Goal: Task Accomplishment & Management: Manage account settings

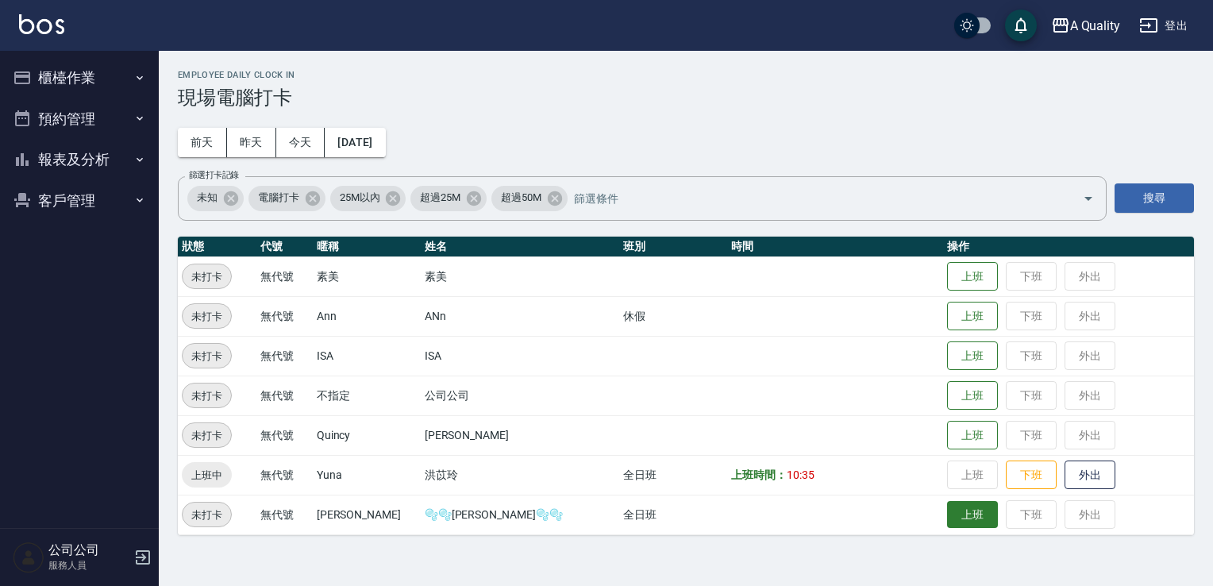
click at [947, 503] on button "上班" at bounding box center [972, 515] width 51 height 28
click at [61, 125] on button "預約管理" at bounding box center [79, 118] width 146 height 41
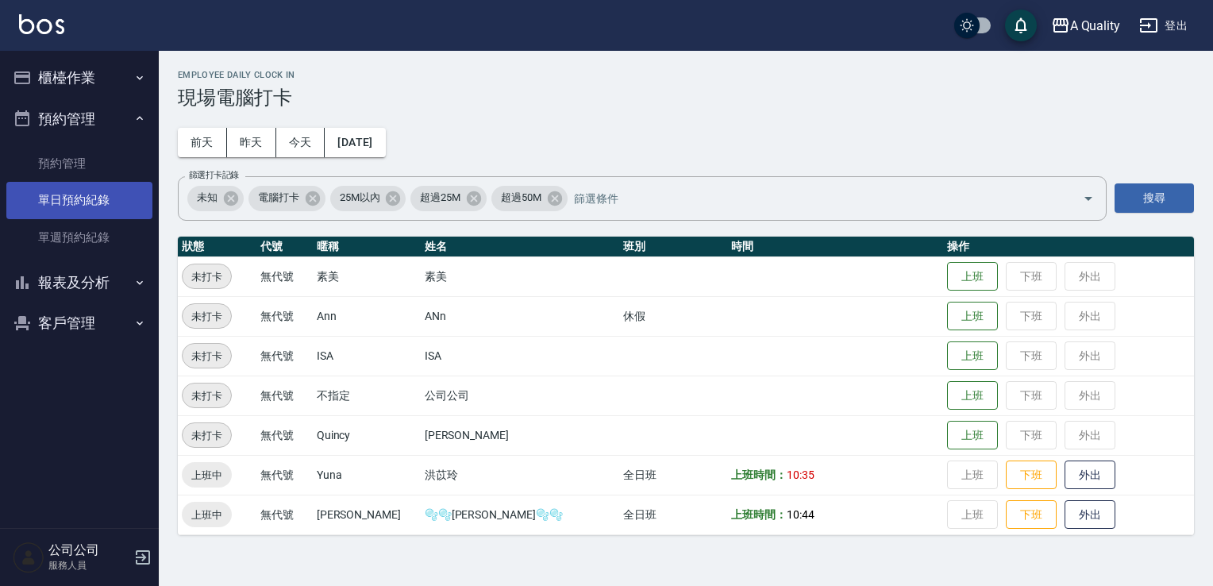
click at [69, 193] on link "單日預約紀錄" at bounding box center [79, 200] width 146 height 37
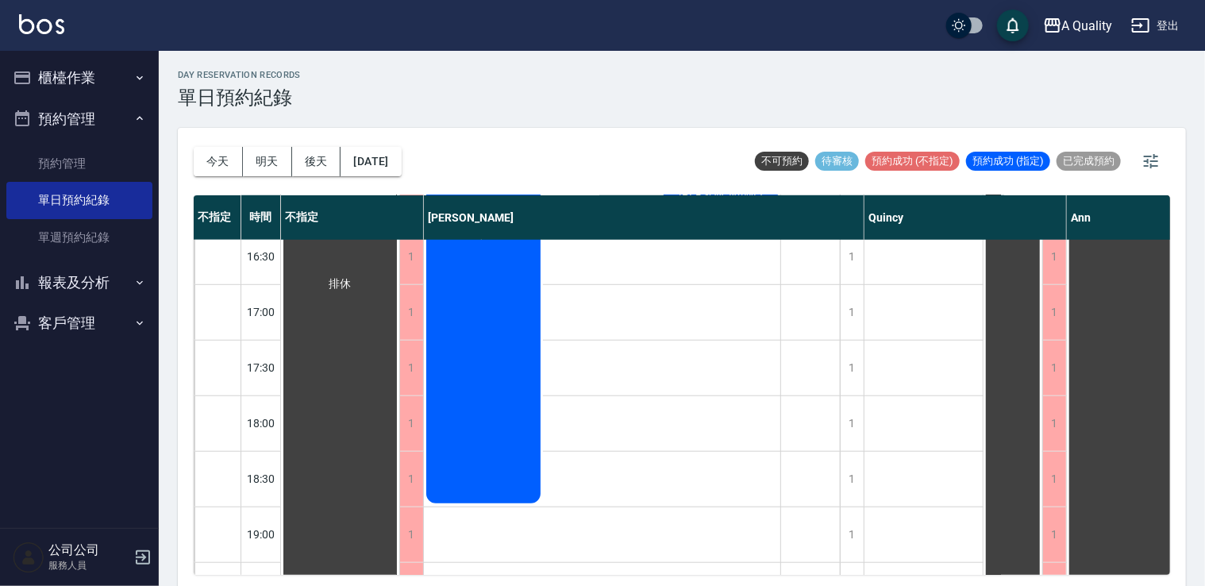
scroll to position [598, 0]
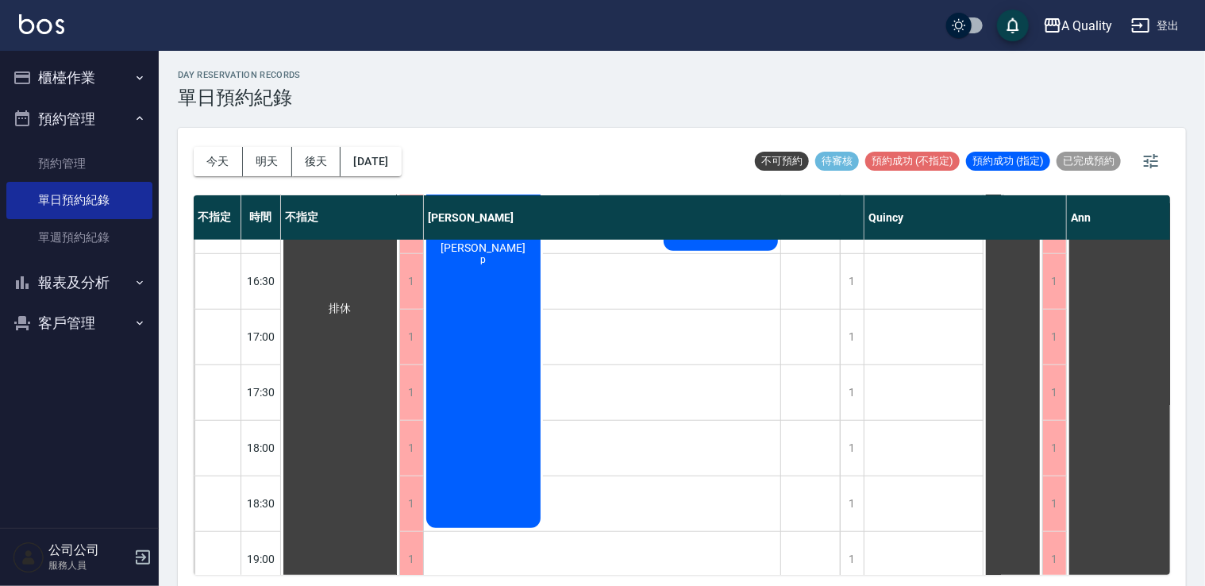
click at [260, 159] on button "明天" at bounding box center [267, 161] width 49 height 29
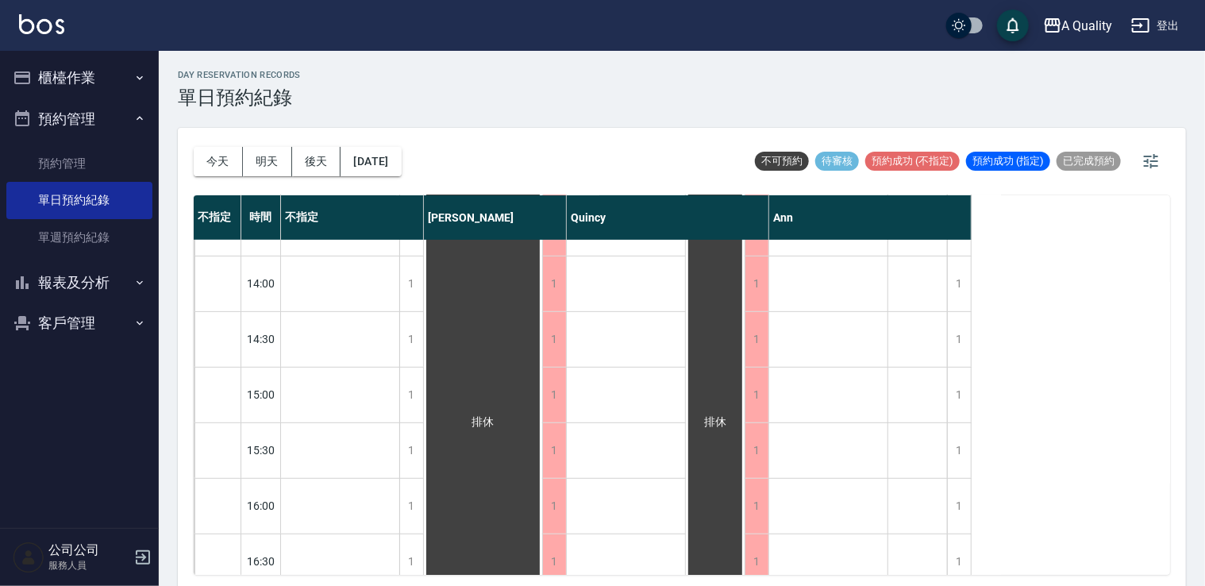
scroll to position [635, 0]
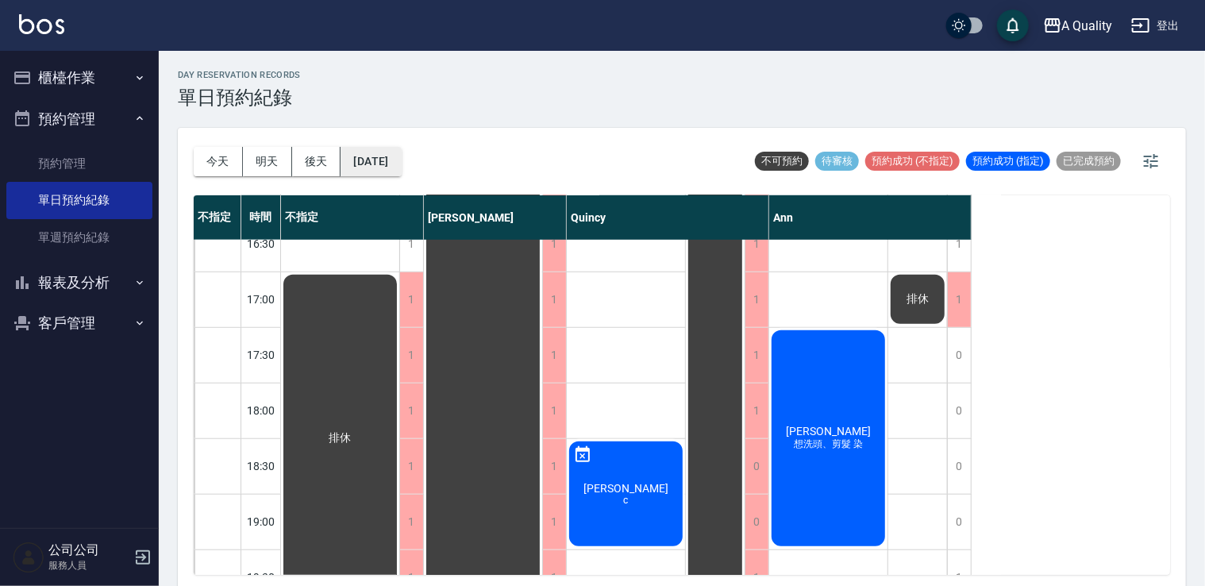
click at [373, 172] on button "2025/09/16" at bounding box center [371, 161] width 60 height 29
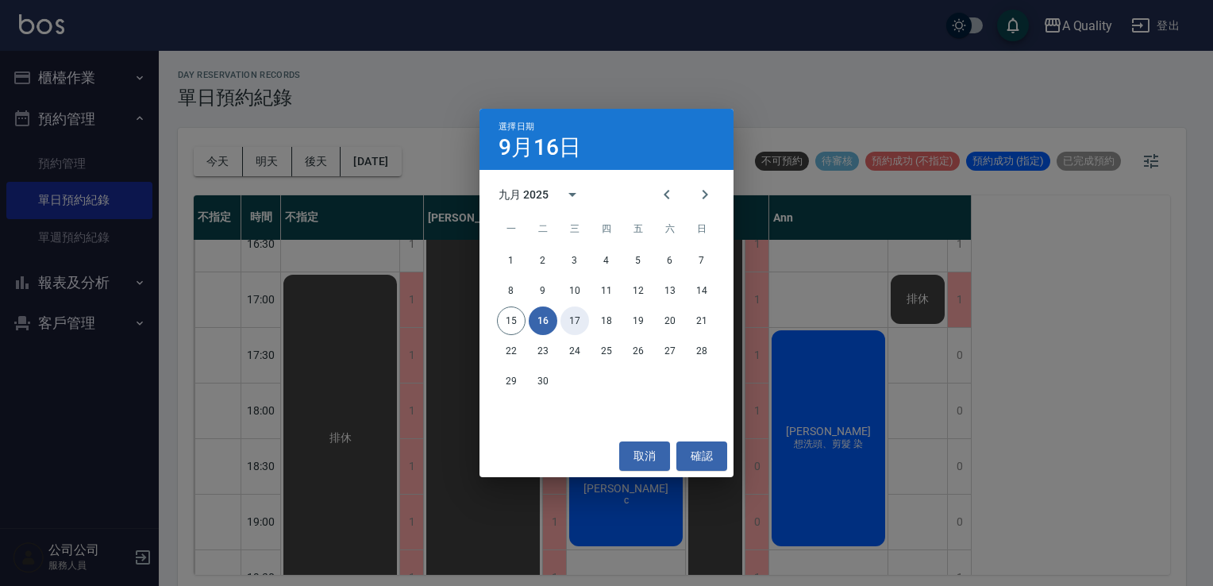
click at [578, 319] on button "17" at bounding box center [575, 320] width 29 height 29
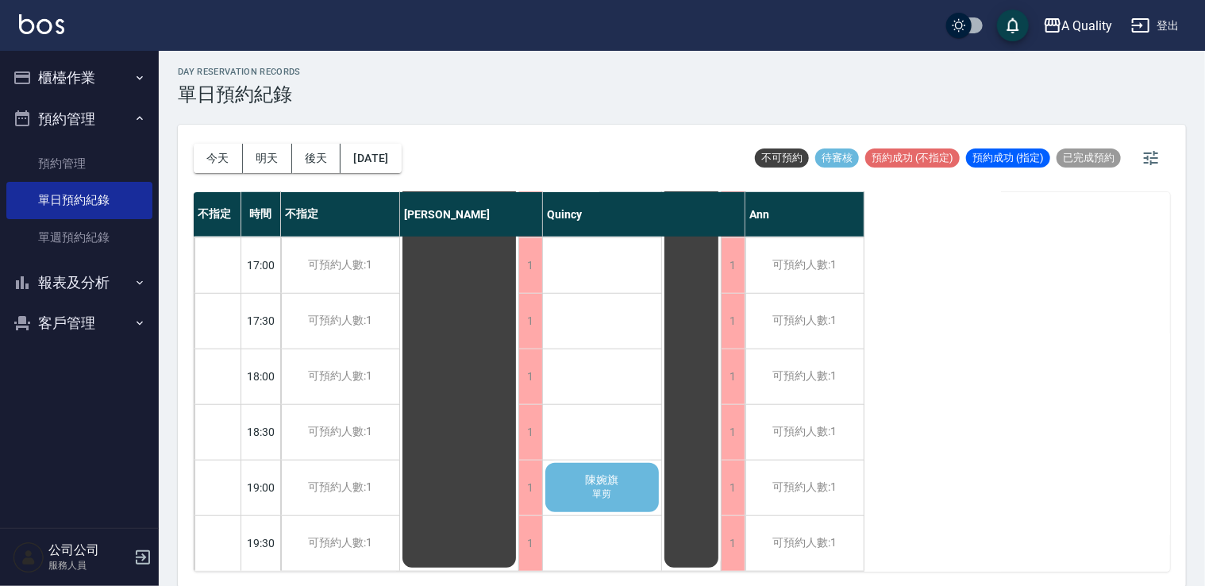
scroll to position [4, 0]
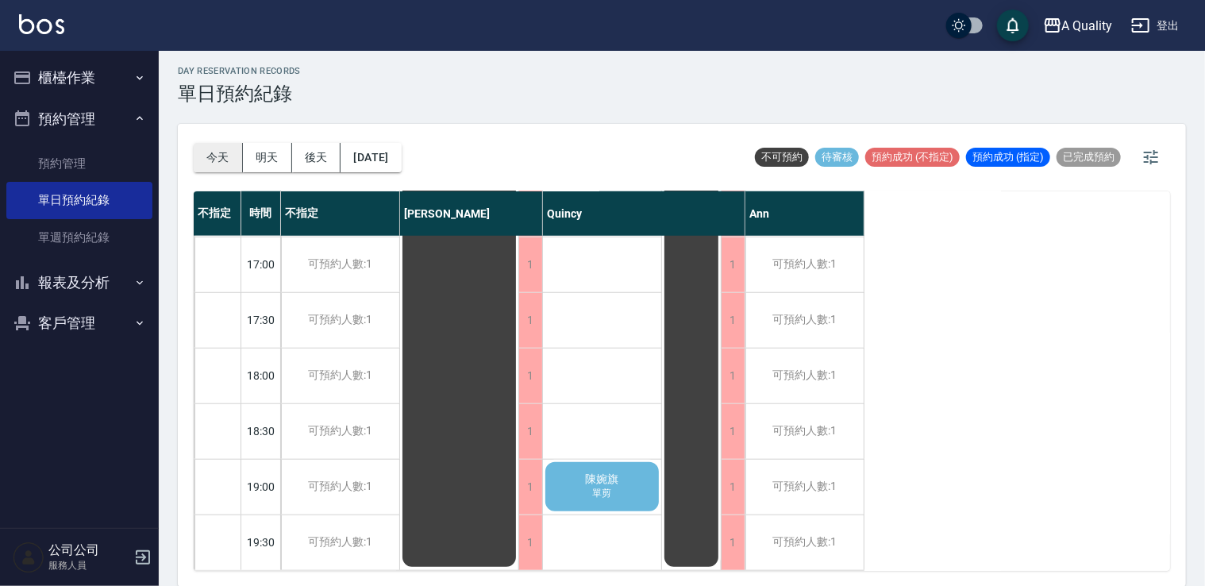
click at [222, 152] on button "今天" at bounding box center [218, 157] width 49 height 29
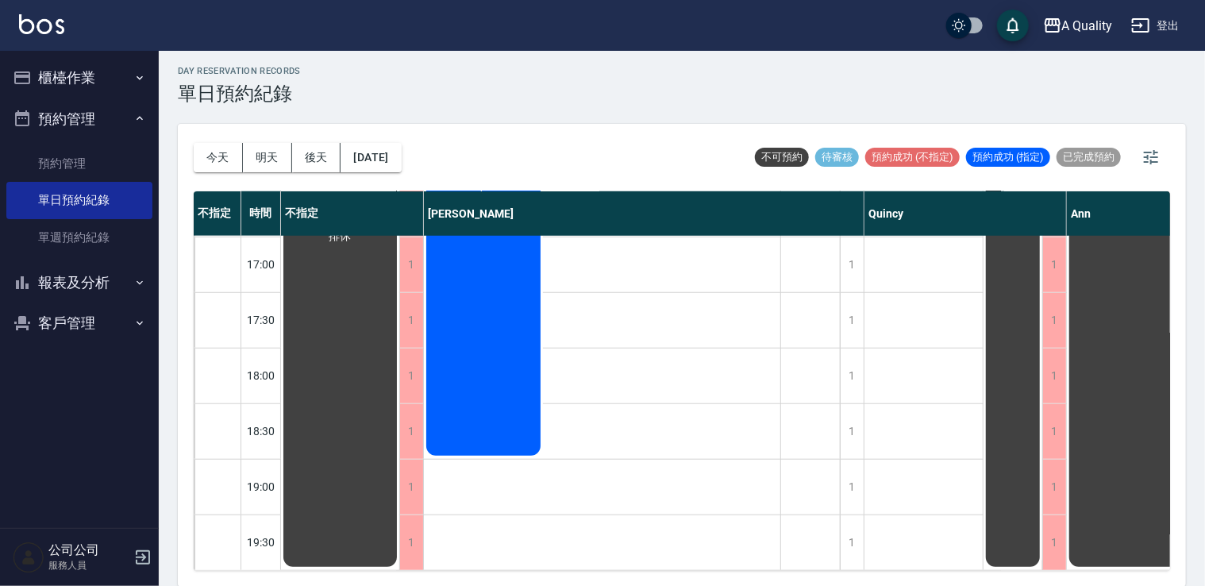
click at [104, 79] on button "櫃檯作業" at bounding box center [79, 77] width 146 height 41
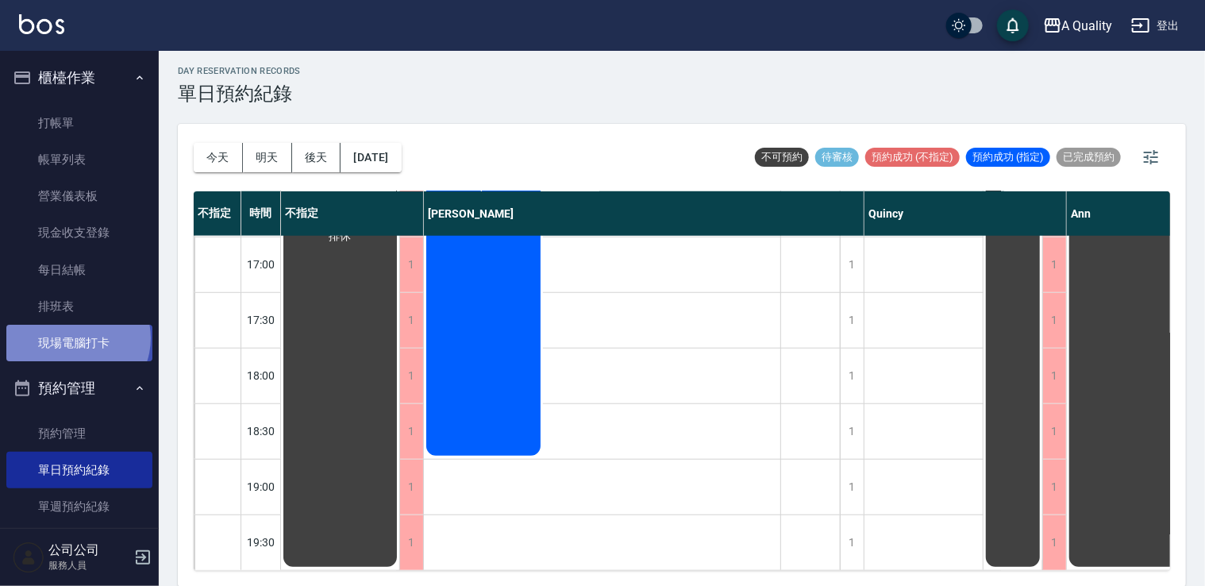
click at [76, 338] on link "現場電腦打卡" at bounding box center [79, 343] width 146 height 37
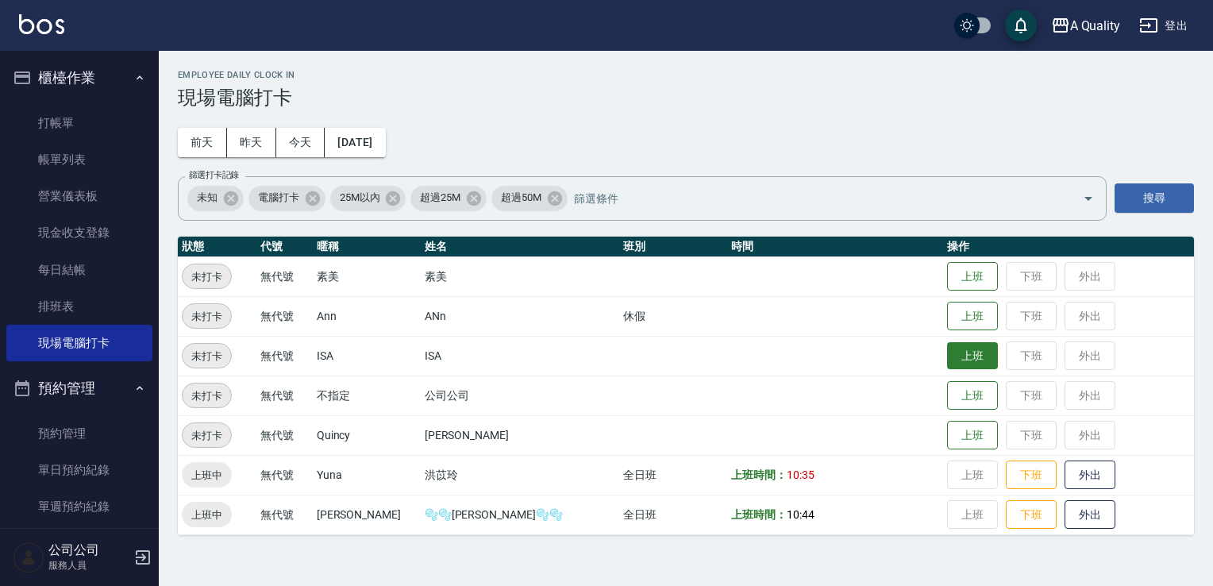
click at [947, 348] on button "上班" at bounding box center [972, 356] width 51 height 28
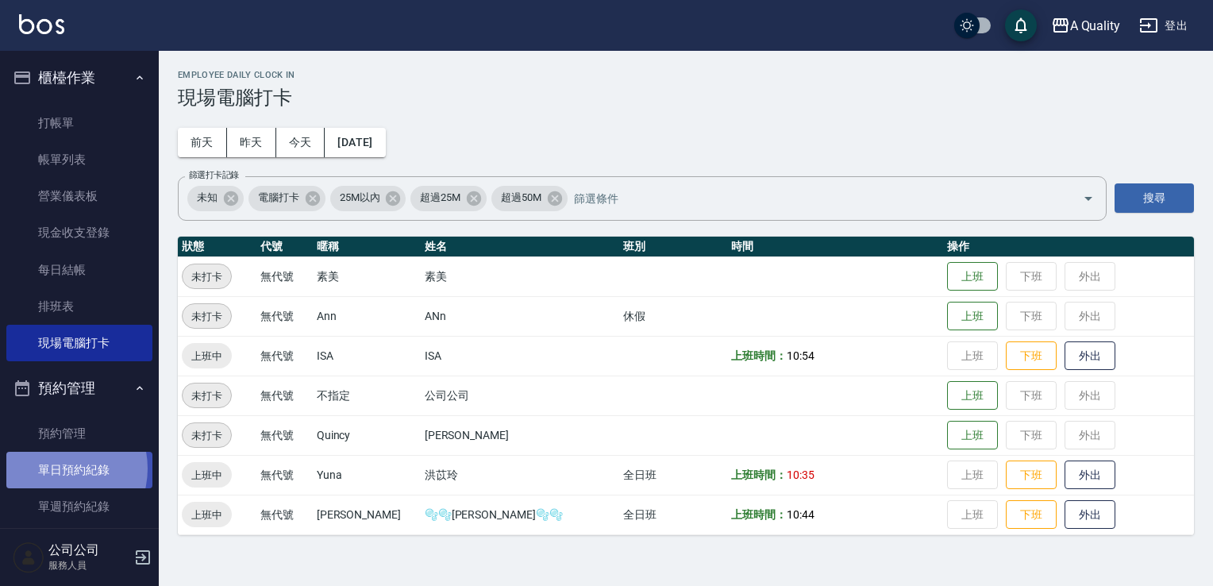
click at [56, 468] on link "單日預約紀錄" at bounding box center [79, 470] width 146 height 37
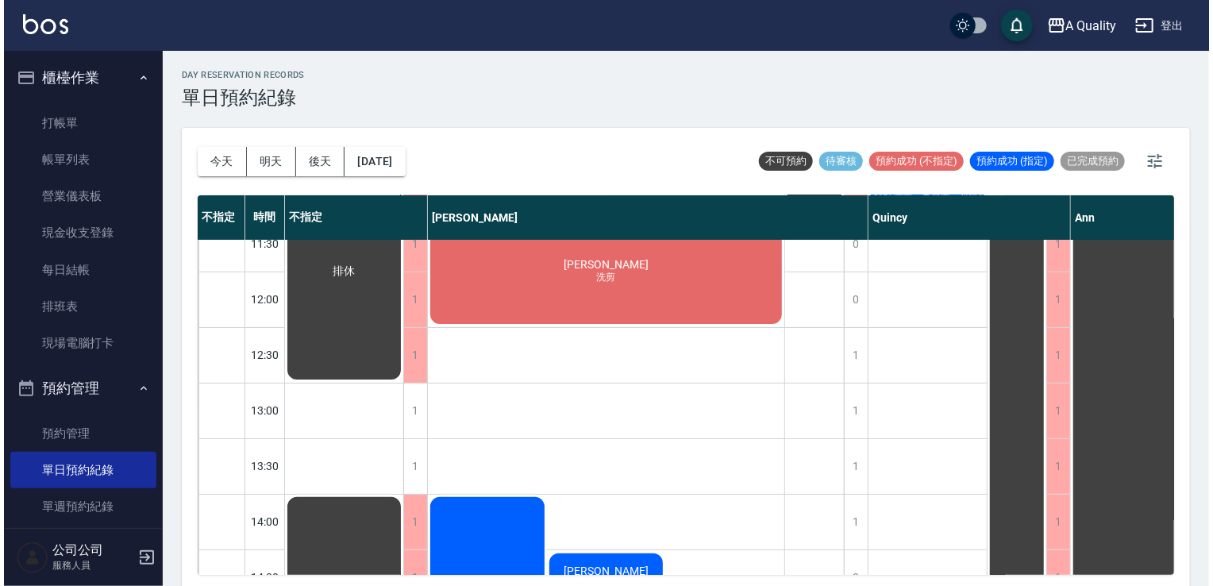
scroll to position [238, 0]
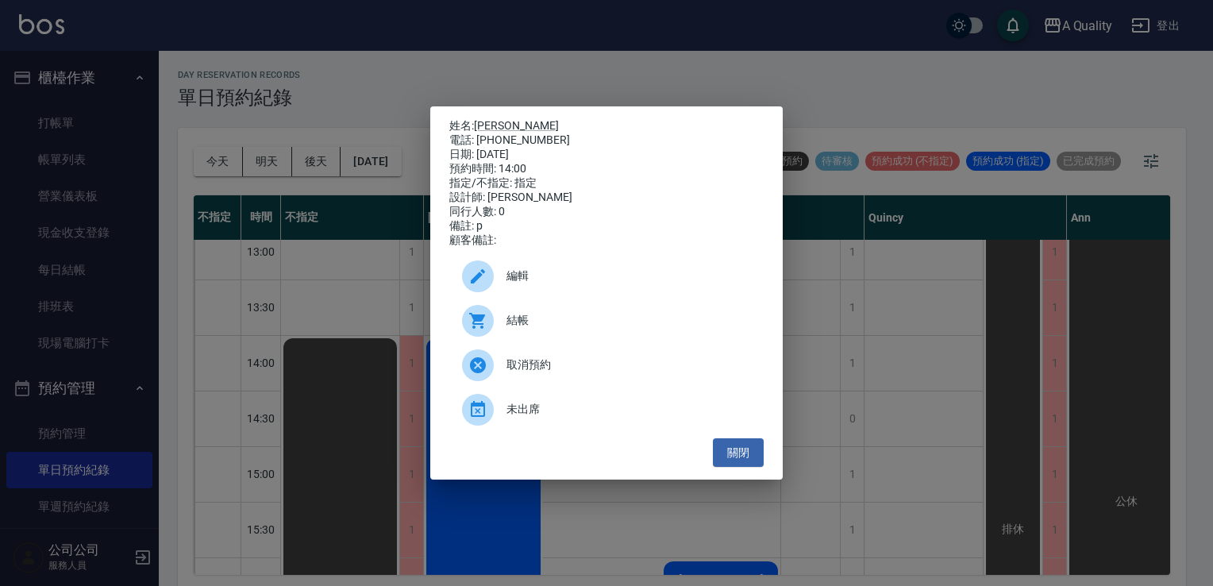
click at [507, 278] on span "編輯" at bounding box center [629, 276] width 245 height 17
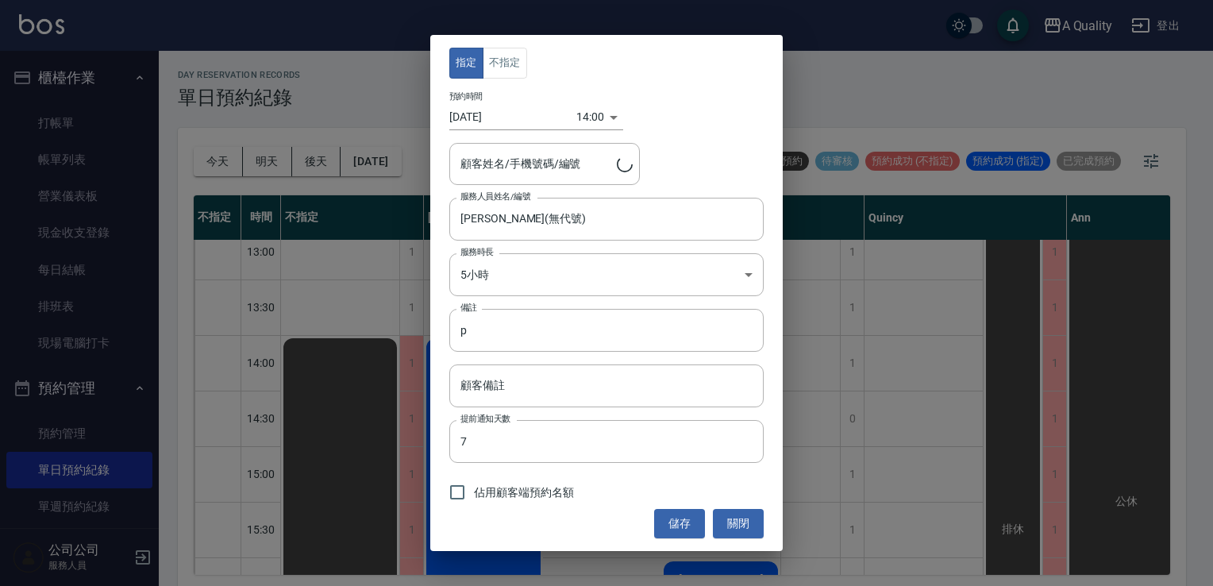
type input "林雅玄/0966657885/"
click at [518, 214] on input "Taylor(無代號)" at bounding box center [595, 219] width 276 height 28
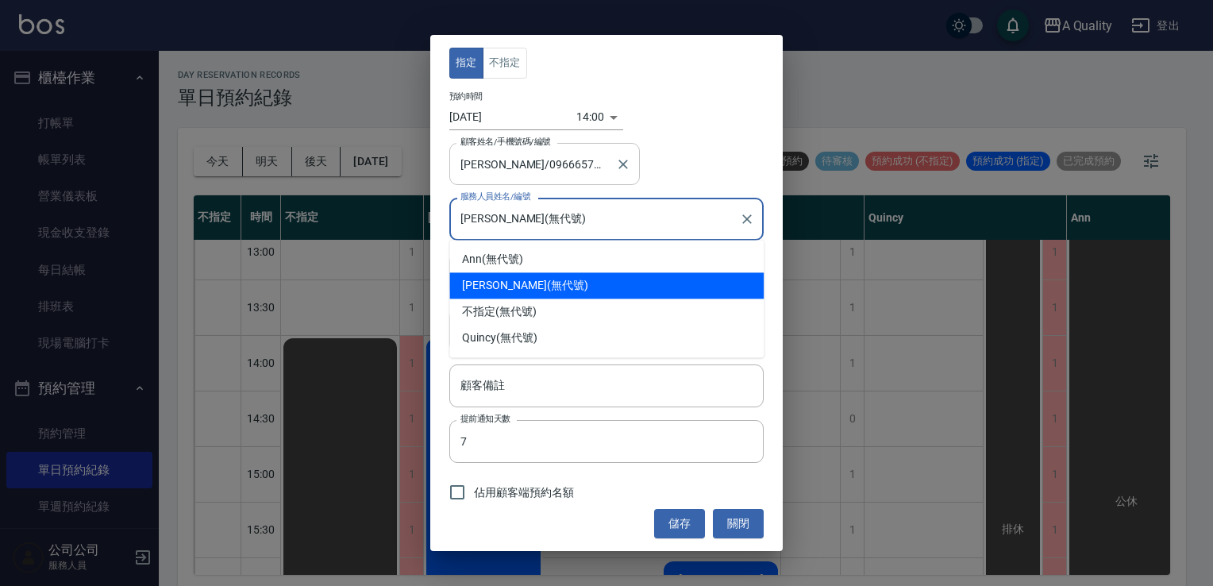
click at [512, 160] on input "林雅玄/0966657885/" at bounding box center [533, 164] width 152 height 28
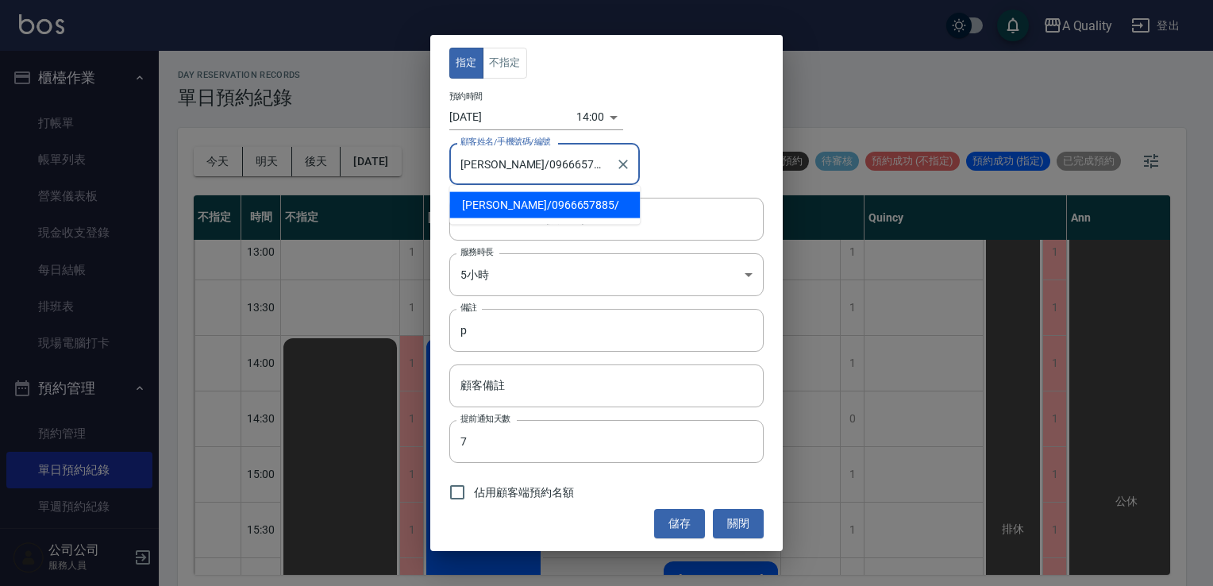
click at [594, 108] on body "A Quality 登出 櫃檯作業 打帳單 帳單列表 營業儀表板 現金收支登錄 每日結帳 排班表 現場電腦打卡 預約管理 預約管理 單日預約紀錄 單週預約紀錄…" at bounding box center [606, 295] width 1213 height 591
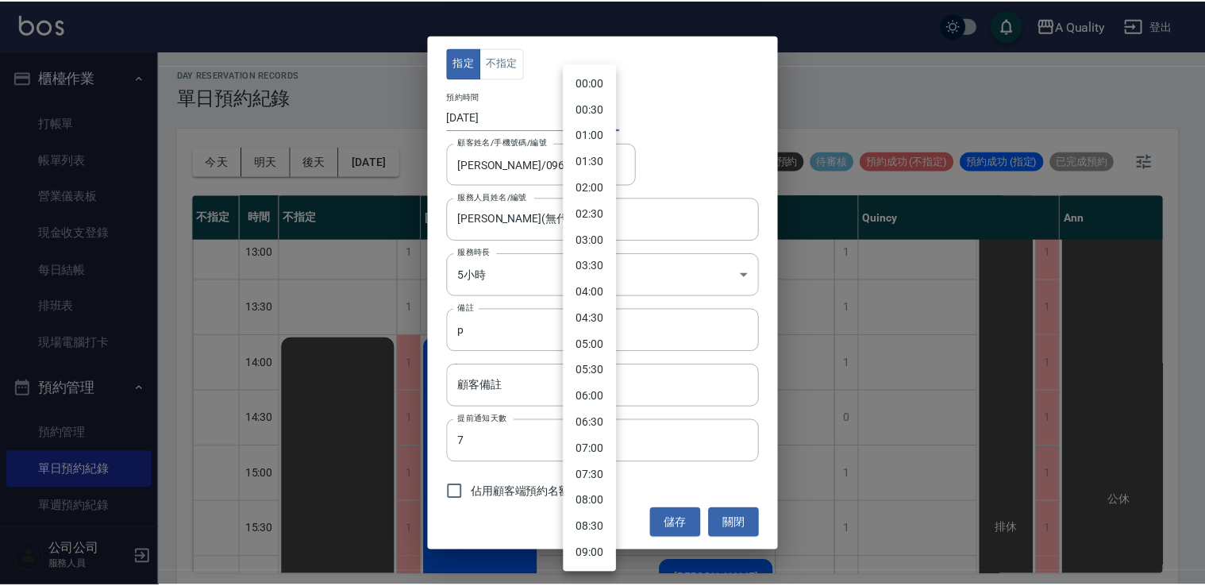
scroll to position [498, 0]
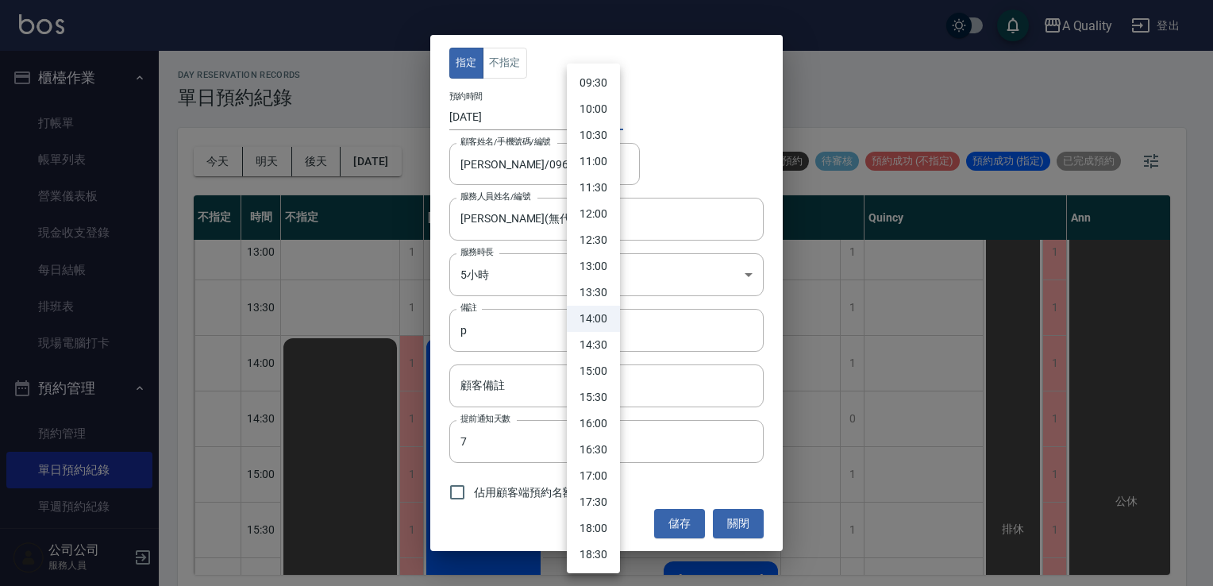
click at [601, 153] on li "11:00" at bounding box center [593, 161] width 53 height 26
type input "1757905200000"
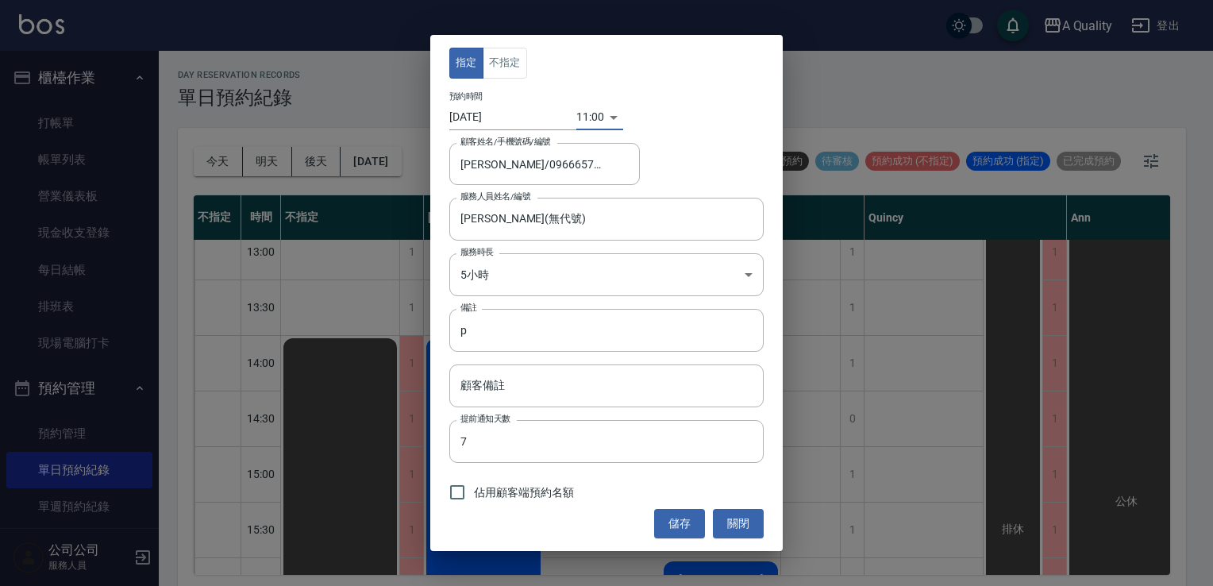
drag, startPoint x: 472, startPoint y: 500, endPoint x: 615, endPoint y: 506, distance: 143.8
click at [474, 498] on label "佔用顧客端預約名額" at bounding box center [507, 492] width 133 height 33
click at [474, 498] on input "佔用顧客端預約名額" at bounding box center [457, 492] width 33 height 33
checkbox input "true"
click at [692, 522] on button "儲存" at bounding box center [679, 523] width 51 height 29
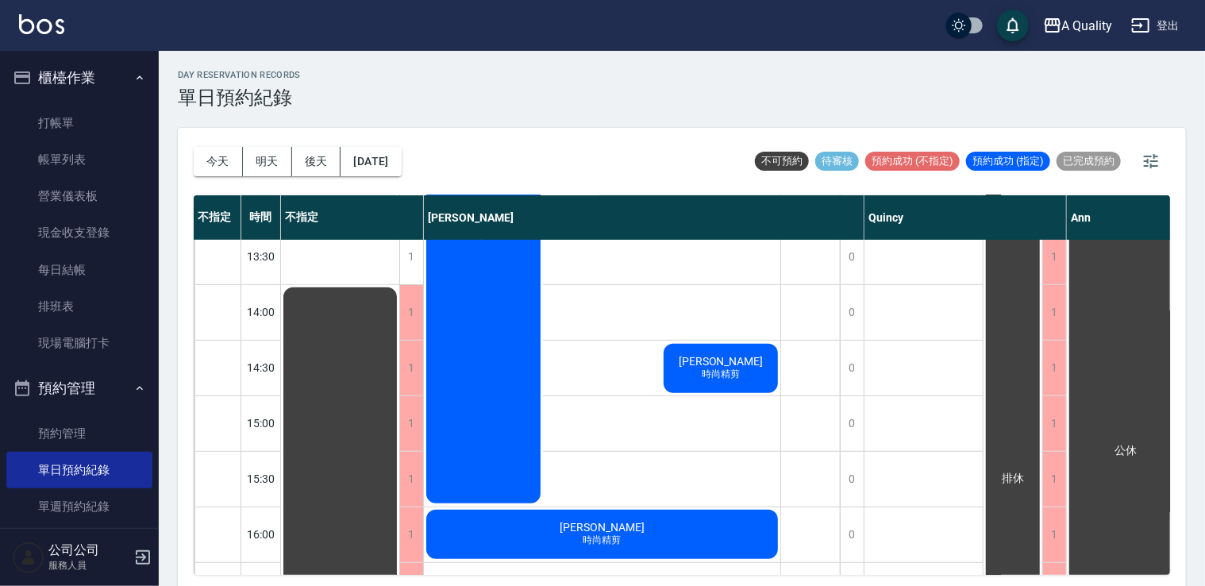
scroll to position [318, 0]
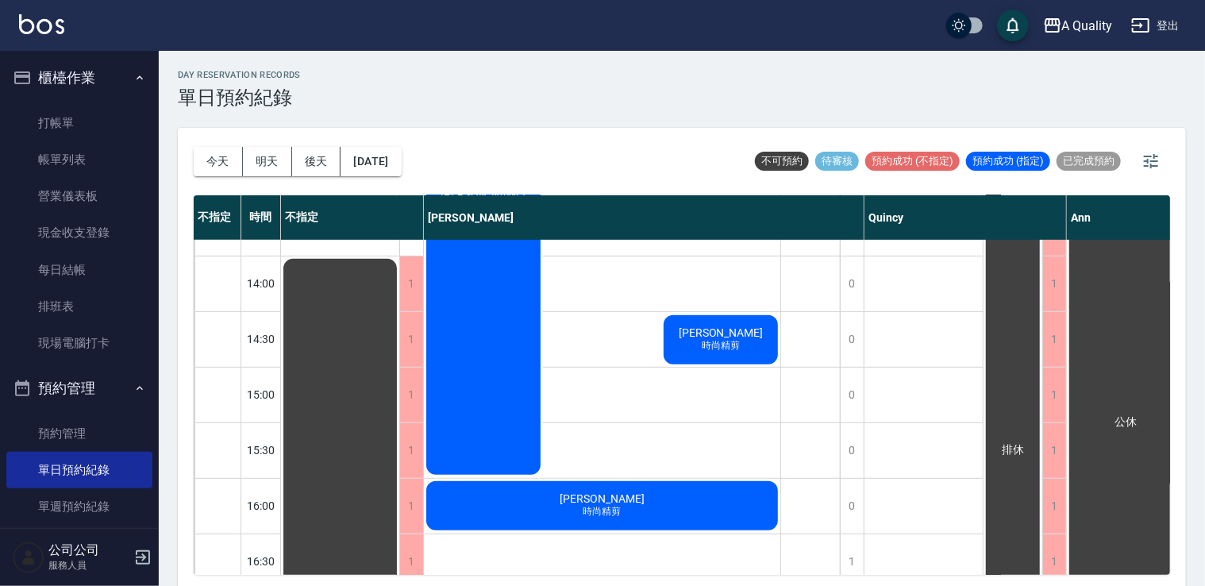
click at [368, 456] on div "排休" at bounding box center [340, 588] width 118 height 665
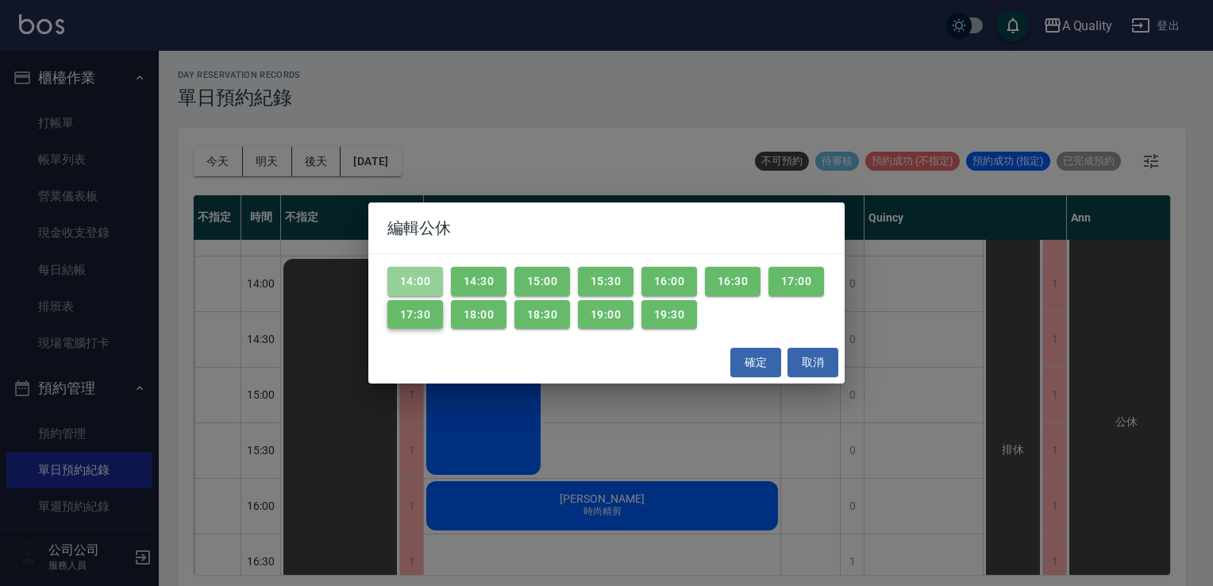
drag, startPoint x: 419, startPoint y: 281, endPoint x: 415, endPoint y: 318, distance: 36.7
click at [419, 283] on button "14:00" at bounding box center [415, 281] width 56 height 29
click at [415, 318] on button "17:30" at bounding box center [415, 314] width 56 height 29
drag, startPoint x: 480, startPoint y: 278, endPoint x: 477, endPoint y: 298, distance: 20.1
click at [480, 282] on button "14:30" at bounding box center [479, 281] width 56 height 29
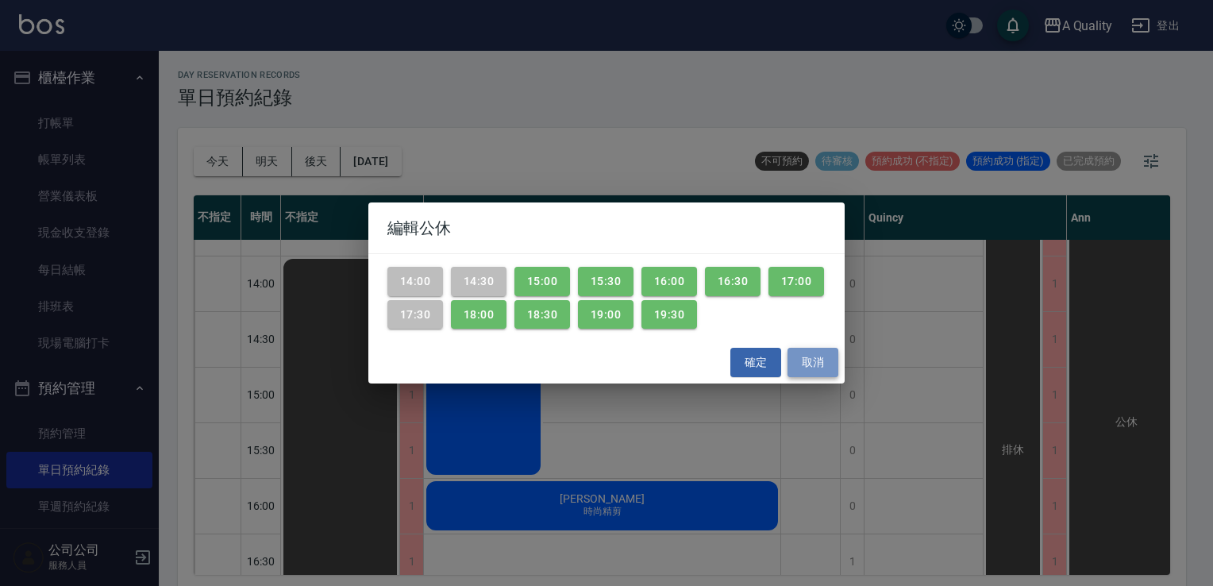
click at [804, 355] on button "取消" at bounding box center [813, 362] width 51 height 29
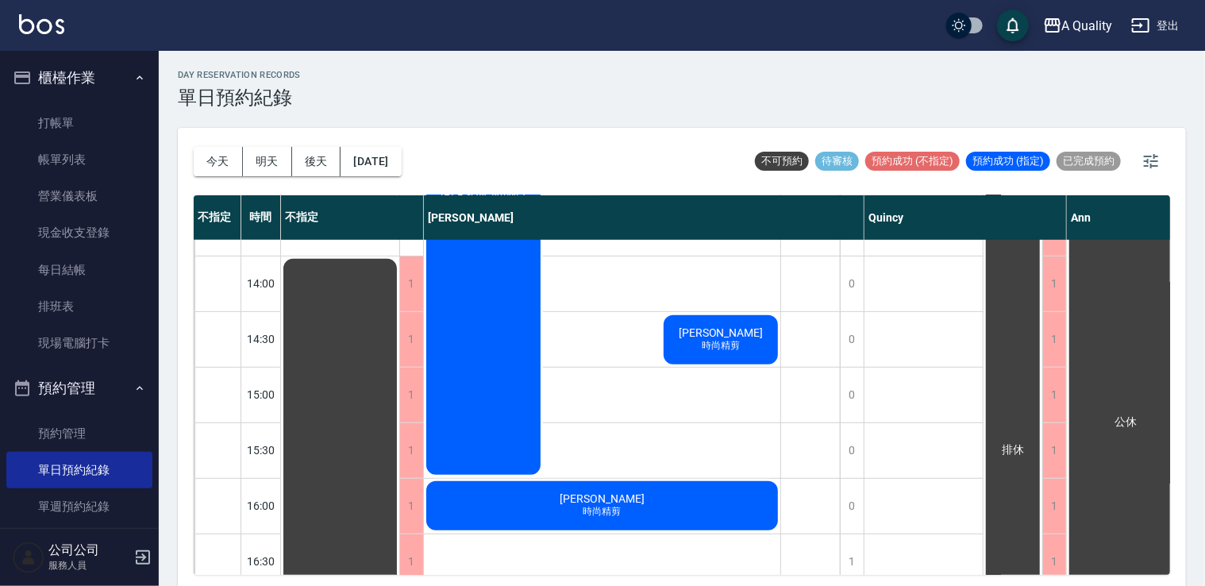
scroll to position [238, 0]
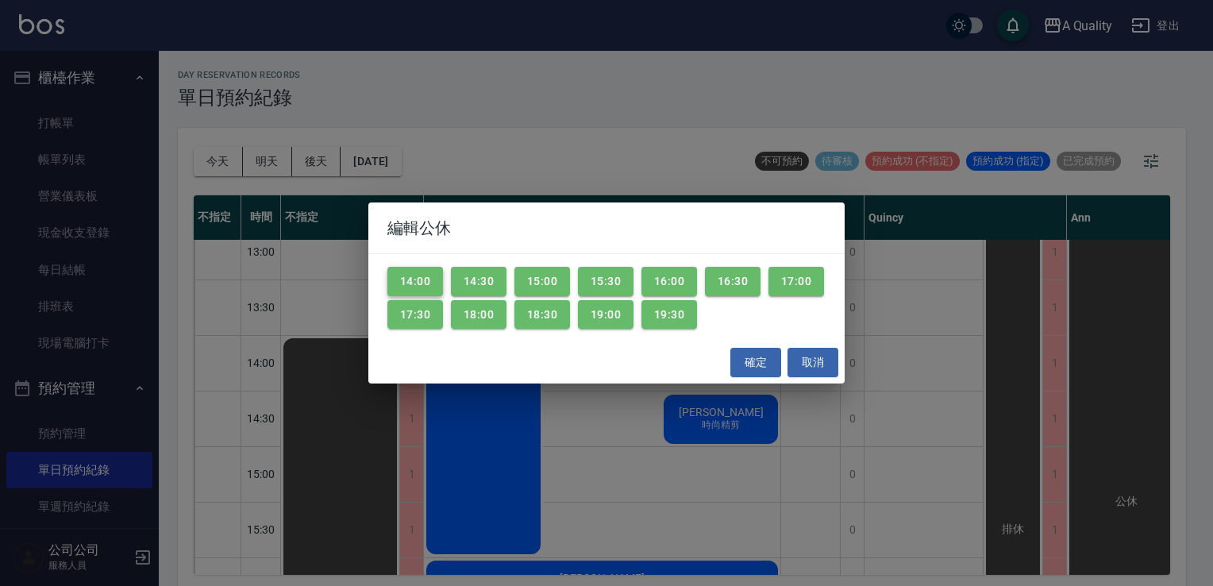
click at [433, 272] on button "14:00" at bounding box center [415, 281] width 56 height 29
click at [425, 318] on button "17:30" at bounding box center [415, 314] width 56 height 29
click at [472, 316] on button "18:00" at bounding box center [479, 314] width 56 height 29
drag, startPoint x: 534, startPoint y: 270, endPoint x: 540, endPoint y: 276, distance: 8.4
click at [534, 270] on button "15:00" at bounding box center [543, 281] width 56 height 29
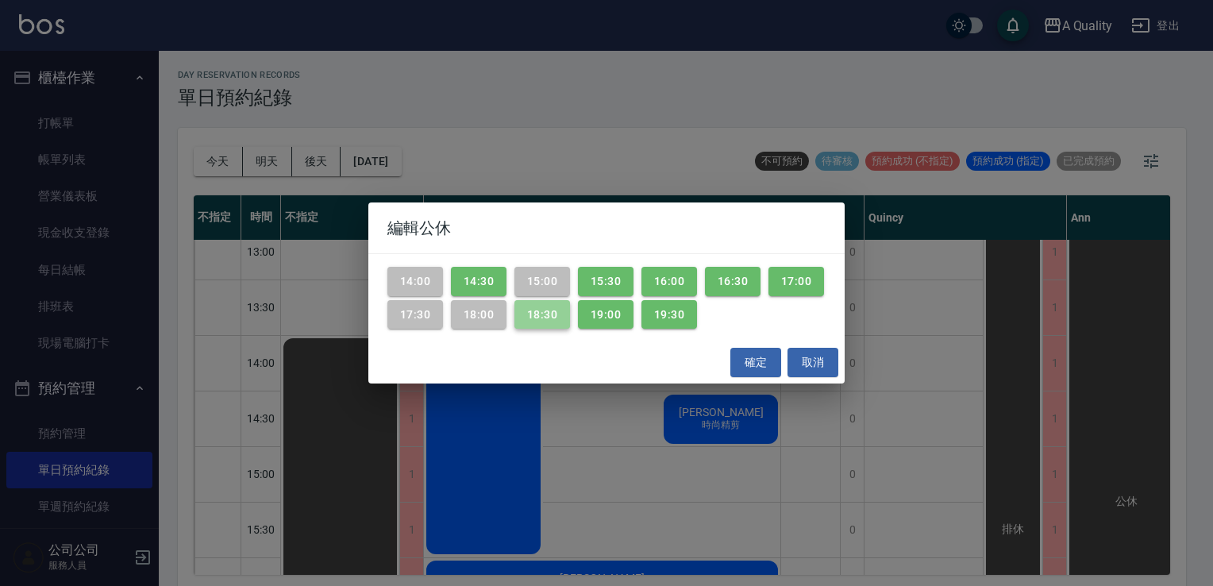
drag, startPoint x: 548, startPoint y: 310, endPoint x: 573, endPoint y: 291, distance: 31.8
click at [548, 308] on button "18:30" at bounding box center [543, 314] width 56 height 29
click at [603, 272] on button "15:30" at bounding box center [606, 281] width 56 height 29
drag, startPoint x: 607, startPoint y: 310, endPoint x: 653, endPoint y: 310, distance: 46.1
click at [608, 310] on button "19:00" at bounding box center [606, 314] width 56 height 29
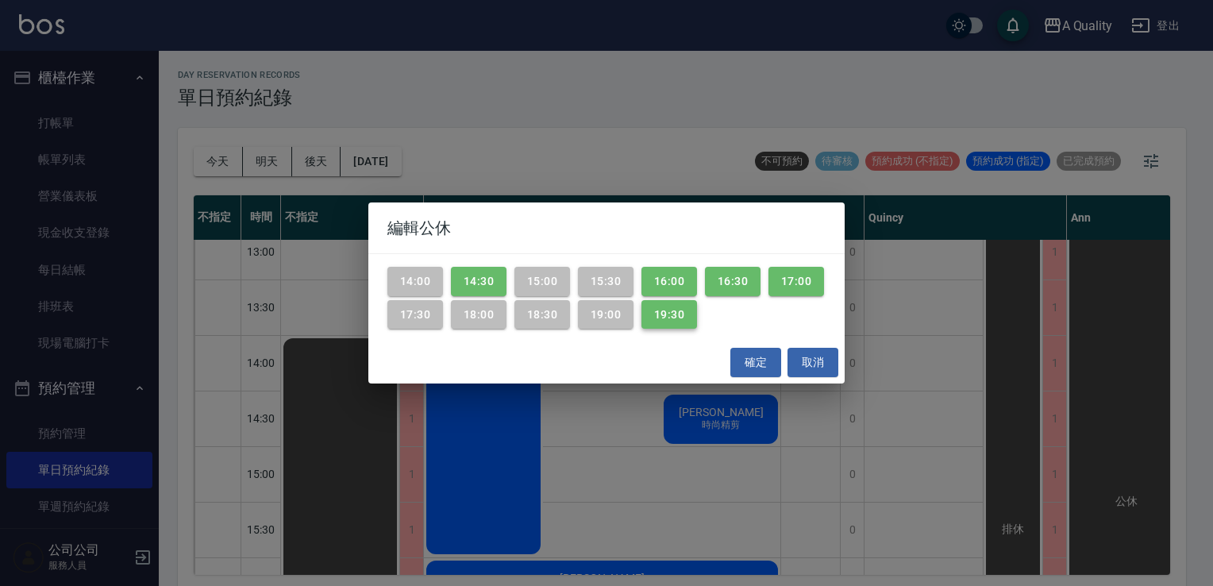
drag, startPoint x: 657, startPoint y: 310, endPoint x: 742, endPoint y: 284, distance: 88.7
click at [661, 308] on button "19:30" at bounding box center [670, 314] width 56 height 29
click at [746, 278] on button "16:30" at bounding box center [733, 281] width 56 height 29
drag, startPoint x: 807, startPoint y: 275, endPoint x: 623, endPoint y: 275, distance: 183.4
click at [800, 275] on button "17:00" at bounding box center [797, 281] width 56 height 29
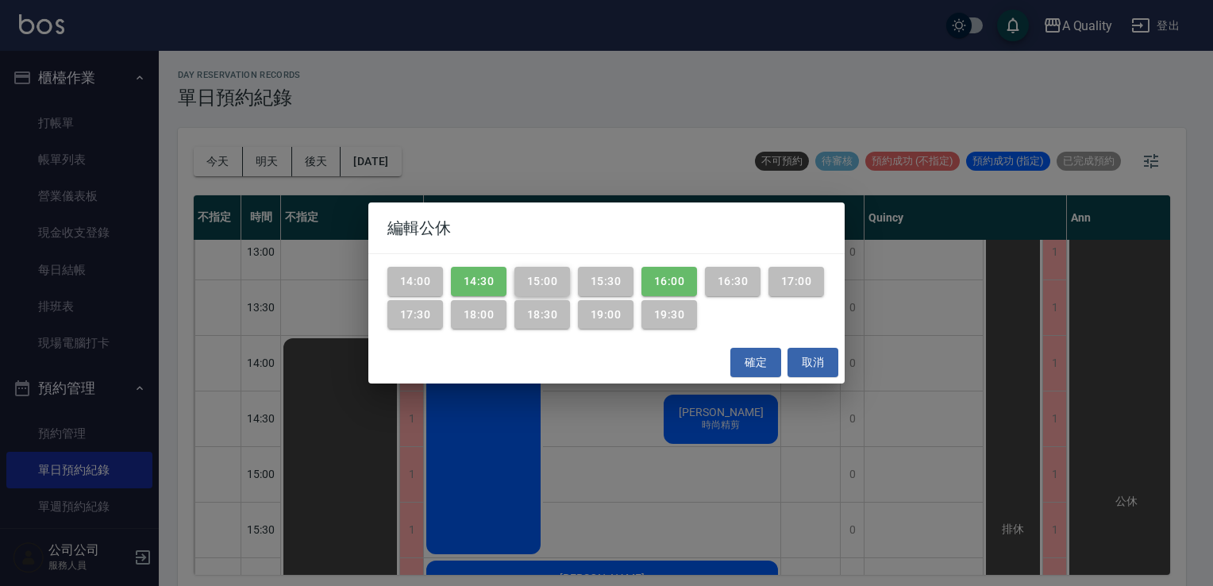
click at [526, 276] on button "15:00" at bounding box center [543, 281] width 56 height 29
drag, startPoint x: 724, startPoint y: 279, endPoint x: 761, endPoint y: 311, distance: 48.9
click at [722, 281] on button "16:30" at bounding box center [733, 281] width 56 height 29
click at [753, 368] on button "確定" at bounding box center [755, 362] width 51 height 29
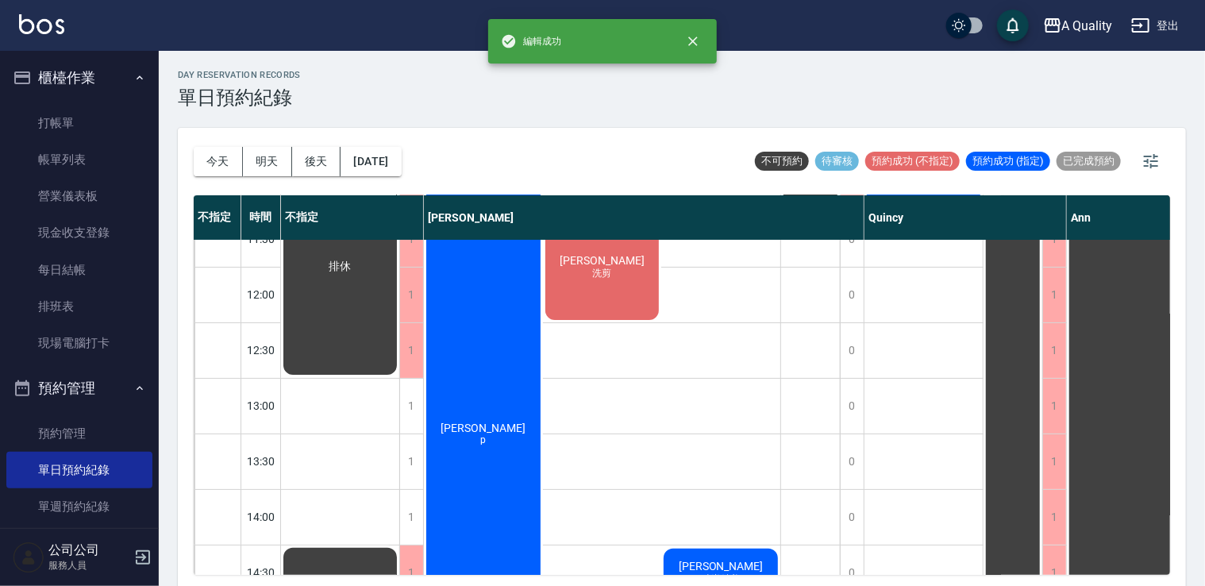
scroll to position [79, 0]
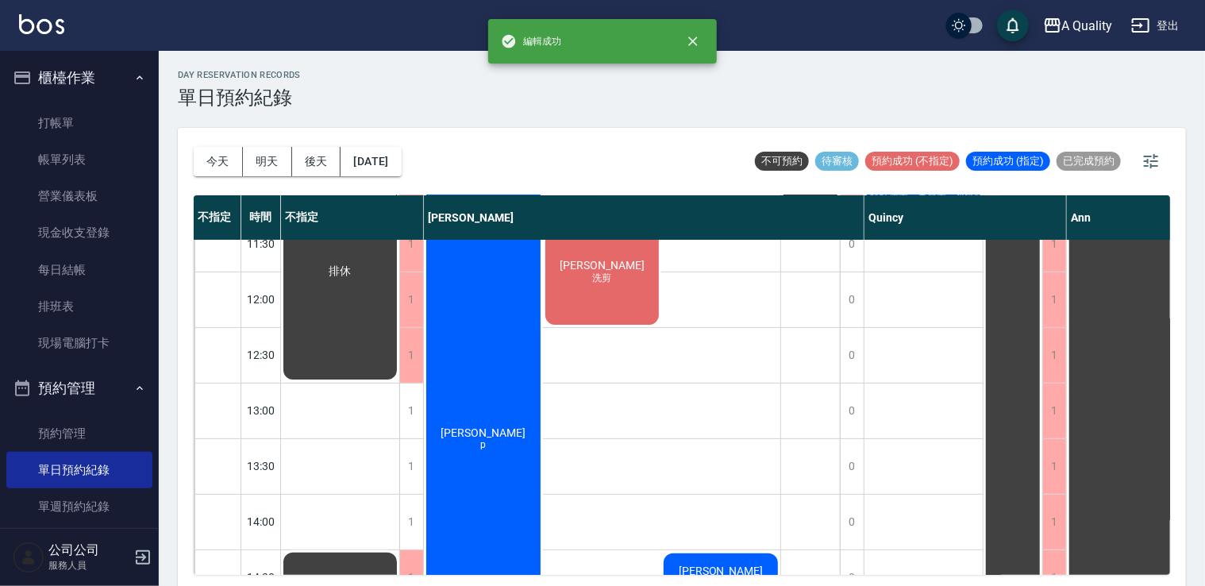
click at [494, 329] on div "林雅玄 p" at bounding box center [483, 438] width 119 height 554
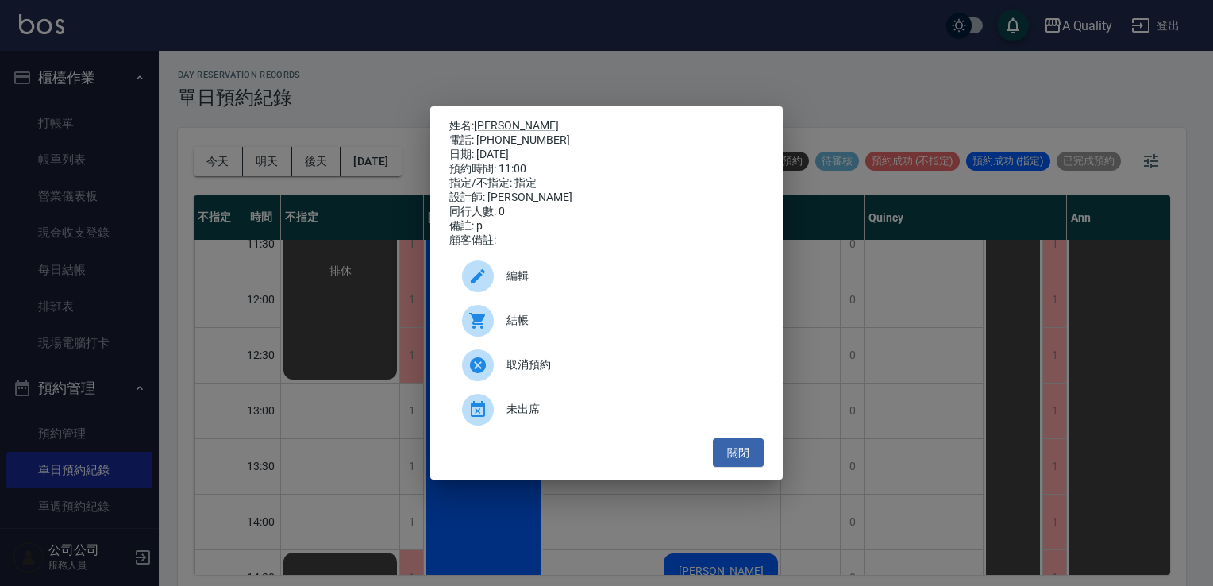
click at [511, 299] on div "編輯" at bounding box center [606, 276] width 314 height 44
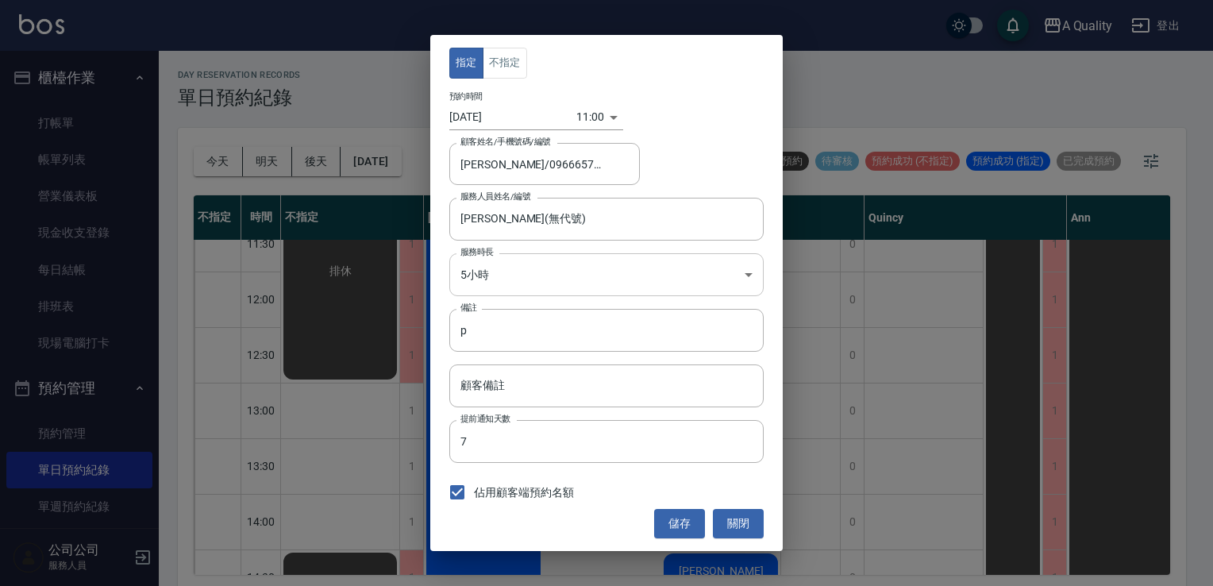
click at [511, 280] on body "A Quality 登出 櫃檯作業 打帳單 帳單列表 營業儀表板 現金收支登錄 每日結帳 排班表 現場電腦打卡 預約管理 預約管理 單日預約紀錄 單週預約紀錄…" at bounding box center [606, 295] width 1213 height 591
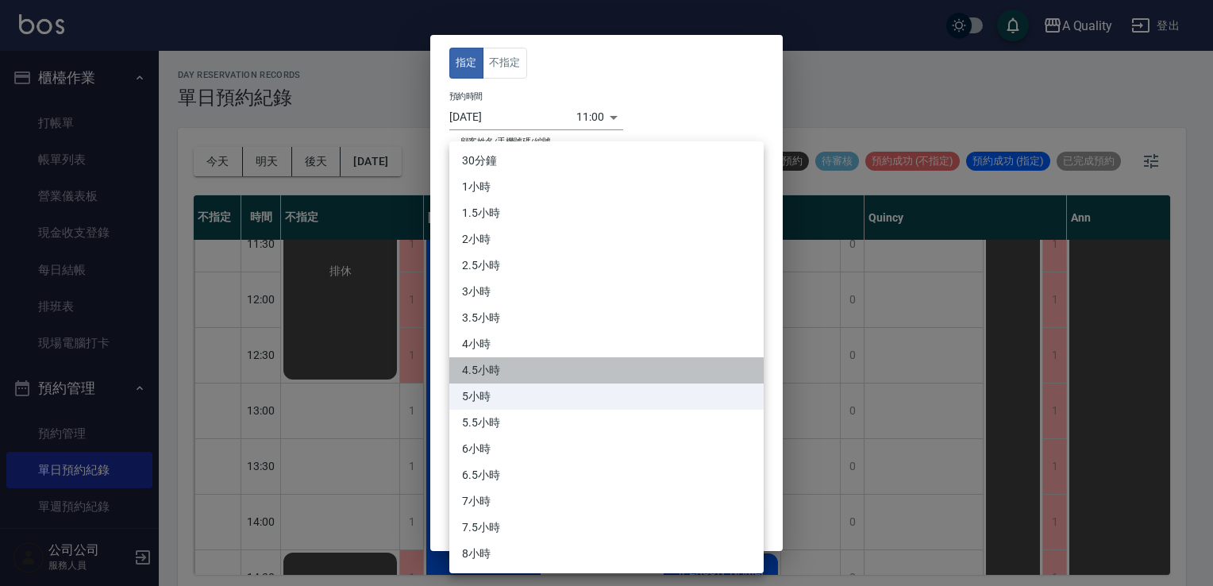
click at [480, 364] on li "4.5小時" at bounding box center [606, 370] width 314 height 26
type input "9"
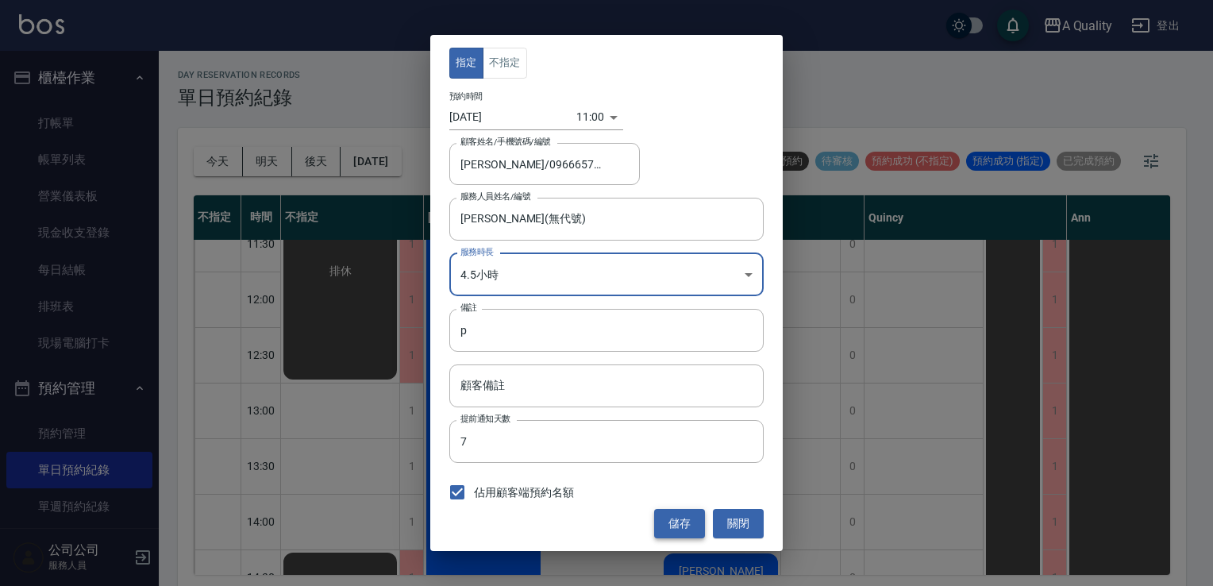
click at [673, 519] on button "儲存" at bounding box center [679, 523] width 51 height 29
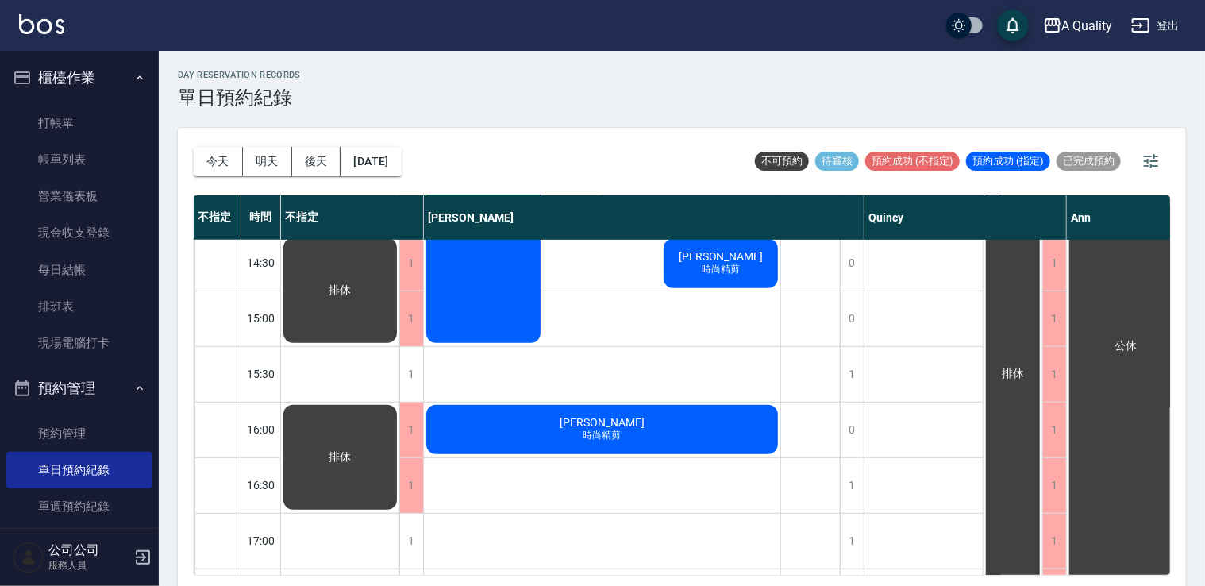
scroll to position [397, 0]
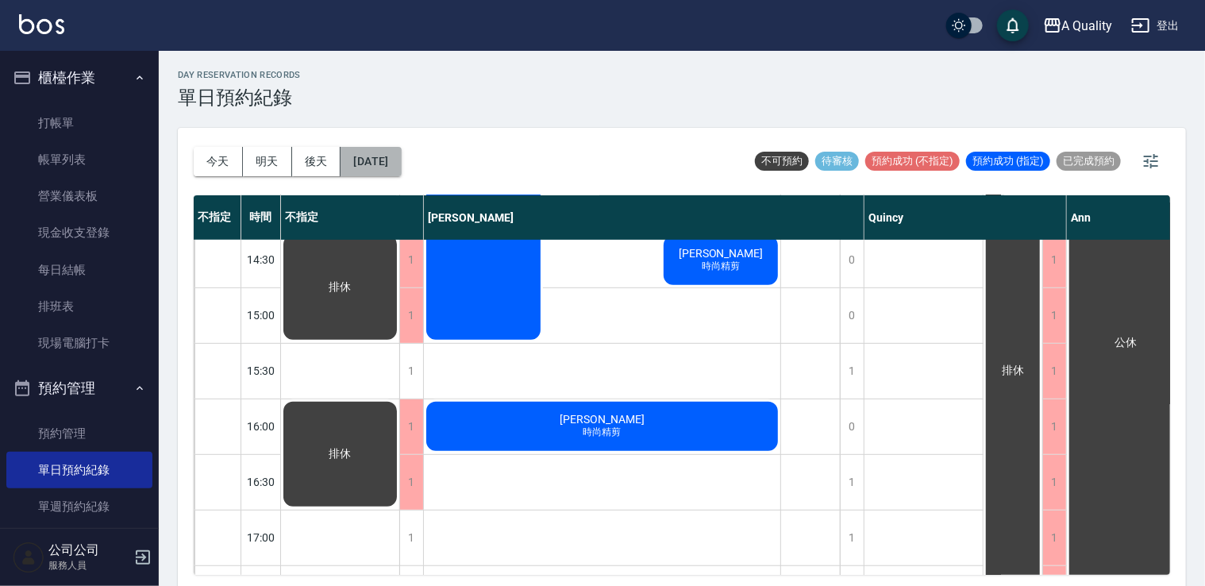
click at [367, 159] on button "2025/09/15" at bounding box center [371, 161] width 60 height 29
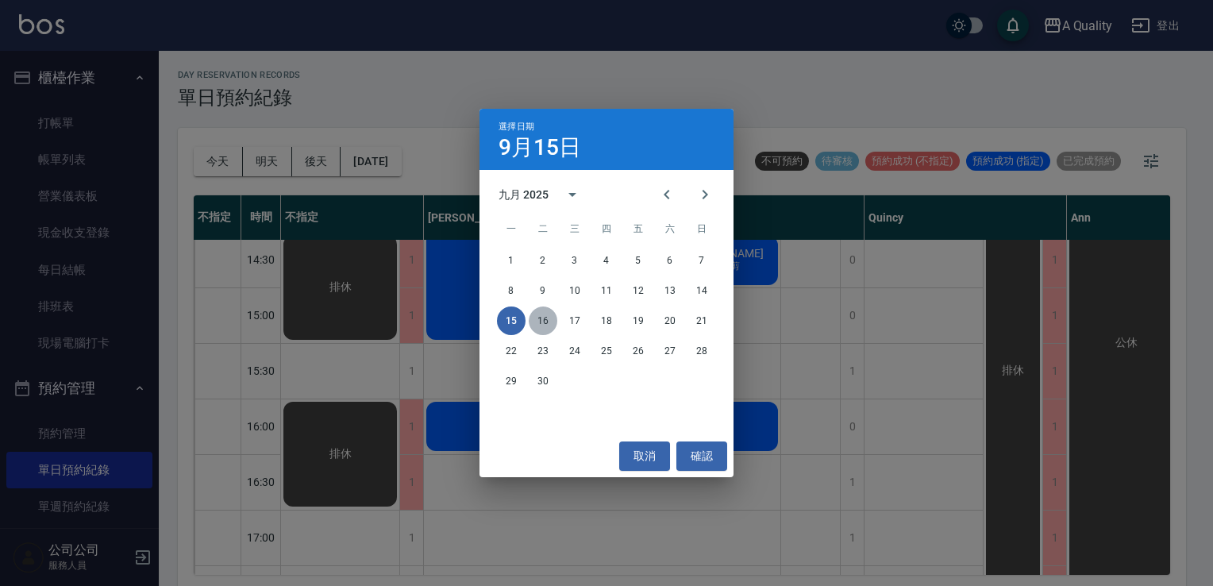
drag, startPoint x: 543, startPoint y: 318, endPoint x: 571, endPoint y: 318, distance: 27.8
click at [545, 319] on button "16" at bounding box center [543, 320] width 29 height 29
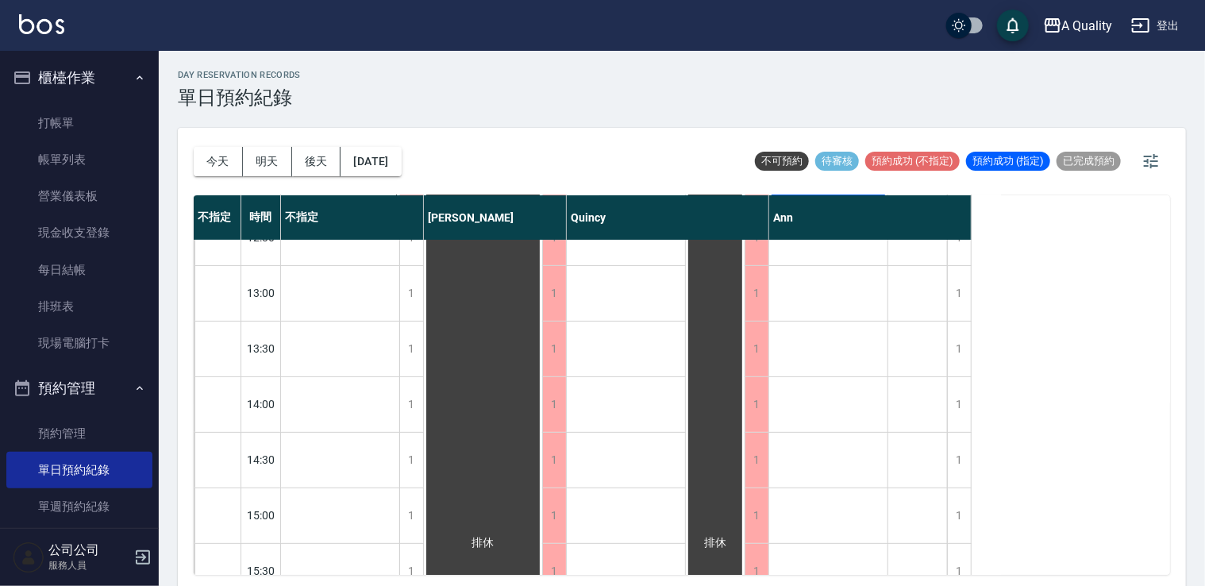
scroll to position [397, 0]
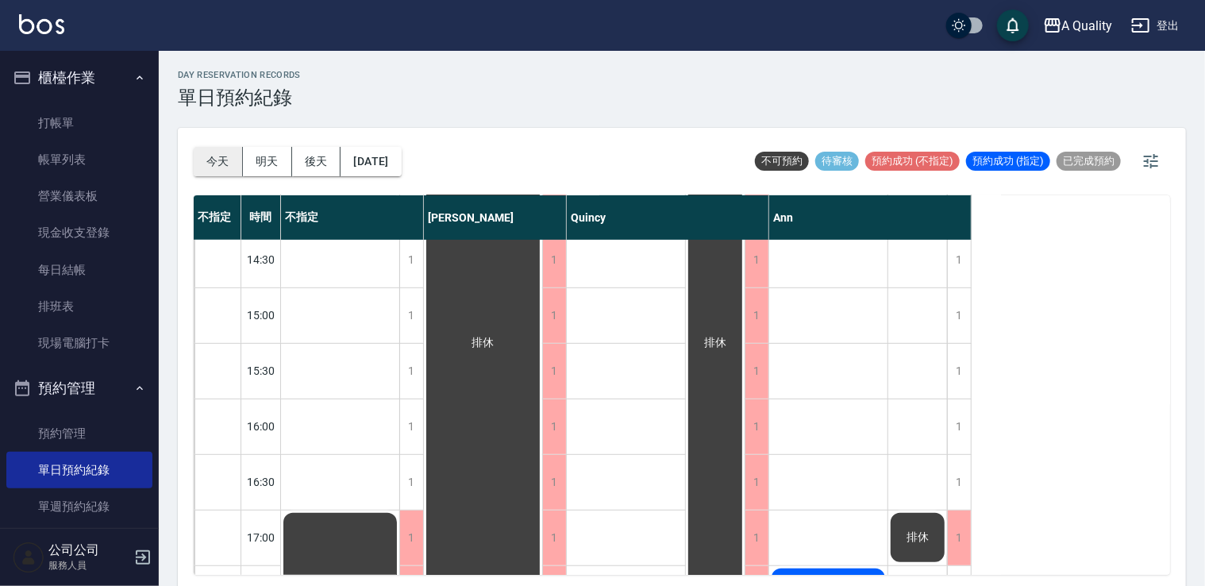
click at [222, 160] on button "今天" at bounding box center [218, 161] width 49 height 29
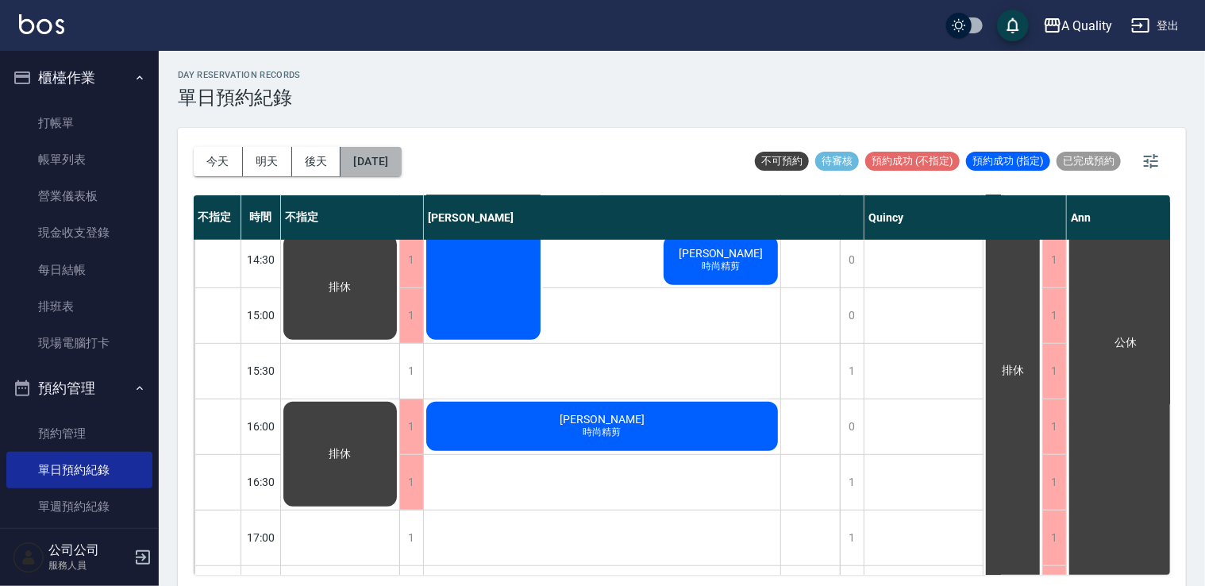
click at [382, 163] on button "2025/09/15" at bounding box center [371, 161] width 60 height 29
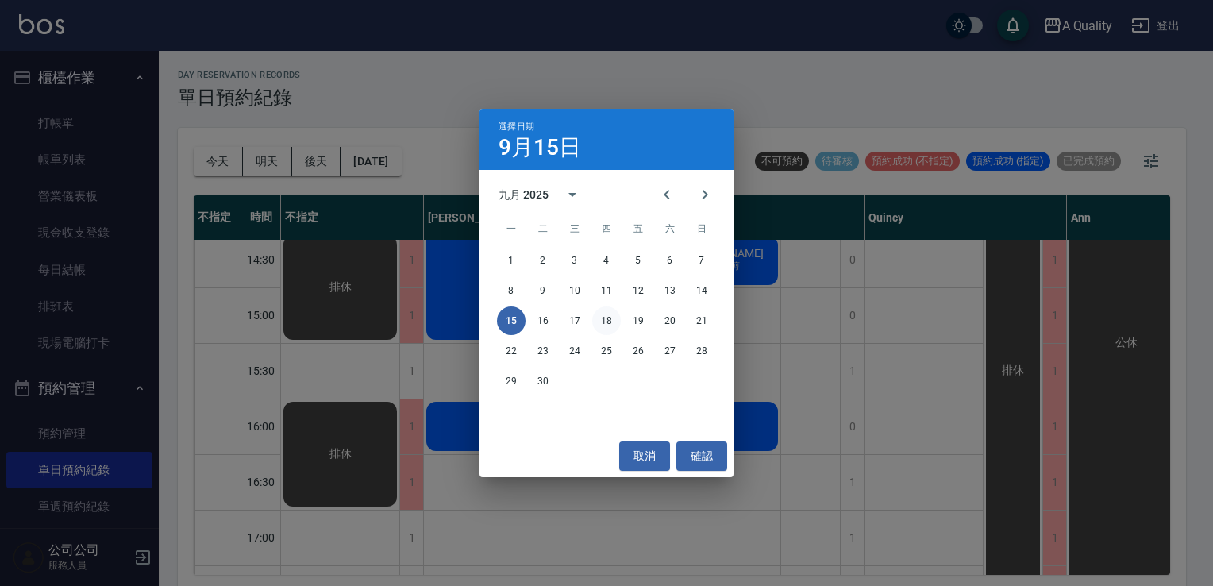
click at [599, 328] on button "18" at bounding box center [606, 320] width 29 height 29
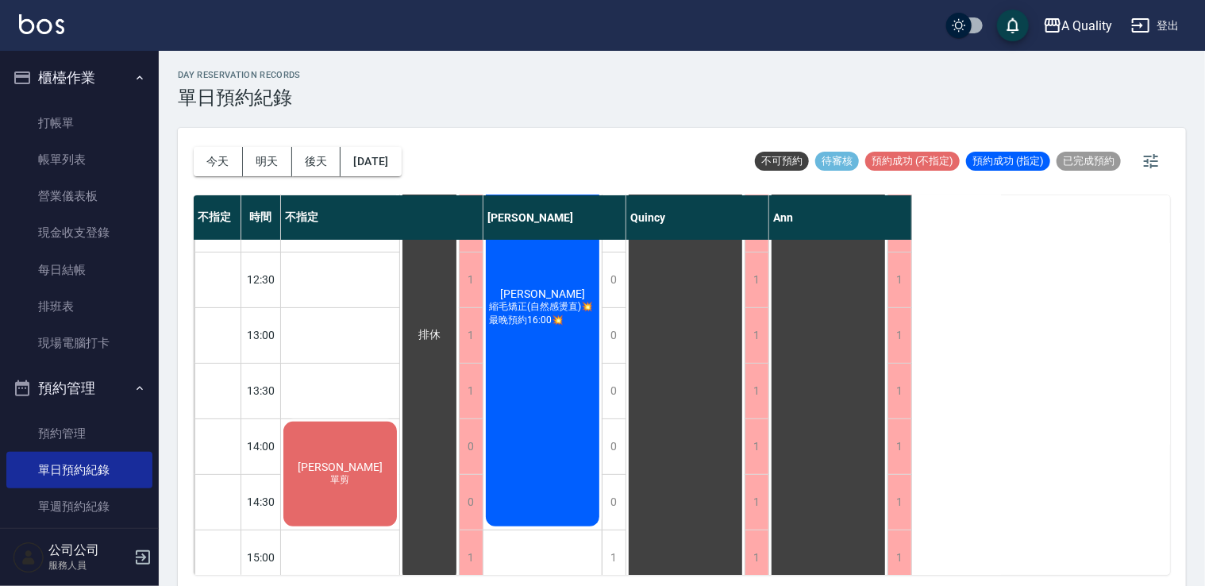
scroll to position [397, 0]
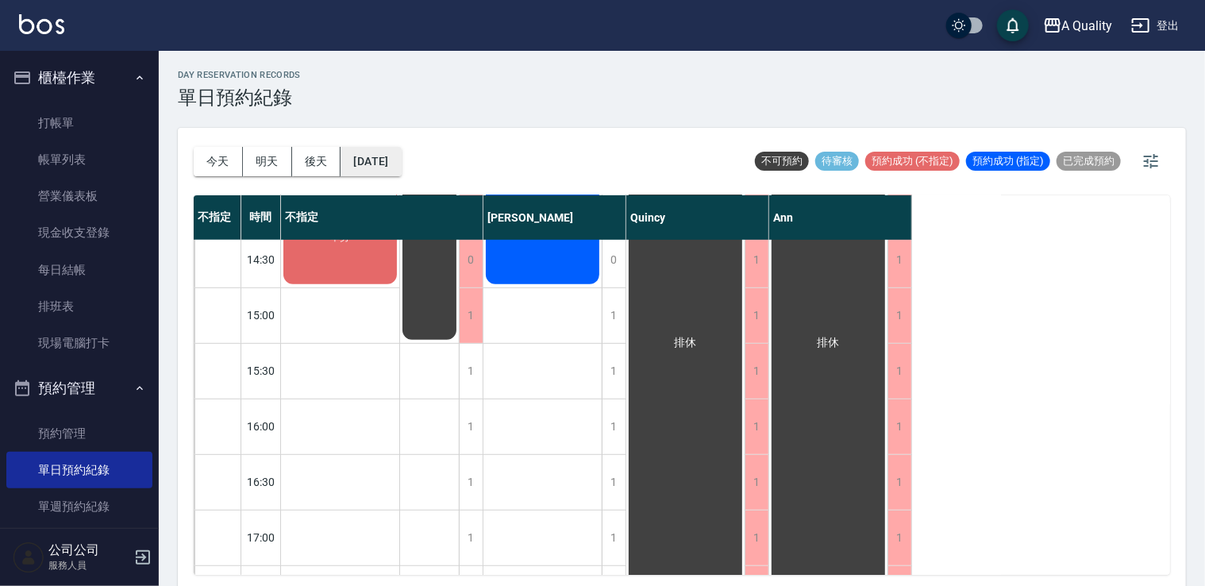
click at [378, 161] on button "2025/09/18" at bounding box center [371, 161] width 60 height 29
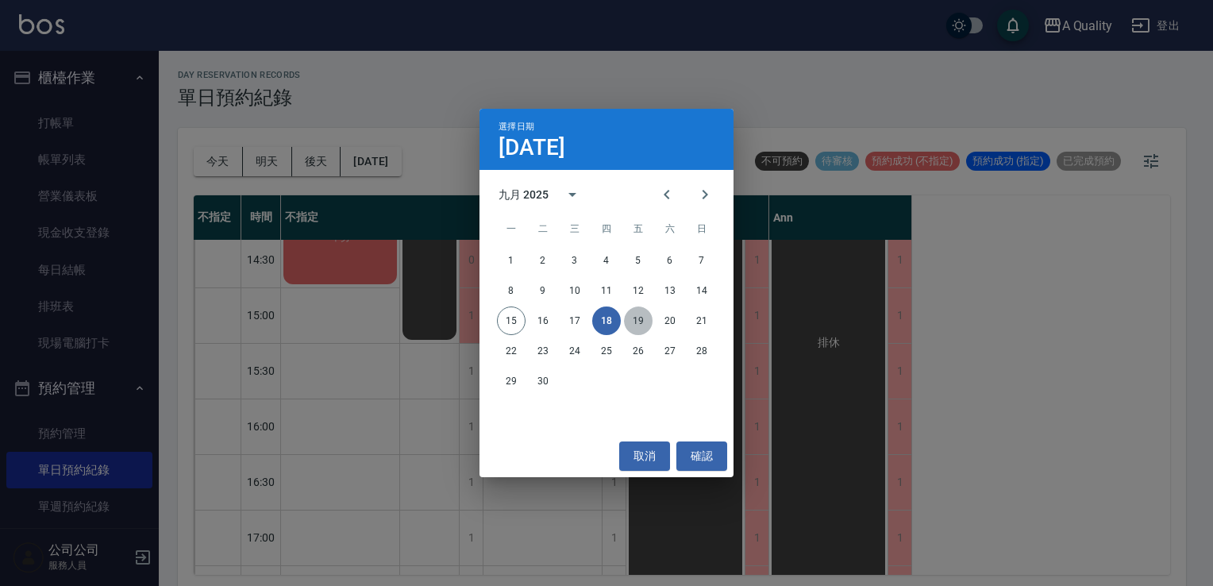
click at [646, 322] on button "19" at bounding box center [638, 320] width 29 height 29
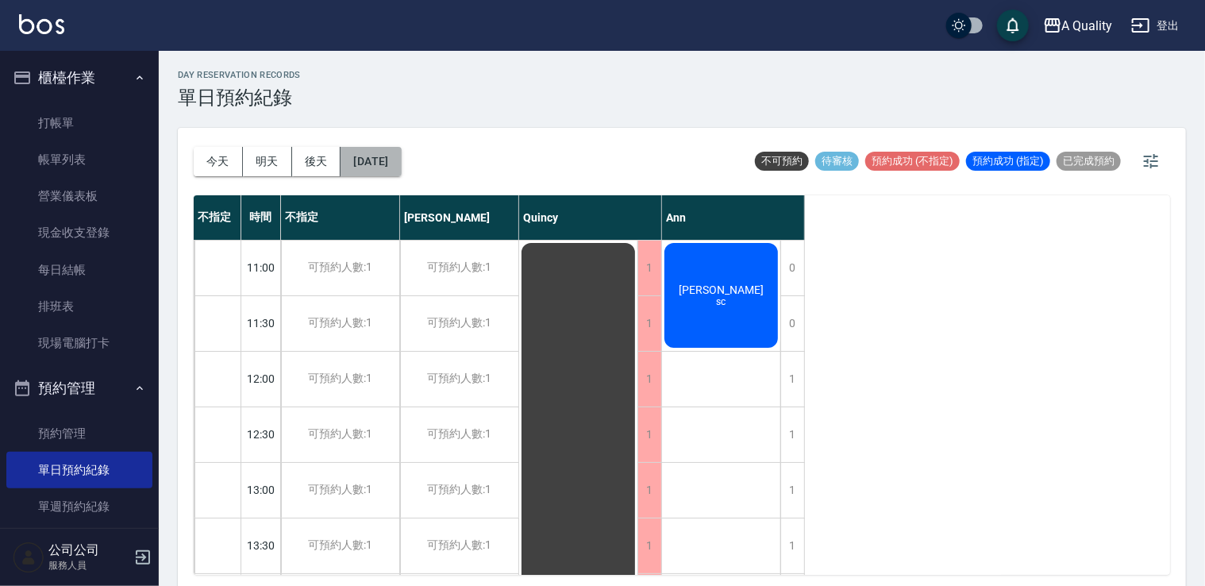
click at [386, 167] on button "2025/09/19" at bounding box center [371, 161] width 60 height 29
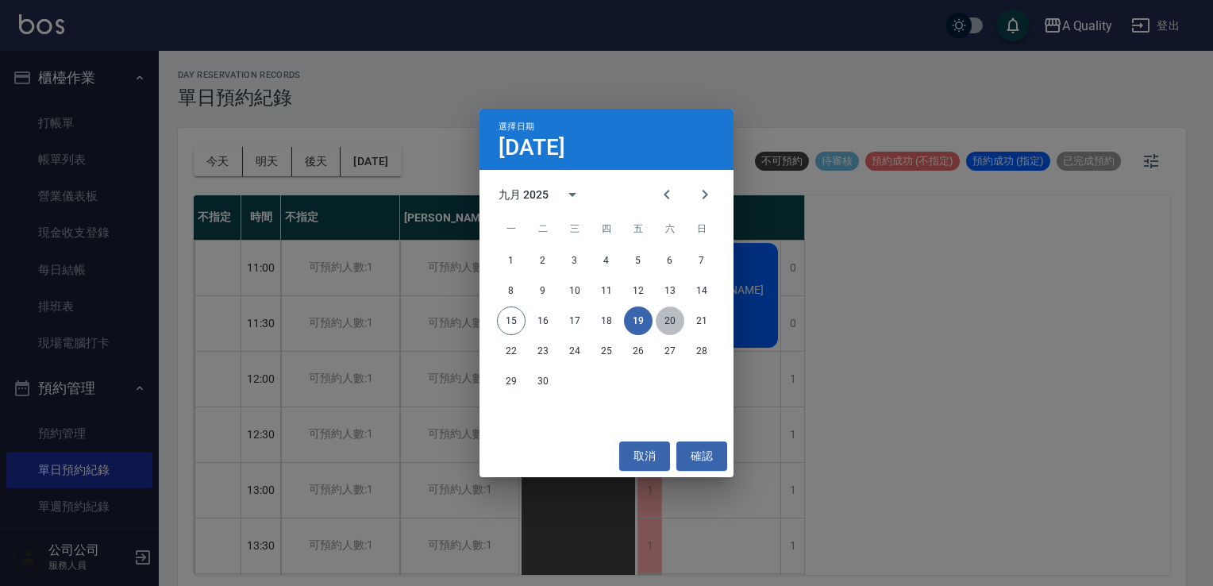
click at [667, 318] on button "20" at bounding box center [670, 320] width 29 height 29
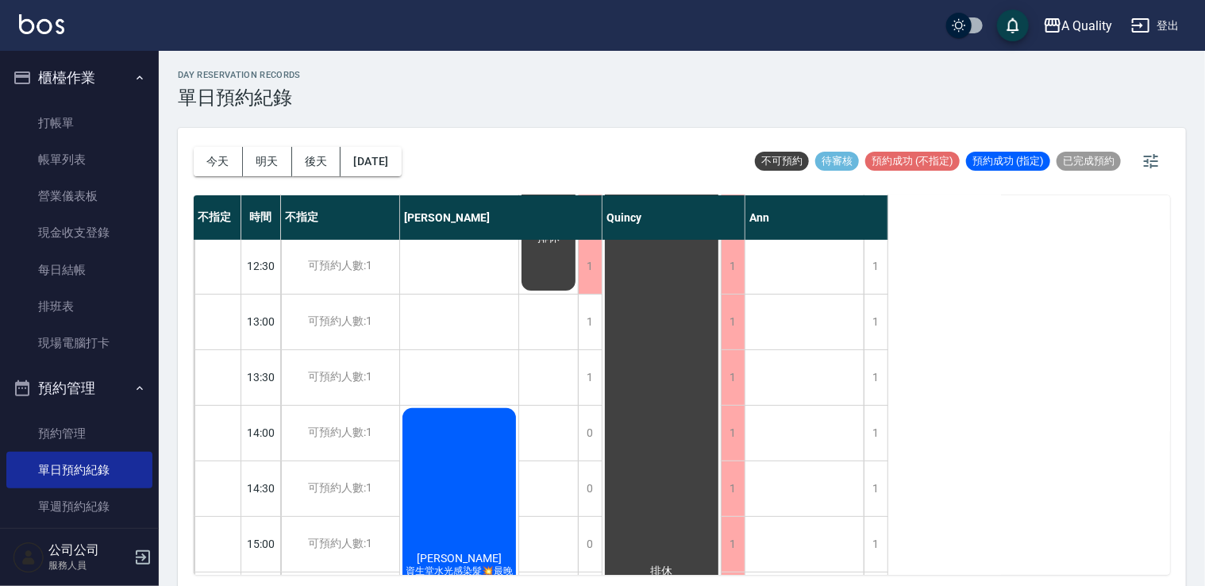
scroll to position [79, 0]
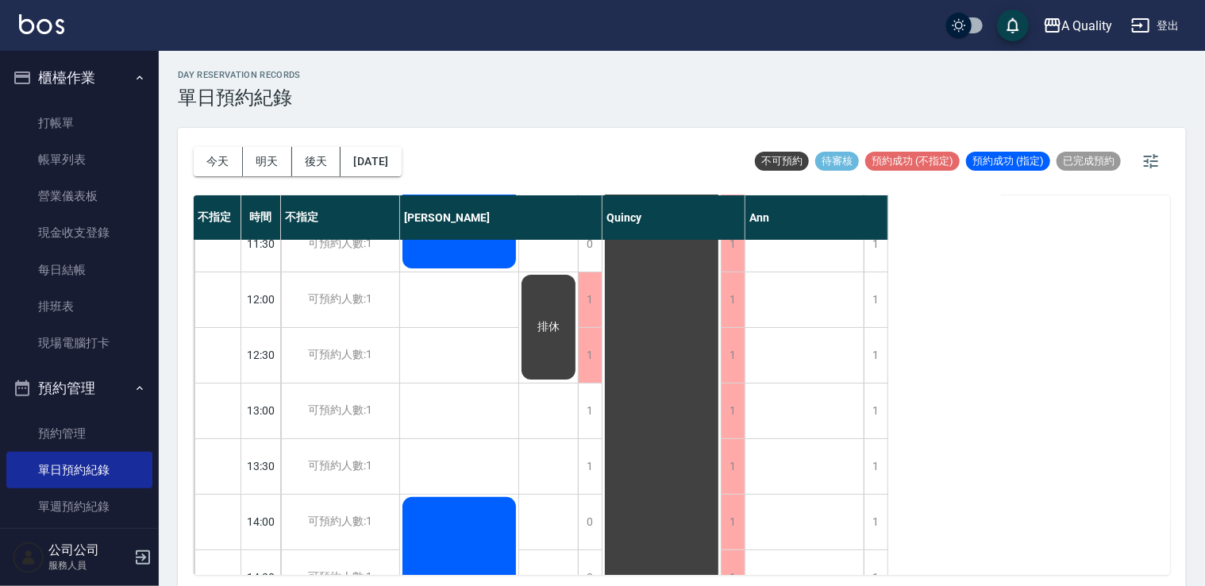
click at [397, 176] on div "今天 明天 後天 2025/09/20" at bounding box center [298, 161] width 208 height 67
click at [399, 176] on div "今天 明天 後天 2025/09/20" at bounding box center [298, 161] width 208 height 67
drag, startPoint x: 399, startPoint y: 176, endPoint x: 419, endPoint y: 171, distance: 20.6
click at [401, 171] on button "2025/09/20" at bounding box center [371, 161] width 60 height 29
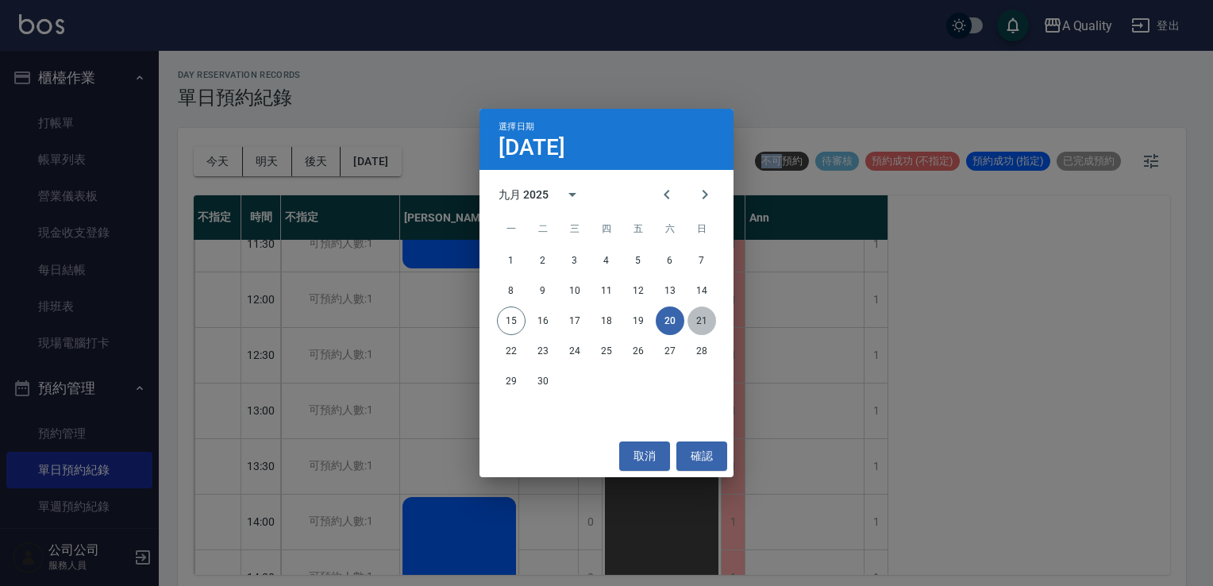
click at [694, 316] on button "21" at bounding box center [702, 320] width 29 height 29
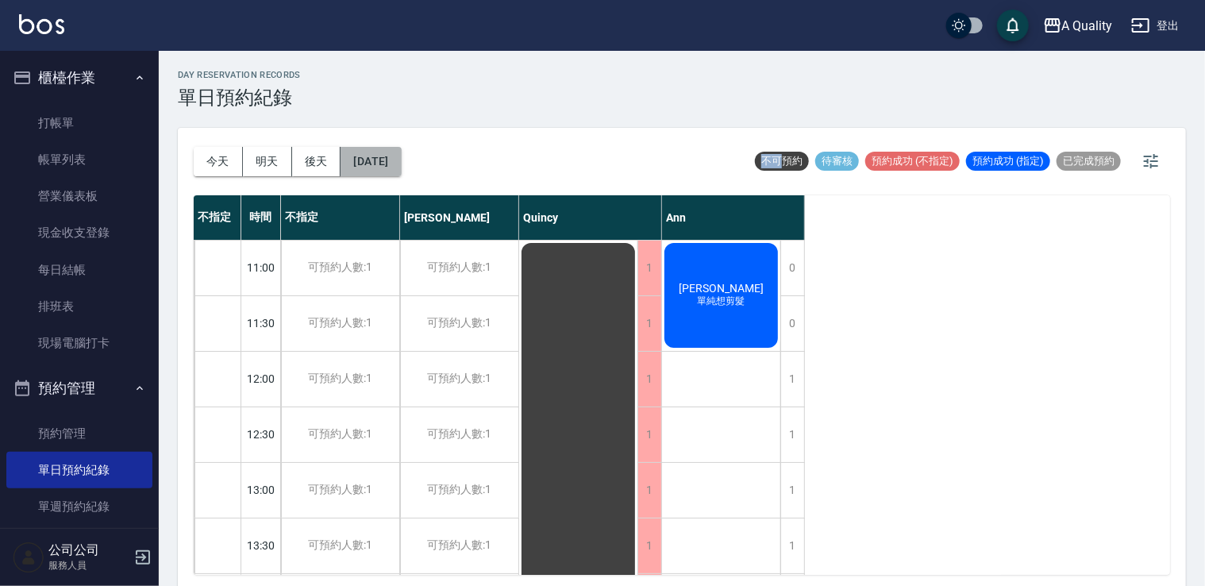
click at [401, 173] on button "2025/09/21" at bounding box center [371, 161] width 60 height 29
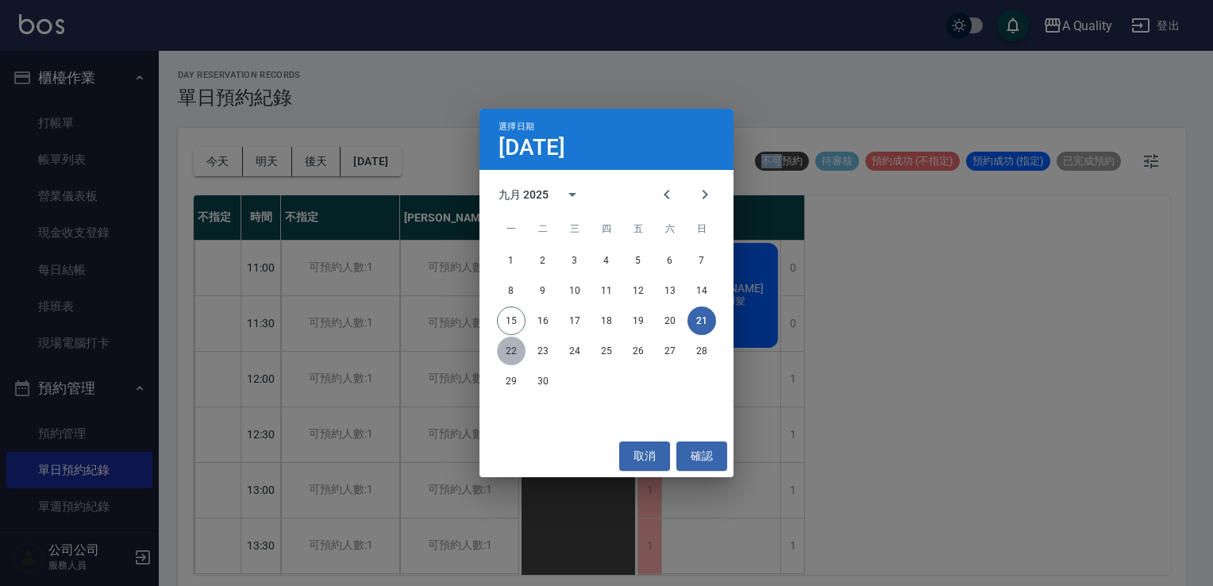
click at [506, 351] on button "22" at bounding box center [511, 351] width 29 height 29
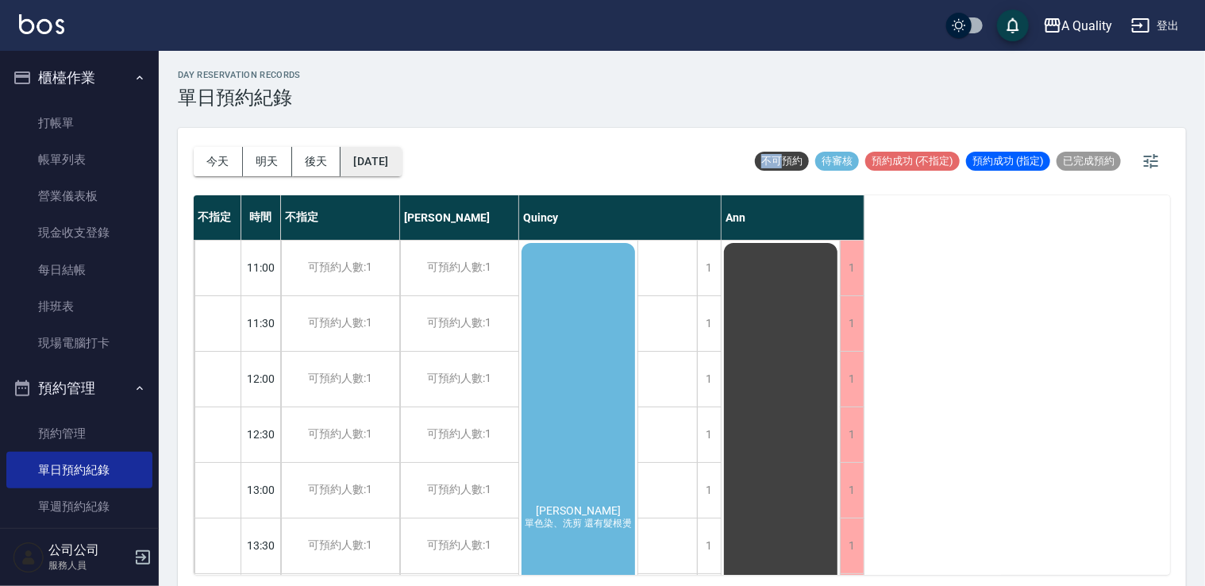
click at [388, 160] on button "2025/09/22" at bounding box center [371, 161] width 60 height 29
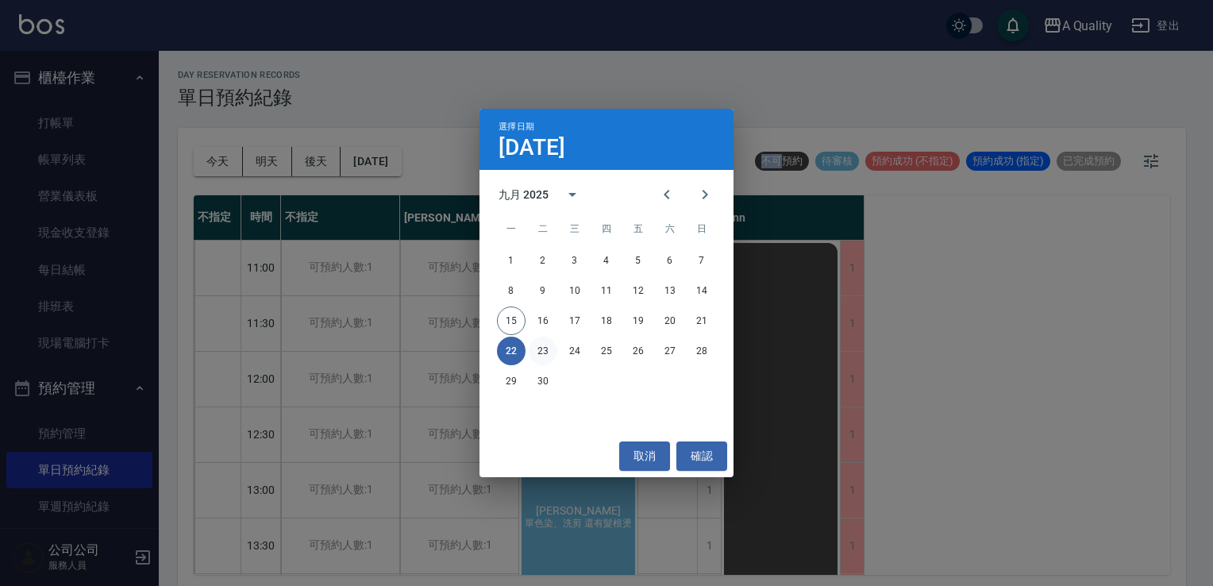
click at [545, 354] on button "23" at bounding box center [543, 351] width 29 height 29
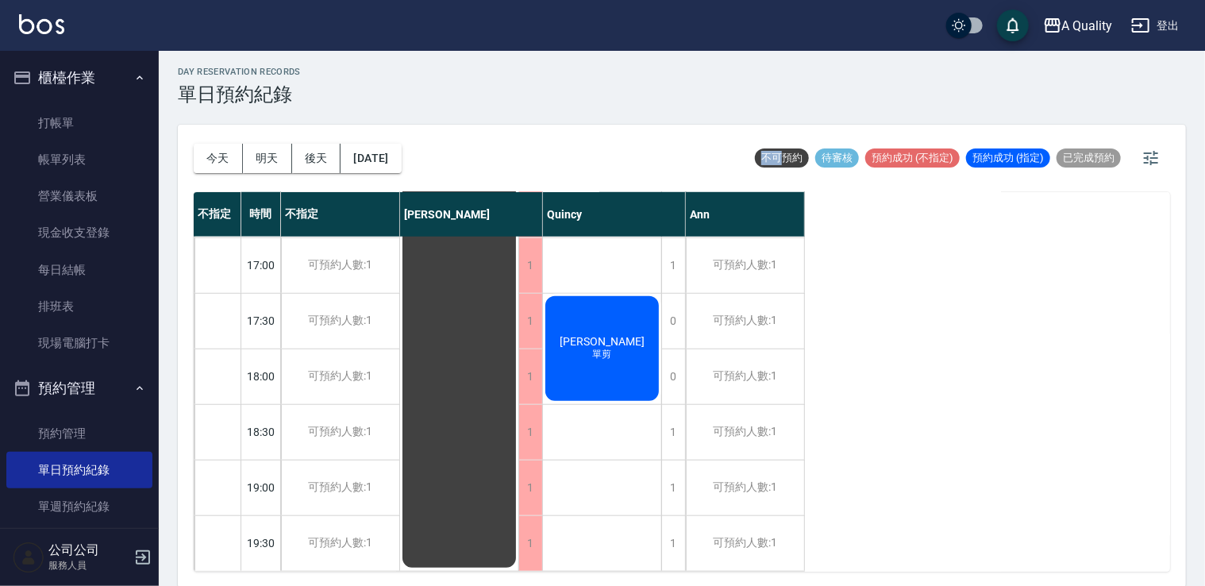
scroll to position [4, 0]
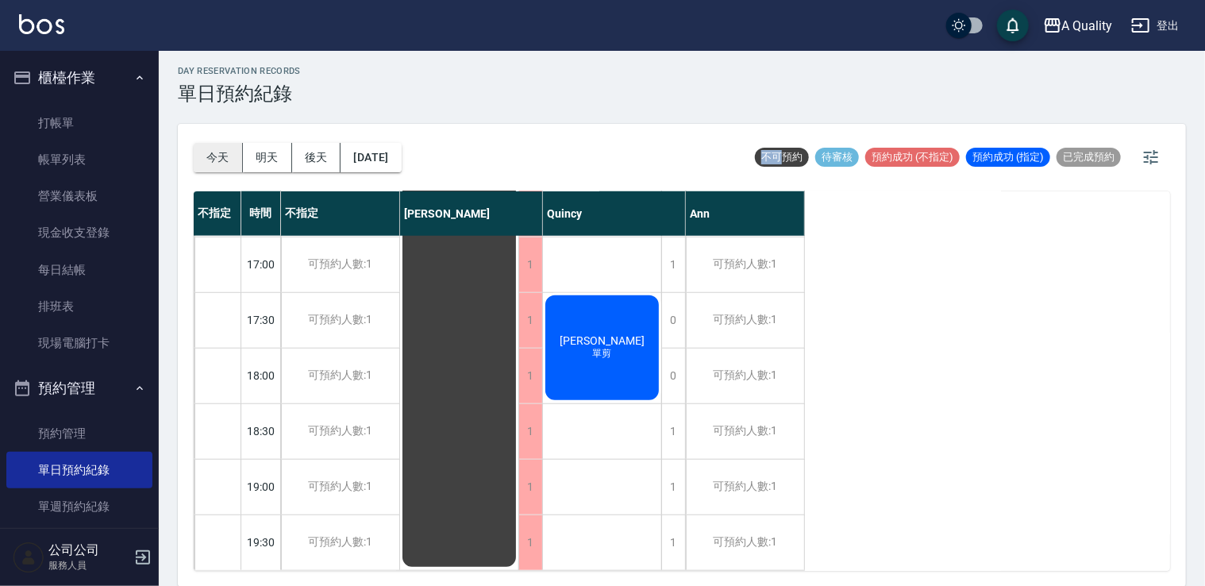
click at [219, 167] on button "今天" at bounding box center [218, 157] width 49 height 29
click at [219, 167] on div at bounding box center [602, 293] width 1205 height 586
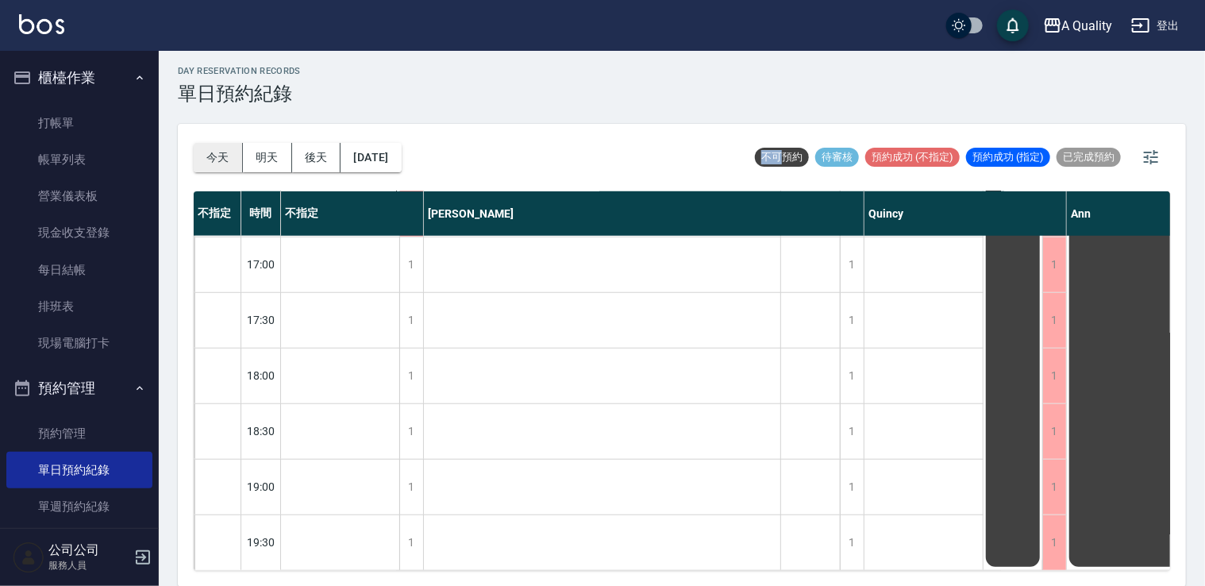
click at [200, 155] on button "今天" at bounding box center [218, 157] width 49 height 29
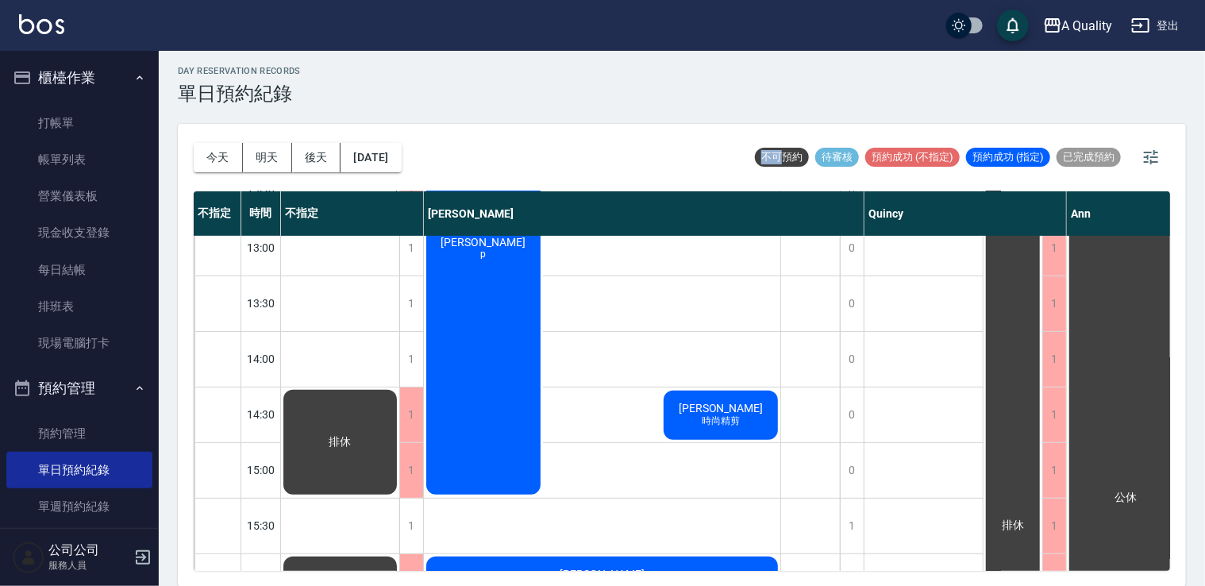
scroll to position [397, 0]
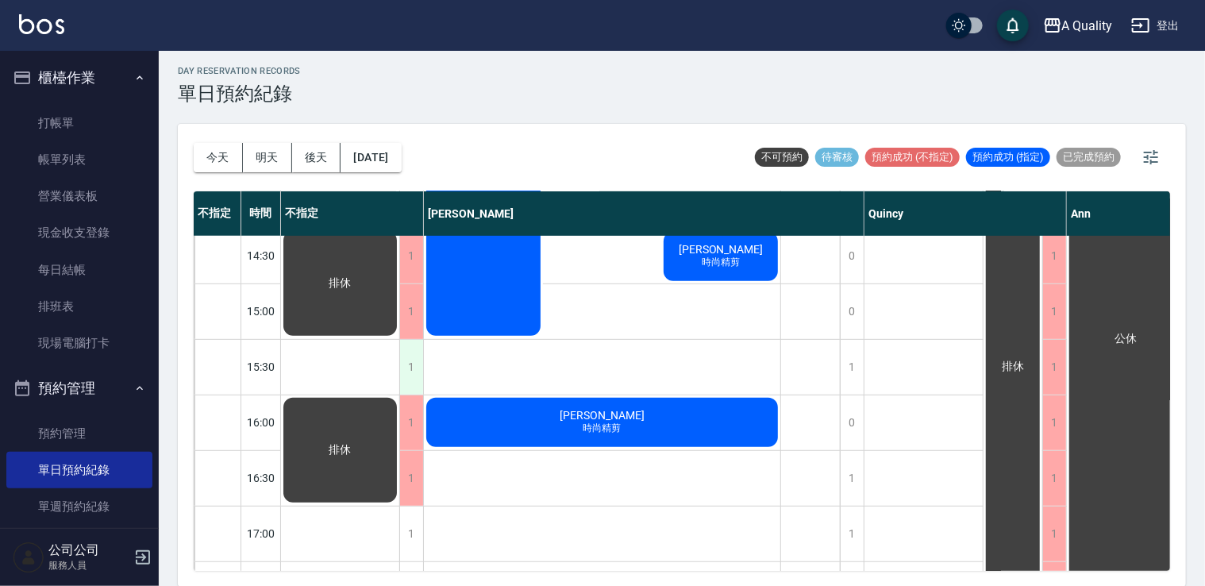
click at [401, 354] on div "1" at bounding box center [411, 367] width 24 height 55
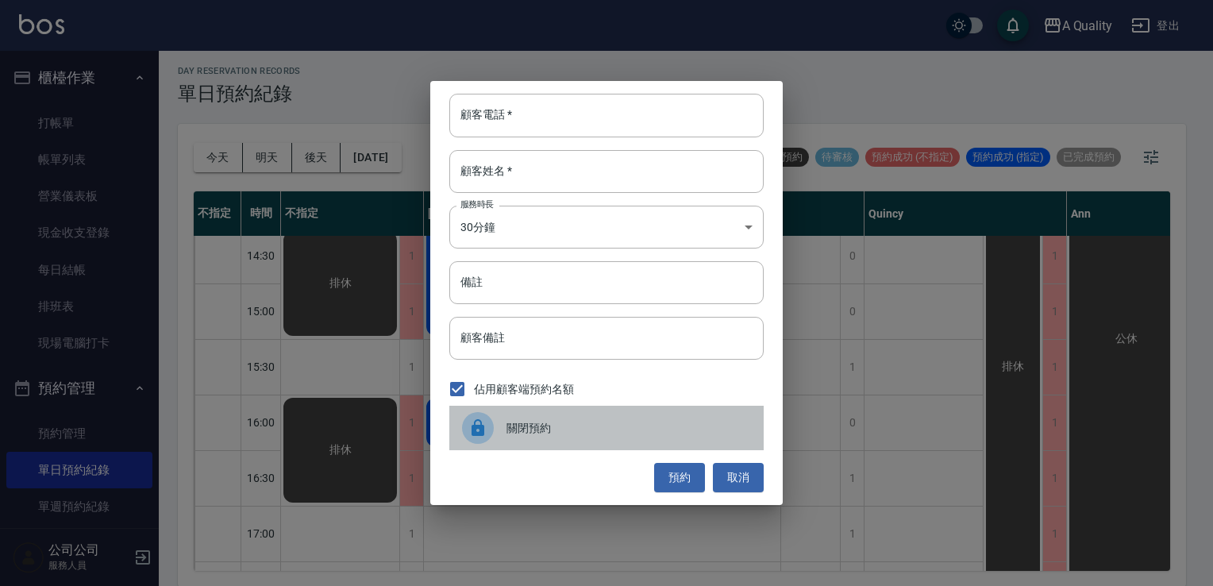
click at [523, 418] on div "關閉預約" at bounding box center [606, 428] width 314 height 44
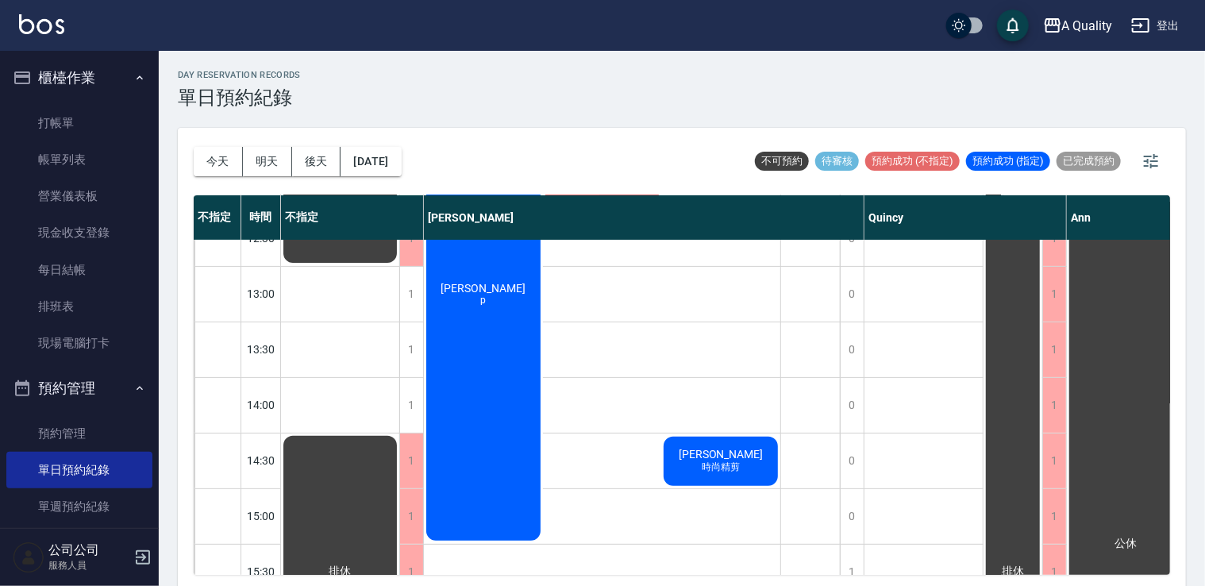
scroll to position [0, 0]
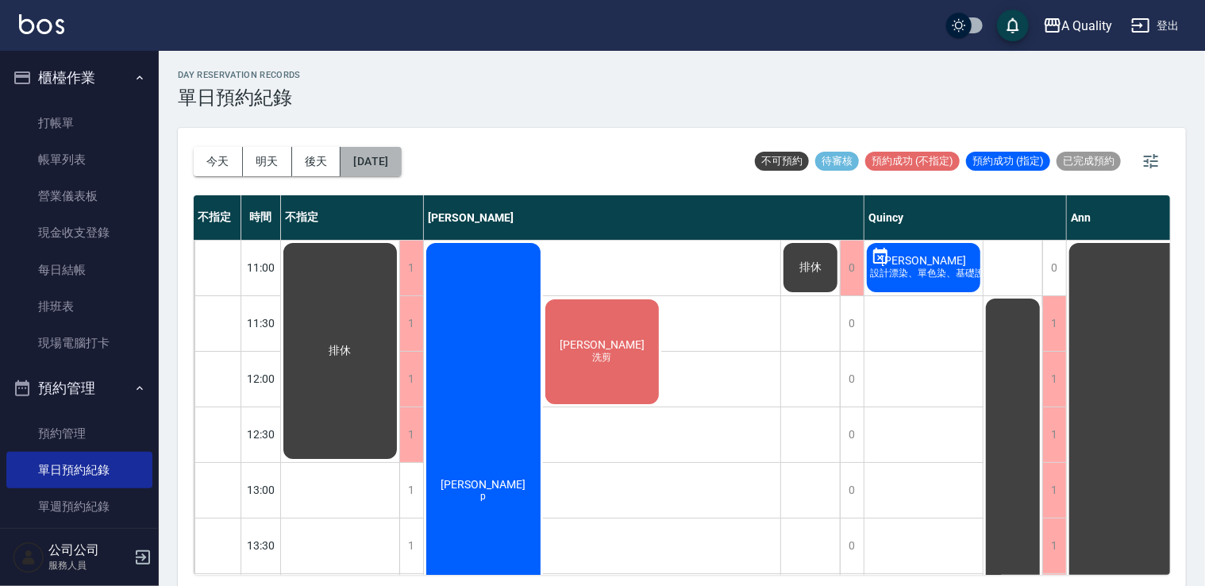
click at [387, 167] on button "2025/09/15" at bounding box center [371, 161] width 60 height 29
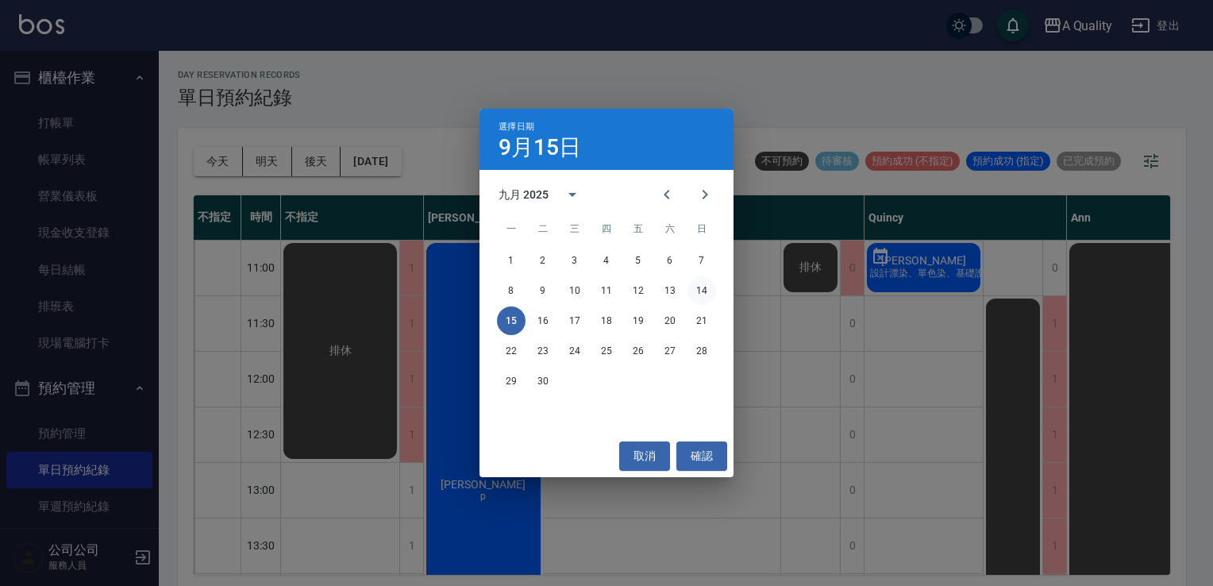
click at [696, 294] on button "14" at bounding box center [702, 290] width 29 height 29
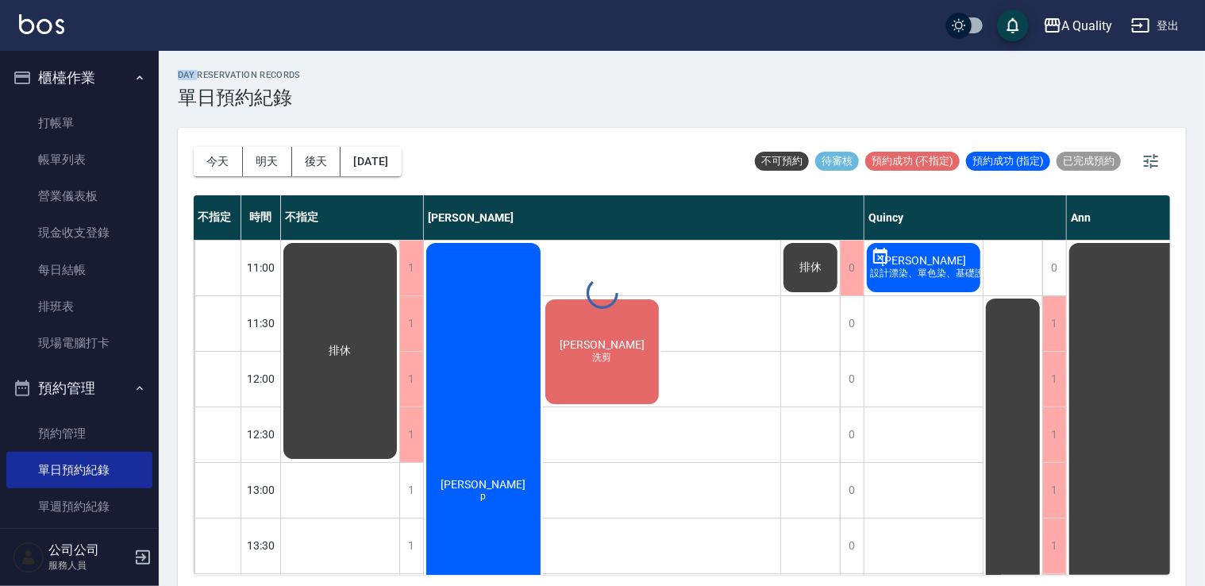
click at [696, 294] on div at bounding box center [602, 293] width 1205 height 586
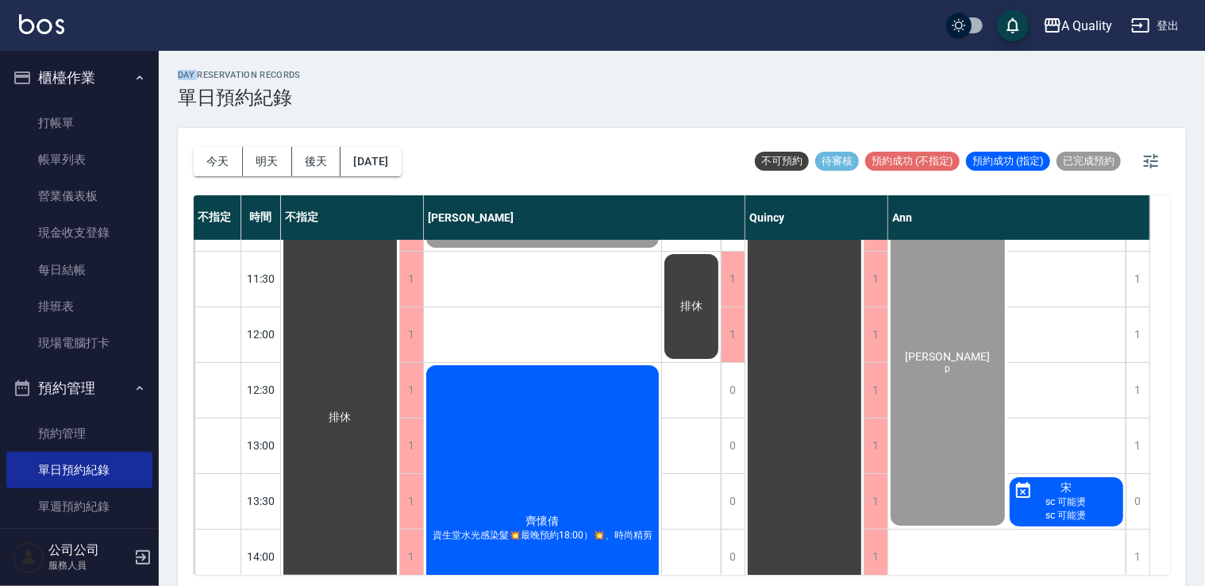
scroll to position [79, 0]
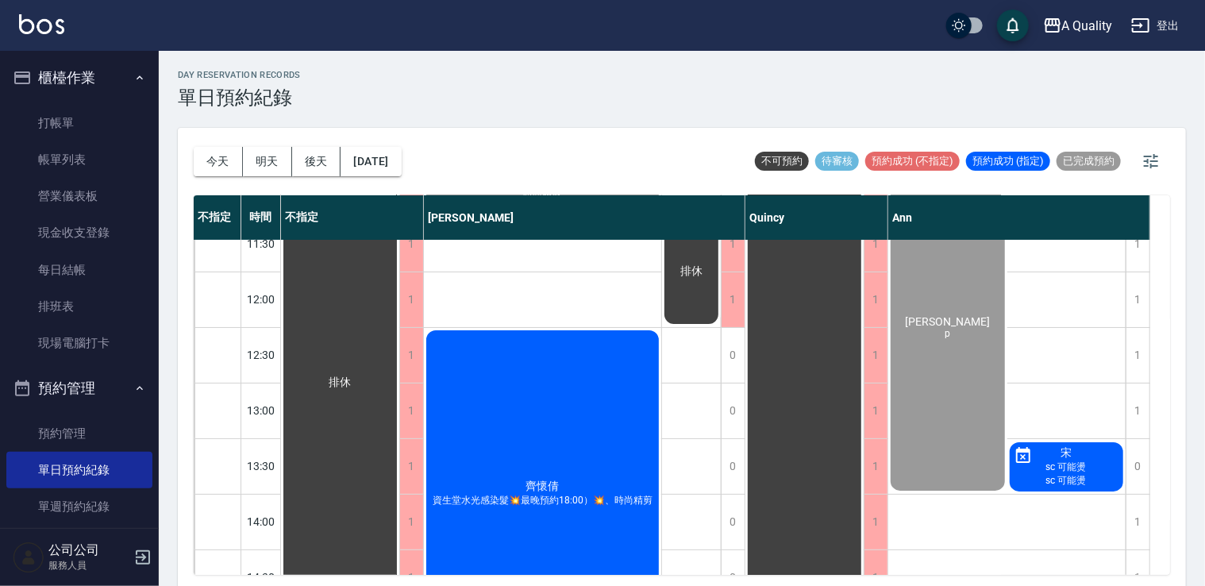
click at [1073, 475] on span "sc 可能燙" at bounding box center [1066, 480] width 47 height 13
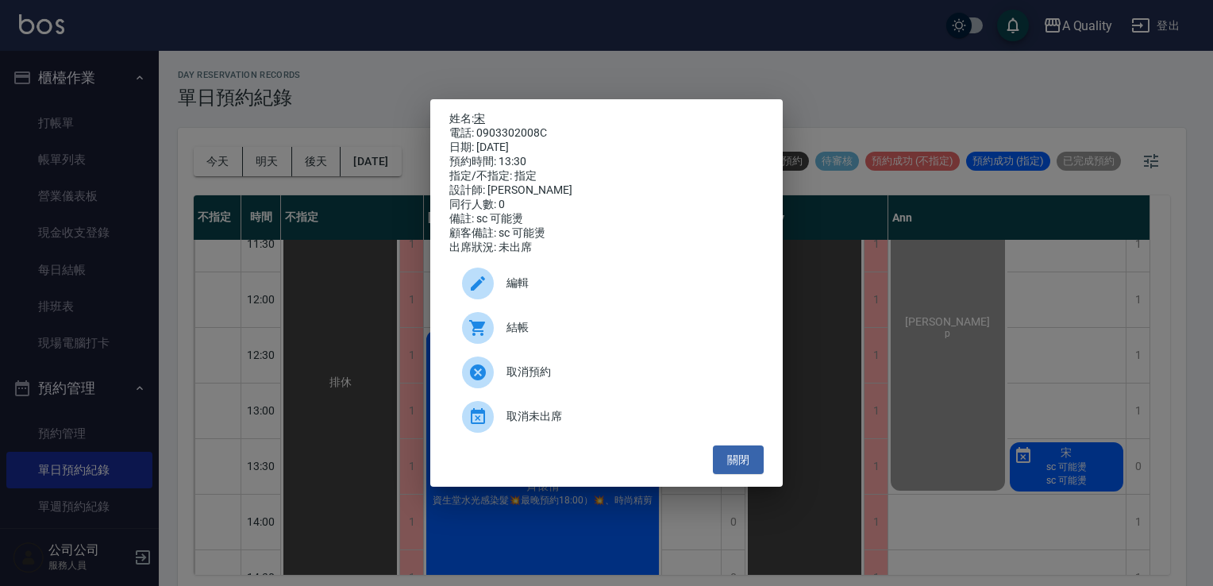
click at [482, 112] on link "宋" at bounding box center [479, 118] width 11 height 13
drag, startPoint x: 746, startPoint y: 472, endPoint x: 731, endPoint y: 383, distance: 90.2
click at [746, 471] on button "關閉" at bounding box center [738, 459] width 51 height 29
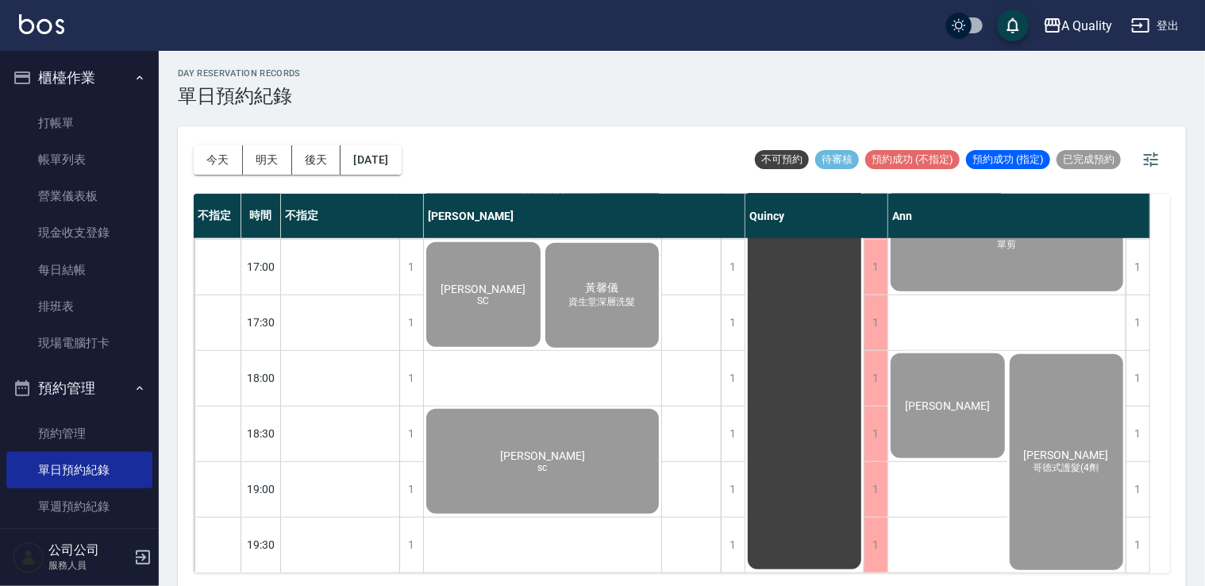
scroll to position [4, 0]
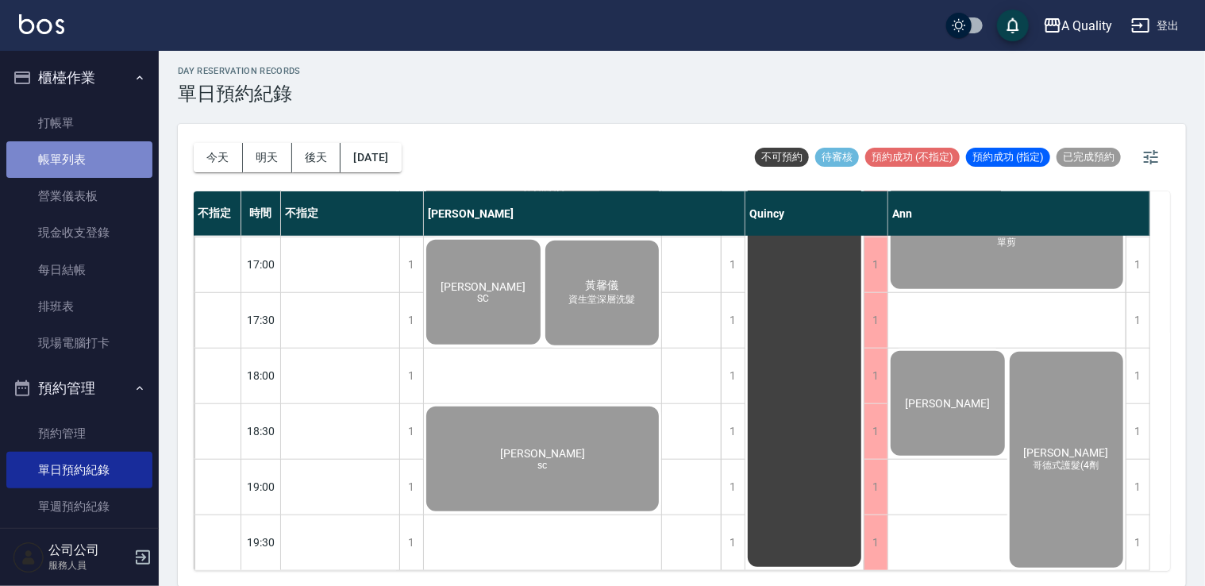
drag, startPoint x: 91, startPoint y: 167, endPoint x: 118, endPoint y: 151, distance: 31.3
click at [91, 167] on link "帳單列表" at bounding box center [79, 159] width 146 height 37
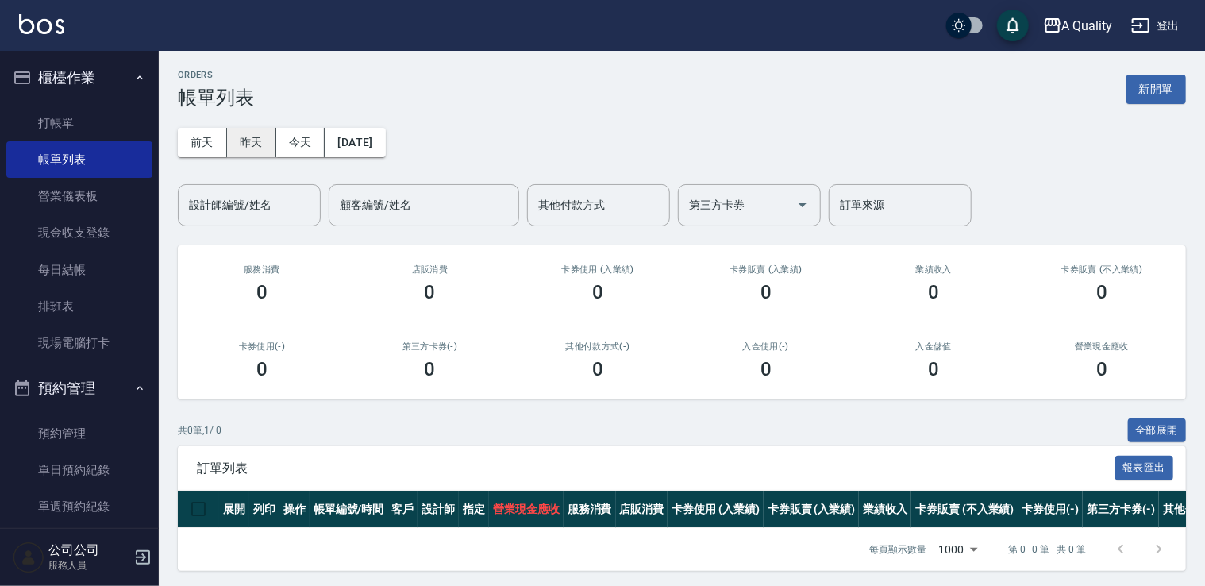
click at [249, 141] on button "昨天" at bounding box center [251, 142] width 49 height 29
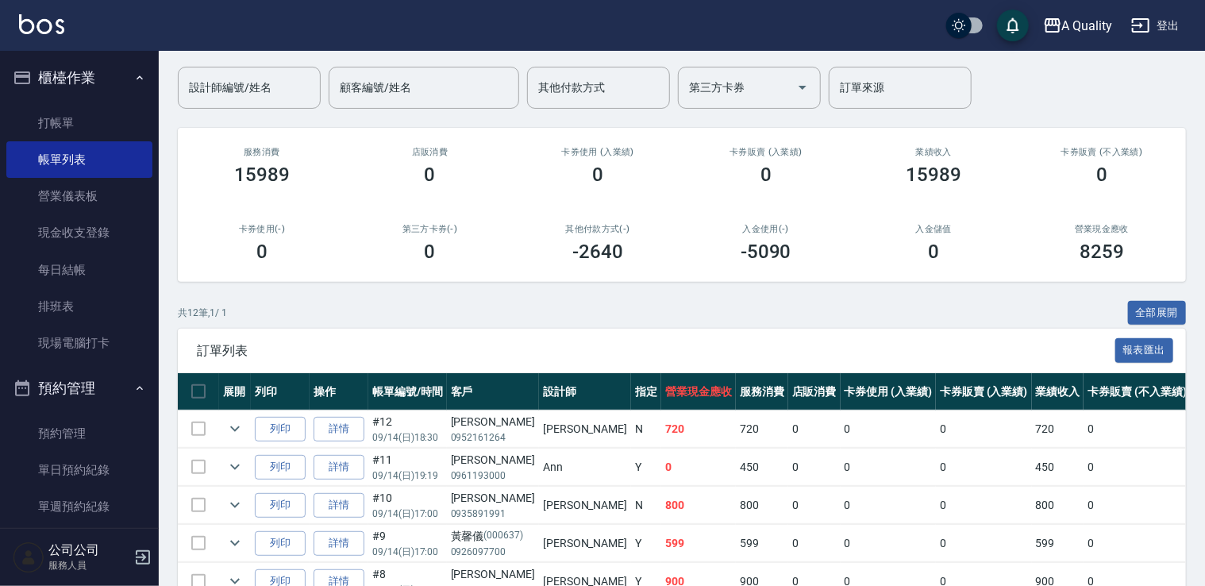
scroll to position [238, 0]
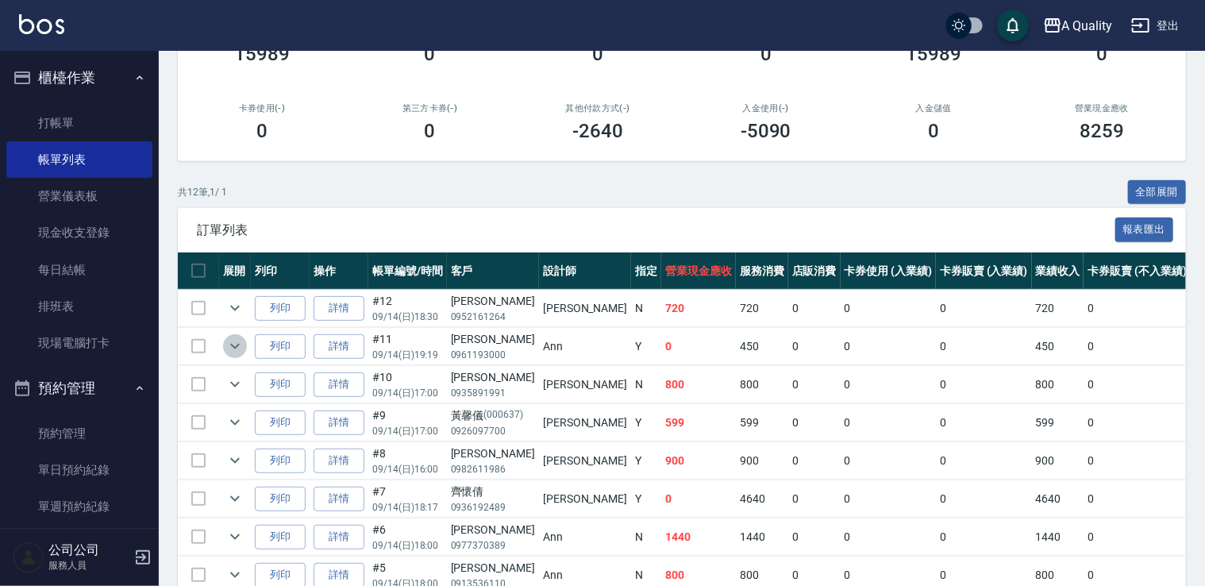
click at [241, 348] on icon "expand row" at bounding box center [234, 346] width 19 height 19
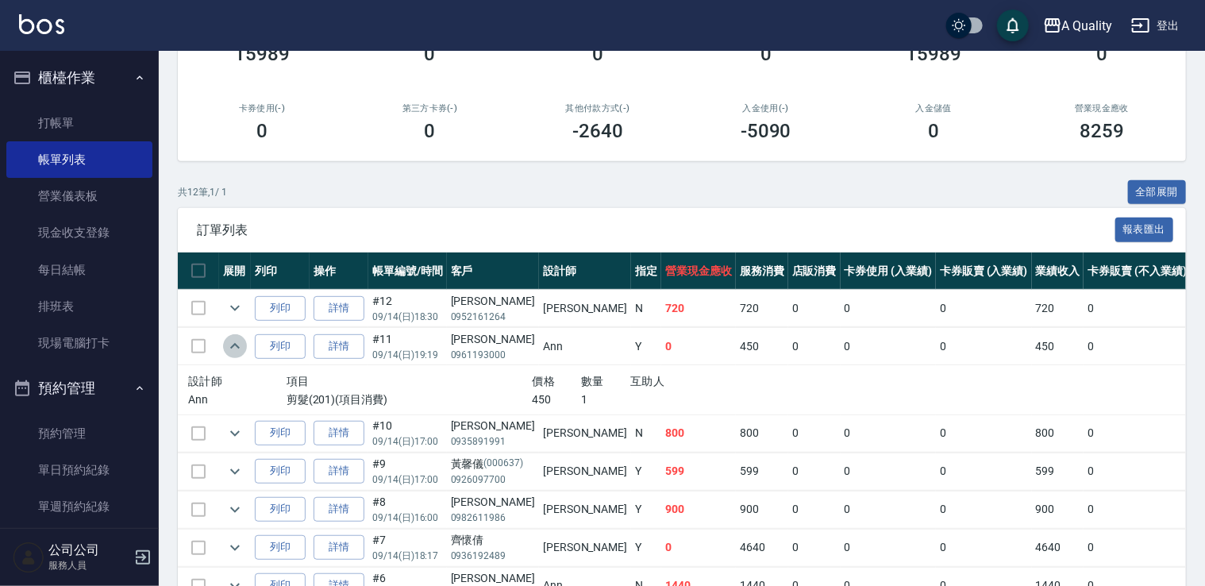
click at [241, 348] on icon "expand row" at bounding box center [234, 346] width 19 height 19
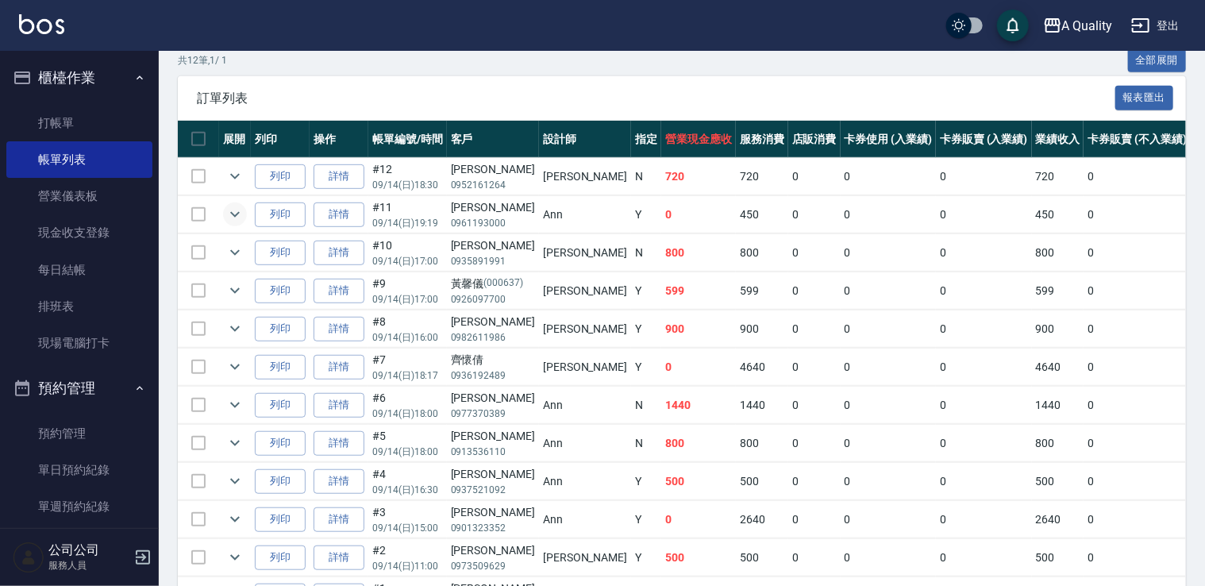
scroll to position [397, 0]
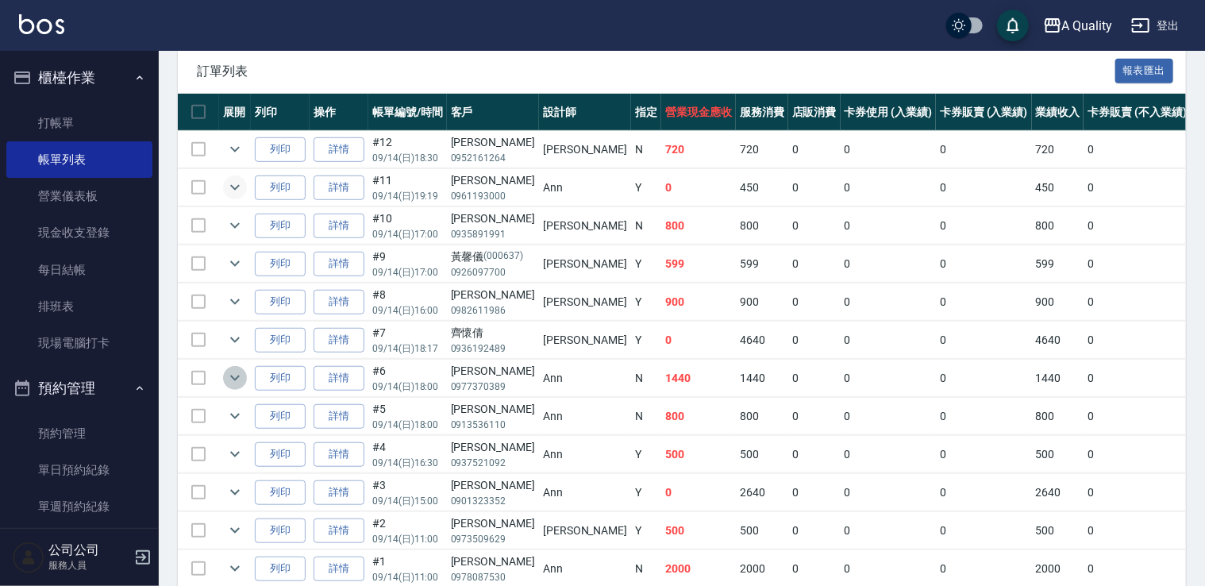
click at [229, 376] on icon "expand row" at bounding box center [234, 377] width 19 height 19
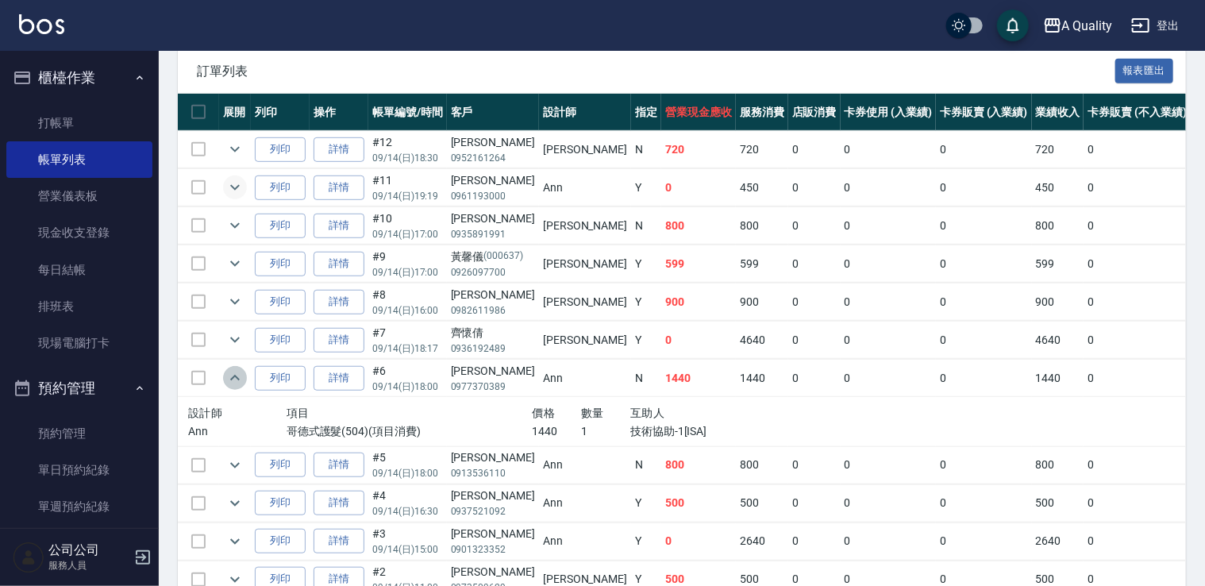
click at [229, 376] on icon "expand row" at bounding box center [234, 377] width 19 height 19
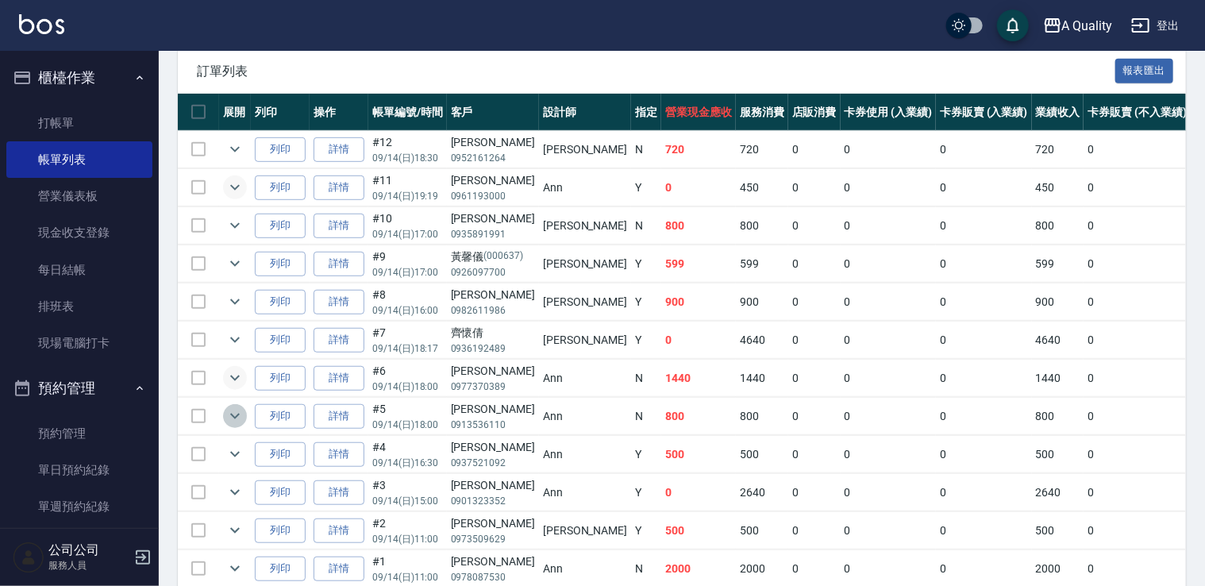
click at [226, 407] on icon "expand row" at bounding box center [234, 416] width 19 height 19
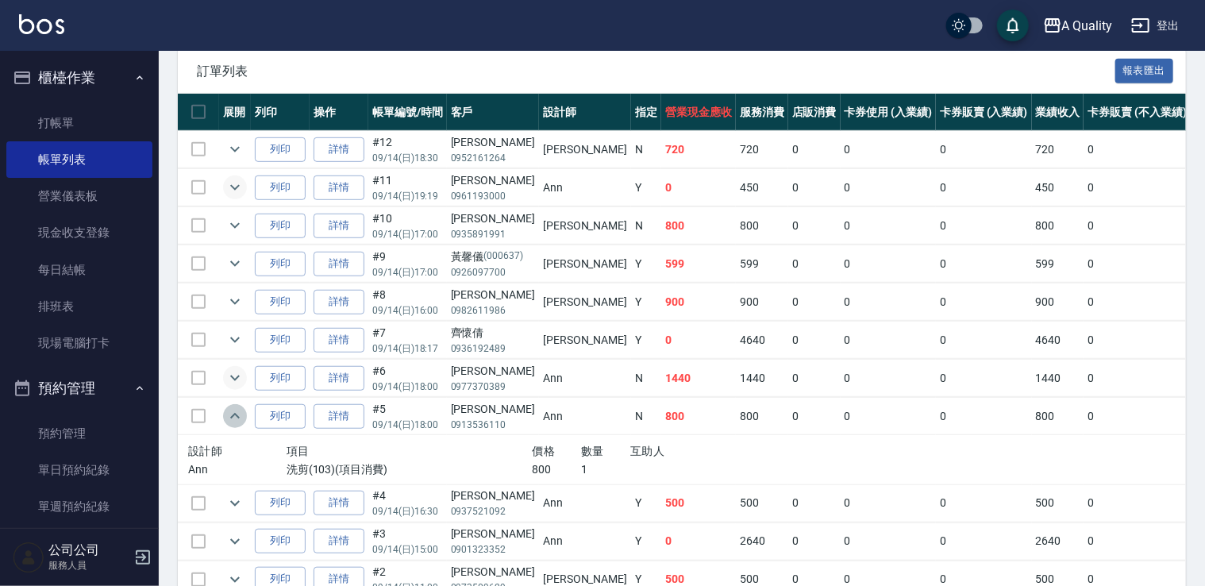
click at [225, 407] on icon "expand row" at bounding box center [234, 416] width 19 height 19
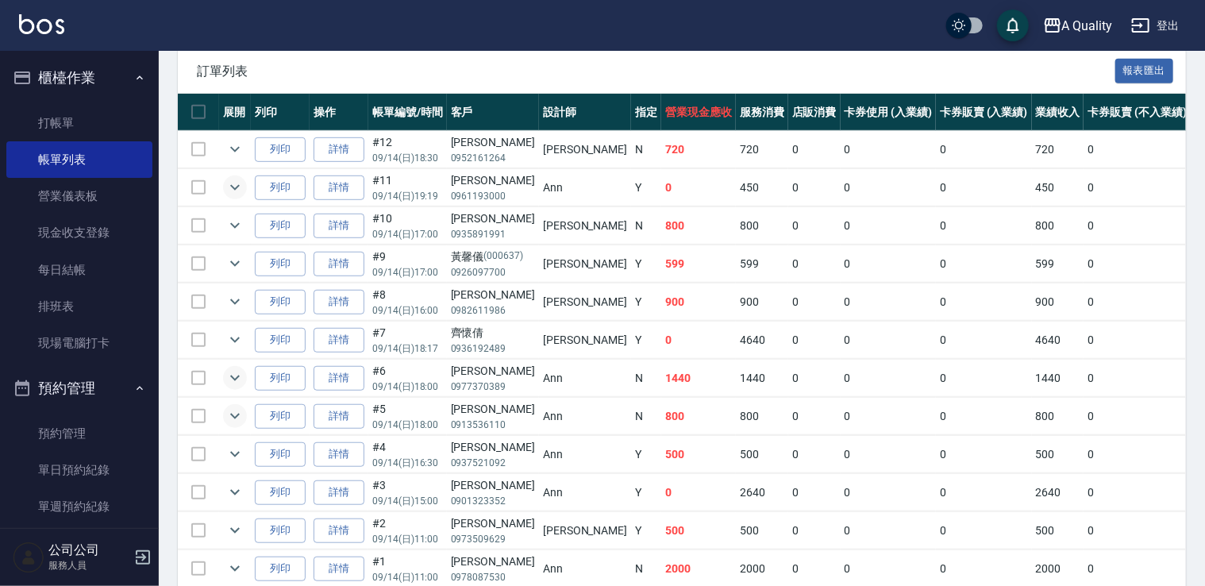
scroll to position [469, 0]
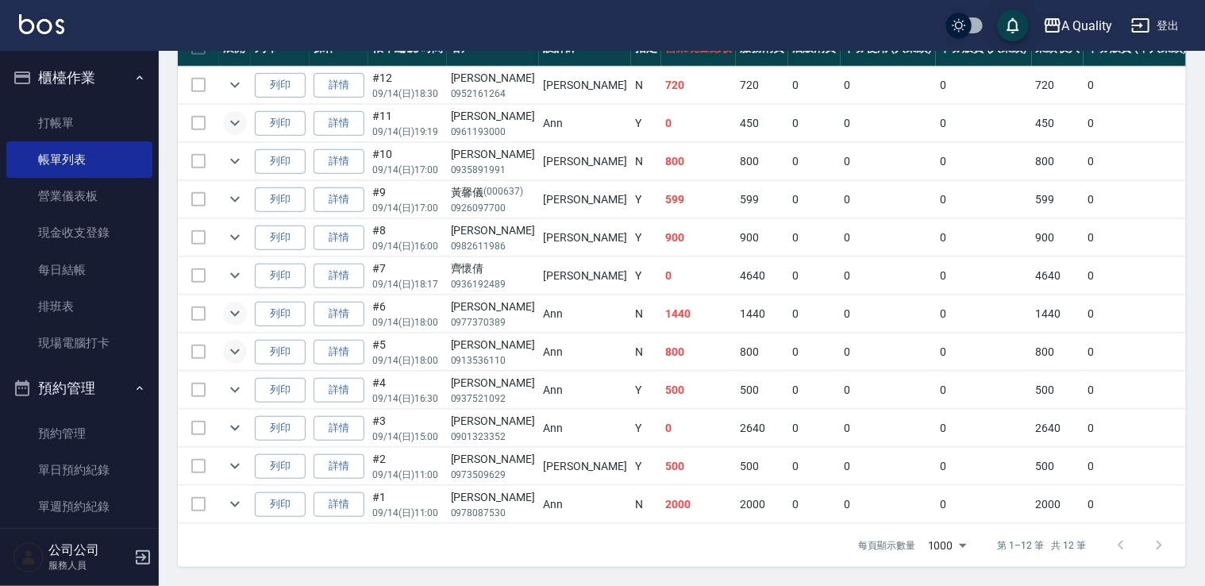
click at [246, 373] on td at bounding box center [235, 390] width 32 height 37
click at [233, 383] on icon "expand row" at bounding box center [234, 389] width 19 height 19
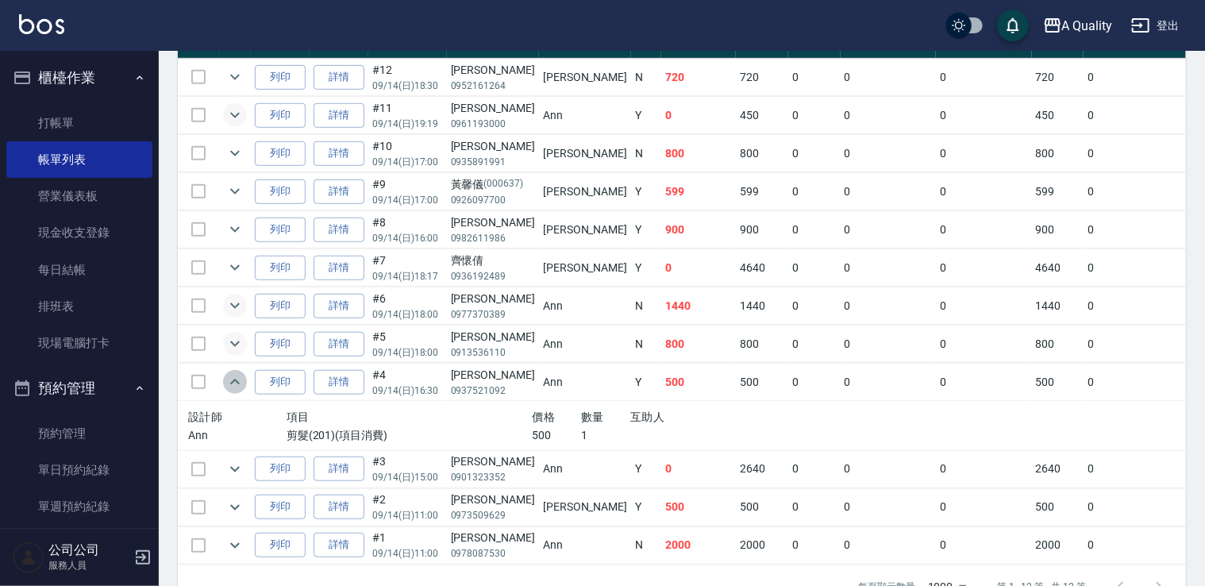
click at [233, 383] on icon "expand row" at bounding box center [234, 381] width 19 height 19
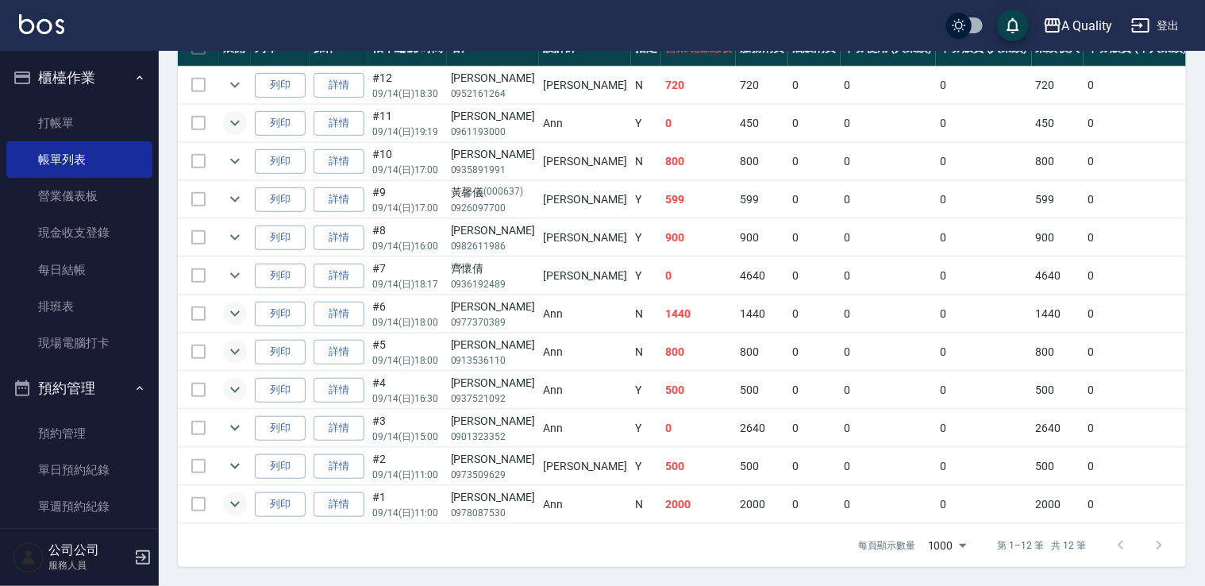
click at [237, 499] on icon "expand row" at bounding box center [234, 504] width 19 height 19
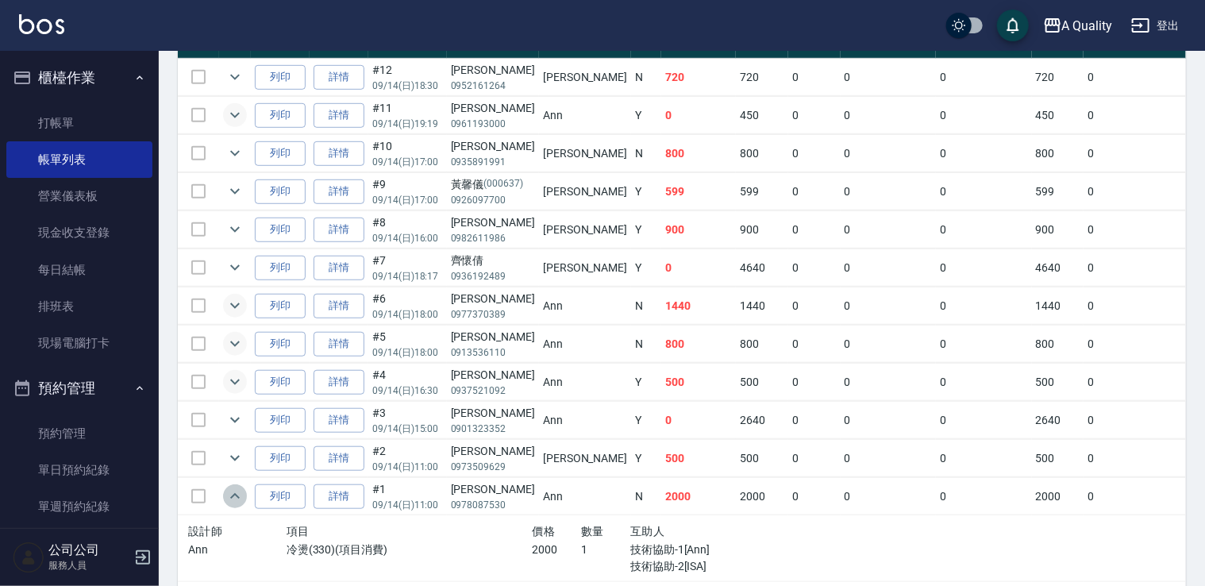
click at [234, 497] on icon "expand row" at bounding box center [234, 496] width 19 height 19
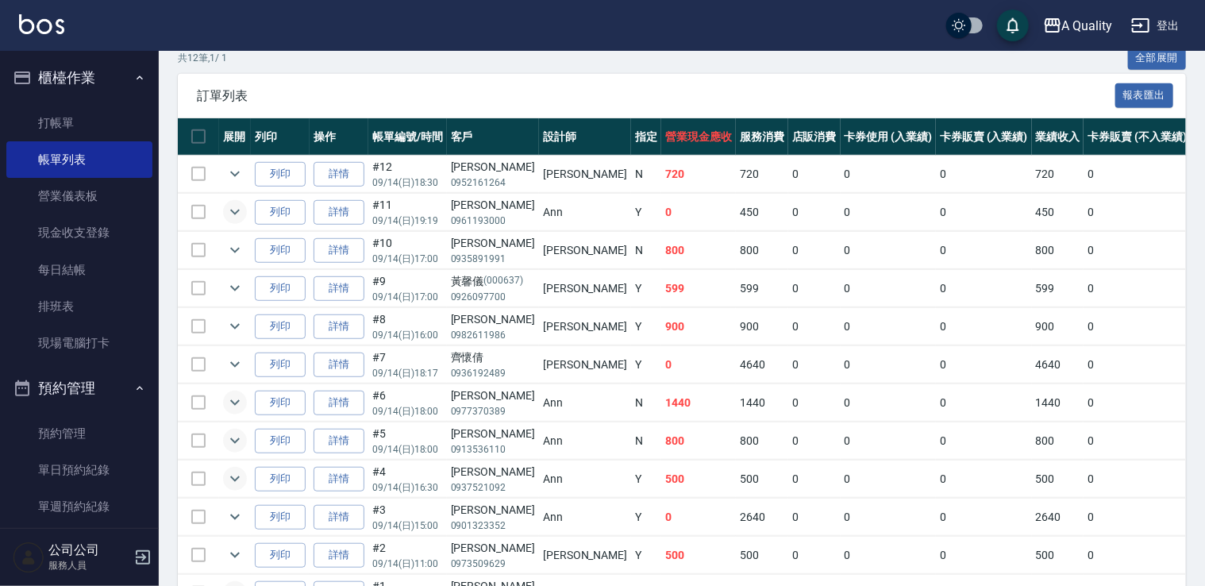
scroll to position [231, 0]
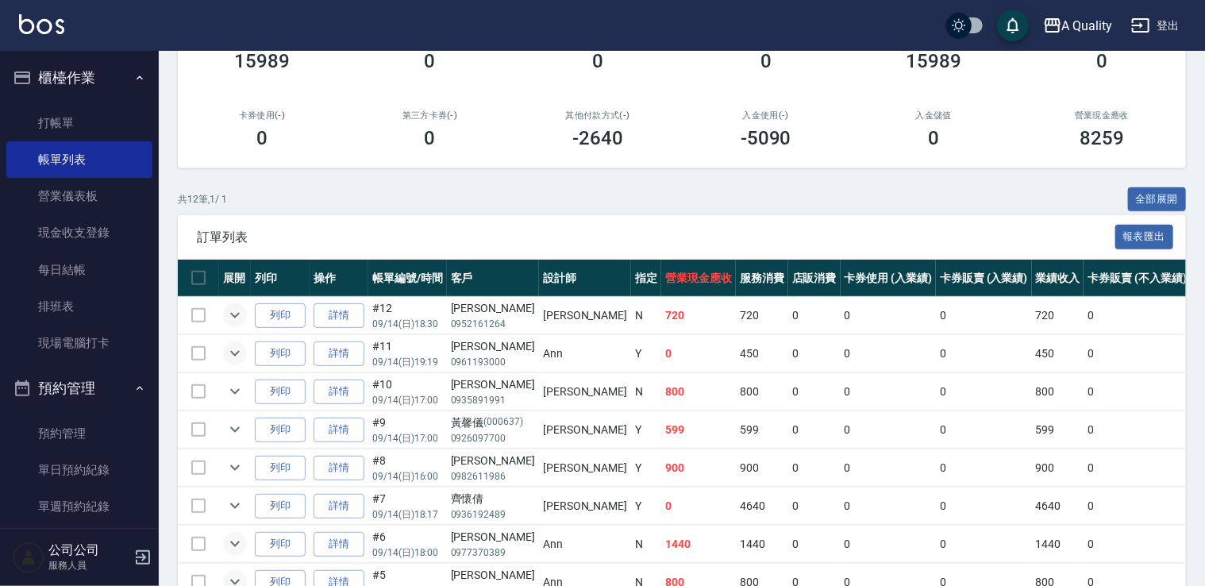
click at [235, 318] on icon "expand row" at bounding box center [234, 315] width 19 height 19
click at [235, 319] on icon "expand row" at bounding box center [234, 315] width 19 height 19
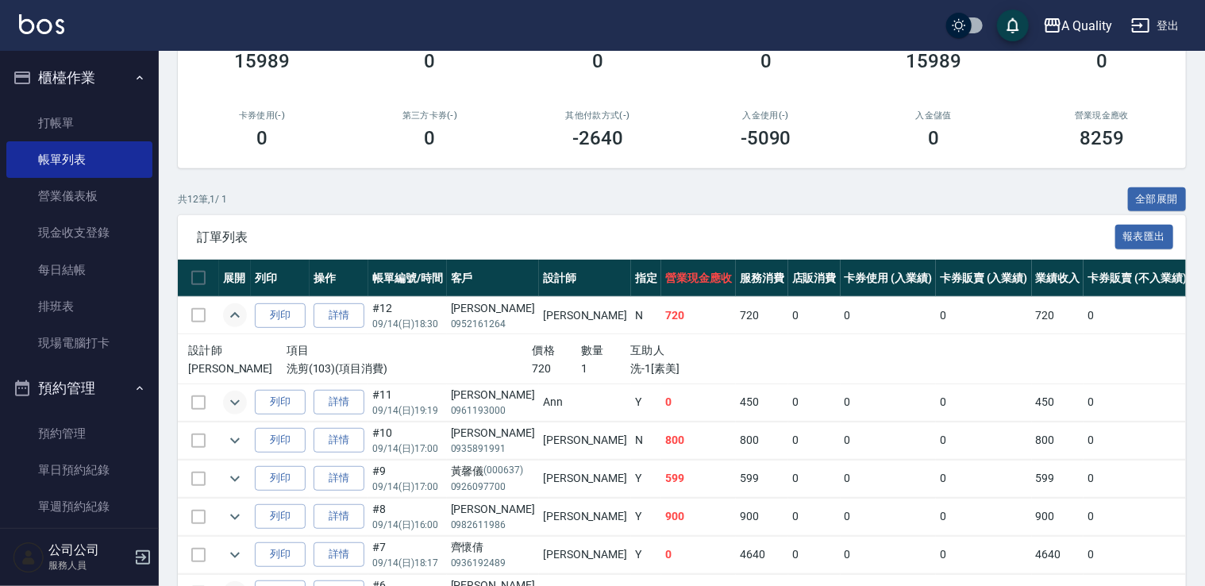
click at [235, 319] on icon "expand row" at bounding box center [234, 315] width 19 height 19
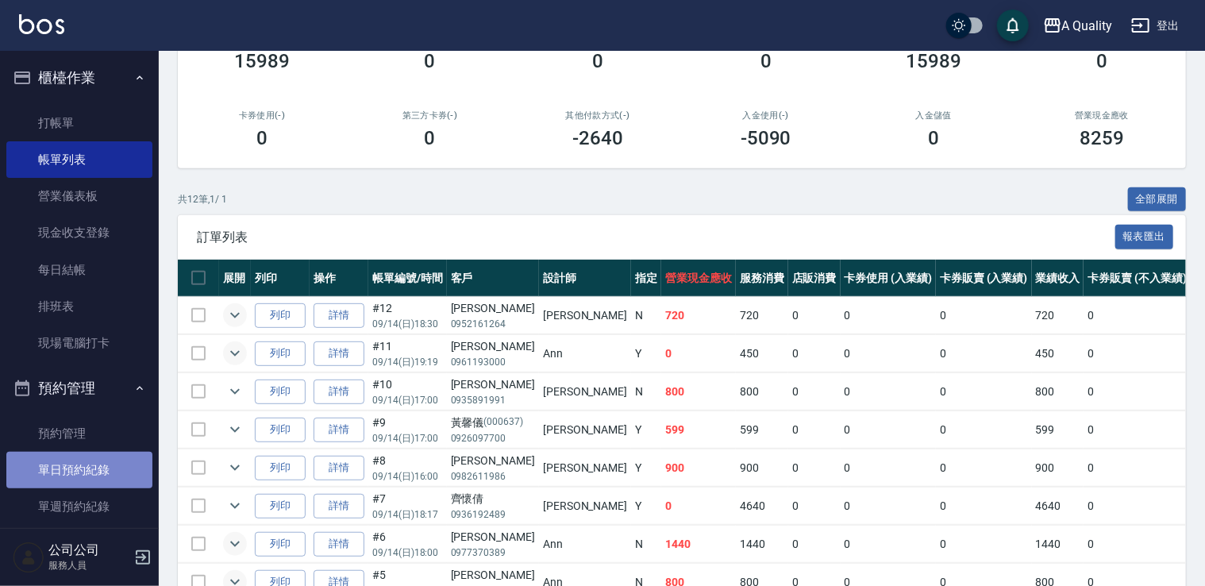
click at [93, 472] on link "單日預約紀錄" at bounding box center [79, 470] width 146 height 37
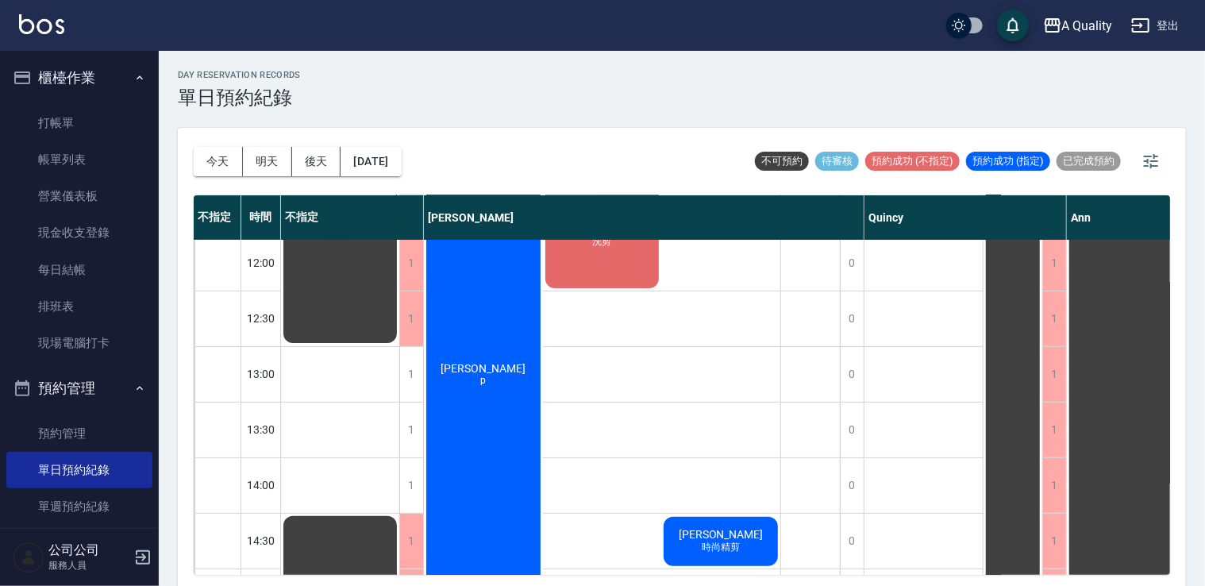
scroll to position [79, 0]
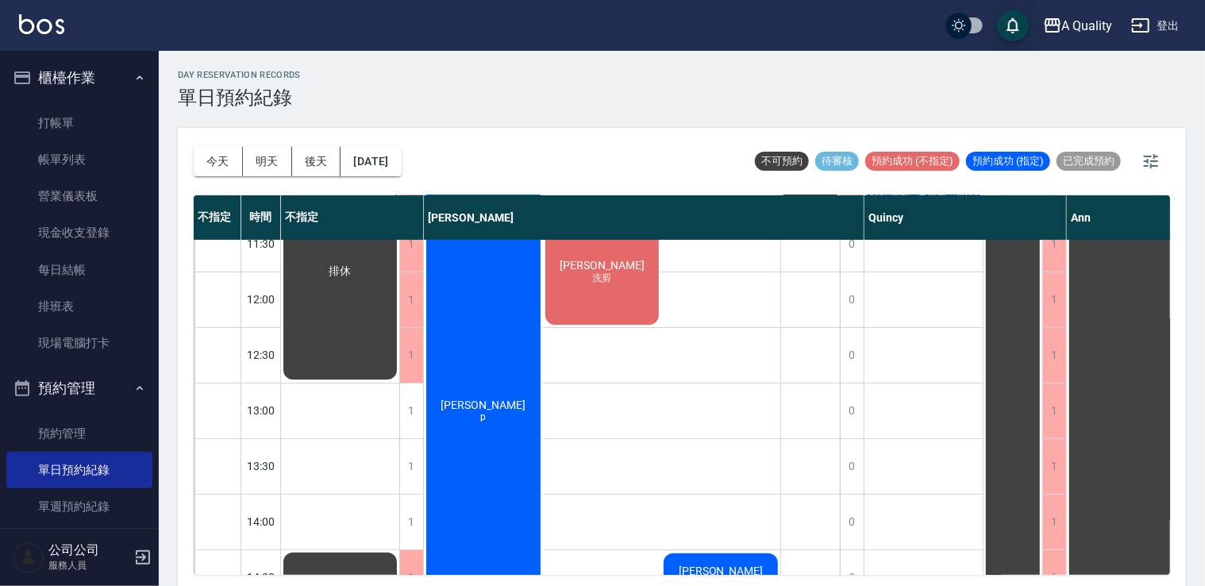
click at [603, 283] on span "洗剪" at bounding box center [602, 278] width 25 height 13
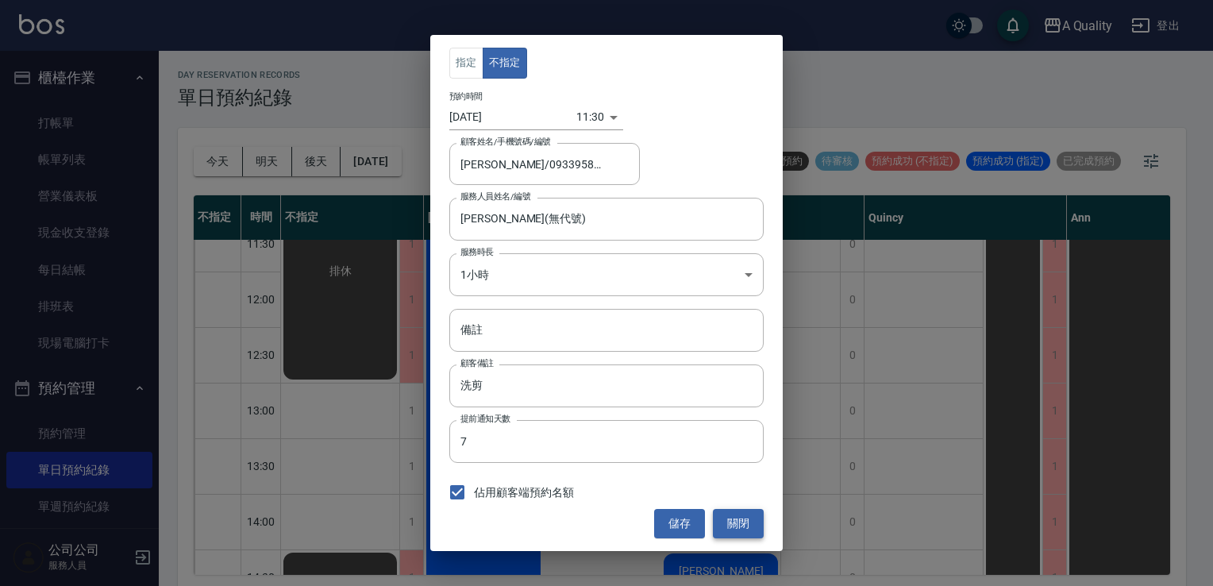
click at [744, 522] on button "關閉" at bounding box center [738, 523] width 51 height 29
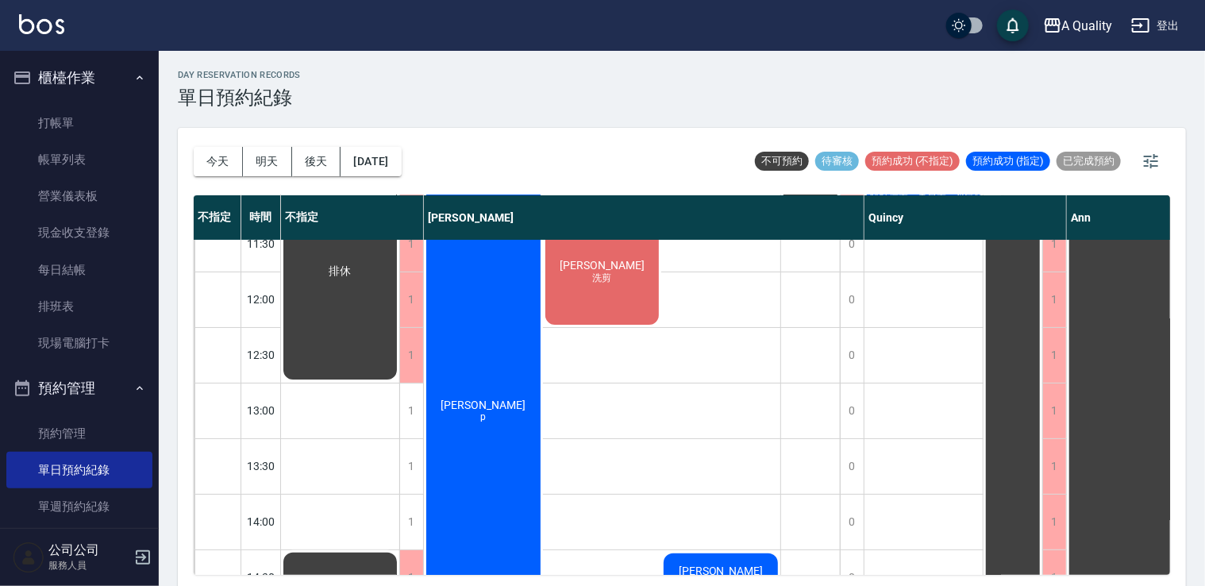
click at [617, 287] on div "林芸 洗剪" at bounding box center [602, 273] width 119 height 110
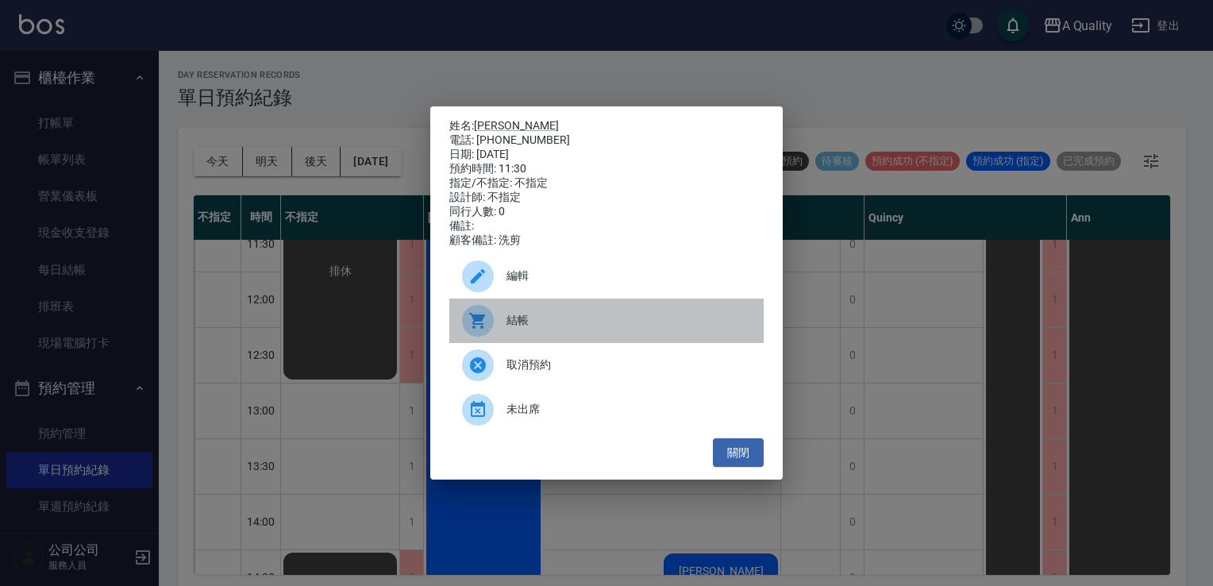
click at [571, 318] on div "結帳" at bounding box center [606, 321] width 314 height 44
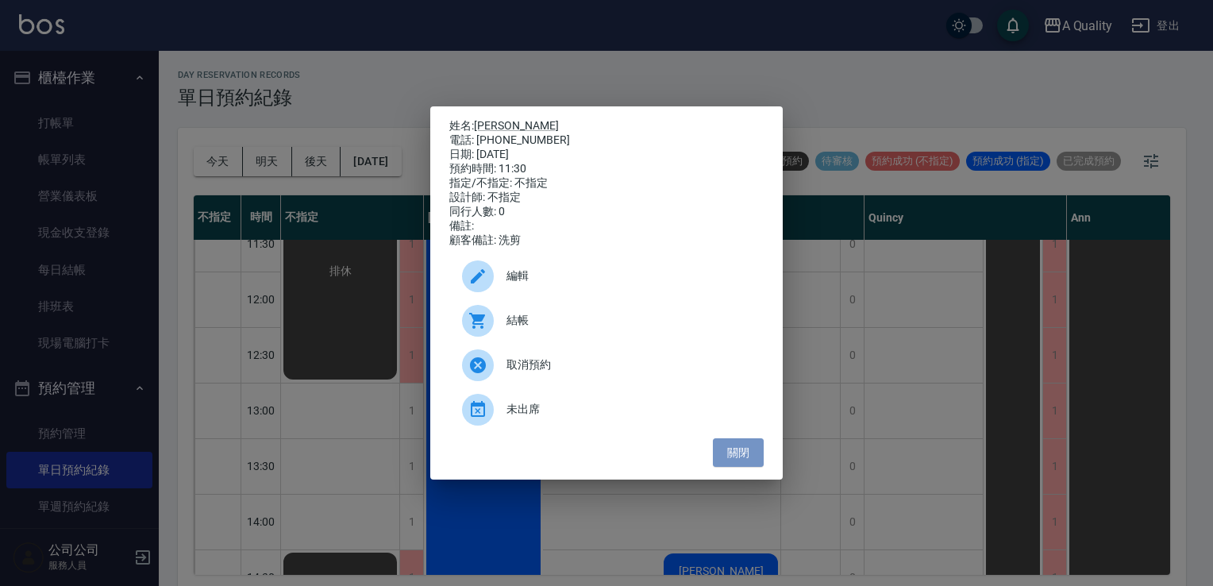
drag, startPoint x: 738, startPoint y: 455, endPoint x: 707, endPoint y: 447, distance: 32.7
click at [738, 455] on button "關閉" at bounding box center [738, 452] width 51 height 29
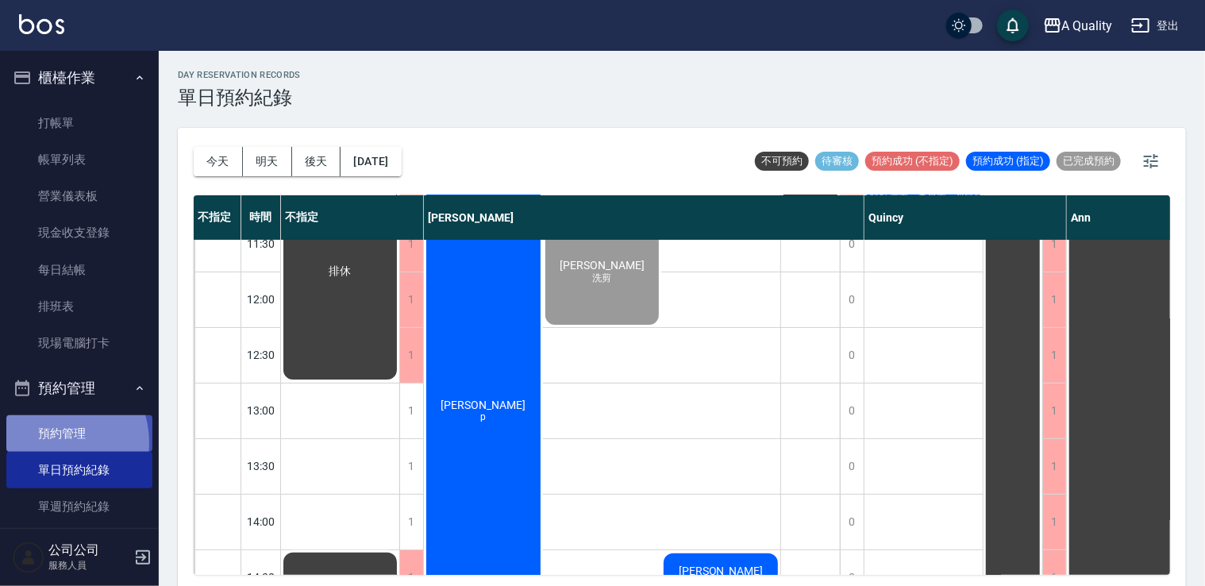
click at [52, 443] on link "預約管理" at bounding box center [79, 433] width 146 height 37
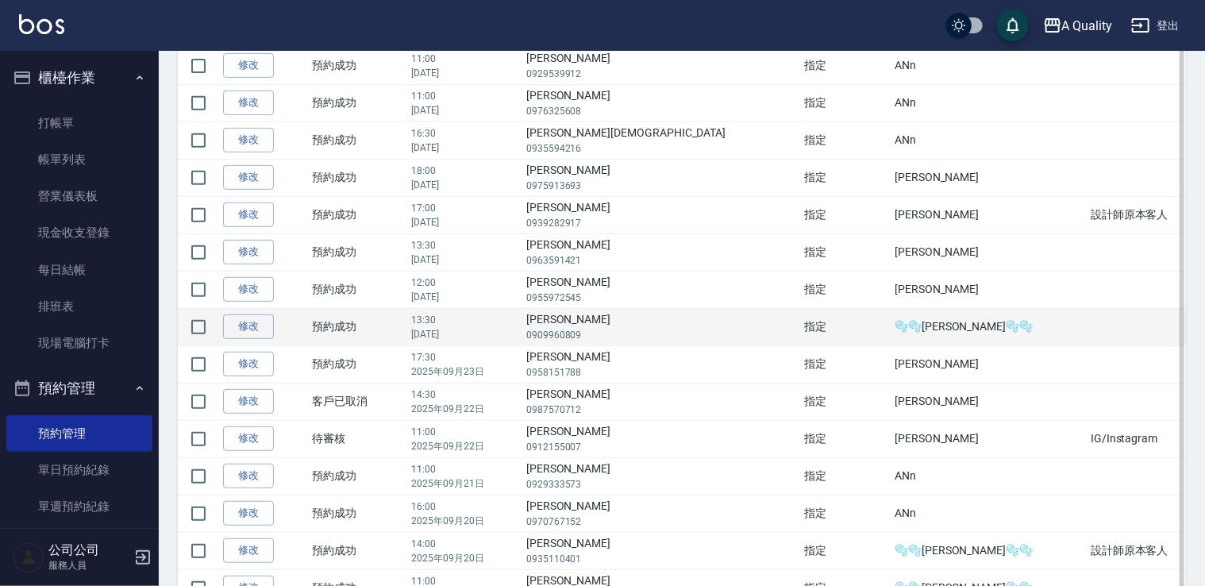
scroll to position [318, 0]
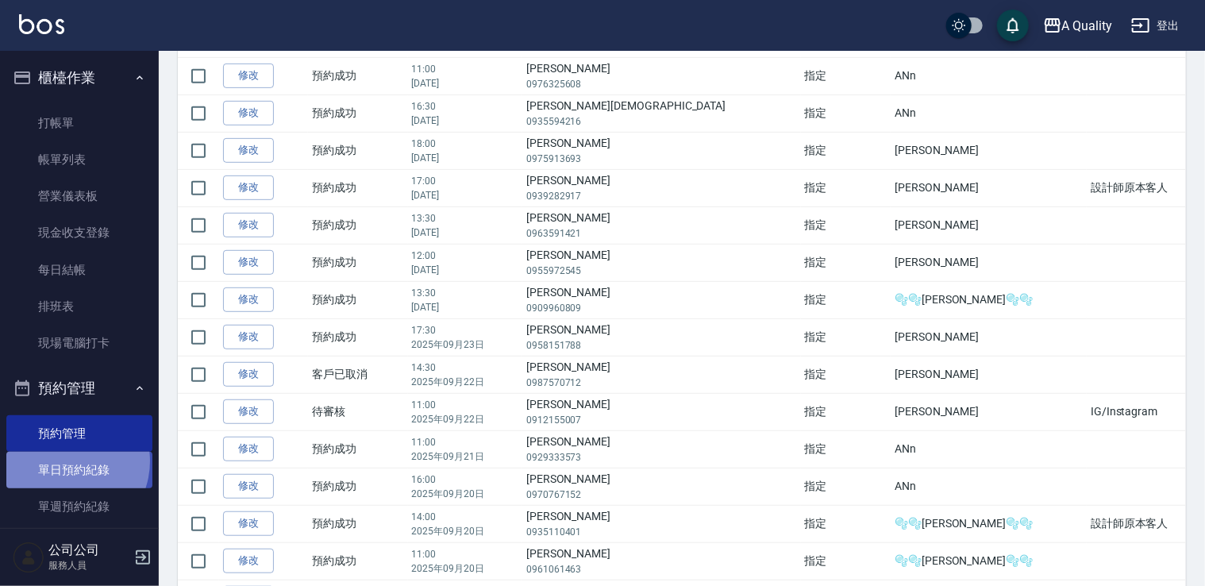
click at [65, 461] on link "單日預約紀錄" at bounding box center [79, 470] width 146 height 37
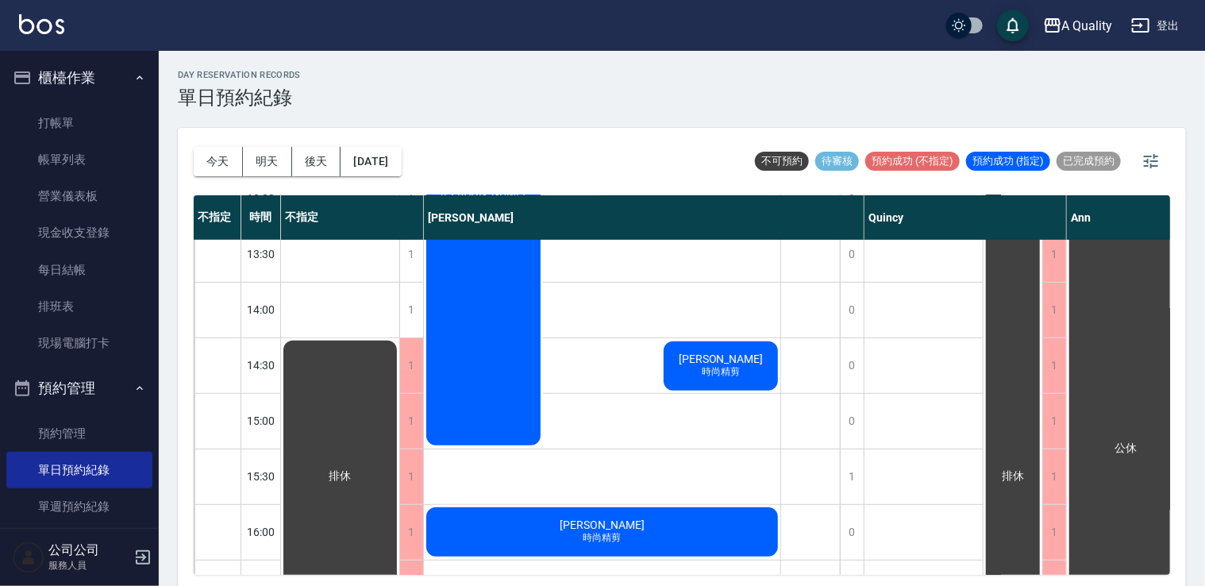
scroll to position [318, 0]
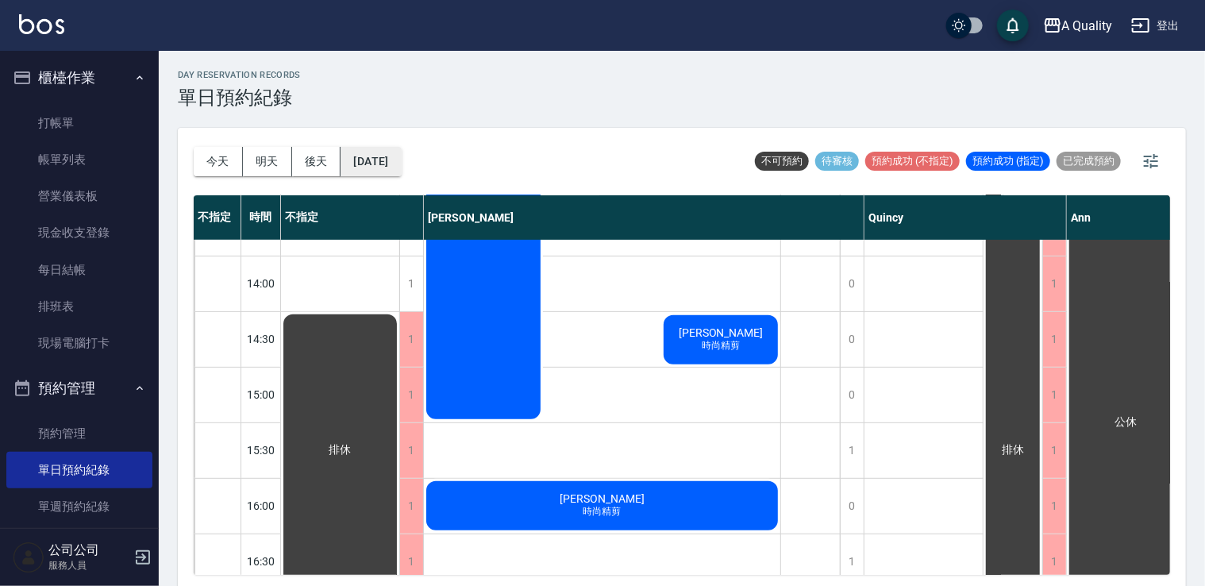
click at [400, 155] on button "2025/09/15" at bounding box center [371, 161] width 60 height 29
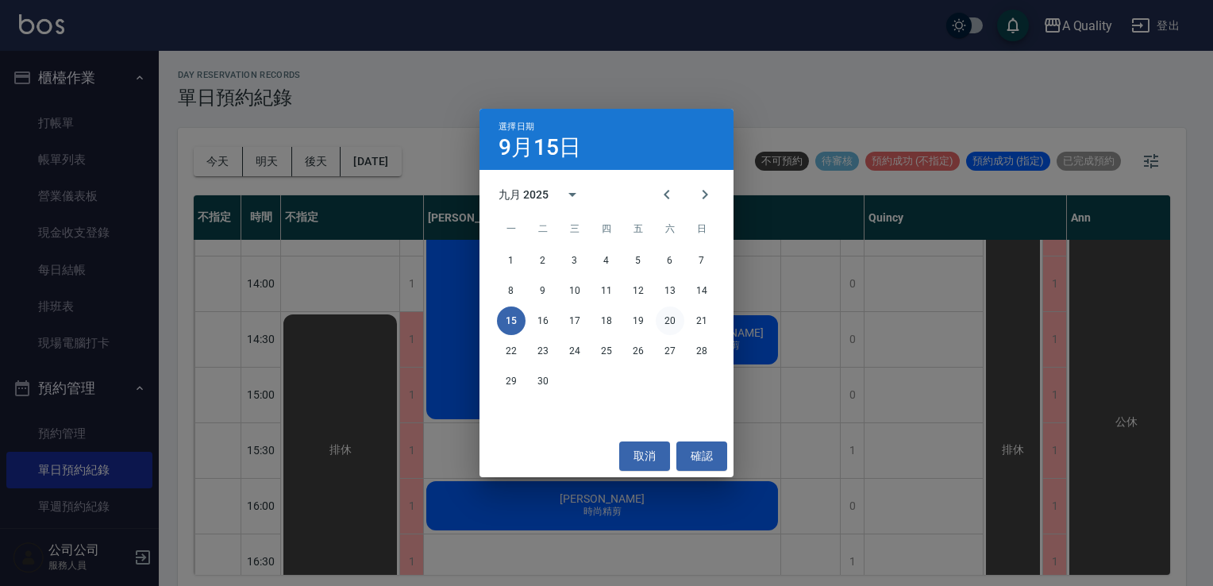
click at [680, 328] on button "20" at bounding box center [670, 320] width 29 height 29
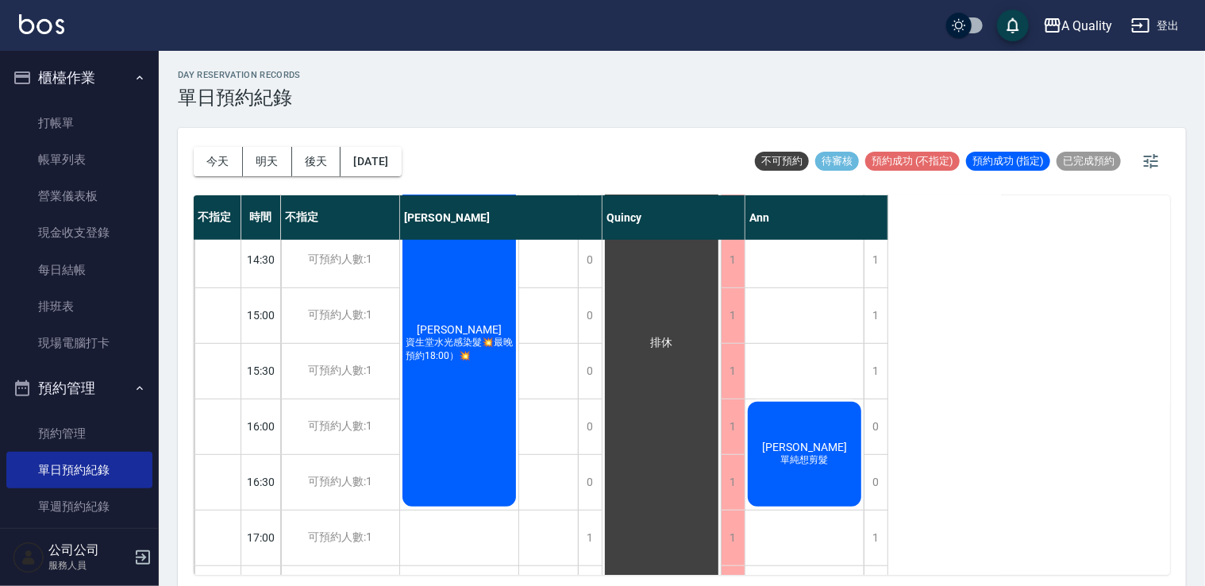
scroll to position [677, 0]
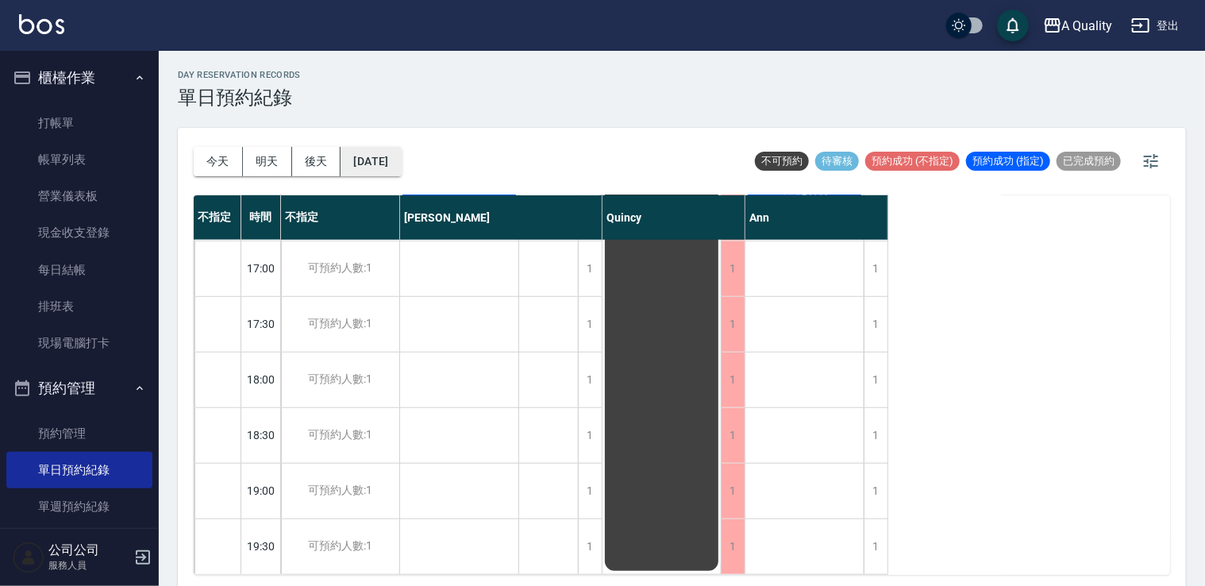
click at [397, 160] on button "2025/09/20" at bounding box center [371, 161] width 60 height 29
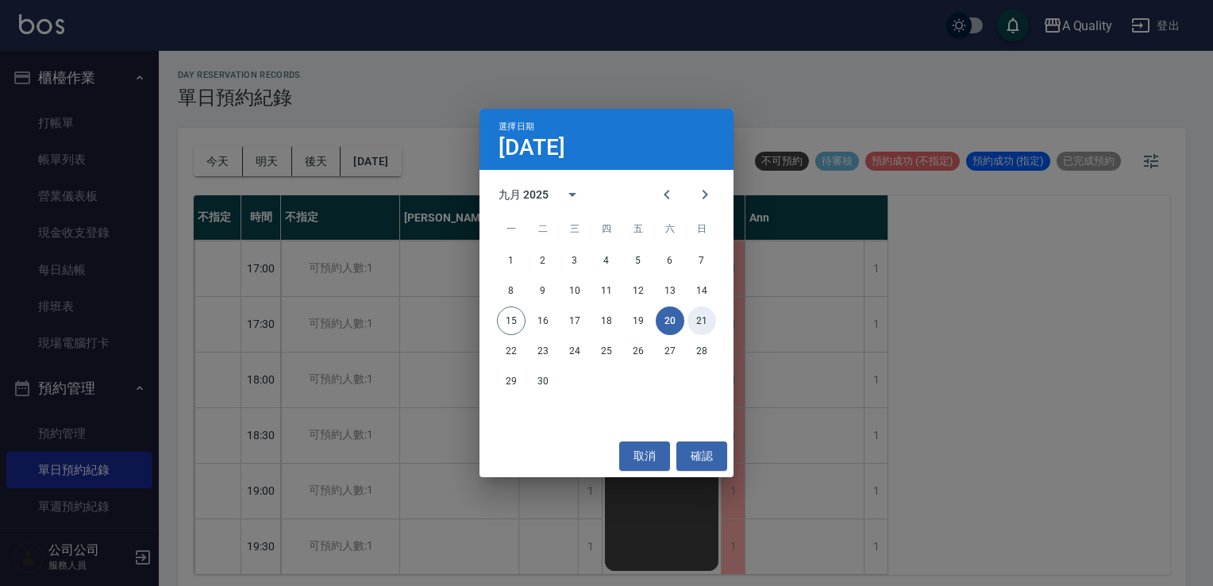
click at [700, 318] on button "21" at bounding box center [702, 320] width 29 height 29
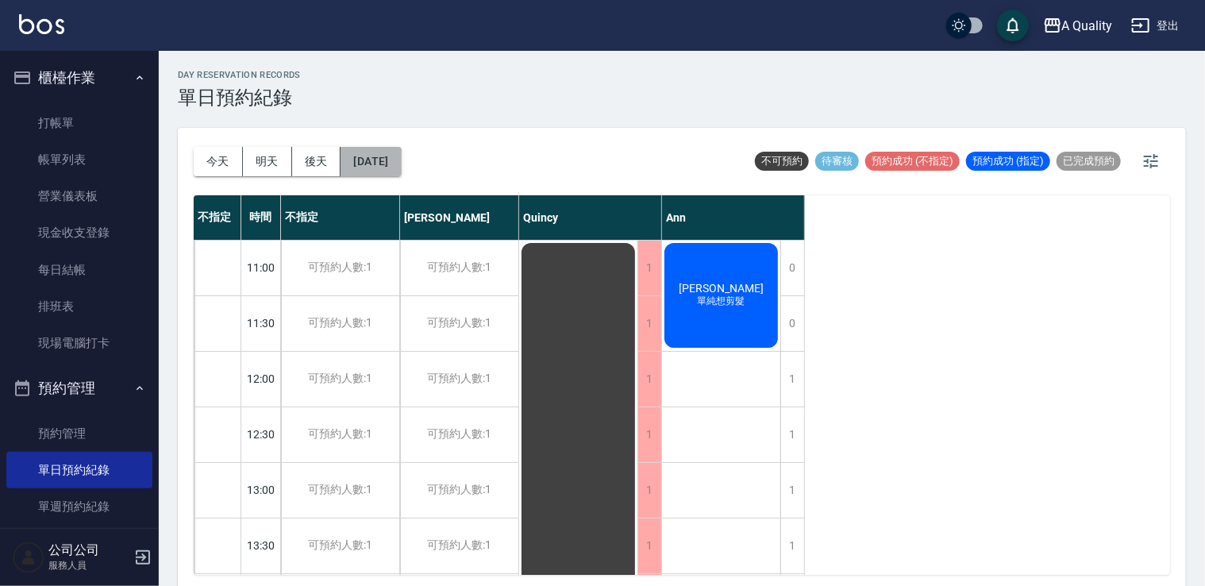
click at [381, 165] on button "2025/09/21" at bounding box center [371, 161] width 60 height 29
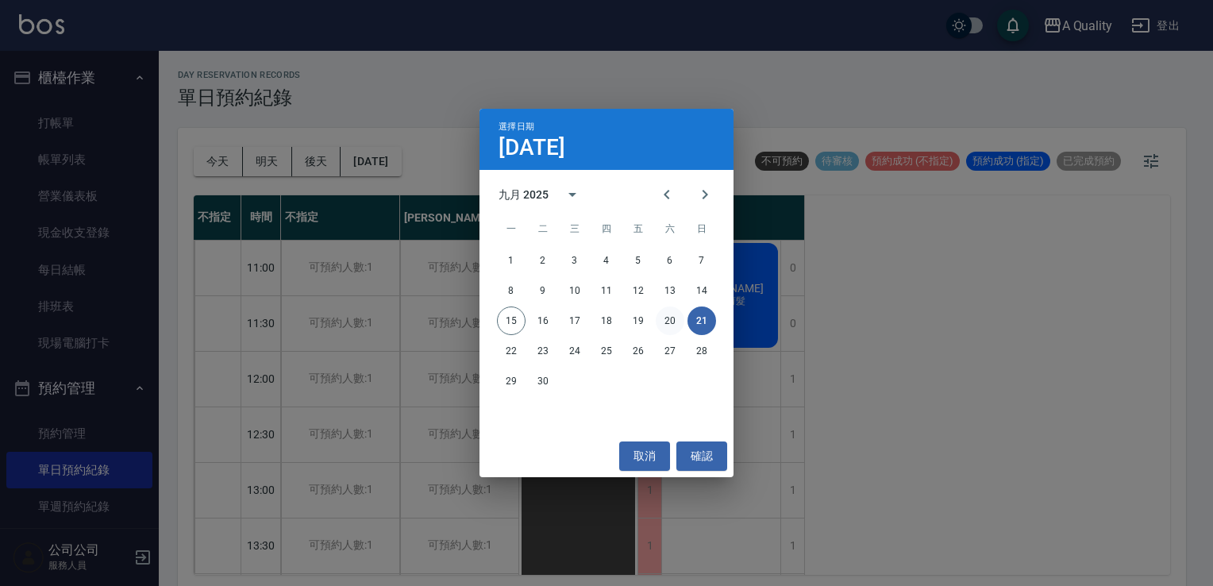
click at [661, 317] on button "20" at bounding box center [670, 320] width 29 height 29
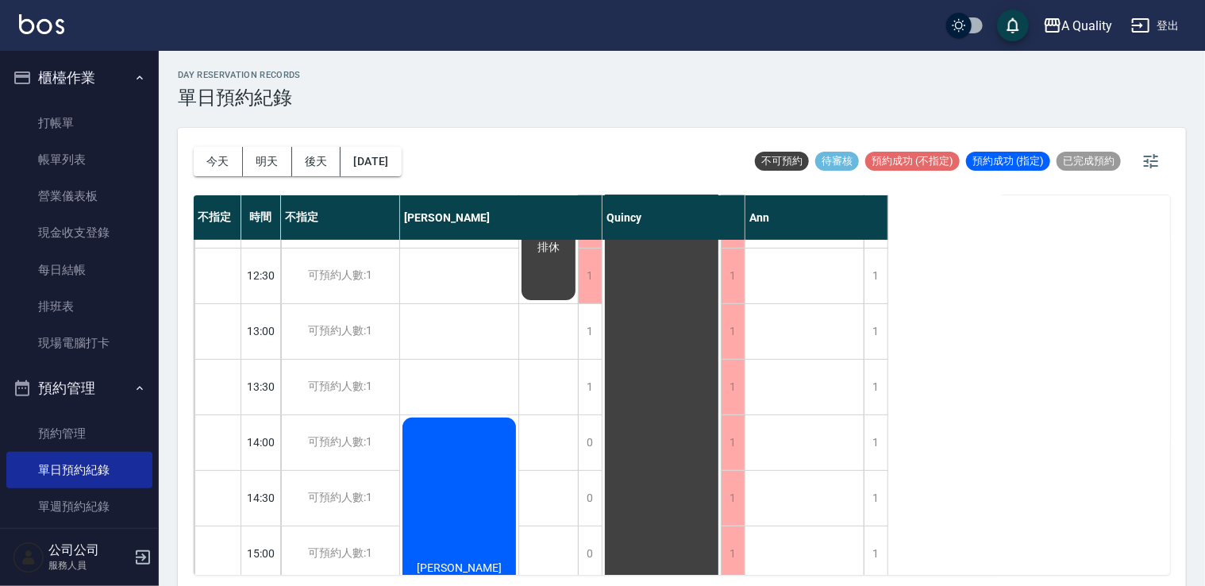
scroll to position [476, 0]
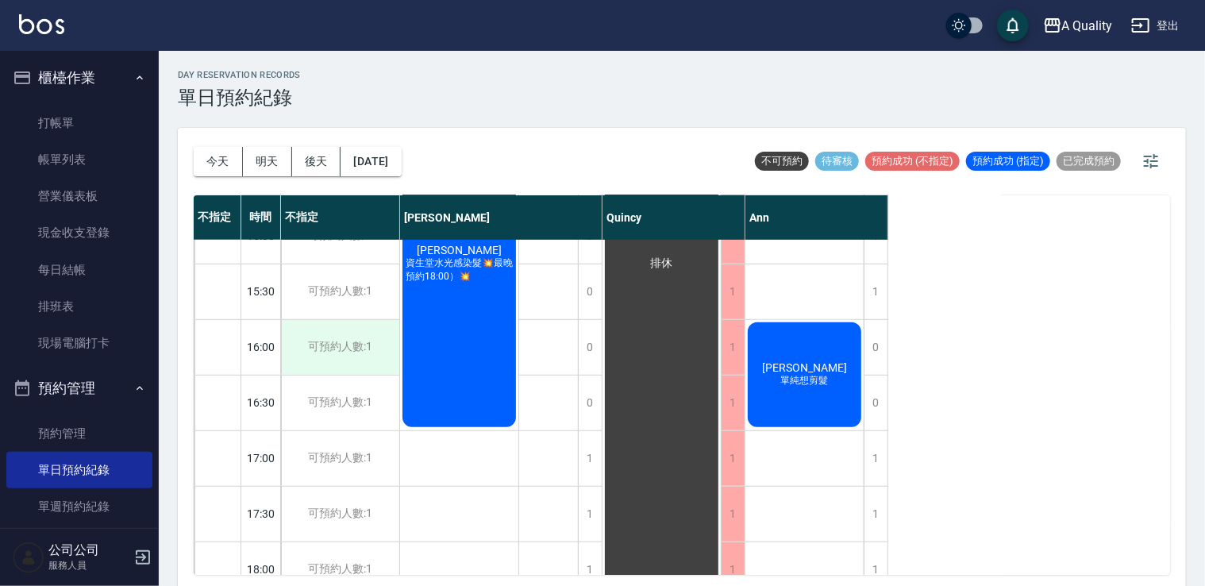
click at [357, 343] on div "可預約人數:1" at bounding box center [340, 347] width 118 height 55
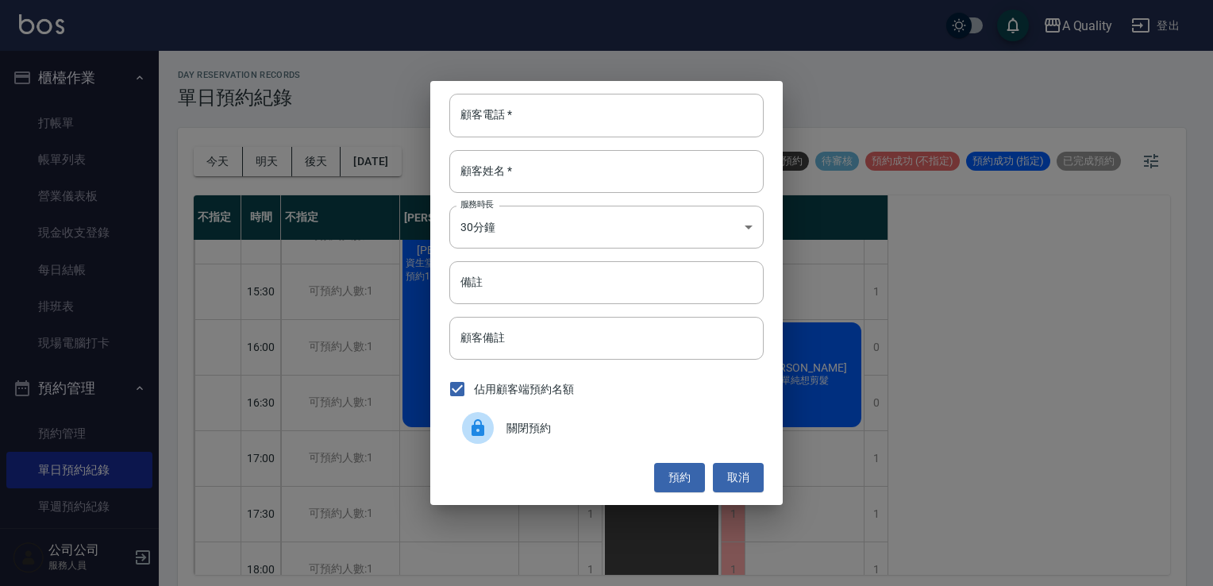
drag, startPoint x: 511, startPoint y: 422, endPoint x: 495, endPoint y: 421, distance: 16.7
click at [509, 422] on span "關閉預約" at bounding box center [629, 428] width 245 height 17
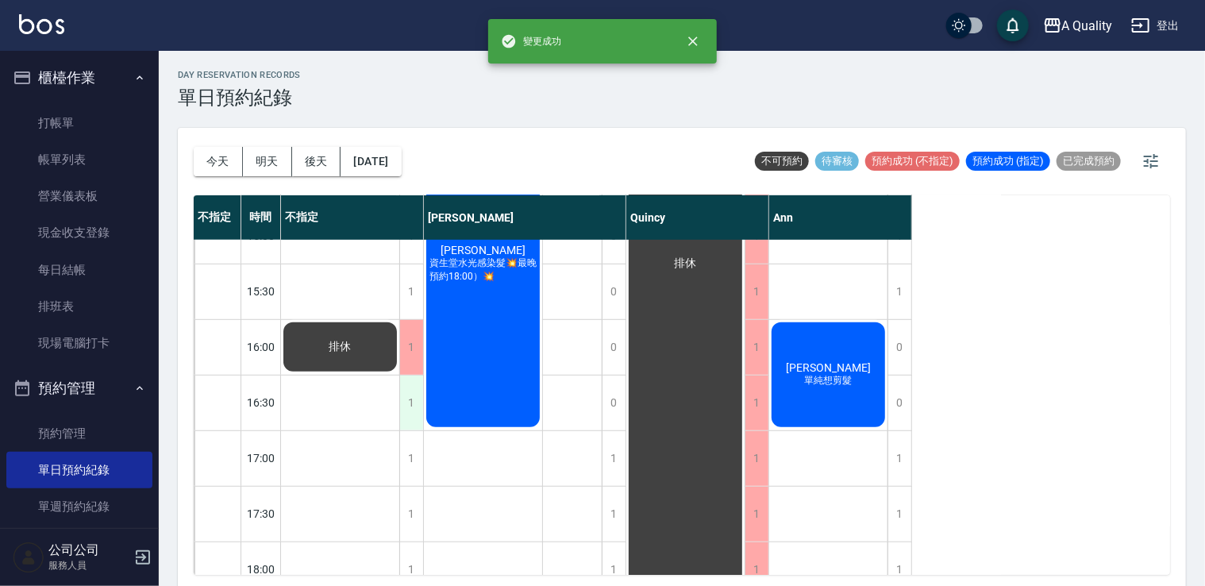
click at [421, 408] on div "1" at bounding box center [411, 403] width 24 height 55
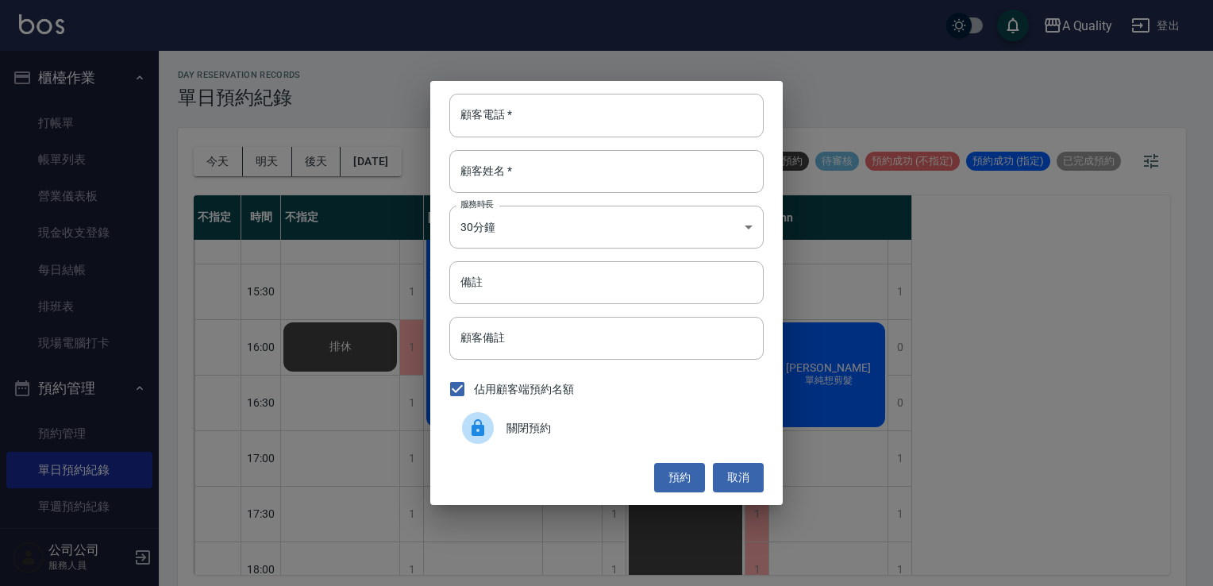
click at [521, 424] on span "關閉預約" at bounding box center [629, 428] width 245 height 17
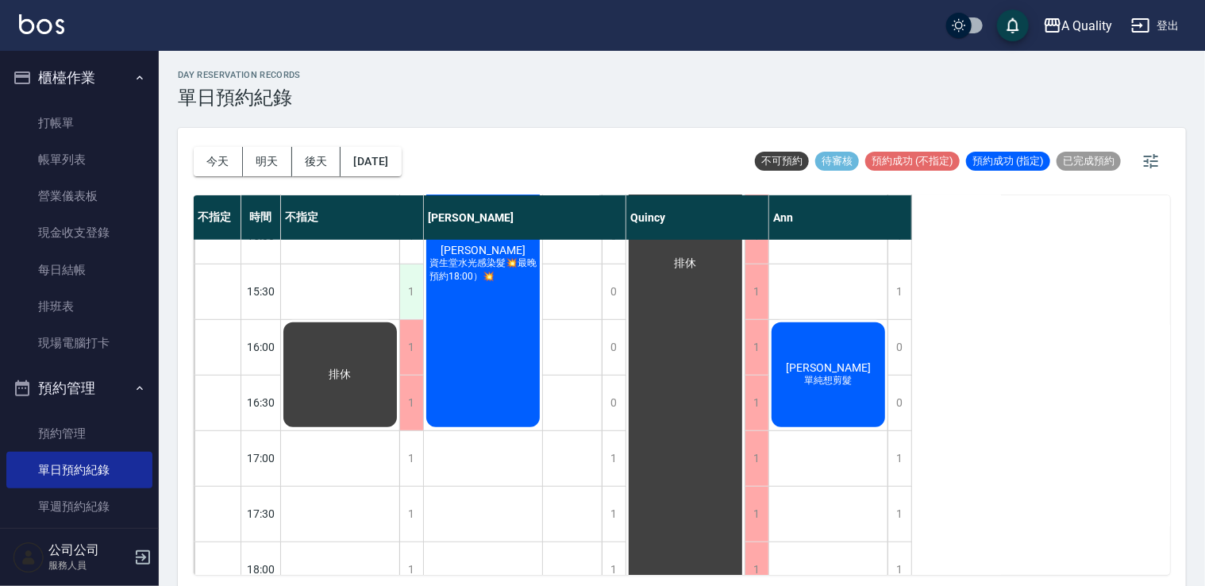
click at [411, 297] on div "1" at bounding box center [411, 291] width 24 height 55
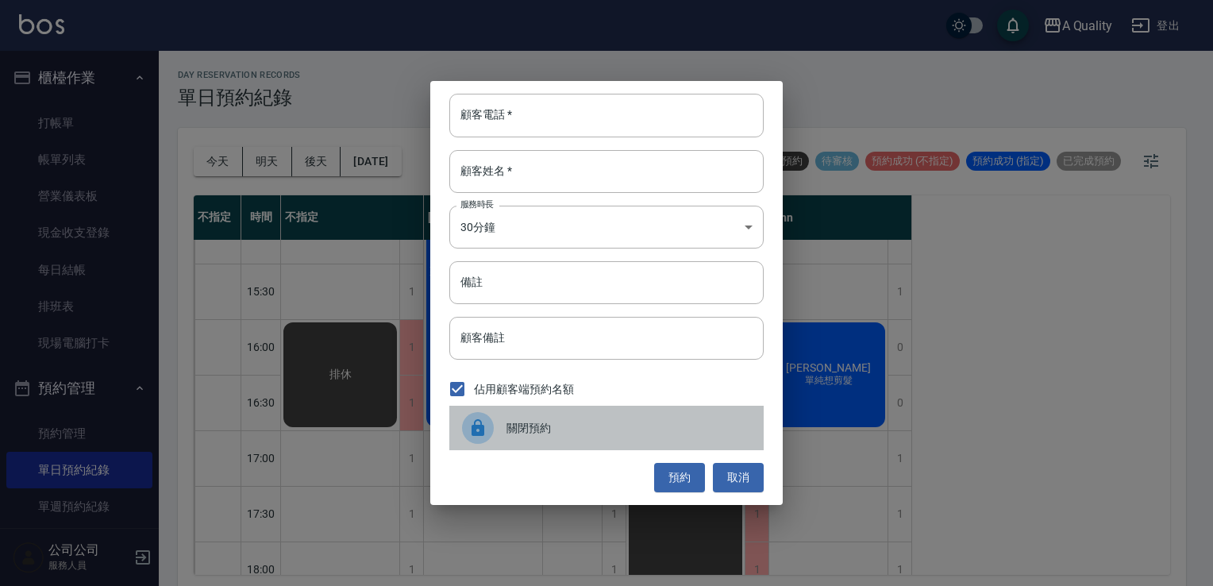
drag, startPoint x: 515, startPoint y: 437, endPoint x: 463, endPoint y: 429, distance: 53.0
click at [512, 434] on div "關閉預約" at bounding box center [606, 428] width 314 height 44
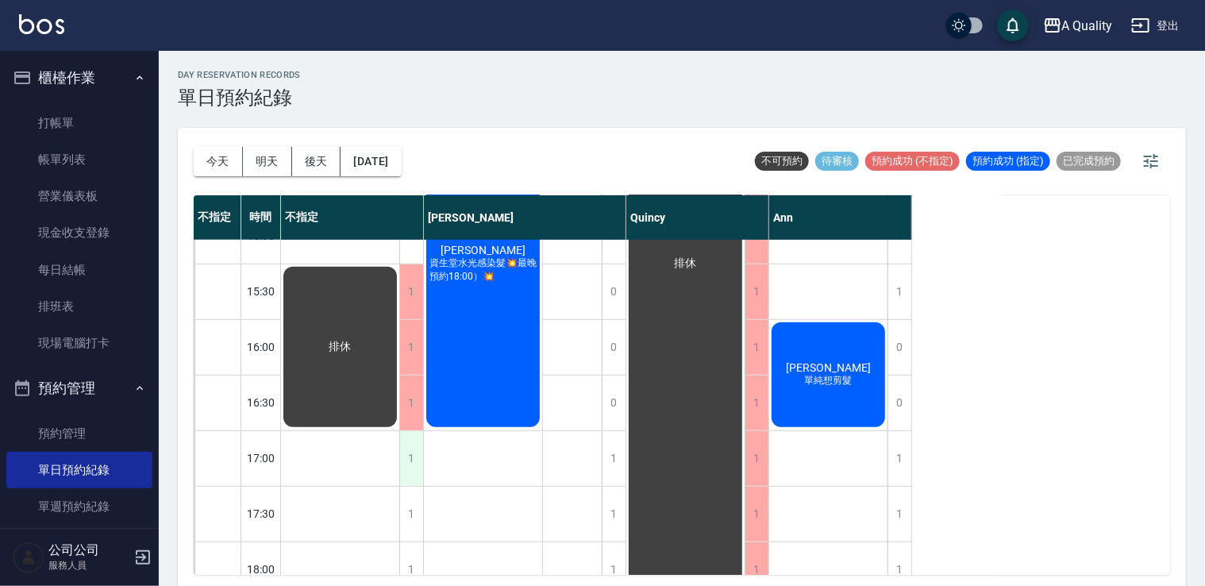
click at [413, 454] on div "1" at bounding box center [411, 458] width 24 height 55
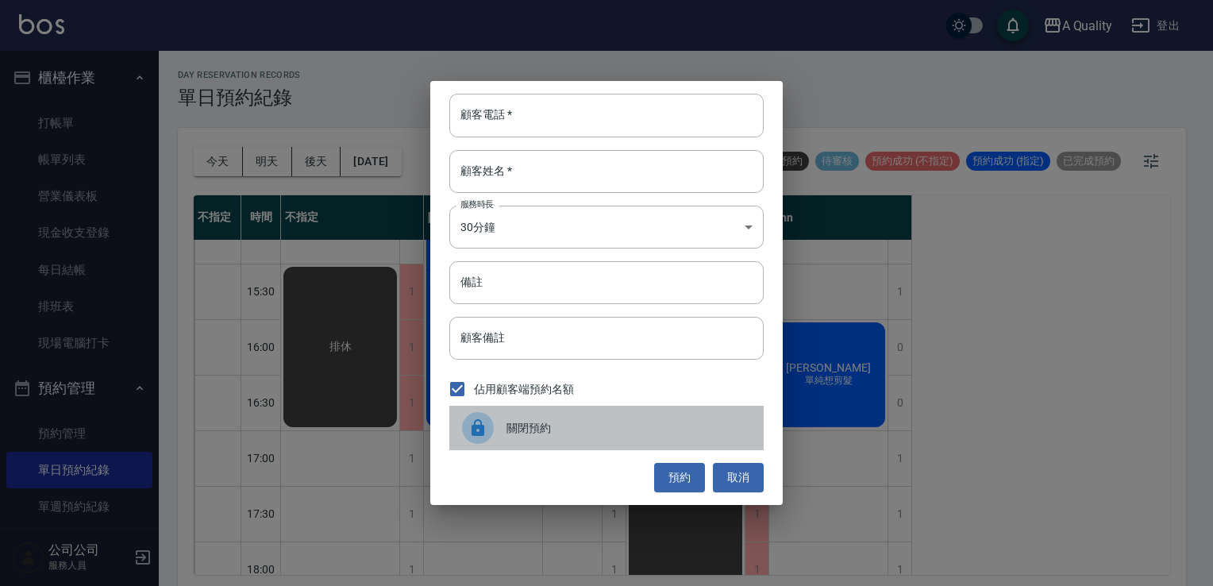
click at [529, 440] on div "關閉預約" at bounding box center [606, 428] width 314 height 44
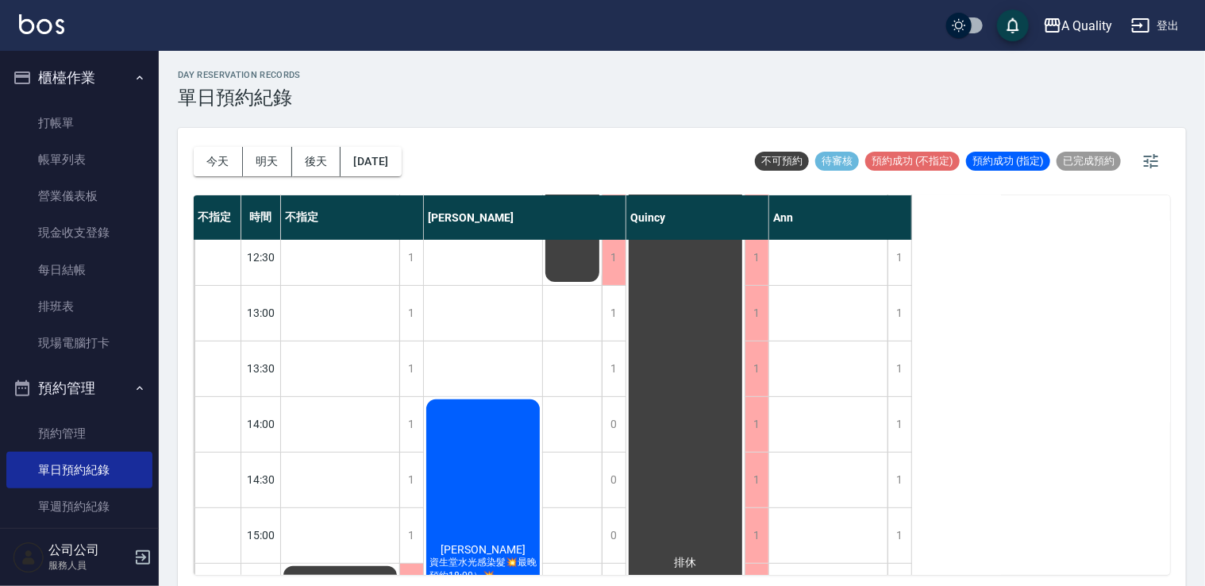
scroll to position [238, 0]
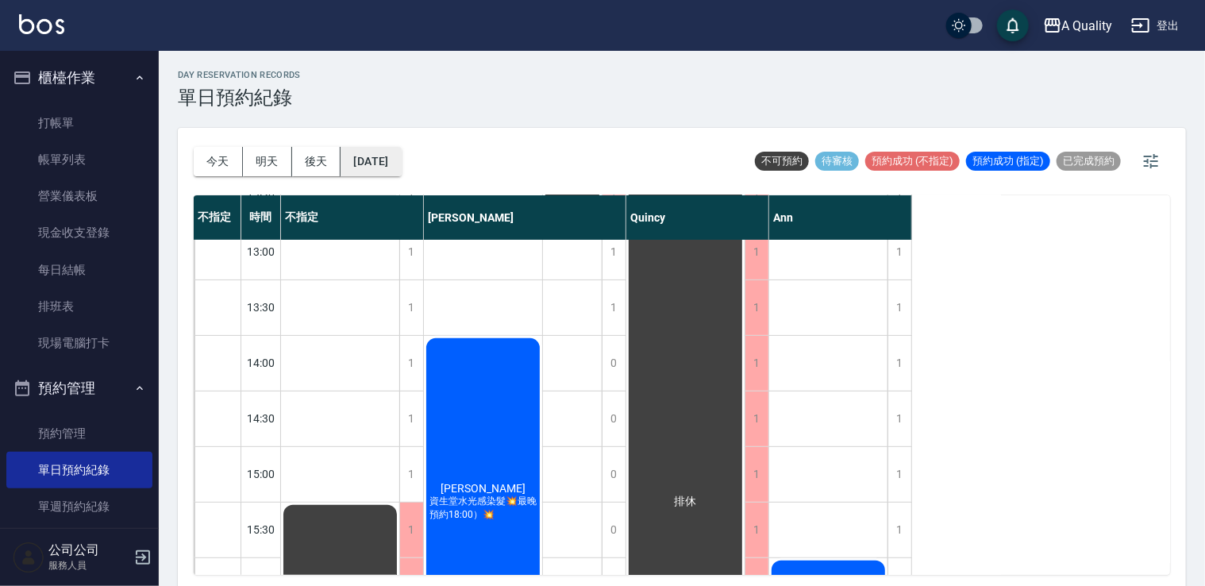
click at [378, 155] on button "2025/09/20" at bounding box center [371, 161] width 60 height 29
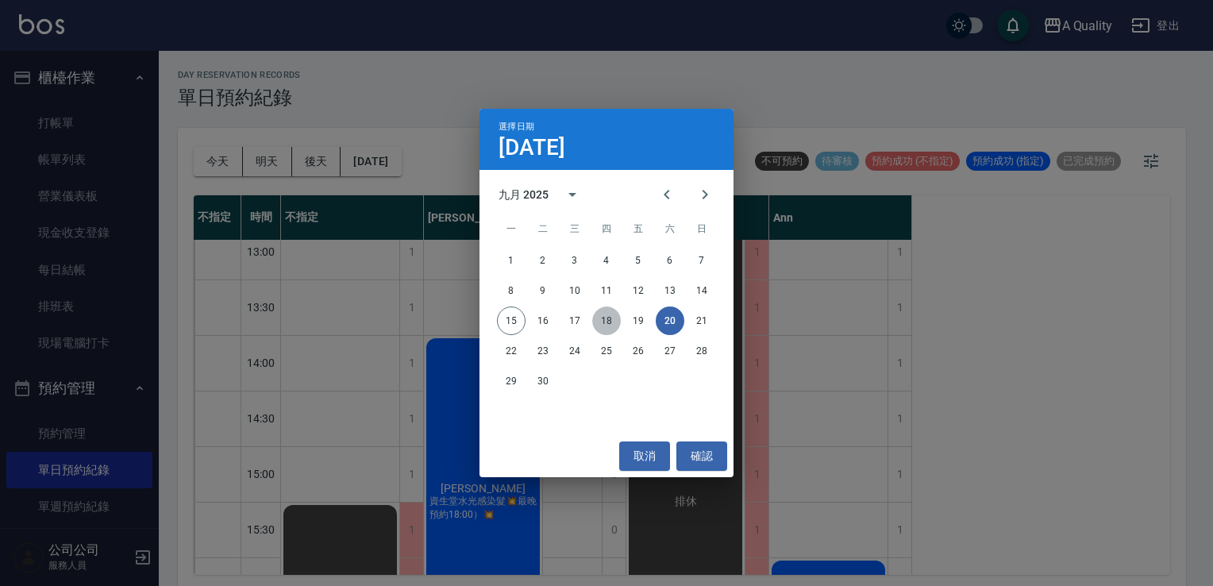
click at [602, 319] on button "18" at bounding box center [606, 320] width 29 height 29
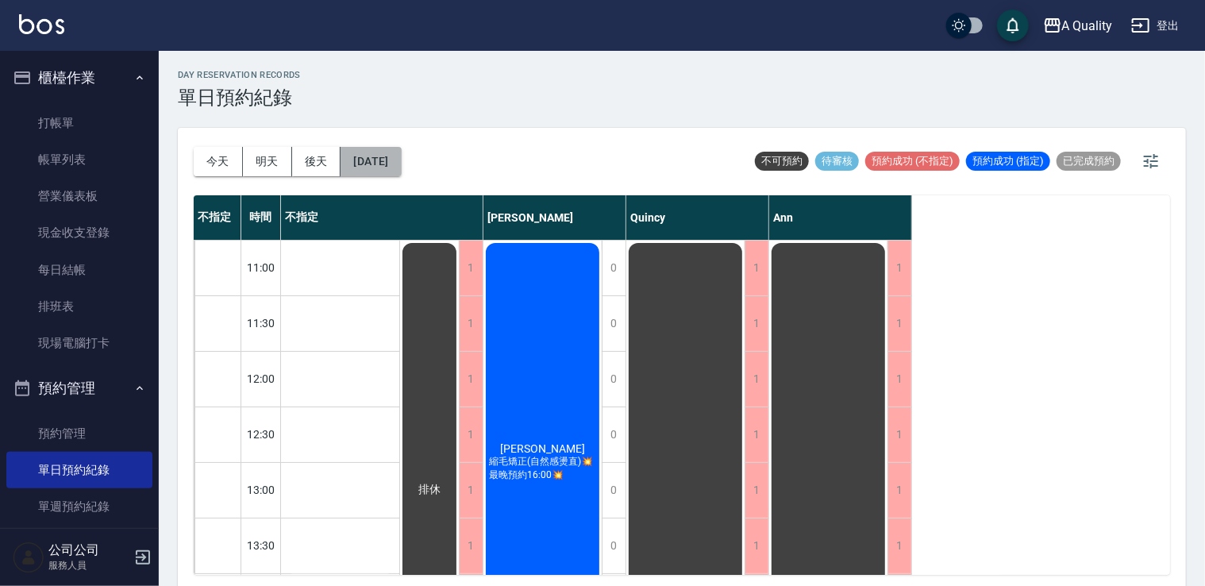
click at [401, 164] on button "2025/09/18" at bounding box center [371, 161] width 60 height 29
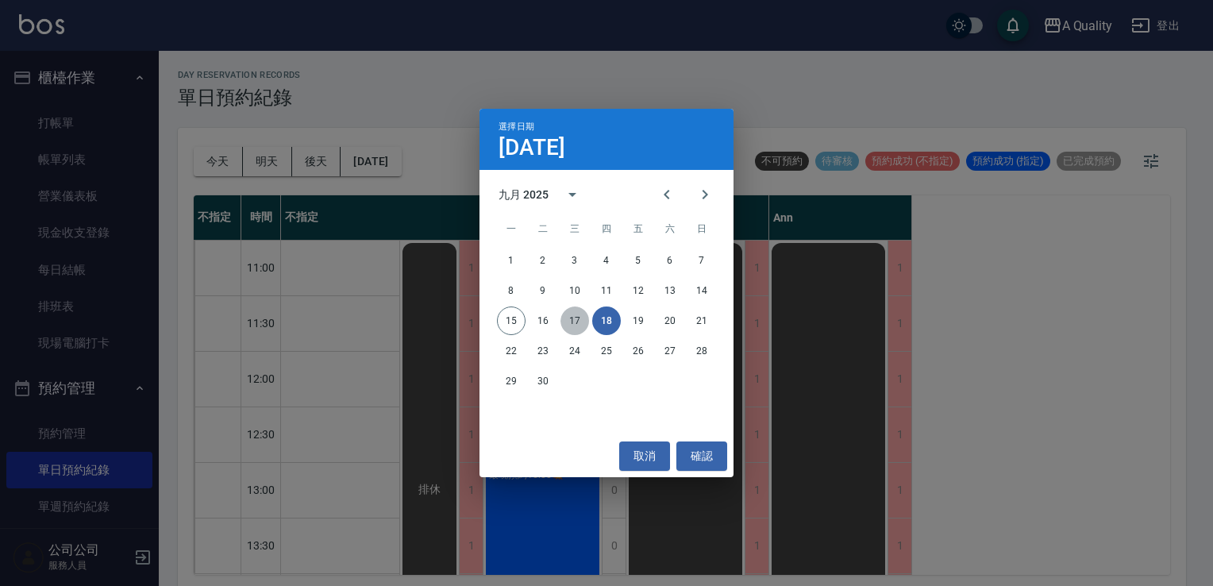
click at [575, 324] on button "17" at bounding box center [575, 320] width 29 height 29
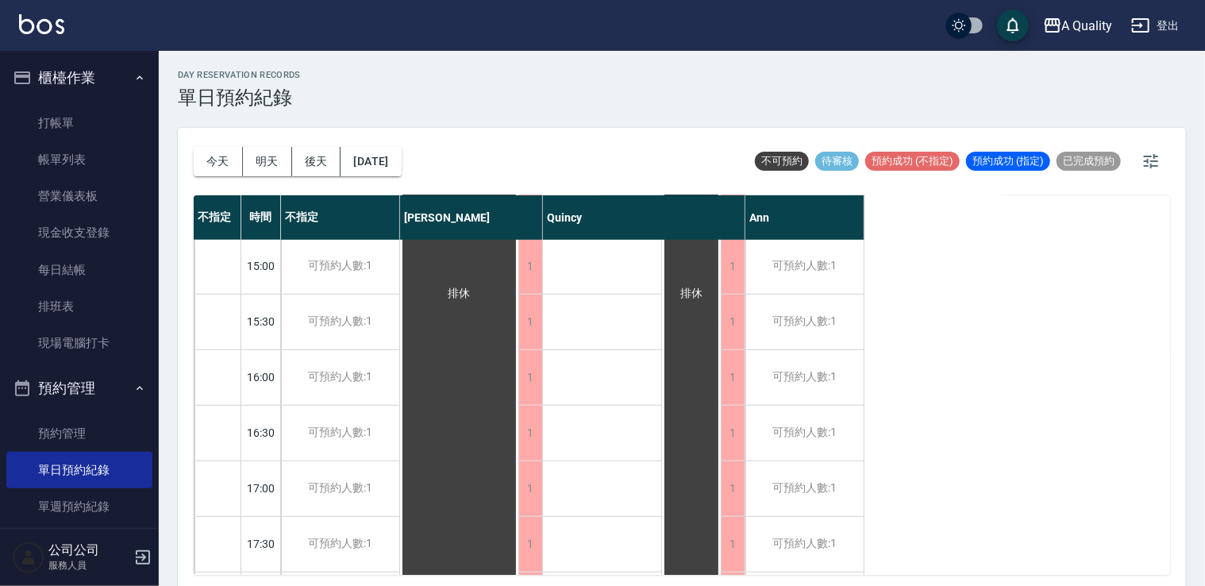
scroll to position [476, 0]
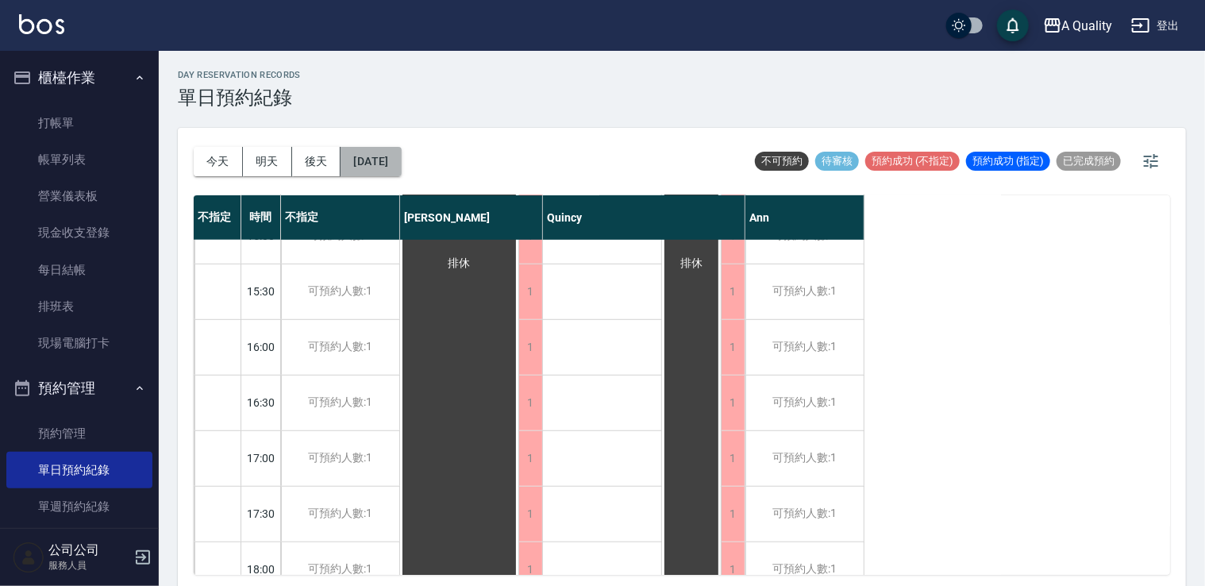
click at [401, 163] on button "2025/09/17" at bounding box center [371, 161] width 60 height 29
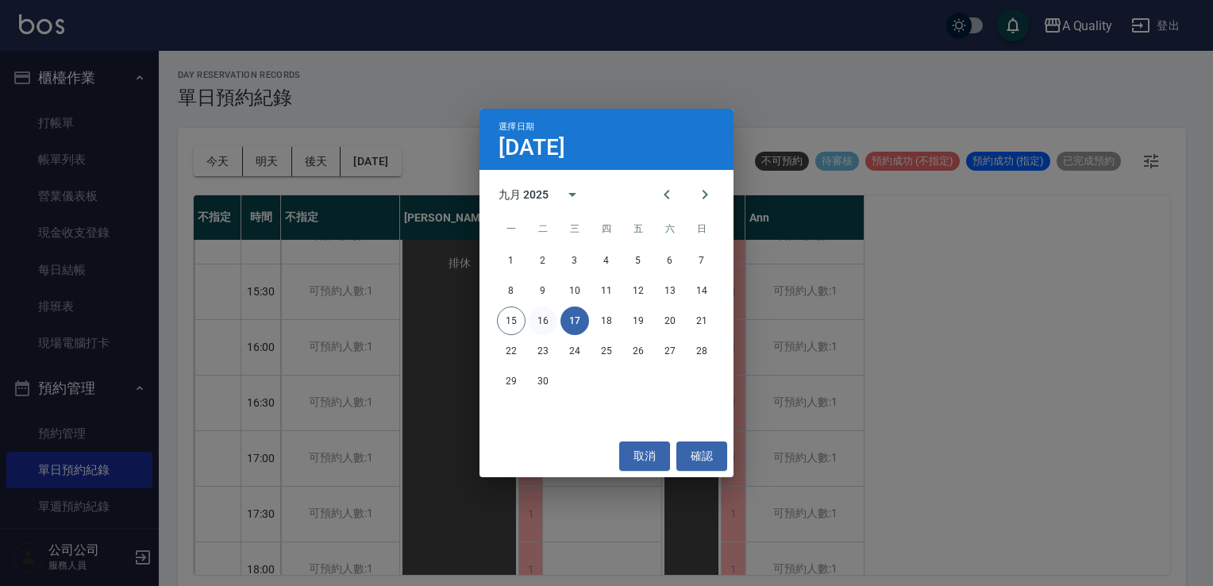
click at [542, 321] on button "16" at bounding box center [543, 320] width 29 height 29
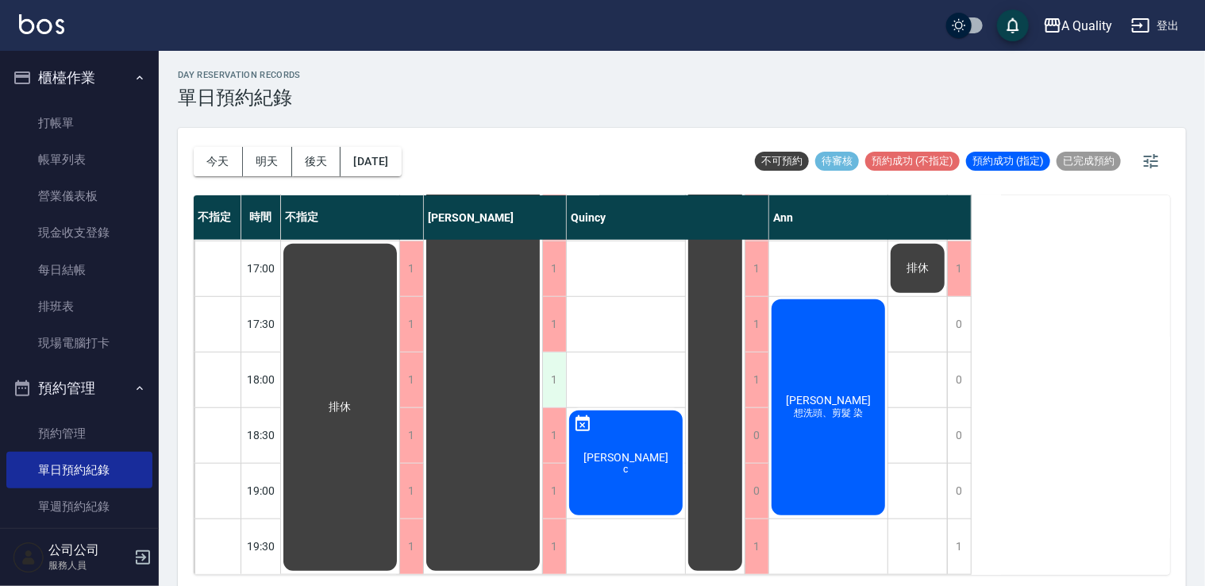
scroll to position [4, 0]
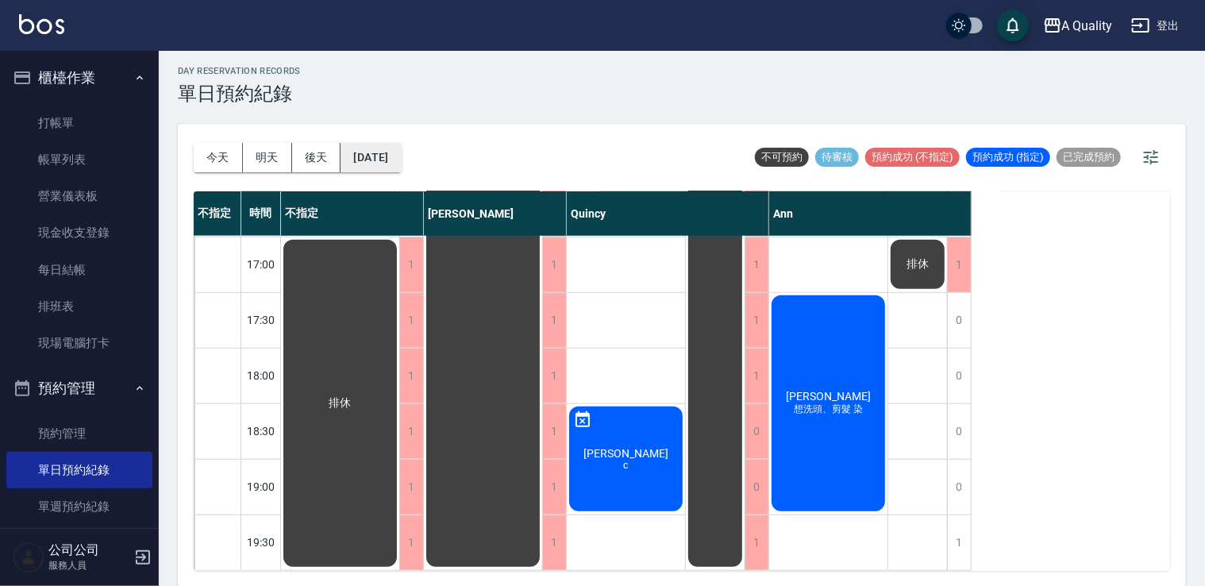
click at [401, 156] on button "2025/09/16" at bounding box center [371, 157] width 60 height 29
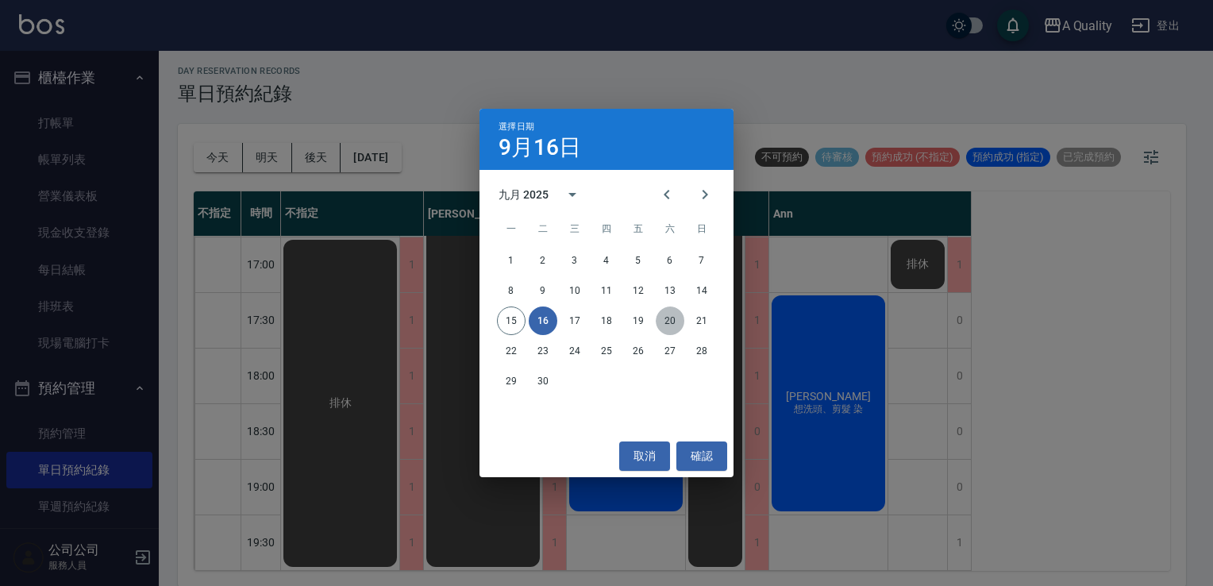
click at [667, 326] on button "20" at bounding box center [670, 320] width 29 height 29
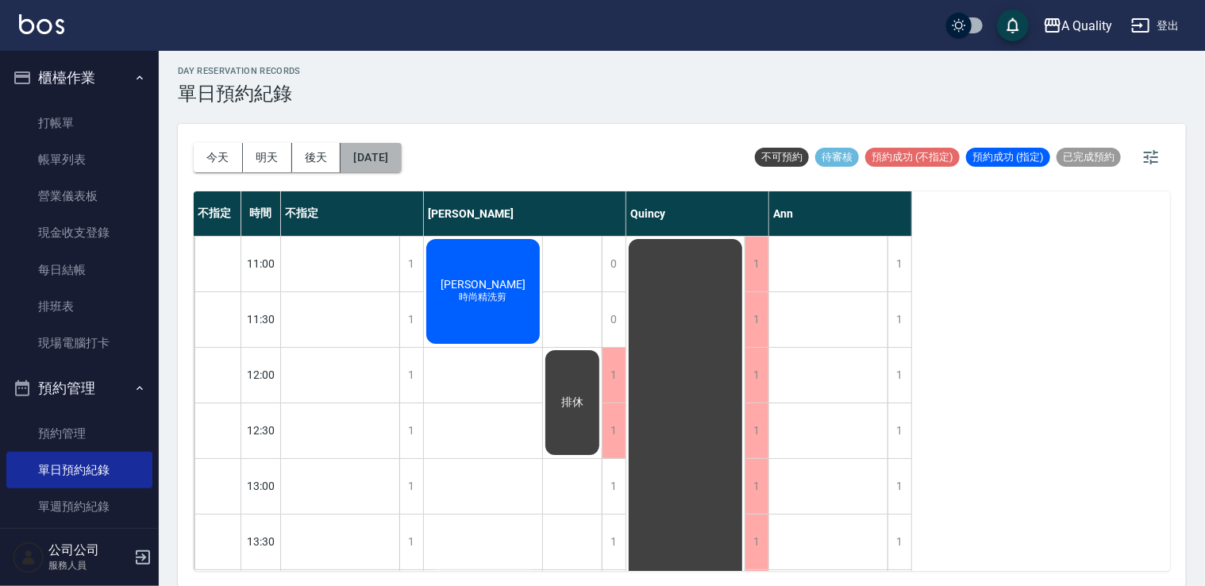
click at [399, 150] on button "2025/09/20" at bounding box center [371, 157] width 60 height 29
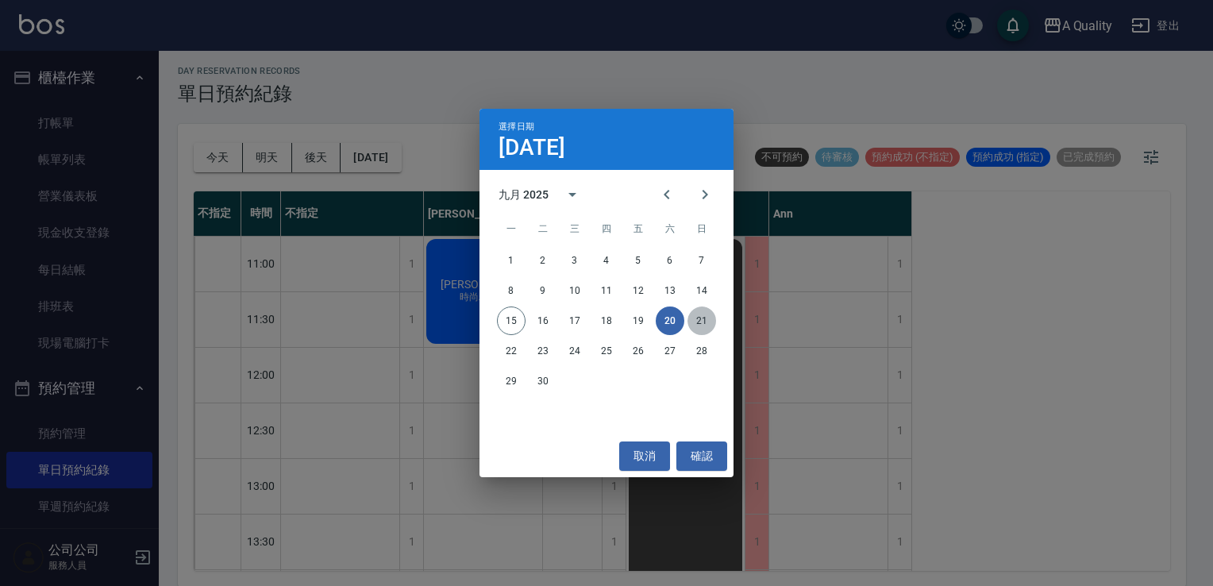
click at [702, 320] on button "21" at bounding box center [702, 320] width 29 height 29
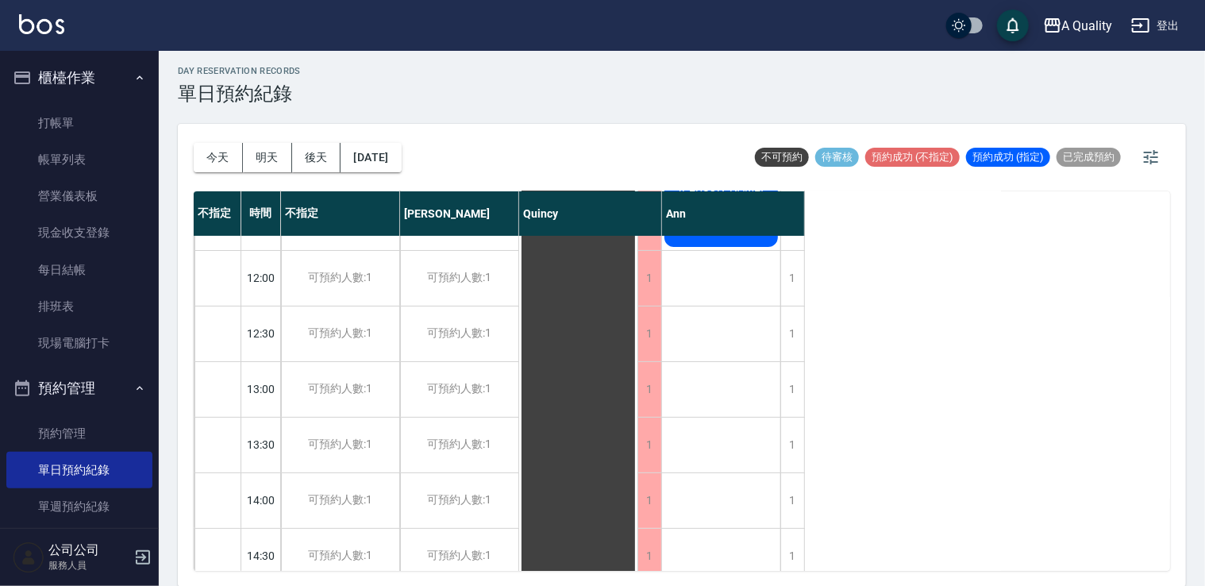
scroll to position [238, 0]
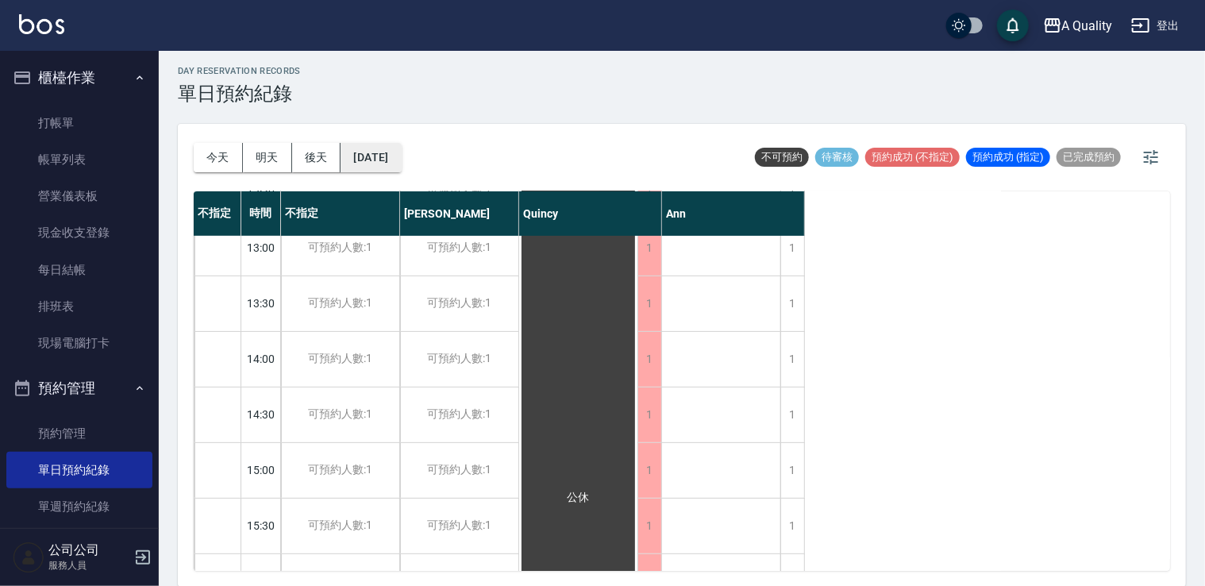
click at [382, 156] on button "2025/09/21" at bounding box center [371, 157] width 60 height 29
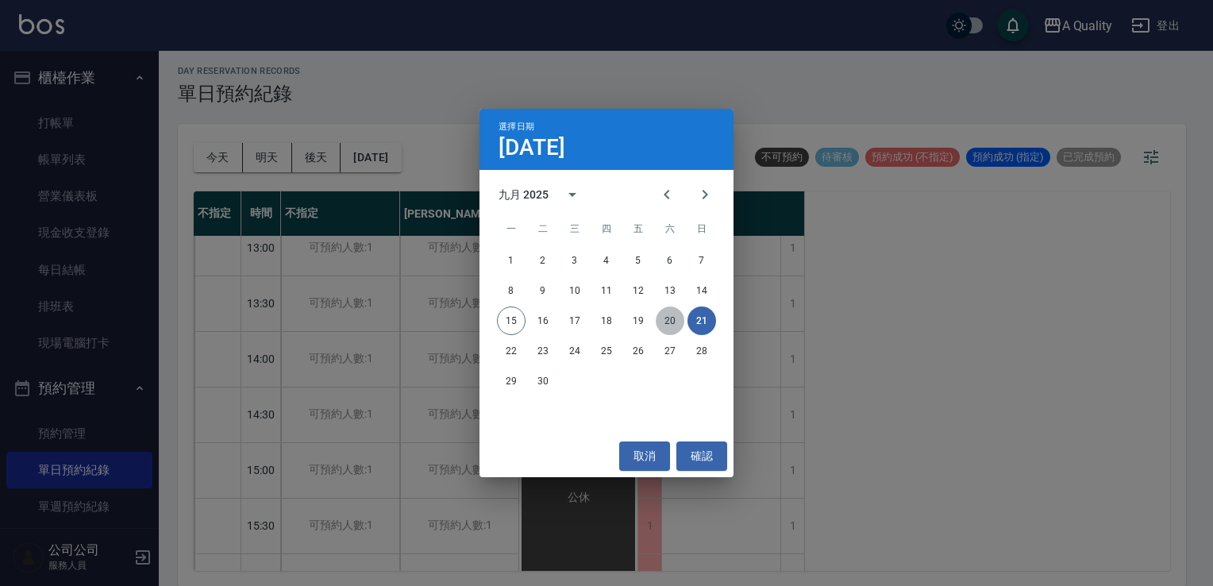
click at [671, 333] on button "20" at bounding box center [670, 320] width 29 height 29
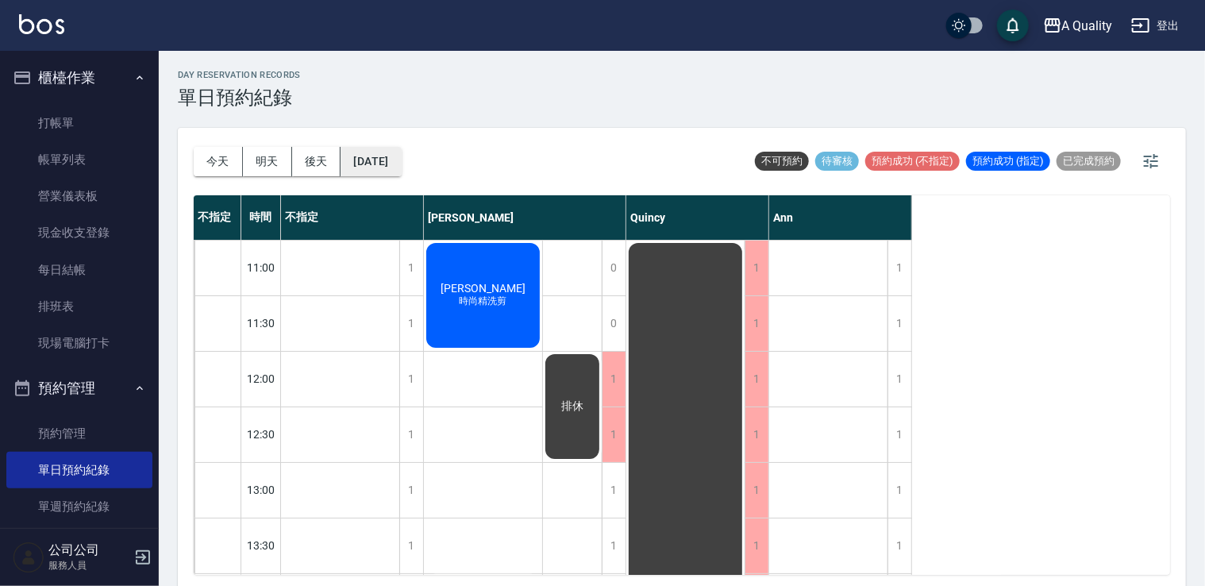
click at [391, 151] on button "2025/09/20" at bounding box center [371, 161] width 60 height 29
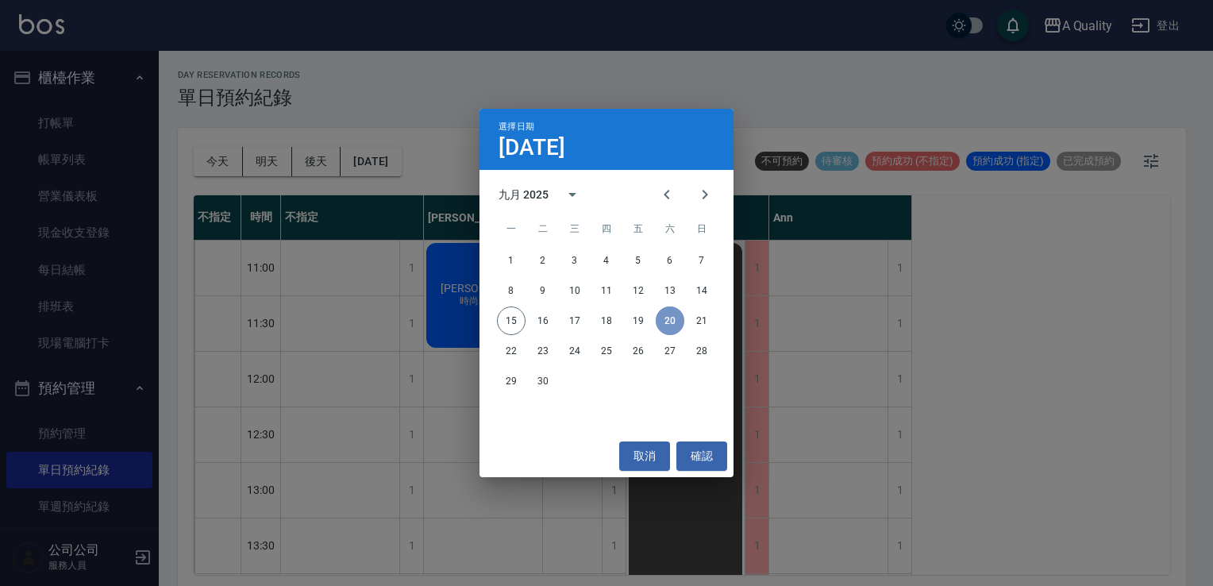
click at [667, 321] on button "20" at bounding box center [670, 320] width 29 height 29
click at [700, 316] on button "21" at bounding box center [702, 320] width 29 height 29
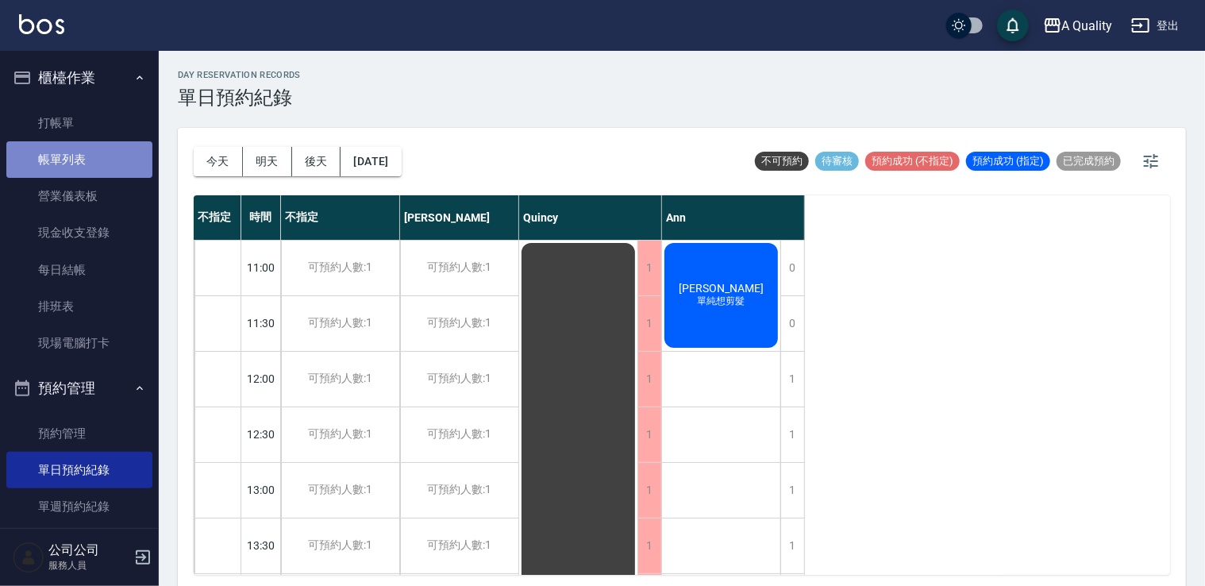
click at [81, 157] on link "帳單列表" at bounding box center [79, 159] width 146 height 37
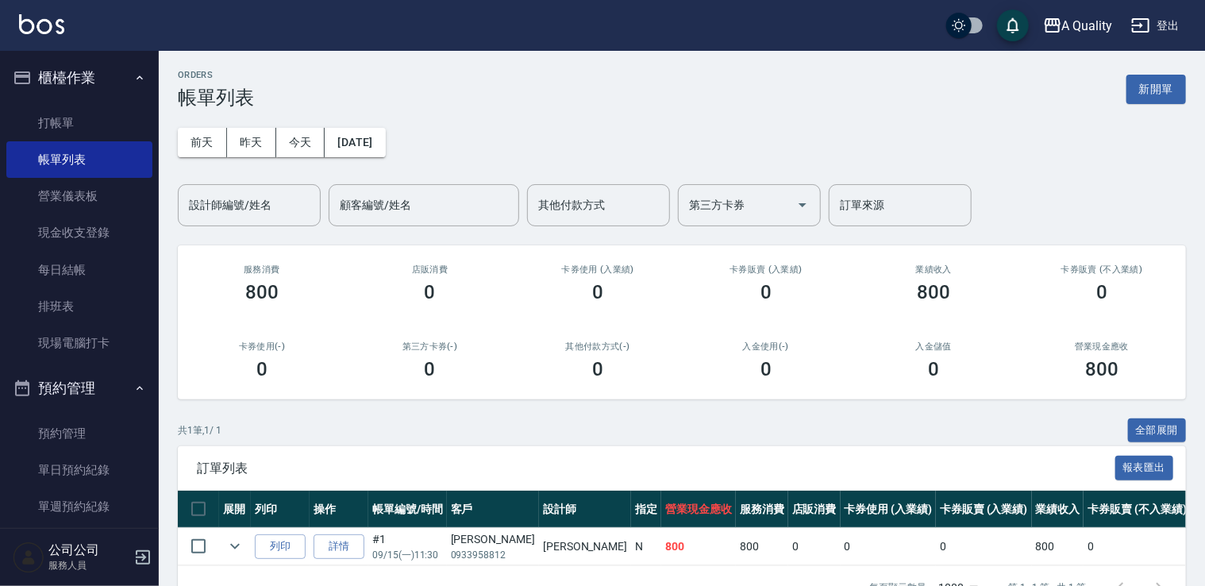
drag, startPoint x: 92, startPoint y: 461, endPoint x: 129, endPoint y: 403, distance: 68.5
click at [92, 461] on link "單日預約紀錄" at bounding box center [79, 470] width 146 height 37
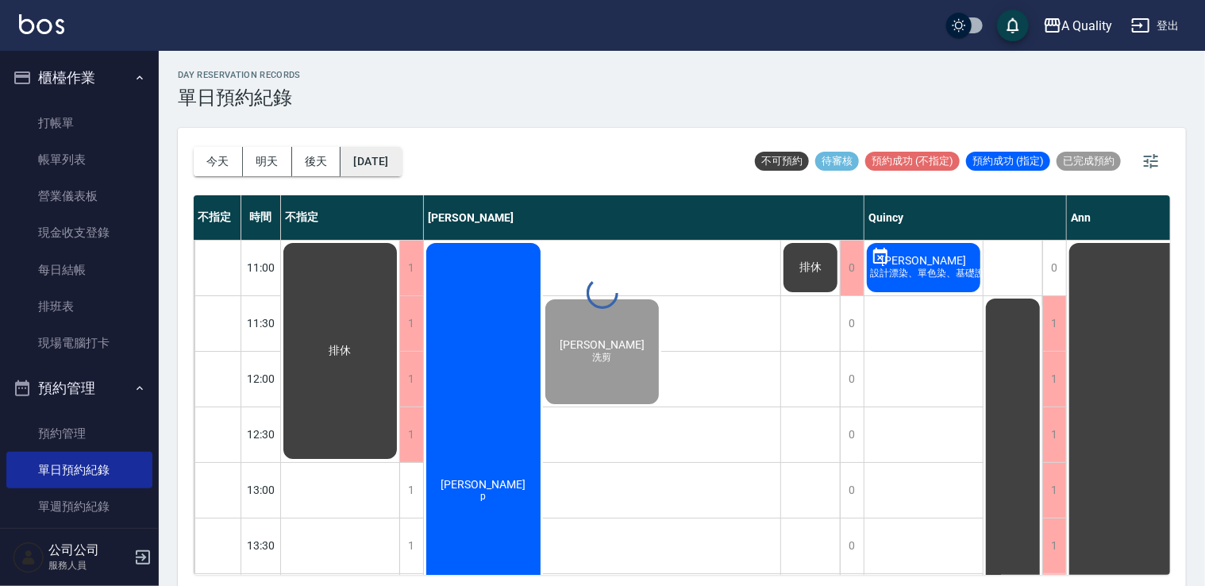
click at [401, 165] on button "2025/09/15" at bounding box center [371, 161] width 60 height 29
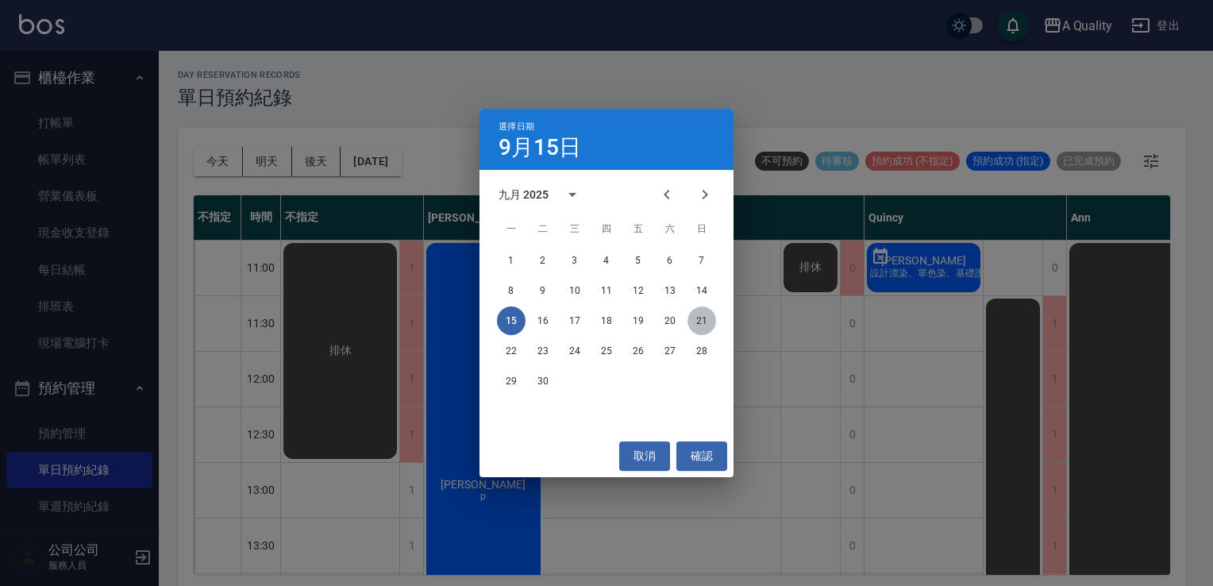
drag, startPoint x: 700, startPoint y: 319, endPoint x: 378, endPoint y: 265, distance: 326.9
click at [700, 319] on button "21" at bounding box center [702, 320] width 29 height 29
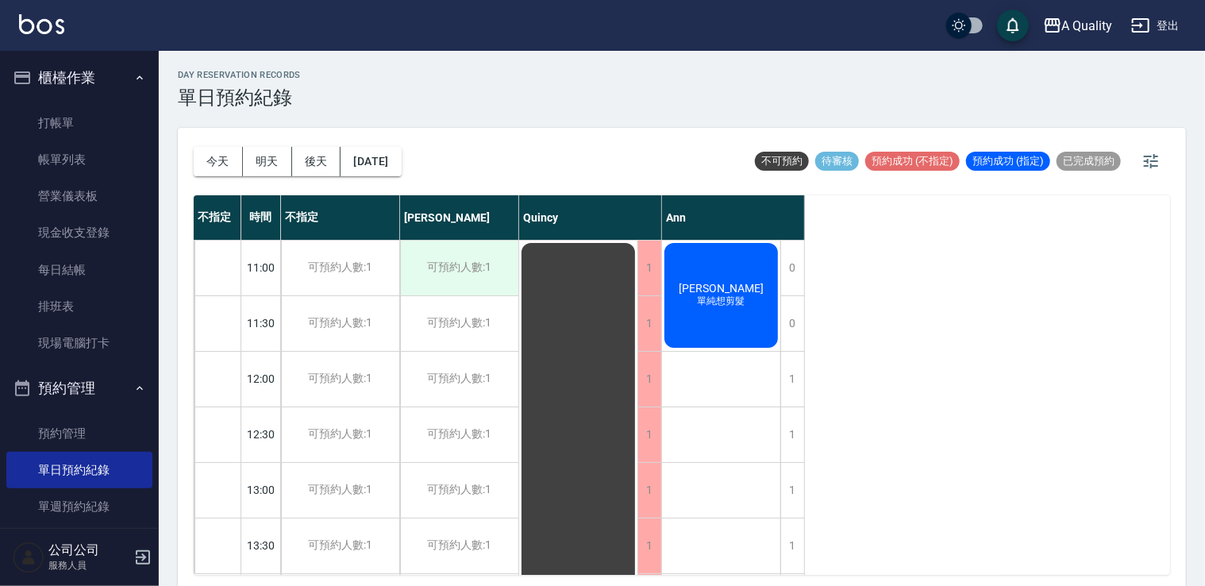
click at [448, 264] on div "可預約人數:1" at bounding box center [459, 268] width 118 height 55
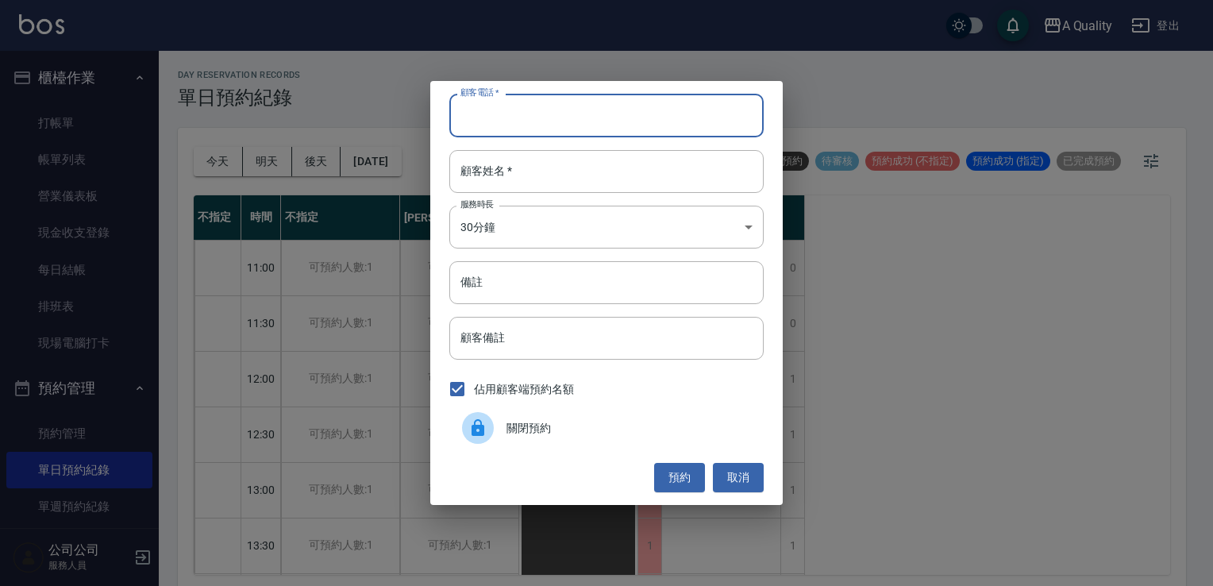
drag, startPoint x: 500, startPoint y: 106, endPoint x: 478, endPoint y: 113, distance: 23.4
paste input "0905700320"
type input "0905700320"
click at [484, 152] on div "顧客姓名   * 顧客姓名   *" at bounding box center [606, 171] width 314 height 43
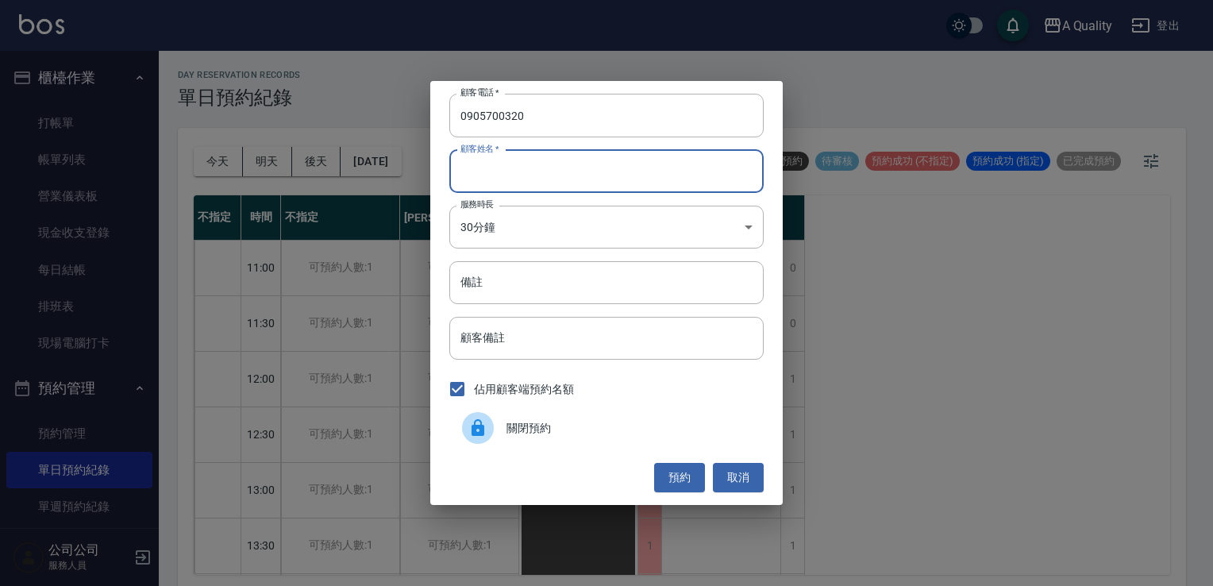
paste input "[PERSON_NAME]"
type input "[PERSON_NAME]"
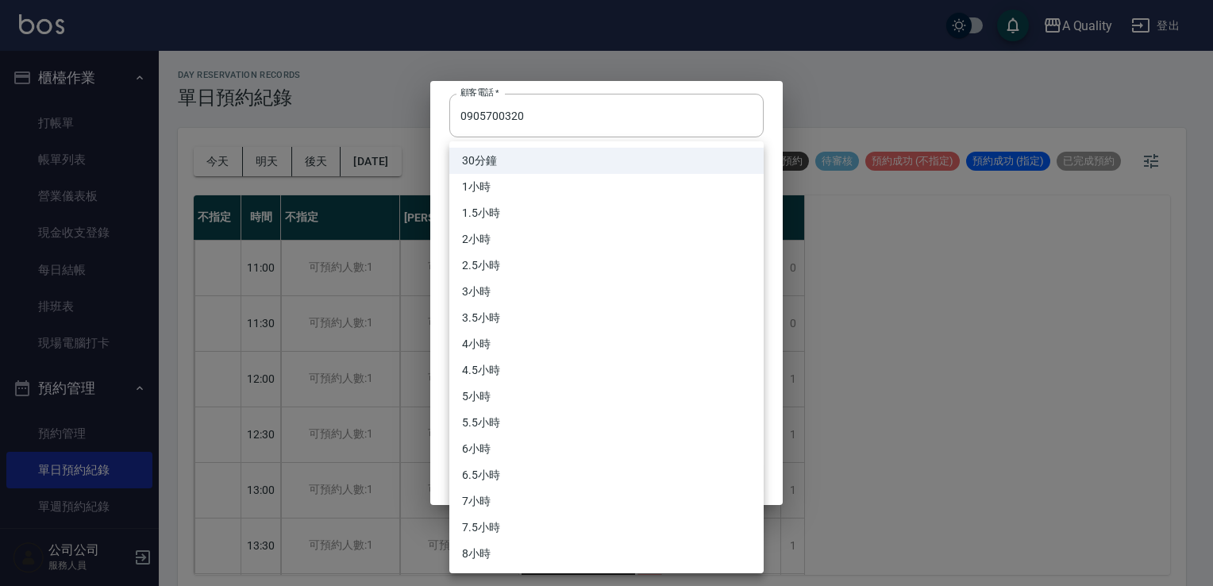
click at [507, 233] on body "A Quality 登出 櫃檯作業 打帳單 帳單列表 營業儀表板 現金收支登錄 每日結帳 排班表 現場電腦打卡 預約管理 預約管理 單日預約紀錄 單週預約紀錄…" at bounding box center [606, 295] width 1213 height 591
click at [481, 187] on li "1小時" at bounding box center [606, 187] width 314 height 26
type input "2"
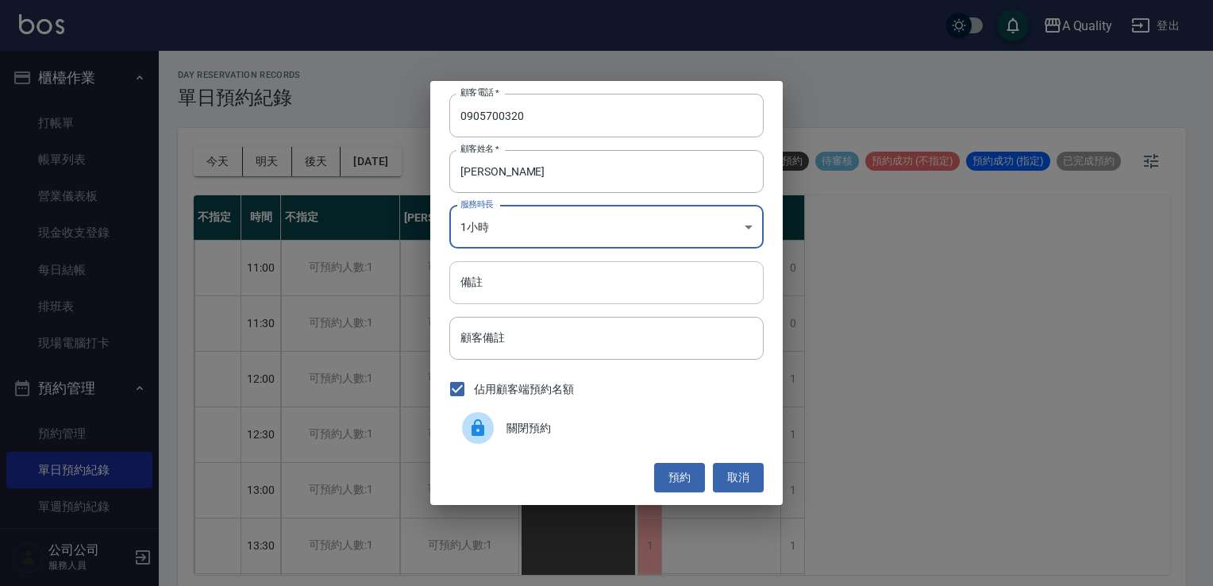
click at [487, 273] on input "備註" at bounding box center [606, 282] width 314 height 43
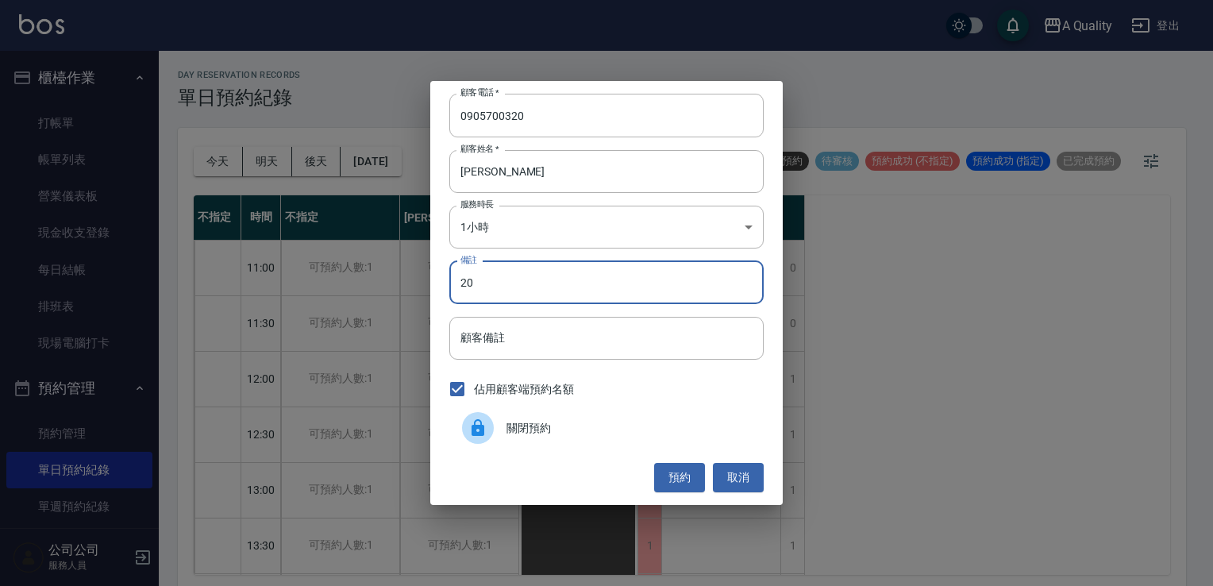
type input "2"
type input "單剪"
click at [656, 480] on button "預約" at bounding box center [679, 477] width 51 height 29
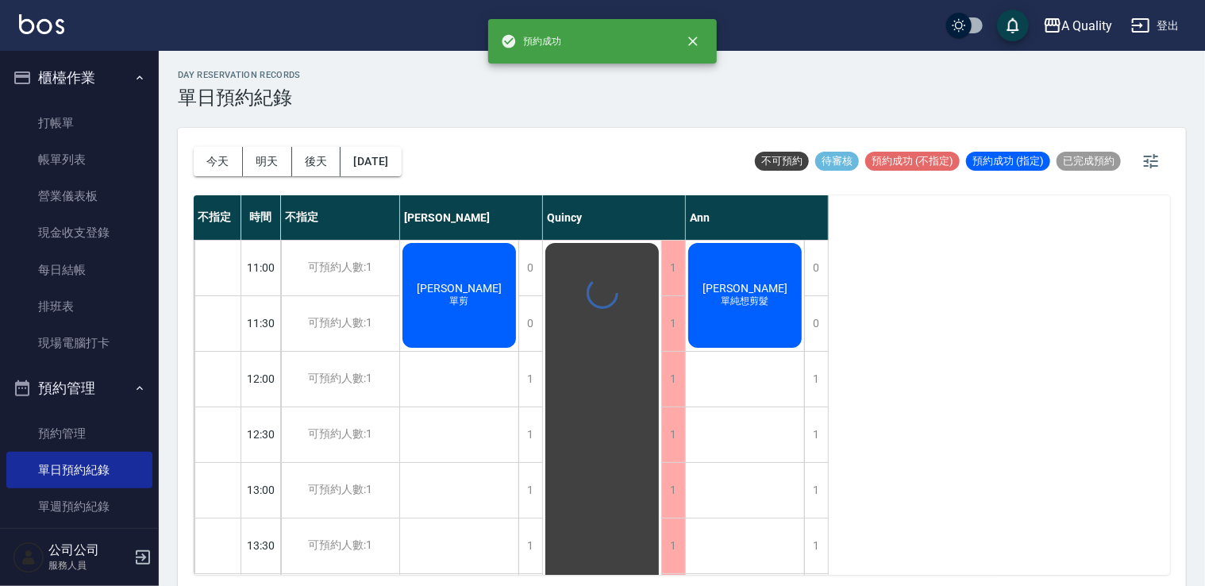
click at [467, 316] on div "柯S 單剪" at bounding box center [459, 296] width 118 height 110
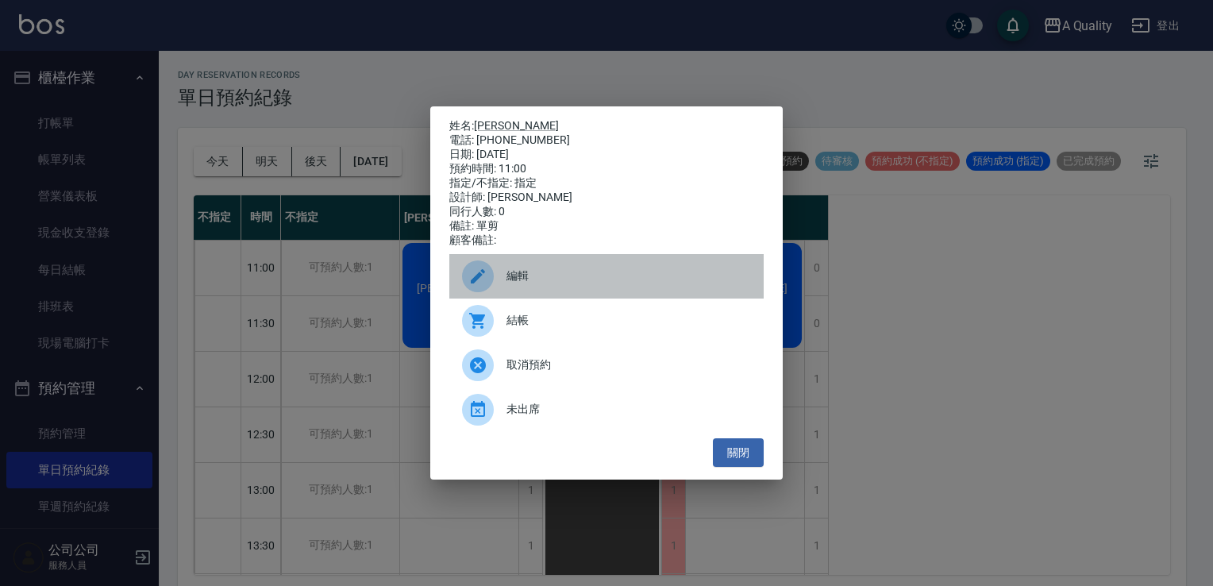
click at [542, 284] on span "編輯" at bounding box center [629, 276] width 245 height 17
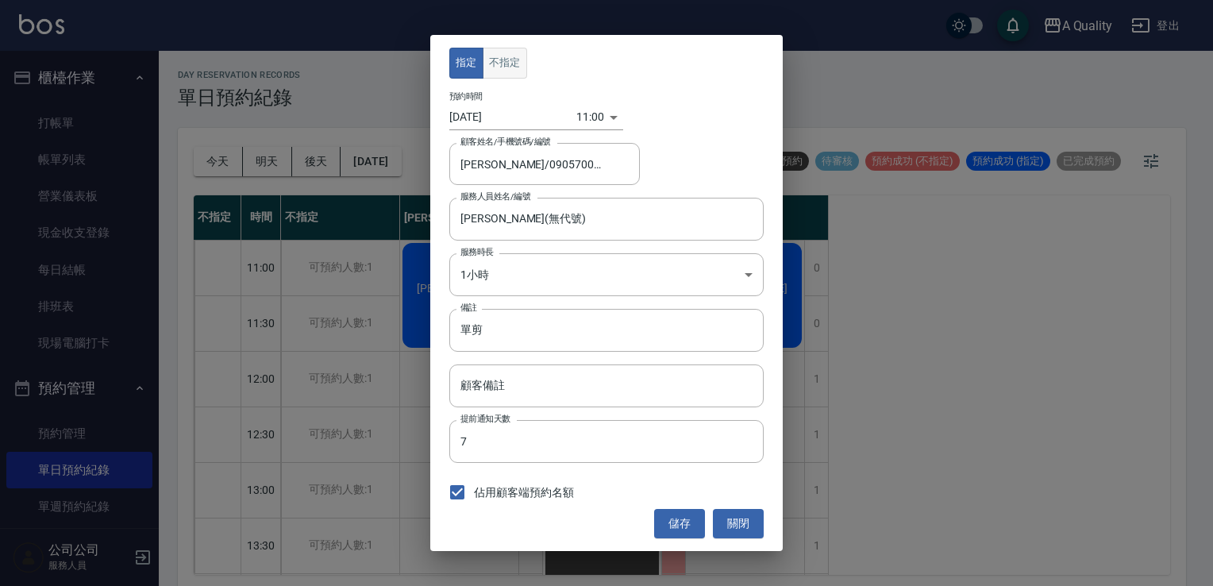
click at [491, 56] on button "不指定" at bounding box center [505, 63] width 44 height 31
drag, startPoint x: 676, startPoint y: 524, endPoint x: 365, endPoint y: 376, distance: 343.8
click at [673, 522] on button "儲存" at bounding box center [679, 523] width 51 height 29
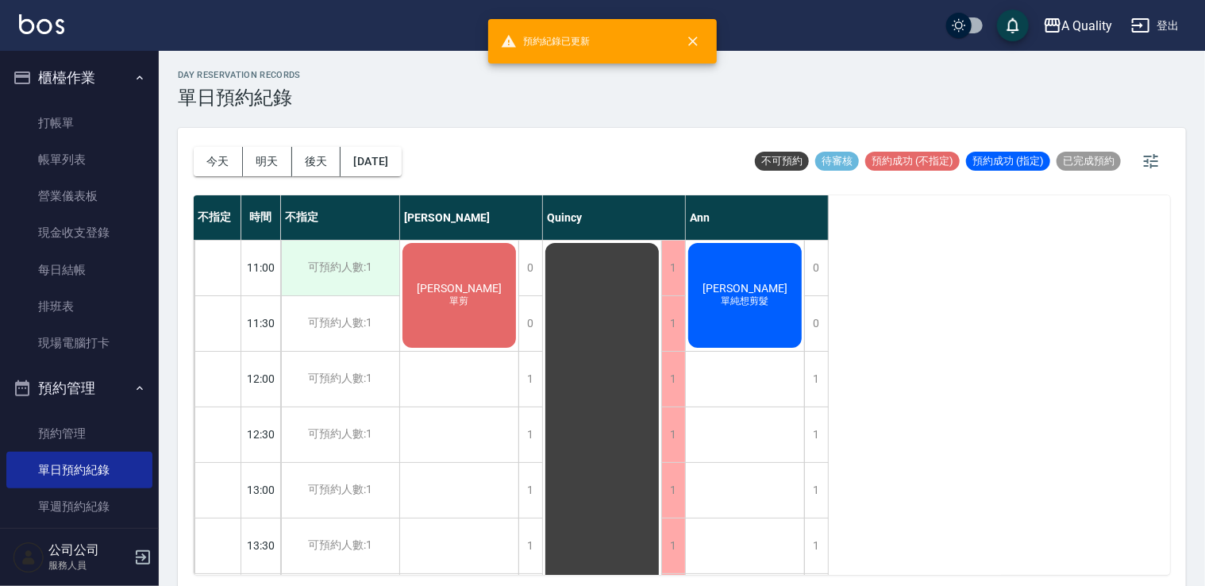
click at [376, 265] on div "可預約人數:1" at bounding box center [340, 268] width 118 height 55
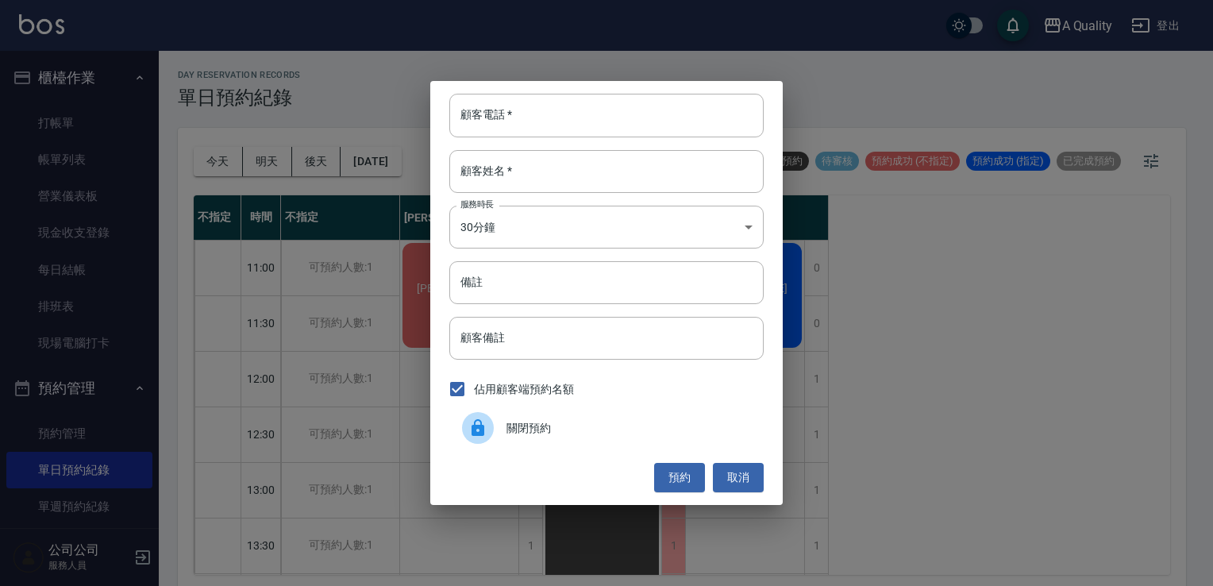
click at [485, 426] on icon at bounding box center [477, 427] width 19 height 19
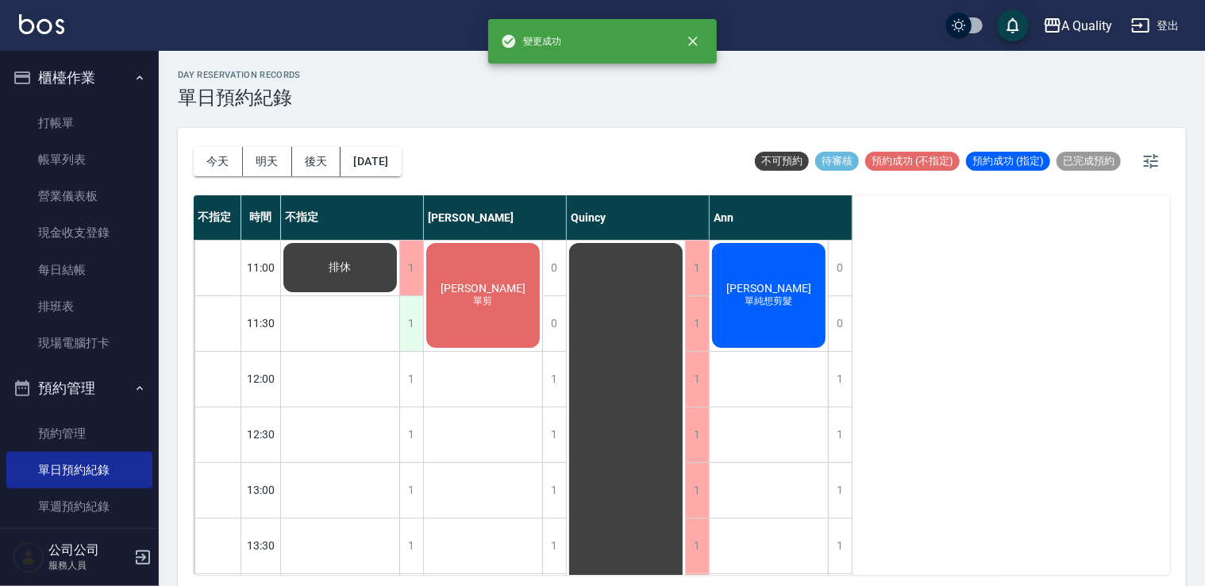
click at [413, 334] on div "1" at bounding box center [411, 323] width 24 height 55
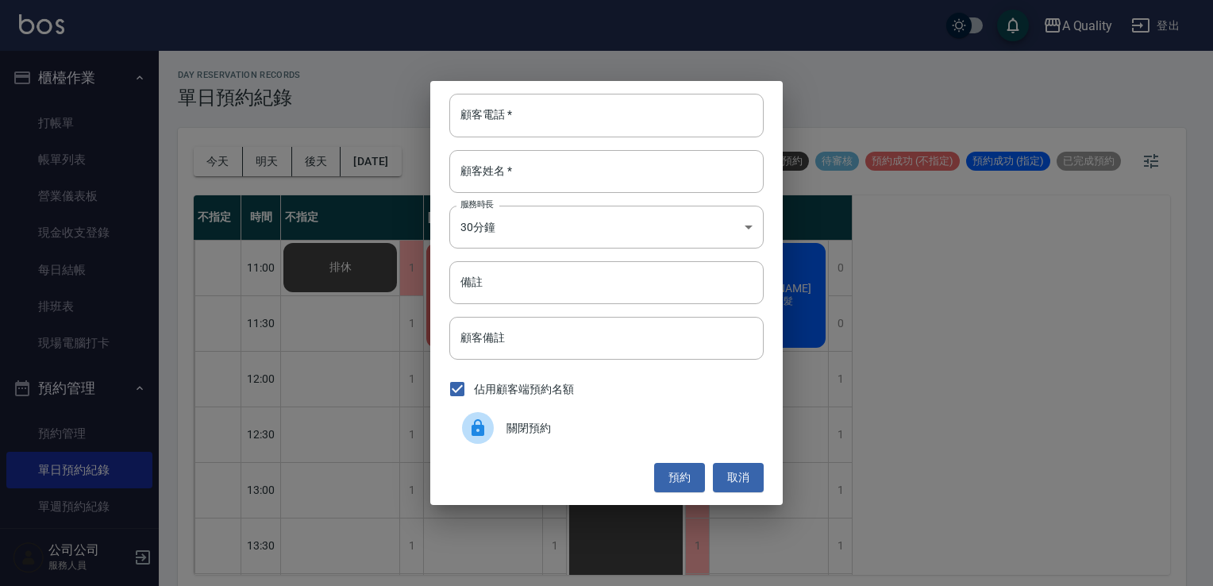
drag, startPoint x: 488, startPoint y: 418, endPoint x: 473, endPoint y: 418, distance: 14.3
click at [485, 419] on div at bounding box center [478, 428] width 32 height 32
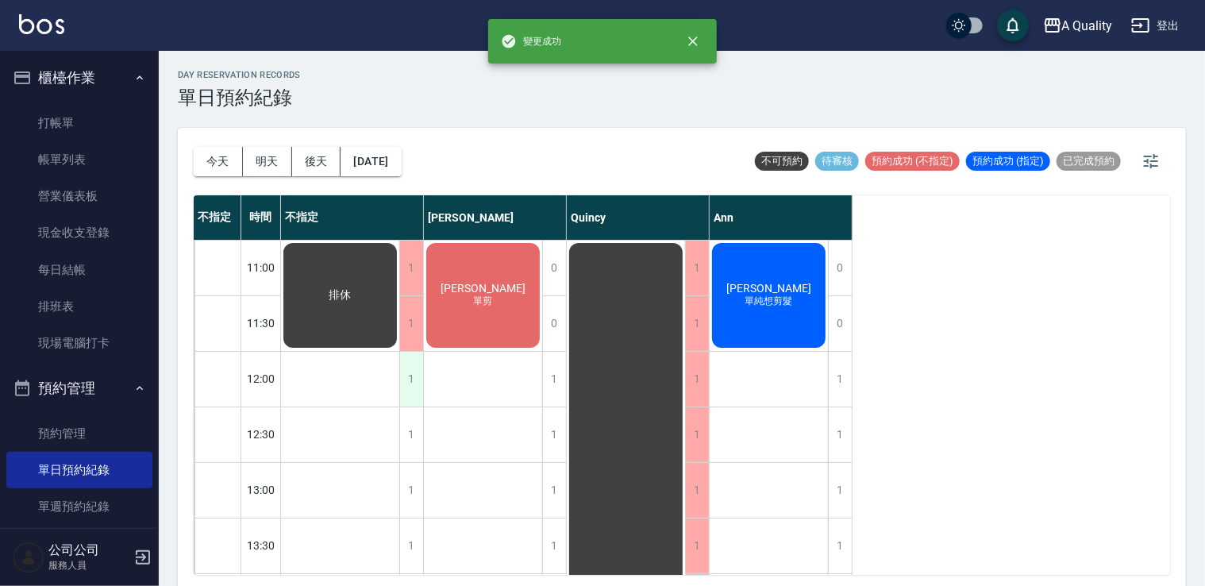
click at [409, 373] on div "1" at bounding box center [411, 379] width 24 height 55
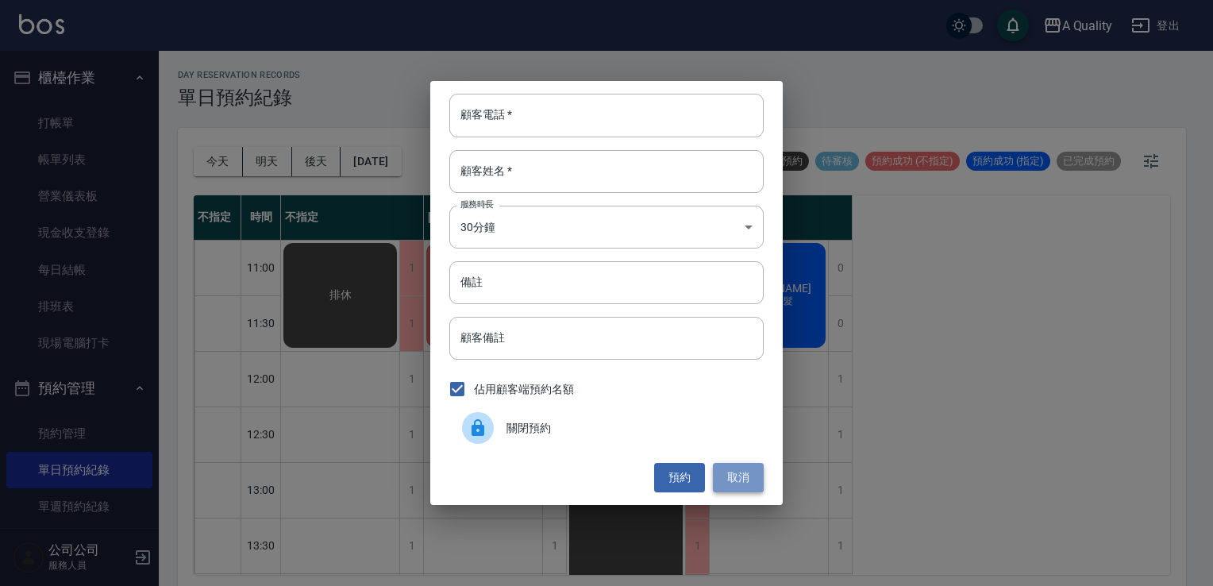
drag, startPoint x: 722, startPoint y: 476, endPoint x: 631, endPoint y: 419, distance: 106.6
click at [722, 475] on button "取消" at bounding box center [738, 477] width 51 height 29
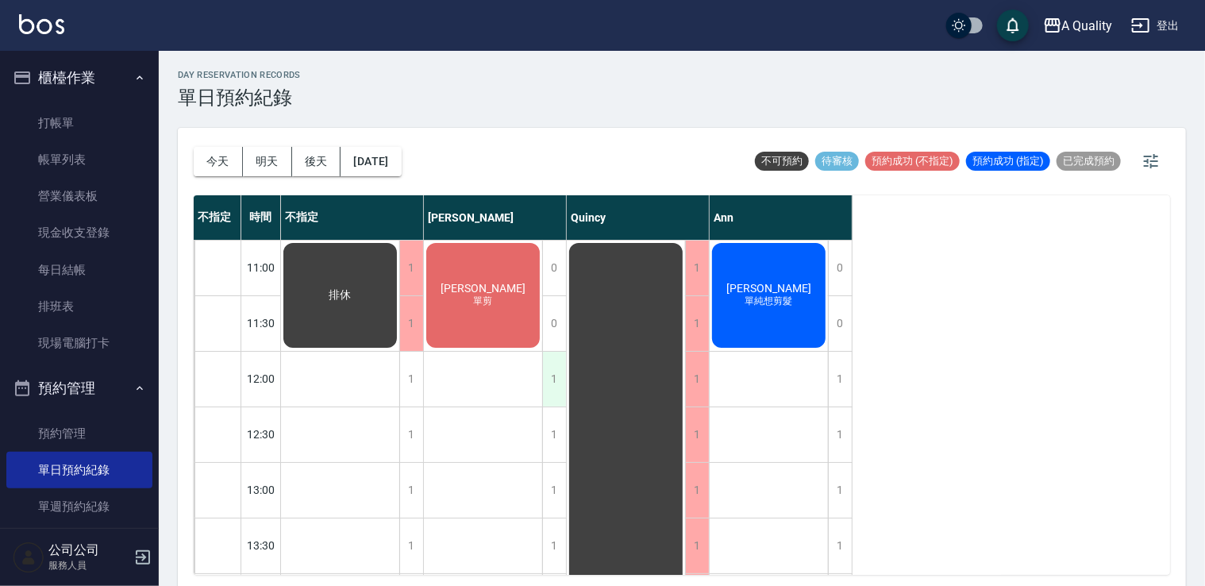
click at [556, 383] on div "1" at bounding box center [554, 379] width 24 height 55
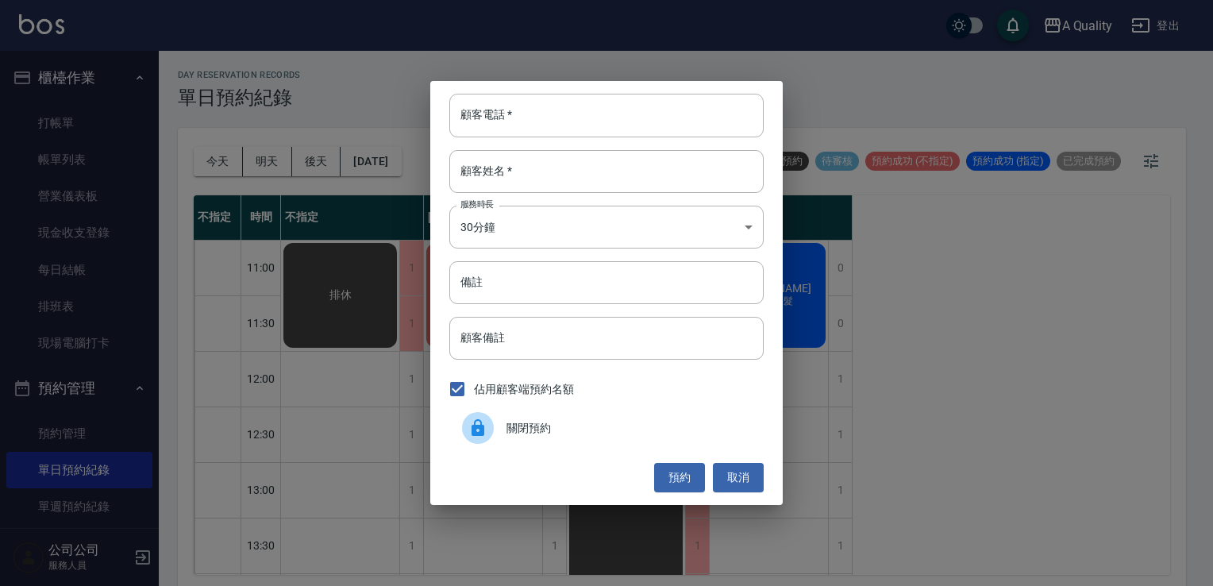
click at [584, 420] on div "關閉預約" at bounding box center [606, 428] width 314 height 44
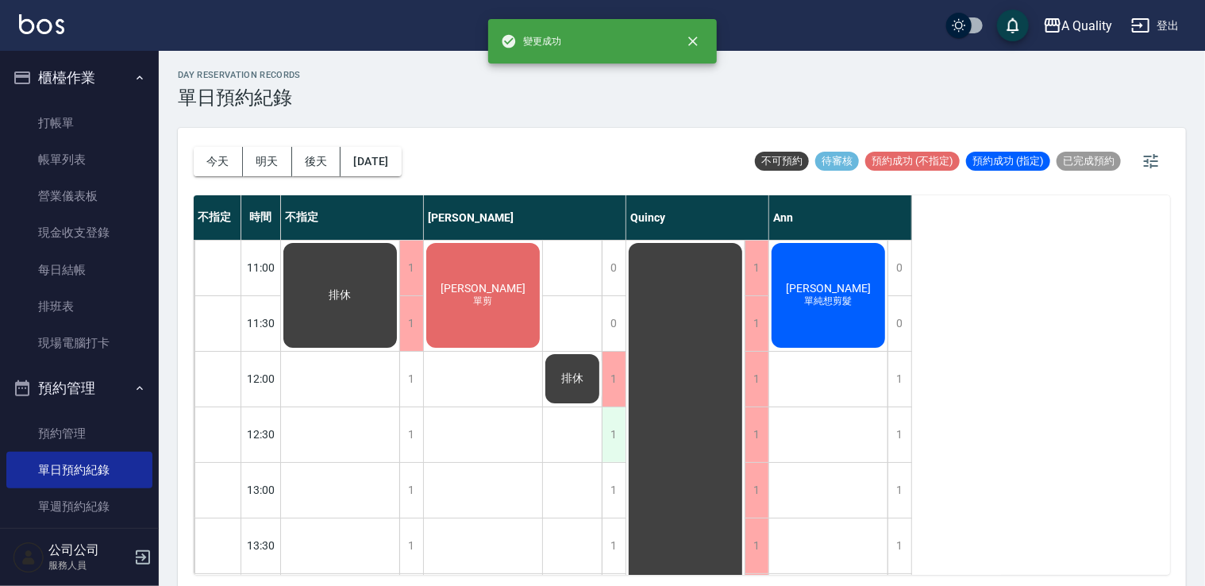
click at [607, 428] on div "1" at bounding box center [614, 434] width 24 height 55
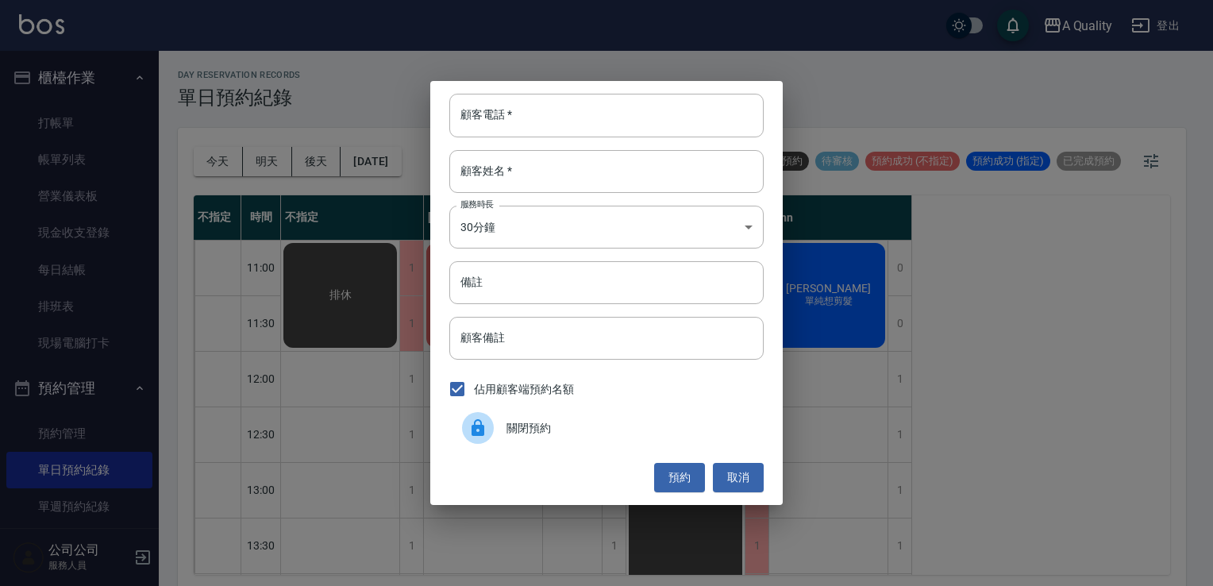
drag, startPoint x: 555, startPoint y: 387, endPoint x: 557, endPoint y: 398, distance: 11.4
click at [555, 389] on span "佔用顧客端預約名額" at bounding box center [524, 389] width 100 height 17
click at [474, 389] on input "佔用顧客端預約名額" at bounding box center [457, 388] width 33 height 33
click at [547, 390] on span "佔用顧客端預約名額" at bounding box center [524, 389] width 100 height 17
click at [474, 390] on input "佔用顧客端預約名額" at bounding box center [457, 388] width 33 height 33
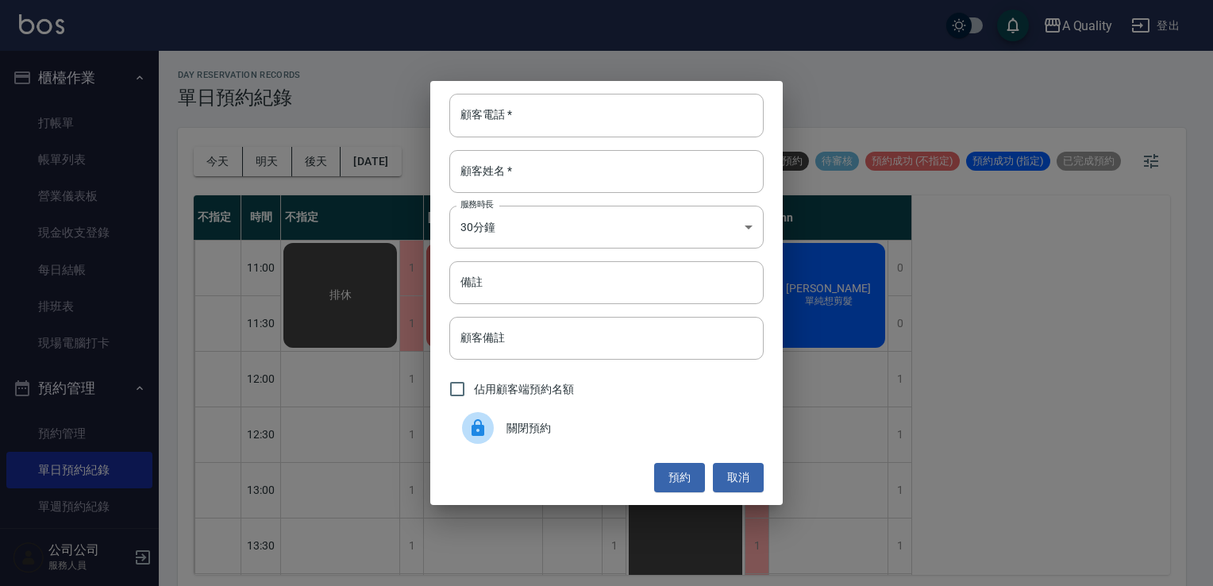
checkbox input "true"
click at [540, 423] on span "關閉預約" at bounding box center [629, 428] width 245 height 17
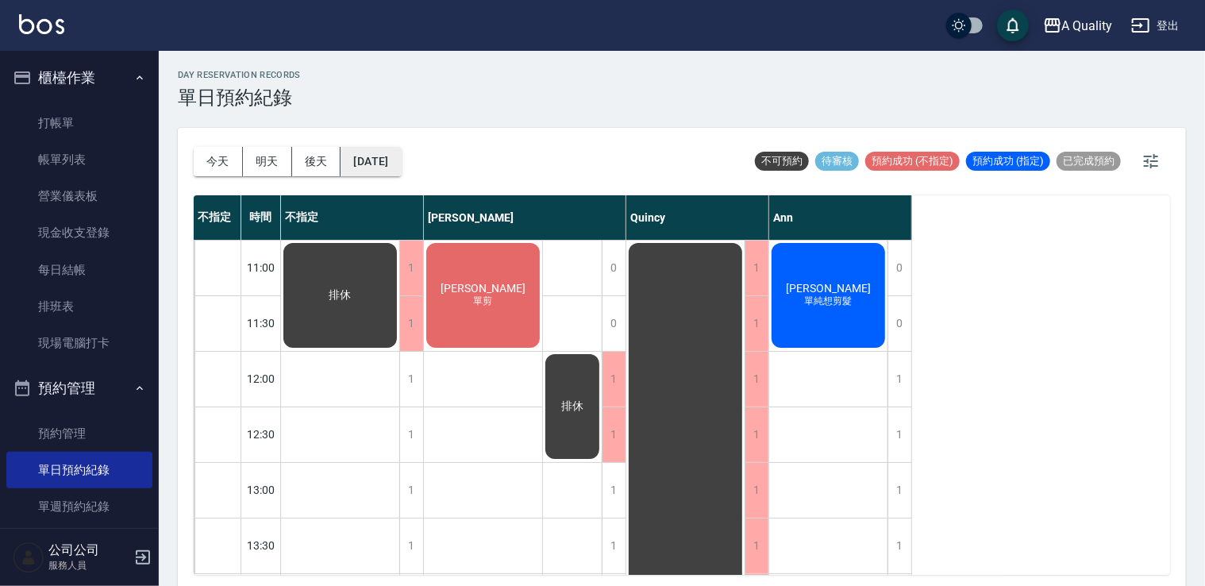
click at [401, 164] on button "2025/09/21" at bounding box center [371, 161] width 60 height 29
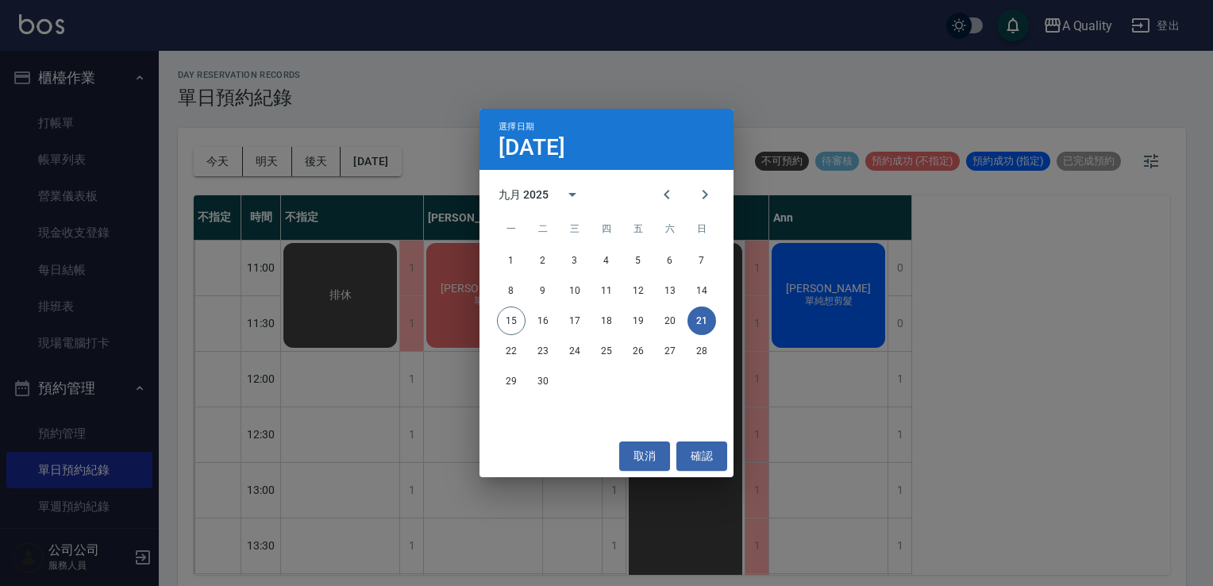
drag, startPoint x: 632, startPoint y: 444, endPoint x: 622, endPoint y: 437, distance: 12.6
click at [624, 438] on div "取消 確認" at bounding box center [607, 456] width 254 height 42
click at [473, 303] on div "選擇日期 9月21日 九月 2025 一 二 三 四 五 六 日 1 2 3 4 5 6 7 8 9 10 11 12 13 14 15 16 17 18 1…" at bounding box center [606, 293] width 1213 height 586
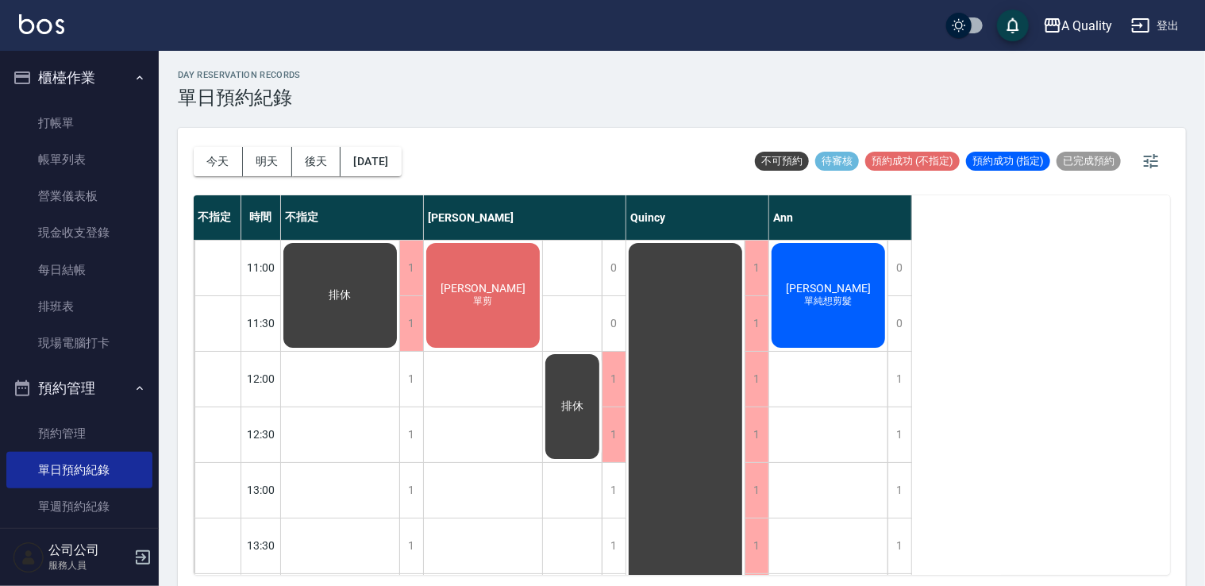
click at [463, 303] on div "柯S 單剪" at bounding box center [483, 296] width 118 height 110
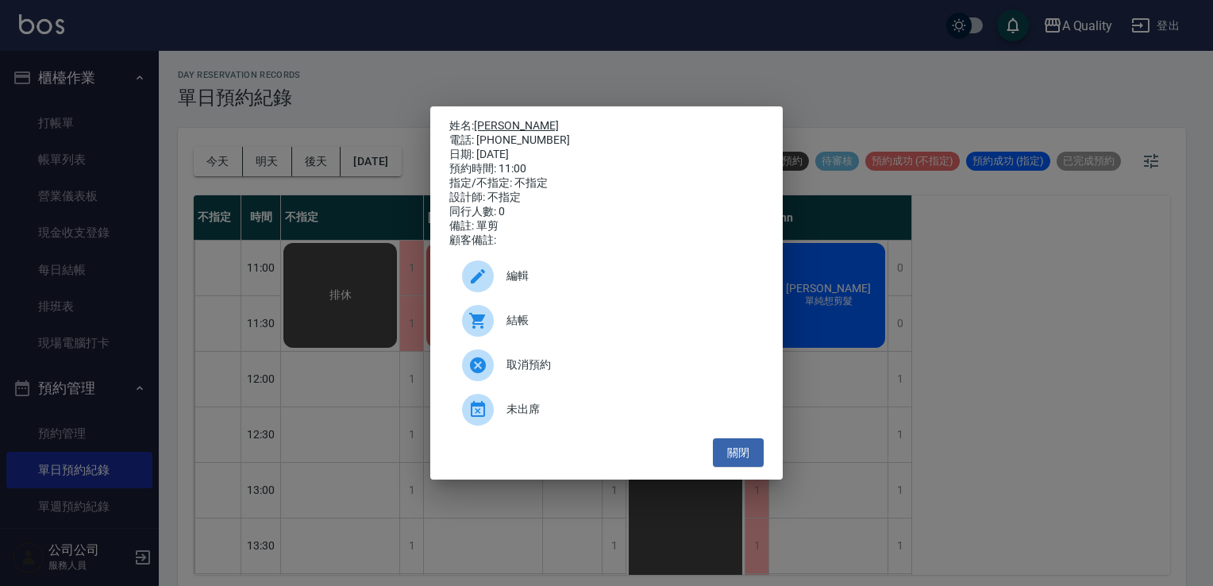
click at [491, 123] on link "柯S" at bounding box center [516, 125] width 85 height 13
click at [737, 453] on button "關閉" at bounding box center [738, 452] width 51 height 29
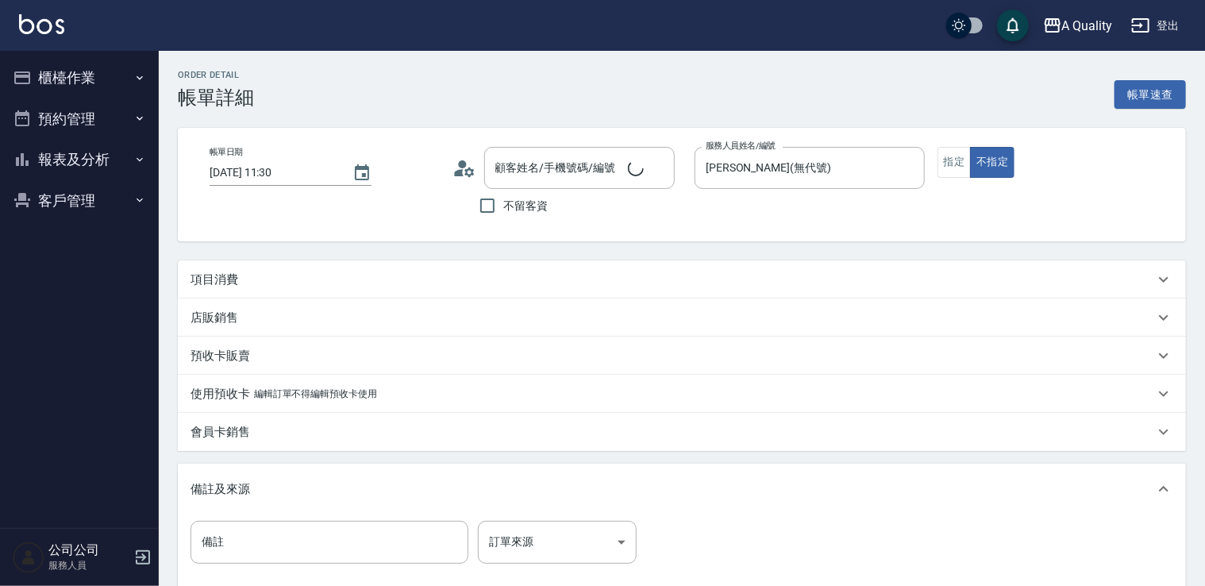
type input "林芸/0933958812/null"
click at [310, 276] on div "項目消費" at bounding box center [673, 280] width 964 height 17
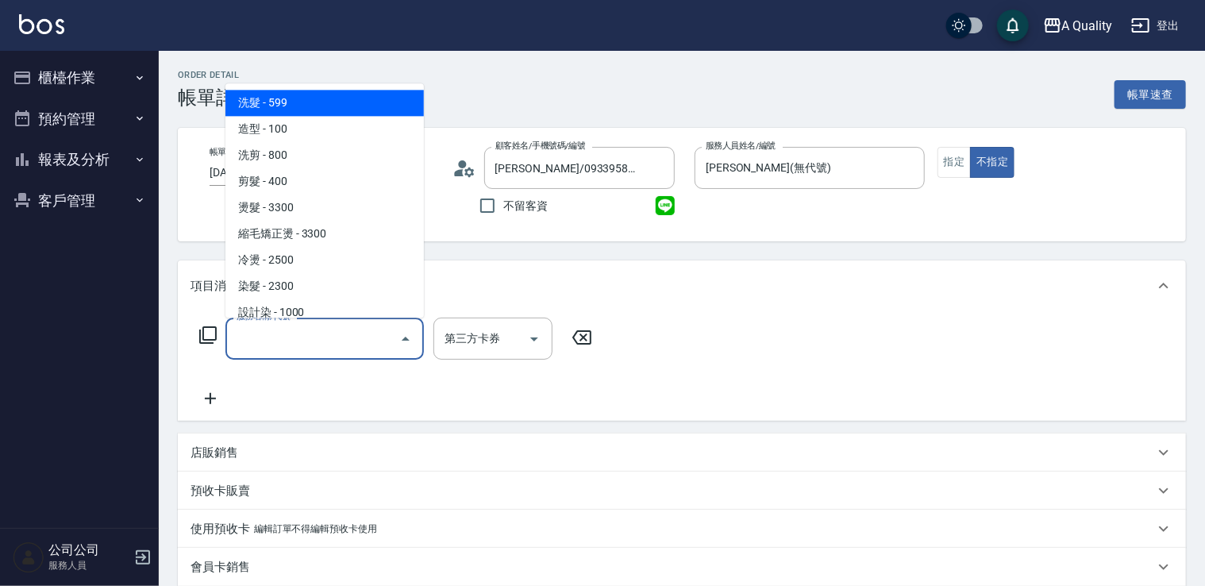
drag, startPoint x: 284, startPoint y: 338, endPoint x: 268, endPoint y: 240, distance: 99.7
click at [283, 337] on input "服務名稱/代號" at bounding box center [313, 339] width 160 height 28
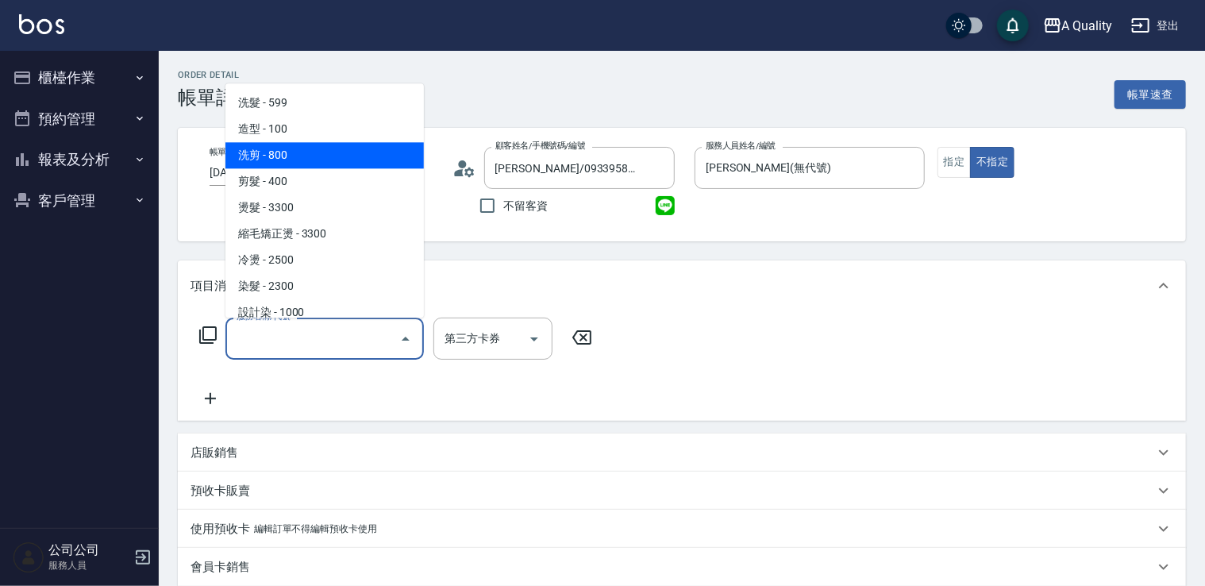
click at [303, 147] on span "洗剪 - 800" at bounding box center [324, 155] width 198 height 26
type input "洗剪(103)"
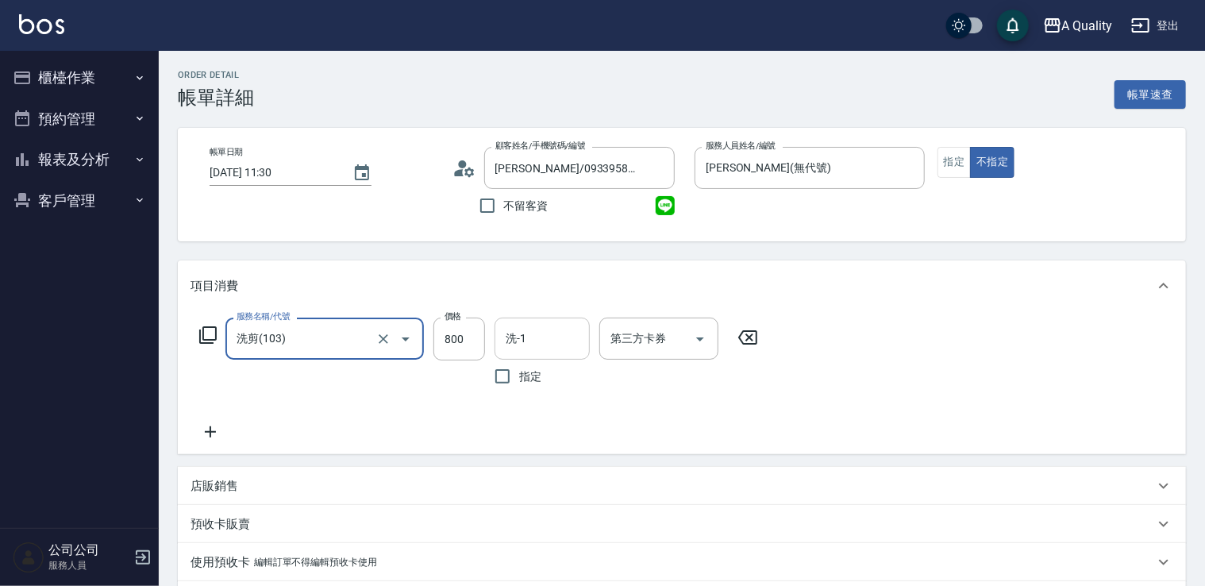
click at [522, 340] on input "洗-1" at bounding box center [542, 339] width 81 height 28
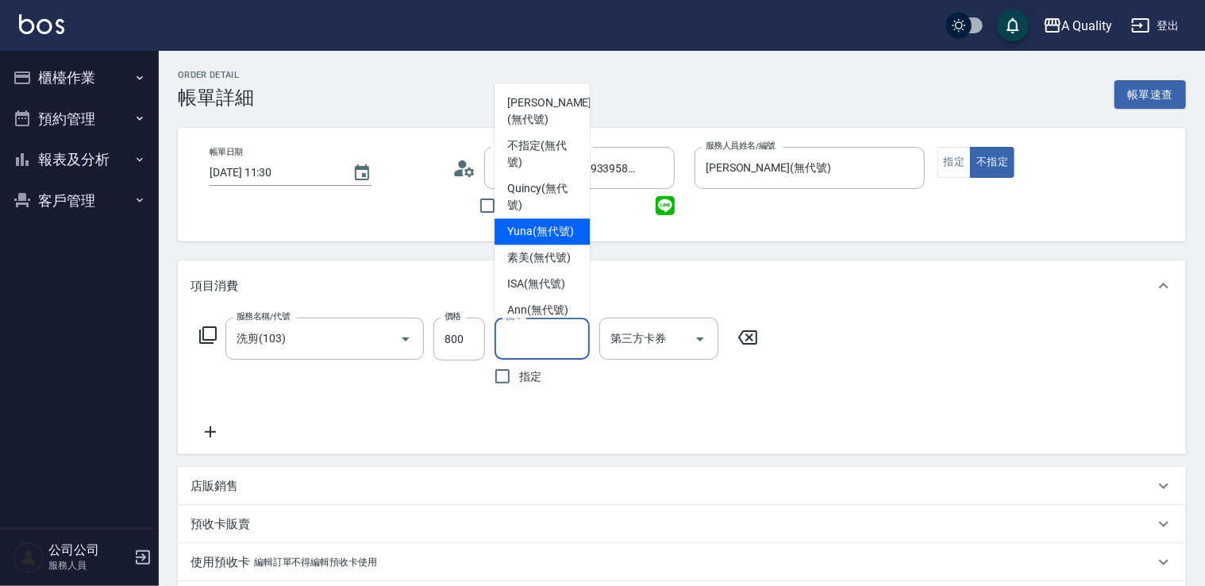
click at [526, 236] on span "Yuna (無代號)" at bounding box center [540, 231] width 67 height 17
type input "Yuna(無代號)"
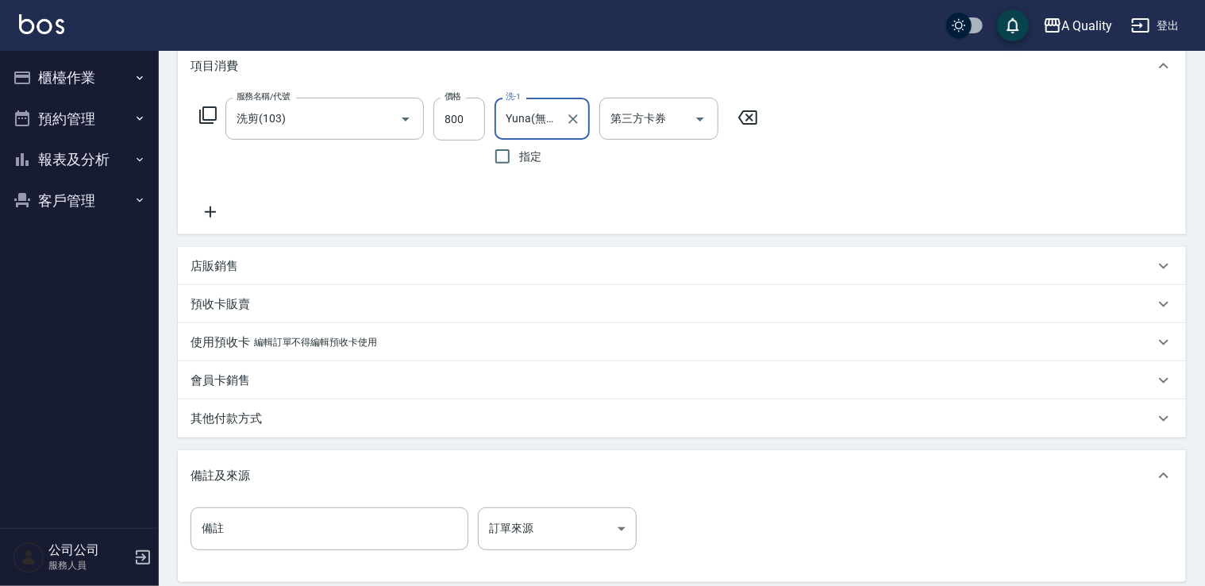
scroll to position [385, 0]
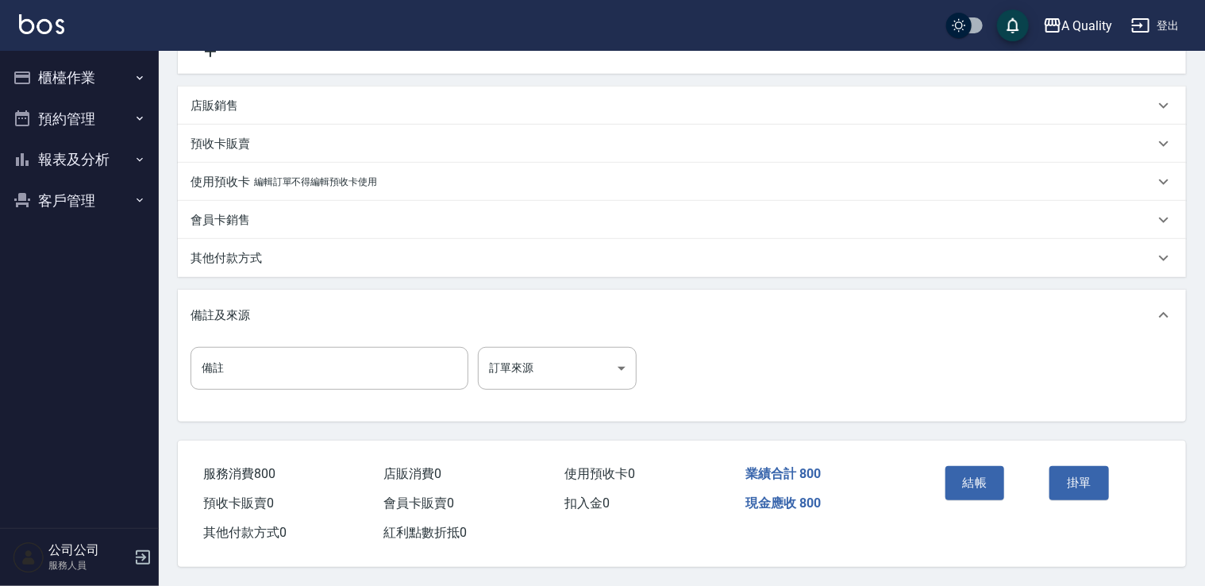
drag, startPoint x: 980, startPoint y: 480, endPoint x: 593, endPoint y: 395, distance: 395.7
click at [979, 479] on button "結帳" at bounding box center [976, 482] width 60 height 33
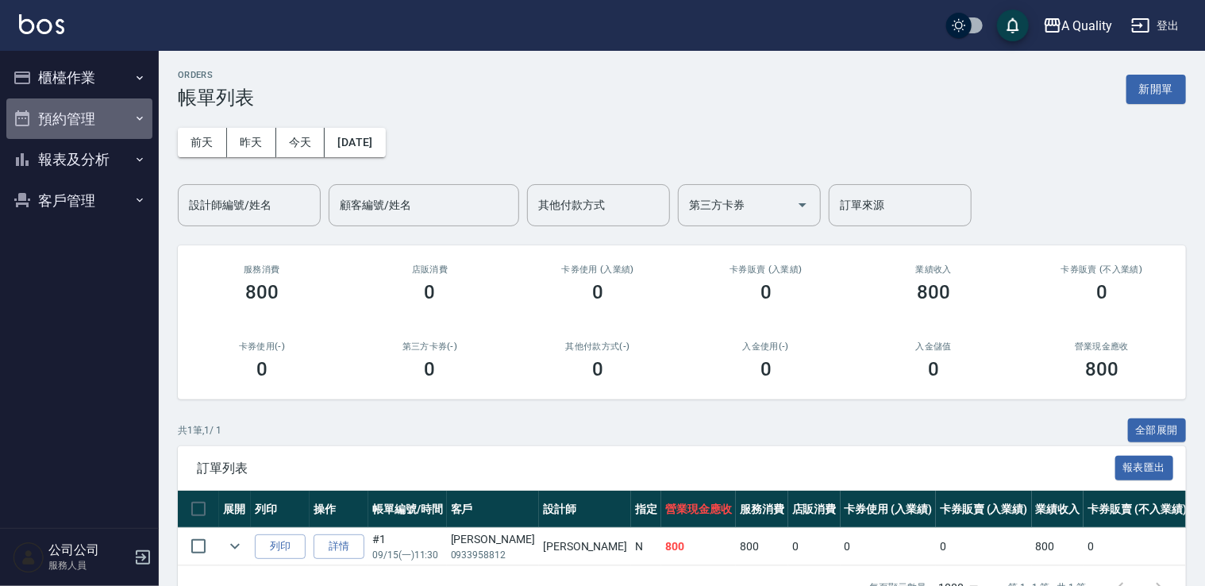
click at [102, 109] on button "預約管理" at bounding box center [79, 118] width 146 height 41
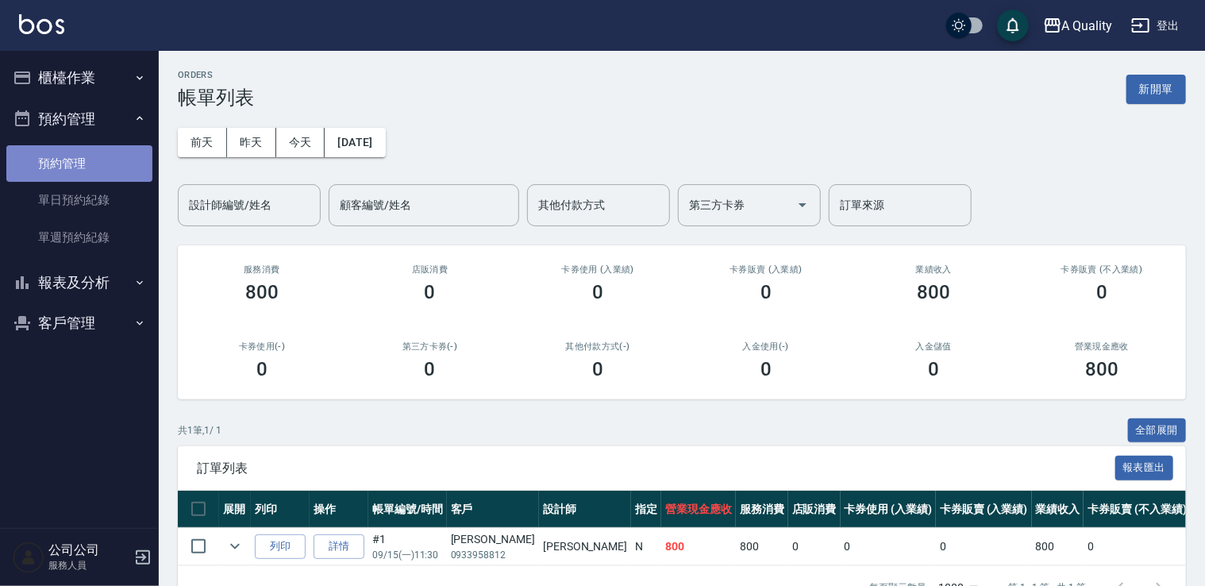
click at [84, 160] on link "預約管理" at bounding box center [79, 163] width 146 height 37
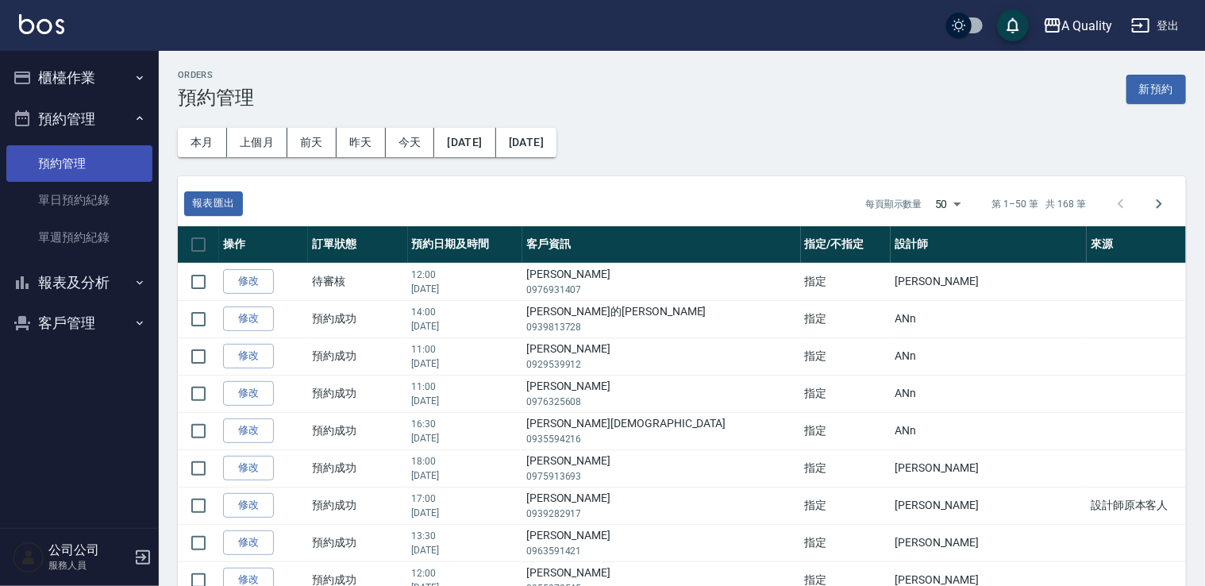
click at [65, 179] on link "預約管理" at bounding box center [79, 163] width 146 height 37
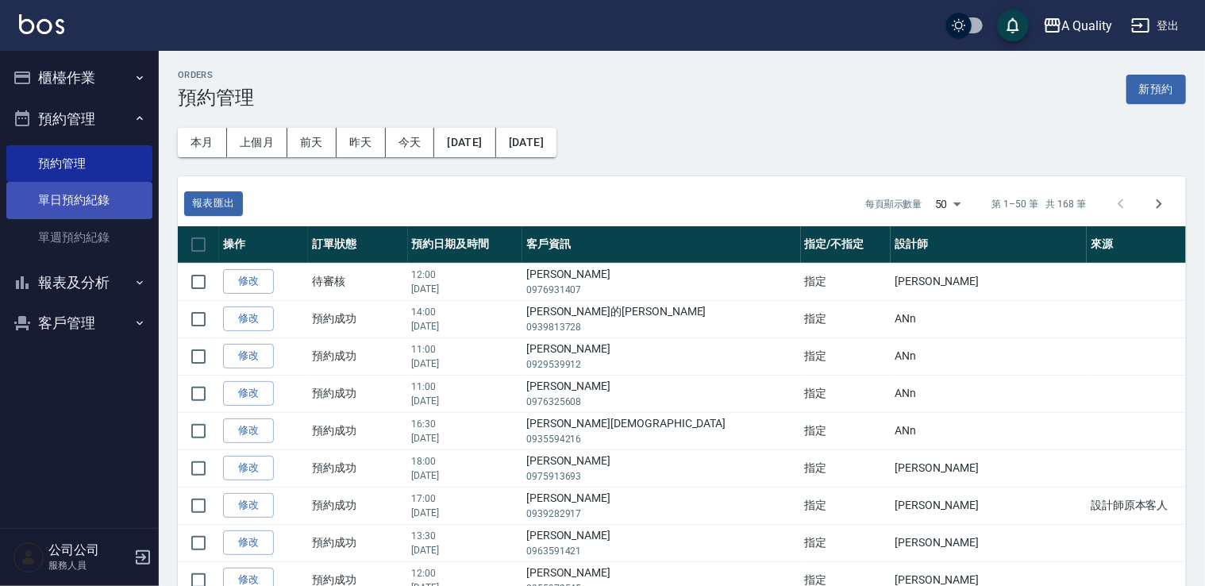
click at [67, 197] on link "單日預約紀錄" at bounding box center [79, 200] width 146 height 37
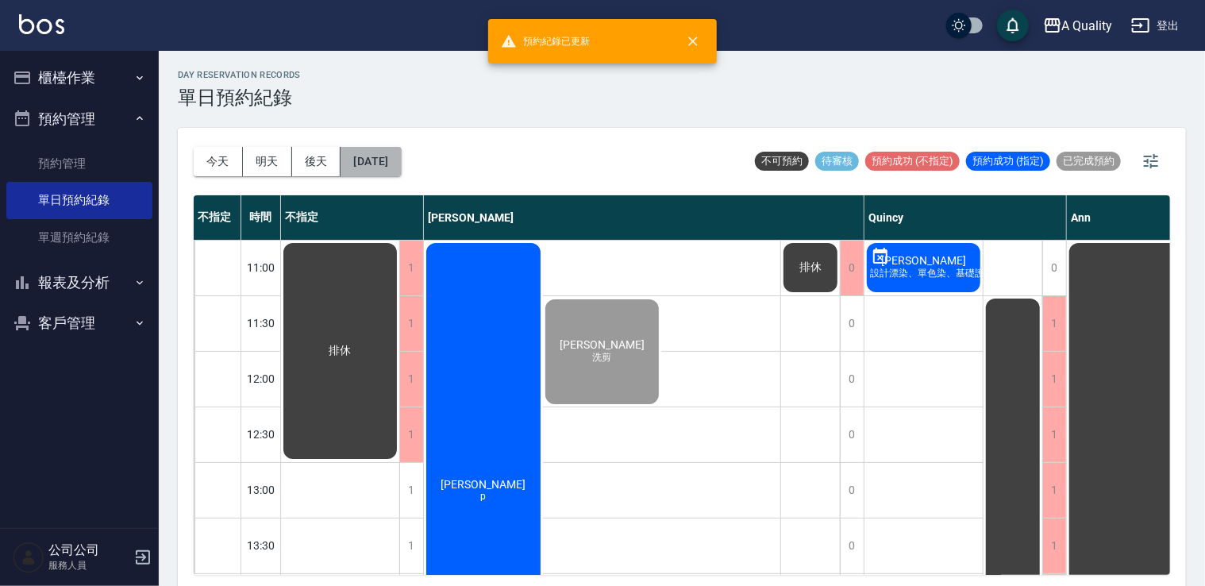
click at [401, 164] on button "2025/09/15" at bounding box center [371, 161] width 60 height 29
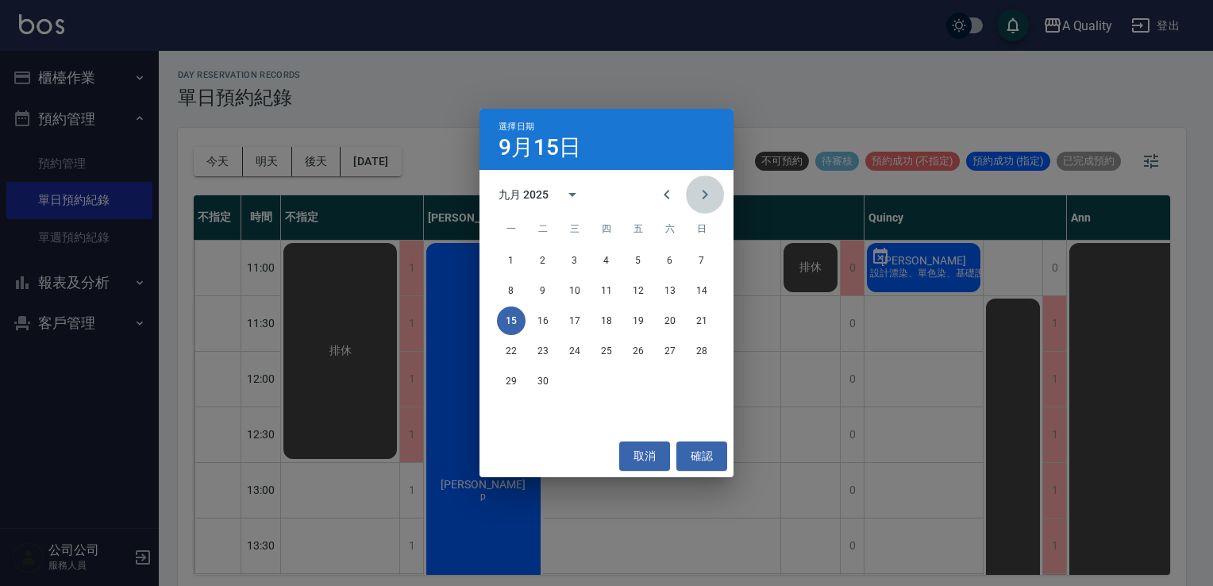
drag, startPoint x: 711, startPoint y: 195, endPoint x: 692, endPoint y: 214, distance: 26.9
click at [711, 195] on icon "Next month" at bounding box center [705, 194] width 19 height 19
click at [632, 351] on button "24" at bounding box center [638, 351] width 29 height 29
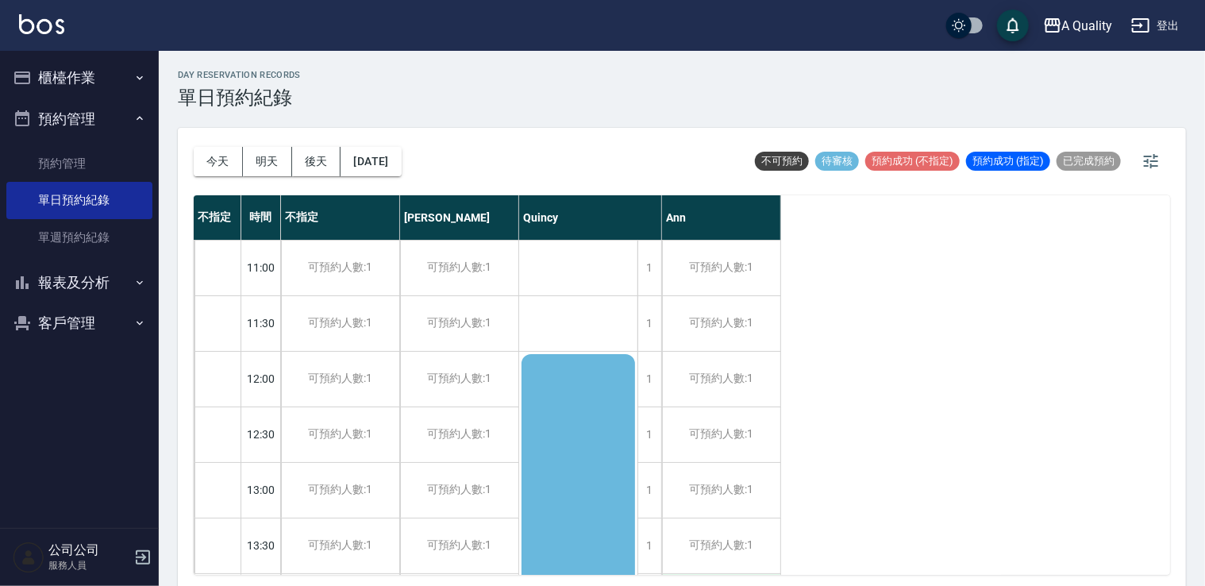
scroll to position [238, 0]
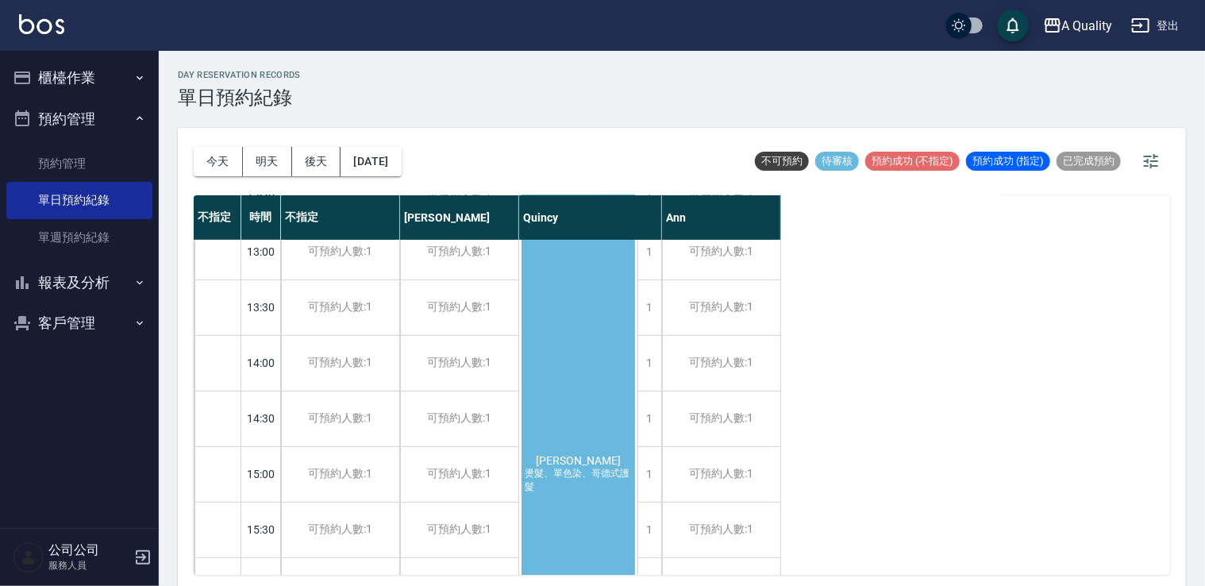
click at [559, 309] on div "劉宜欣 燙髮、單色染、哥德式護髮" at bounding box center [578, 474] width 118 height 721
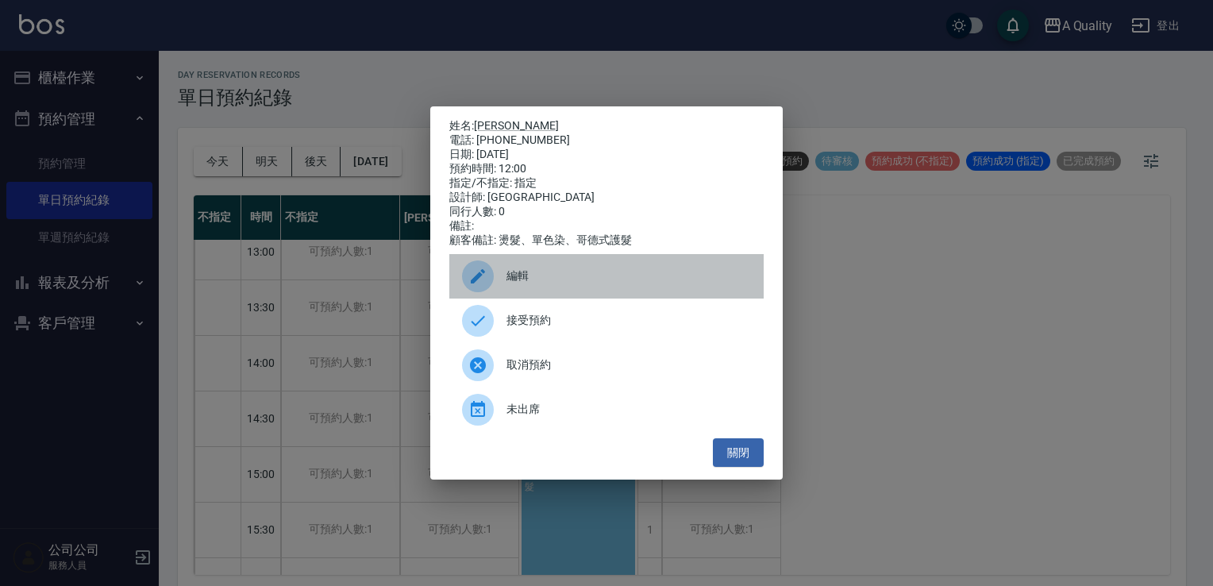
click at [518, 292] on div "編輯" at bounding box center [606, 276] width 314 height 44
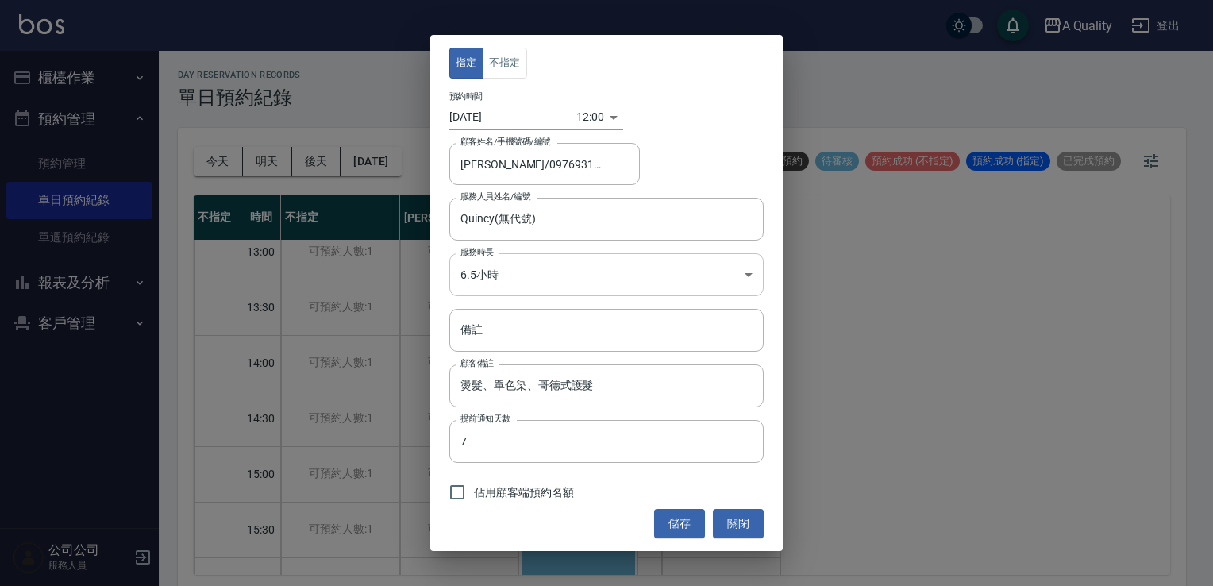
click at [508, 268] on body "A Quality 登出 櫃檯作業 打帳單 帳單列表 營業儀表板 現金收支登錄 每日結帳 排班表 現場電腦打卡 預約管理 預約管理 單日預約紀錄 單週預約紀錄…" at bounding box center [606, 295] width 1213 height 591
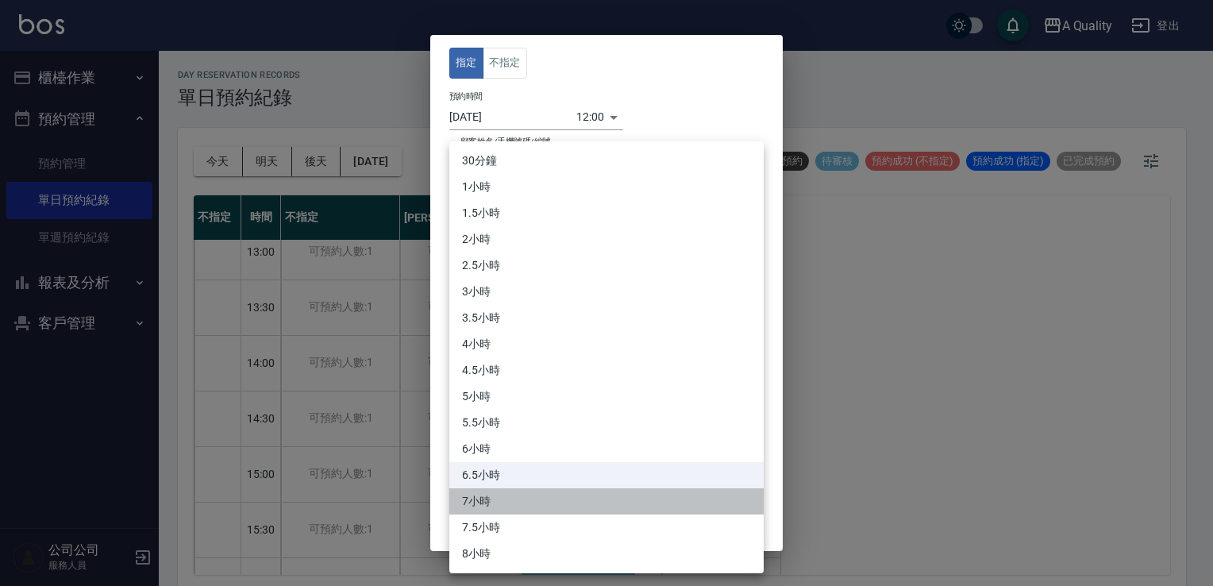
click at [488, 508] on li "7小時" at bounding box center [606, 501] width 314 height 26
type input "14"
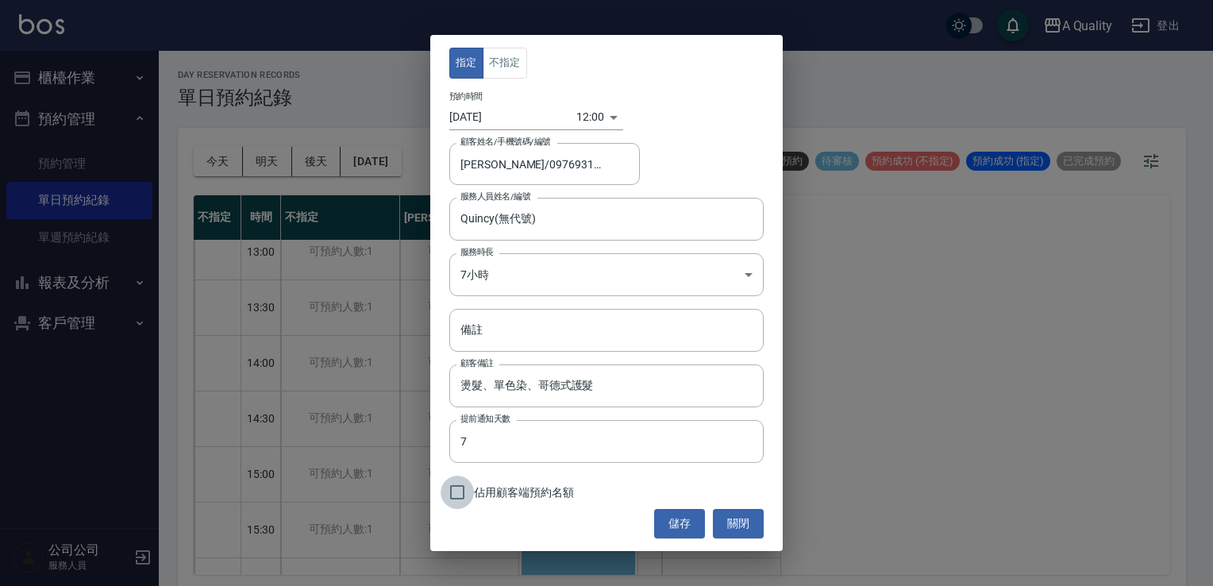
drag, startPoint x: 459, startPoint y: 491, endPoint x: 624, endPoint y: 510, distance: 166.2
click at [461, 491] on input "佔用顧客端預約名額" at bounding box center [457, 492] width 33 height 33
checkbox input "true"
click at [679, 527] on button "儲存" at bounding box center [679, 523] width 51 height 29
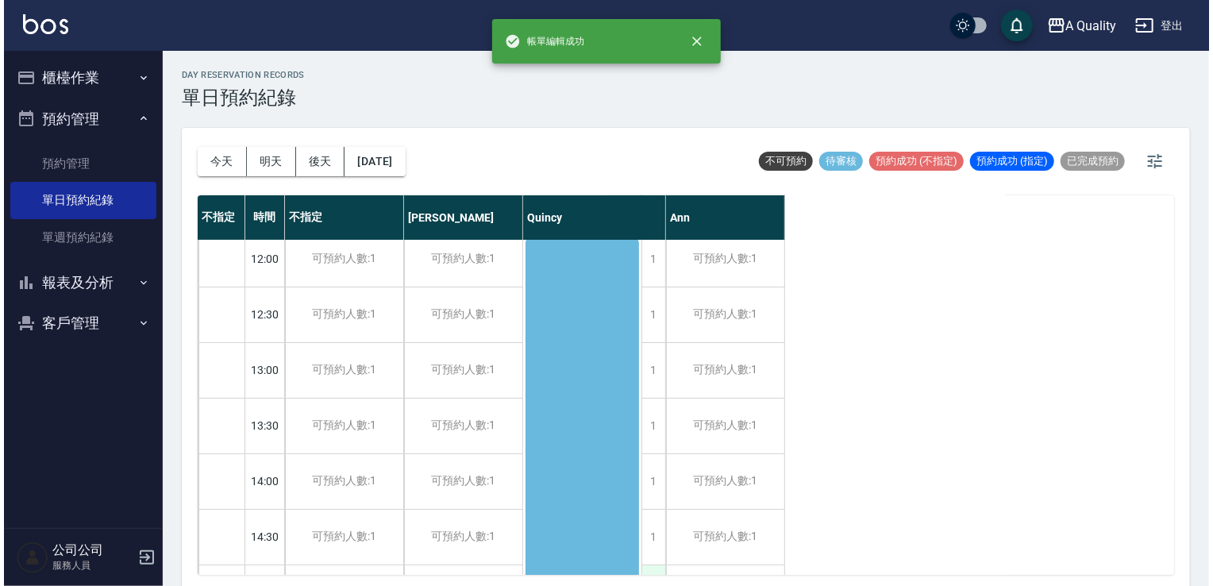
scroll to position [0, 0]
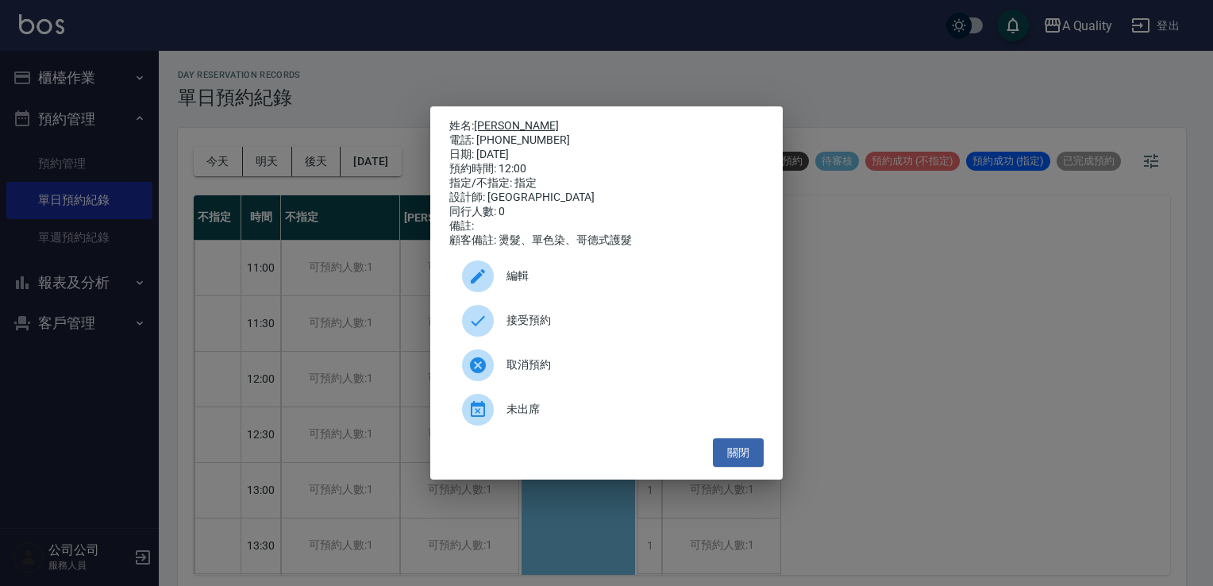
click at [497, 125] on link "劉宜欣" at bounding box center [516, 125] width 85 height 13
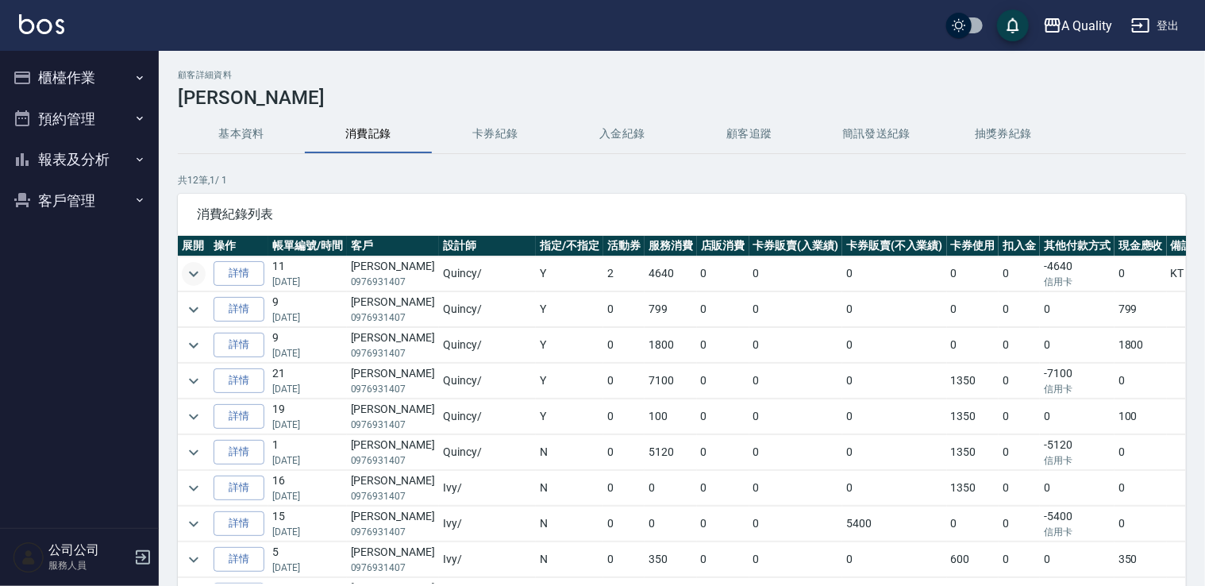
click at [188, 278] on icon "expand row" at bounding box center [193, 273] width 19 height 19
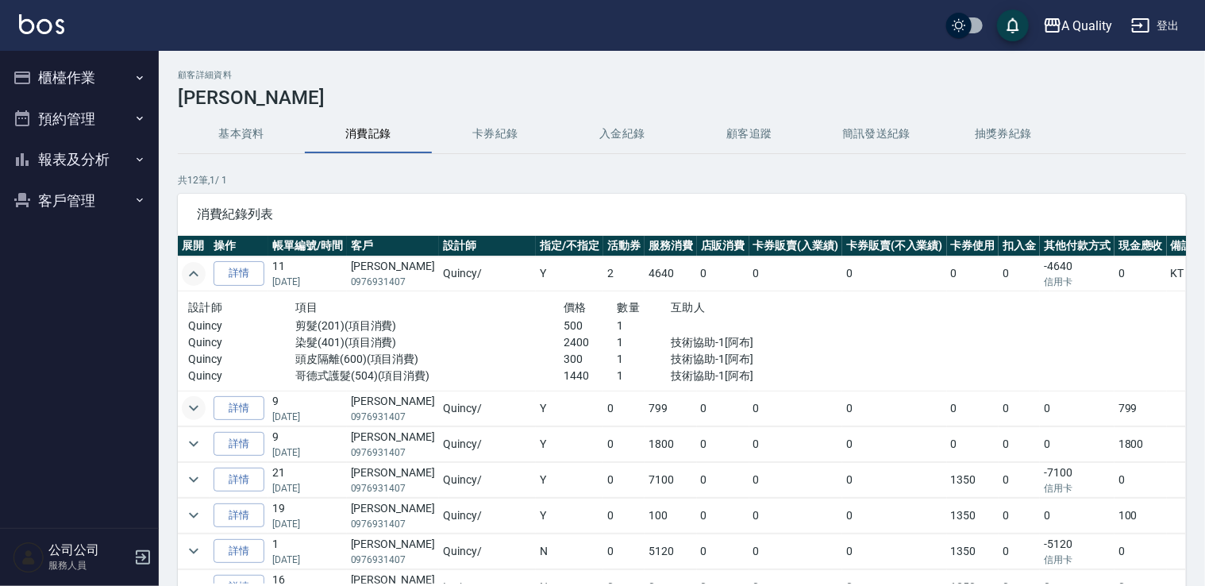
click at [191, 396] on button "expand row" at bounding box center [194, 408] width 24 height 24
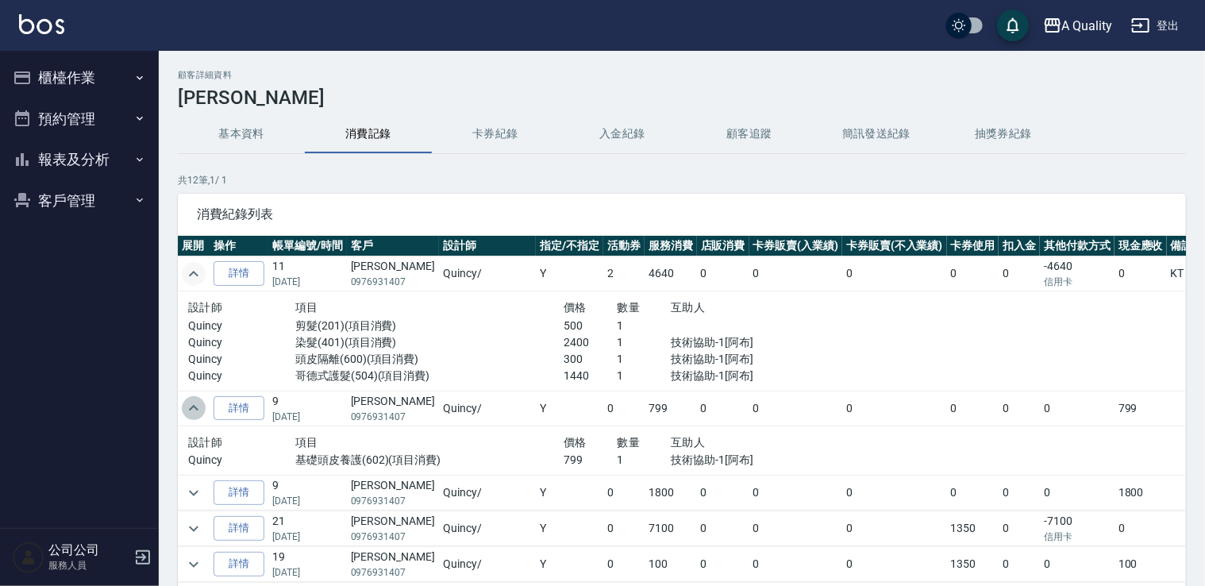
click at [191, 396] on button "expand row" at bounding box center [194, 408] width 24 height 24
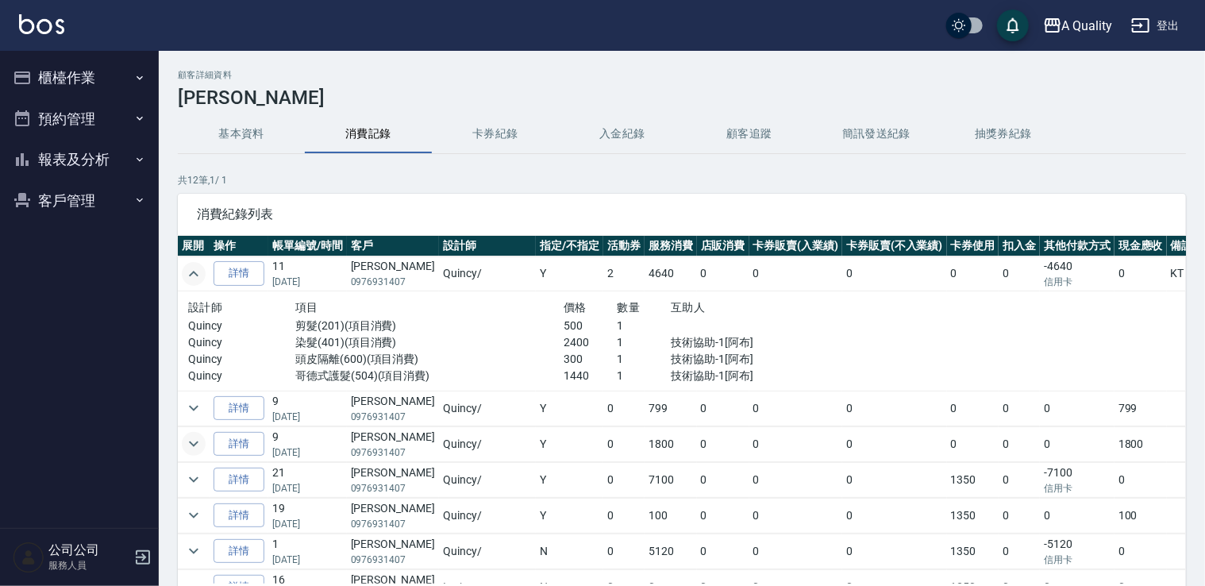
click at [193, 449] on icon "expand row" at bounding box center [193, 443] width 19 height 19
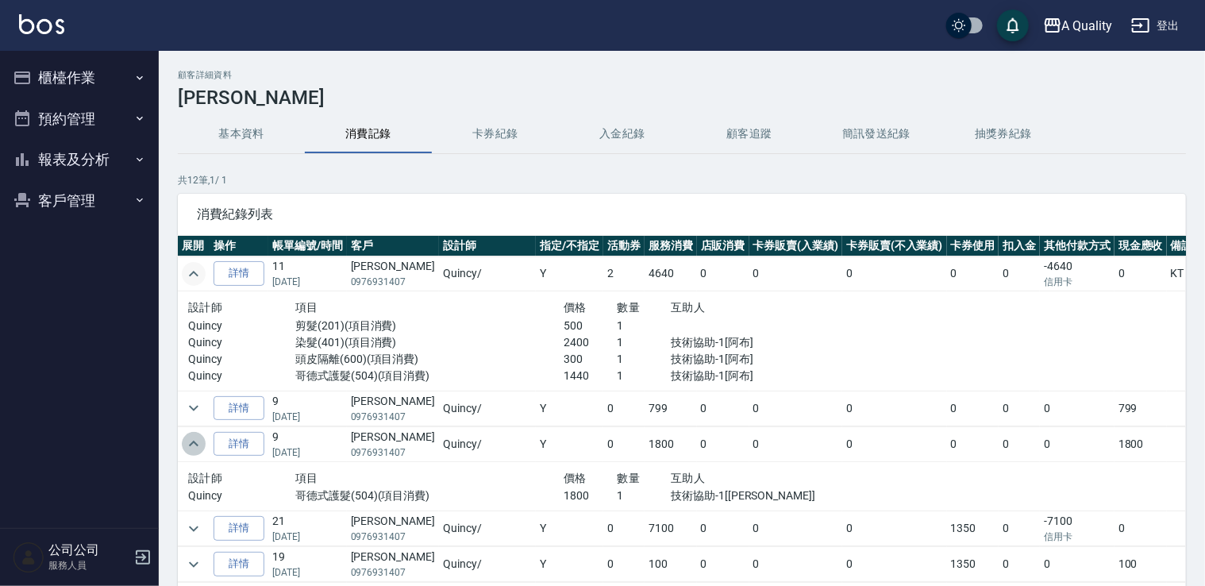
click at [193, 449] on icon "expand row" at bounding box center [193, 443] width 19 height 19
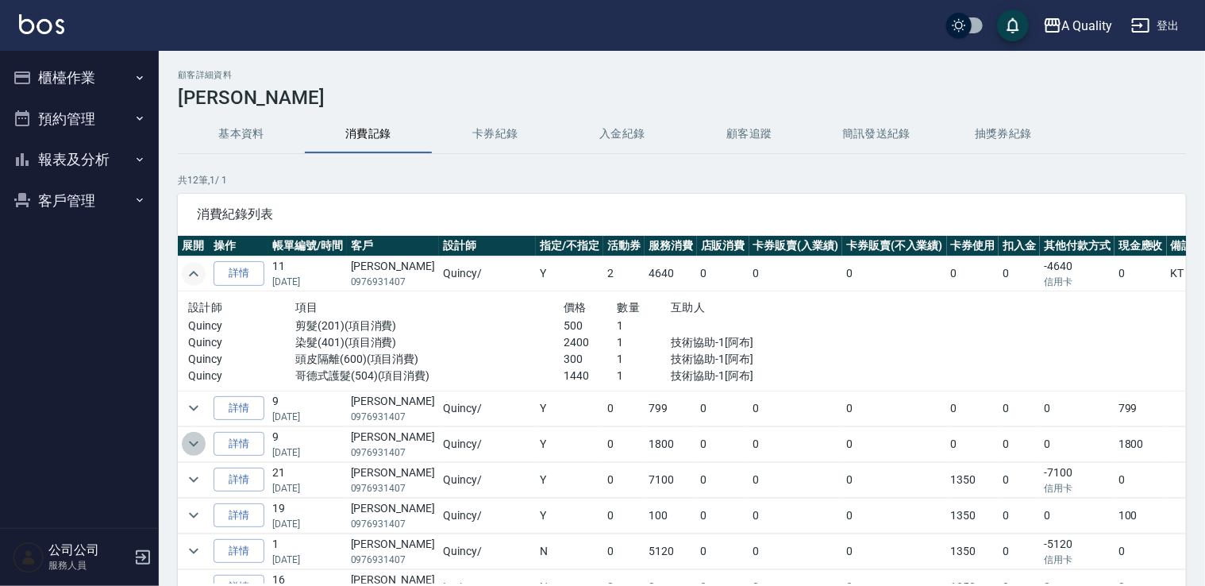
click at [193, 449] on icon "expand row" at bounding box center [193, 443] width 19 height 19
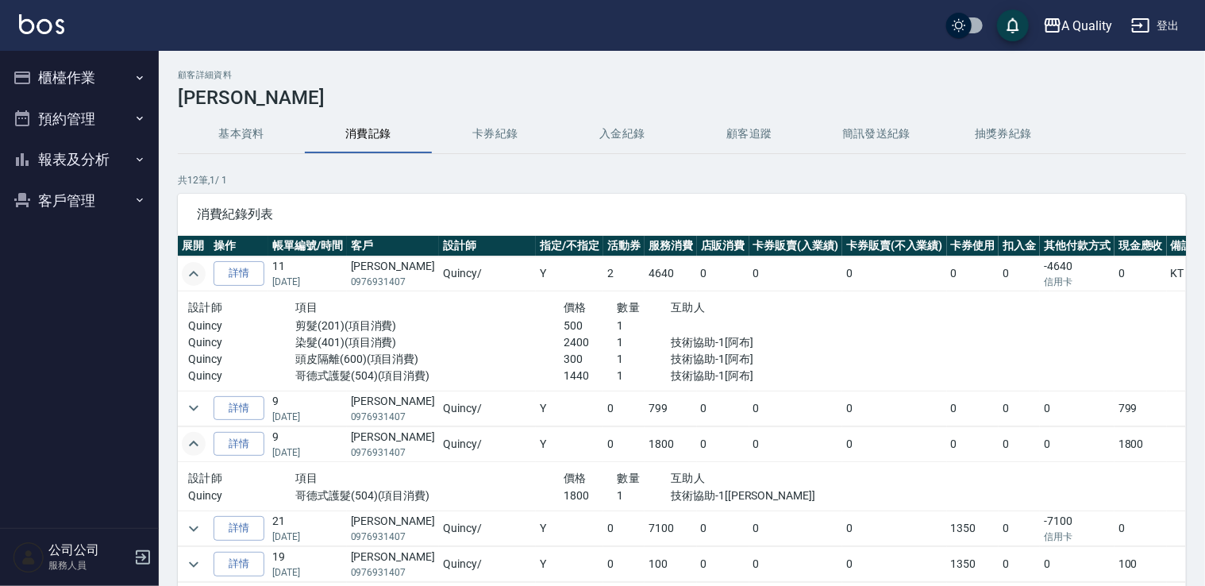
click at [193, 449] on icon "expand row" at bounding box center [193, 443] width 19 height 19
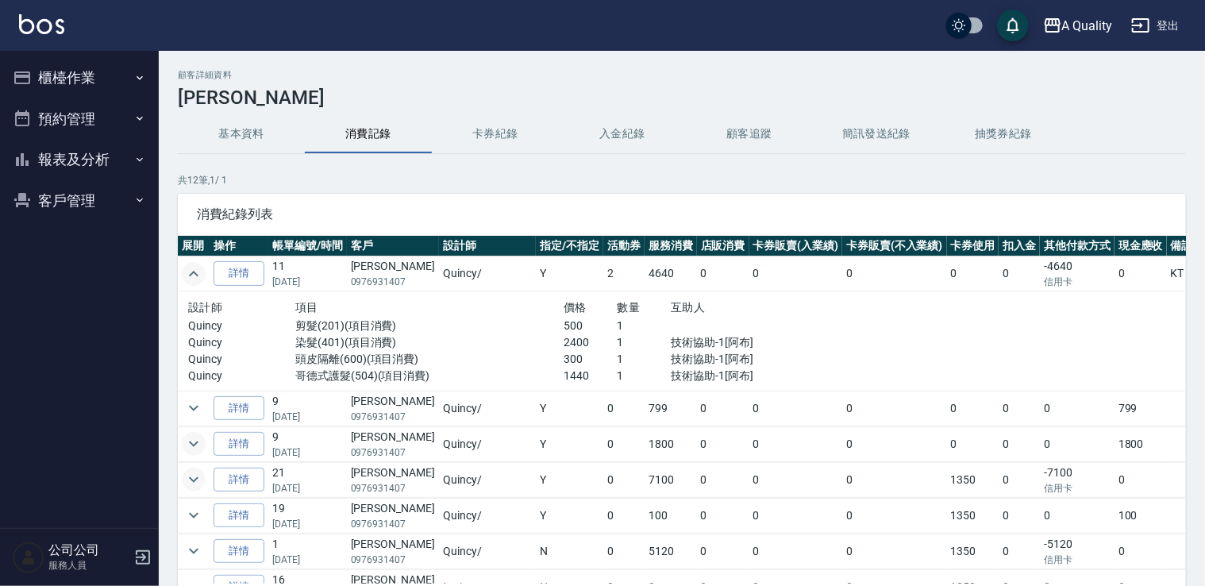
click at [197, 485] on icon "expand row" at bounding box center [193, 479] width 19 height 19
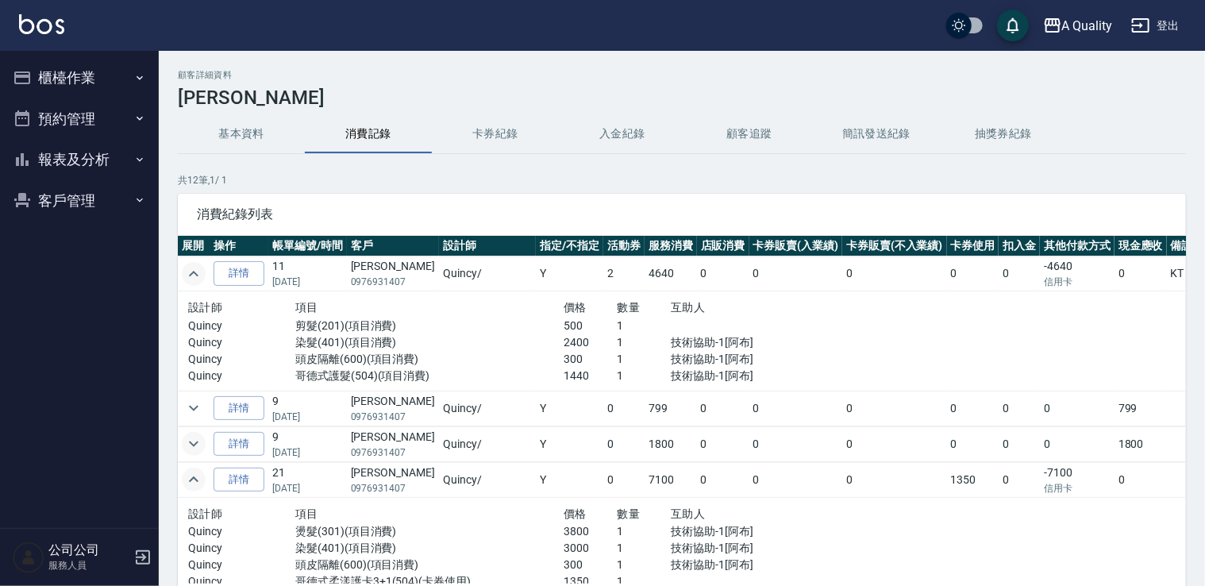
scroll to position [79, 0]
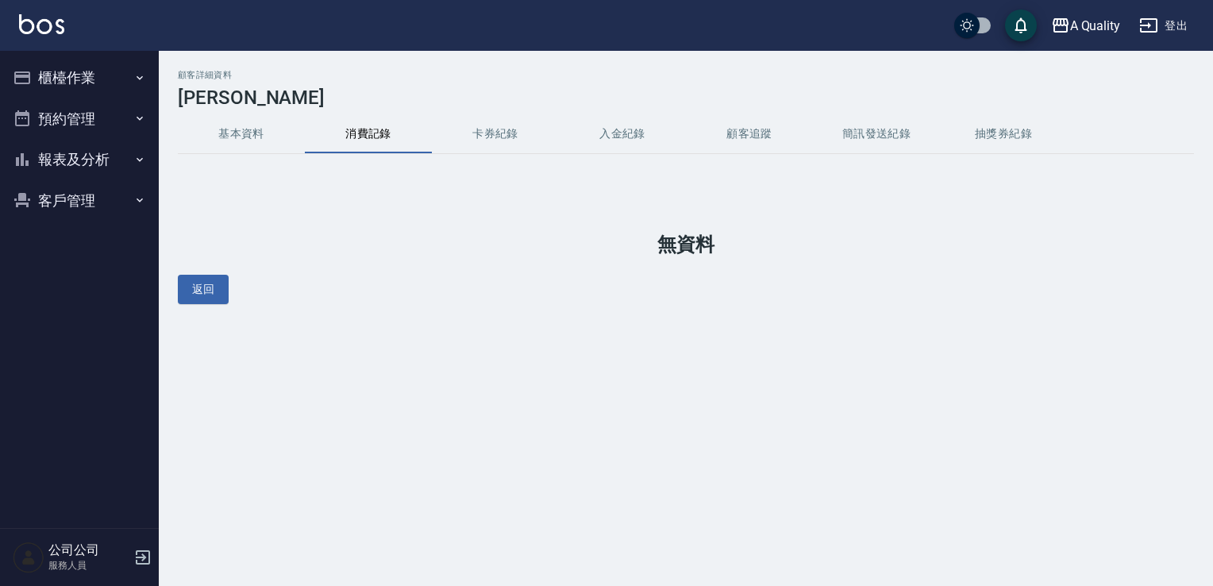
click at [226, 137] on button "基本資料" at bounding box center [241, 134] width 127 height 38
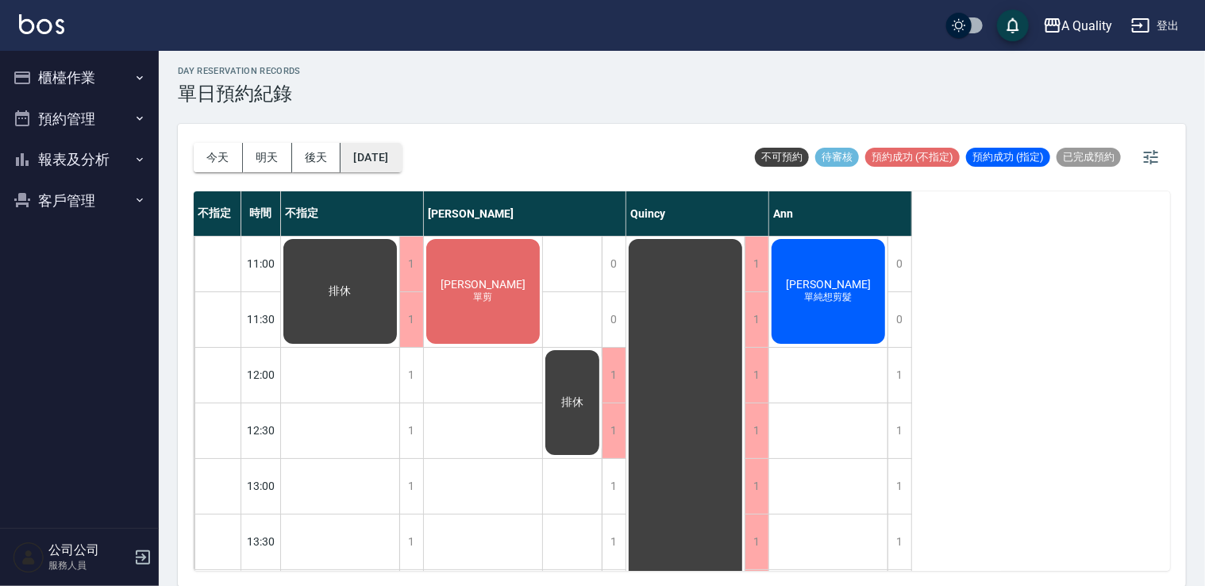
click at [387, 152] on button "[DATE]" at bounding box center [371, 157] width 60 height 29
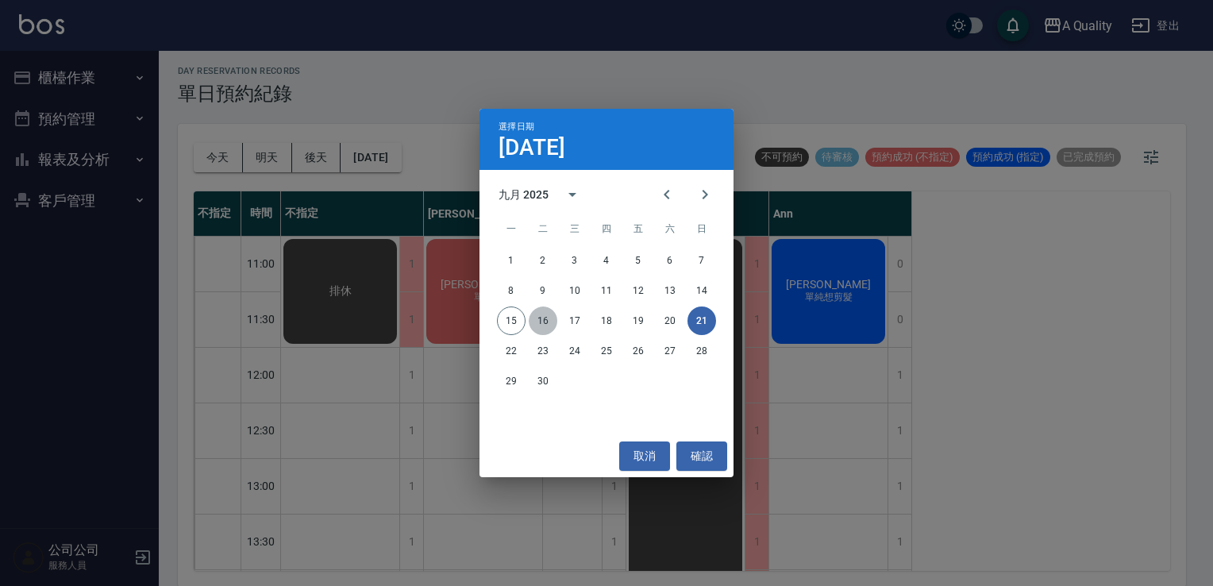
click at [540, 314] on button "16" at bounding box center [543, 320] width 29 height 29
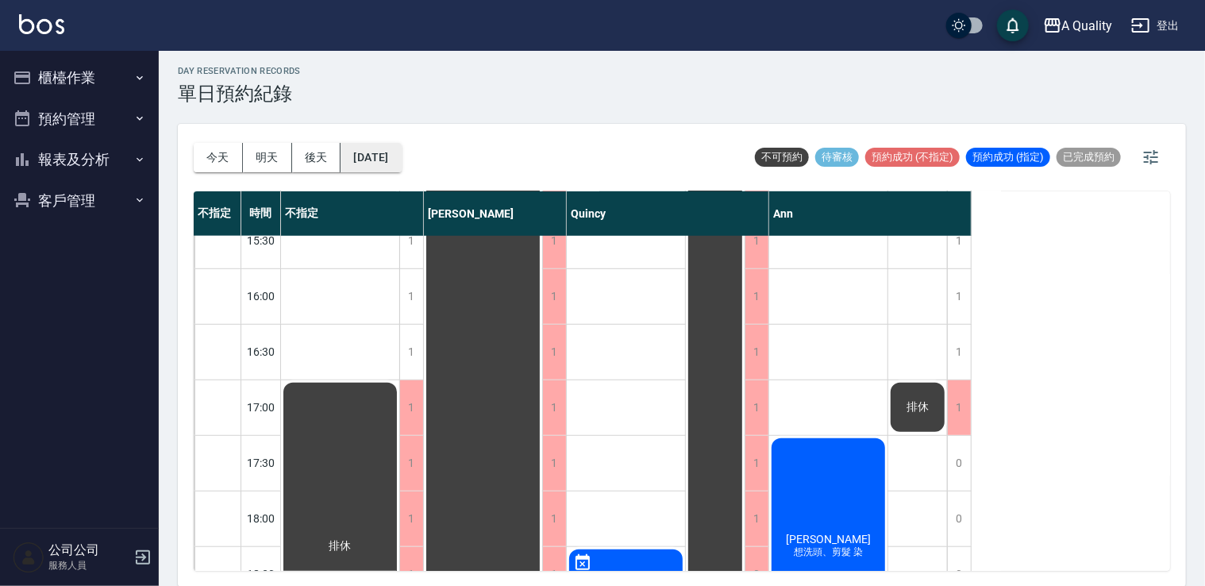
scroll to position [518, 0]
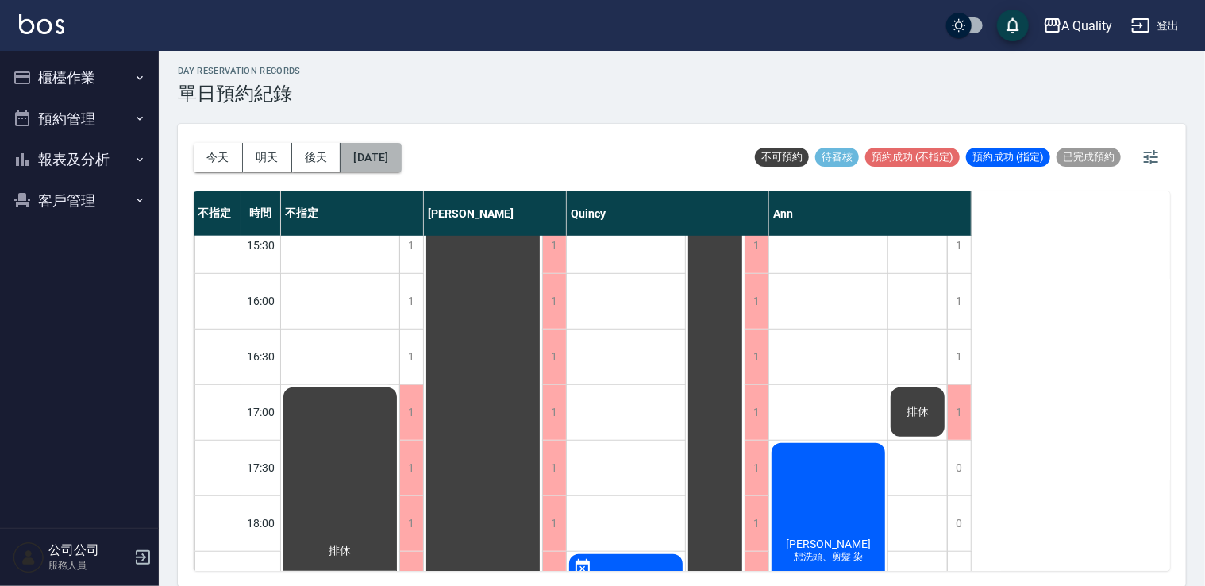
click at [400, 151] on button "2025/09/16" at bounding box center [371, 157] width 60 height 29
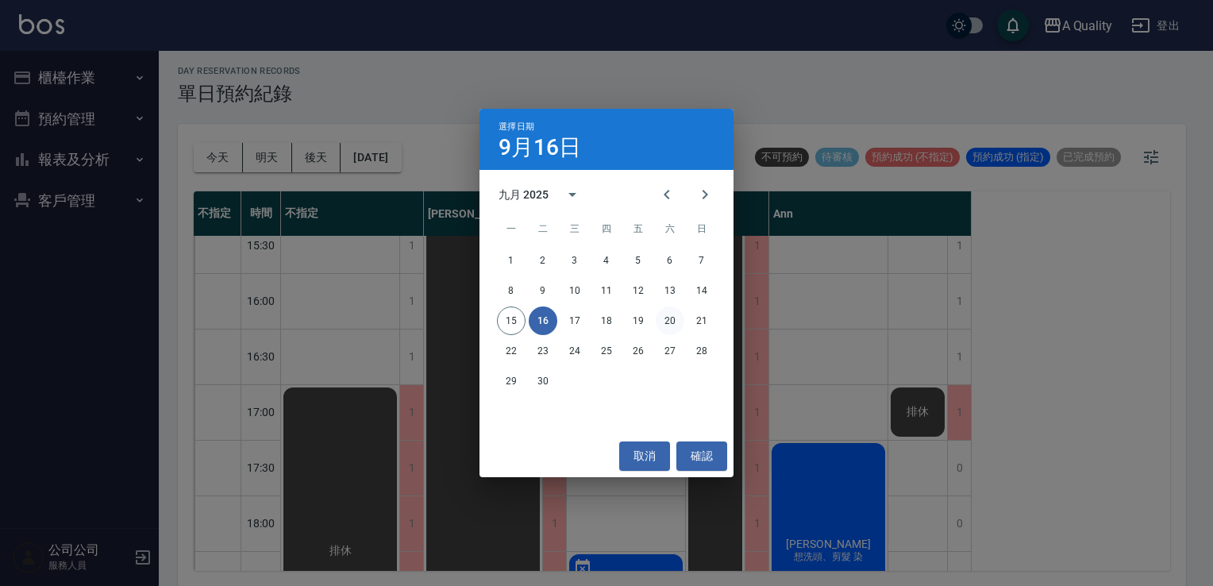
click at [668, 318] on button "20" at bounding box center [670, 320] width 29 height 29
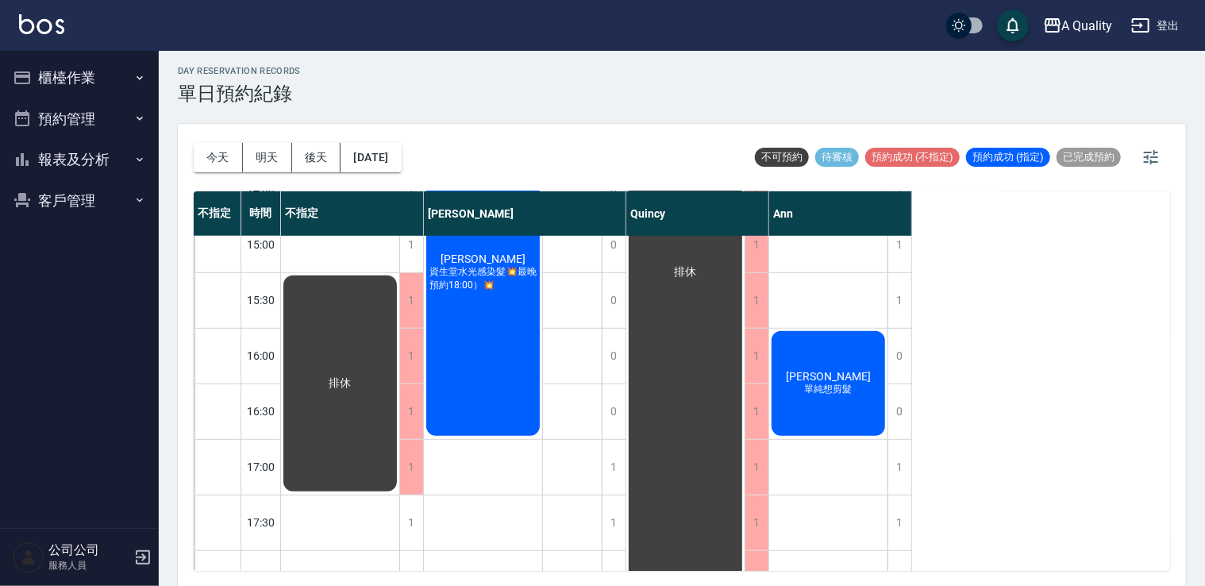
scroll to position [280, 0]
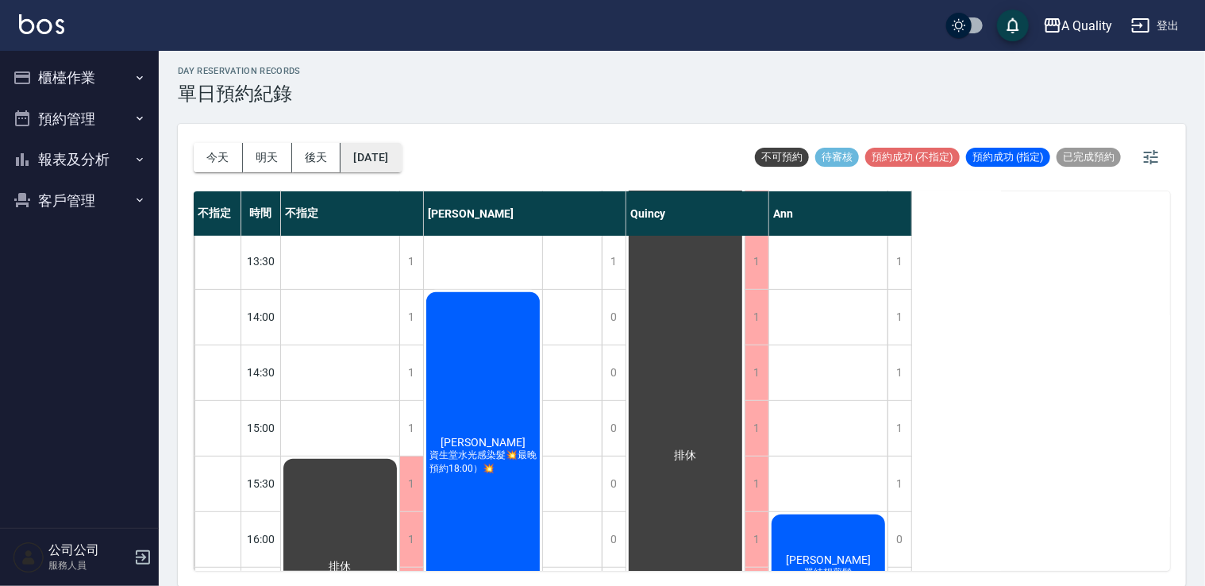
click at [391, 154] on button "2025/09/20" at bounding box center [371, 157] width 60 height 29
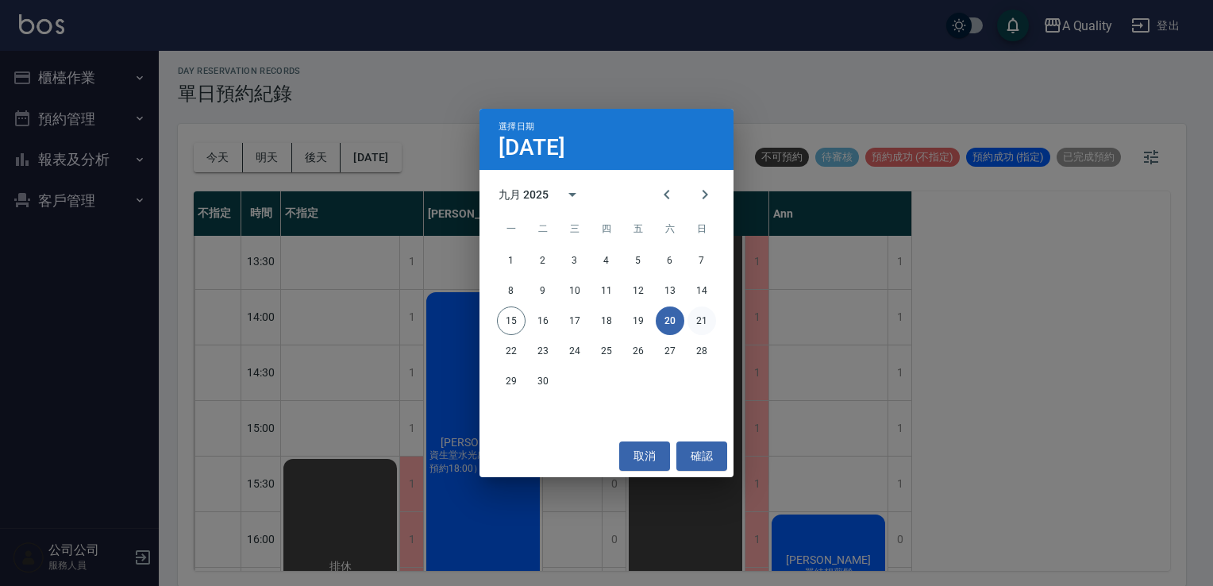
click at [697, 316] on button "21" at bounding box center [702, 320] width 29 height 29
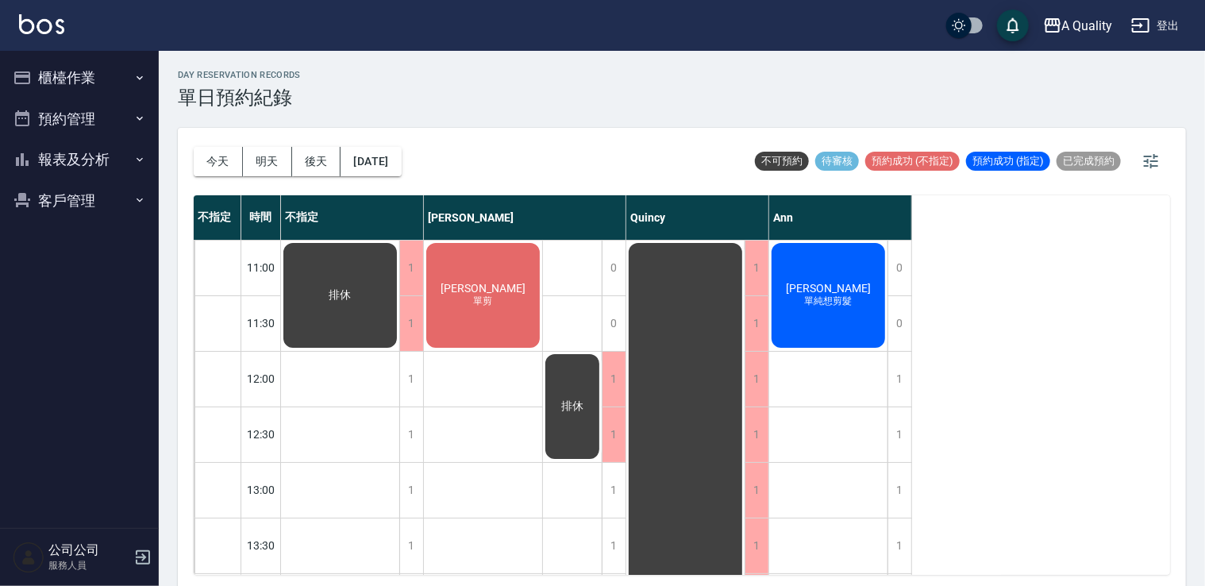
click at [345, 277] on div "排休" at bounding box center [340, 296] width 118 height 110
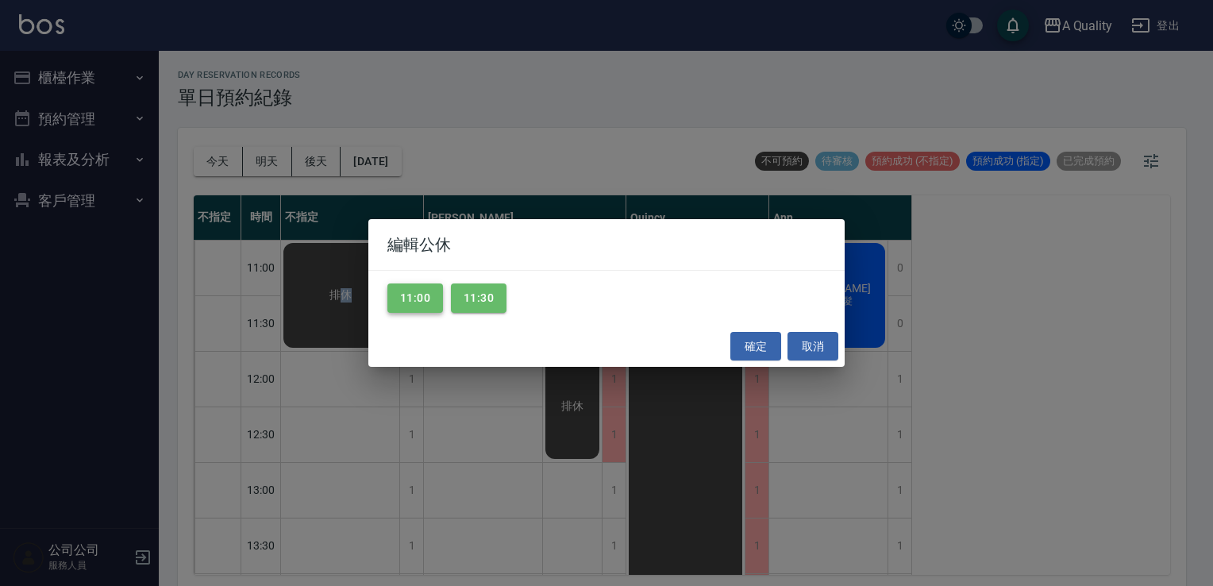
drag, startPoint x: 345, startPoint y: 277, endPoint x: 435, endPoint y: 302, distance: 93.0
click at [480, 303] on button "11:30" at bounding box center [479, 297] width 56 height 29
click at [420, 300] on button "11:00" at bounding box center [415, 297] width 56 height 29
drag, startPoint x: 763, startPoint y: 350, endPoint x: 715, endPoint y: 350, distance: 48.4
click at [762, 351] on button "確定" at bounding box center [755, 346] width 51 height 29
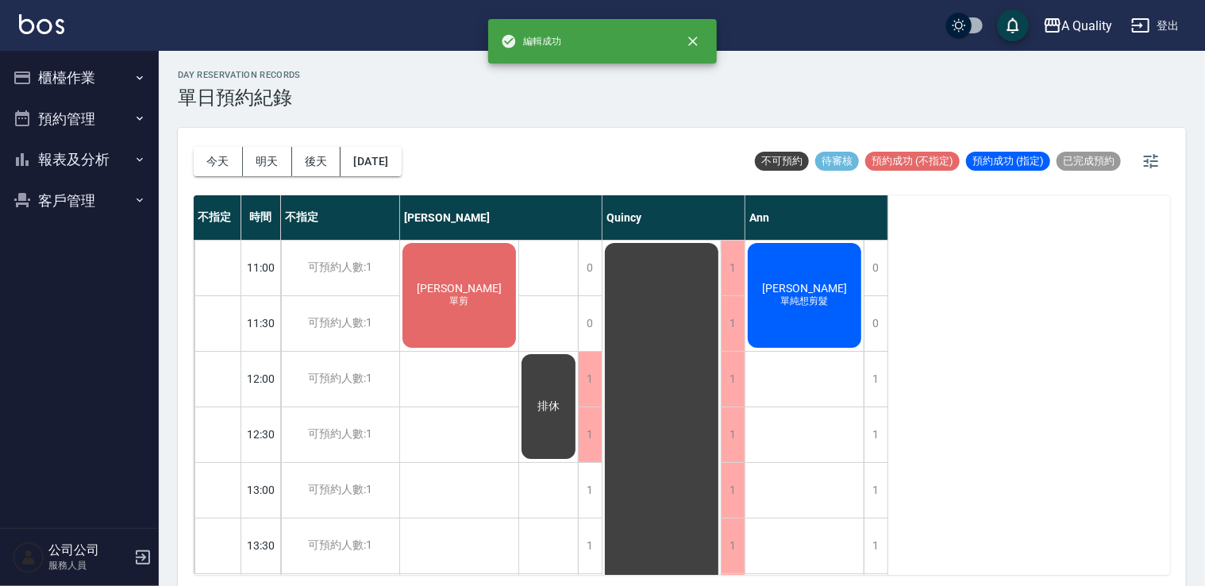
click at [474, 291] on span "[PERSON_NAME]" at bounding box center [459, 288] width 91 height 13
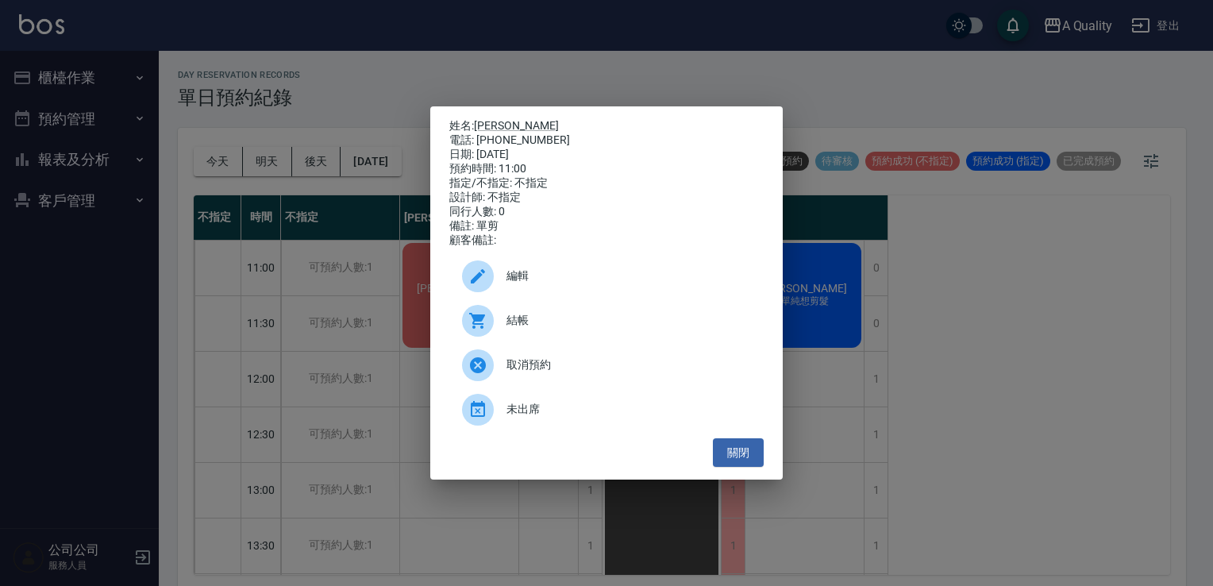
click at [545, 284] on span "編輯" at bounding box center [629, 276] width 245 height 17
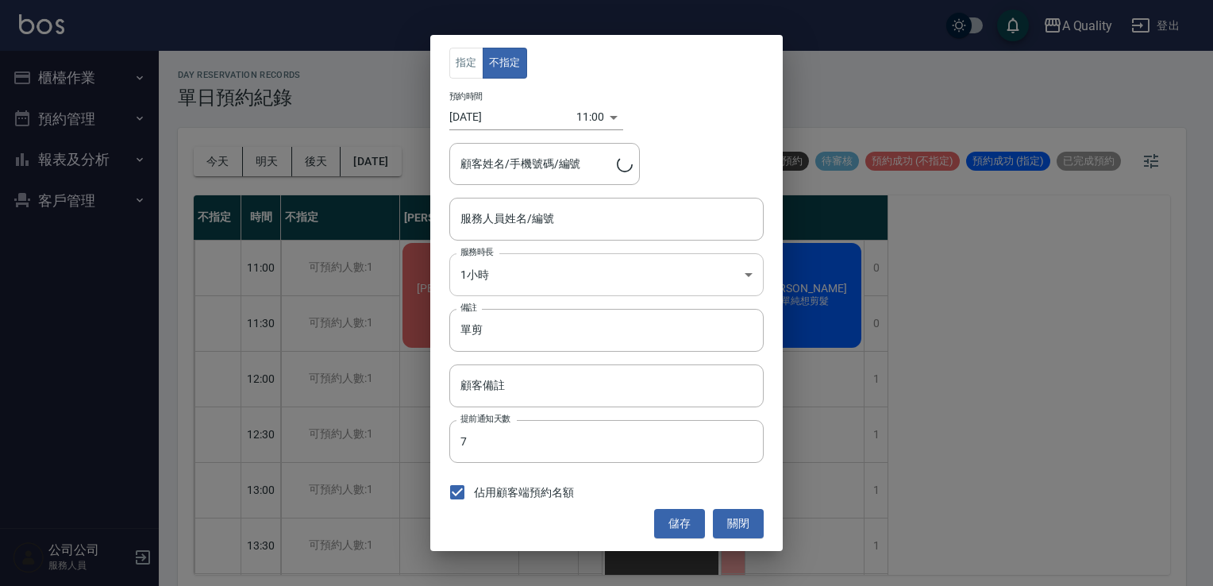
type input "Taylor(無代號)"
type input "柯文娟/0905700320/"
click at [498, 221] on input "Taylor(無代號)" at bounding box center [595, 219] width 276 height 28
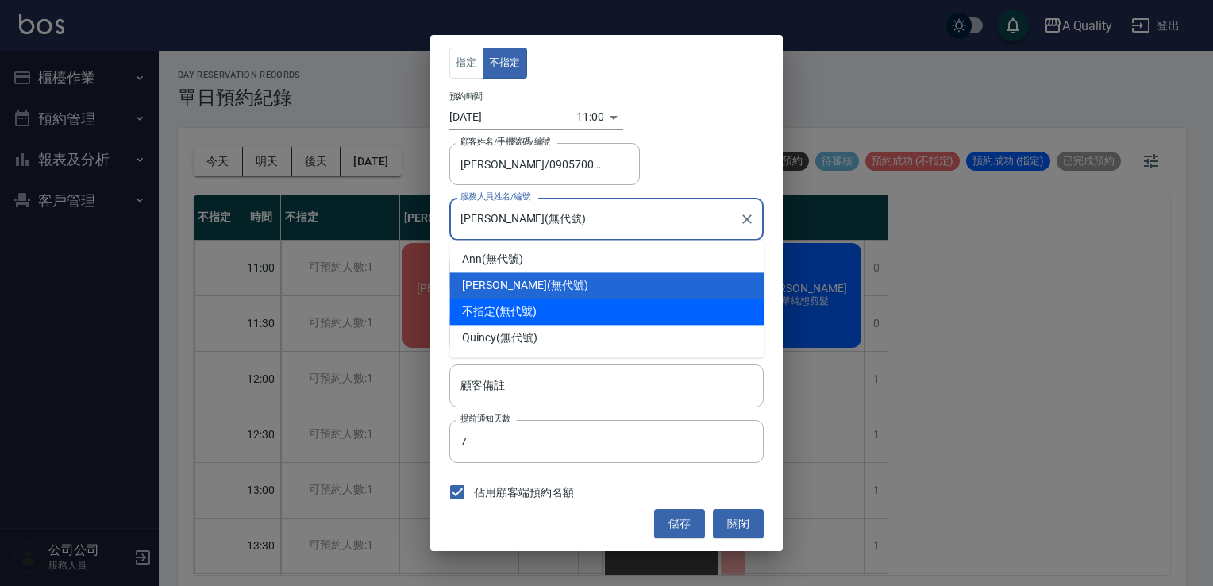
click at [492, 313] on span "不指定" at bounding box center [478, 311] width 33 height 17
type input "不指定(無代號)"
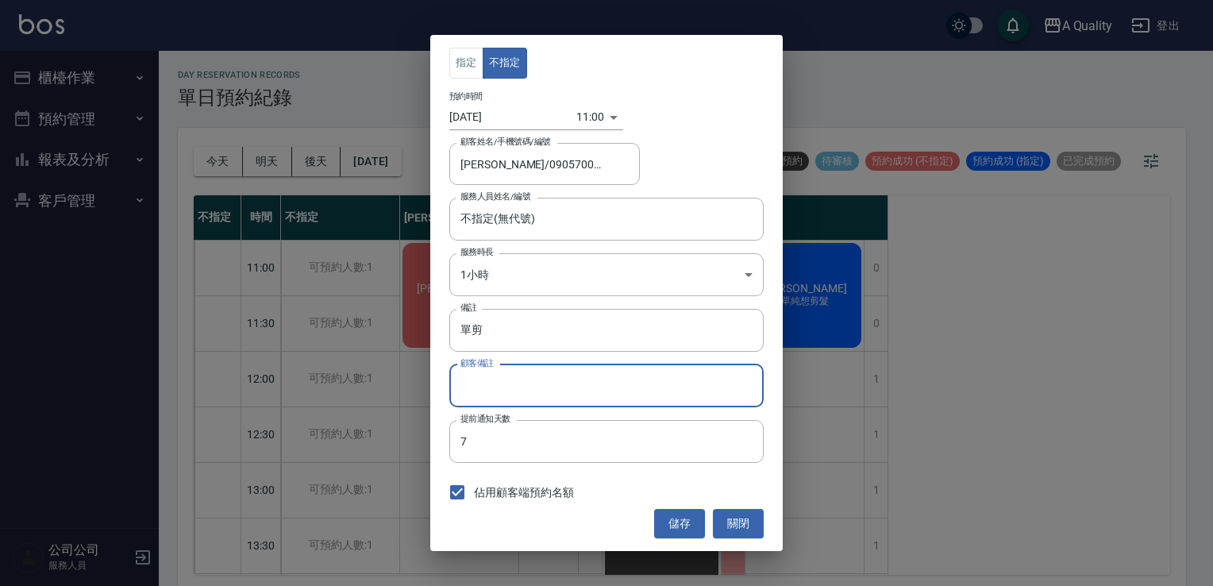
click at [524, 384] on input "顧客備註" at bounding box center [606, 385] width 314 height 43
click at [513, 336] on input "單剪" at bounding box center [606, 330] width 314 height 43
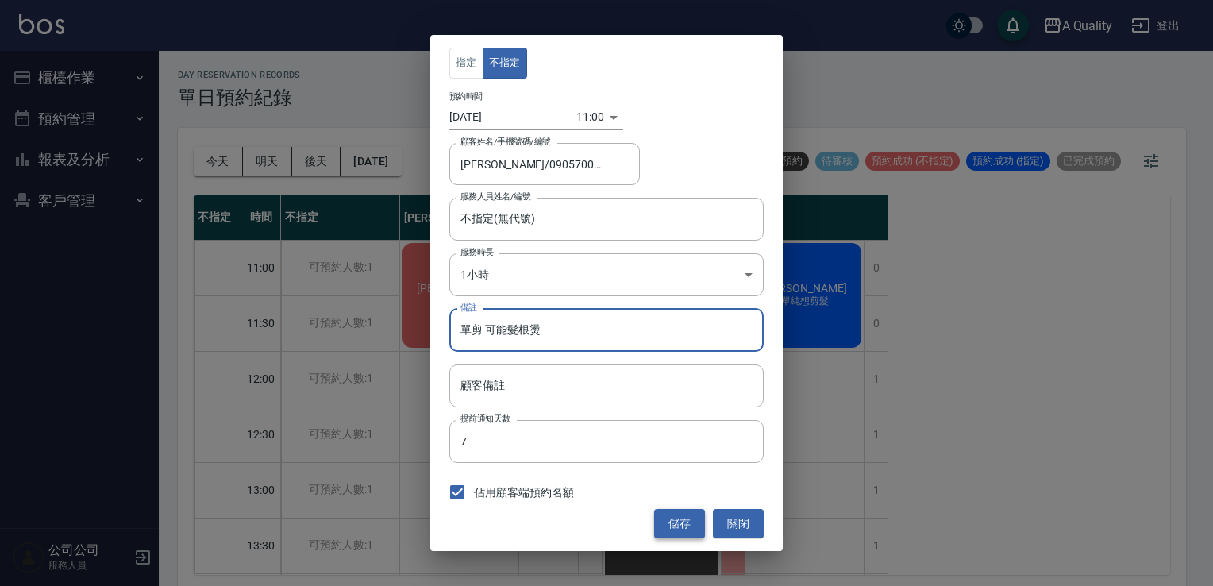
type input "單剪 可能髮根燙"
click at [685, 530] on button "儲存" at bounding box center [679, 523] width 51 height 29
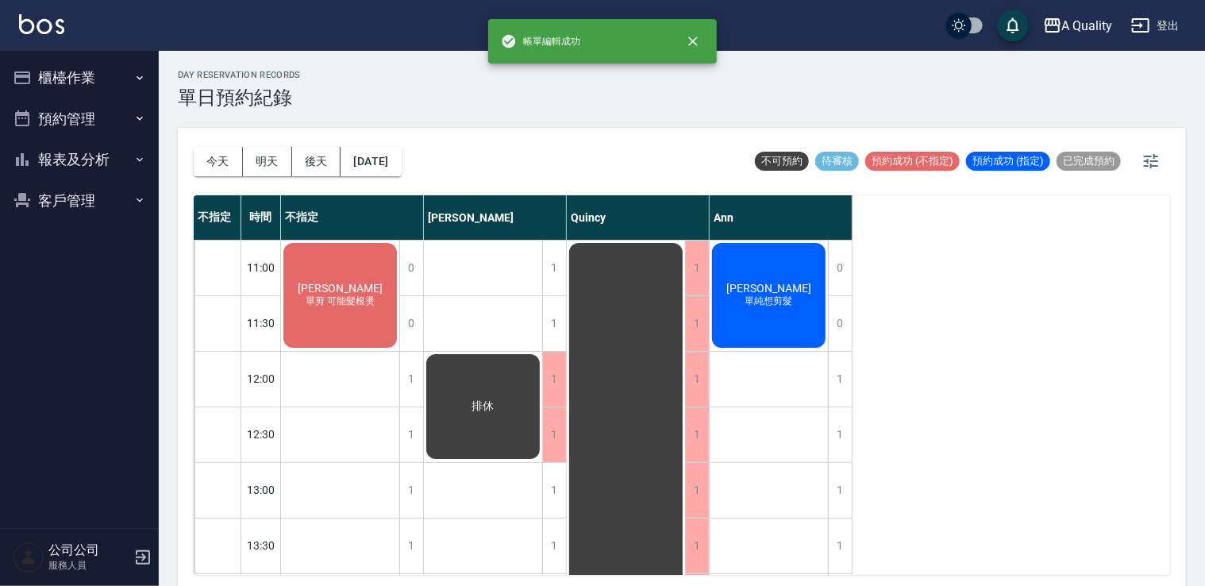
click at [333, 287] on span "[PERSON_NAME]" at bounding box center [340, 288] width 91 height 13
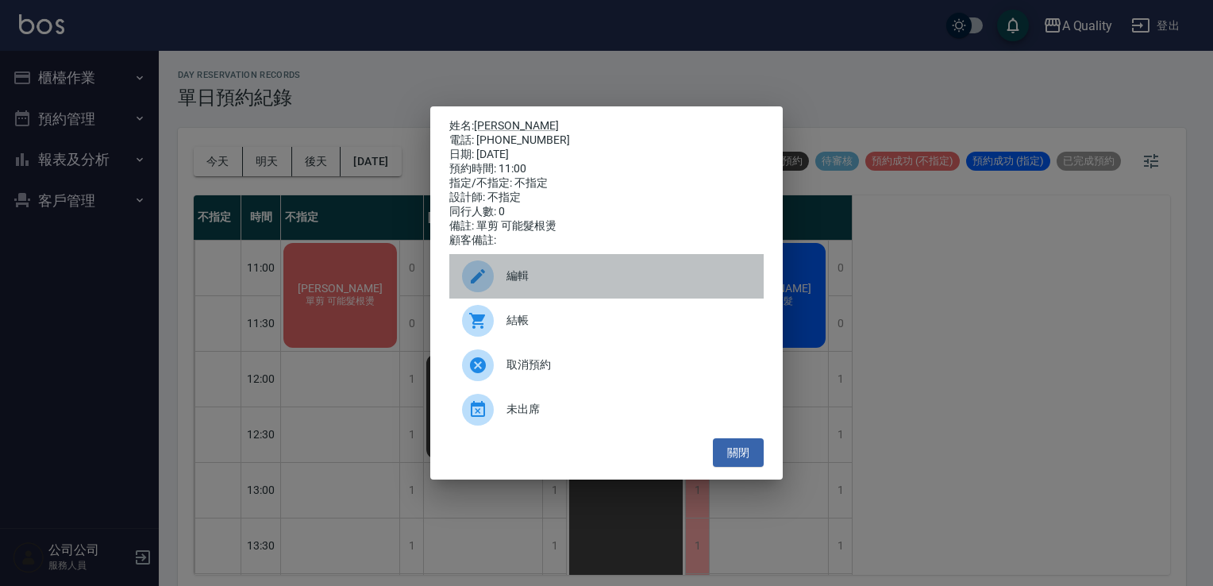
click at [531, 275] on span "編輯" at bounding box center [629, 276] width 245 height 17
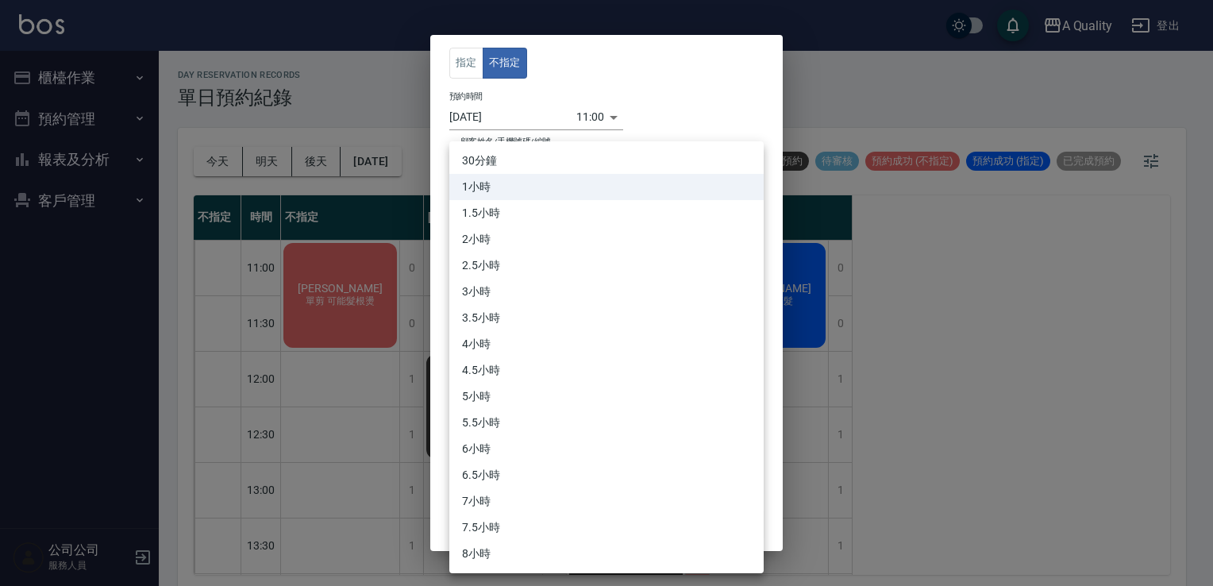
click at [514, 278] on body "A Quality 登出 櫃檯作業 打帳單 帳單列表 營業儀表板 現金收支登錄 每日結帳 排班表 現場電腦打卡 預約管理 預約管理 單日預約紀錄 單週預約紀錄…" at bounding box center [606, 295] width 1213 height 591
click at [489, 284] on li "3小時" at bounding box center [606, 292] width 314 height 26
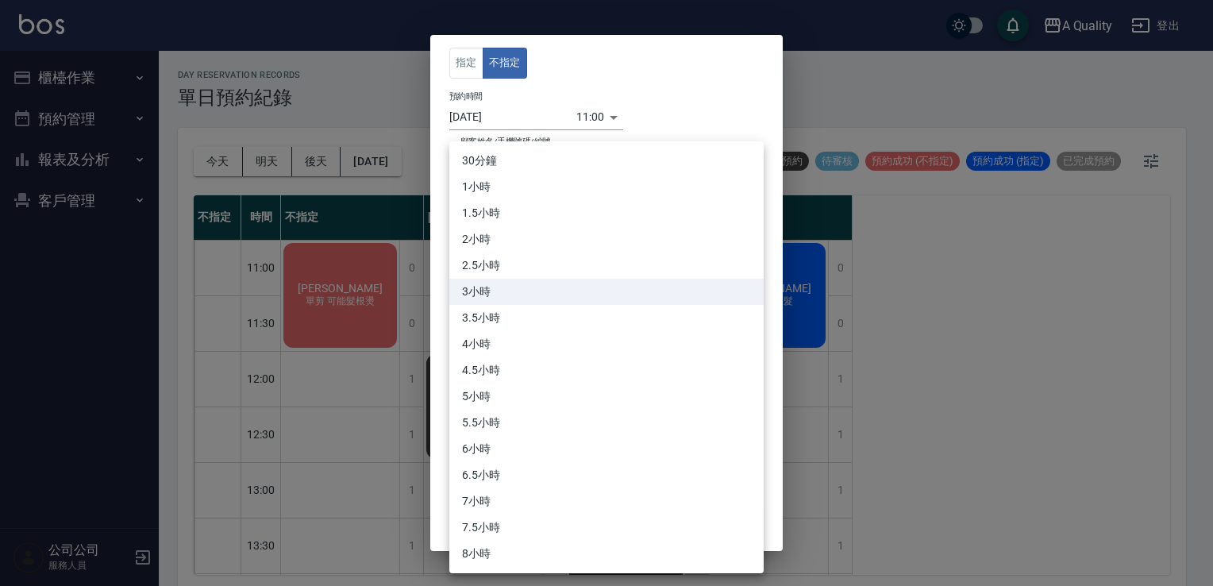
drag, startPoint x: 507, startPoint y: 264, endPoint x: 492, endPoint y: 249, distance: 20.8
click at [502, 261] on body "A Quality 登出 櫃檯作業 打帳單 帳單列表 營業儀表板 現金收支登錄 每日結帳 排班表 現場電腦打卡 預約管理 預約管理 單日預約紀錄 單週預約紀錄…" at bounding box center [606, 295] width 1213 height 591
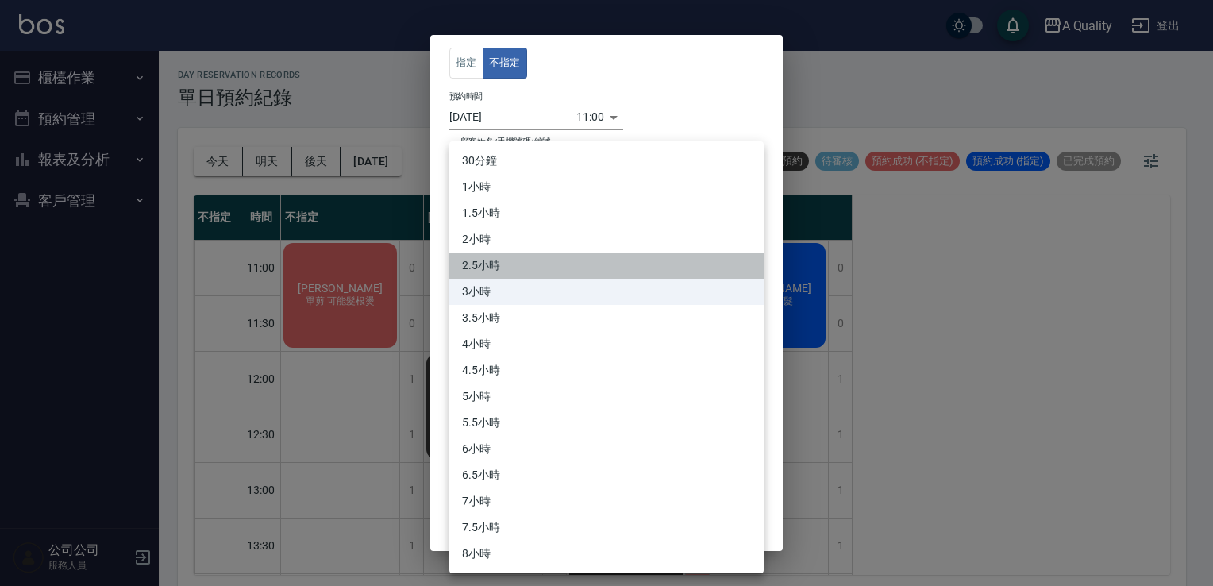
click at [488, 263] on li "2.5小時" at bounding box center [606, 265] width 314 height 26
type input "5"
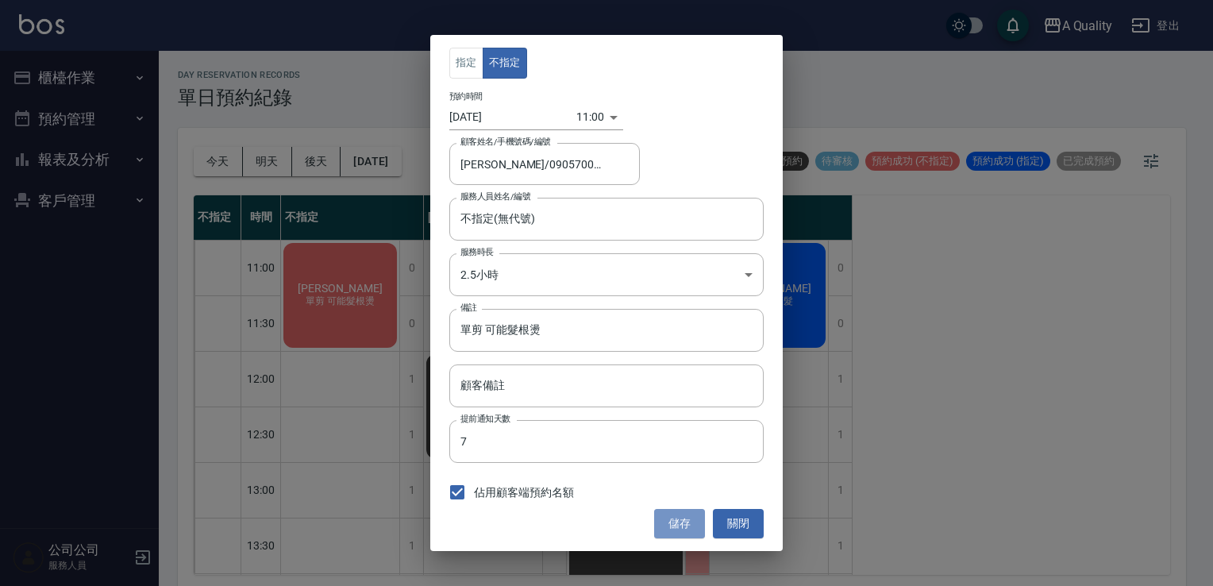
drag, startPoint x: 673, startPoint y: 520, endPoint x: 661, endPoint y: 513, distance: 13.9
click at [673, 520] on button "儲存" at bounding box center [679, 523] width 51 height 29
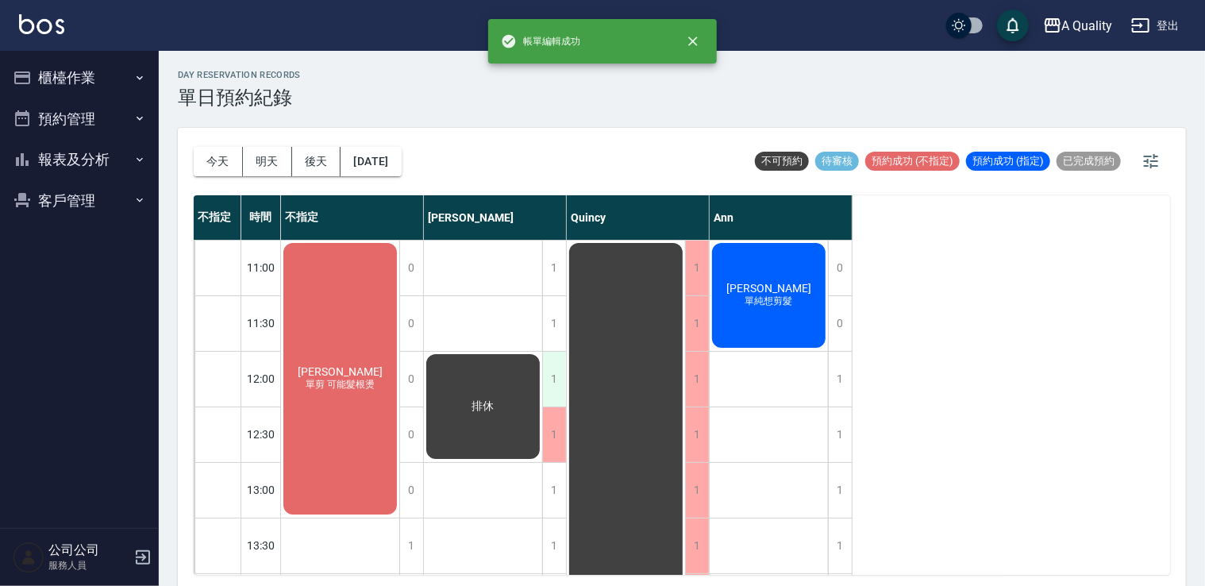
click at [560, 369] on div "1" at bounding box center [554, 379] width 24 height 55
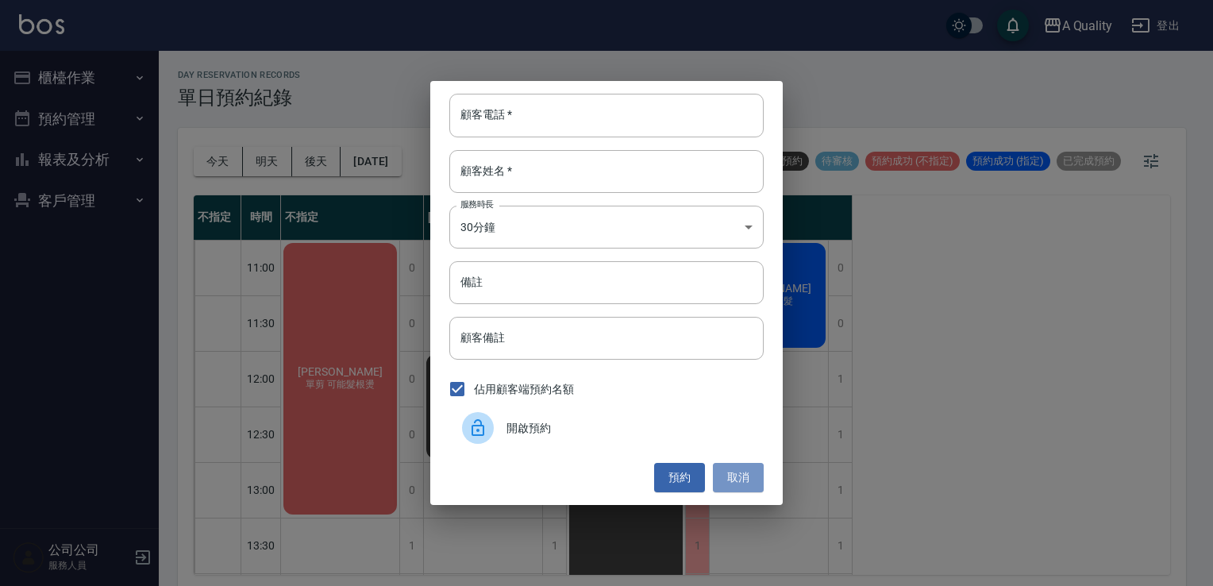
drag, startPoint x: 737, startPoint y: 469, endPoint x: 503, endPoint y: 430, distance: 236.8
click at [734, 468] on button "取消" at bounding box center [738, 477] width 51 height 29
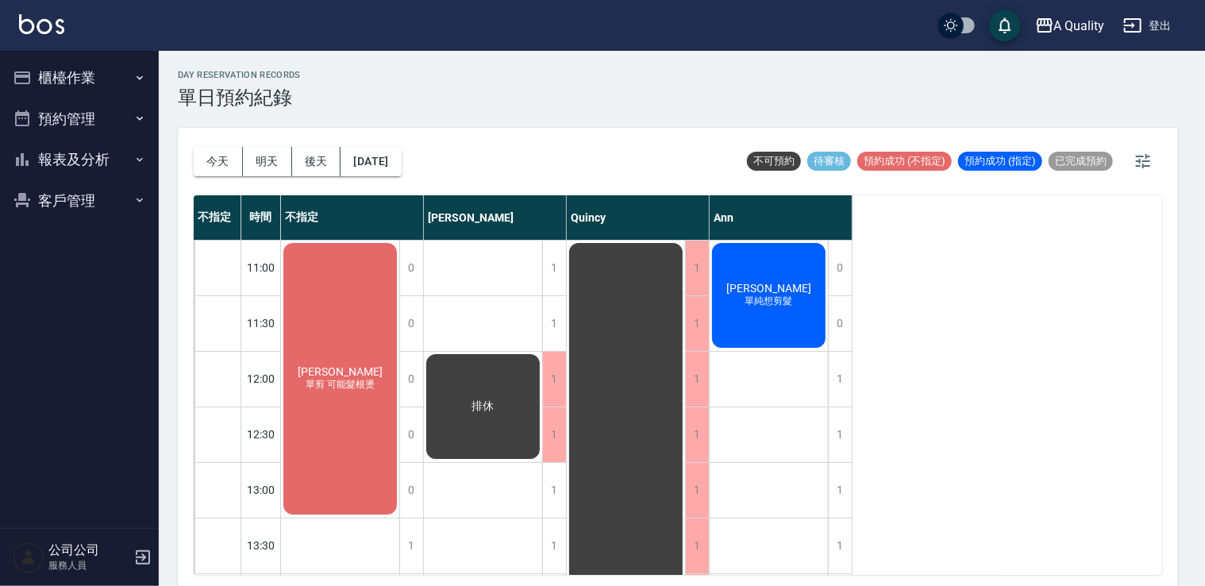
click at [314, 403] on div "柯文娟 單剪 可能髮根燙" at bounding box center [340, 379] width 118 height 276
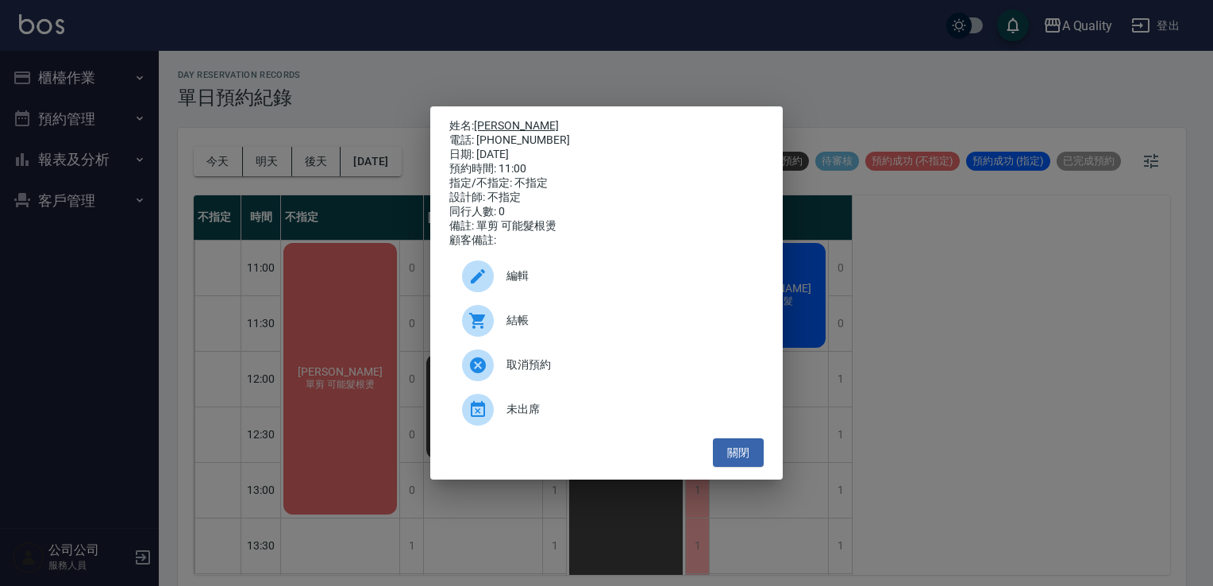
click at [491, 119] on link "[PERSON_NAME]" at bounding box center [516, 125] width 85 height 13
click at [737, 452] on button "關閉" at bounding box center [738, 452] width 51 height 29
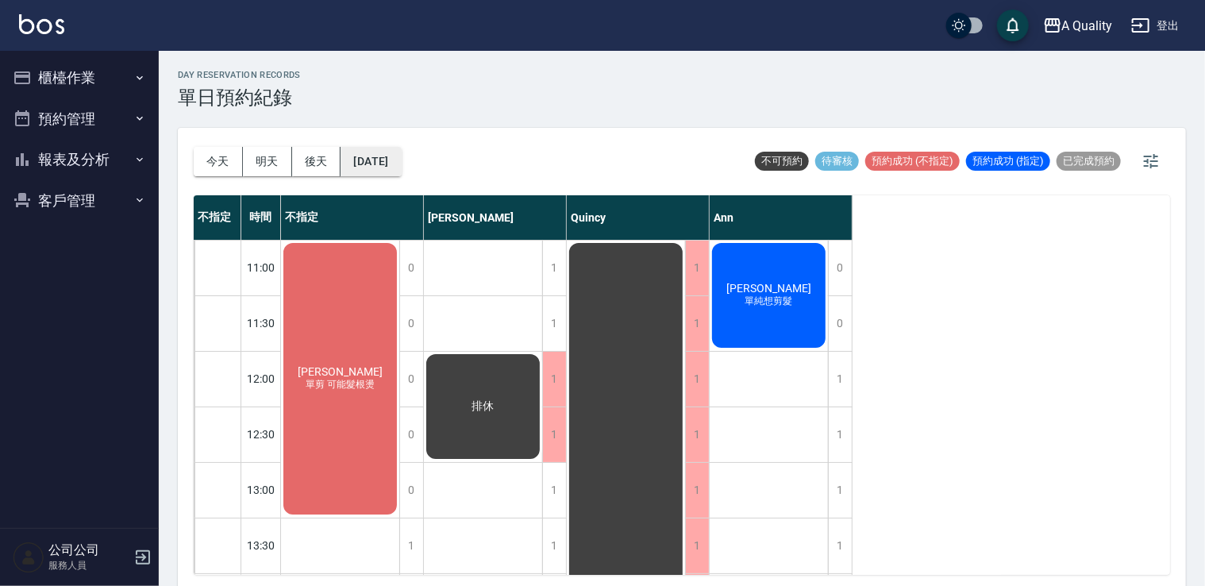
click at [395, 159] on button "2025/09/21" at bounding box center [371, 161] width 60 height 29
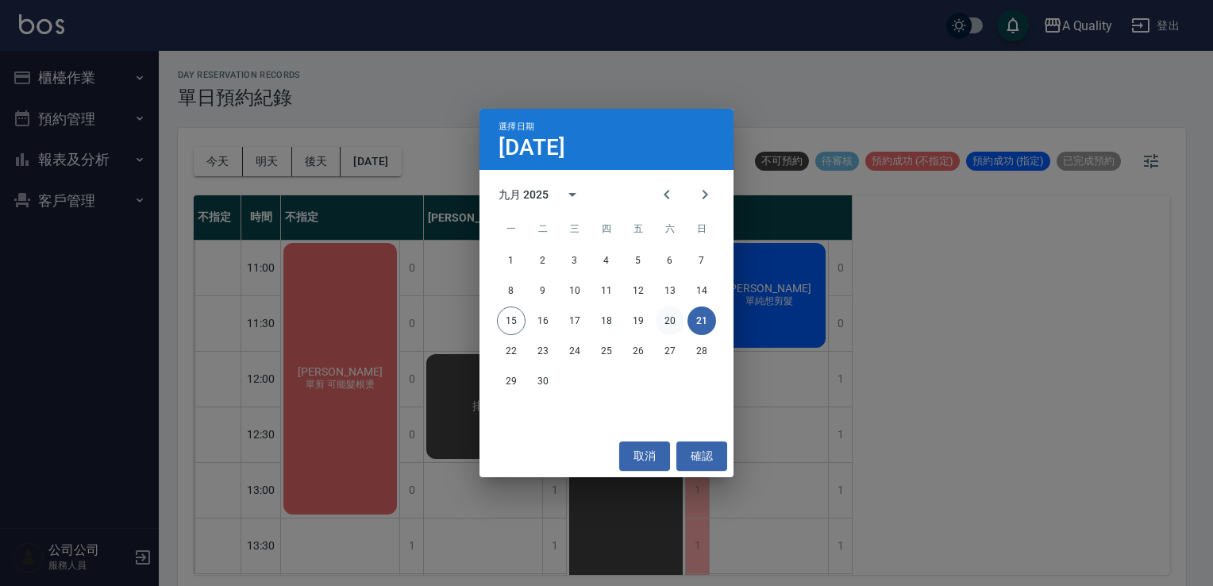
click at [669, 322] on button "20" at bounding box center [670, 320] width 29 height 29
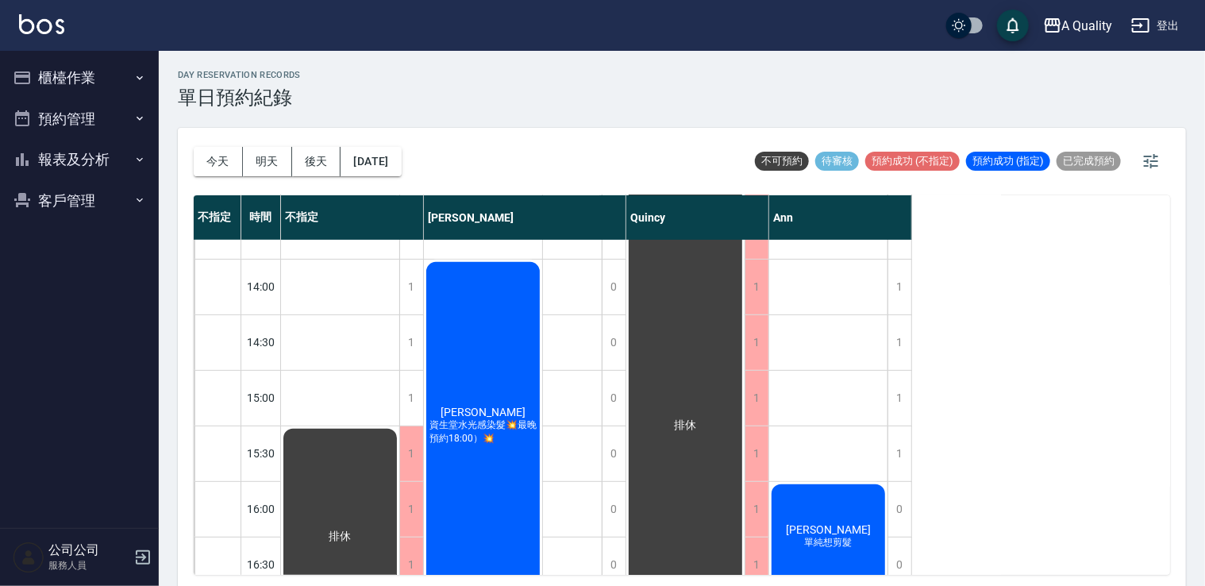
scroll to position [318, 0]
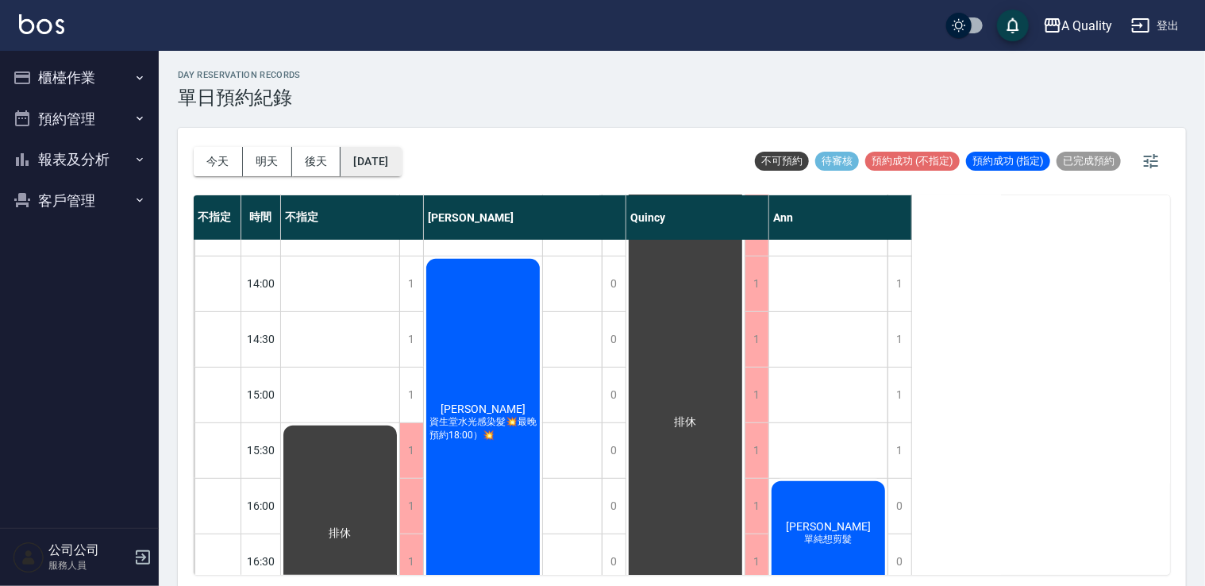
click at [400, 166] on button "2025/09/20" at bounding box center [371, 161] width 60 height 29
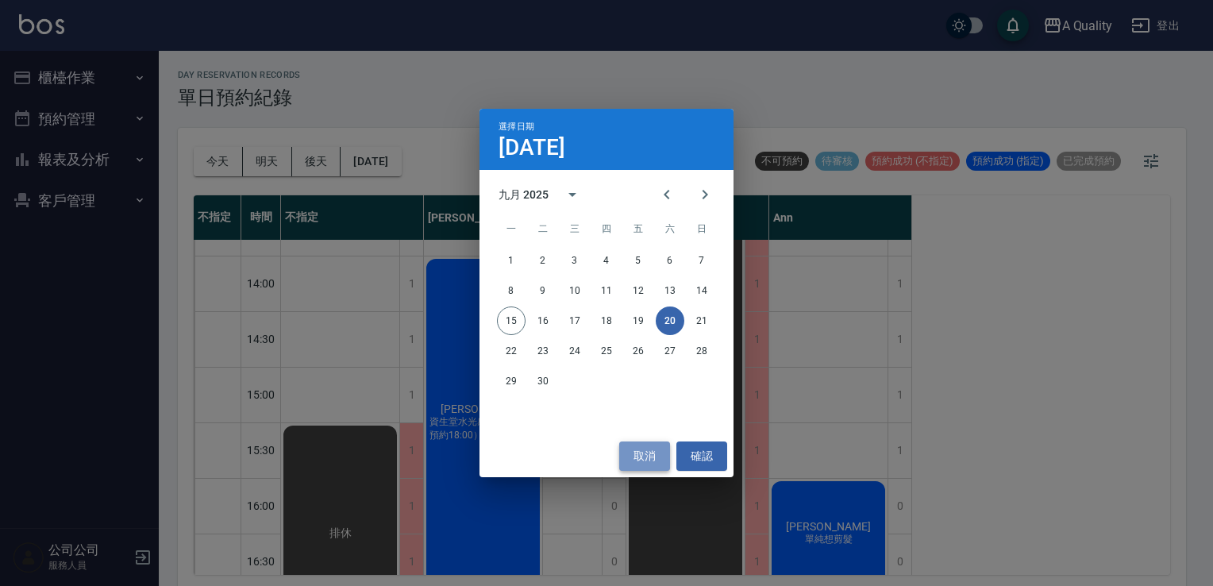
click at [649, 461] on button "取消" at bounding box center [644, 455] width 51 height 29
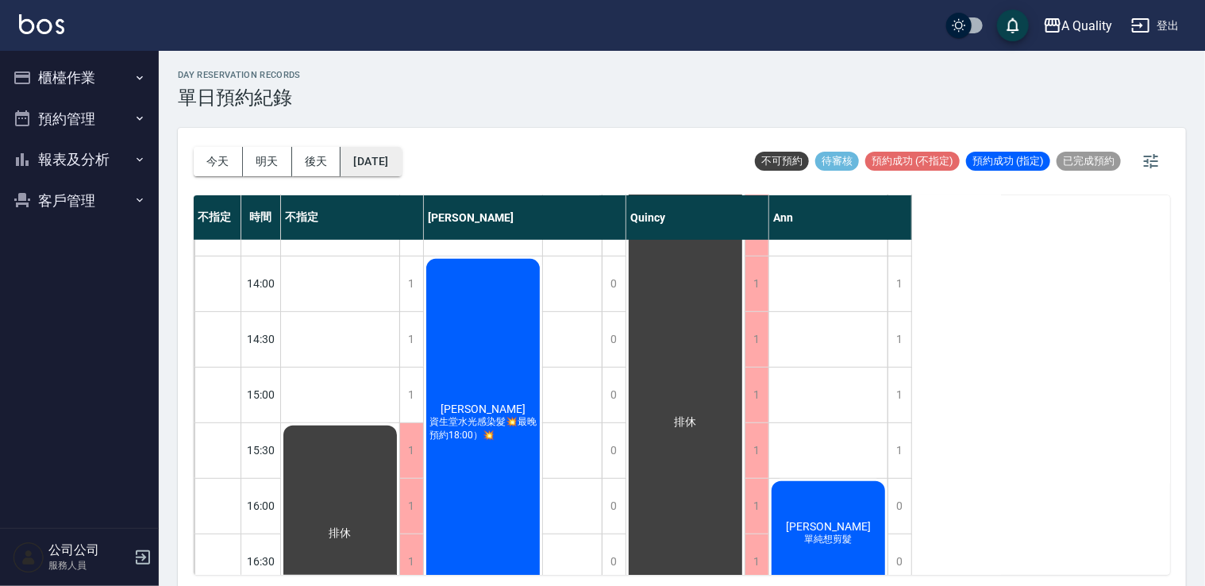
click at [400, 155] on button "2025/09/20" at bounding box center [371, 161] width 60 height 29
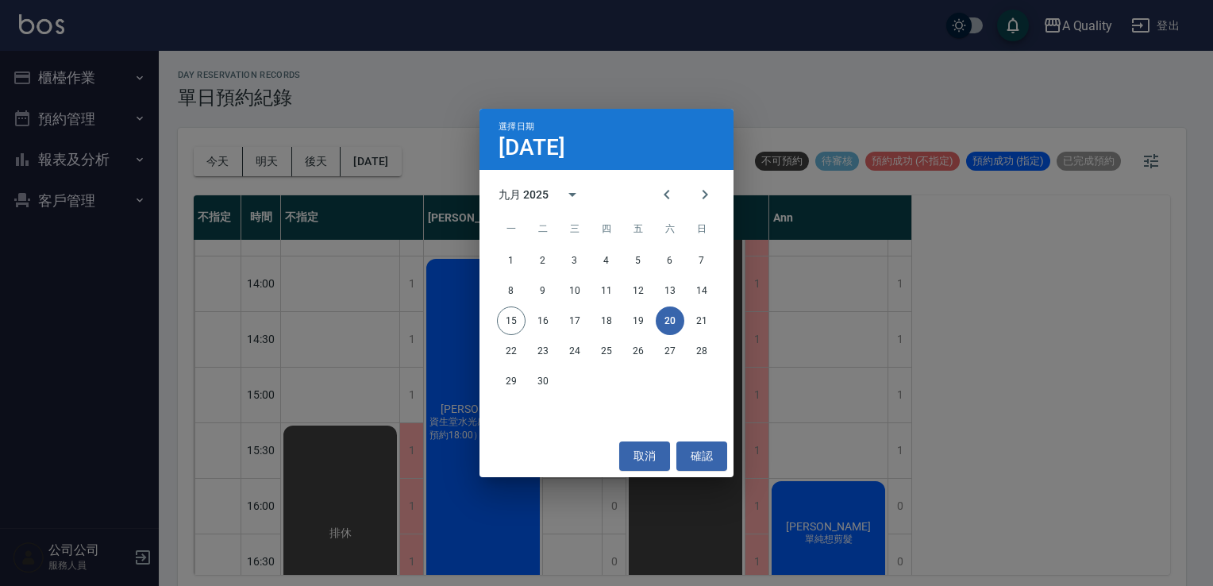
drag, startPoint x: 715, startPoint y: 198, endPoint x: 705, endPoint y: 224, distance: 27.9
click at [711, 195] on button "Next month" at bounding box center [705, 194] width 38 height 38
click at [635, 349] on button "24" at bounding box center [638, 351] width 29 height 29
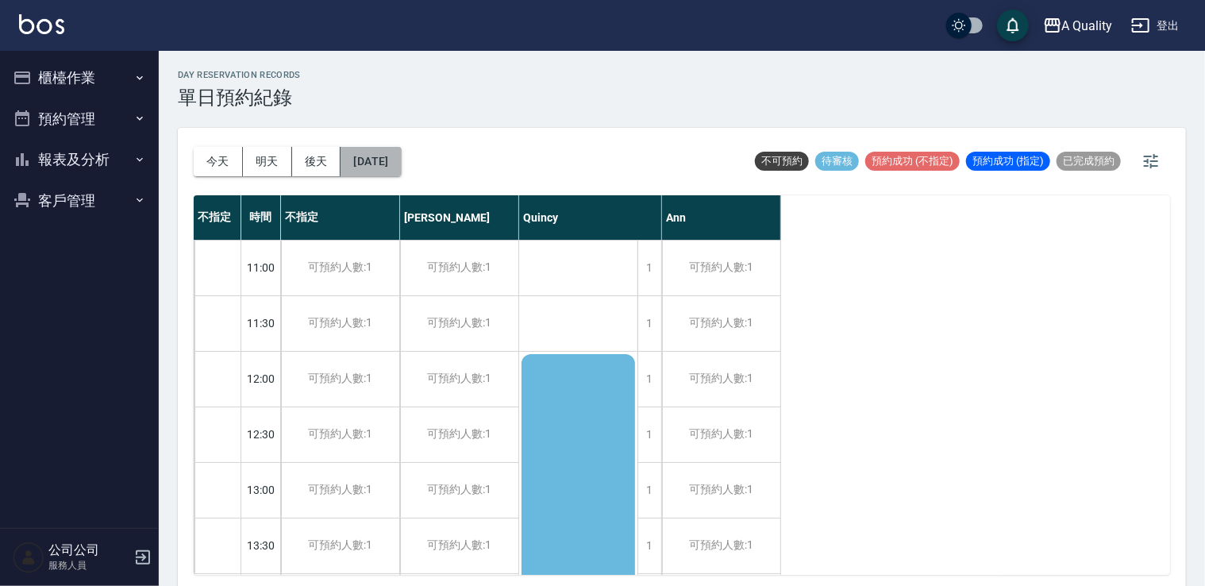
click at [391, 148] on button "2025/10/24" at bounding box center [371, 161] width 60 height 29
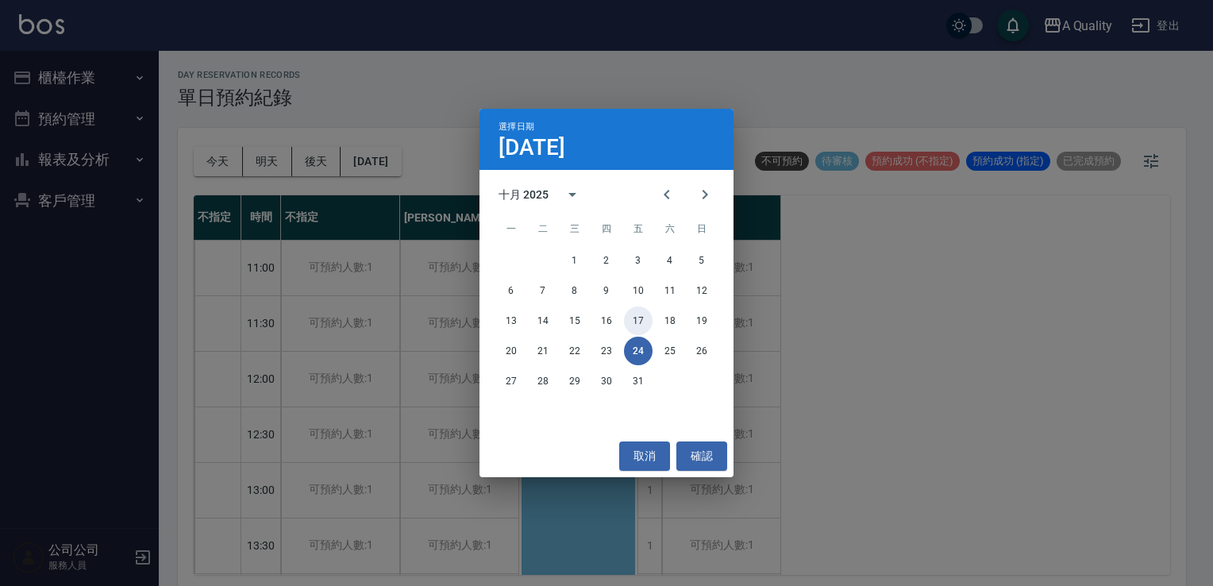
click at [648, 322] on button "17" at bounding box center [638, 320] width 29 height 29
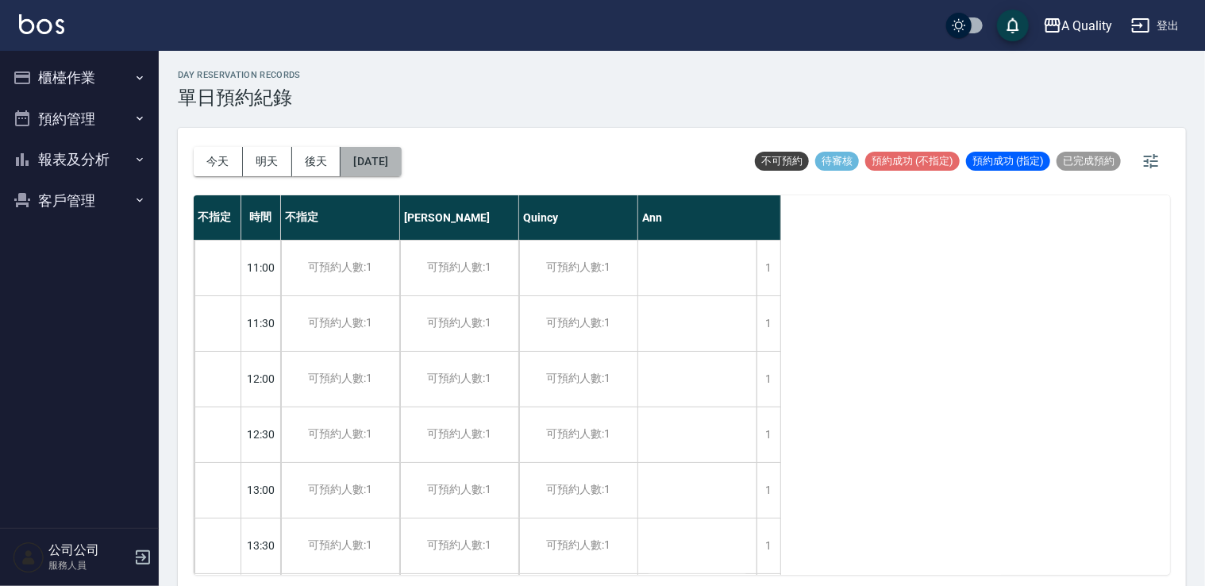
click at [391, 165] on button "2025/10/17" at bounding box center [371, 161] width 60 height 29
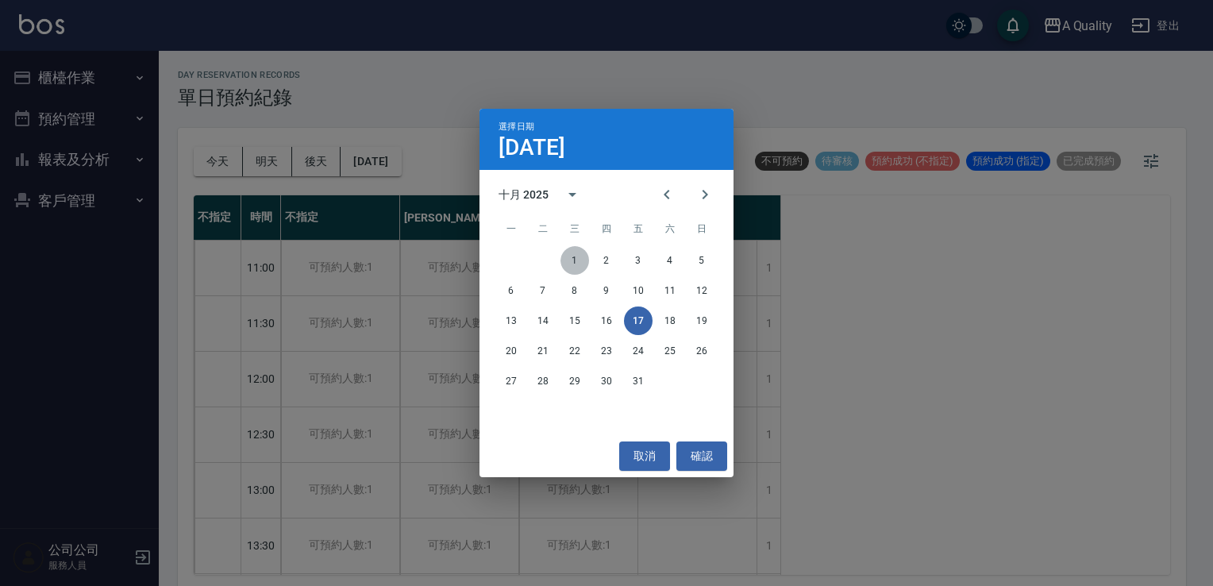
click at [570, 261] on button "1" at bounding box center [575, 260] width 29 height 29
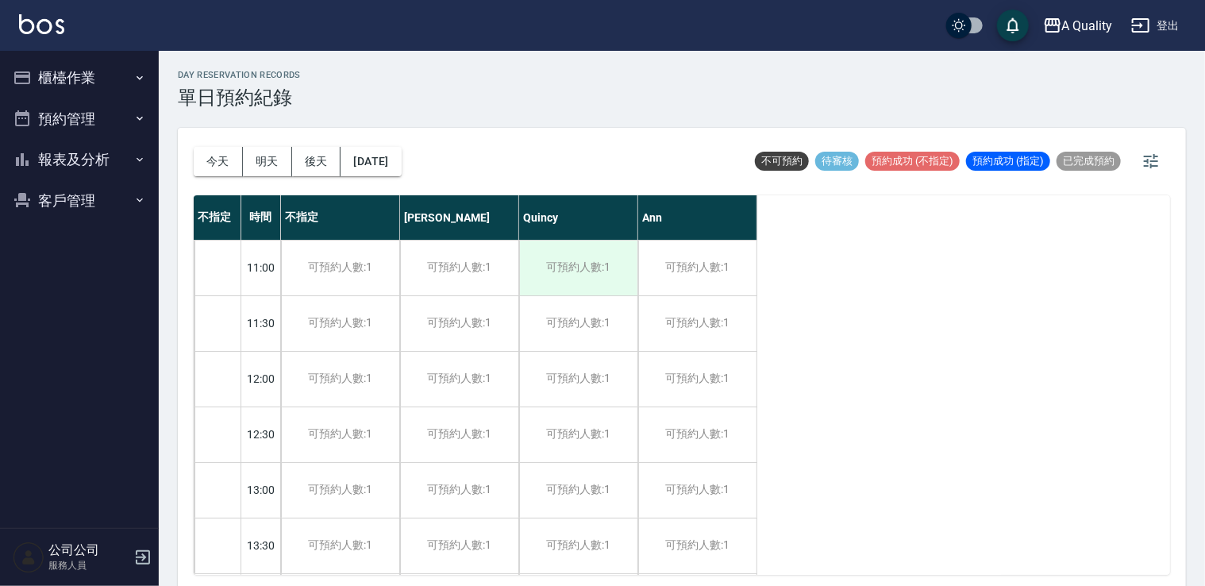
click at [579, 257] on div "可預約人數:1" at bounding box center [578, 268] width 118 height 55
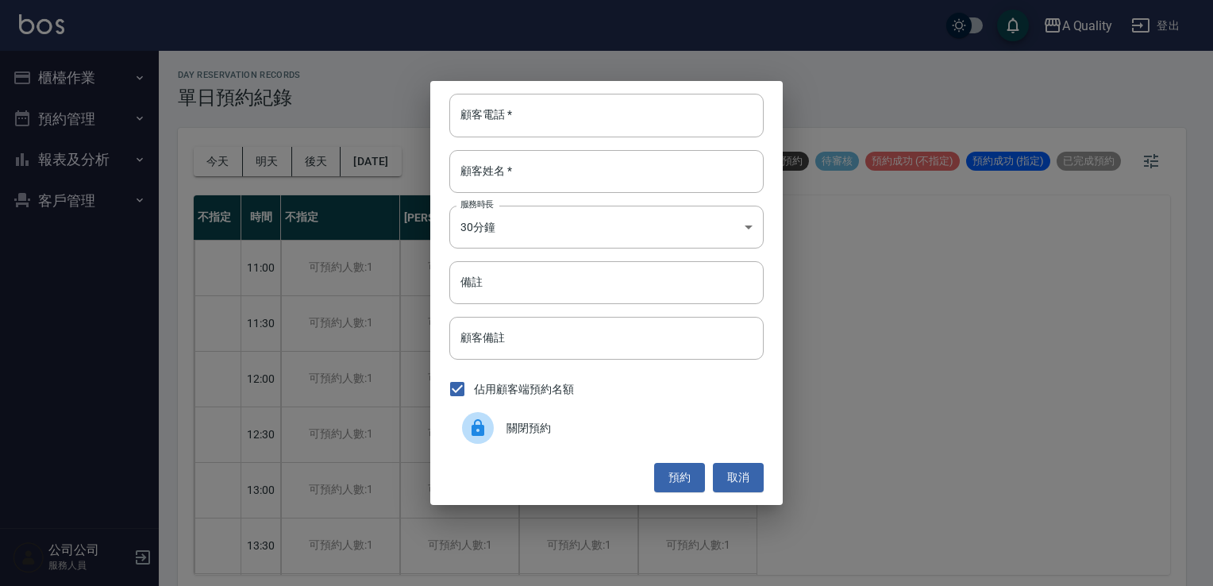
click at [523, 429] on span "關閉預約" at bounding box center [629, 428] width 245 height 17
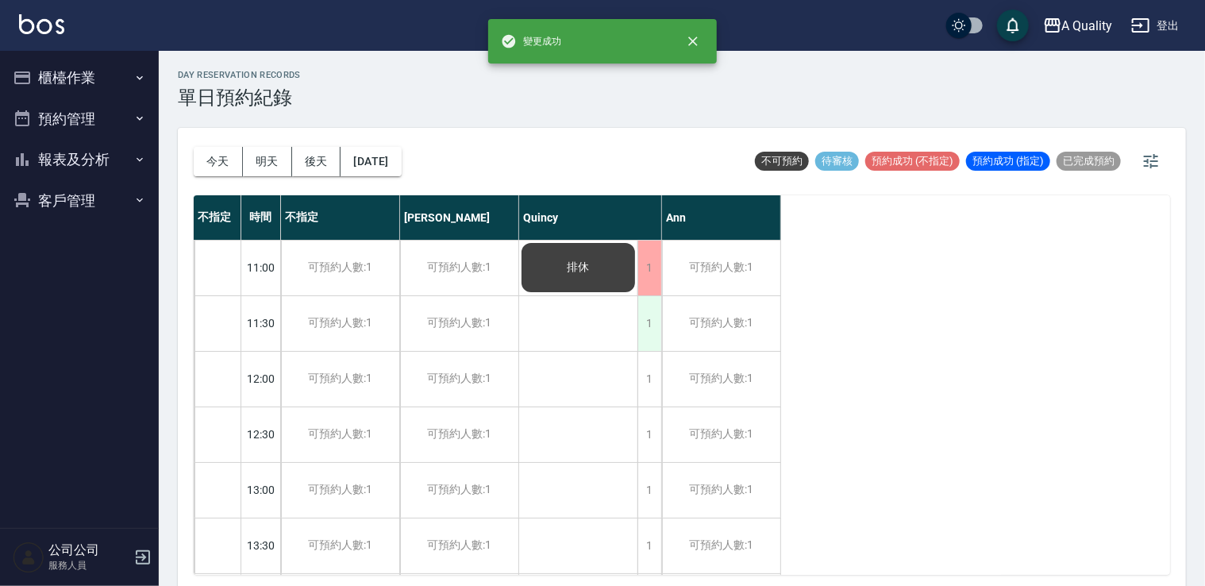
click at [643, 334] on div "1" at bounding box center [650, 323] width 24 height 55
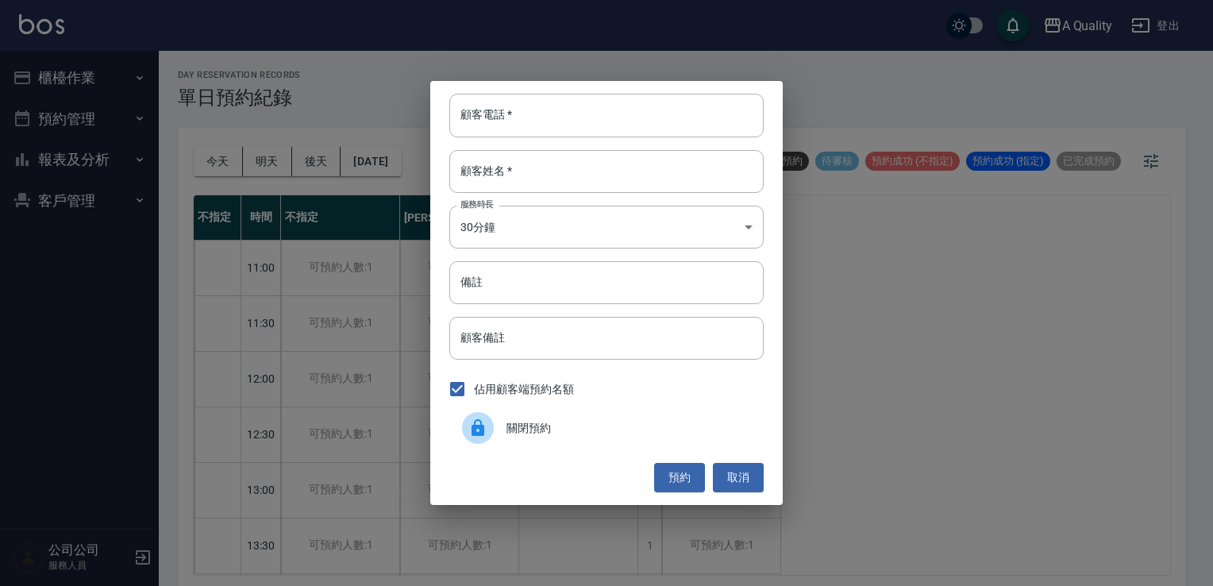
click at [589, 421] on span "關閉預約" at bounding box center [629, 428] width 245 height 17
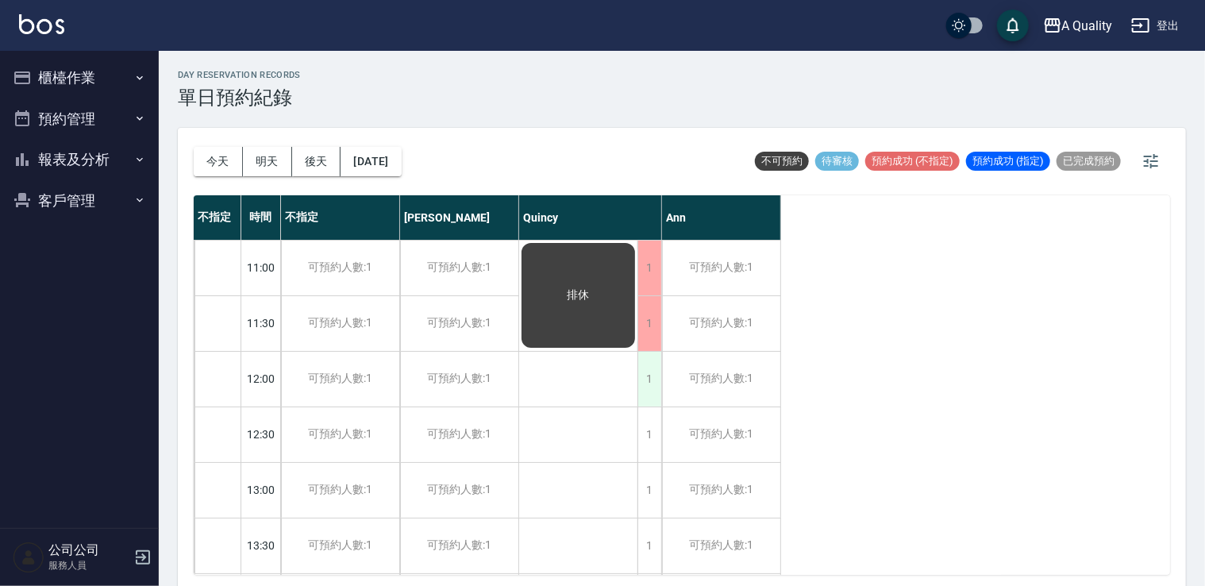
click at [650, 377] on div "1" at bounding box center [650, 379] width 24 height 55
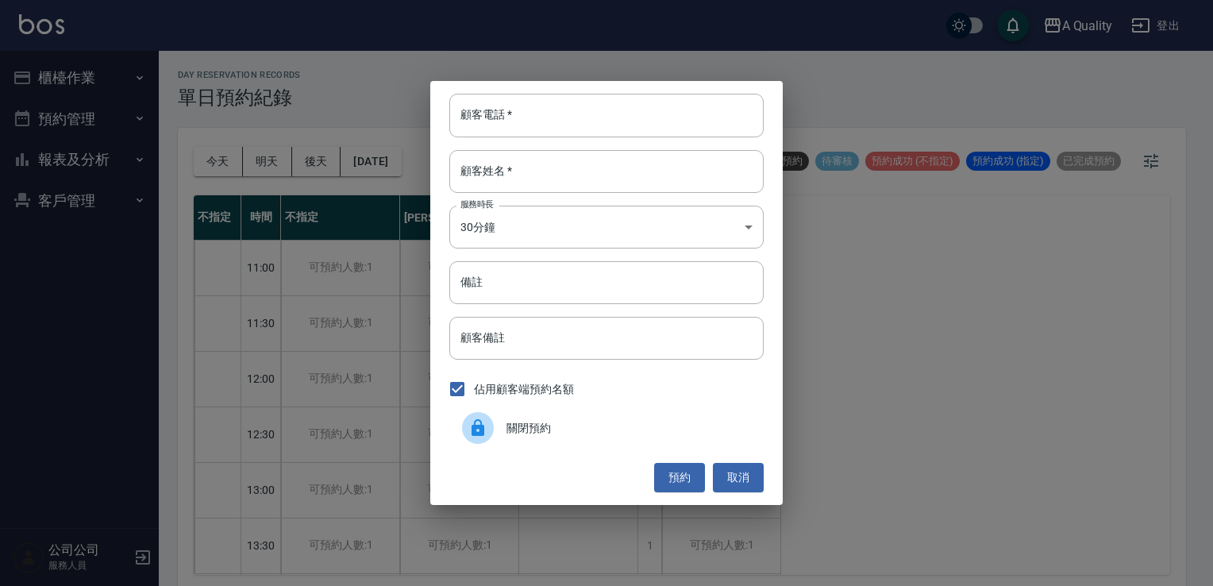
click at [583, 427] on span "關閉預約" at bounding box center [629, 428] width 245 height 17
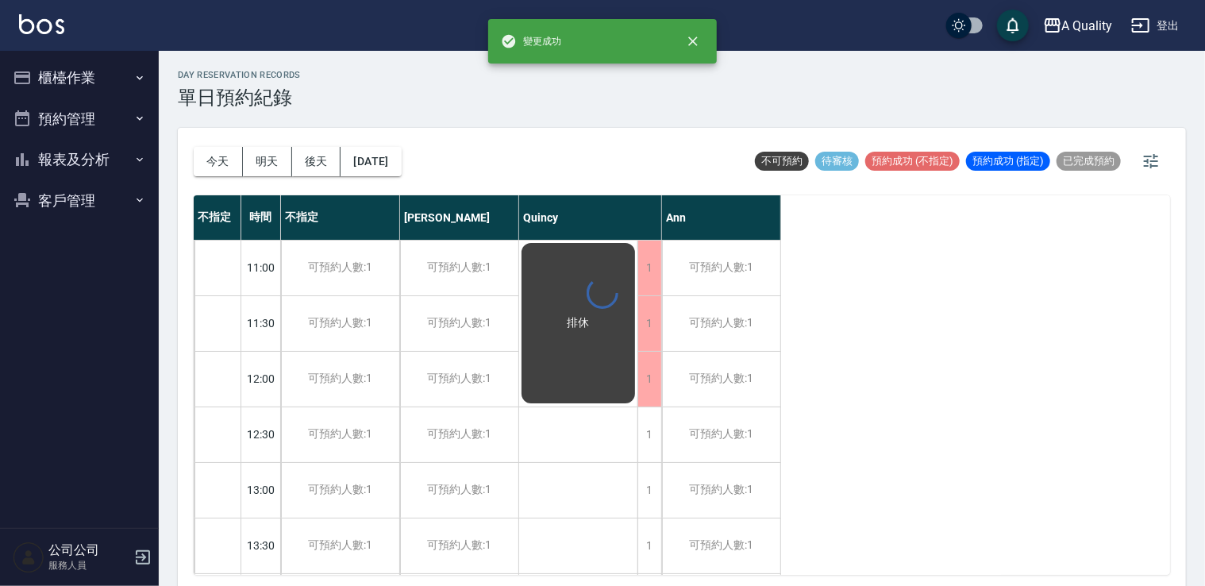
click at [656, 431] on div "1" at bounding box center [650, 434] width 24 height 55
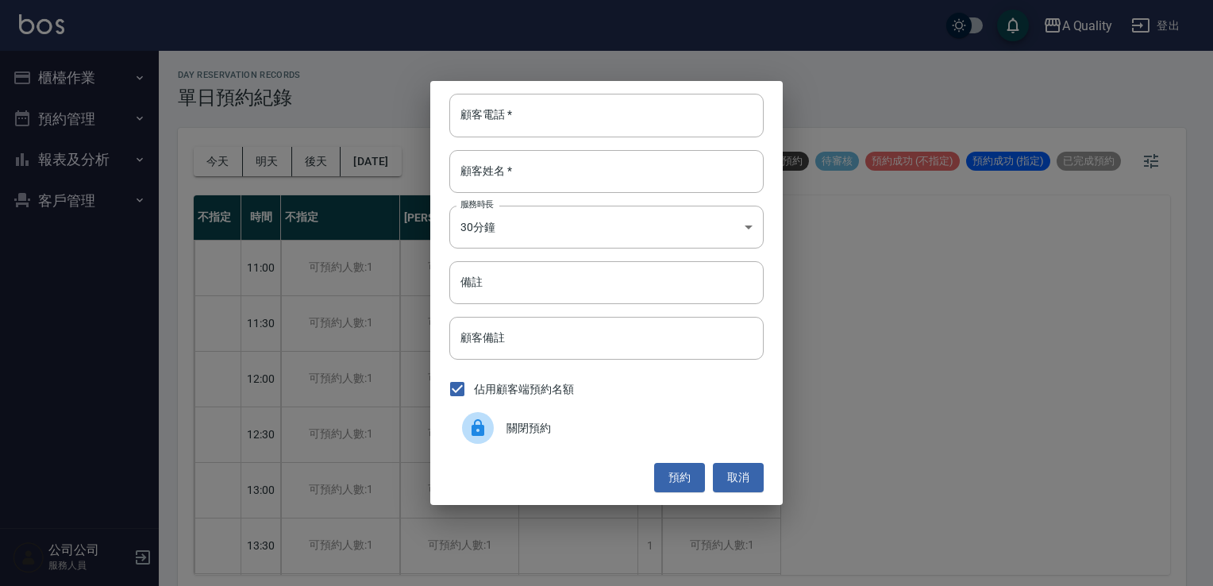
click at [606, 439] on div "關閉預約" at bounding box center [606, 428] width 314 height 44
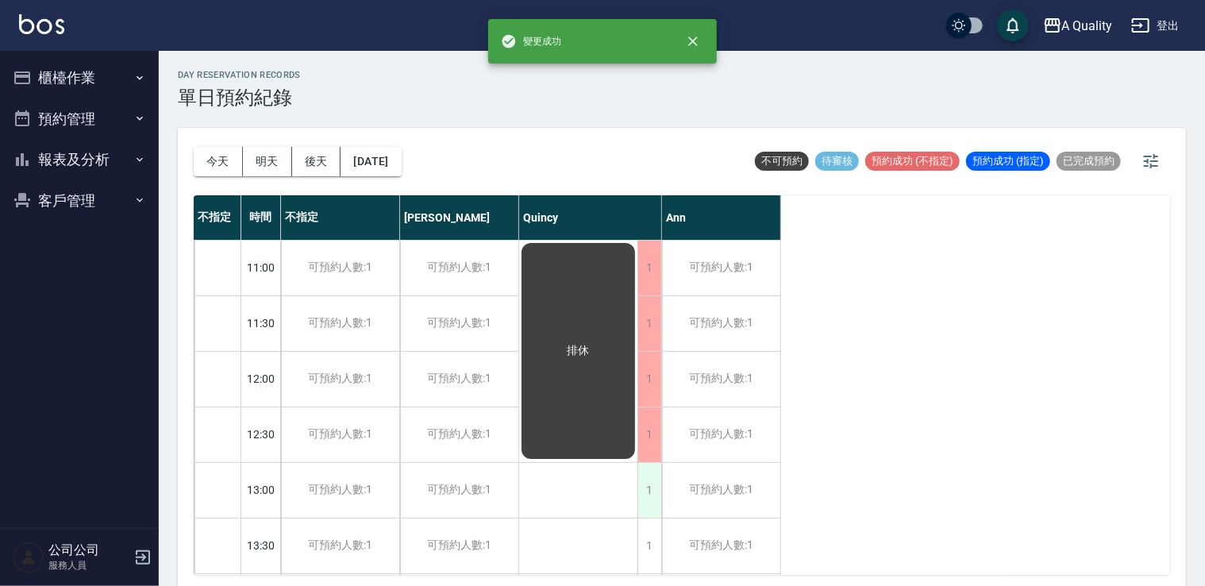
click at [645, 488] on div "1" at bounding box center [650, 490] width 24 height 55
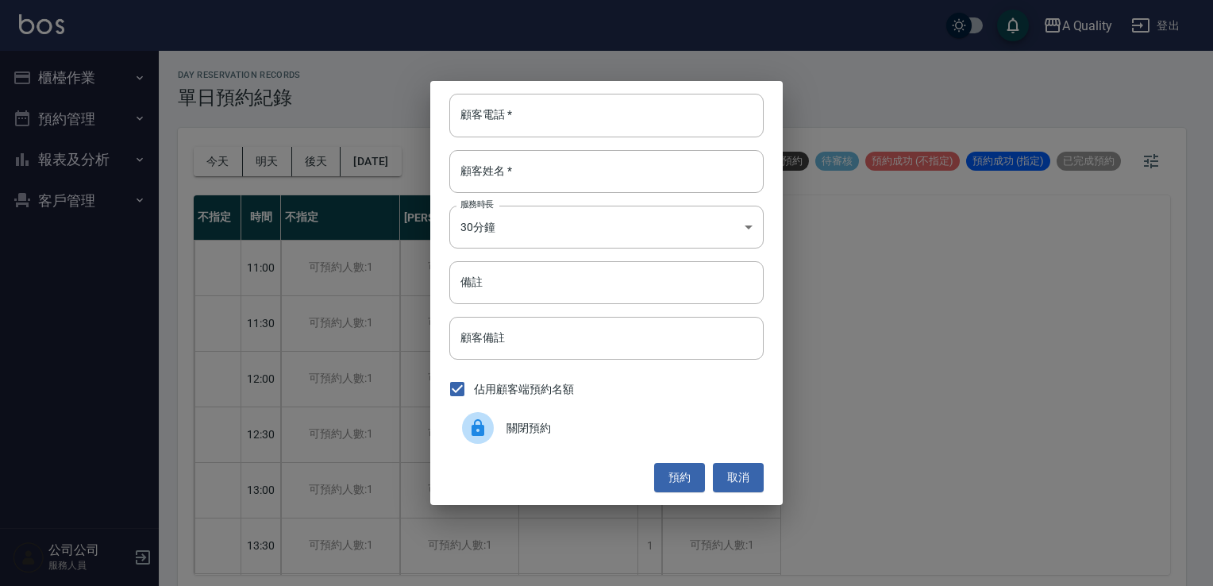
click at [597, 456] on div "顧客電話   * 顧客電話   * 顧客姓名   * 顧客姓名   * 服務時長 30分鐘 1 服務時長 備註 備註 顧客備註 顧客備註 佔用顧客端預約名額 …" at bounding box center [606, 292] width 353 height 423
click at [603, 437] on div "關閉預約" at bounding box center [606, 428] width 314 height 44
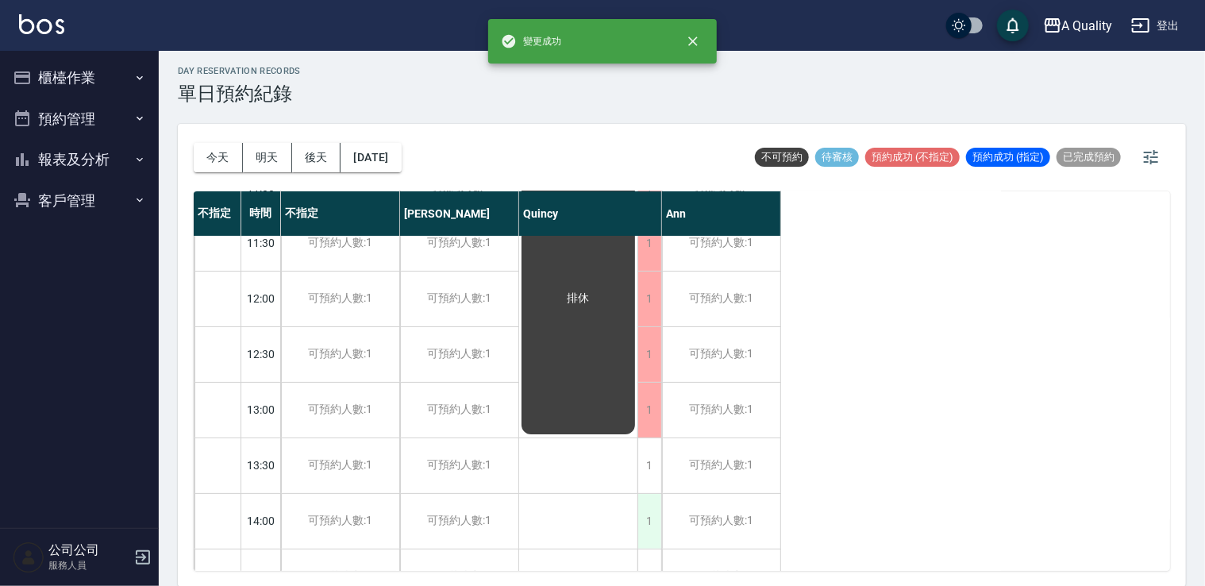
scroll to position [159, 0]
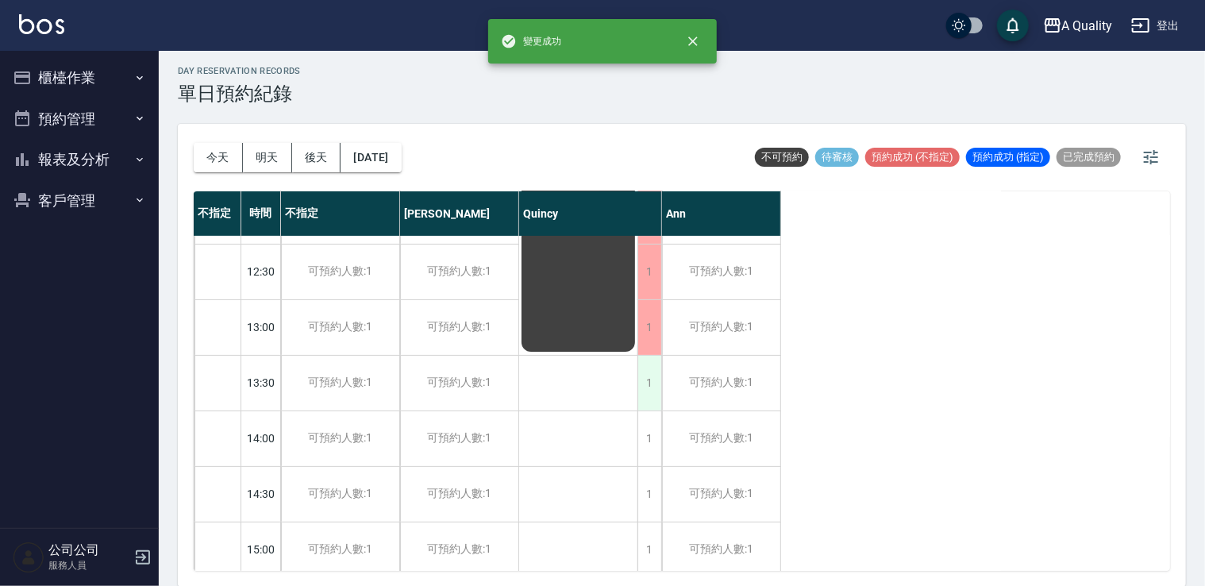
click at [647, 385] on div "1" at bounding box center [650, 383] width 24 height 55
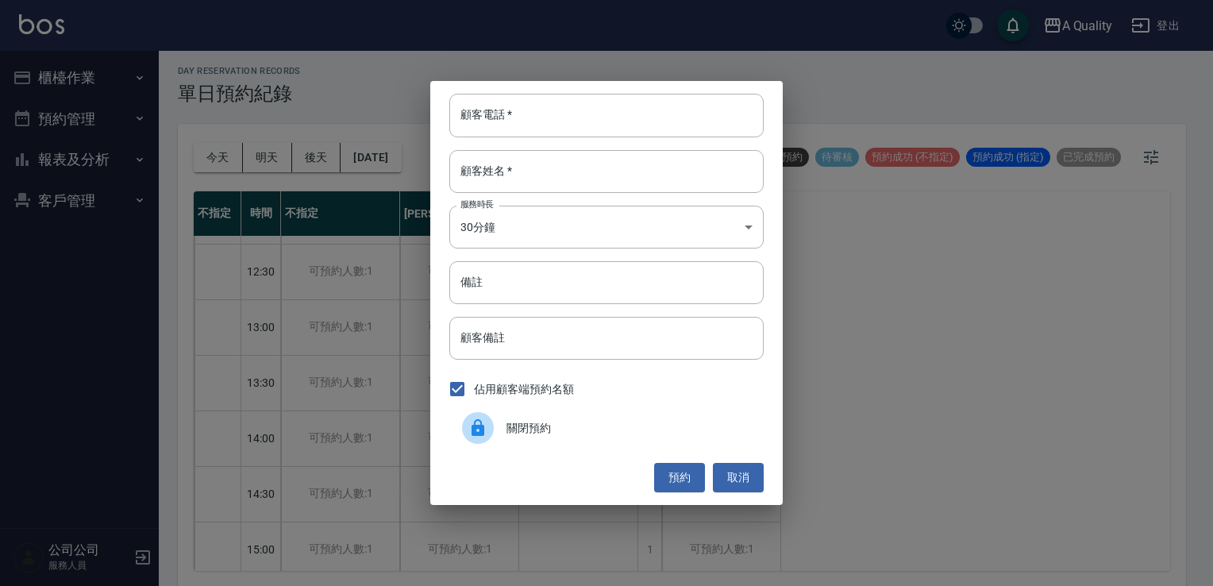
click at [603, 426] on span "關閉預約" at bounding box center [629, 428] width 245 height 17
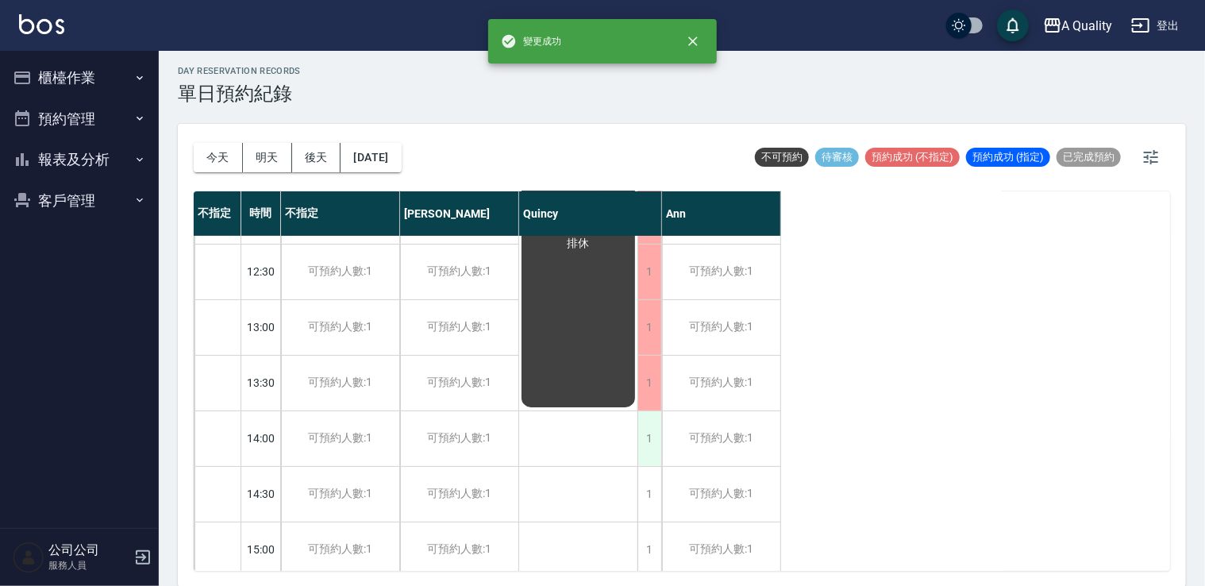
click at [648, 446] on div "1" at bounding box center [650, 438] width 24 height 55
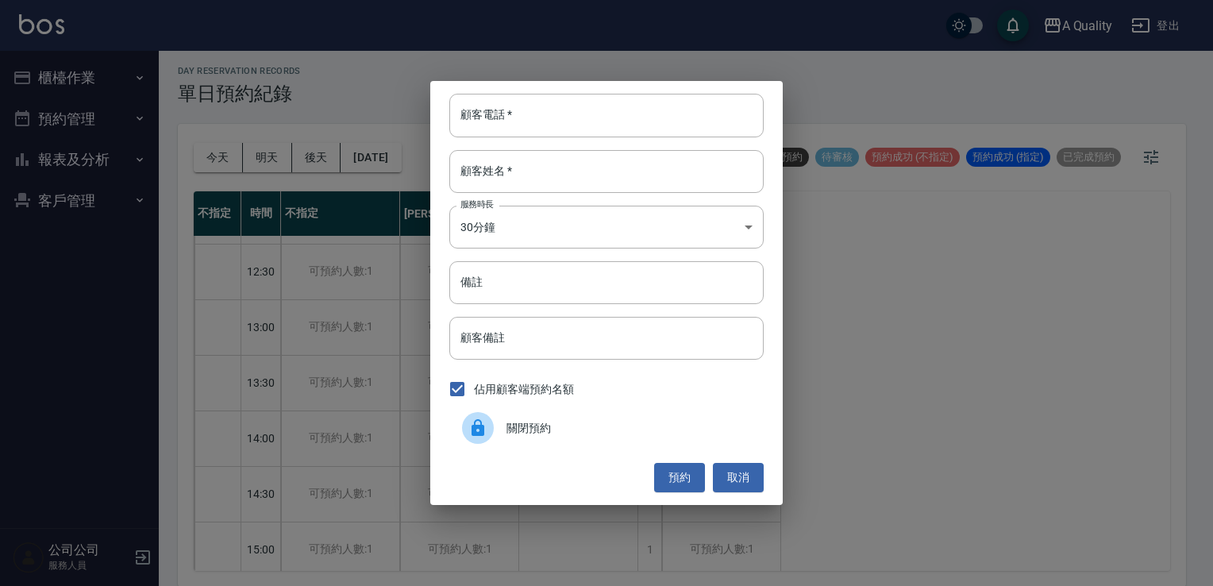
drag, startPoint x: 583, startPoint y: 440, endPoint x: 624, endPoint y: 451, distance: 42.8
click at [584, 441] on div "關閉預約" at bounding box center [606, 428] width 314 height 44
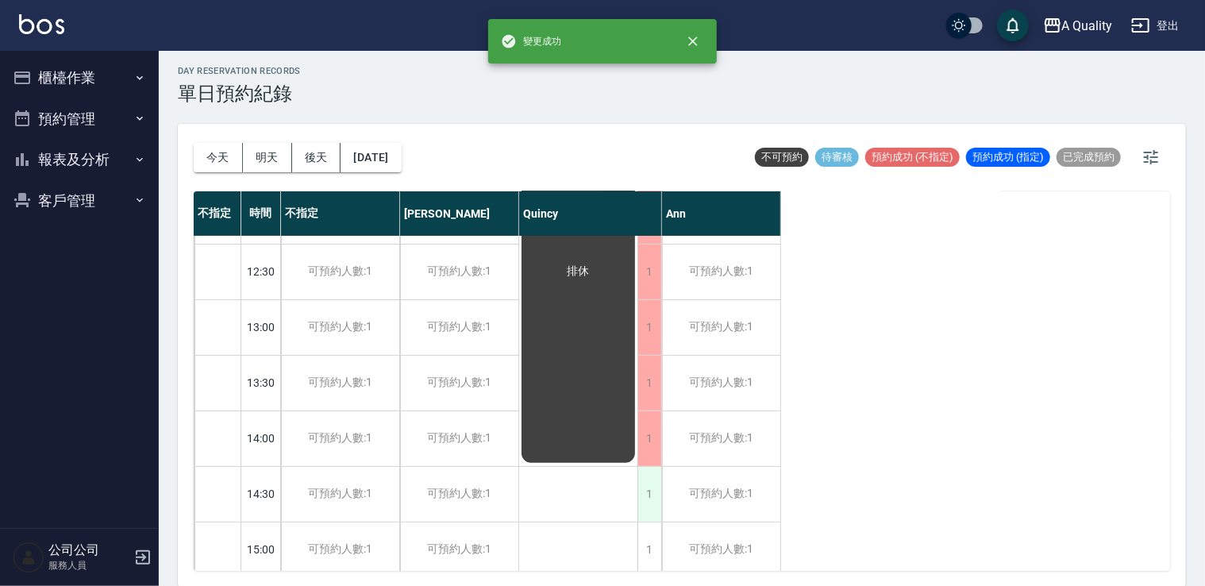
click at [654, 491] on div "1" at bounding box center [650, 494] width 24 height 55
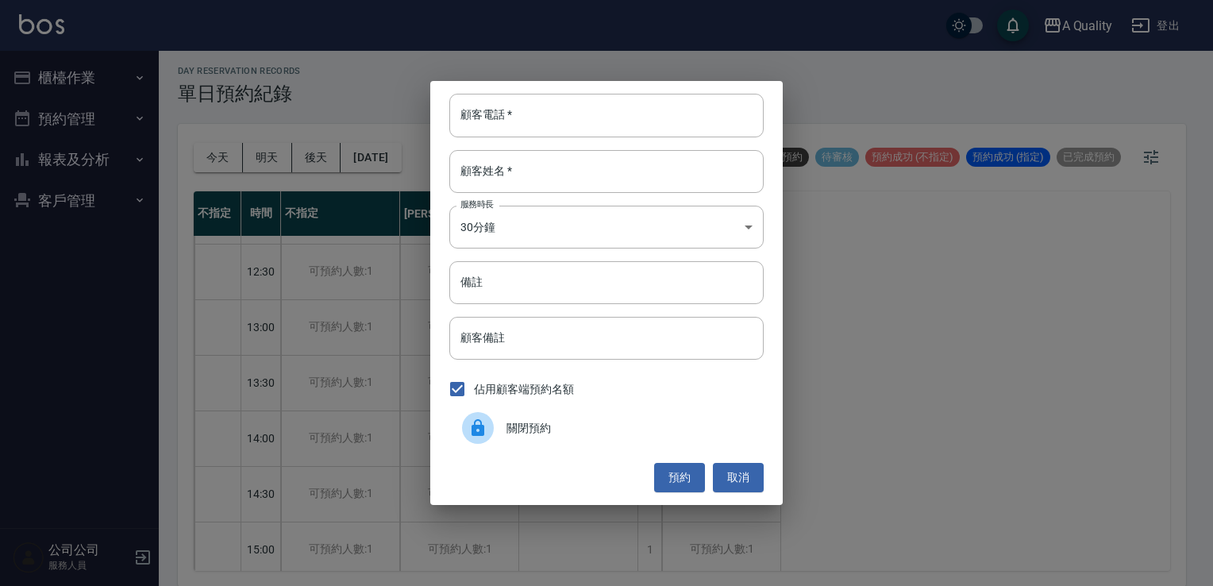
click at [611, 424] on span "關閉預約" at bounding box center [629, 428] width 245 height 17
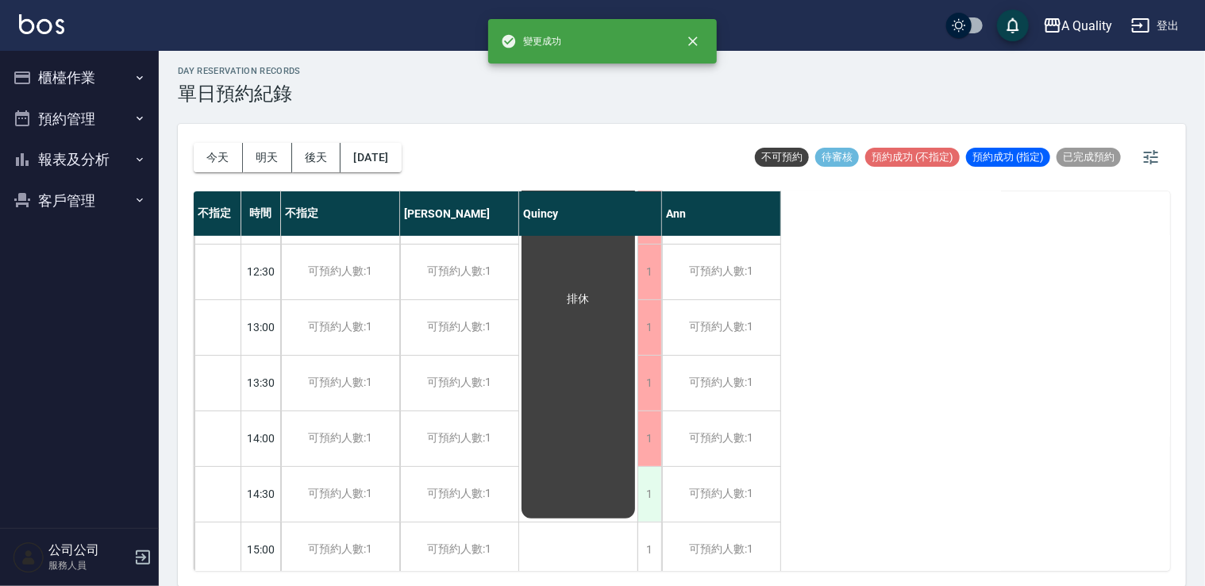
click at [652, 507] on div "1" at bounding box center [650, 494] width 24 height 55
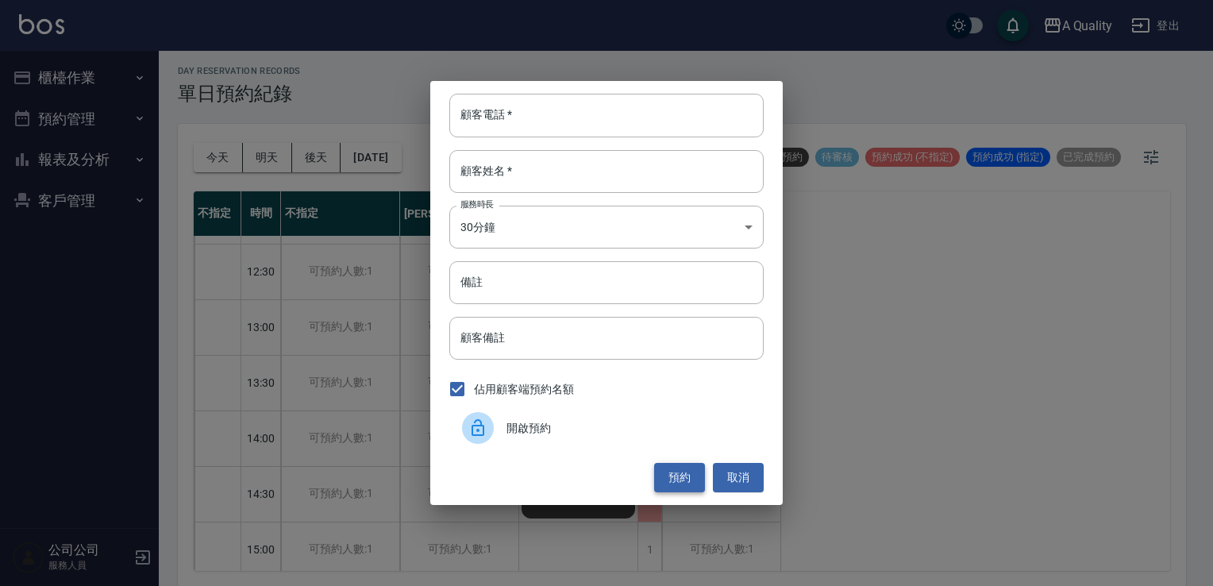
drag, startPoint x: 734, startPoint y: 481, endPoint x: 671, endPoint y: 480, distance: 63.5
click at [730, 481] on button "取消" at bounding box center [738, 477] width 51 height 29
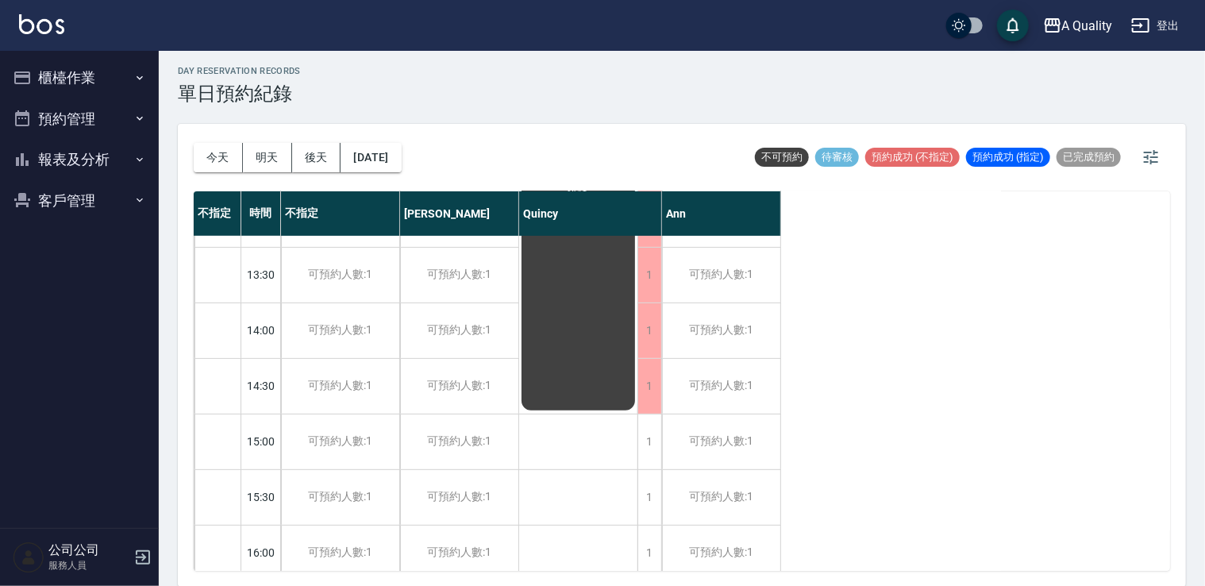
scroll to position [318, 0]
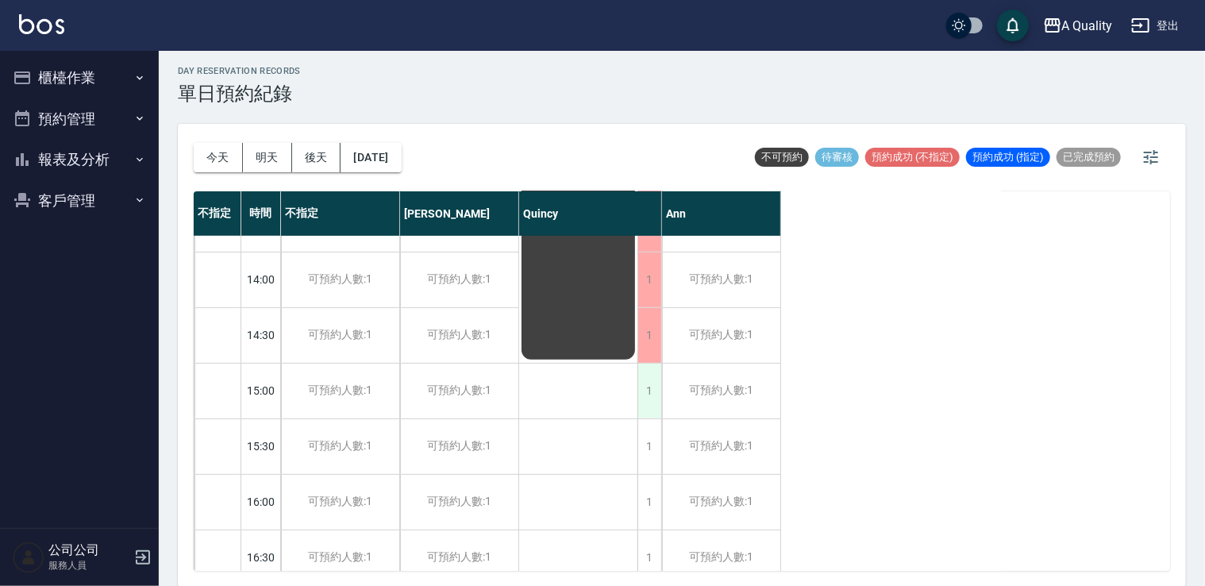
click at [649, 398] on div "1" at bounding box center [650, 391] width 24 height 55
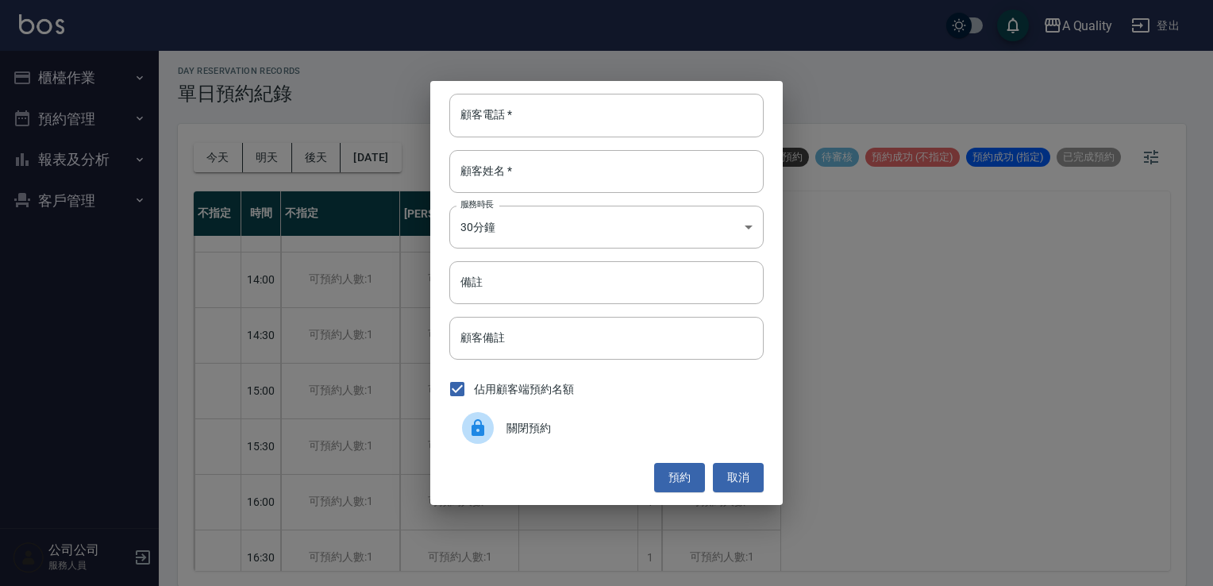
drag, startPoint x: 575, startPoint y: 434, endPoint x: 584, endPoint y: 434, distance: 9.6
click at [576, 434] on span "關閉預約" at bounding box center [629, 428] width 245 height 17
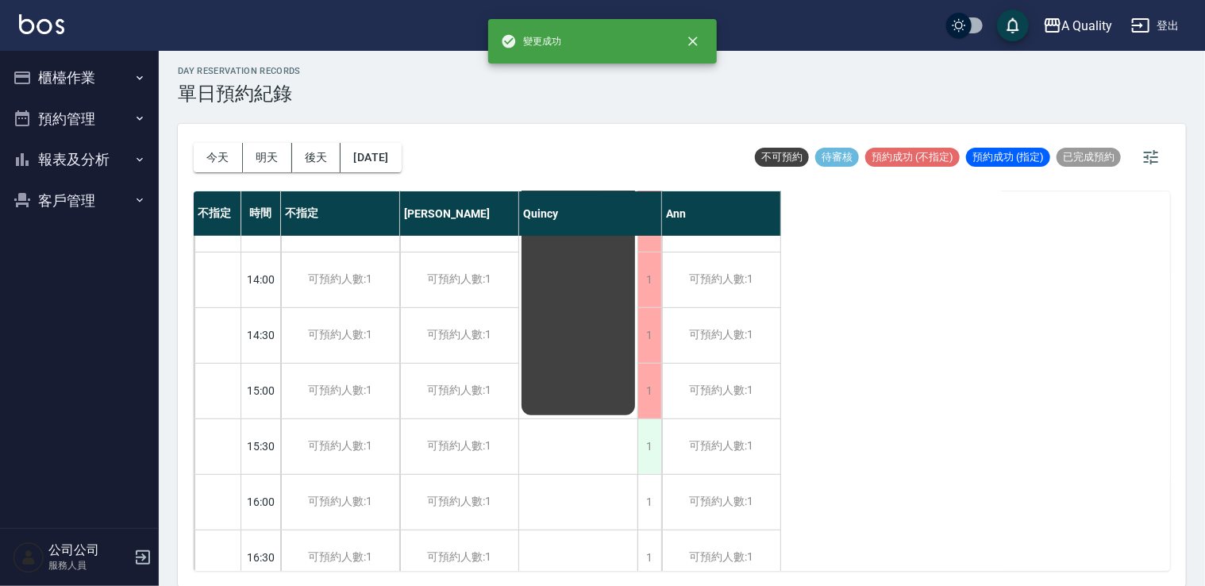
click at [659, 437] on div "11:00 11:30 12:00 12:30 13:00 13:30 14:00 14:30 15:00 15:30 16:00 16:30 17:00 1…" at bounding box center [488, 418] width 588 height 1001
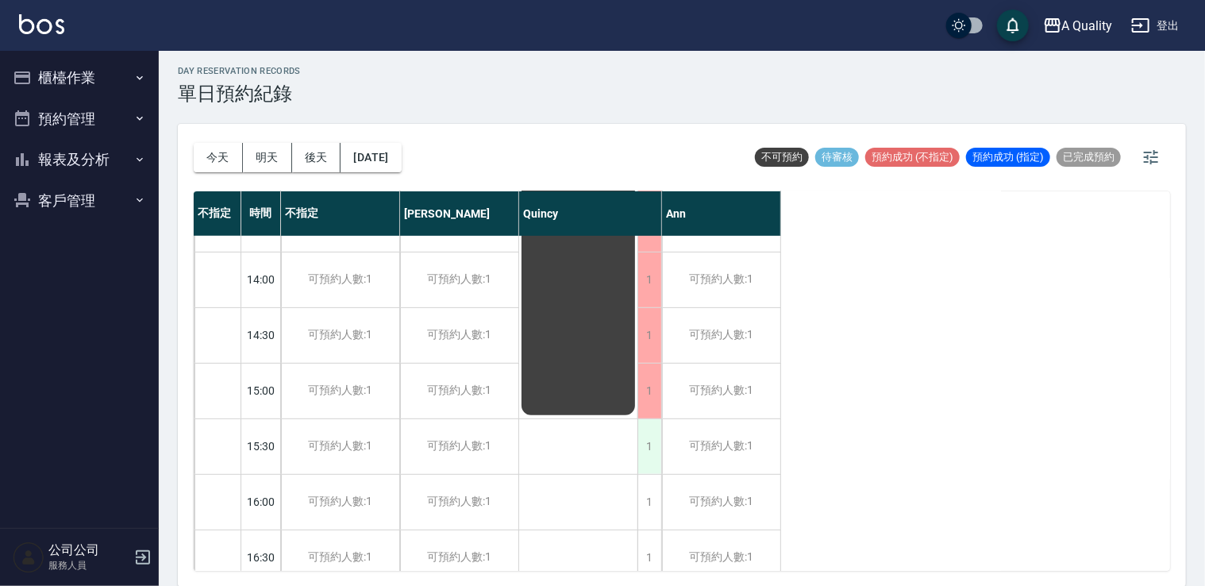
drag, startPoint x: 659, startPoint y: 437, endPoint x: 644, endPoint y: 440, distance: 15.4
click at [644, 440] on div "1" at bounding box center [650, 446] width 24 height 55
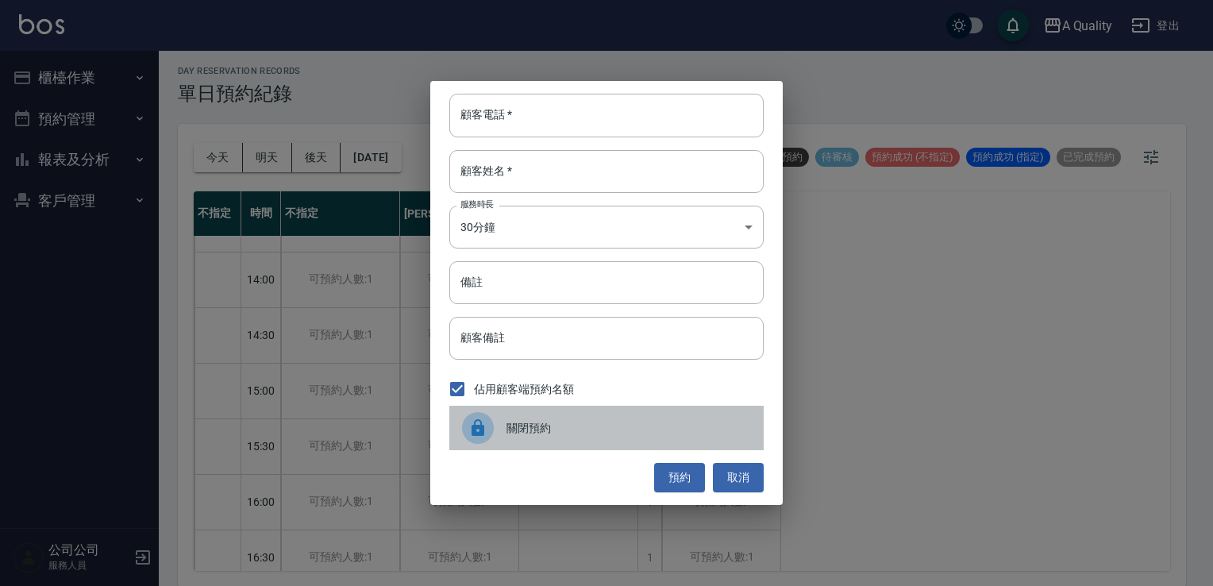
drag, startPoint x: 634, startPoint y: 440, endPoint x: 639, endPoint y: 465, distance: 26.0
click at [634, 441] on div "關閉預約" at bounding box center [606, 428] width 314 height 44
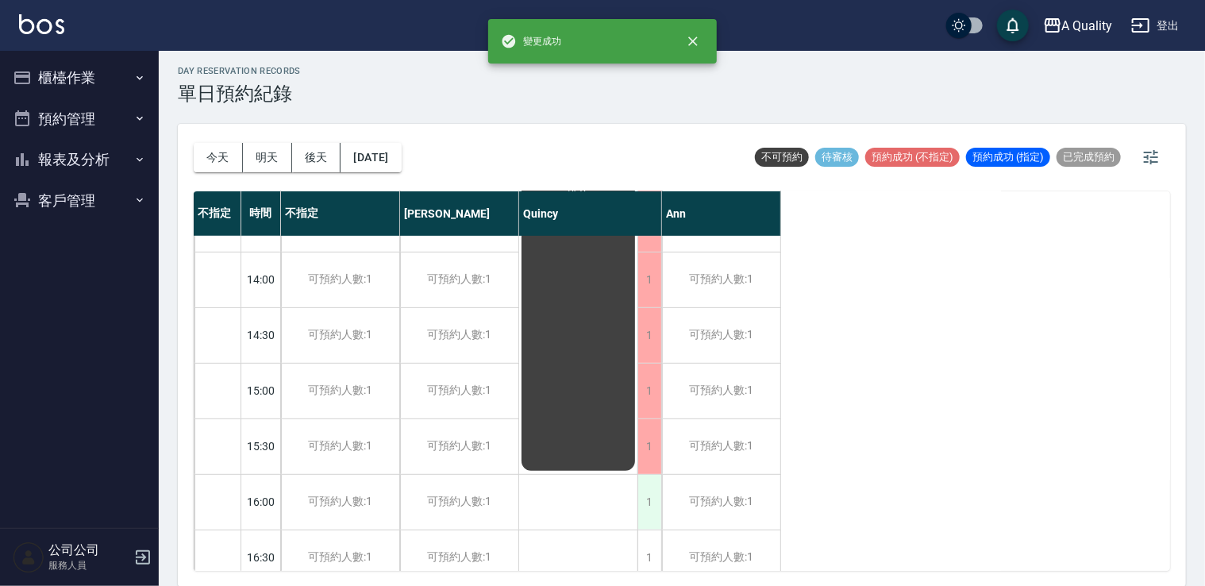
click at [642, 495] on div "1" at bounding box center [650, 502] width 24 height 55
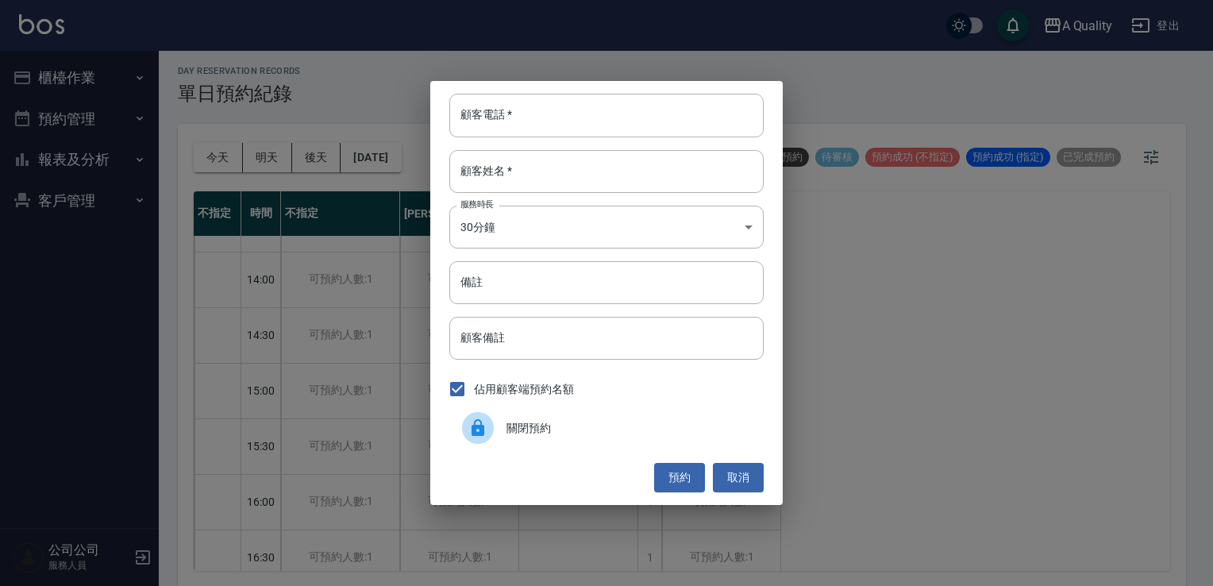
click at [622, 456] on div "顧客電話   * 顧客電話   * 顧客姓名   * 顧客姓名   * 服務時長 30分鐘 1 服務時長 備註 備註 顧客備註 顧客備註 佔用顧客端預約名額 …" at bounding box center [606, 292] width 353 height 423
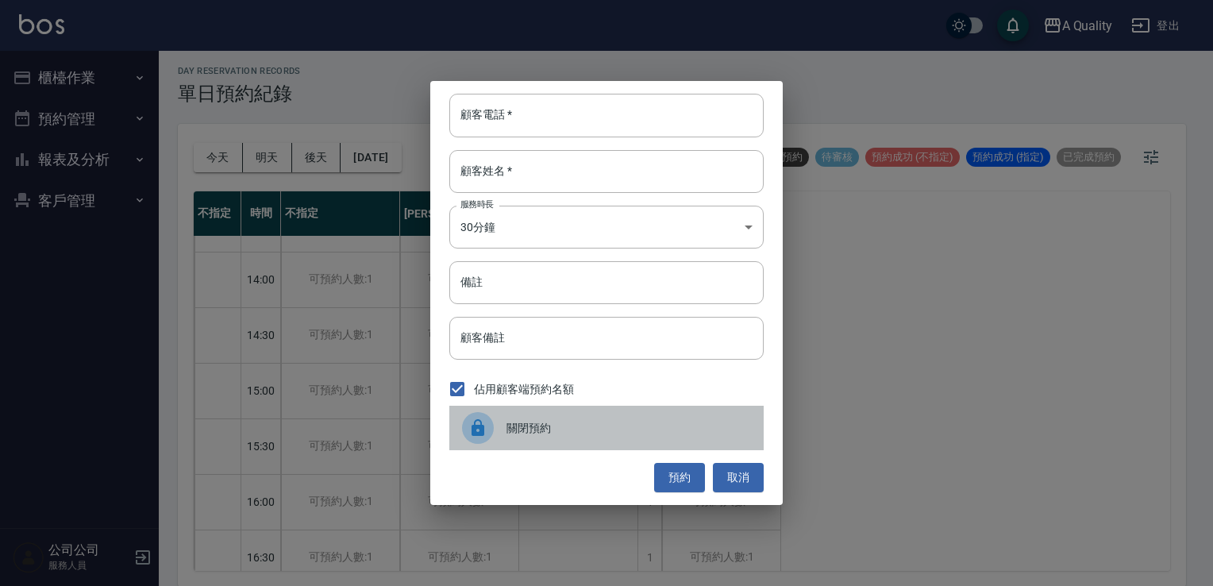
click at [634, 434] on span "關閉預約" at bounding box center [629, 428] width 245 height 17
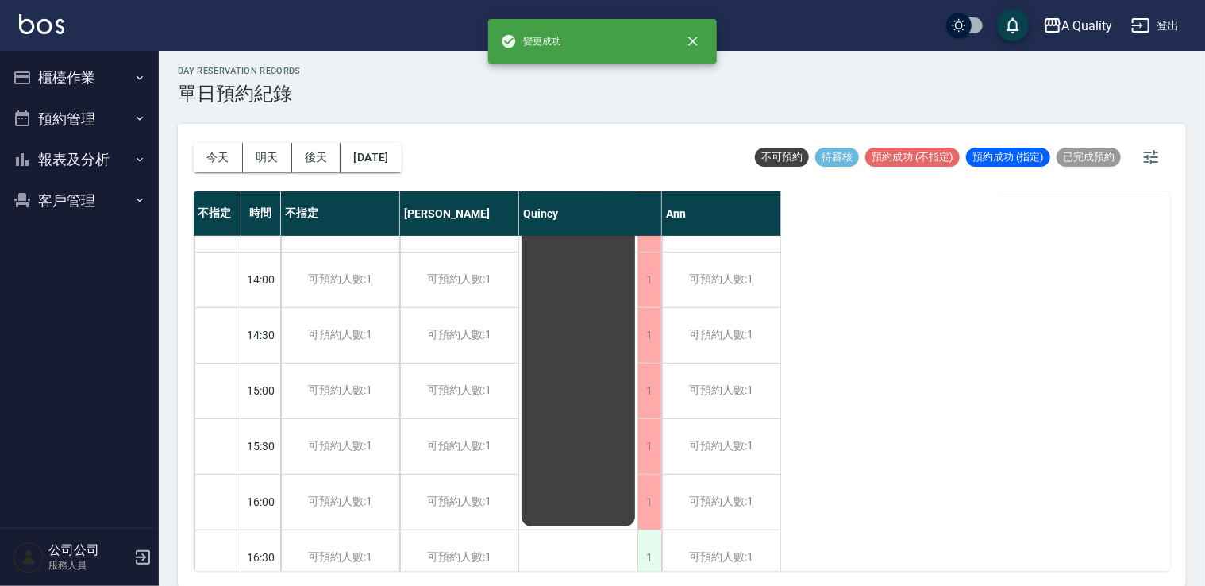
click at [640, 540] on div "1" at bounding box center [650, 557] width 24 height 55
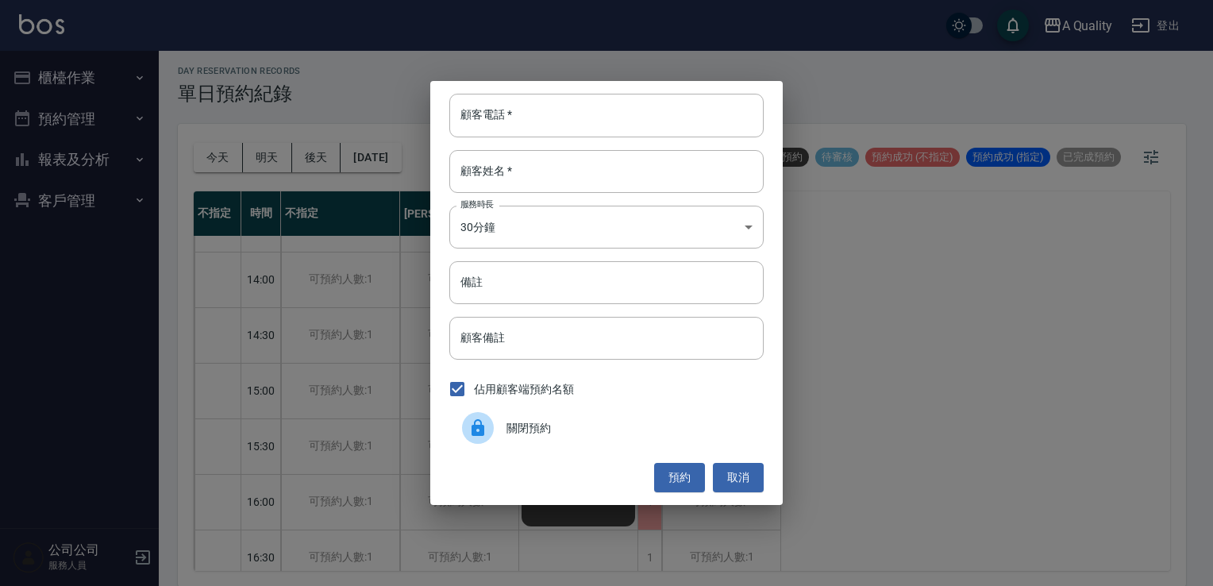
click at [575, 441] on div "關閉預約" at bounding box center [606, 428] width 314 height 44
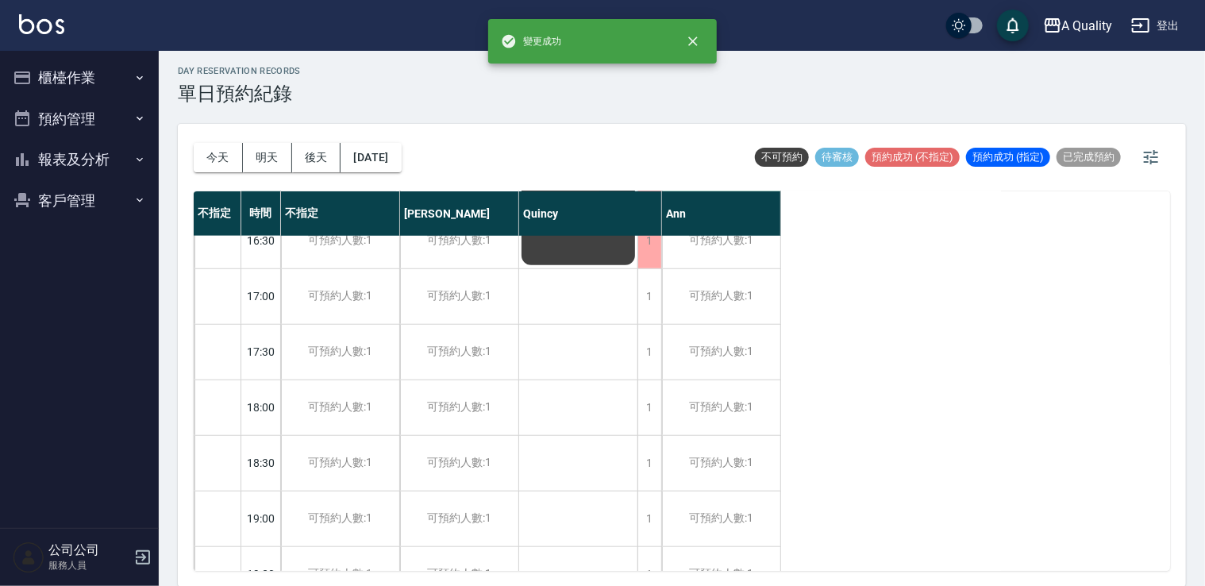
scroll to position [635, 0]
click at [642, 310] on div "1" at bounding box center [650, 295] width 24 height 55
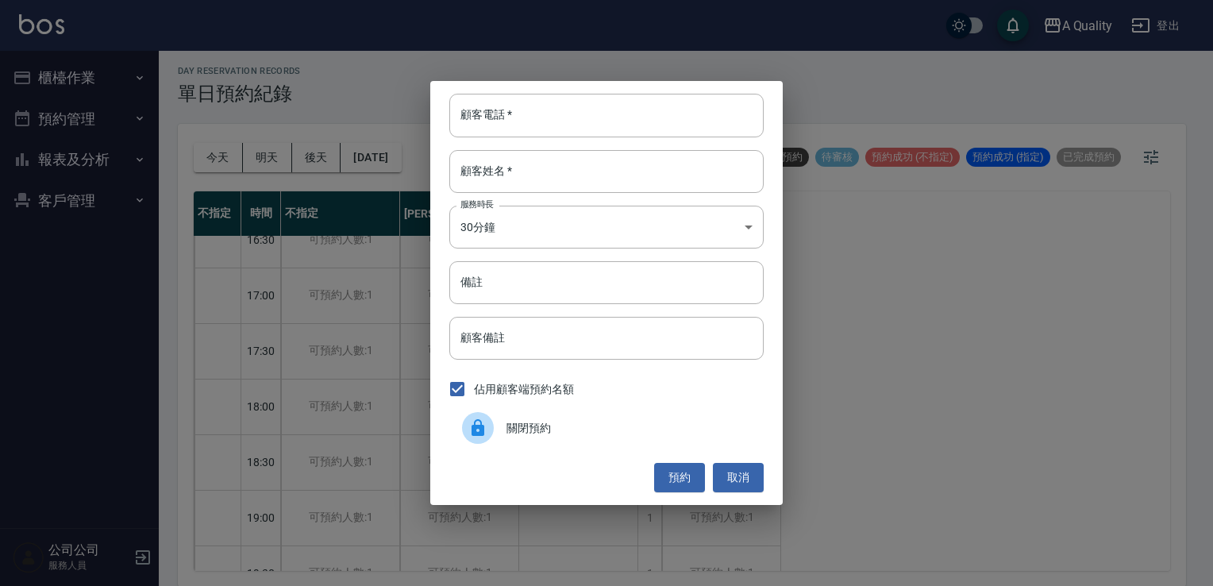
click at [559, 430] on span "關閉預約" at bounding box center [629, 428] width 245 height 17
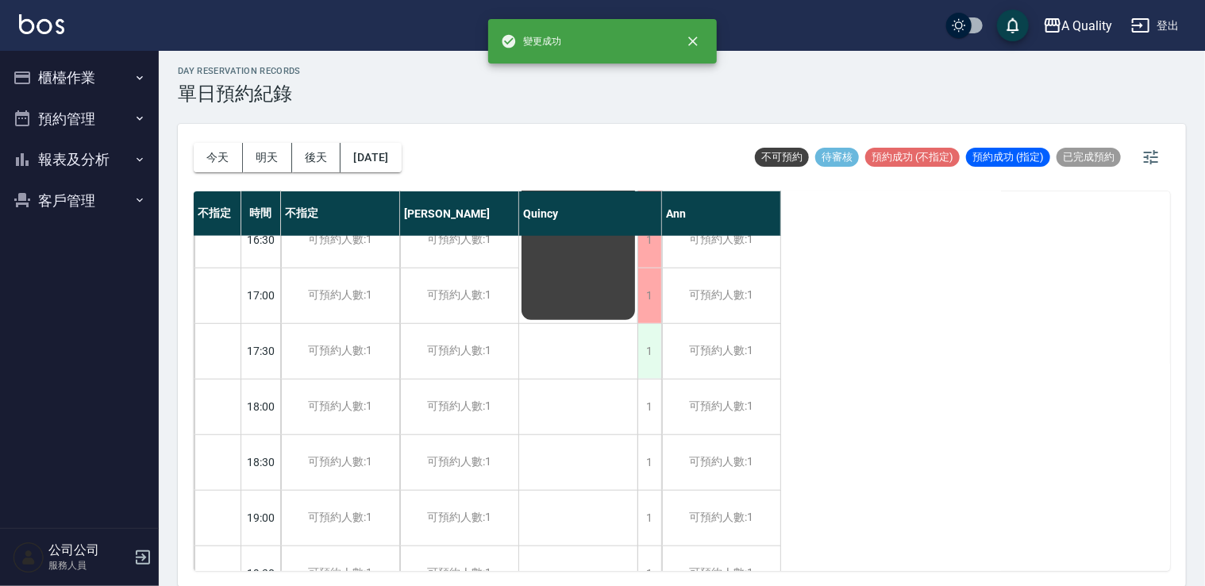
click at [646, 360] on div "1" at bounding box center [650, 351] width 24 height 55
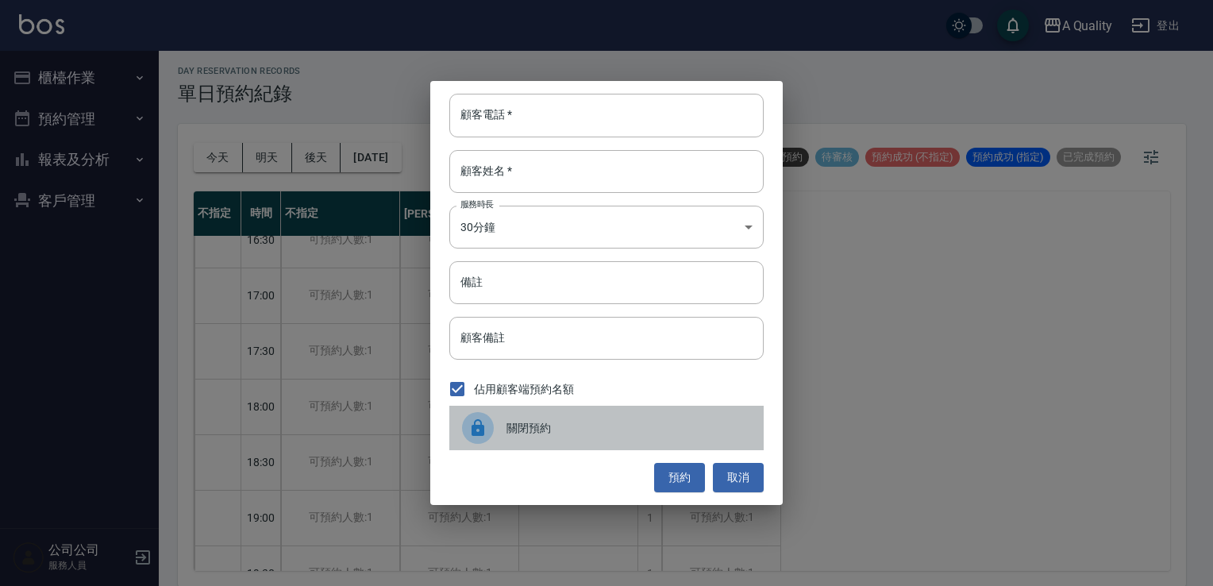
click at [578, 411] on div "關閉預約" at bounding box center [606, 428] width 314 height 44
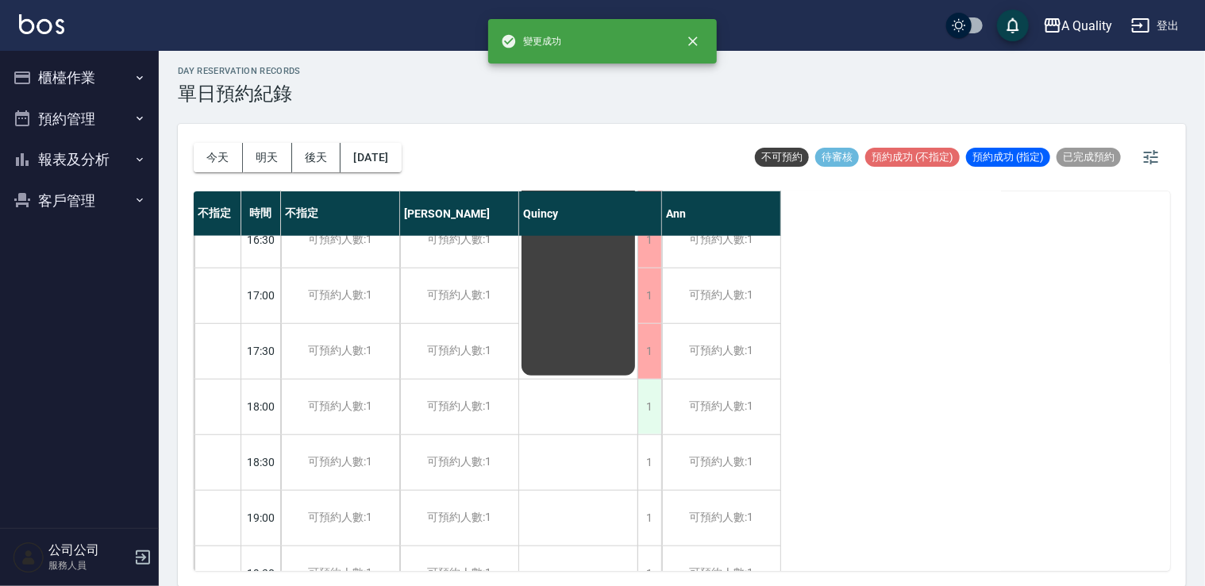
click at [644, 397] on div "1" at bounding box center [650, 407] width 24 height 55
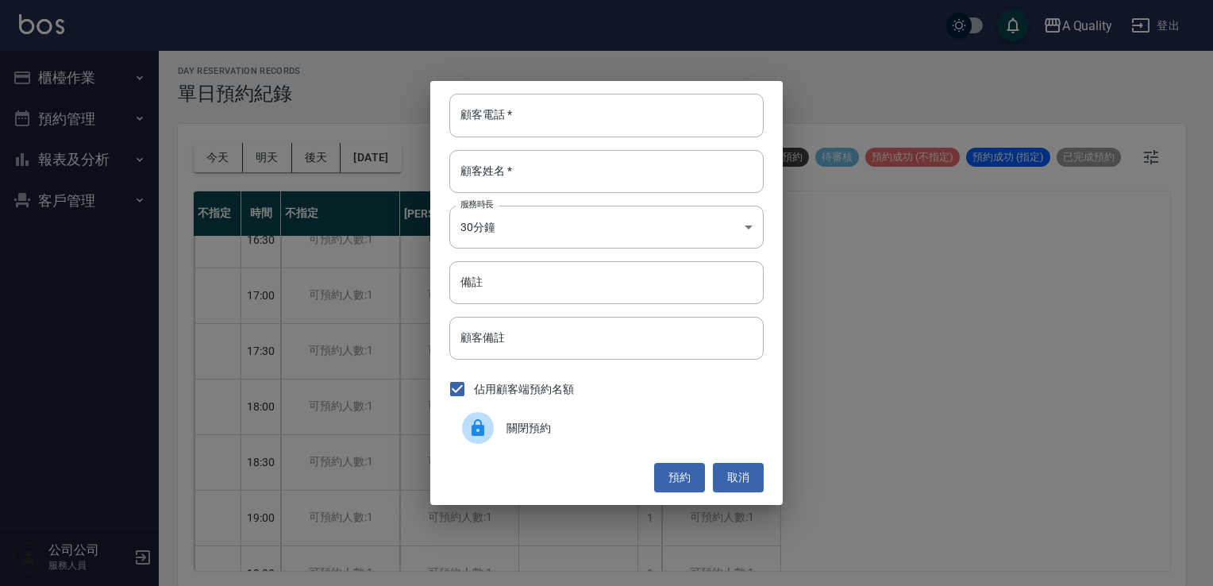
drag, startPoint x: 555, startPoint y: 431, endPoint x: 565, endPoint y: 431, distance: 10.3
click at [557, 431] on span "關閉預約" at bounding box center [629, 428] width 245 height 17
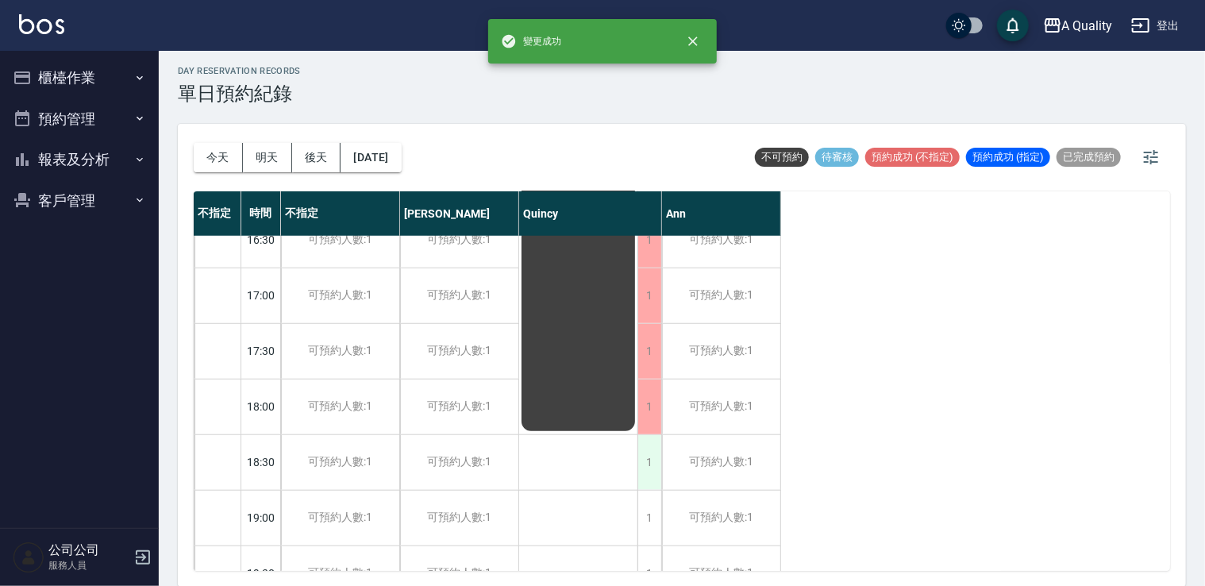
click at [654, 441] on div "1" at bounding box center [650, 462] width 24 height 55
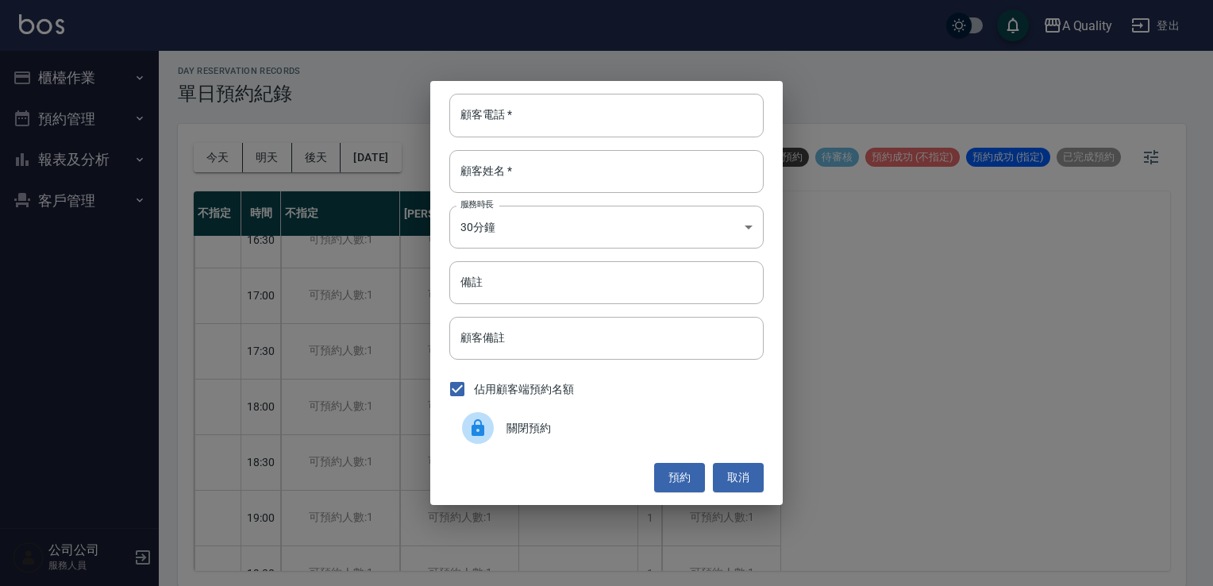
click at [556, 442] on div "關閉預約" at bounding box center [606, 428] width 314 height 44
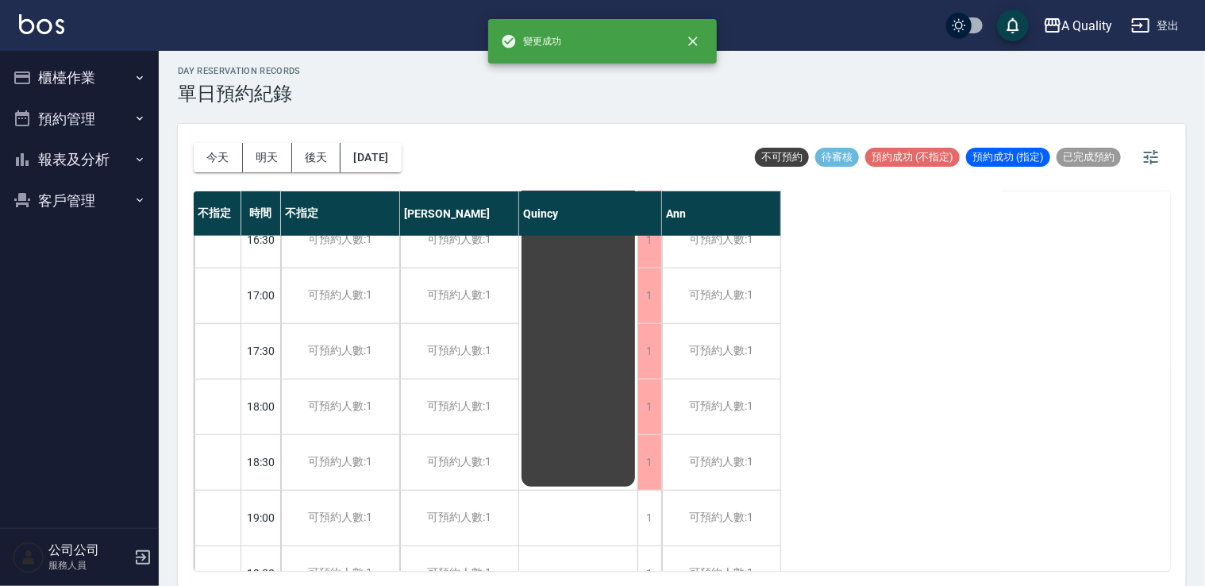
click at [632, 526] on div "排休" at bounding box center [578, 101] width 119 height 1000
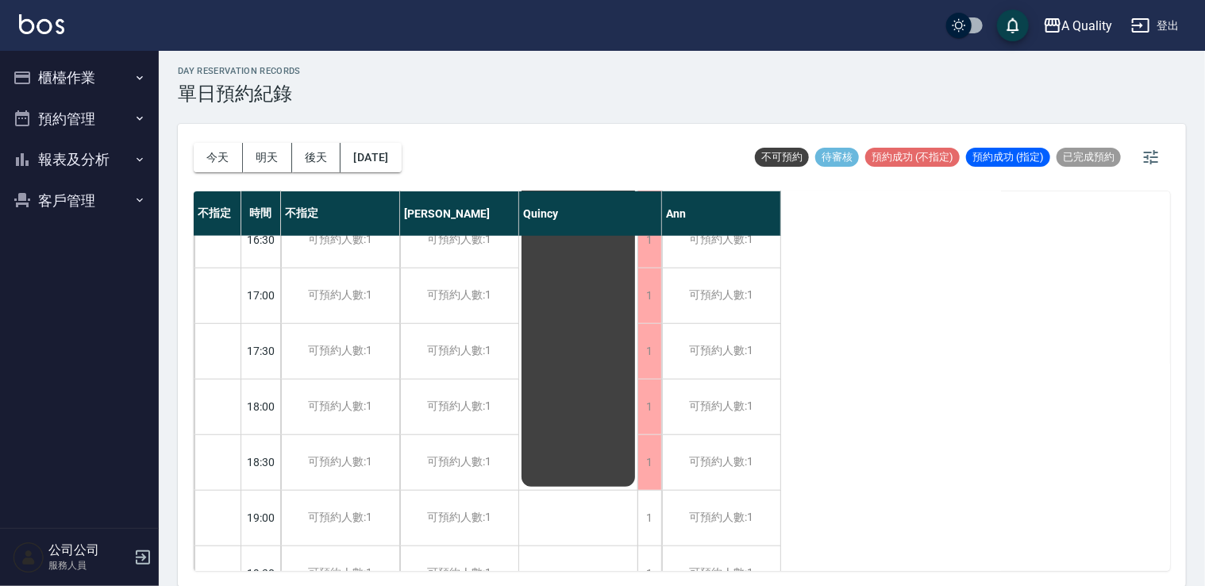
drag, startPoint x: 646, startPoint y: 520, endPoint x: 635, endPoint y: 520, distance: 10.3
click at [635, 520] on div "1 1 1 1 1 1 1 1 1 1 1 1 1 1 1 1 1 1 排休" at bounding box center [590, 101] width 143 height 1000
drag, startPoint x: 635, startPoint y: 520, endPoint x: 653, endPoint y: 522, distance: 17.5
click at [653, 522] on div "1" at bounding box center [650, 518] width 24 height 55
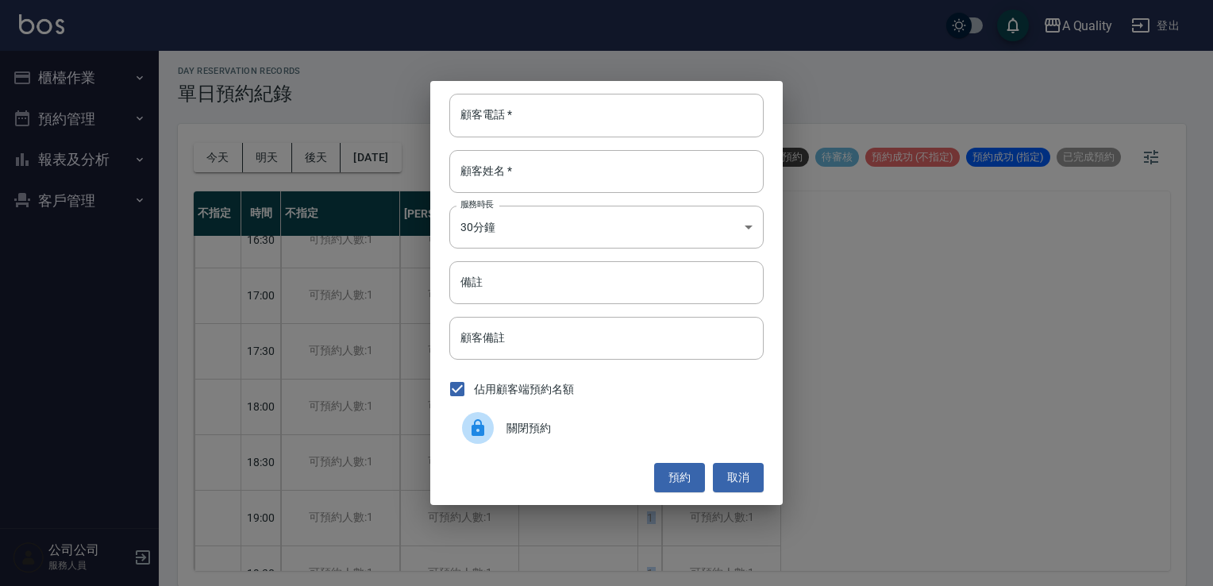
drag, startPoint x: 559, startPoint y: 436, endPoint x: 578, endPoint y: 437, distance: 19.1
click at [568, 437] on div "關閉預約" at bounding box center [606, 428] width 314 height 44
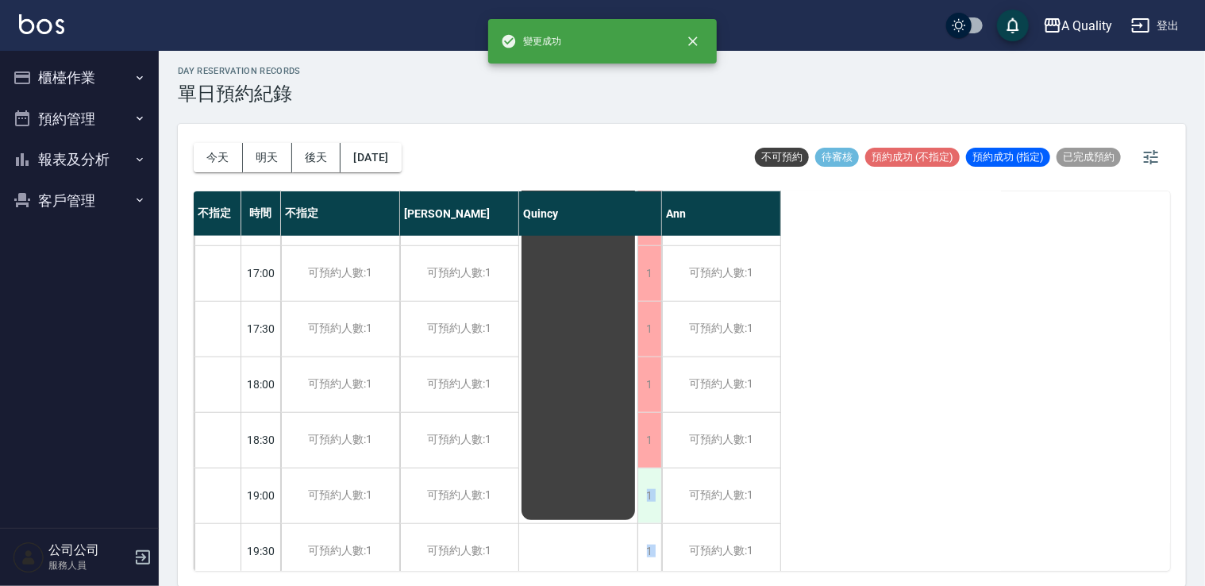
scroll to position [677, 0]
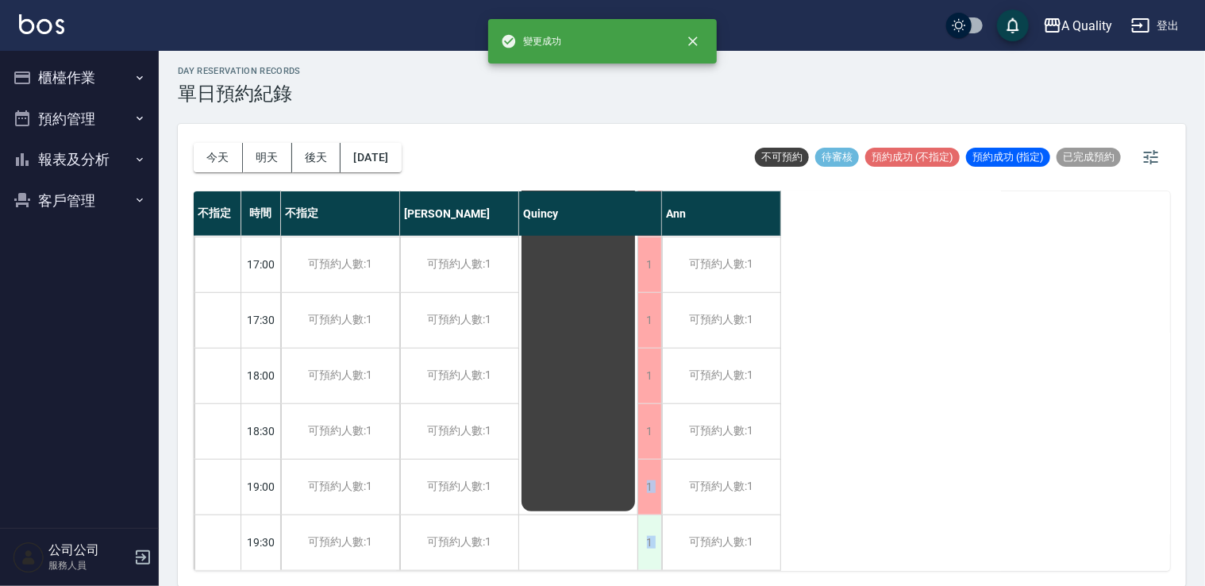
click at [648, 515] on div "1" at bounding box center [650, 542] width 24 height 55
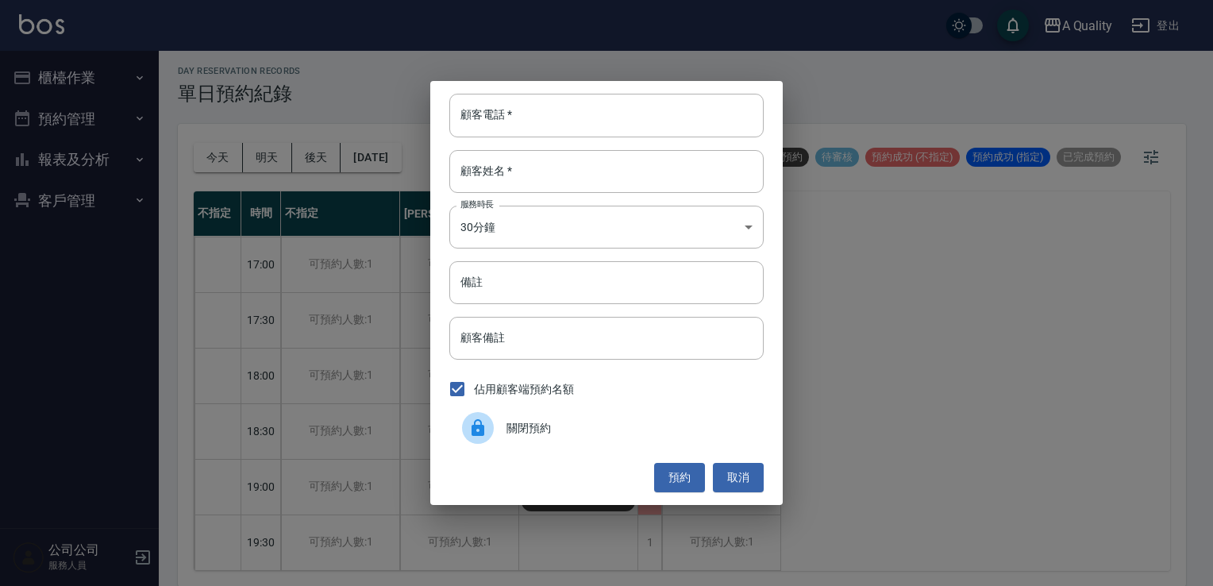
click at [530, 425] on span "關閉預約" at bounding box center [629, 428] width 245 height 17
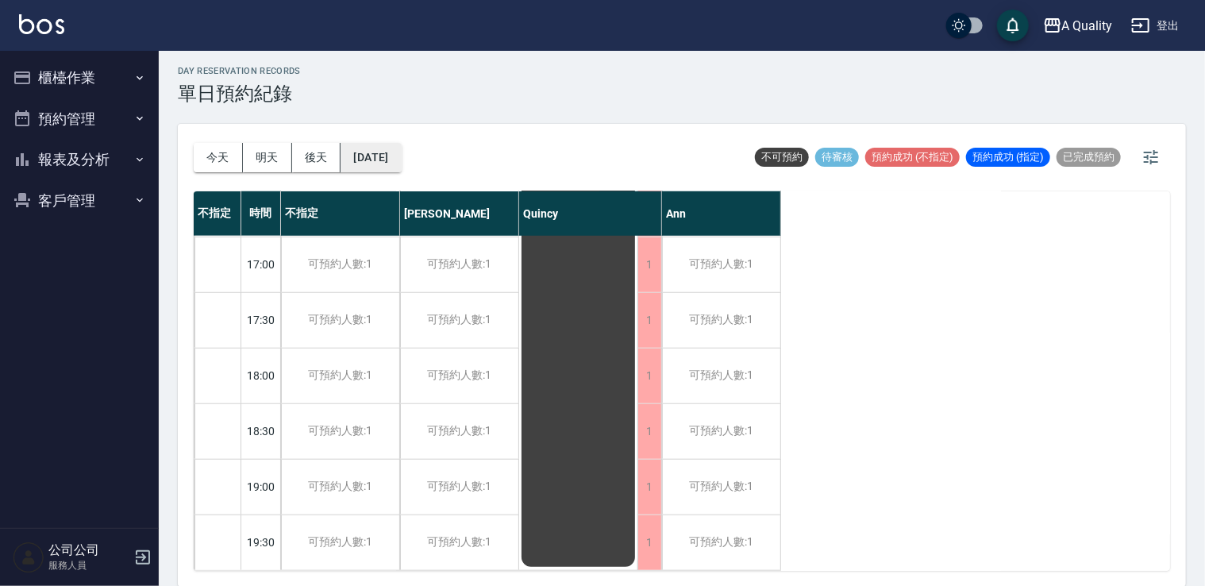
click at [375, 159] on button "2025/10/01" at bounding box center [371, 157] width 60 height 29
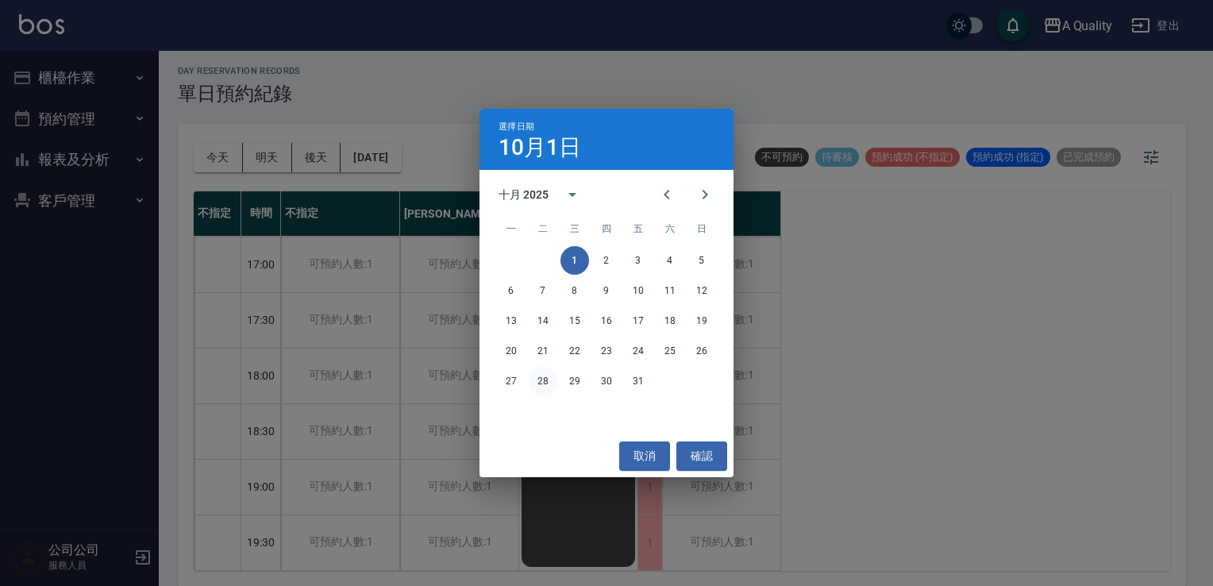
click at [541, 375] on button "28" at bounding box center [543, 381] width 29 height 29
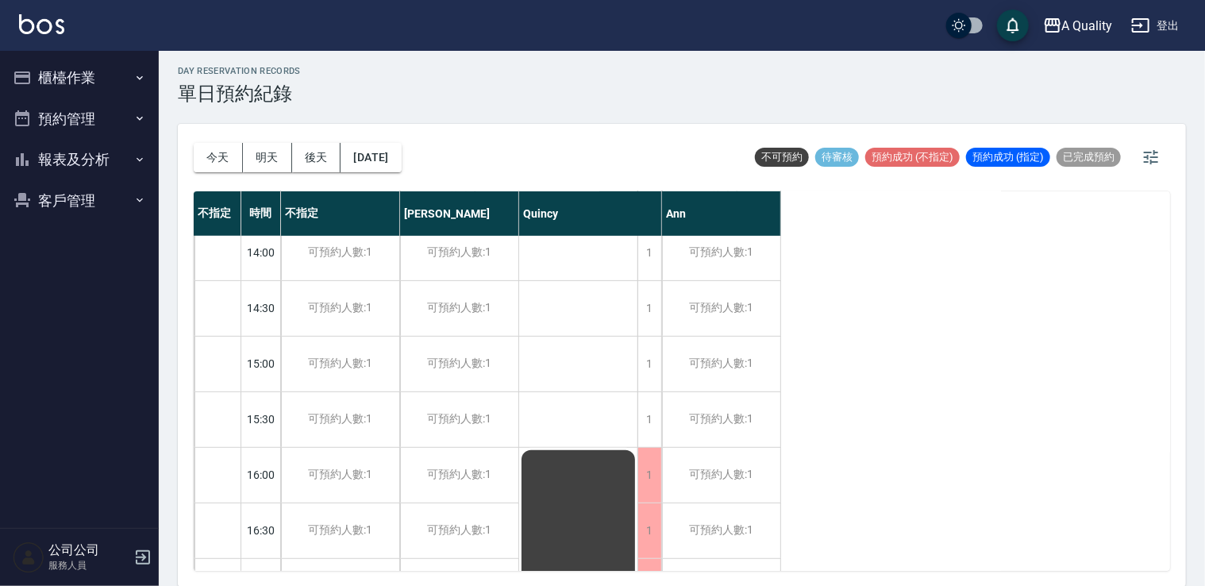
scroll to position [280, 0]
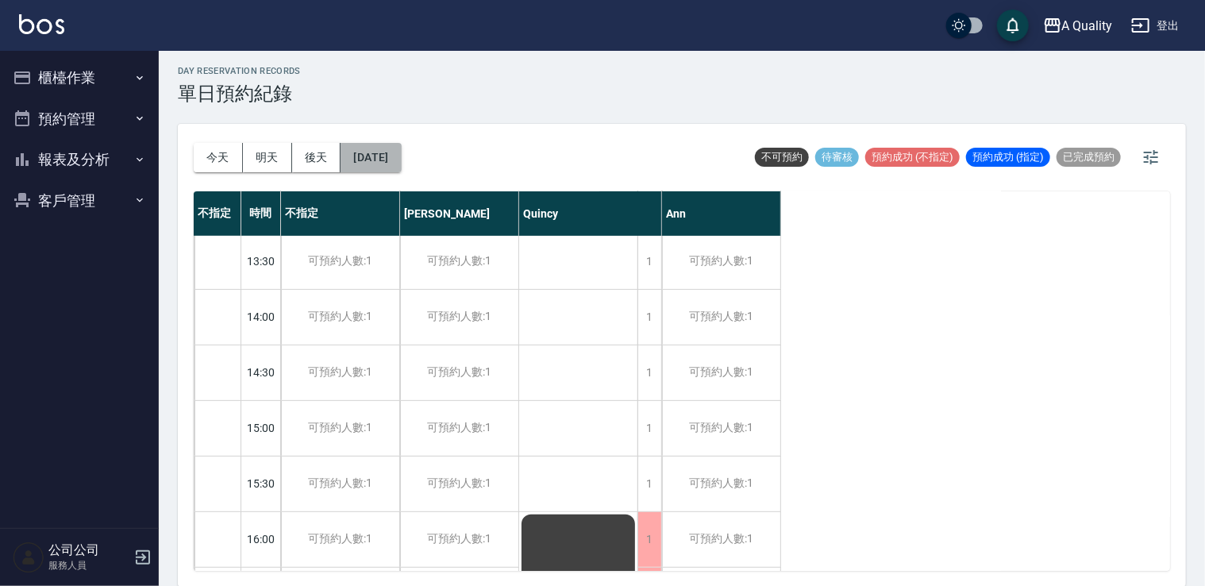
click at [401, 156] on button "2025/10/28" at bounding box center [371, 157] width 60 height 29
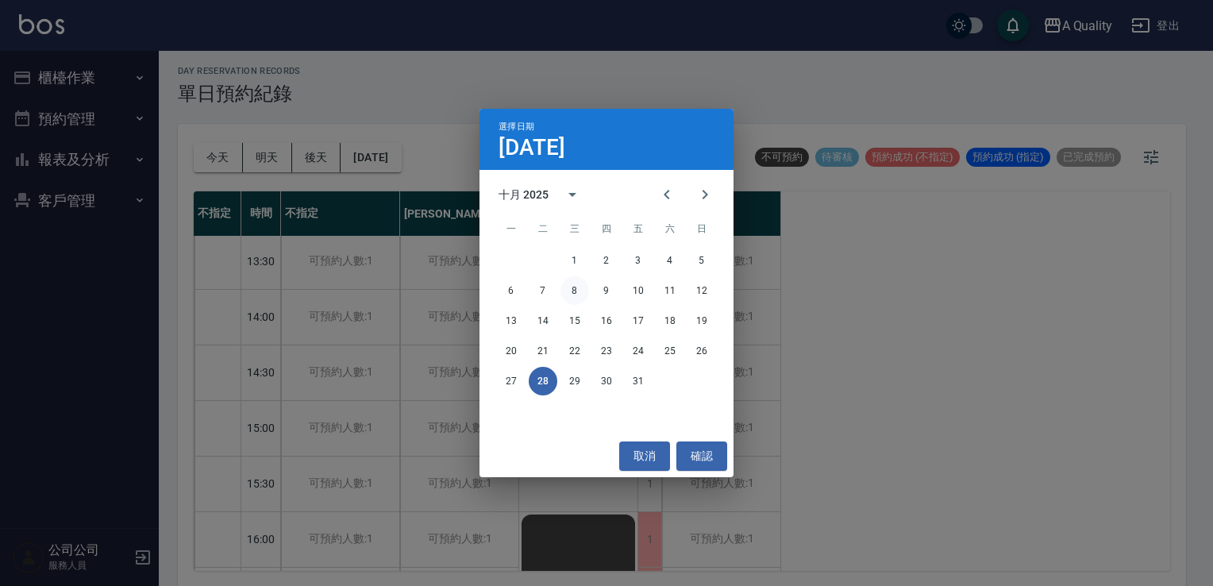
click at [566, 291] on button "8" at bounding box center [575, 290] width 29 height 29
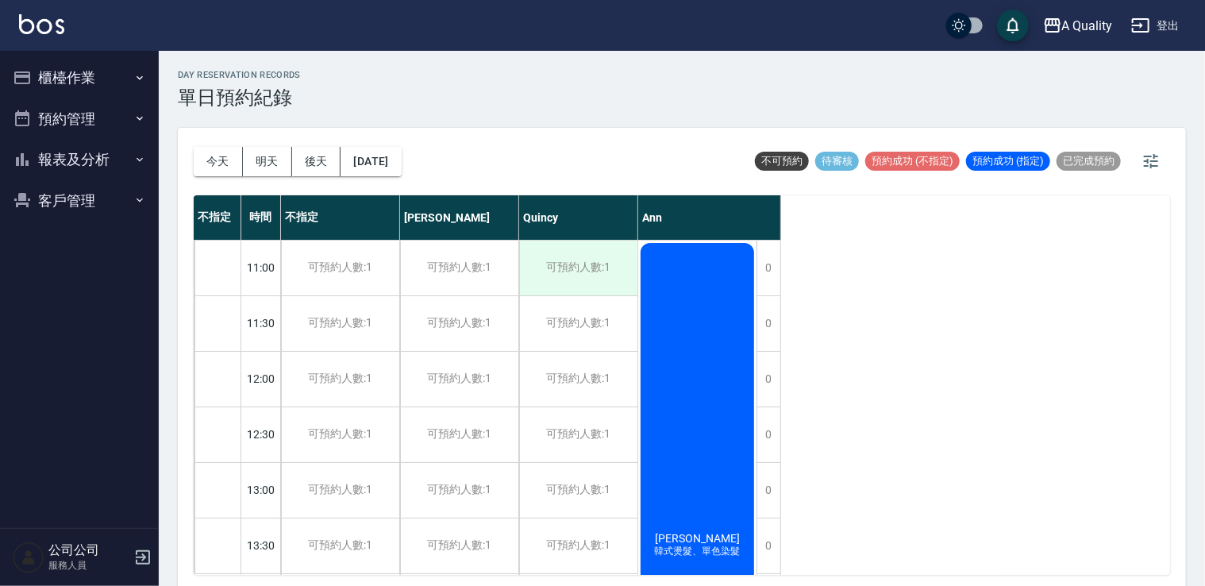
click at [589, 282] on div "可預約人數:1" at bounding box center [578, 268] width 118 height 55
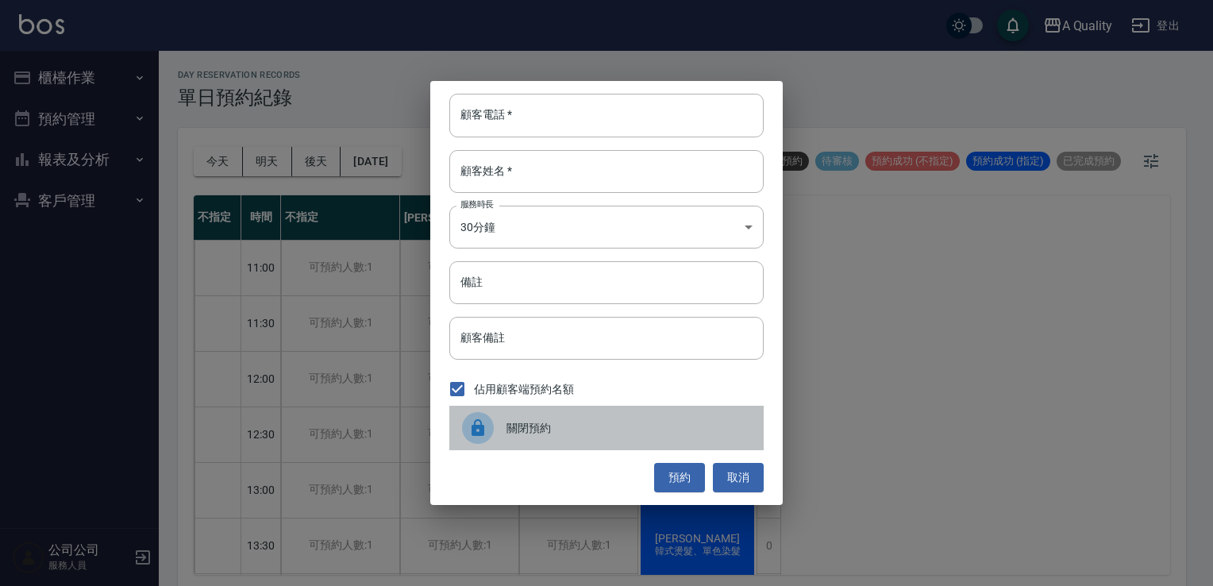
click at [543, 435] on span "關閉預約" at bounding box center [629, 428] width 245 height 17
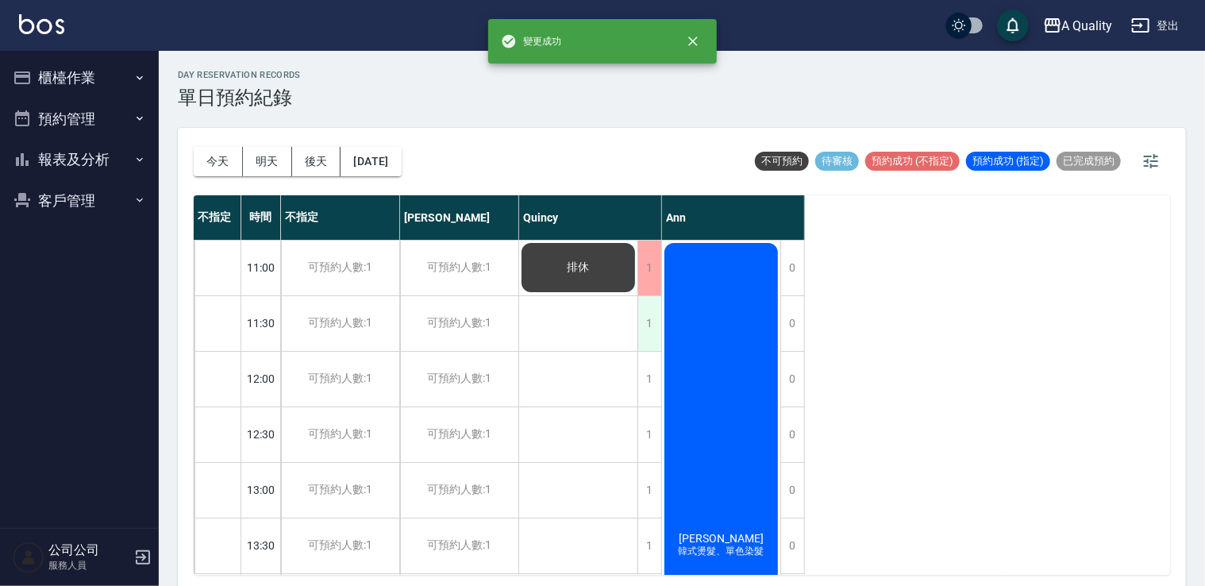
click at [650, 326] on div "1" at bounding box center [650, 323] width 24 height 55
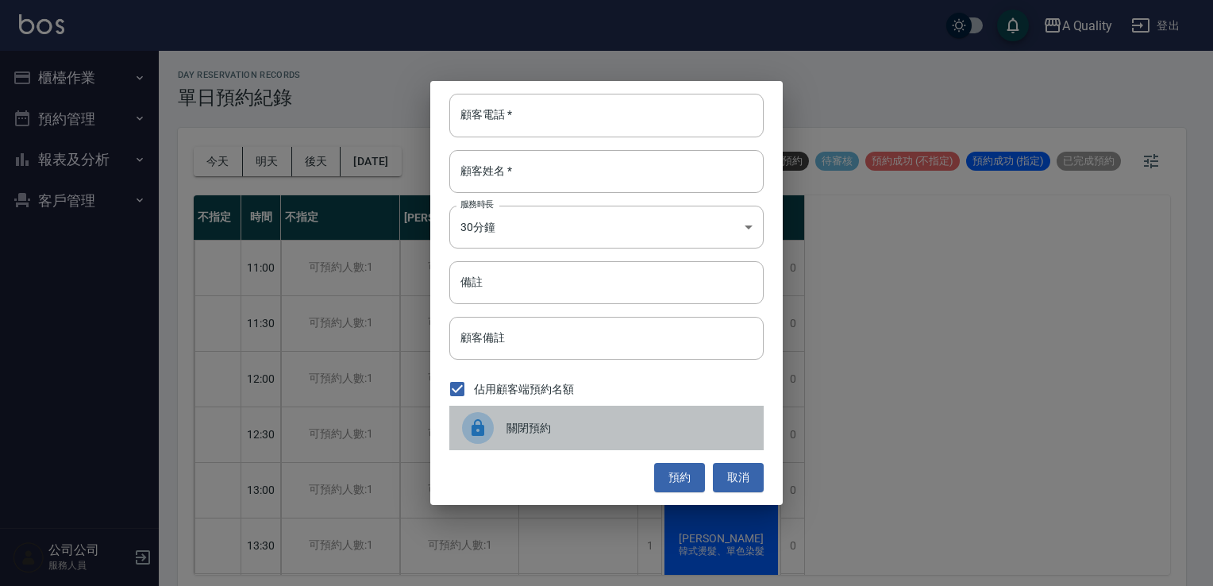
drag, startPoint x: 534, startPoint y: 433, endPoint x: 586, endPoint y: 392, distance: 65.6
click at [536, 433] on span "關閉預約" at bounding box center [629, 428] width 245 height 17
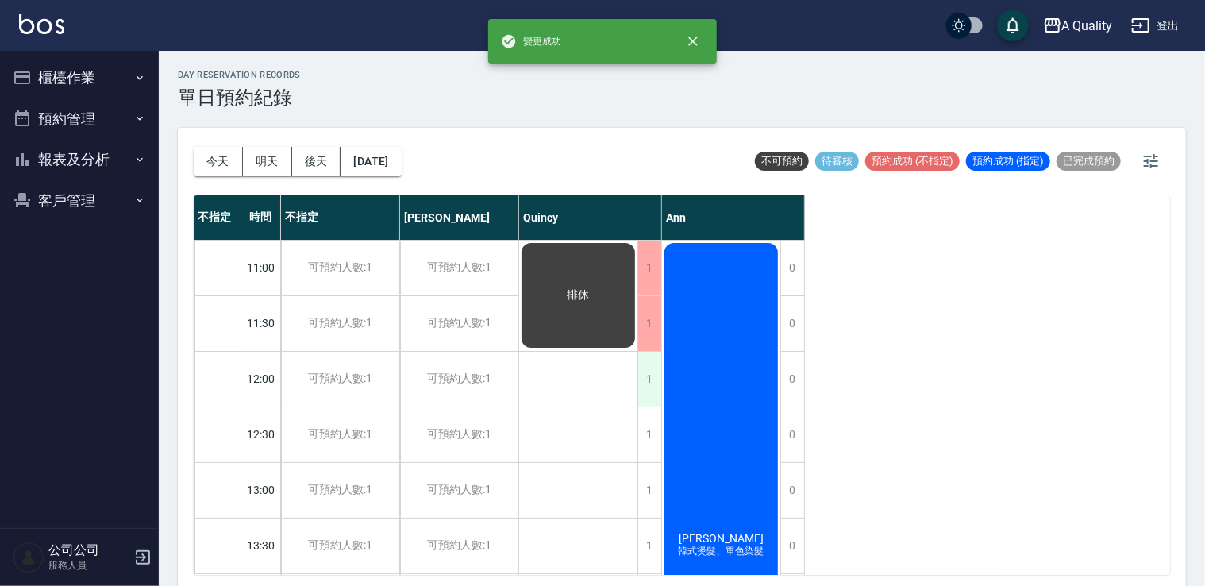
click at [658, 395] on div "1" at bounding box center [650, 379] width 24 height 55
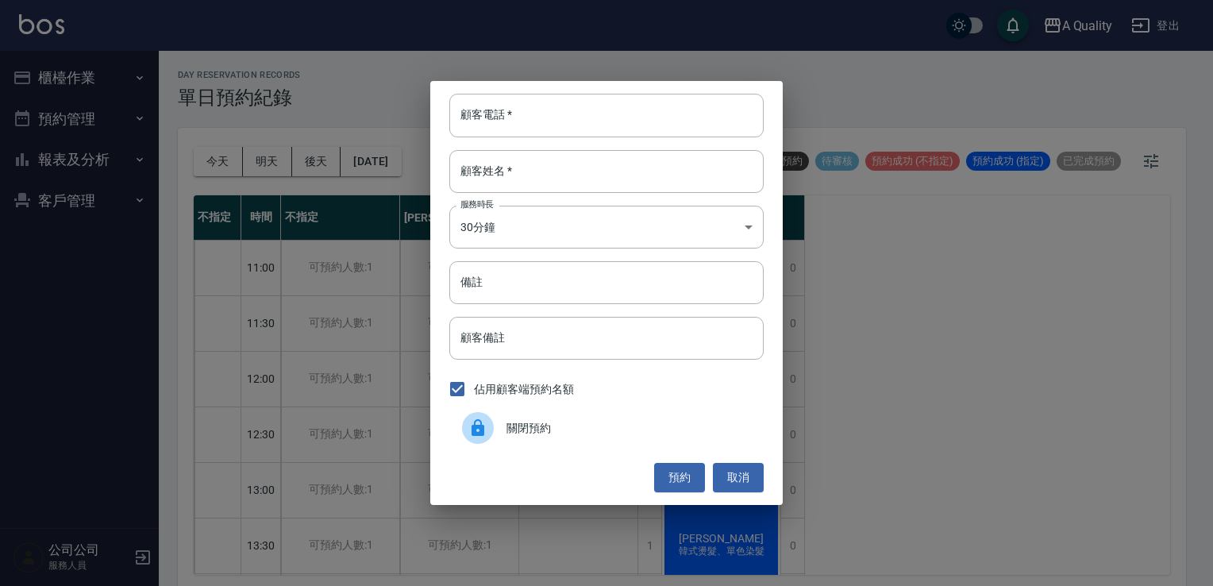
drag, startPoint x: 576, startPoint y: 424, endPoint x: 596, endPoint y: 422, distance: 20.8
click at [578, 424] on span "關閉預約" at bounding box center [629, 428] width 245 height 17
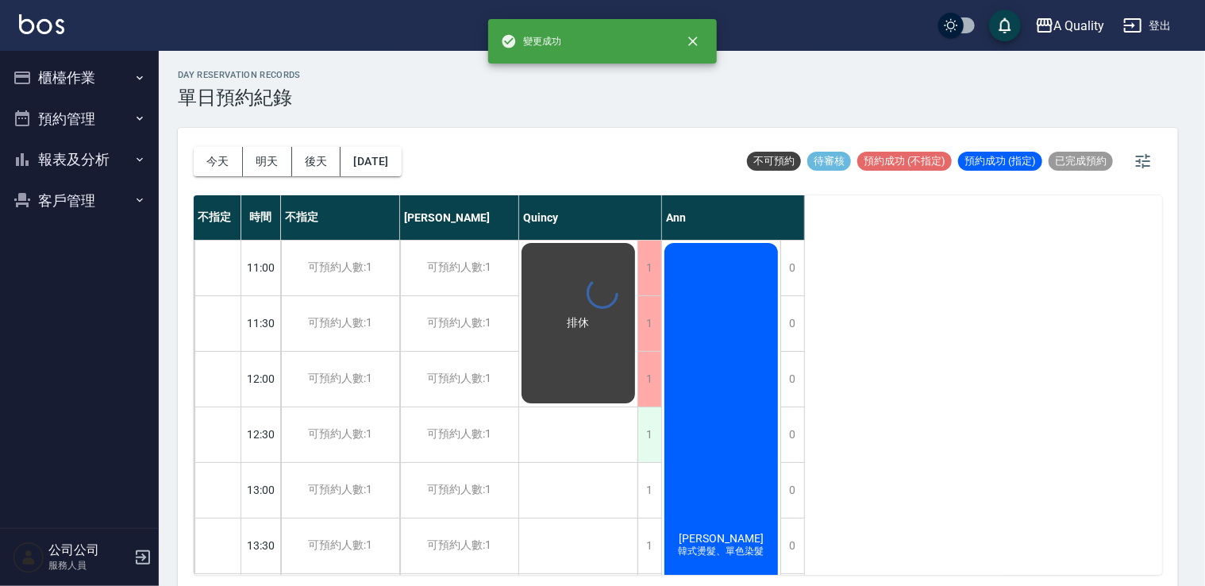
click at [651, 433] on div "1" at bounding box center [650, 434] width 24 height 55
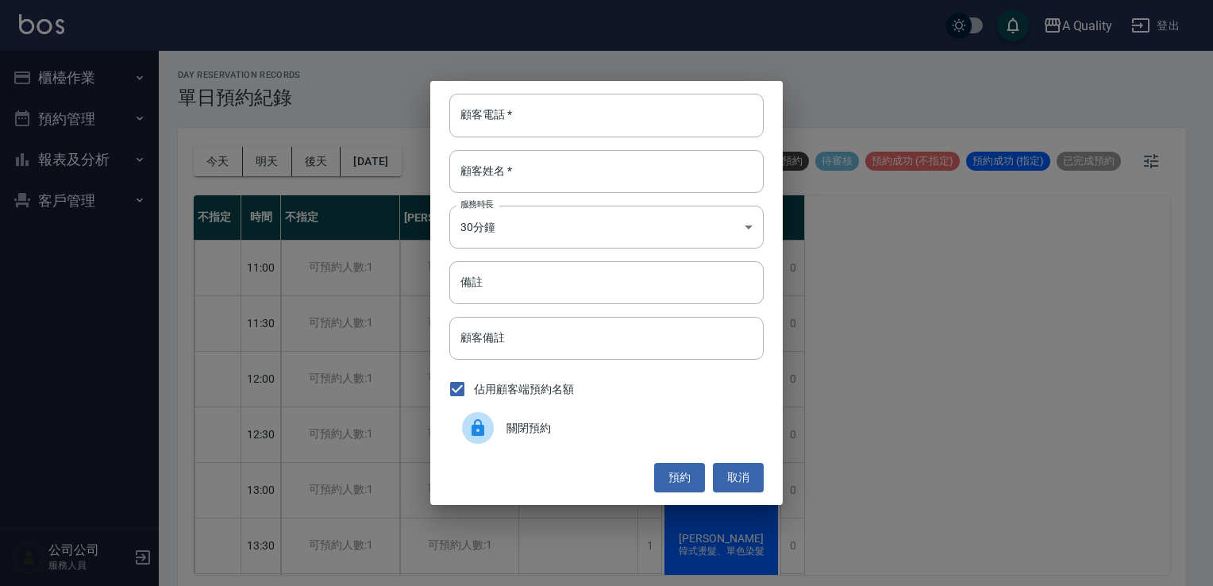
drag, startPoint x: 608, startPoint y: 434, endPoint x: 625, endPoint y: 437, distance: 16.8
click at [611, 434] on span "關閉預約" at bounding box center [629, 428] width 245 height 17
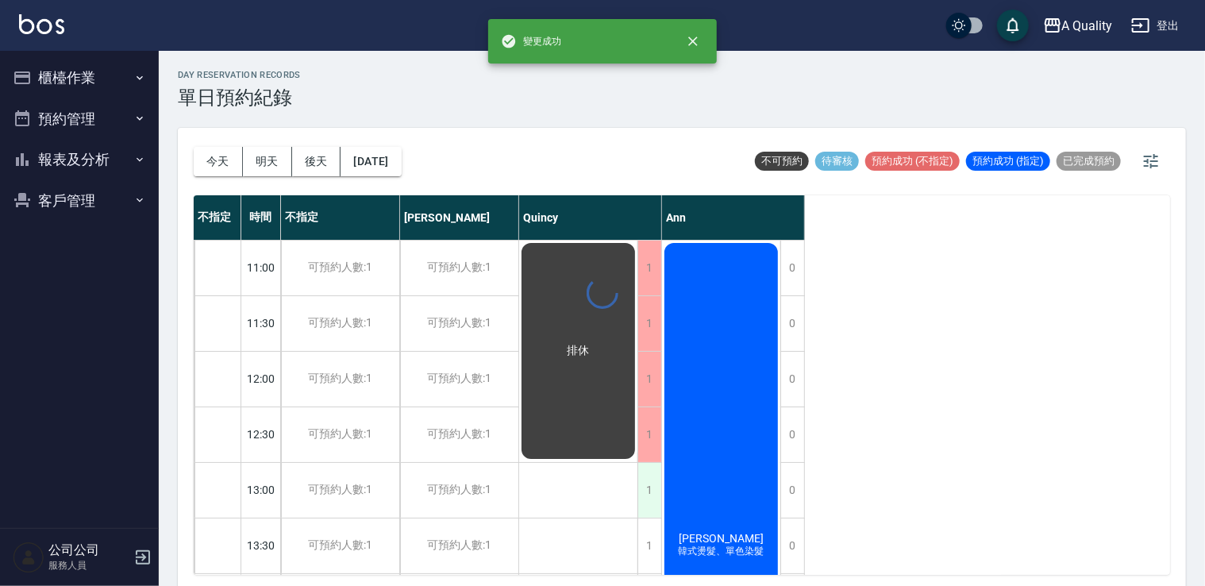
click at [649, 483] on div "1" at bounding box center [650, 490] width 24 height 55
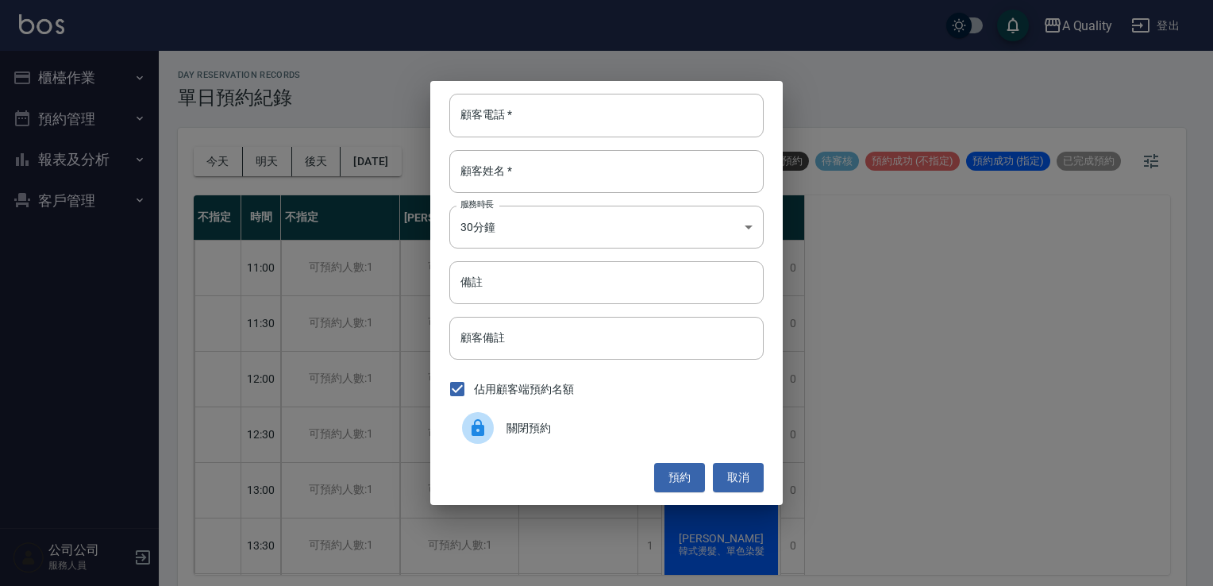
drag, startPoint x: 649, startPoint y: 483, endPoint x: 611, endPoint y: 448, distance: 51.7
click at [611, 450] on div "顧客電話   * 顧客電話   * 顧客姓名   * 顧客姓名   * 服務時長 30分鐘 1 服務時長 備註 備註 顧客備註 顧客備註 佔用顧客端預約名額 …" at bounding box center [606, 292] width 353 height 423
click at [610, 441] on div "關閉預約" at bounding box center [606, 428] width 314 height 44
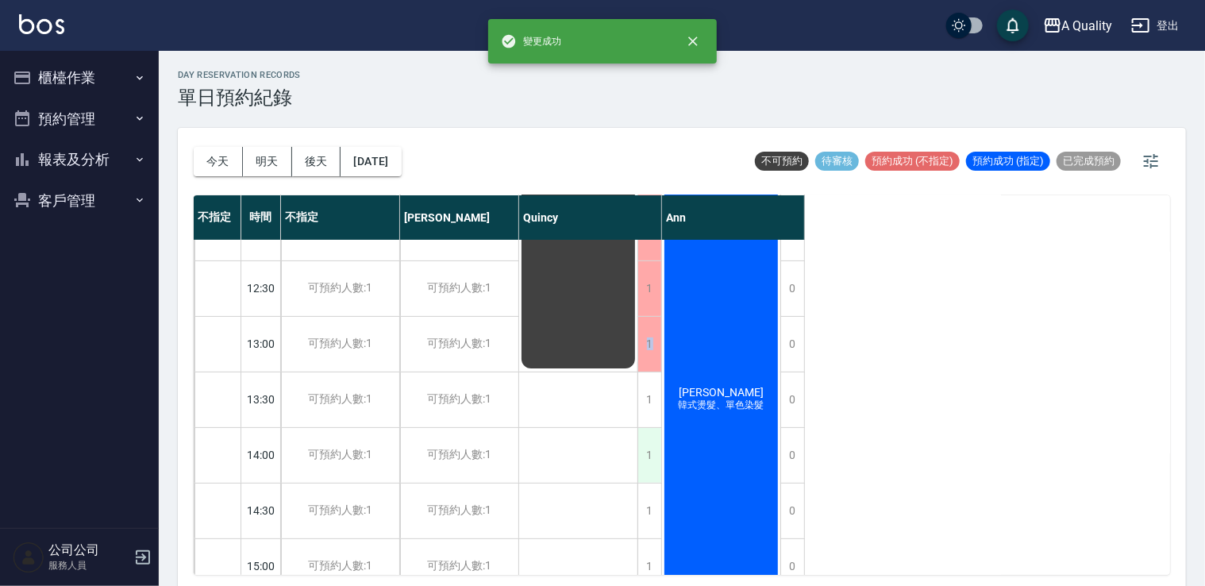
scroll to position [159, 0]
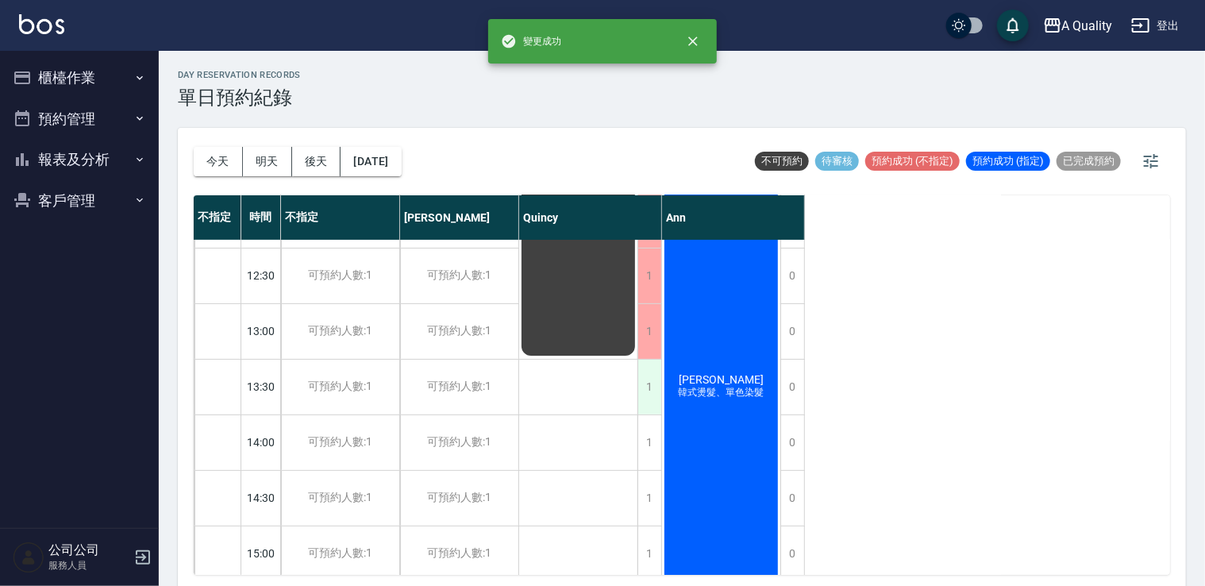
click at [648, 387] on div "1" at bounding box center [650, 387] width 24 height 55
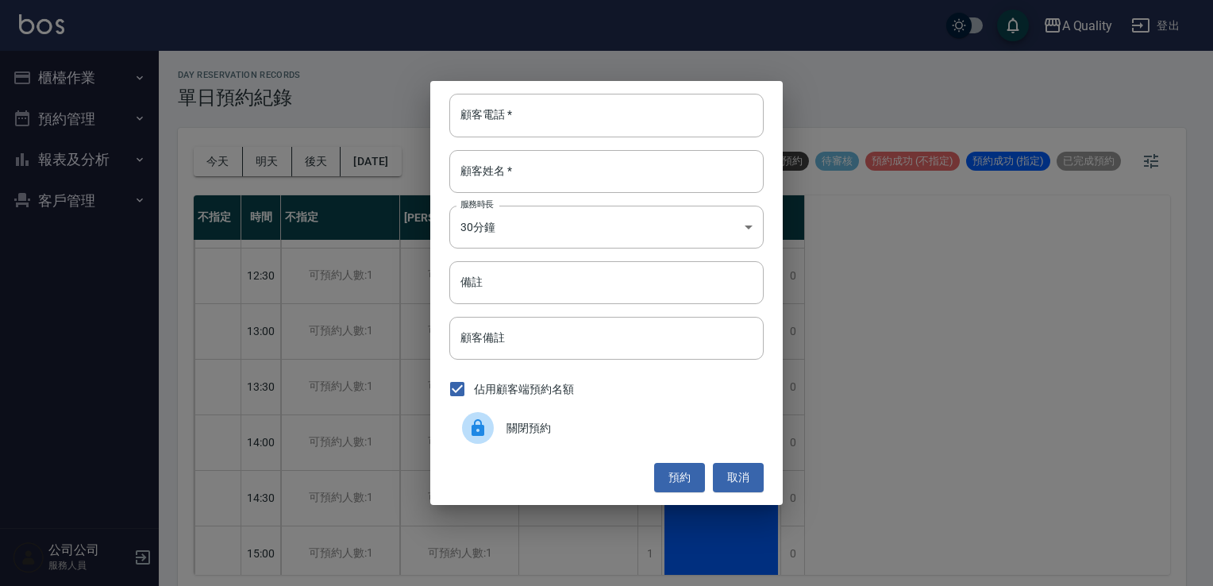
click at [588, 440] on div "關閉預約" at bounding box center [606, 428] width 314 height 44
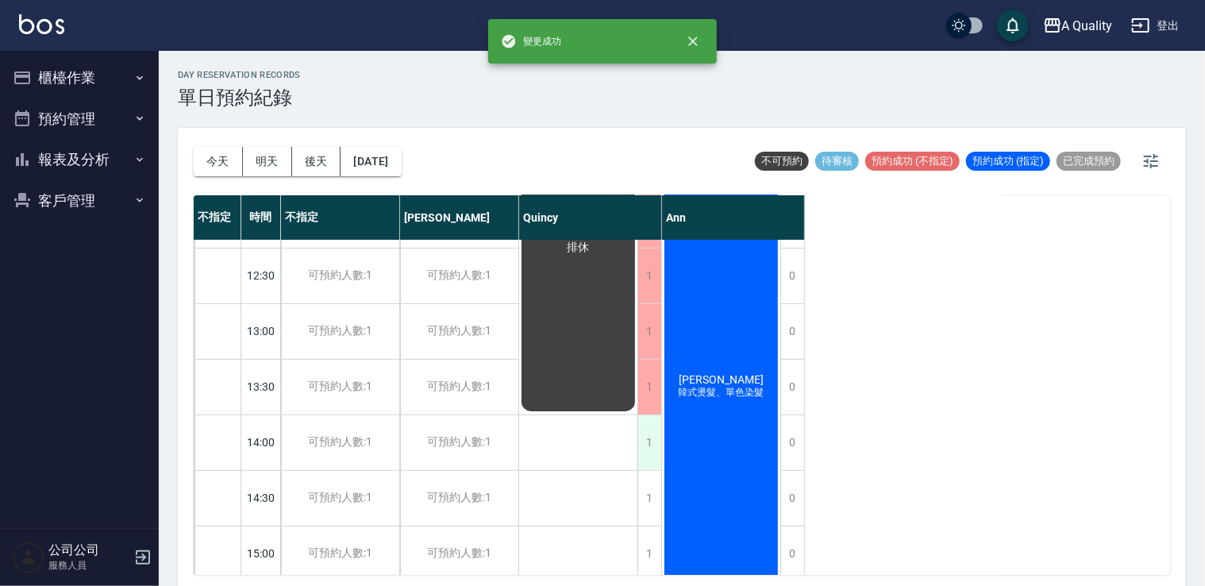
click at [649, 453] on div "1" at bounding box center [650, 442] width 24 height 55
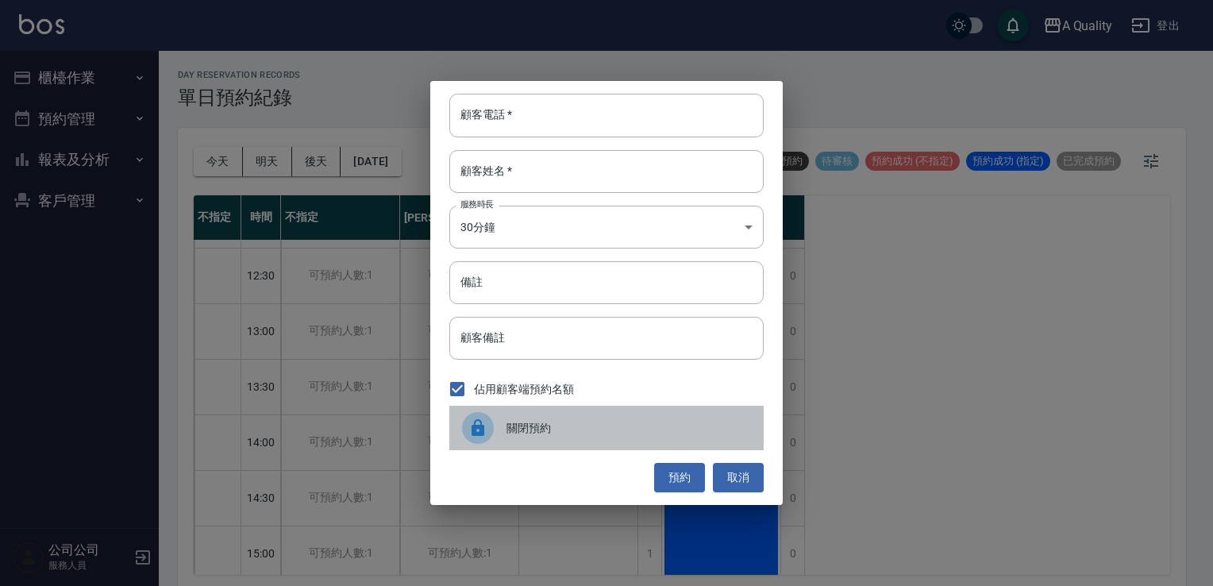
drag, startPoint x: 560, startPoint y: 424, endPoint x: 619, endPoint y: 446, distance: 63.6
click at [567, 430] on span "關閉預約" at bounding box center [629, 428] width 245 height 17
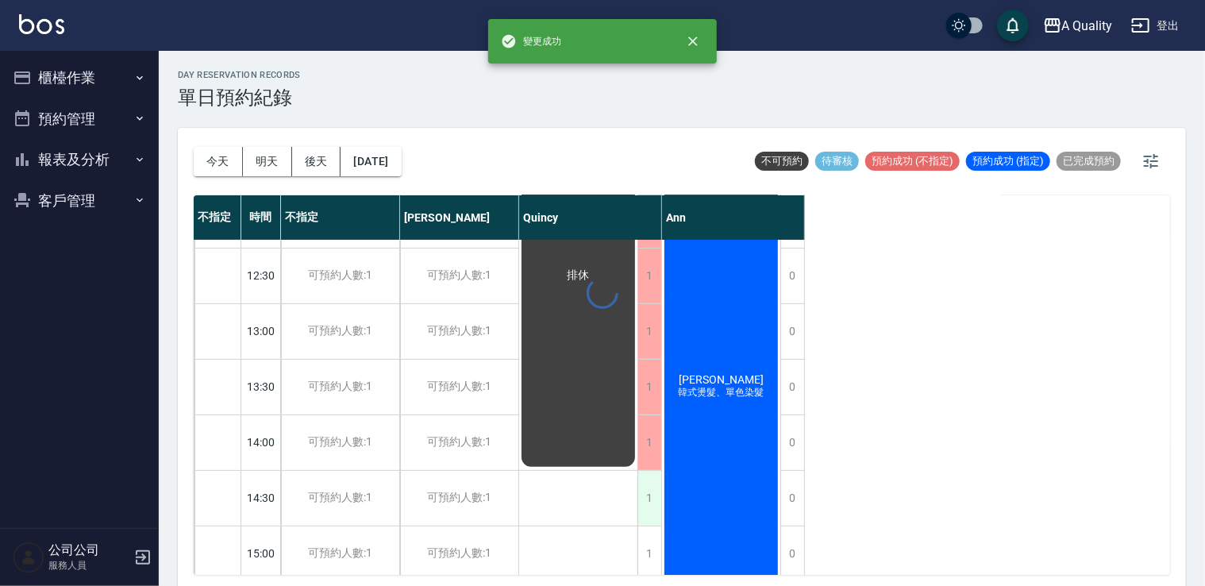
click at [651, 496] on div "1" at bounding box center [650, 498] width 24 height 55
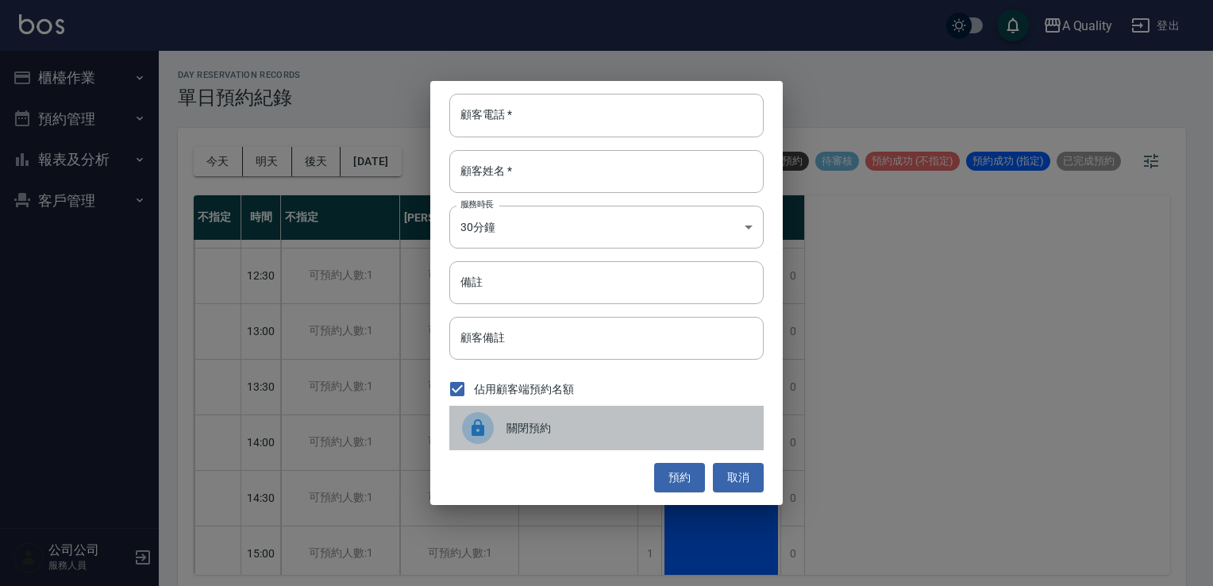
drag, startPoint x: 578, startPoint y: 420, endPoint x: 641, endPoint y: 445, distance: 67.4
click at [579, 422] on span "關閉預約" at bounding box center [629, 428] width 245 height 17
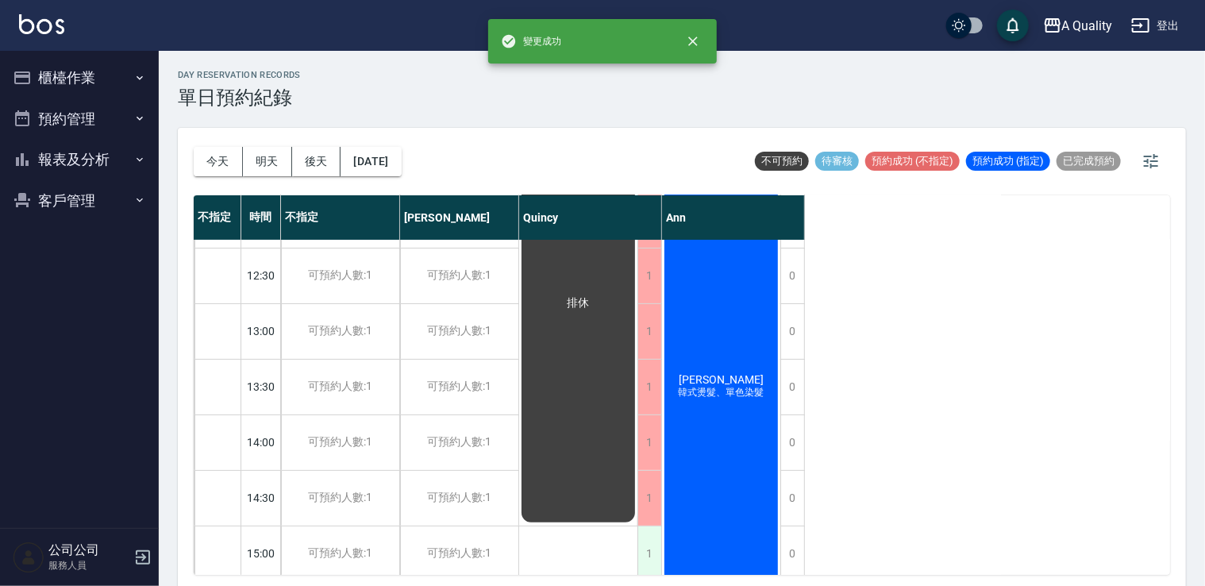
click at [648, 536] on div "1" at bounding box center [650, 553] width 24 height 55
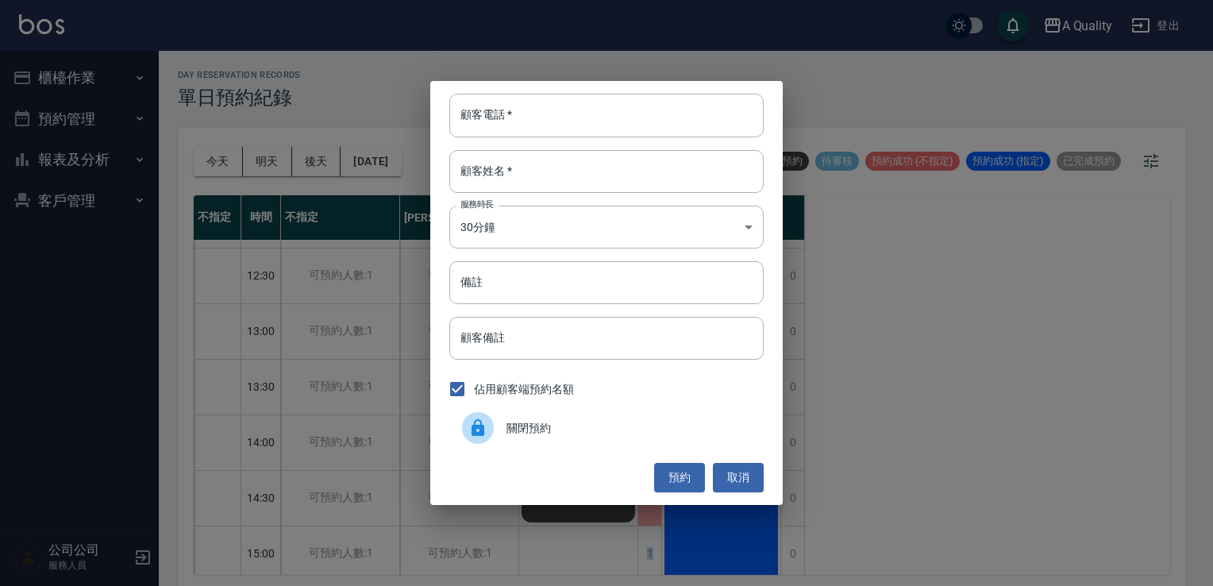
drag, startPoint x: 648, startPoint y: 536, endPoint x: 582, endPoint y: 418, distance: 134.7
click at [580, 421] on span "關閉預約" at bounding box center [629, 428] width 245 height 17
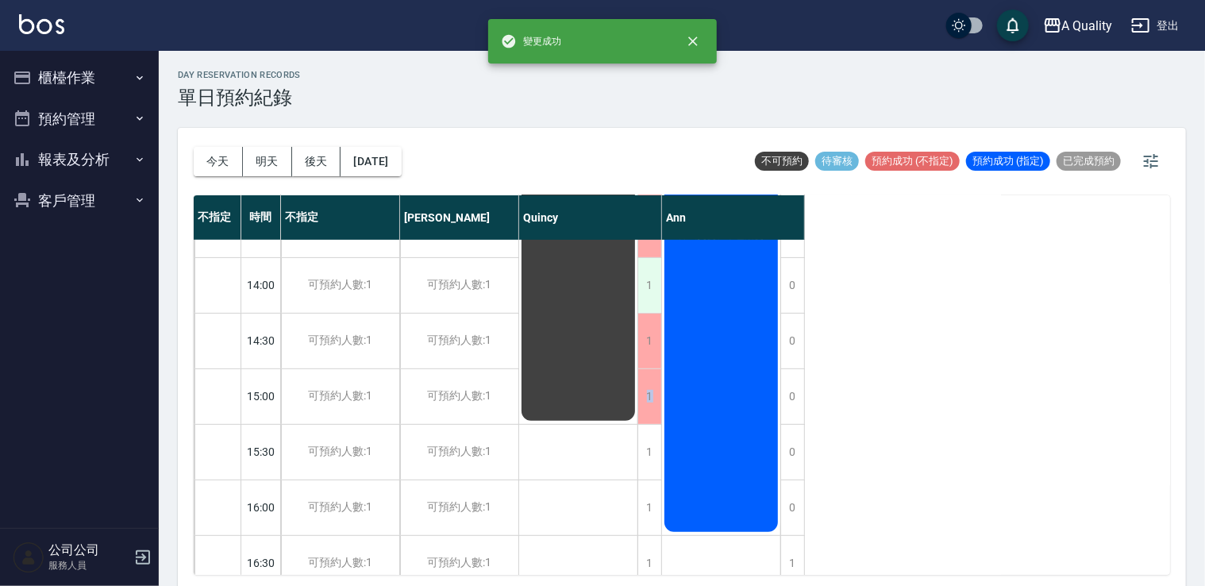
scroll to position [318, 0]
click at [649, 445] on div "1" at bounding box center [650, 450] width 24 height 55
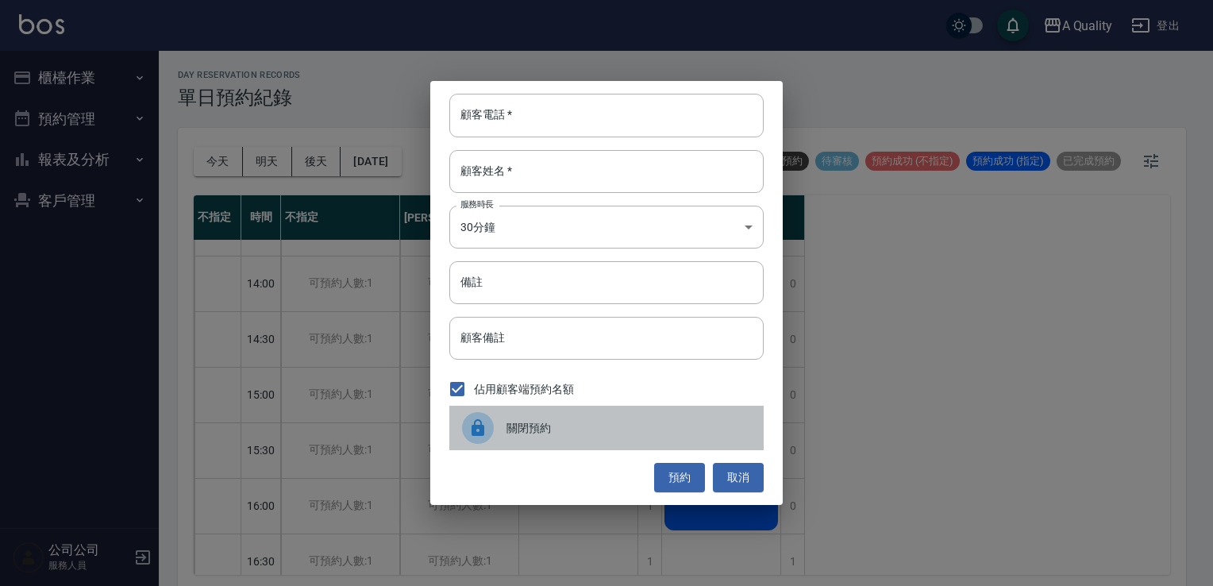
drag, startPoint x: 649, startPoint y: 445, endPoint x: 565, endPoint y: 445, distance: 84.2
click at [565, 445] on div "關閉預約" at bounding box center [606, 428] width 314 height 44
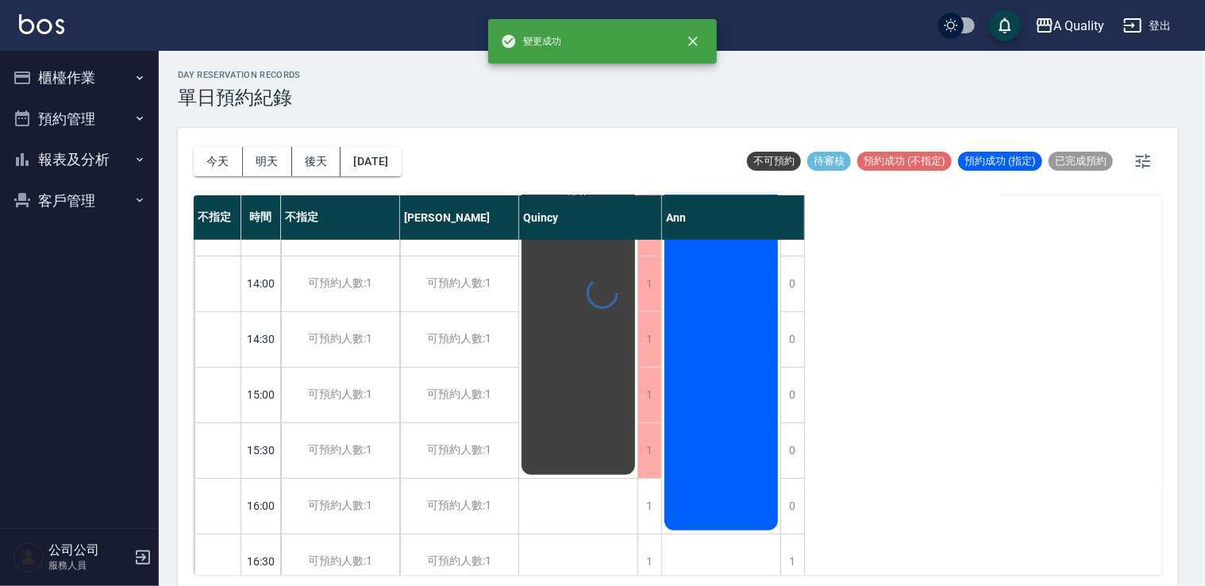
click at [648, 513] on div "1" at bounding box center [650, 506] width 24 height 55
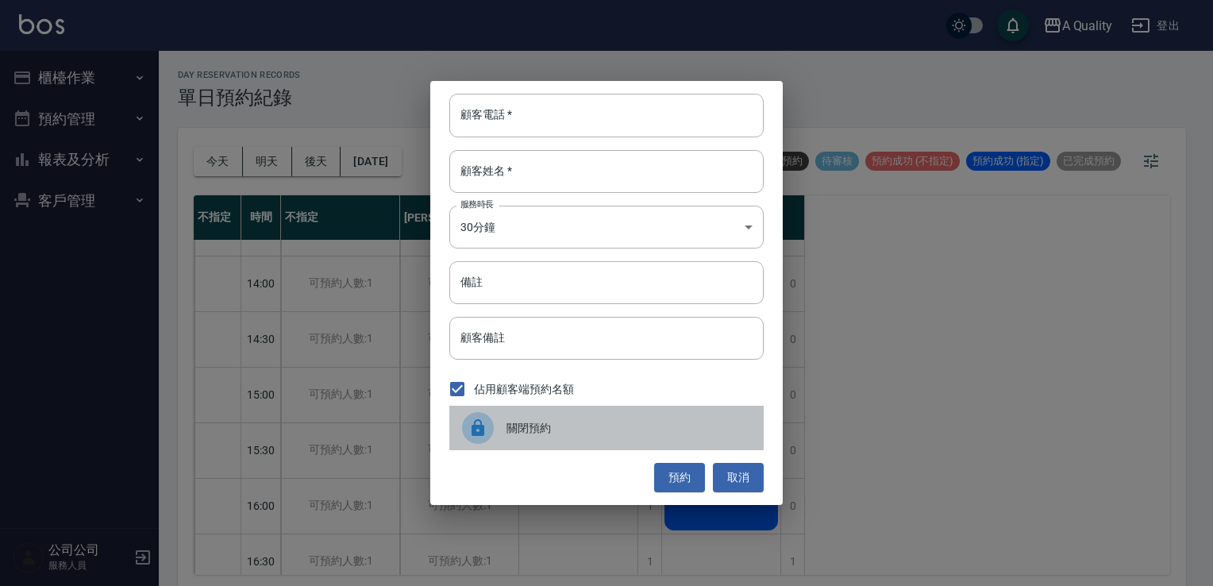
click at [583, 431] on span "關閉預約" at bounding box center [629, 428] width 245 height 17
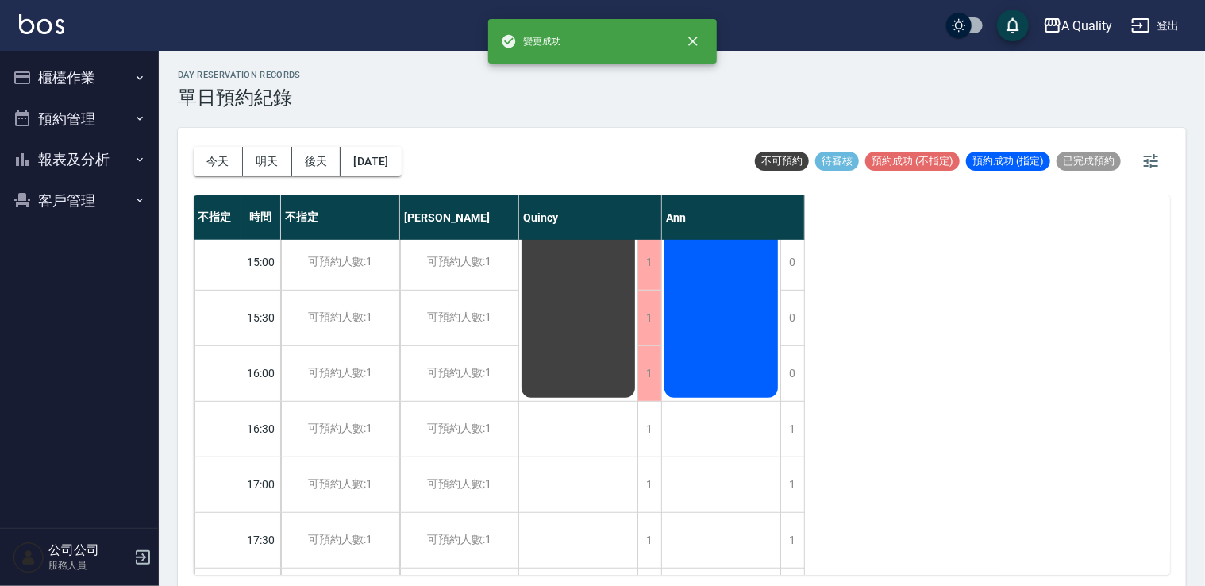
scroll to position [556, 0]
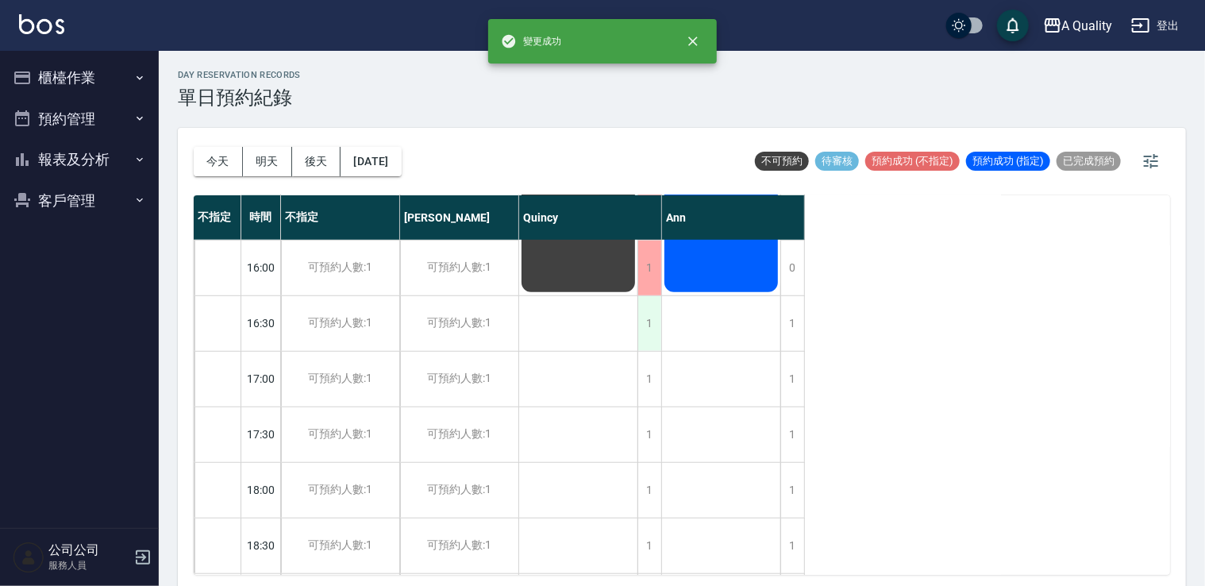
click at [653, 339] on div "1" at bounding box center [650, 323] width 24 height 55
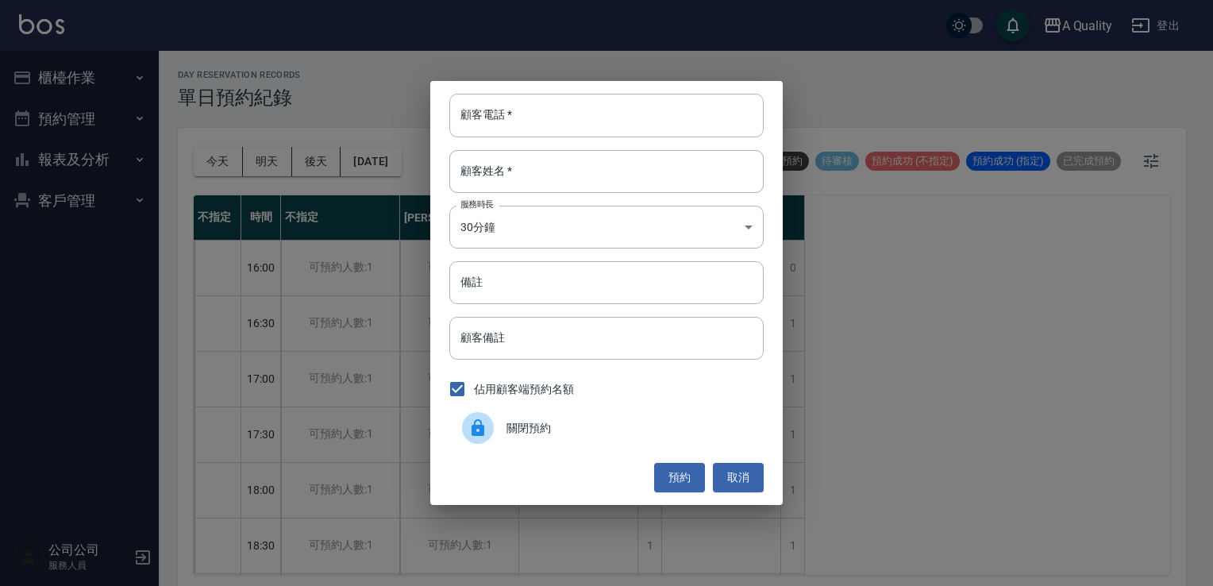
click at [538, 434] on span "關閉預約" at bounding box center [629, 428] width 245 height 17
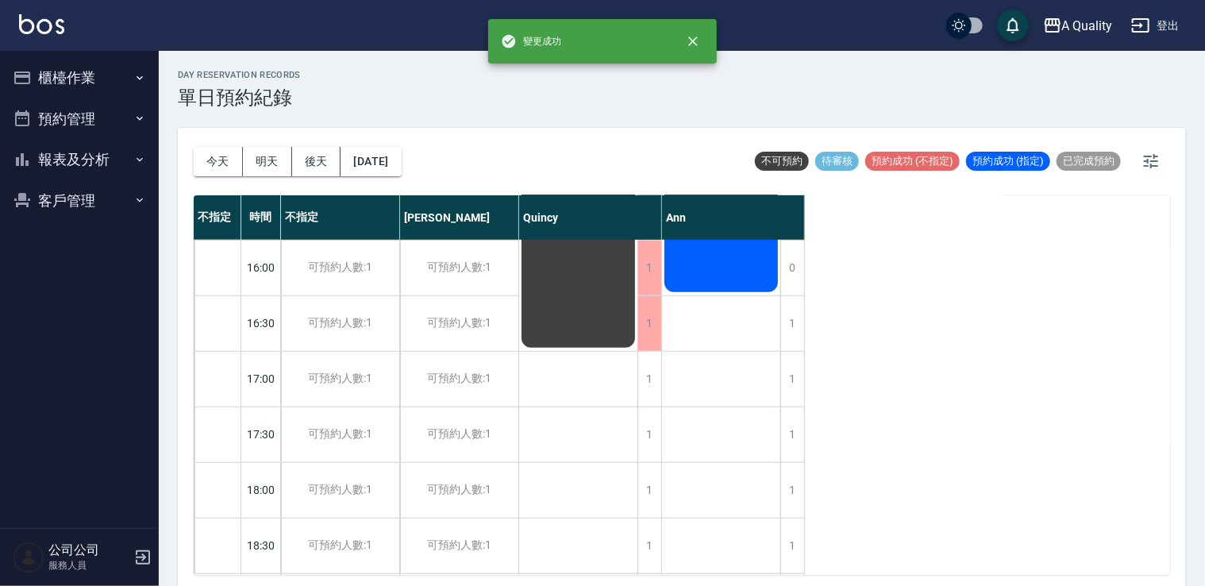
click at [651, 430] on div "1" at bounding box center [650, 434] width 24 height 55
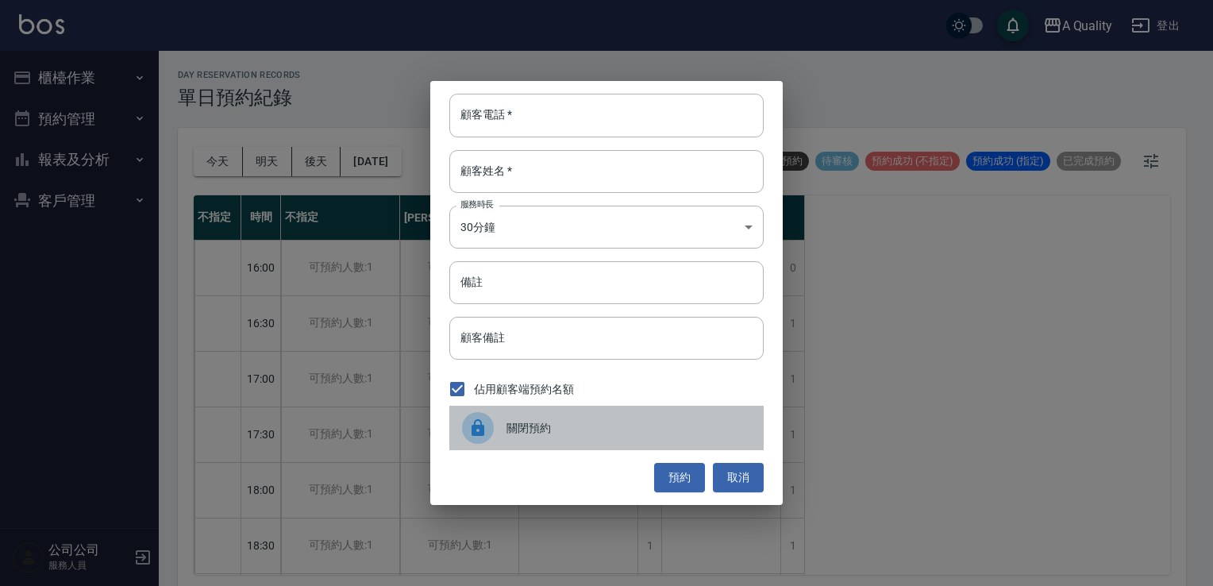
click at [590, 420] on span "關閉預約" at bounding box center [629, 428] width 245 height 17
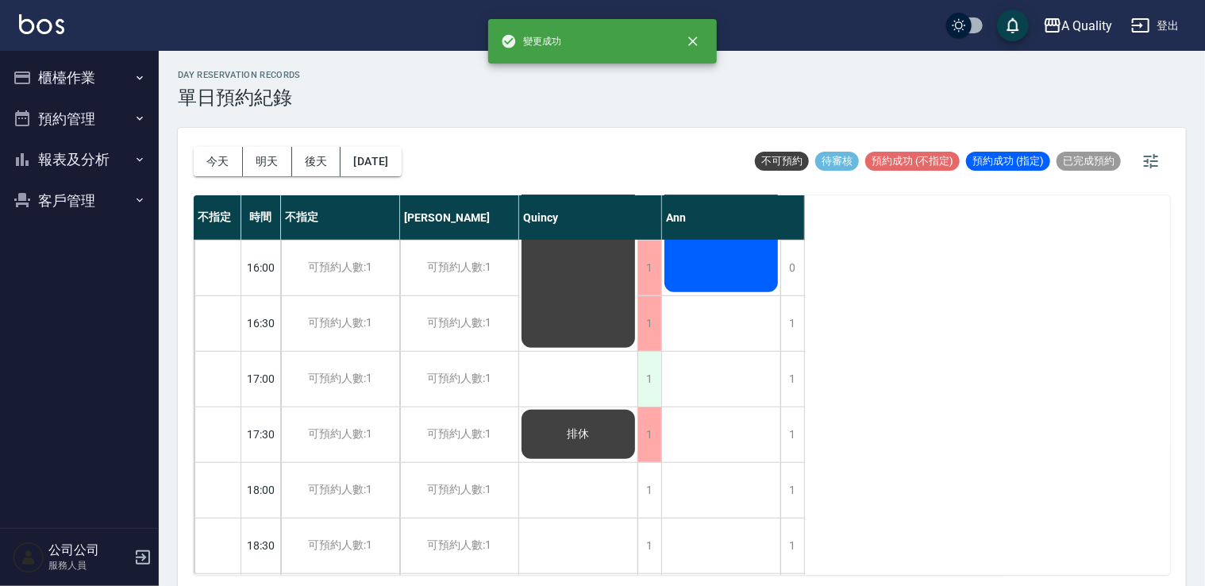
click at [654, 355] on div "1" at bounding box center [650, 379] width 24 height 55
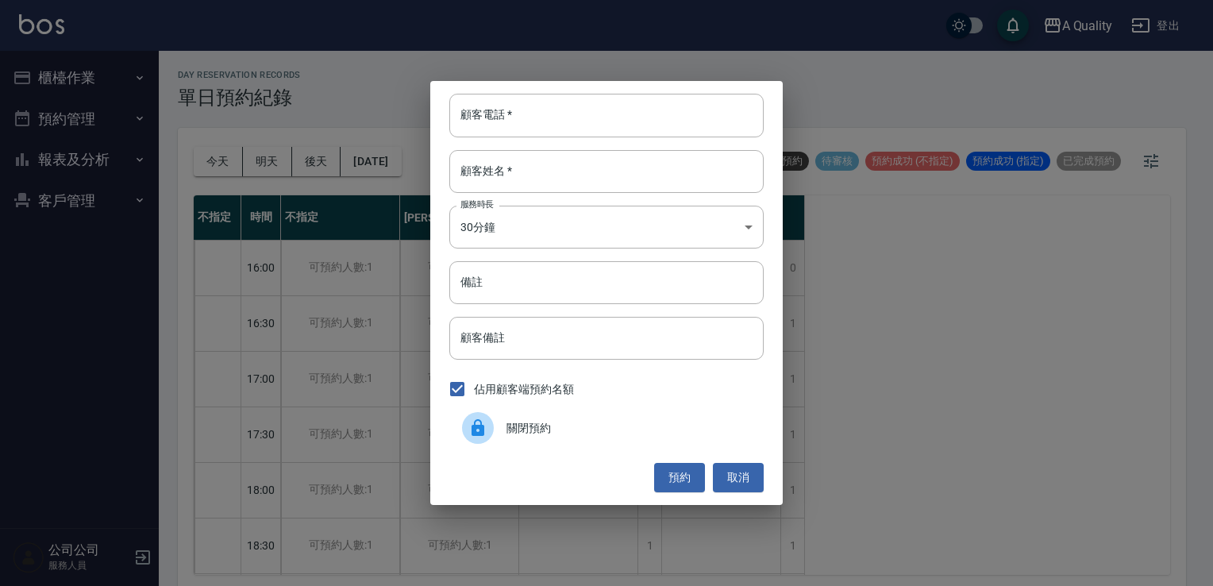
click at [534, 443] on div "關閉預約" at bounding box center [606, 428] width 314 height 44
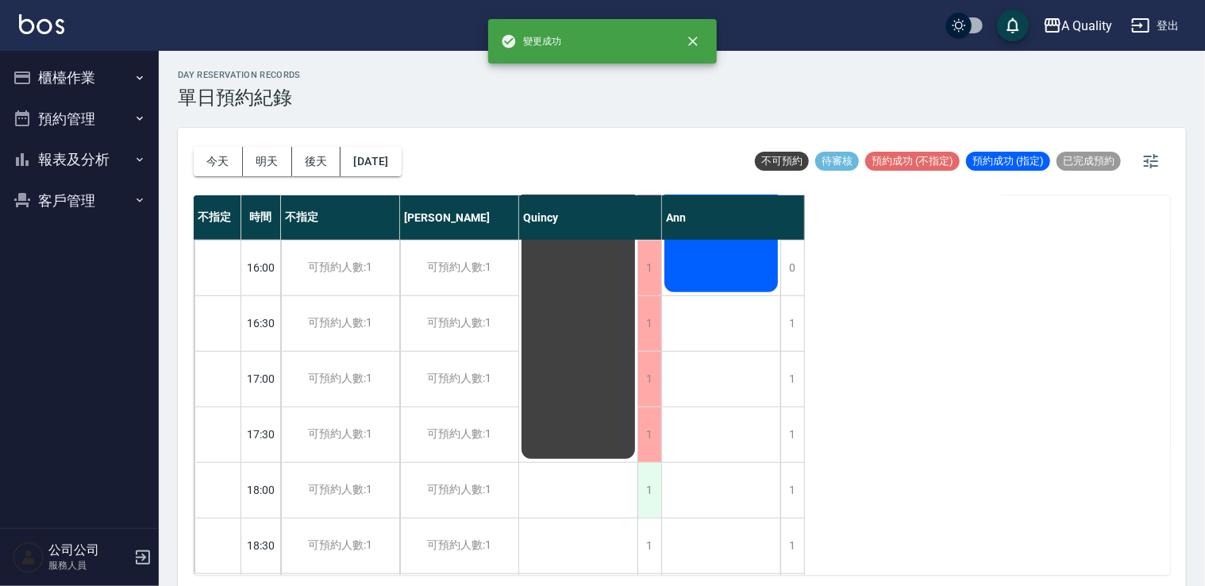
click at [649, 503] on div "1" at bounding box center [650, 490] width 24 height 55
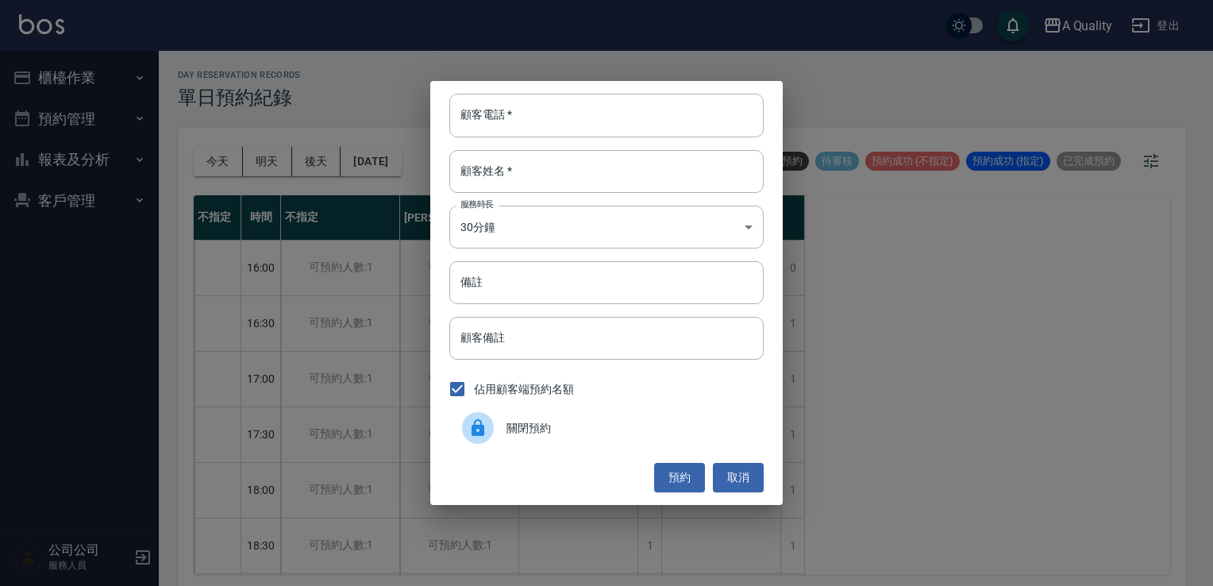
drag, startPoint x: 649, startPoint y: 503, endPoint x: 592, endPoint y: 440, distance: 85.4
click at [558, 422] on span "關閉預約" at bounding box center [629, 428] width 245 height 17
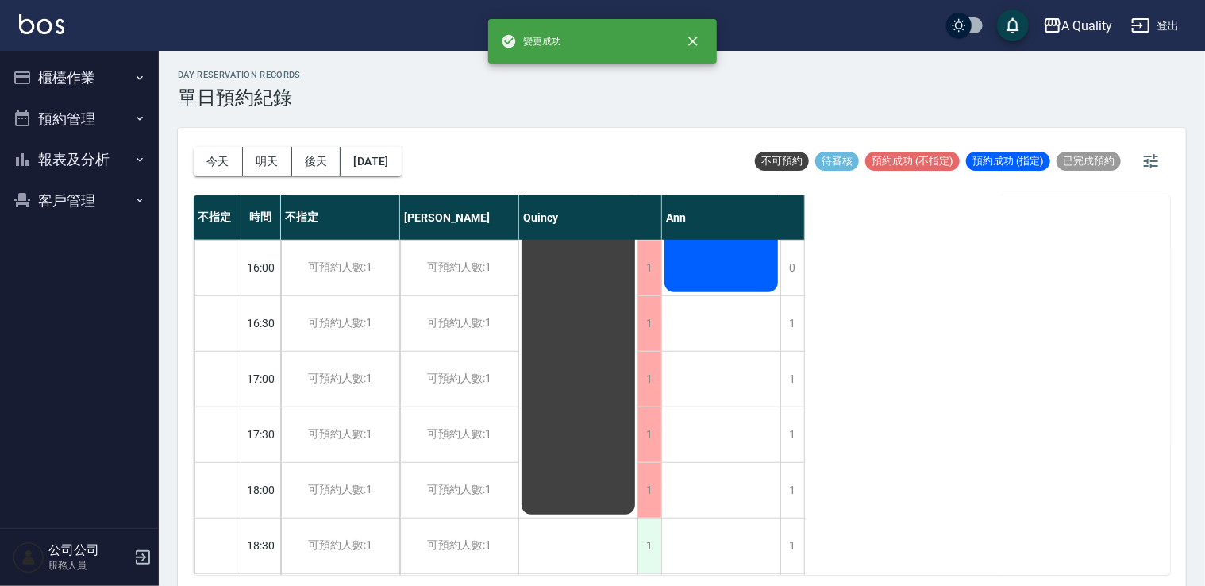
click at [639, 532] on div "1" at bounding box center [650, 545] width 24 height 55
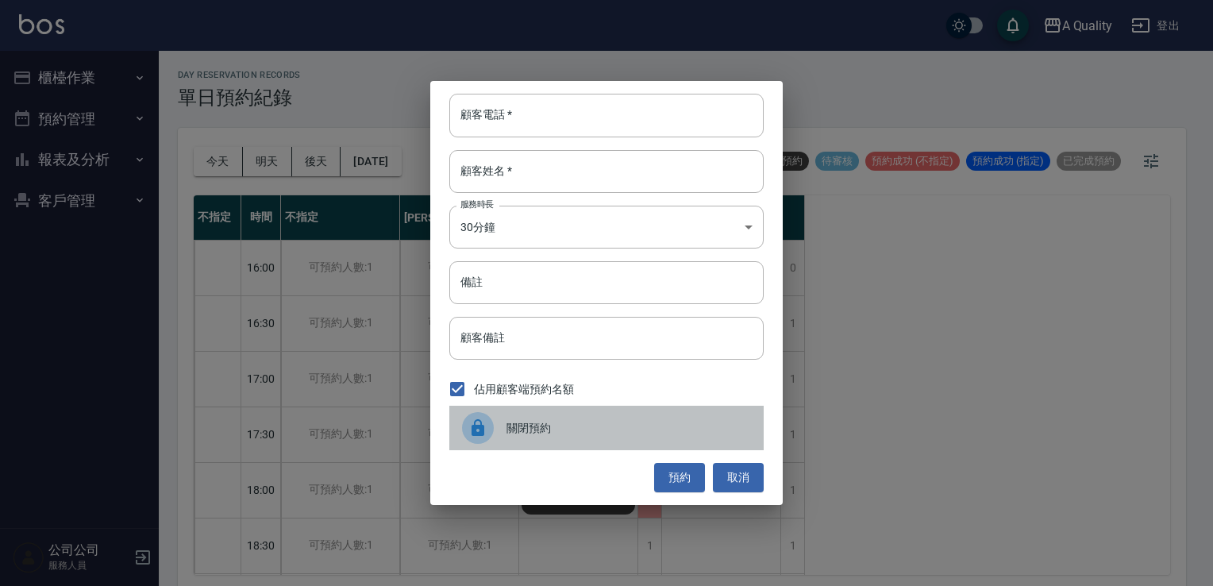
click at [584, 430] on span "關閉預約" at bounding box center [629, 428] width 245 height 17
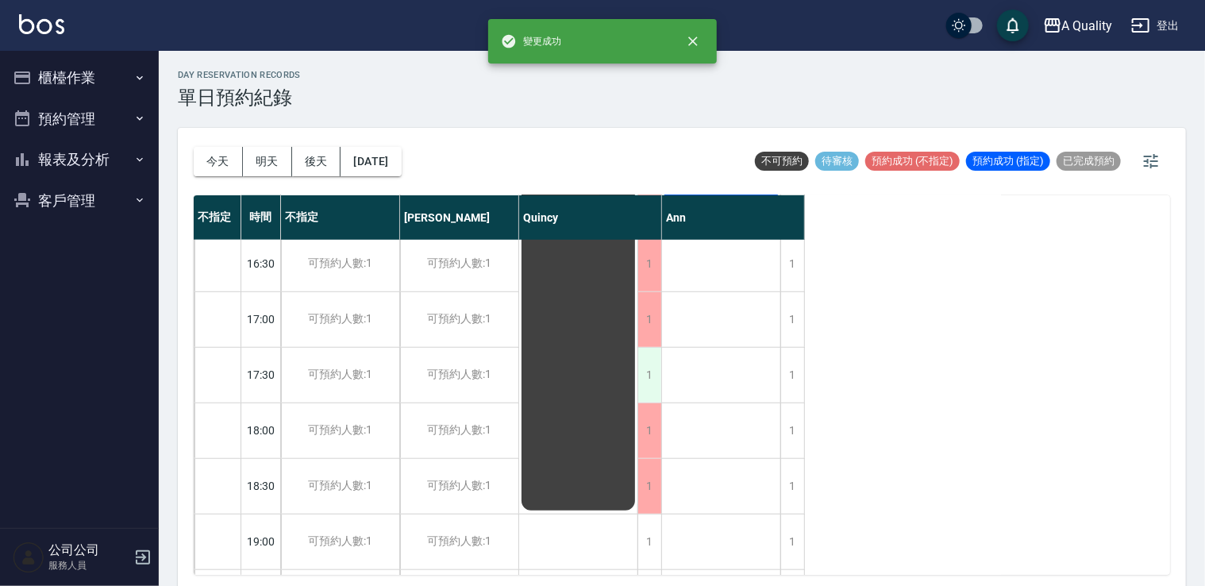
scroll to position [677, 0]
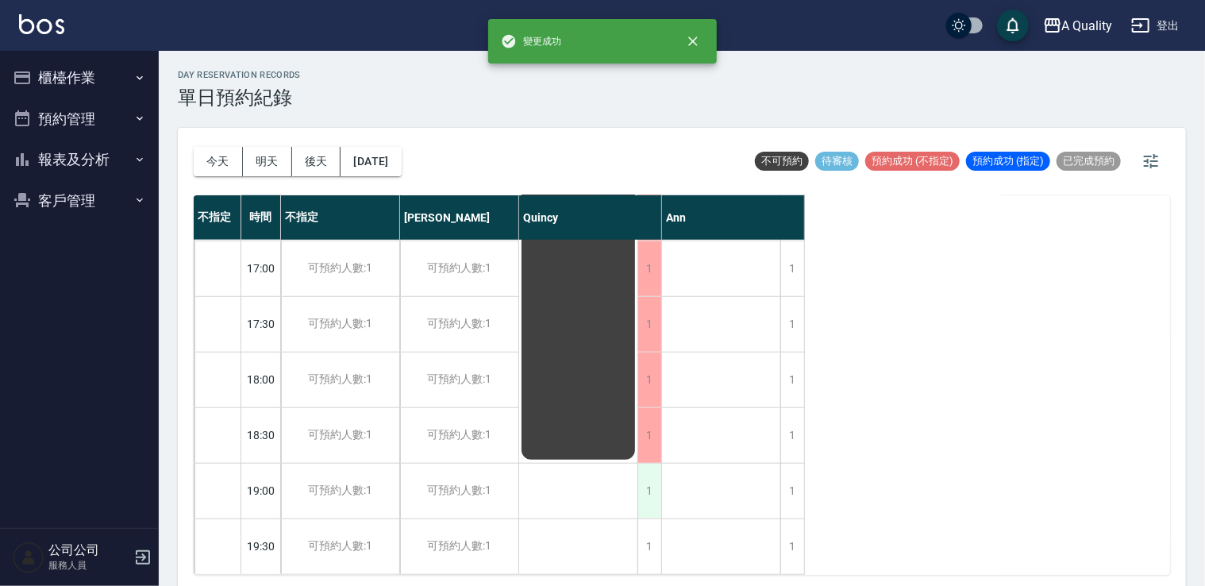
click at [645, 469] on div "1" at bounding box center [650, 491] width 24 height 55
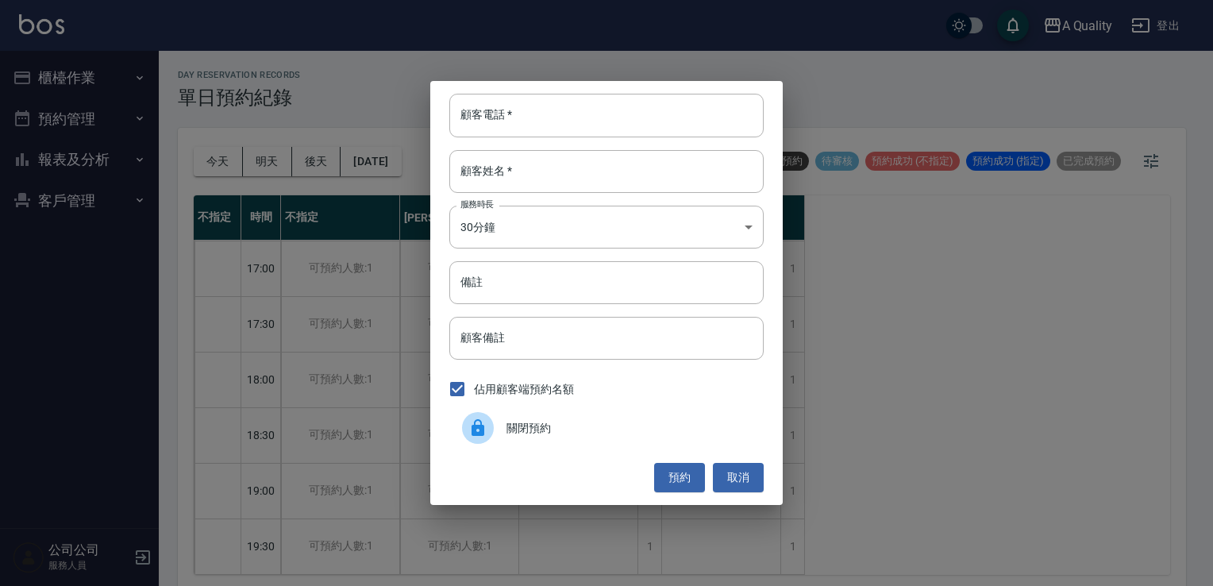
click at [591, 425] on span "關閉預約" at bounding box center [629, 428] width 245 height 17
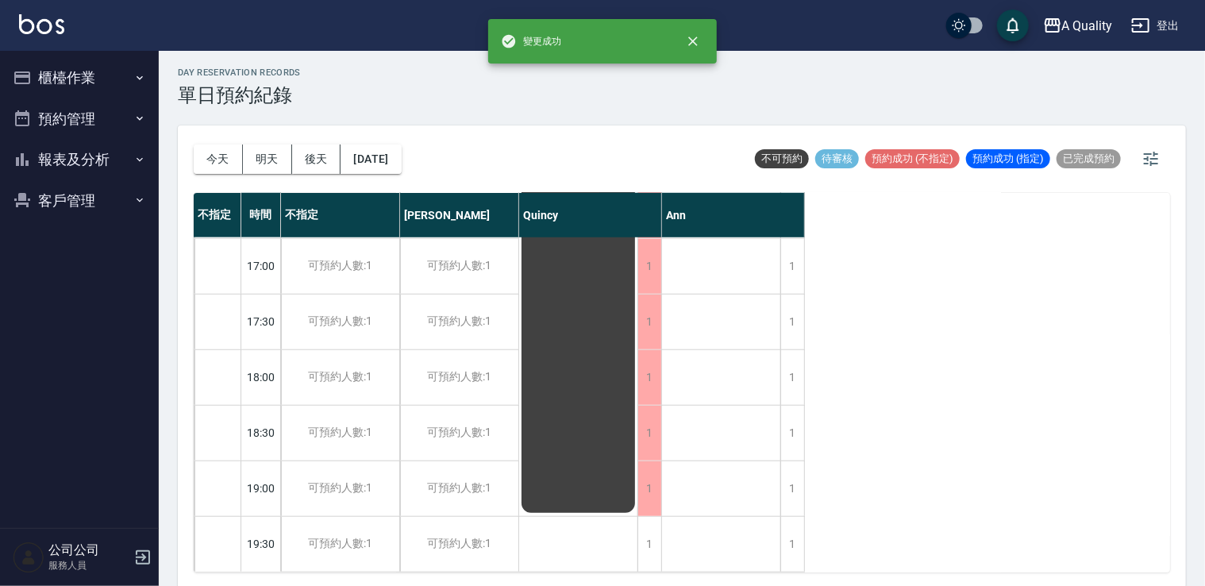
scroll to position [4, 0]
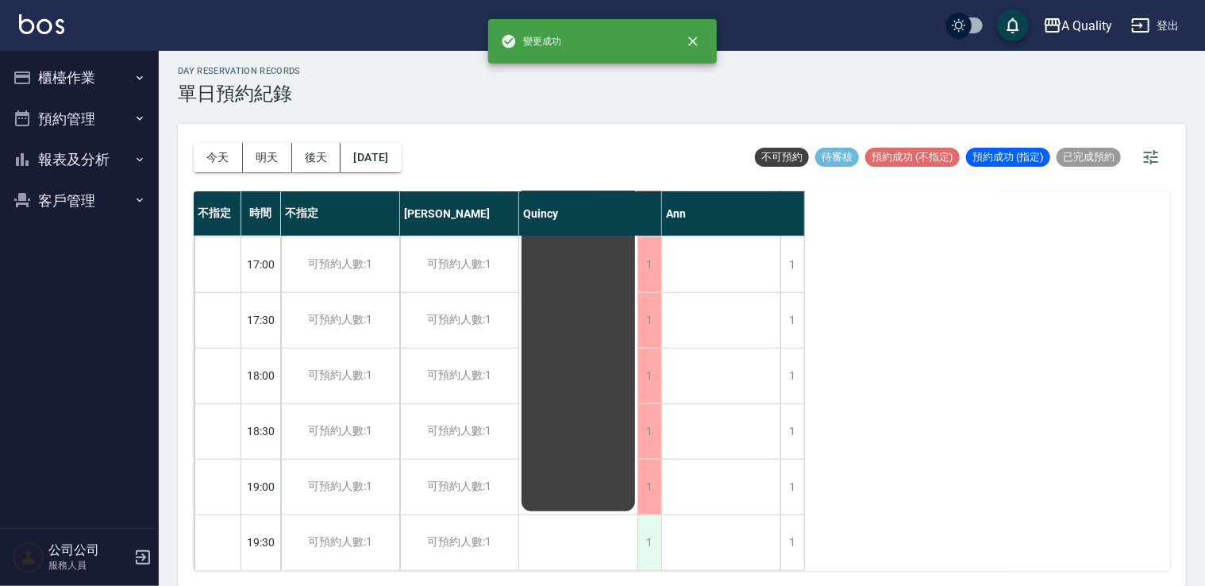
click at [650, 515] on div "1" at bounding box center [650, 542] width 24 height 55
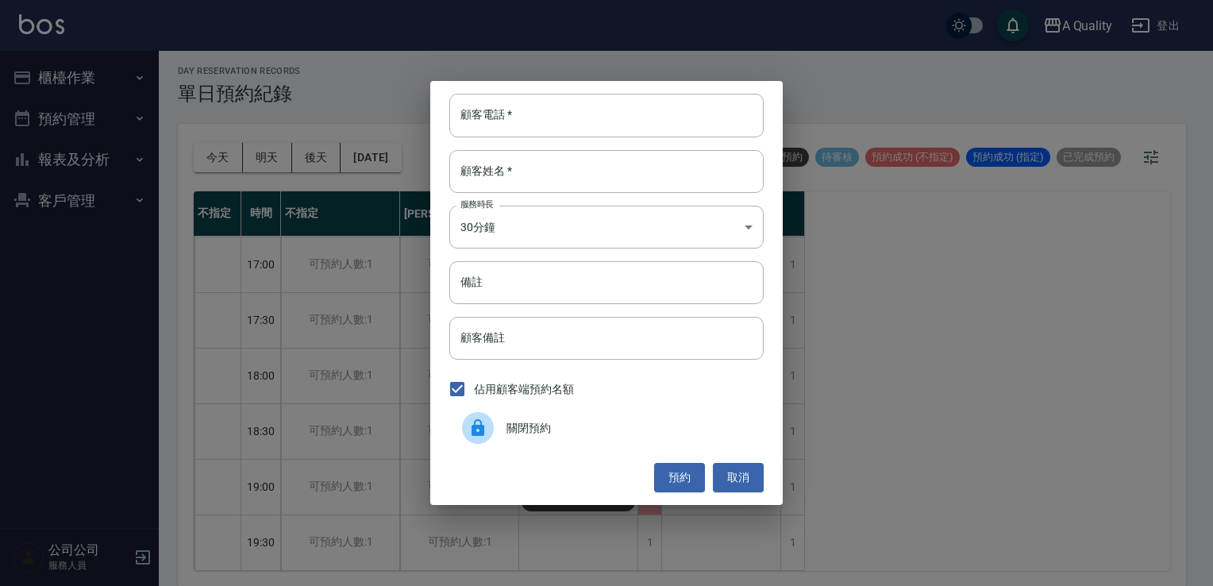
click at [570, 417] on div "關閉預約" at bounding box center [606, 428] width 314 height 44
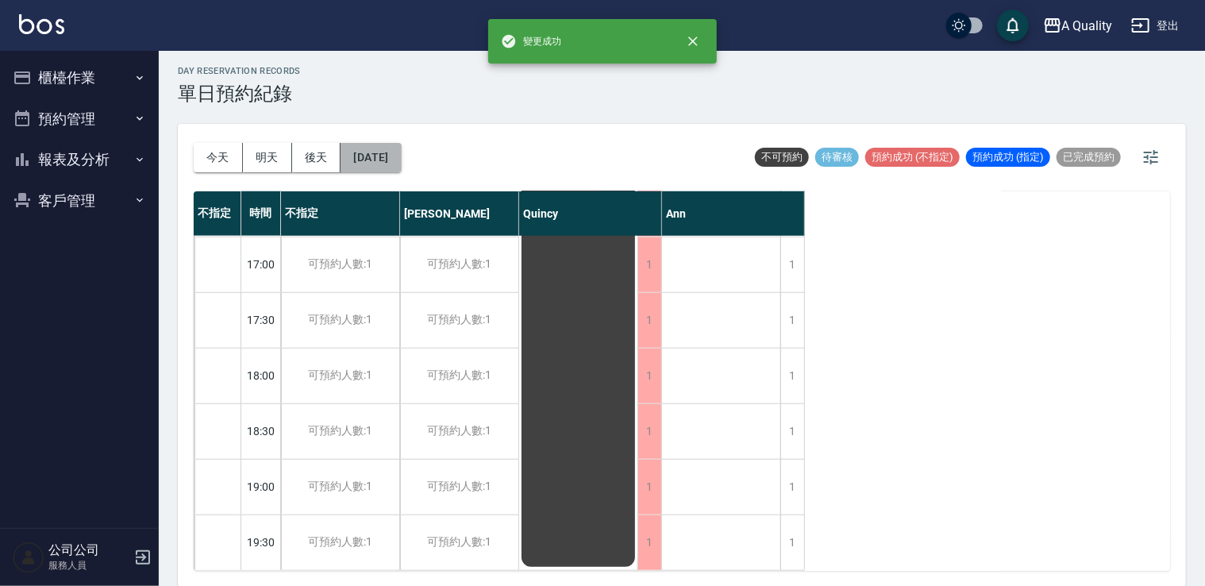
click at [401, 154] on button "2025/10/08" at bounding box center [371, 157] width 60 height 29
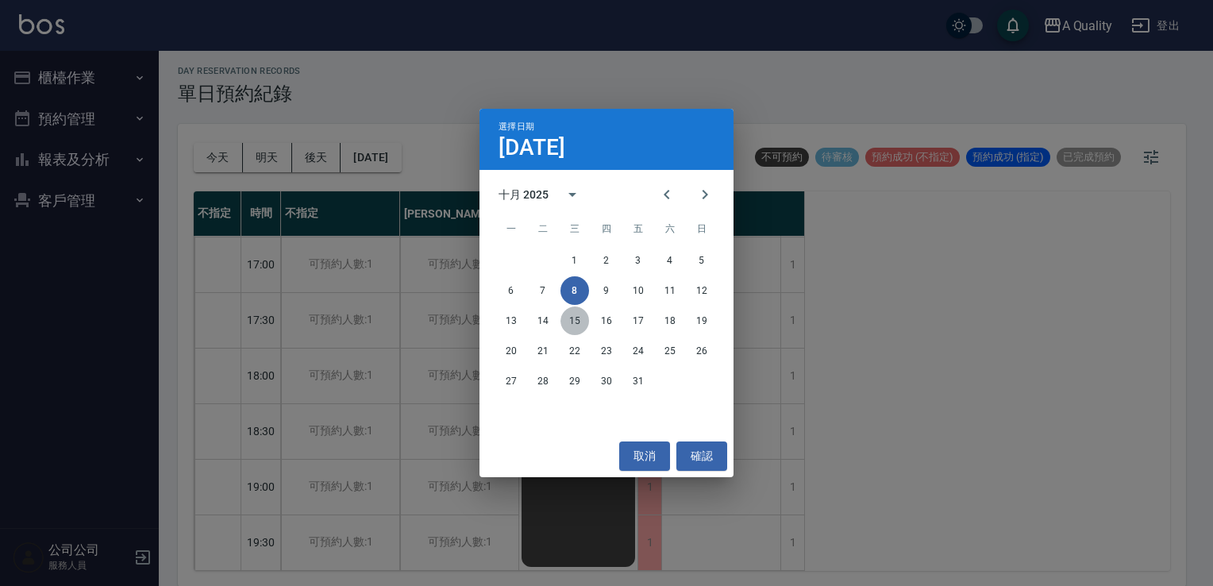
click at [568, 310] on button "15" at bounding box center [575, 320] width 29 height 29
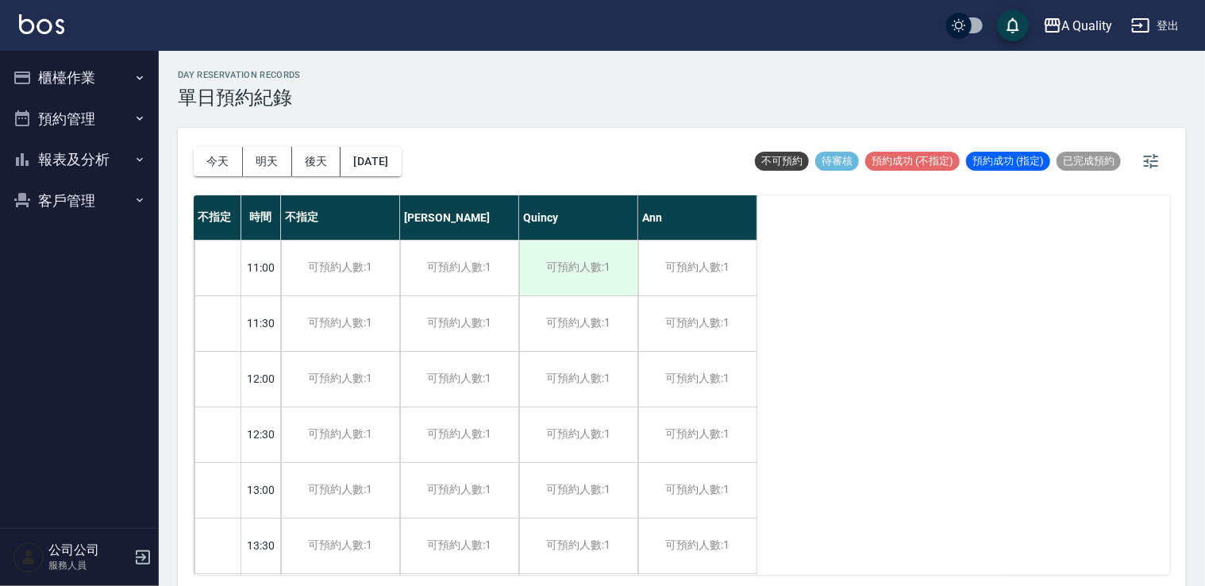
click at [602, 264] on div "可預約人數:1" at bounding box center [578, 268] width 118 height 55
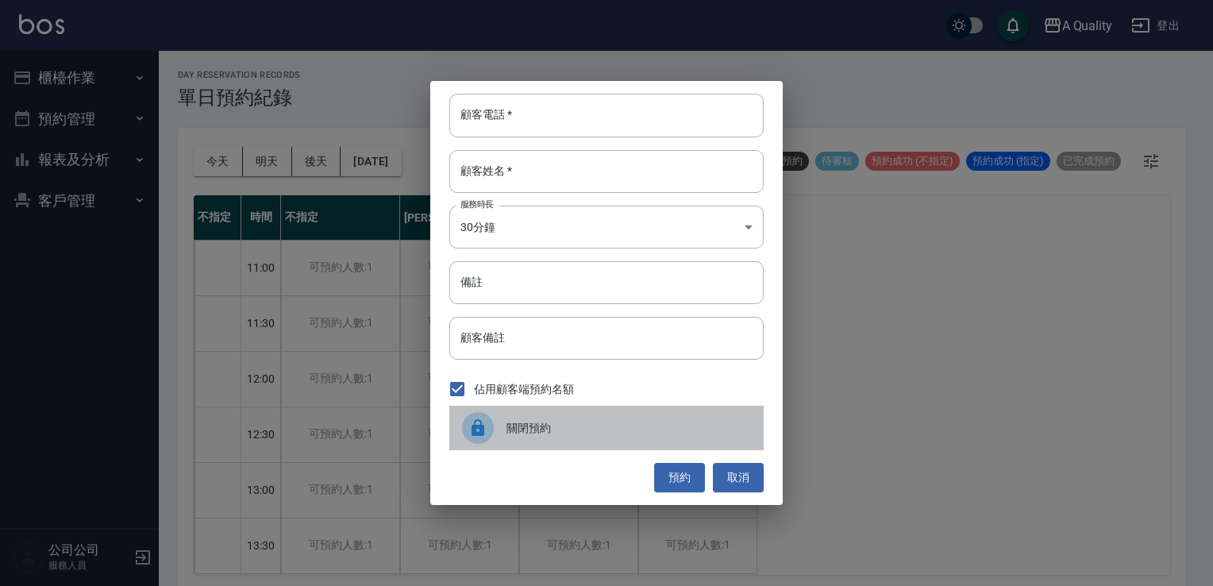
drag, startPoint x: 588, startPoint y: 412, endPoint x: 606, endPoint y: 373, distance: 43.0
click at [587, 412] on div "關閉預約" at bounding box center [606, 428] width 314 height 44
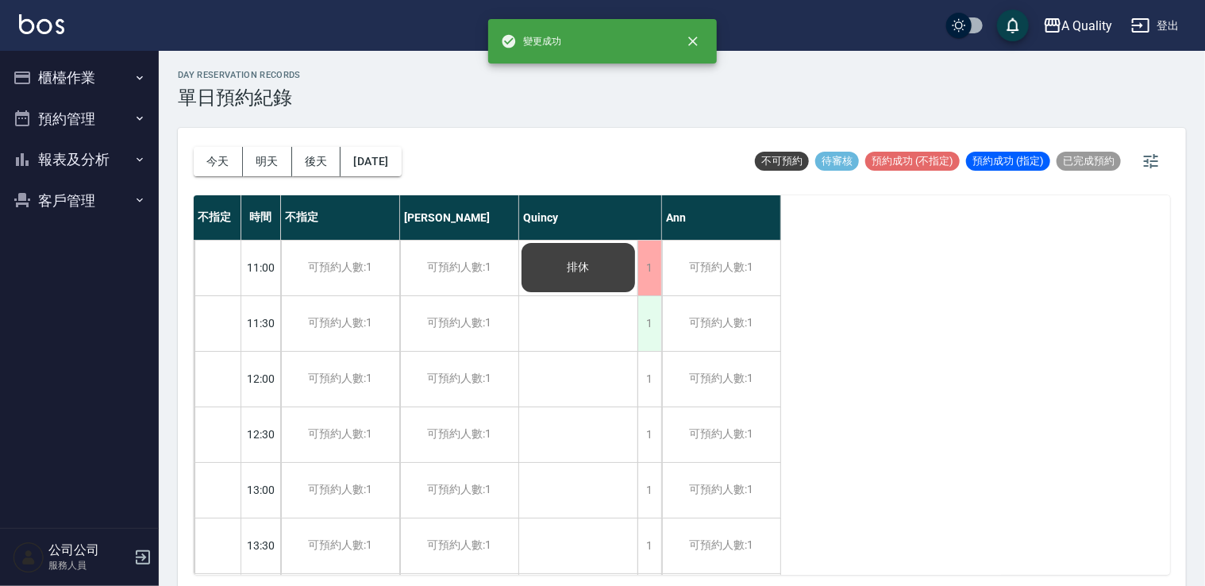
click at [657, 311] on div "1" at bounding box center [650, 323] width 24 height 55
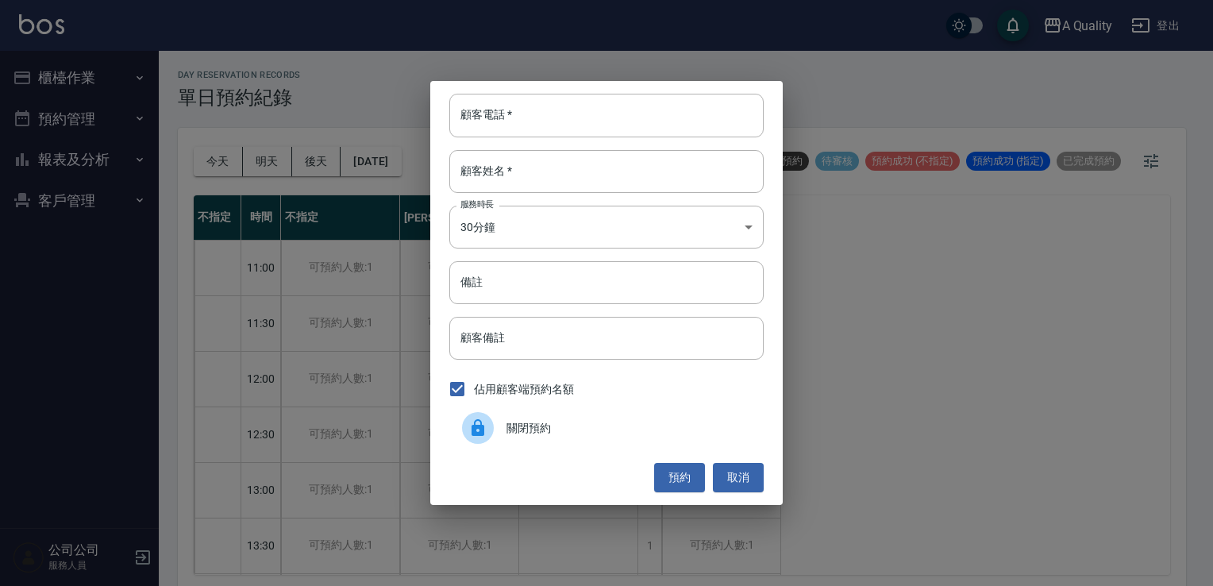
click at [570, 408] on div "關閉預約" at bounding box center [606, 428] width 314 height 44
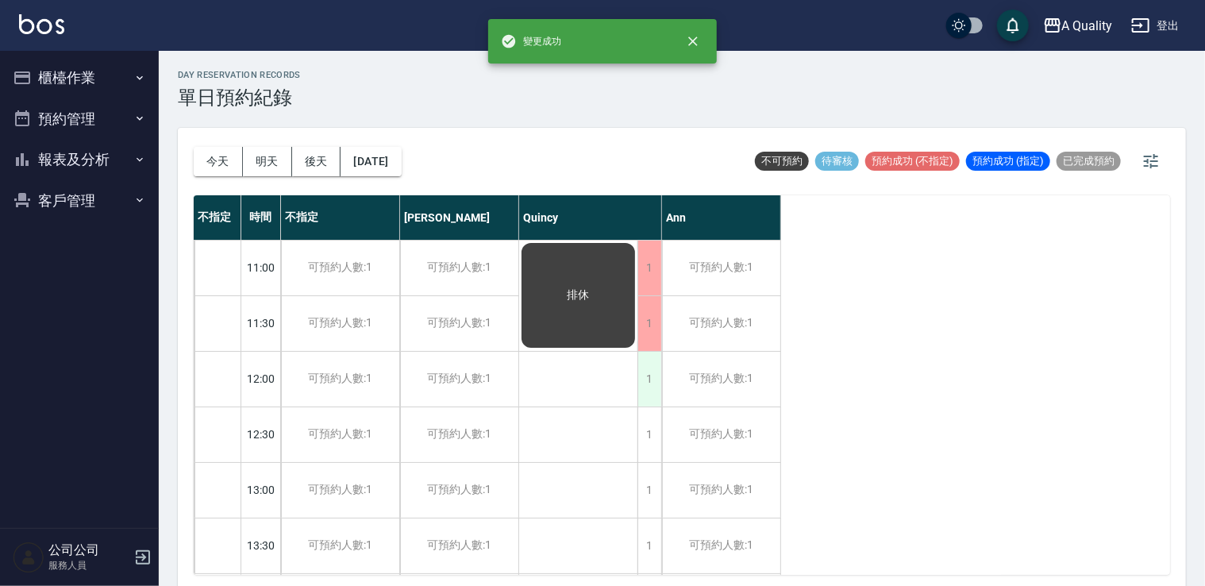
click at [647, 372] on div "1" at bounding box center [650, 379] width 24 height 55
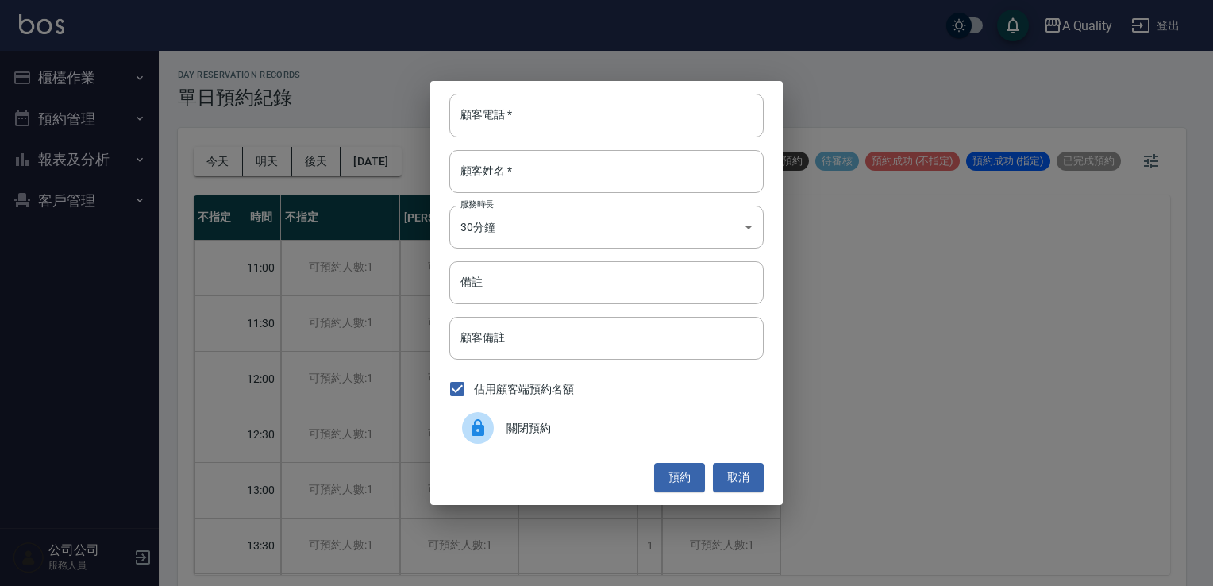
click at [573, 423] on span "關閉預約" at bounding box center [629, 428] width 245 height 17
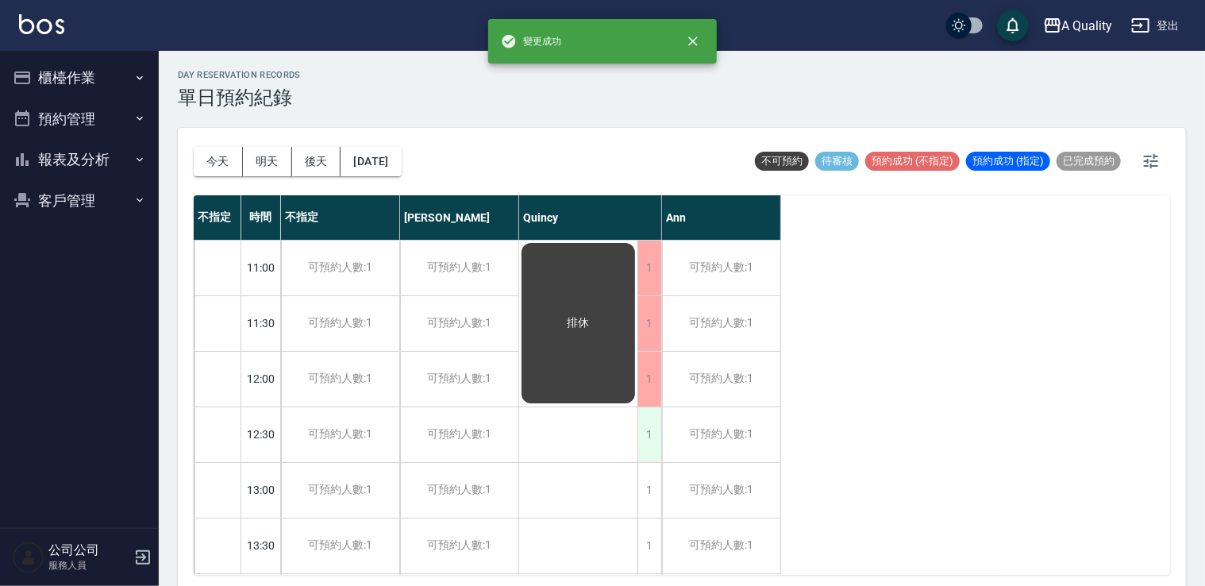
click at [654, 437] on div "1" at bounding box center [650, 434] width 24 height 55
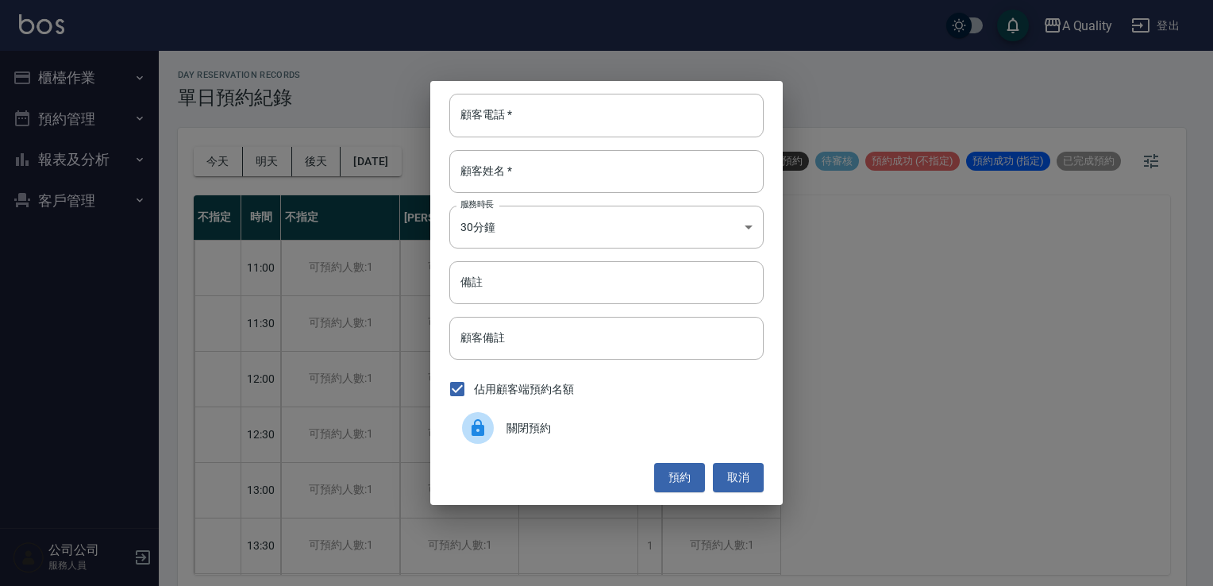
click at [605, 449] on div "關閉預約" at bounding box center [606, 428] width 314 height 44
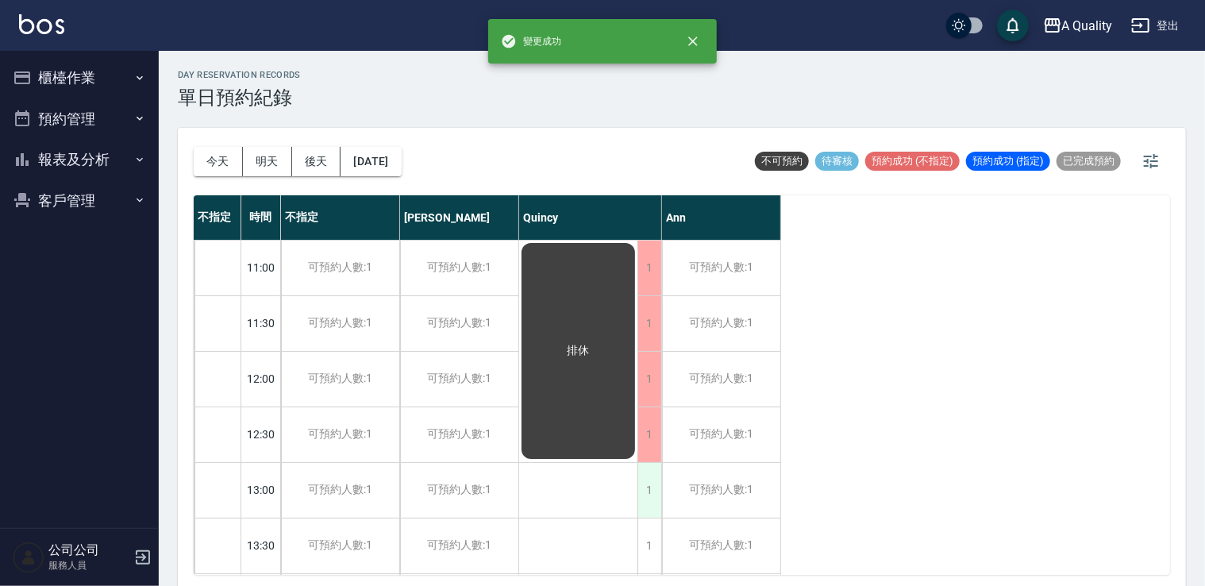
click at [652, 488] on div "1" at bounding box center [650, 490] width 24 height 55
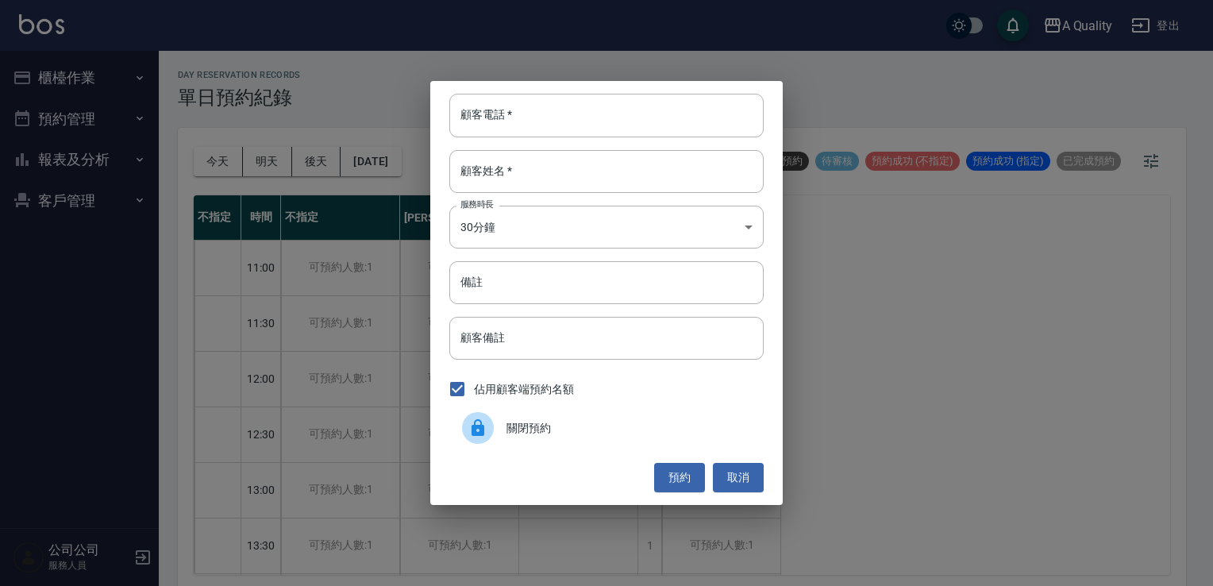
click at [591, 442] on div "關閉預約" at bounding box center [606, 428] width 314 height 44
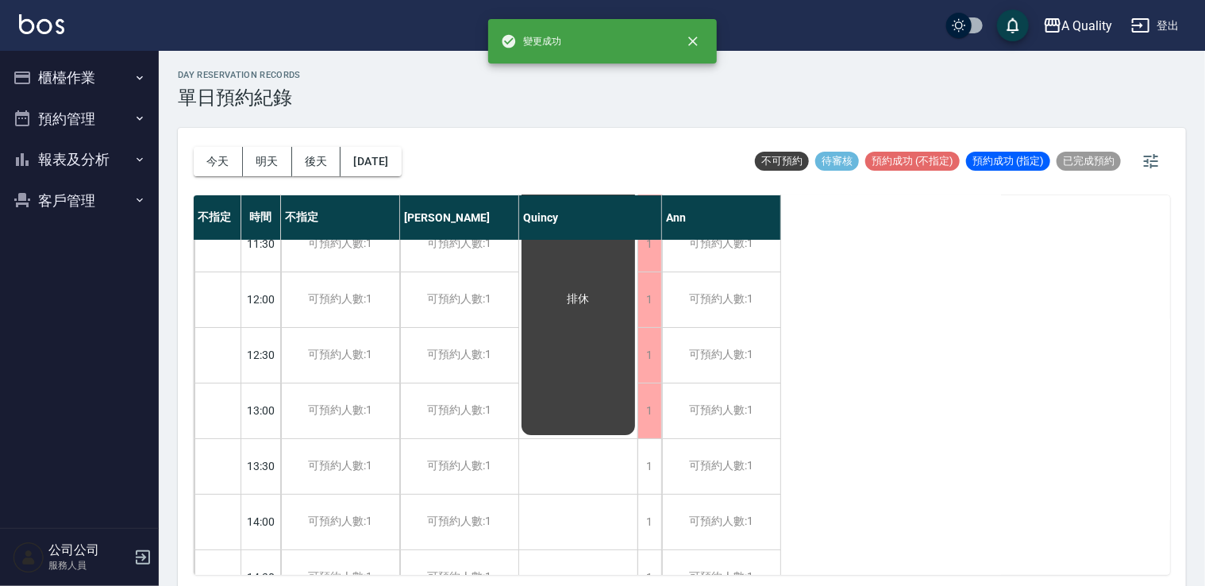
scroll to position [159, 0]
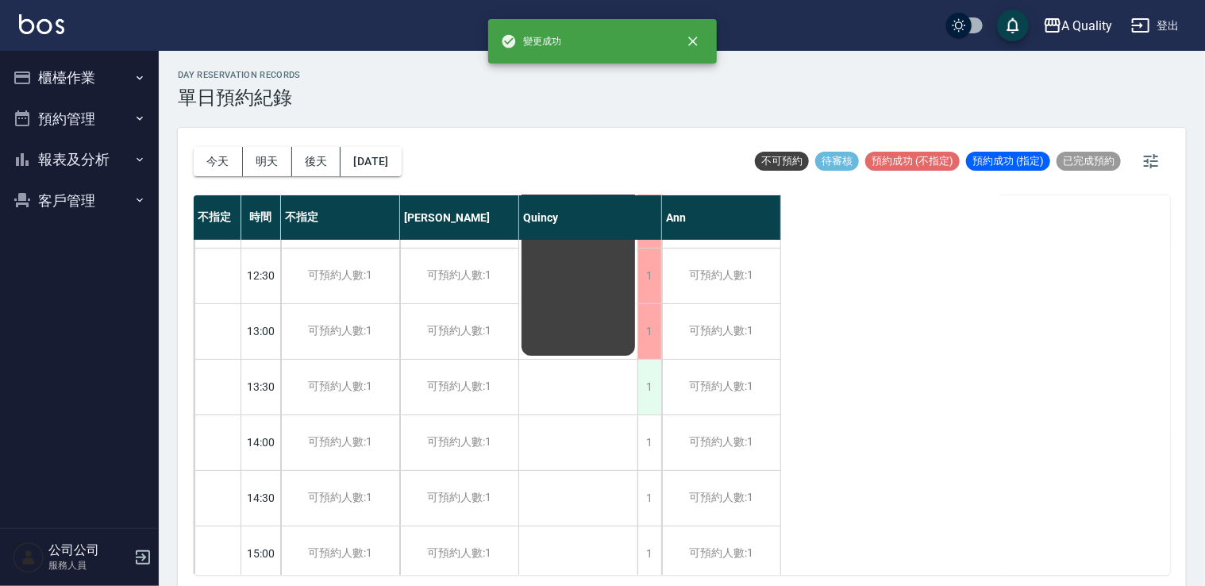
click at [640, 391] on div "1" at bounding box center [650, 387] width 24 height 55
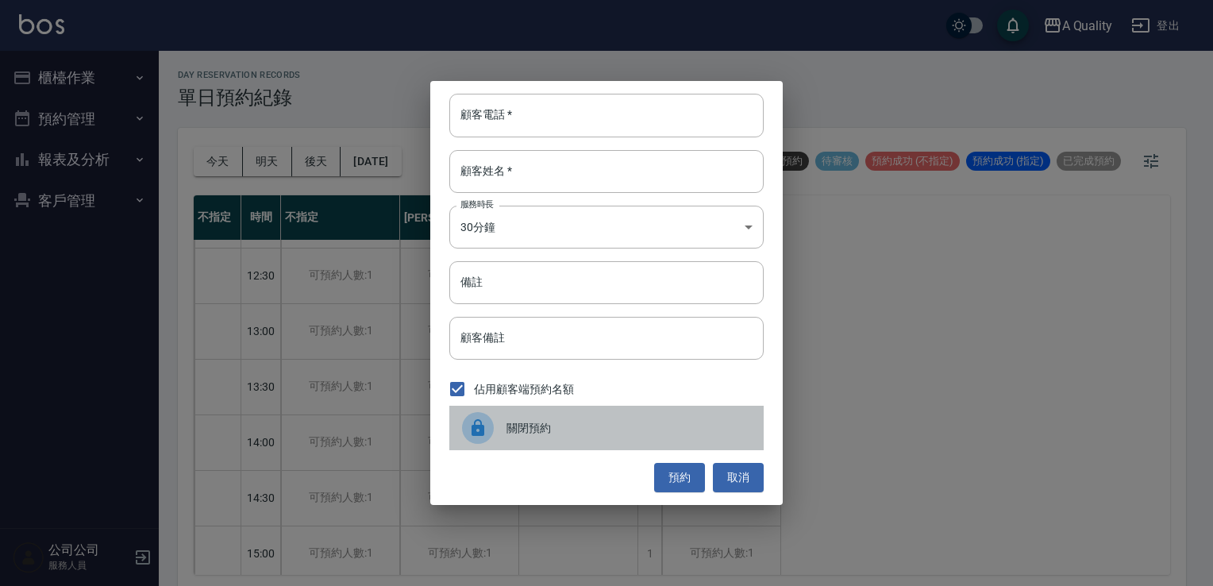
click at [589, 434] on span "關閉預約" at bounding box center [629, 428] width 245 height 17
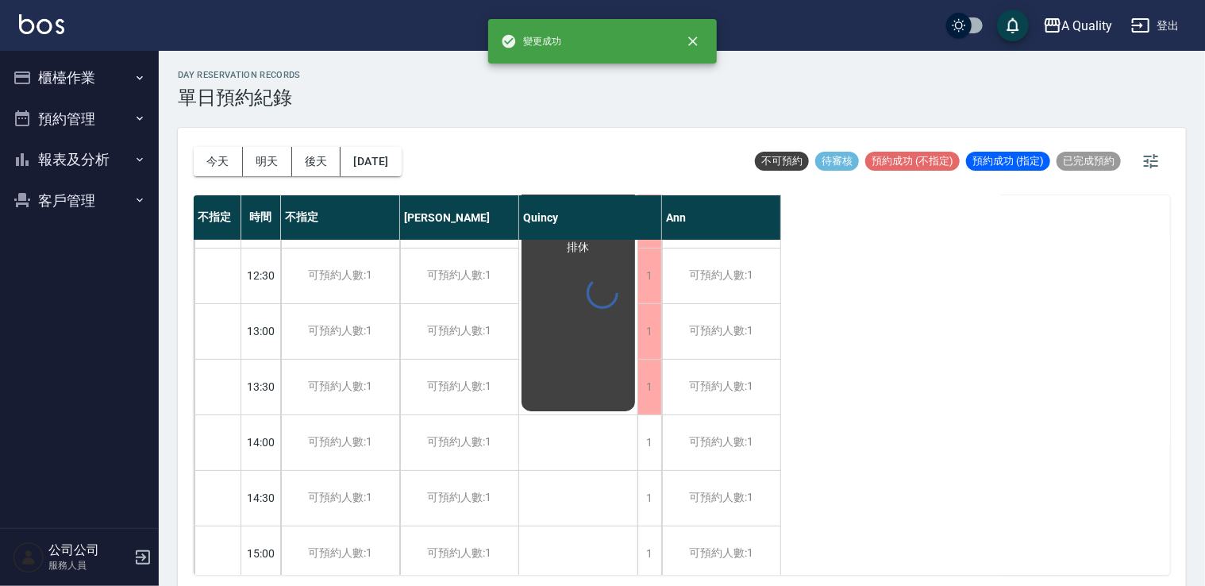
click at [644, 497] on div "1" at bounding box center [650, 498] width 24 height 55
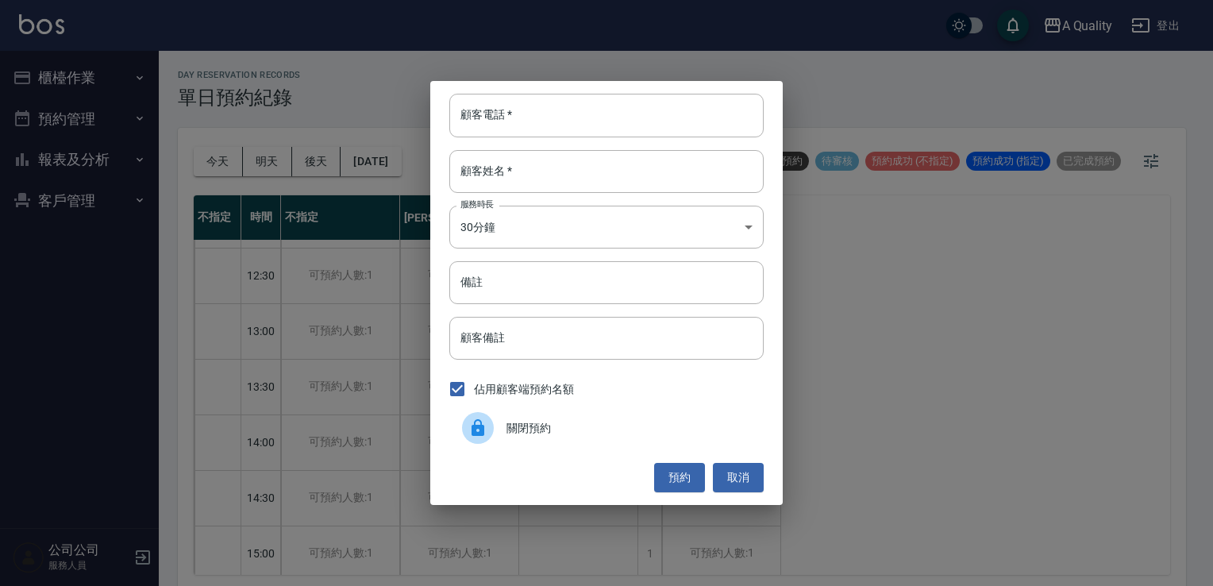
click at [556, 446] on div "關閉預約" at bounding box center [606, 428] width 314 height 44
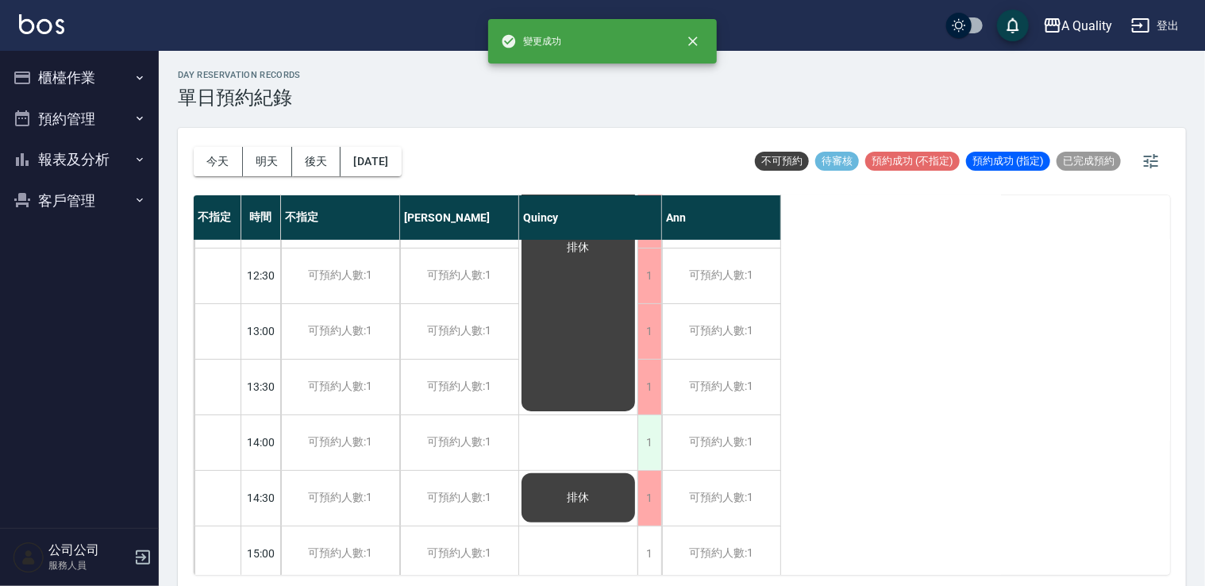
click at [652, 441] on div "1" at bounding box center [650, 442] width 24 height 55
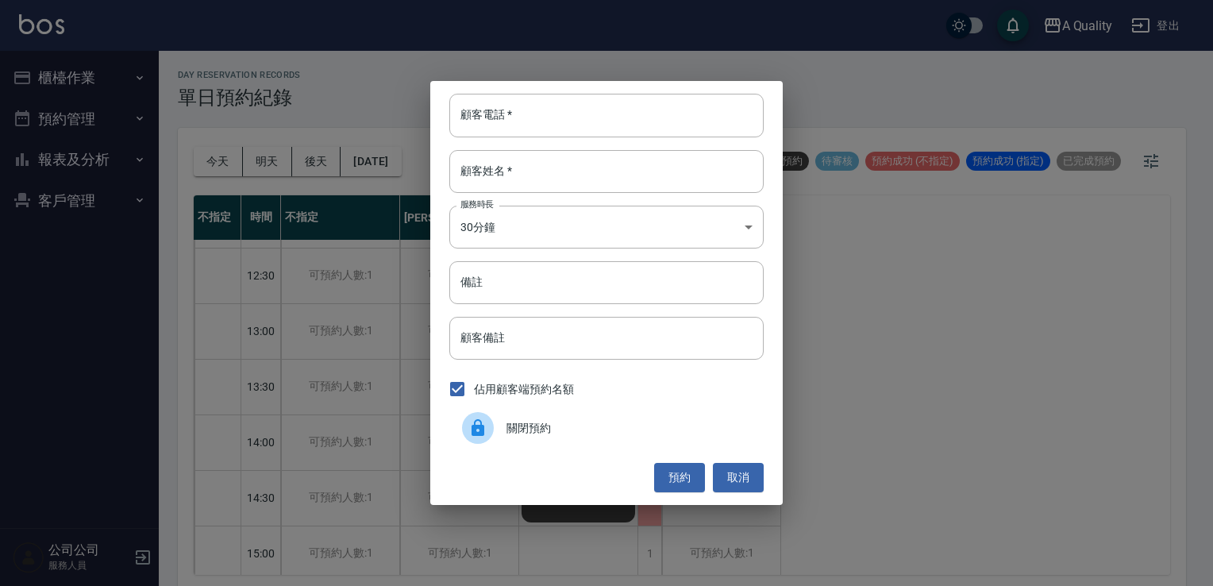
click at [597, 435] on span "關閉預約" at bounding box center [629, 428] width 245 height 17
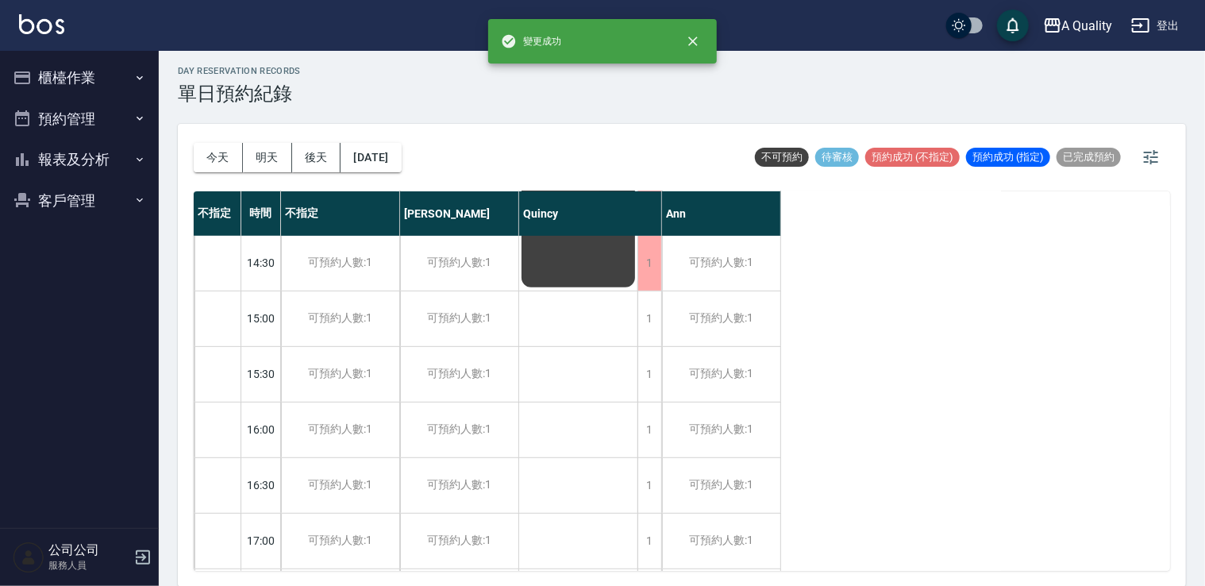
scroll to position [397, 0]
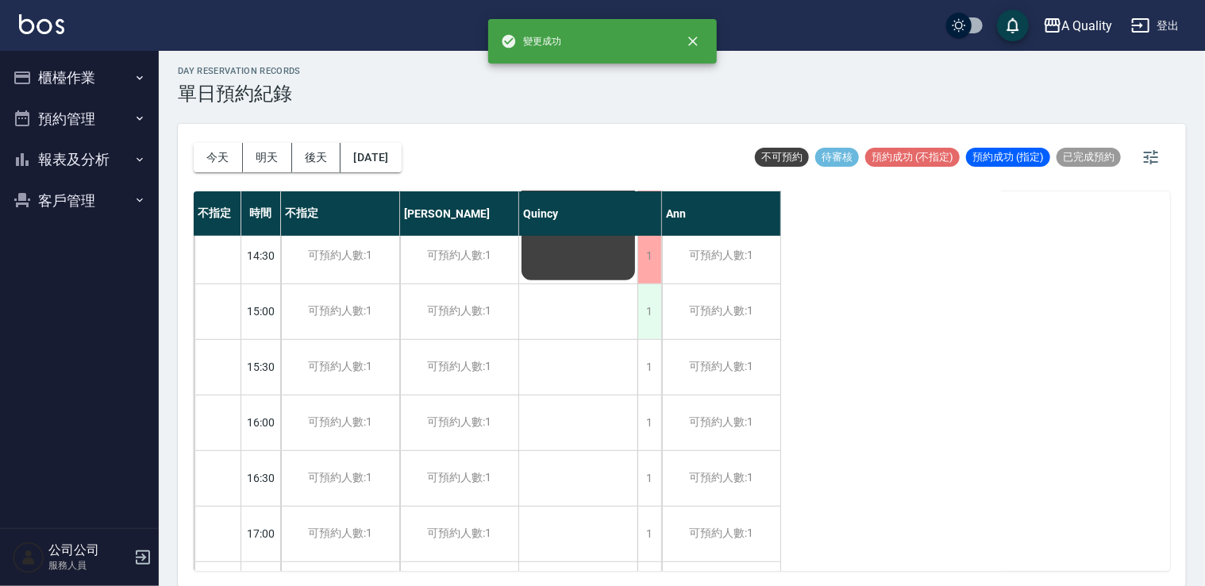
click at [644, 319] on div "1" at bounding box center [650, 311] width 24 height 55
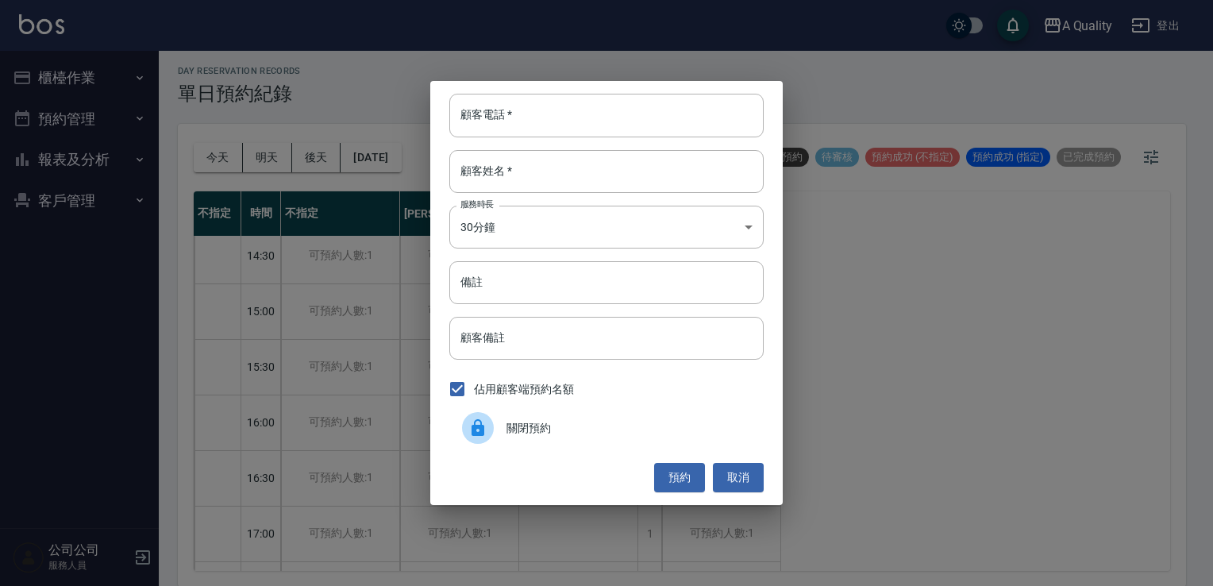
click at [568, 420] on span "關閉預約" at bounding box center [629, 428] width 245 height 17
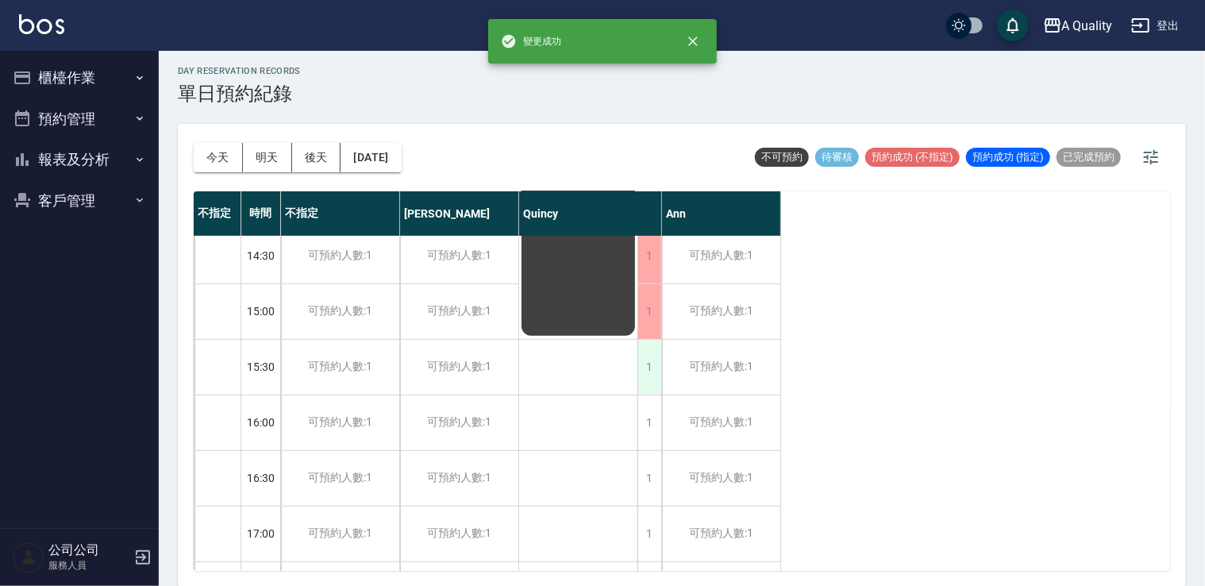
click at [646, 371] on div "1" at bounding box center [650, 367] width 24 height 55
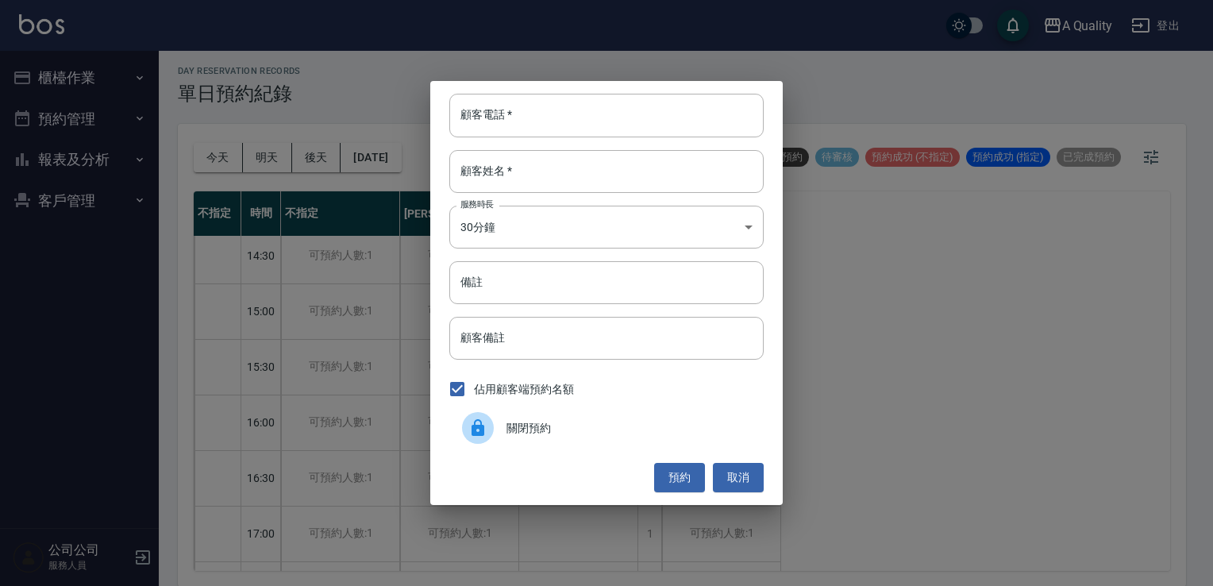
drag, startPoint x: 575, startPoint y: 426, endPoint x: 589, endPoint y: 422, distance: 14.8
click at [576, 426] on span "關閉預約" at bounding box center [629, 428] width 245 height 17
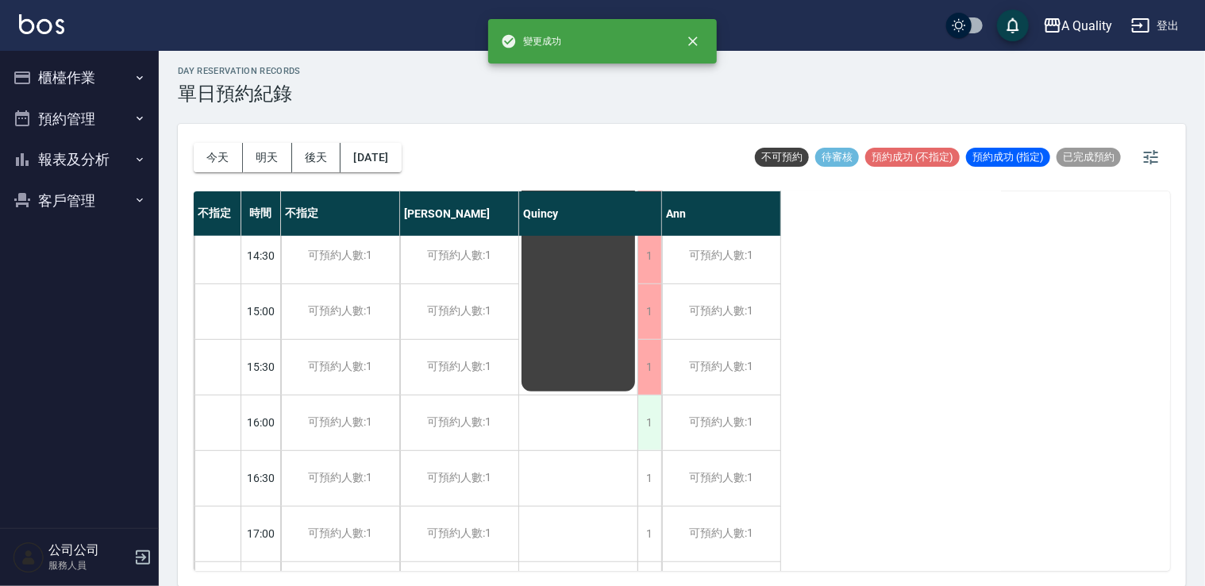
click at [650, 412] on div "1" at bounding box center [650, 422] width 24 height 55
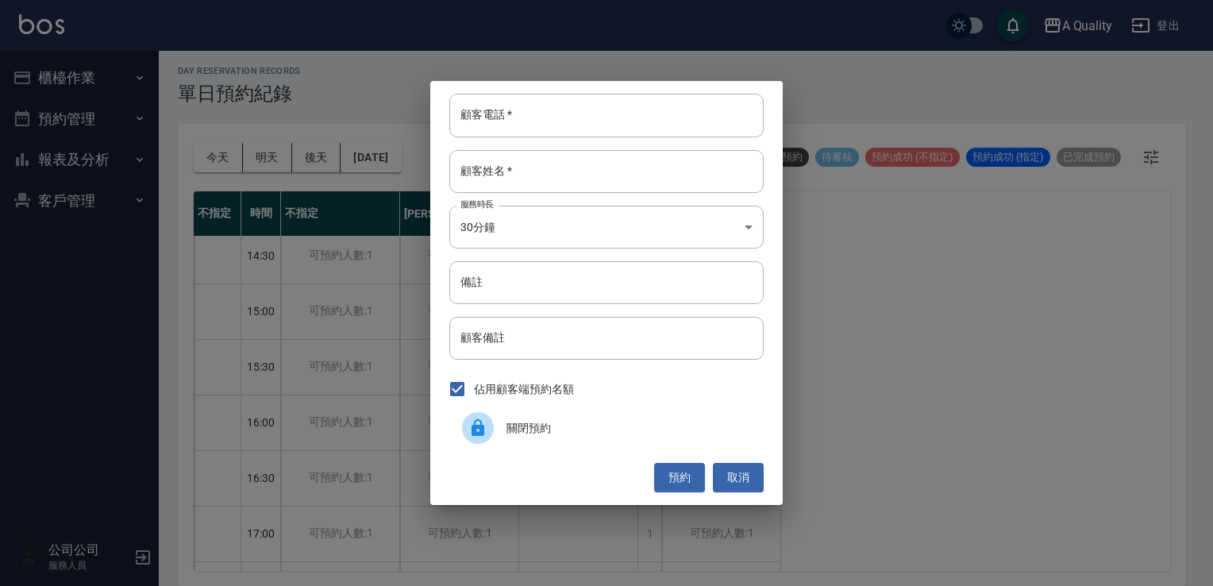
drag, startPoint x: 588, startPoint y: 414, endPoint x: 596, endPoint y: 416, distance: 8.9
click at [589, 416] on div "關閉預約" at bounding box center [606, 428] width 314 height 44
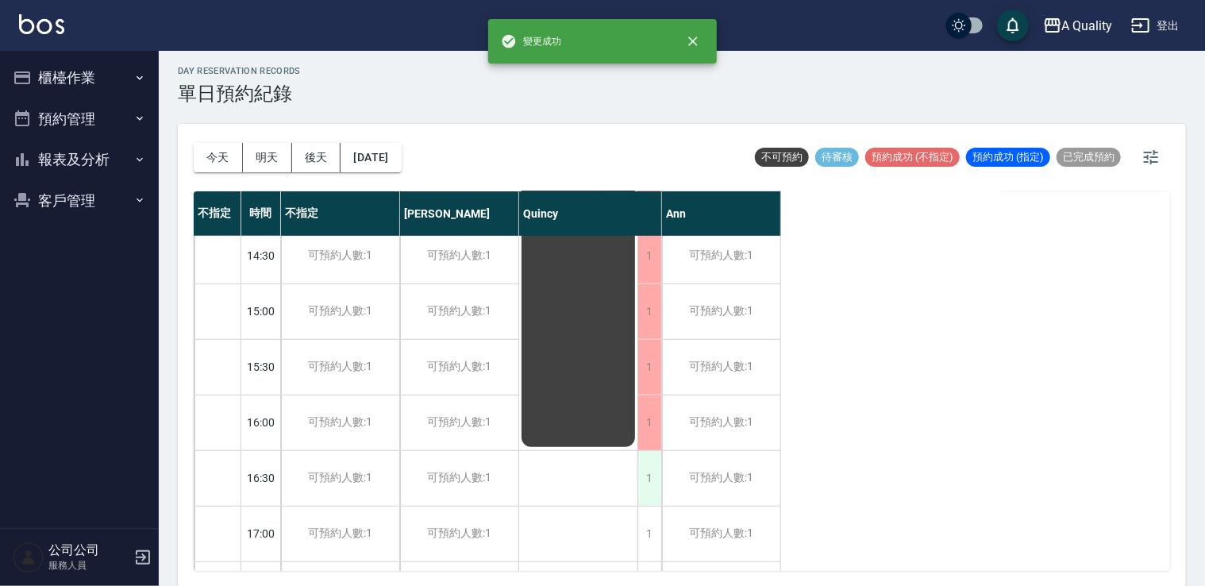
click at [649, 467] on div "1" at bounding box center [650, 478] width 24 height 55
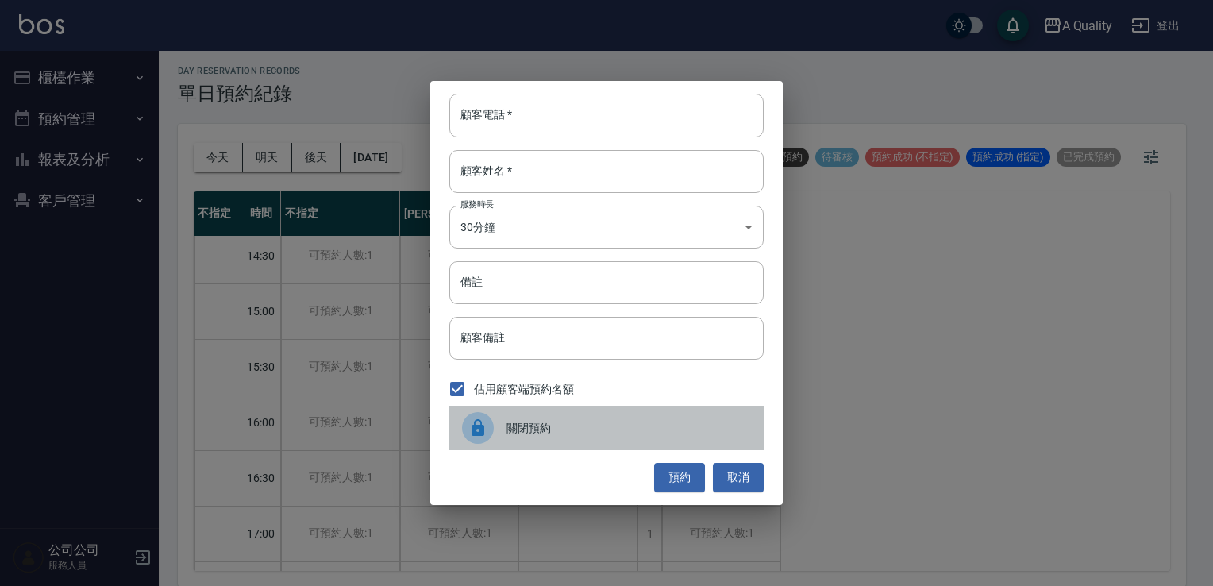
drag, startPoint x: 649, startPoint y: 467, endPoint x: 560, endPoint y: 437, distance: 94.7
click at [557, 435] on span "關閉預約" at bounding box center [629, 428] width 245 height 17
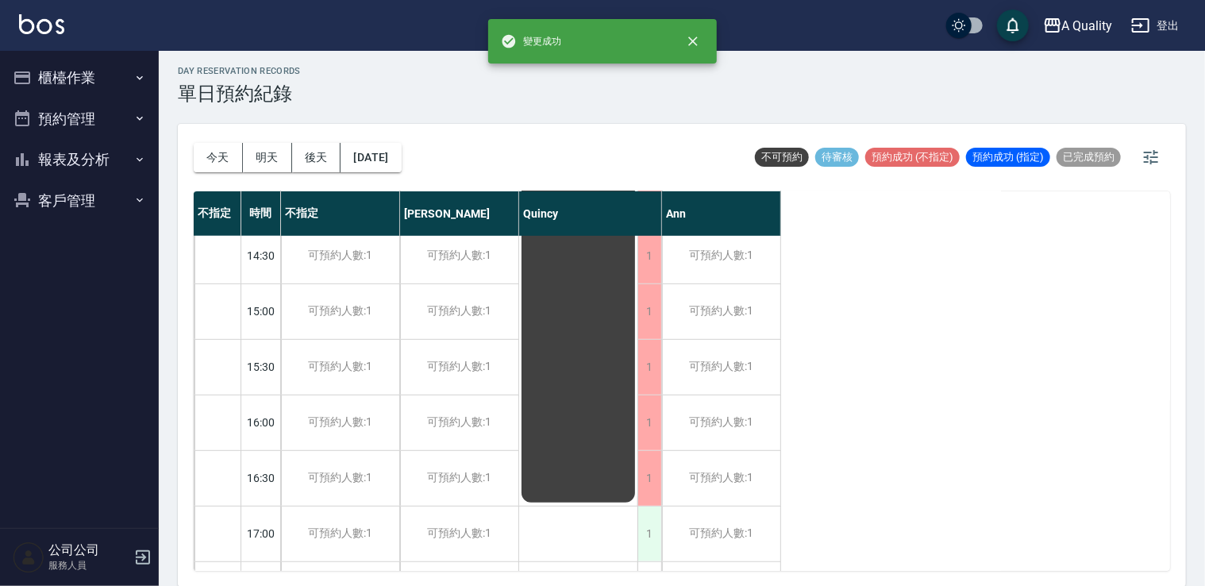
click at [642, 519] on div "1" at bounding box center [650, 534] width 24 height 55
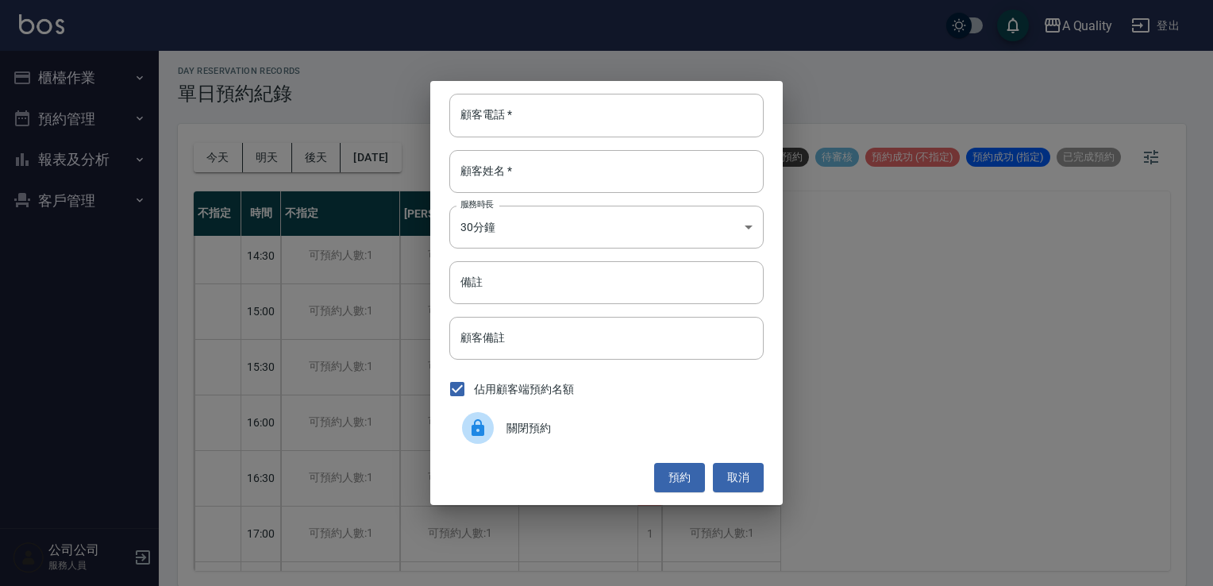
click at [568, 435] on span "關閉預約" at bounding box center [629, 428] width 245 height 17
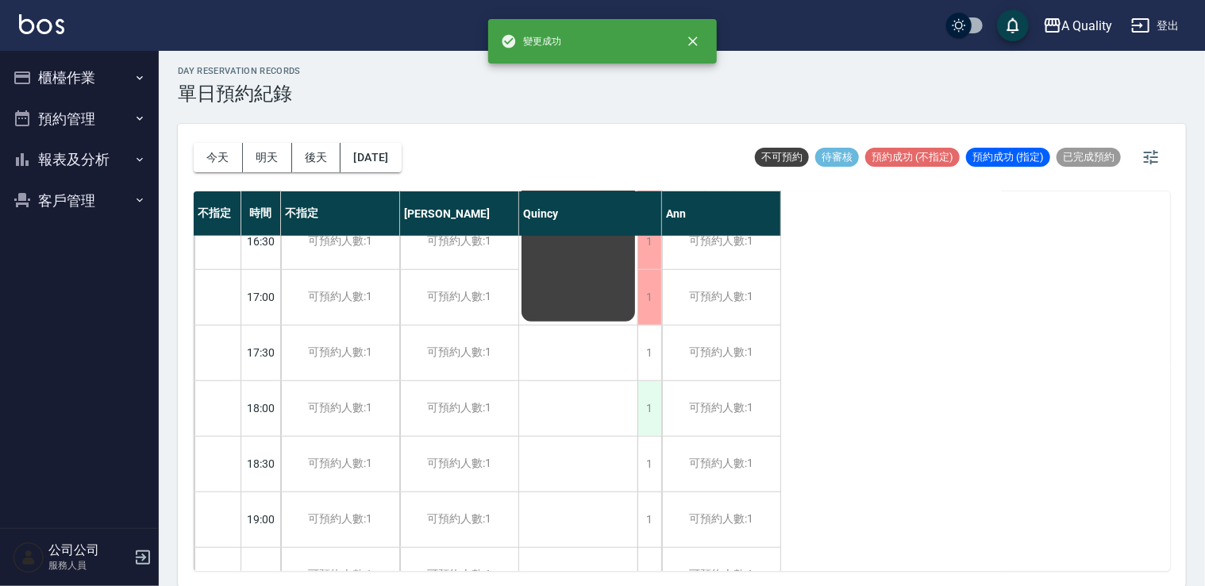
scroll to position [635, 0]
click at [658, 360] on div "1" at bounding box center [650, 351] width 24 height 55
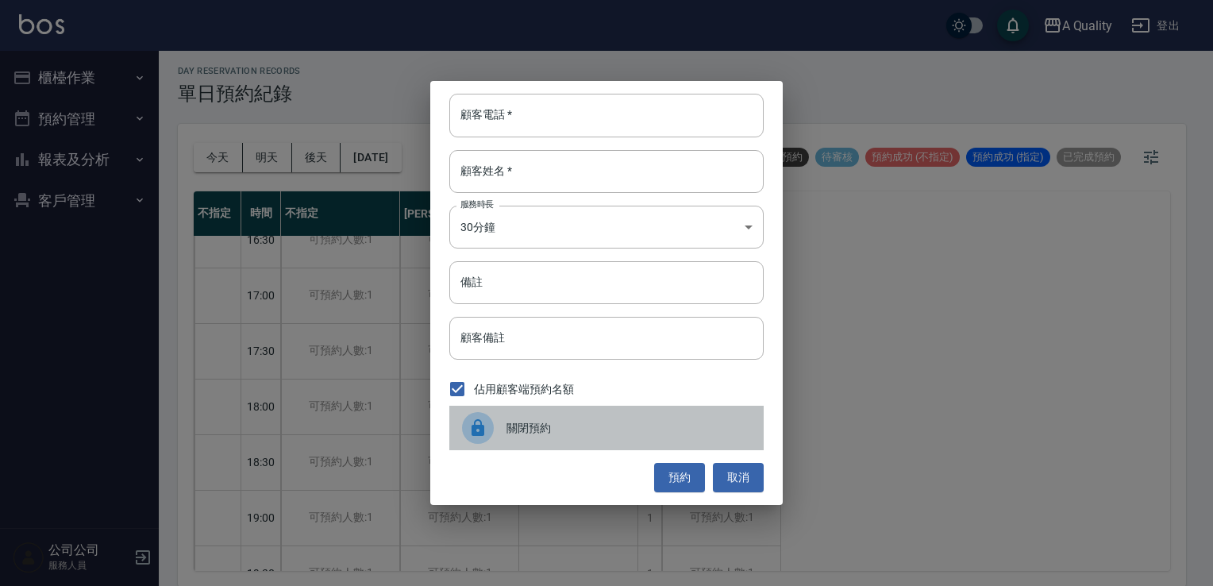
drag, startPoint x: 510, startPoint y: 418, endPoint x: 584, endPoint y: 411, distance: 74.1
click at [511, 419] on div "關閉預約" at bounding box center [606, 428] width 314 height 44
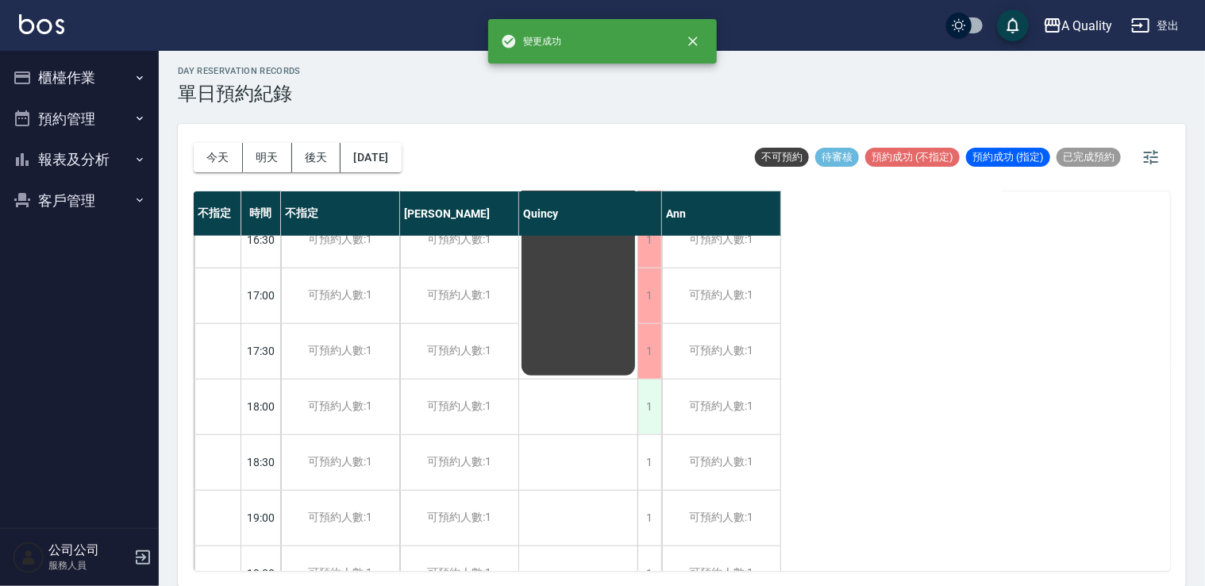
click at [649, 421] on div "1" at bounding box center [650, 407] width 24 height 55
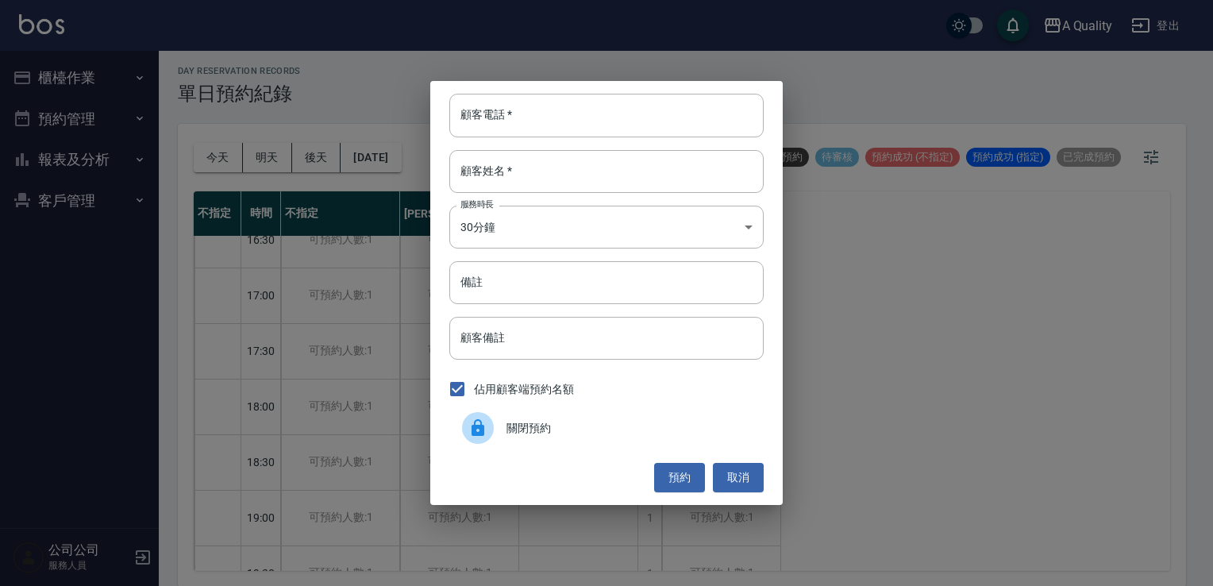
click at [557, 423] on span "關閉預約" at bounding box center [629, 428] width 245 height 17
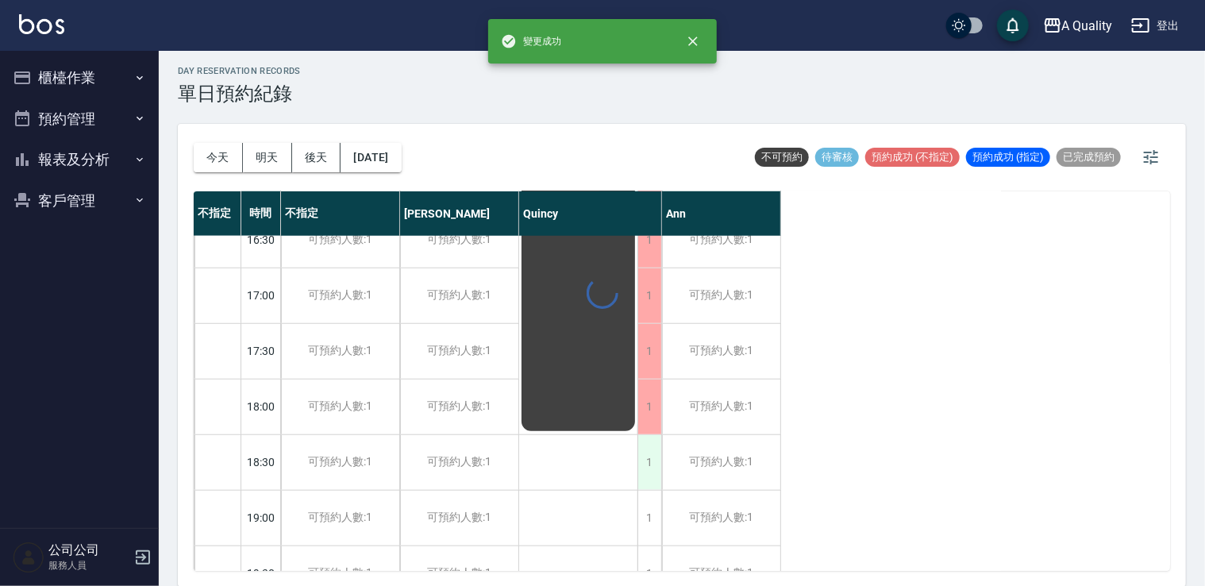
click at [656, 462] on div "1" at bounding box center [650, 462] width 24 height 55
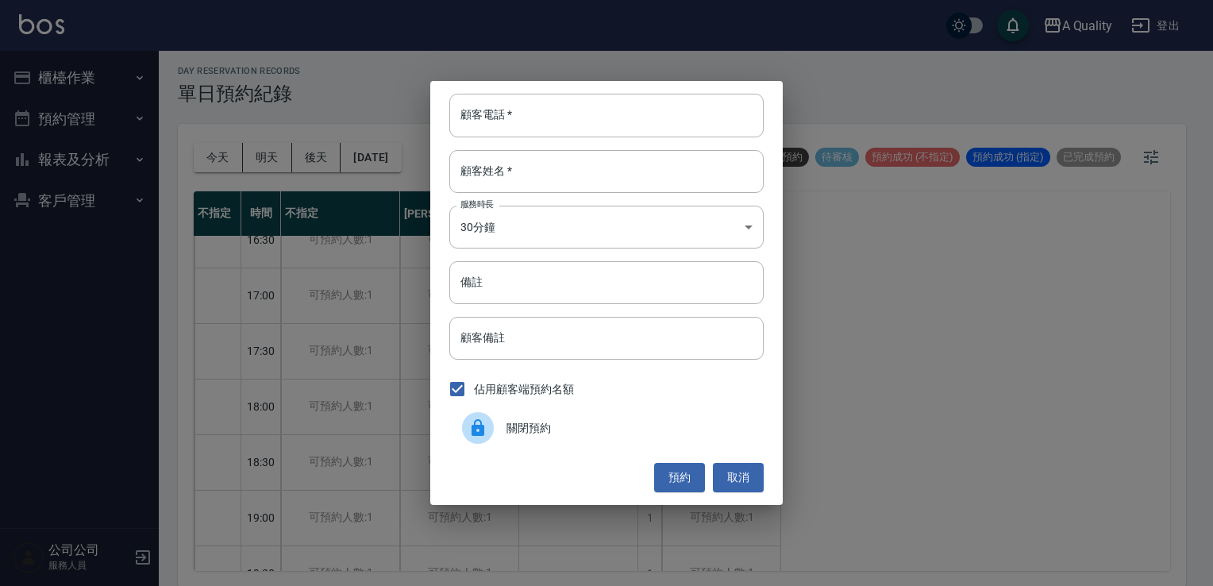
drag, startPoint x: 656, startPoint y: 462, endPoint x: 552, endPoint y: 444, distance: 105.6
click at [544, 449] on div "顧客電話   * 顧客電話   * 顧客姓名   * 顧客姓名   * 服務時長 30分鐘 1 服務時長 備註 備註 顧客備註 顧客備註 佔用顧客端預約名額 …" at bounding box center [606, 292] width 353 height 423
click at [557, 437] on div "關閉預約" at bounding box center [606, 428] width 314 height 44
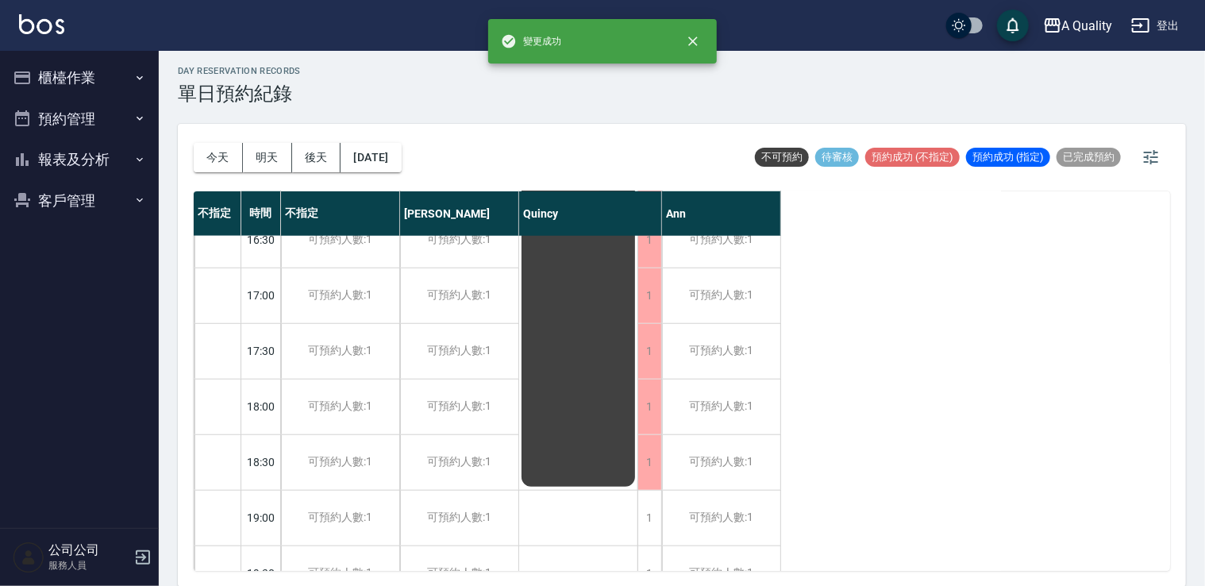
click at [651, 519] on div "day Reservation records 單日預約紀錄 今天 明天 後天 2025/10/15 不可預約 待審核 預約成功 (不指定) 預約成功 (指定…" at bounding box center [682, 317] width 1046 height 540
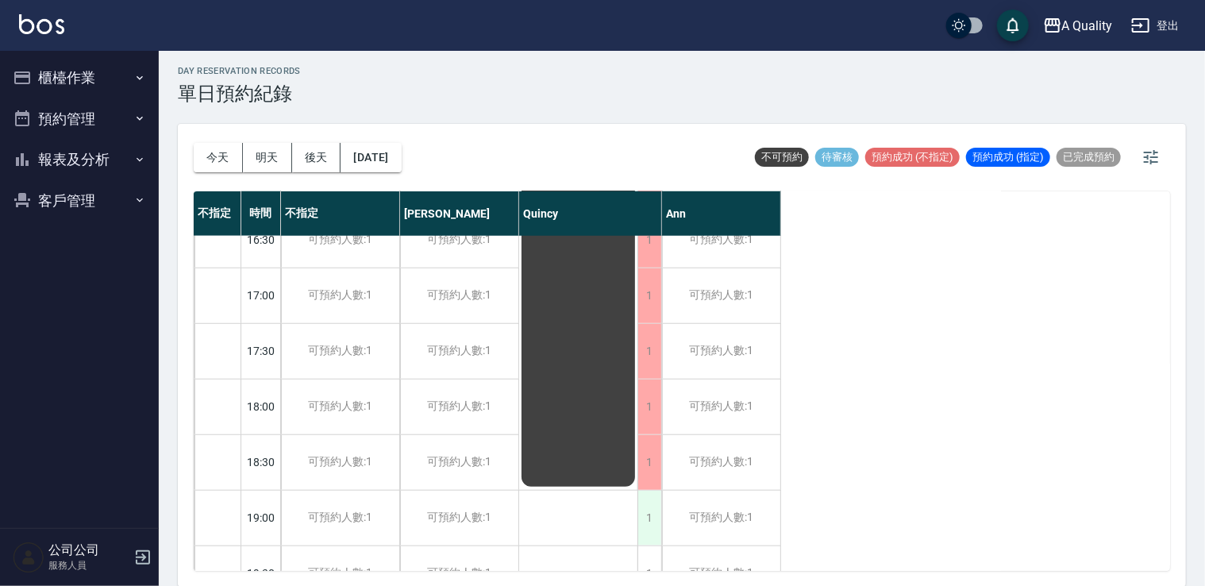
click at [642, 515] on div "1" at bounding box center [650, 518] width 24 height 55
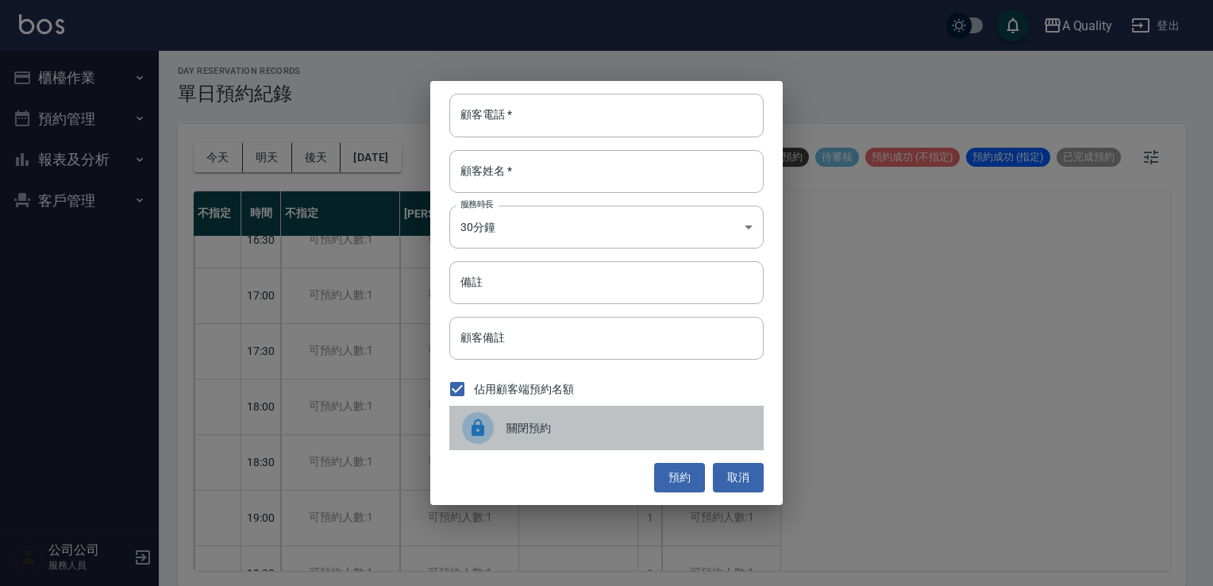
click at [571, 438] on div "關閉預約" at bounding box center [606, 428] width 314 height 44
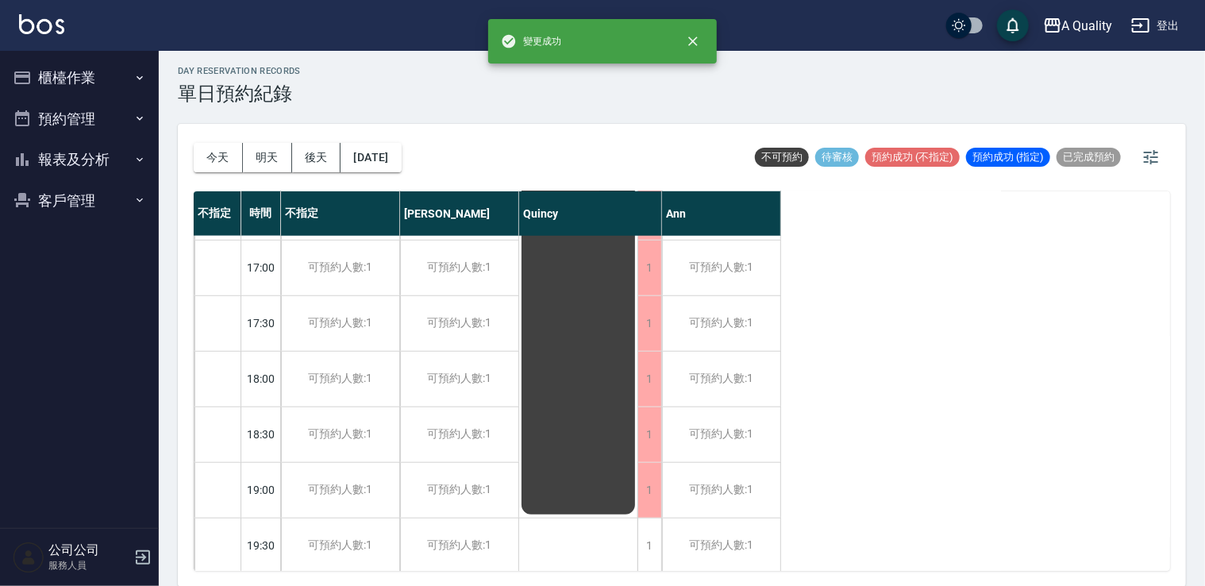
scroll to position [677, 0]
click at [646, 515] on div "1" at bounding box center [650, 542] width 24 height 55
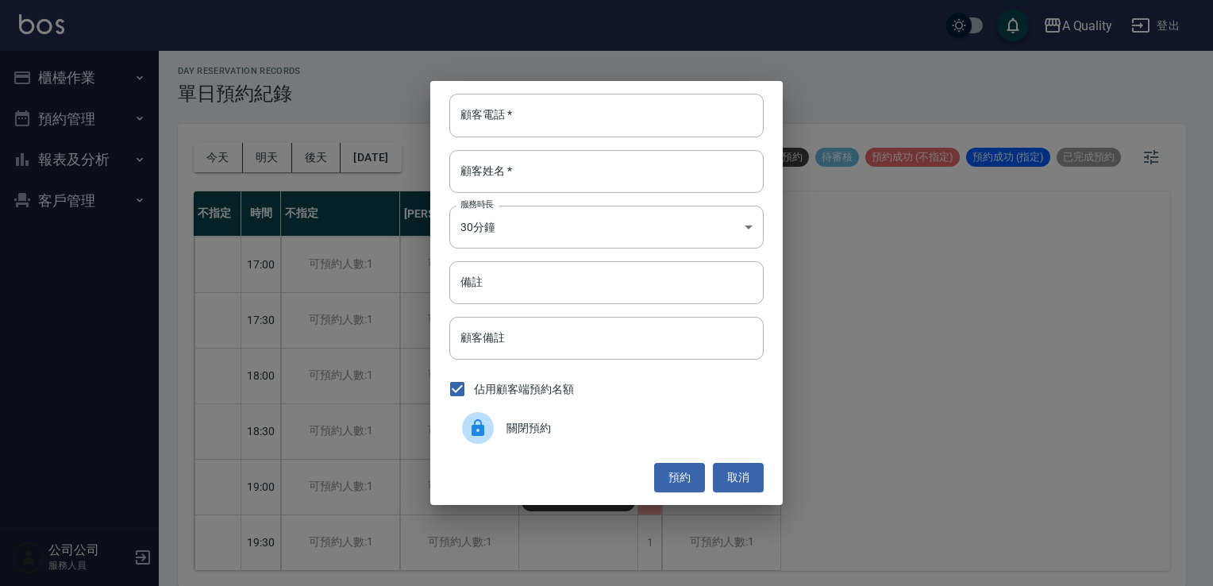
click at [528, 413] on div "關閉預約" at bounding box center [606, 428] width 314 height 44
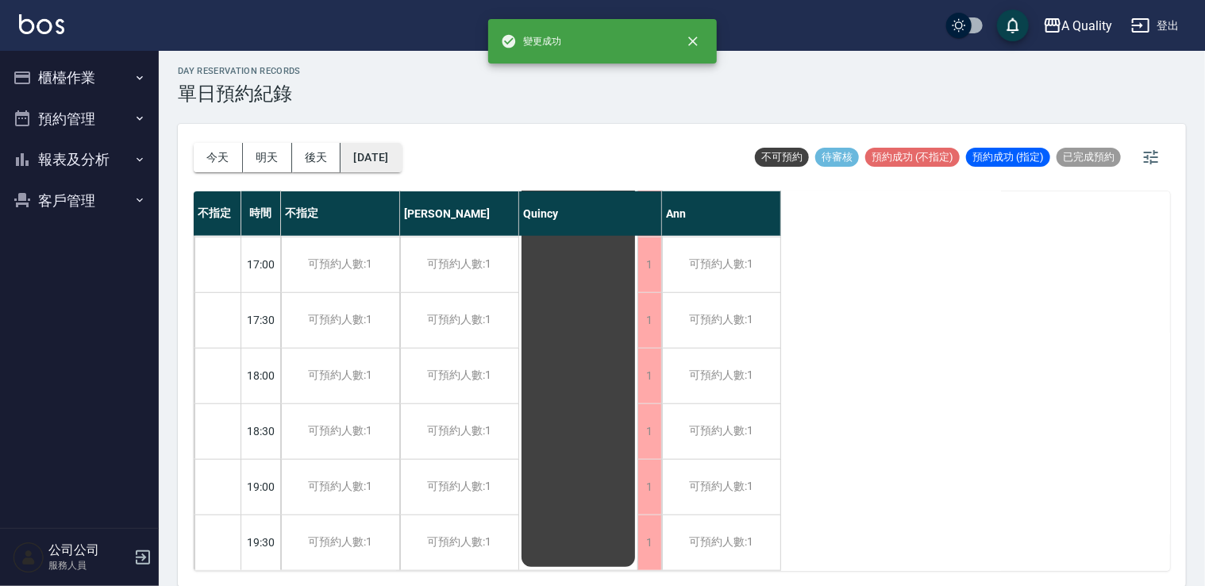
click at [399, 162] on button "2025/10/15" at bounding box center [371, 157] width 60 height 29
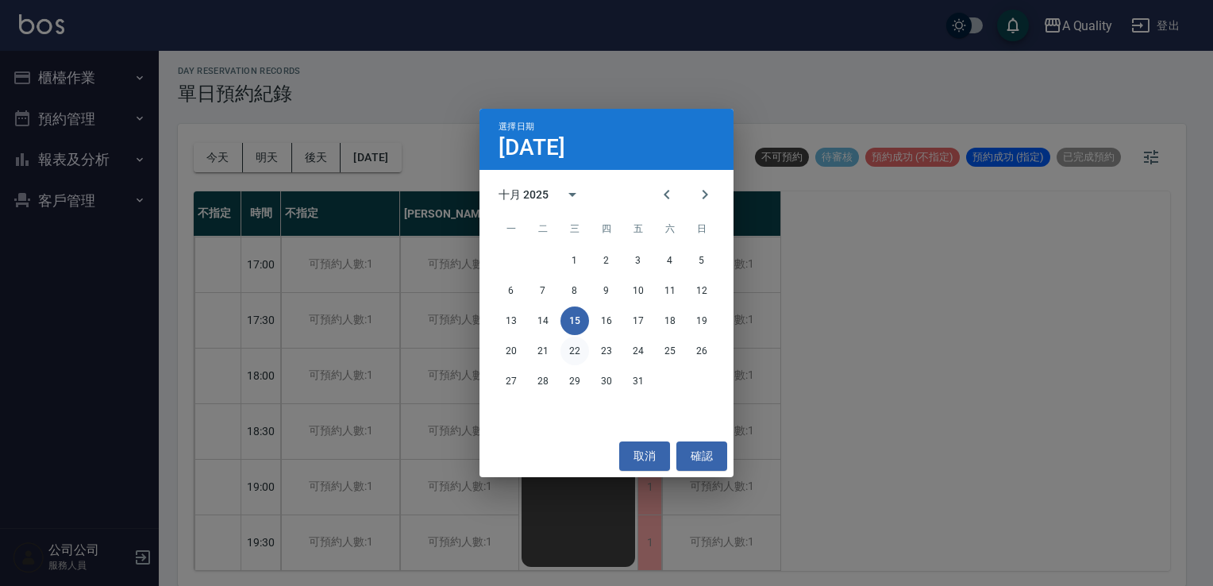
click at [580, 345] on button "22" at bounding box center [575, 351] width 29 height 29
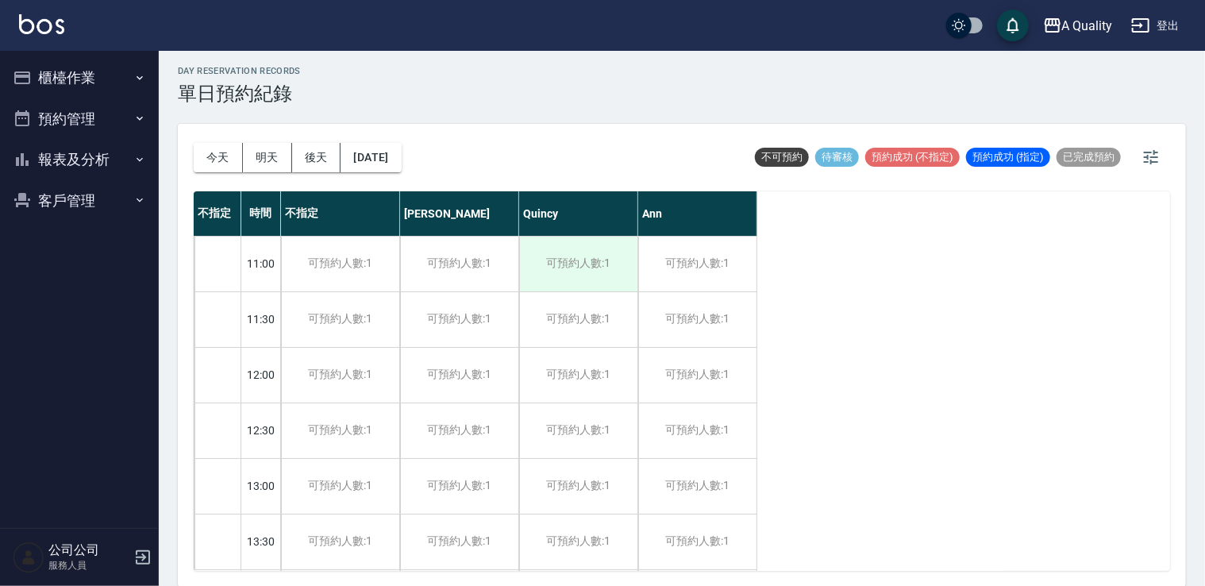
click at [588, 255] on div "可預約人數:1" at bounding box center [578, 264] width 118 height 55
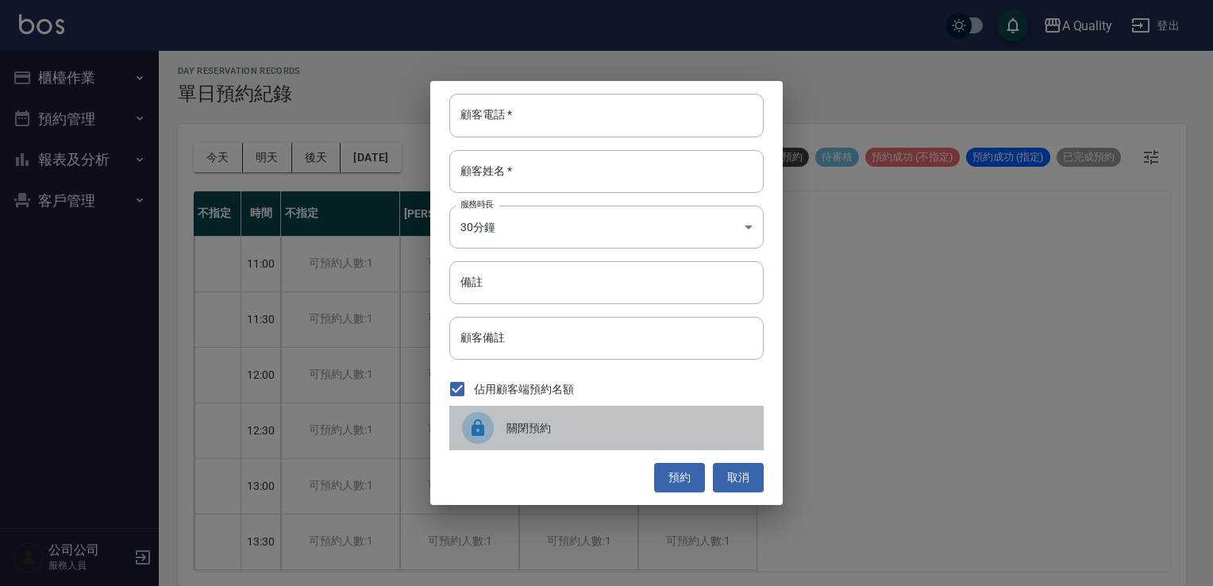
click at [613, 427] on span "關閉預約" at bounding box center [629, 428] width 245 height 17
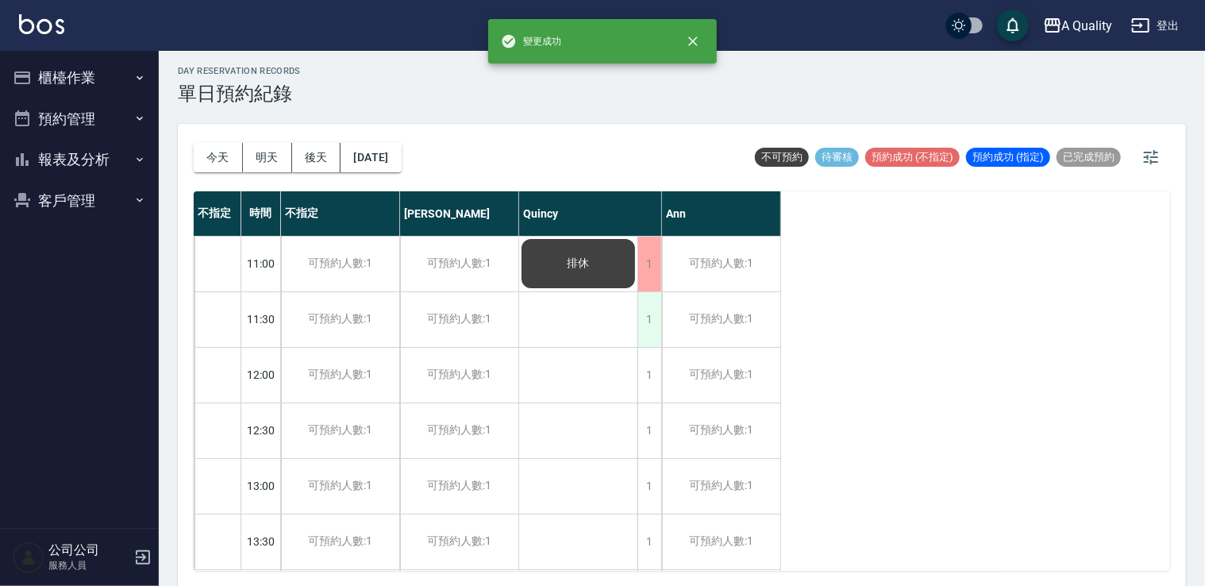
click at [646, 331] on div "1" at bounding box center [650, 319] width 24 height 55
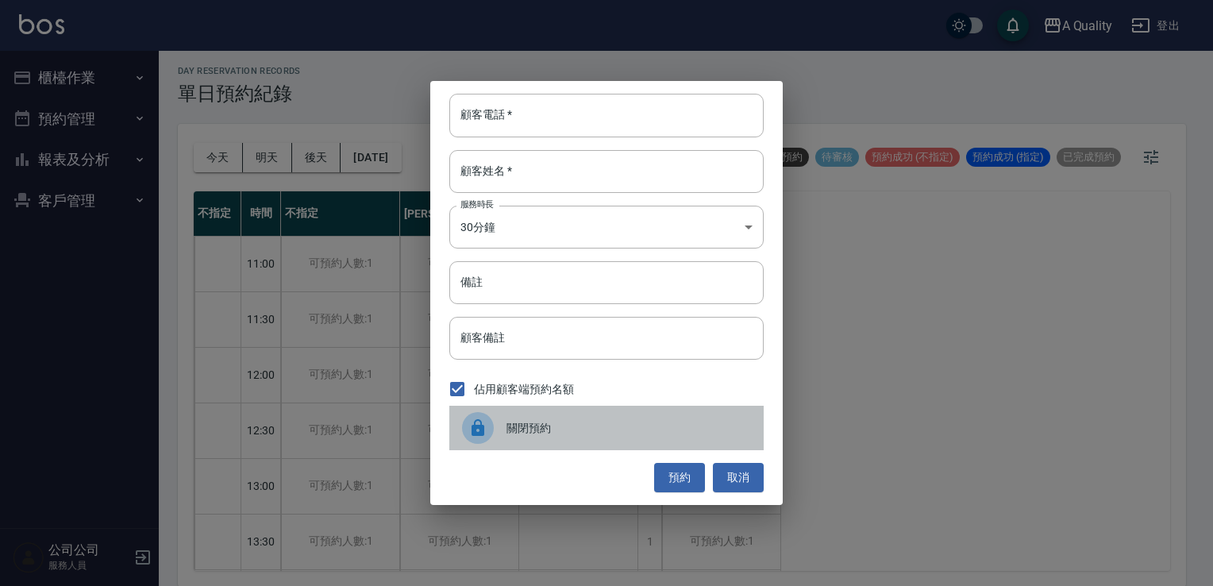
click at [605, 415] on div "關閉預約" at bounding box center [606, 428] width 314 height 44
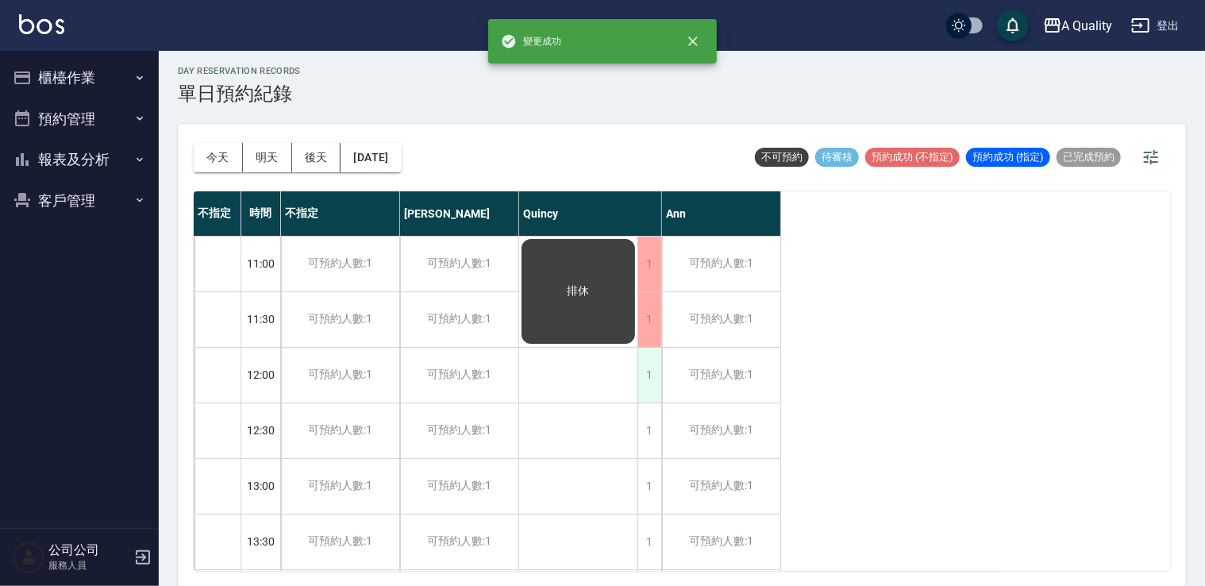
click at [647, 382] on div "1" at bounding box center [650, 375] width 24 height 55
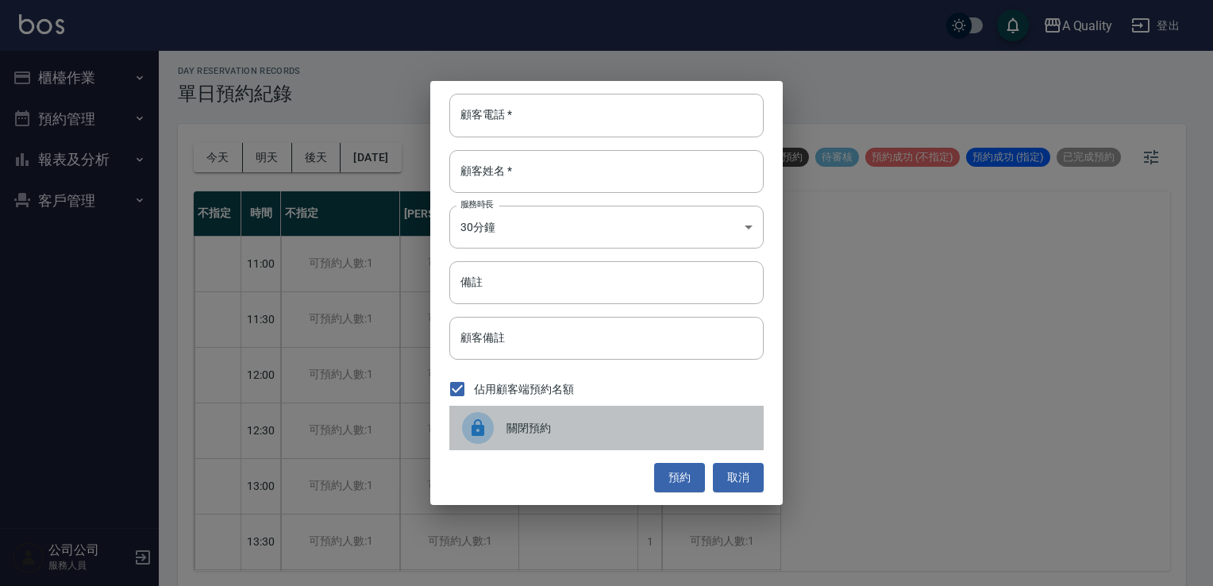
click at [615, 424] on span "關閉預約" at bounding box center [629, 428] width 245 height 17
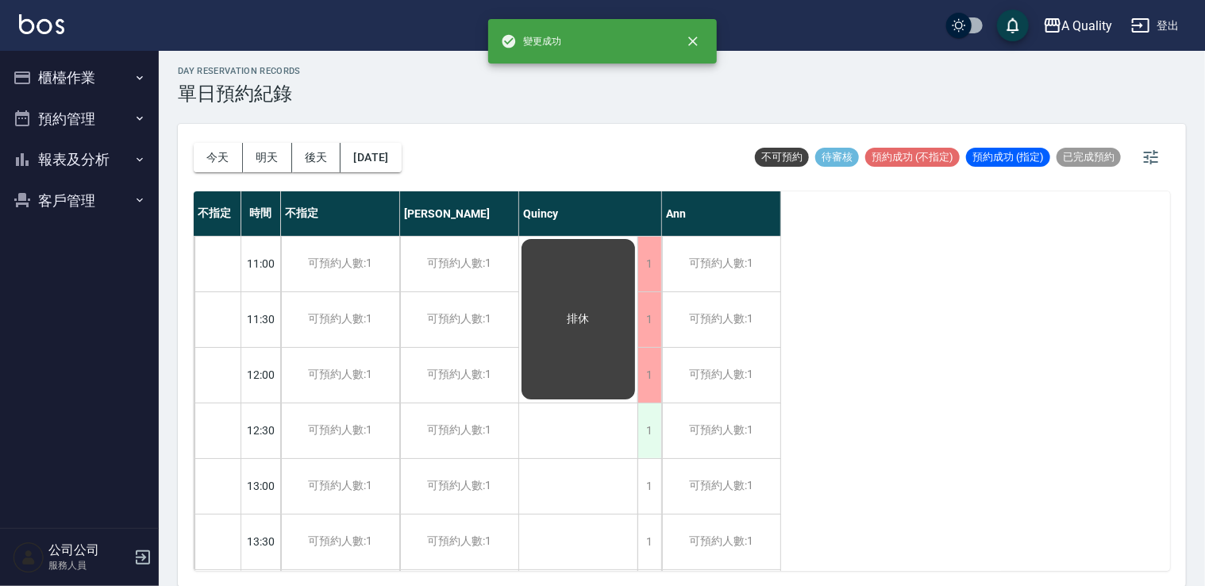
click at [646, 427] on div "1" at bounding box center [650, 430] width 24 height 55
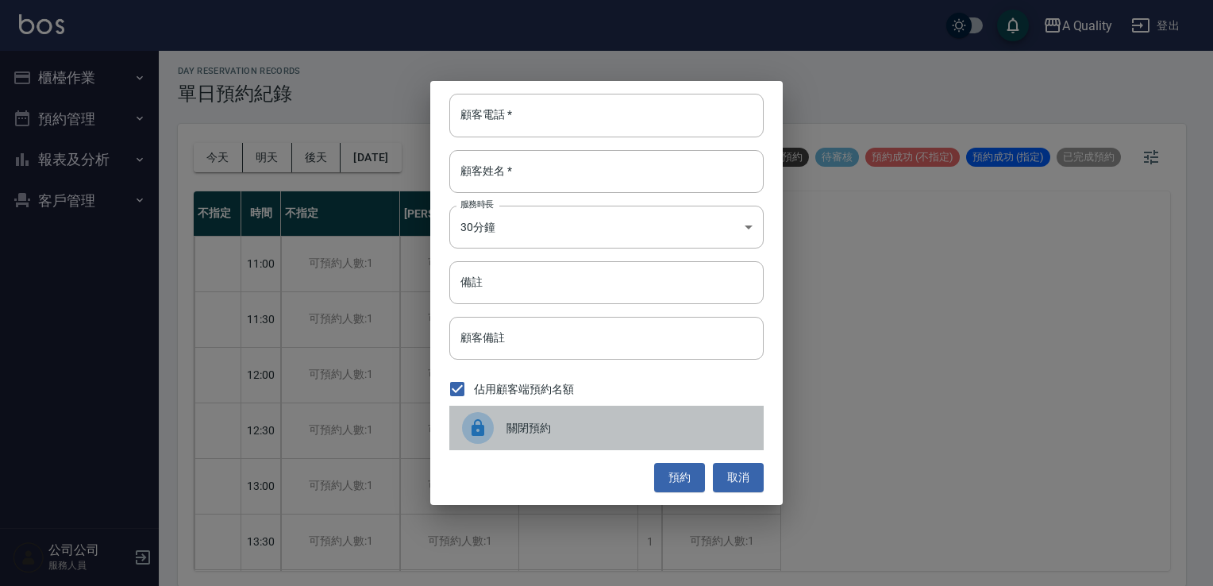
drag, startPoint x: 613, startPoint y: 434, endPoint x: 635, endPoint y: 441, distance: 23.6
click at [615, 435] on span "關閉預約" at bounding box center [629, 428] width 245 height 17
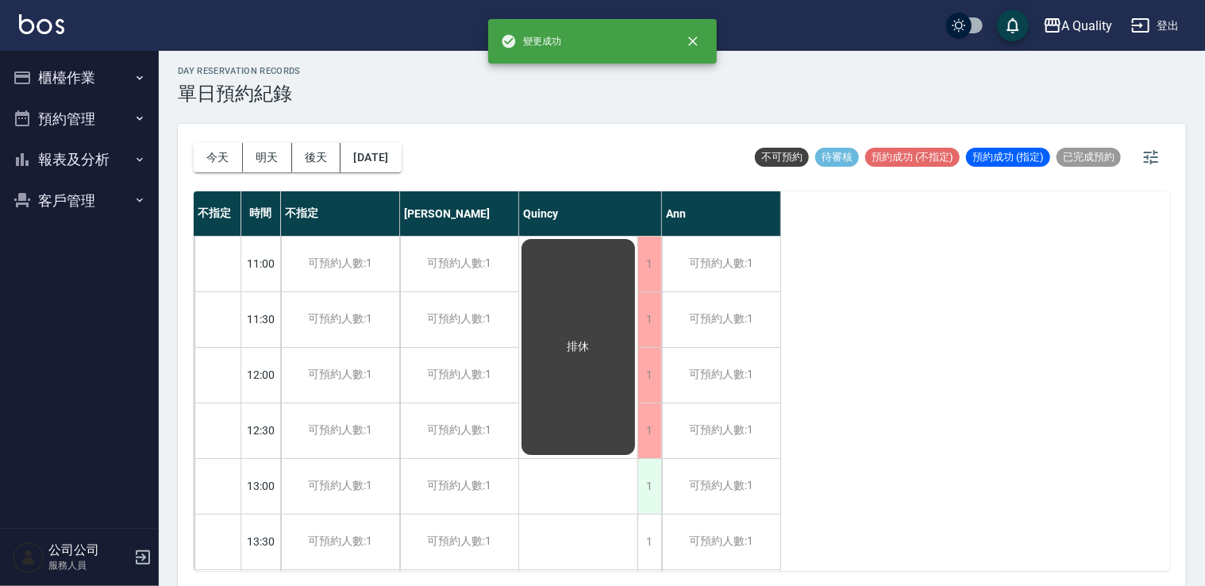
click at [653, 477] on div "1" at bounding box center [650, 486] width 24 height 55
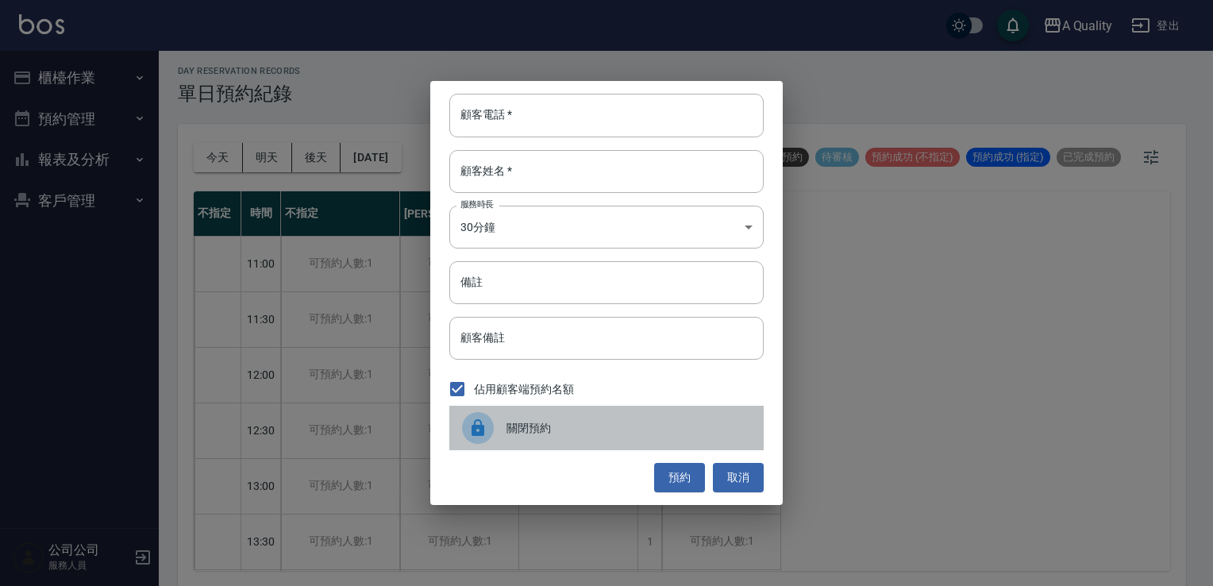
click at [591, 446] on div "關閉預約" at bounding box center [606, 428] width 314 height 44
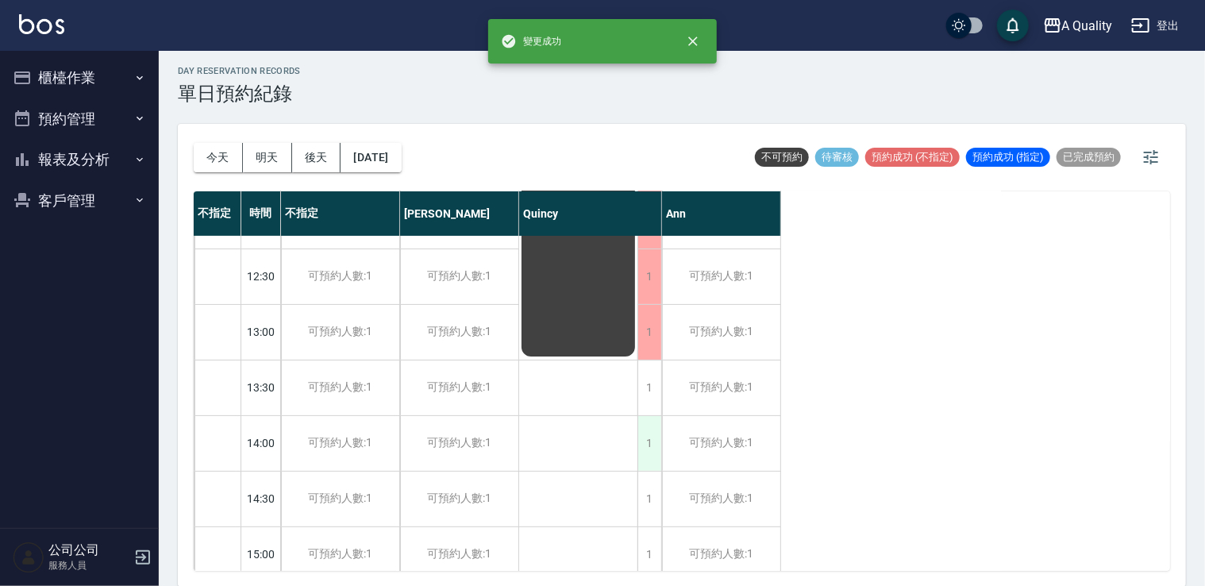
scroll to position [159, 0]
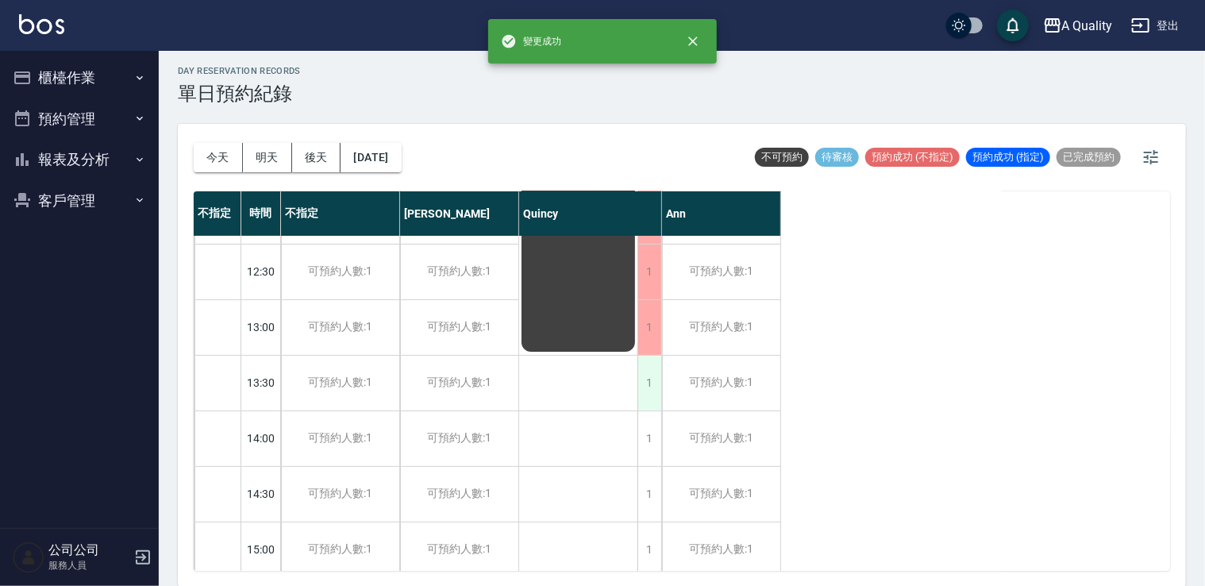
click at [639, 403] on div "1" at bounding box center [650, 383] width 24 height 55
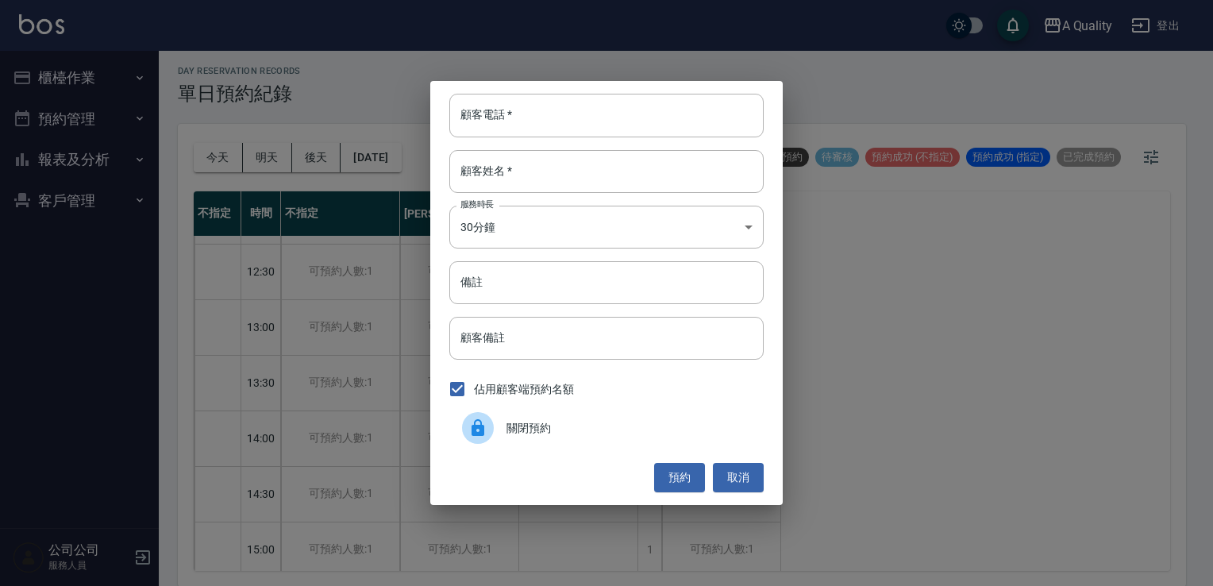
drag, startPoint x: 578, startPoint y: 434, endPoint x: 597, endPoint y: 434, distance: 19.1
click at [580, 434] on span "關閉預約" at bounding box center [629, 428] width 245 height 17
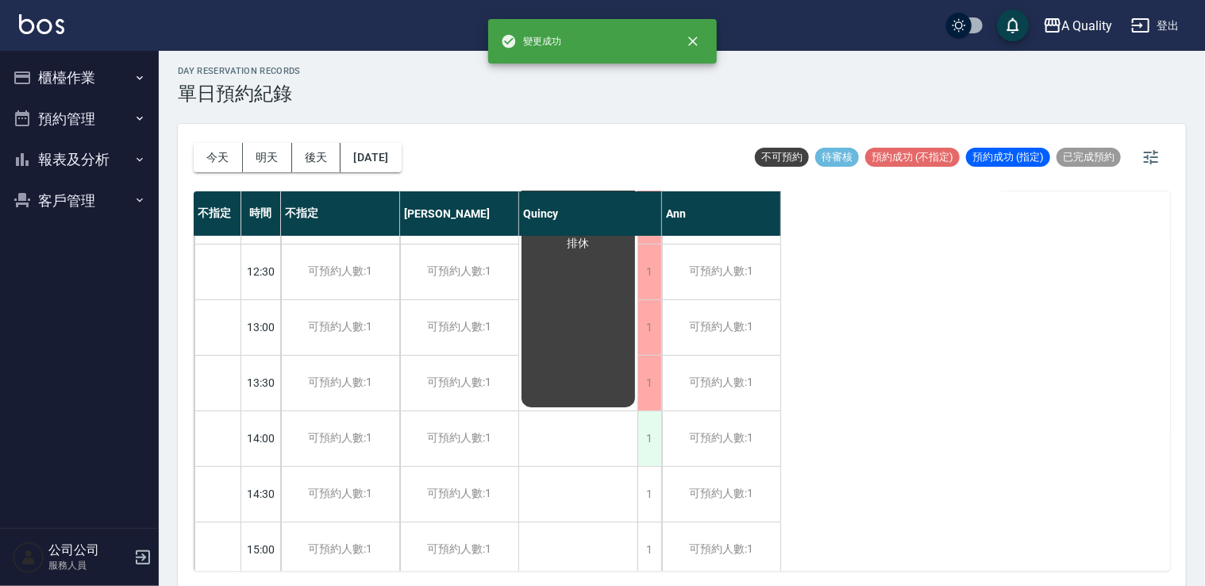
click at [644, 444] on div "1" at bounding box center [650, 438] width 24 height 55
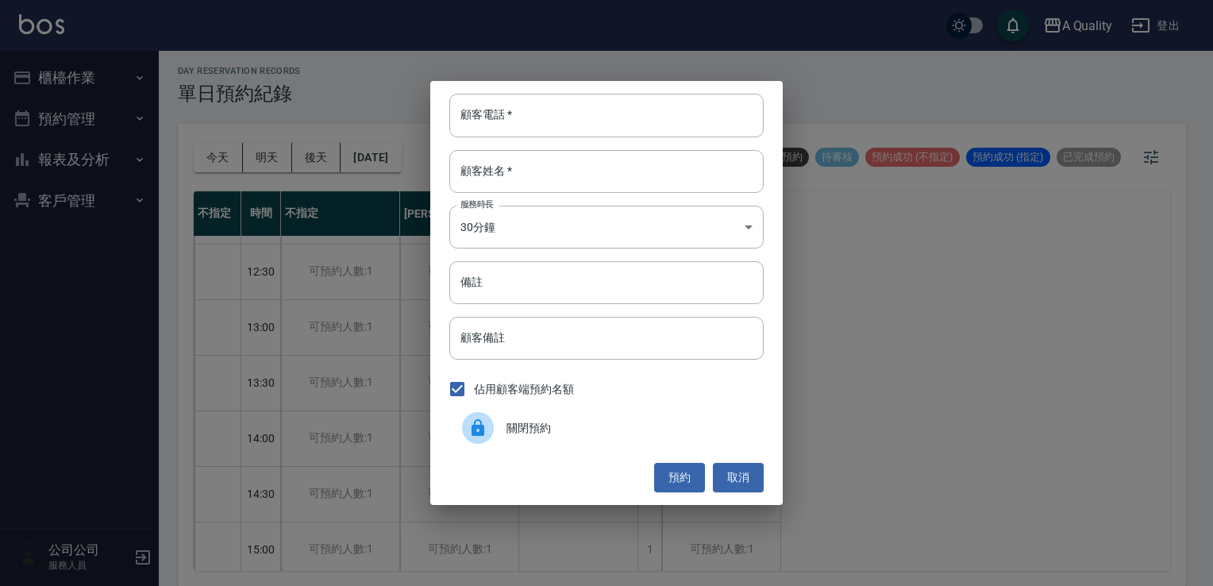
click at [565, 444] on div "關閉預約" at bounding box center [606, 428] width 314 height 44
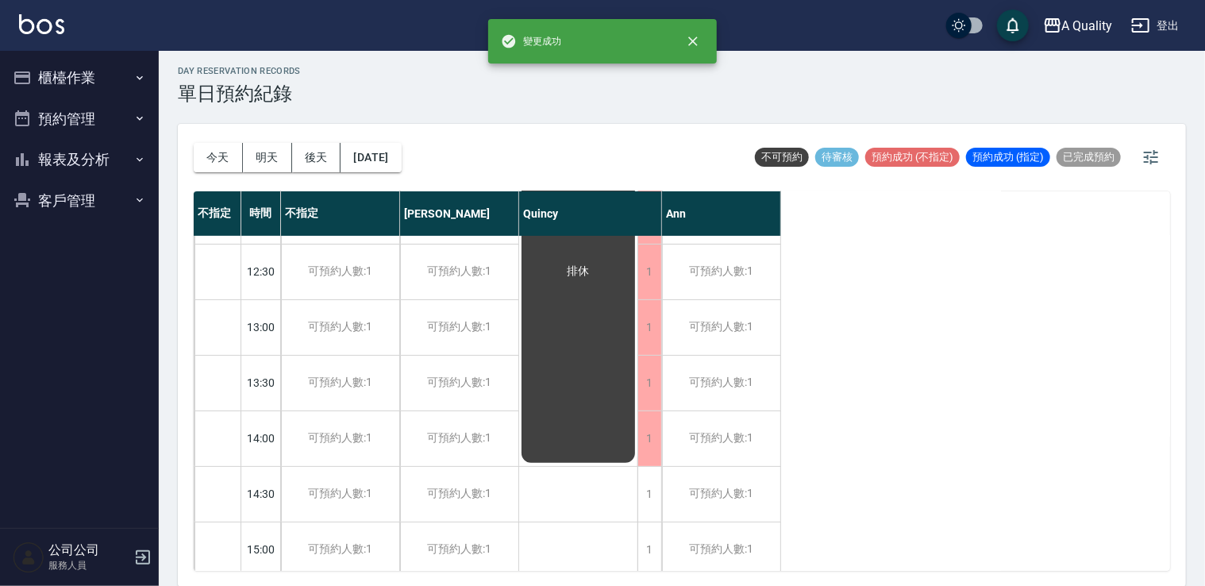
click at [645, 478] on div "1" at bounding box center [650, 494] width 24 height 55
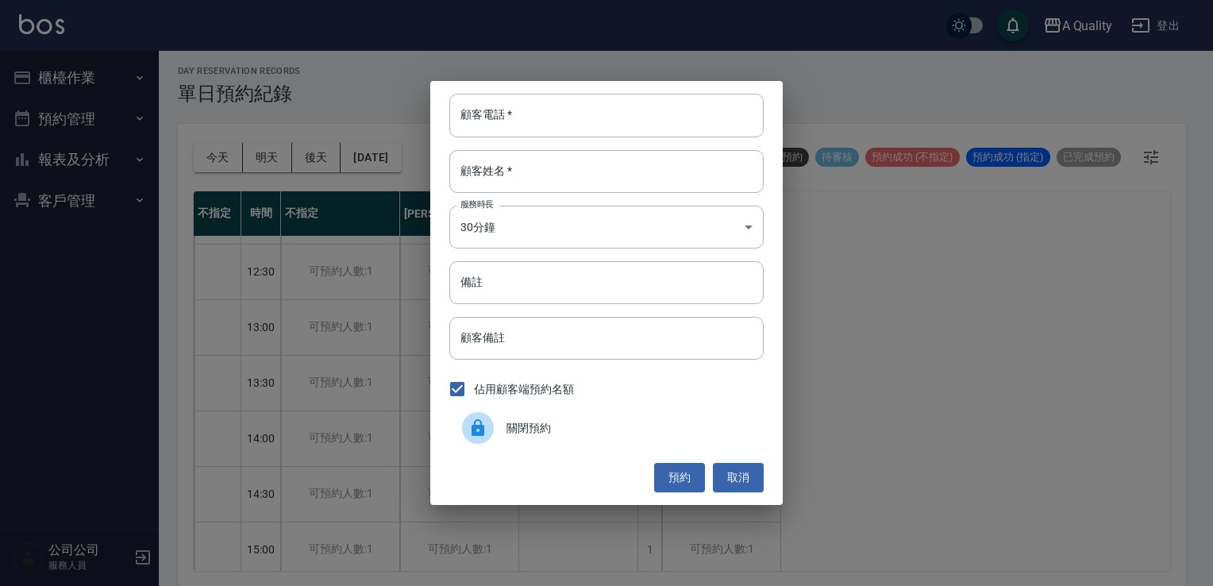
drag, startPoint x: 556, startPoint y: 416, endPoint x: 606, endPoint y: 438, distance: 54.7
click at [562, 425] on div "關閉預約" at bounding box center [606, 428] width 314 height 44
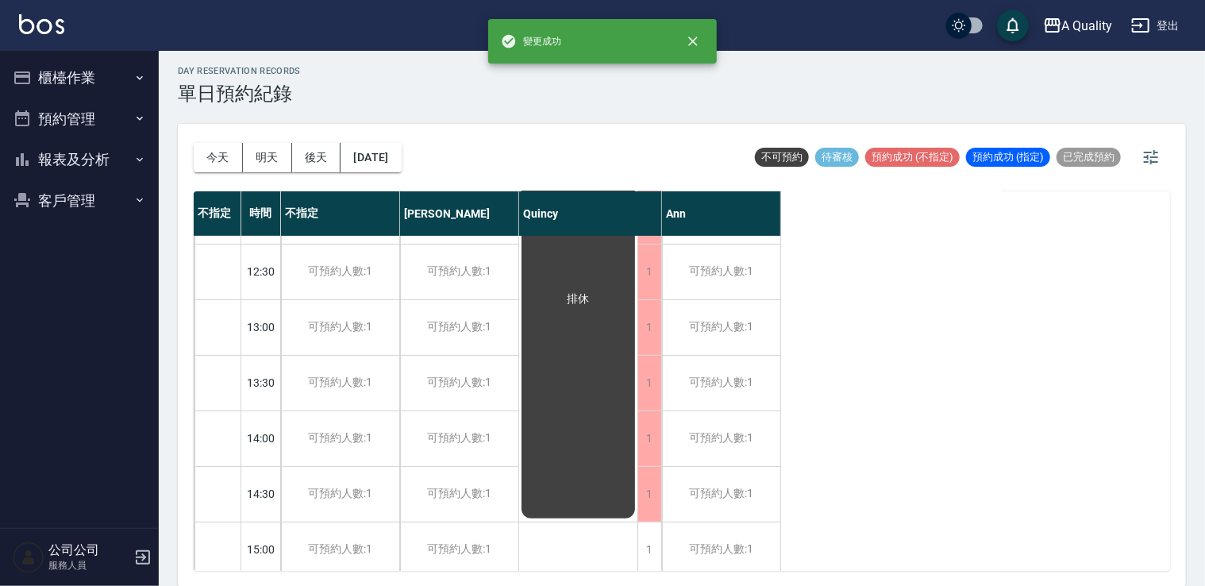
click at [635, 526] on div "1 1 1 1 1 1 1 1 1 1 1 1 1 1 1 1 1 1 排休" at bounding box center [590, 577] width 143 height 1000
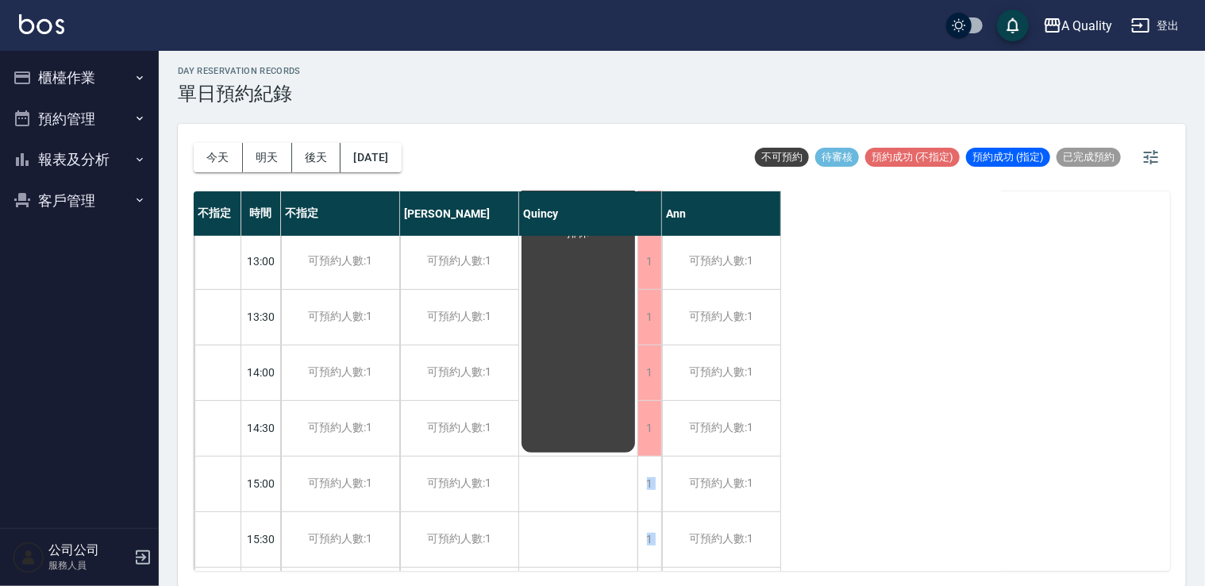
scroll to position [318, 0]
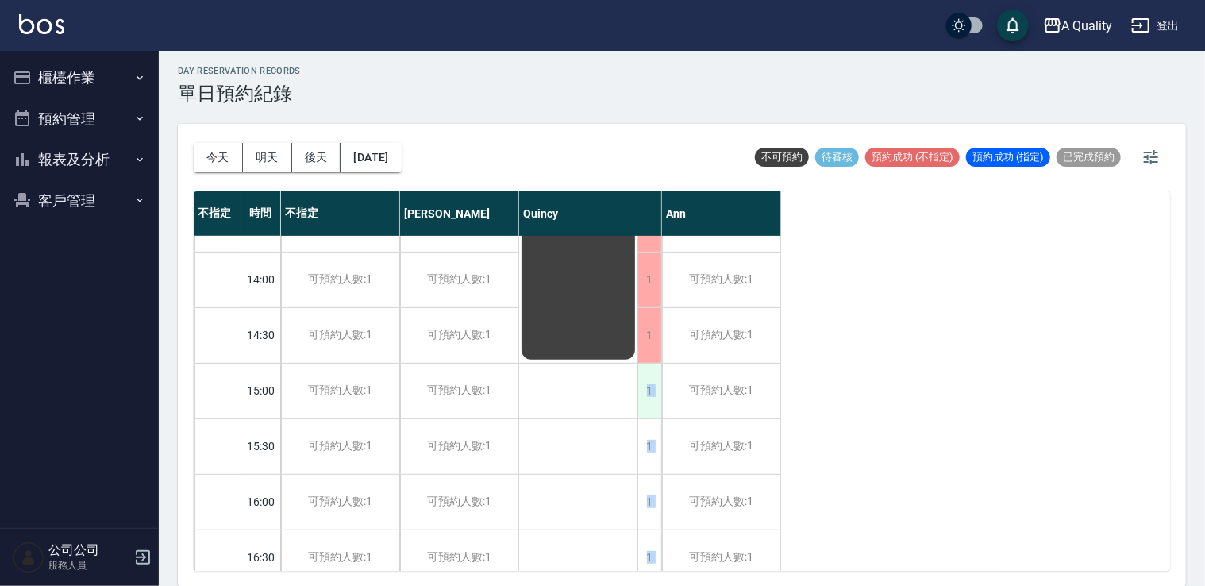
click at [651, 390] on div "1" at bounding box center [650, 391] width 24 height 55
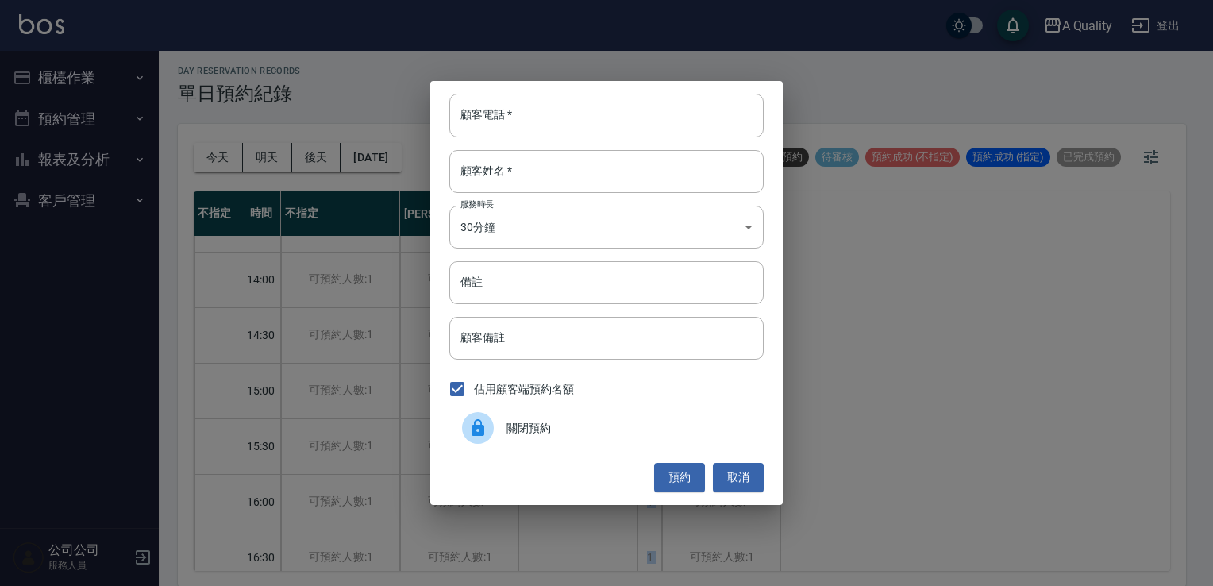
drag, startPoint x: 525, startPoint y: 440, endPoint x: 538, endPoint y: 445, distance: 13.6
click at [538, 445] on div "關閉預約" at bounding box center [606, 428] width 314 height 44
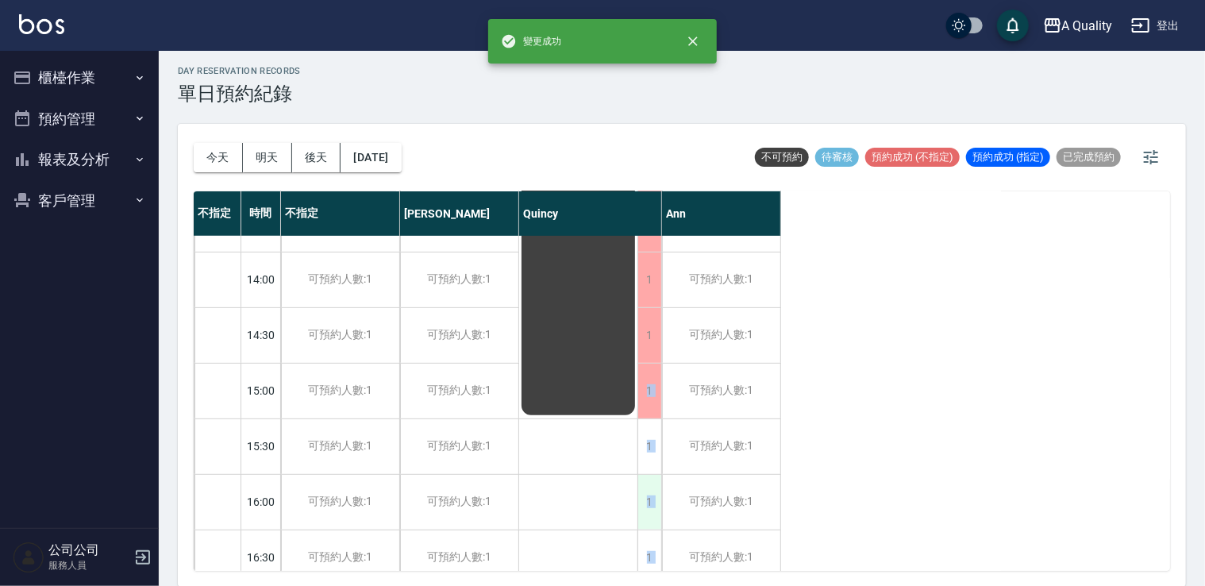
click at [649, 481] on div "1" at bounding box center [650, 502] width 24 height 55
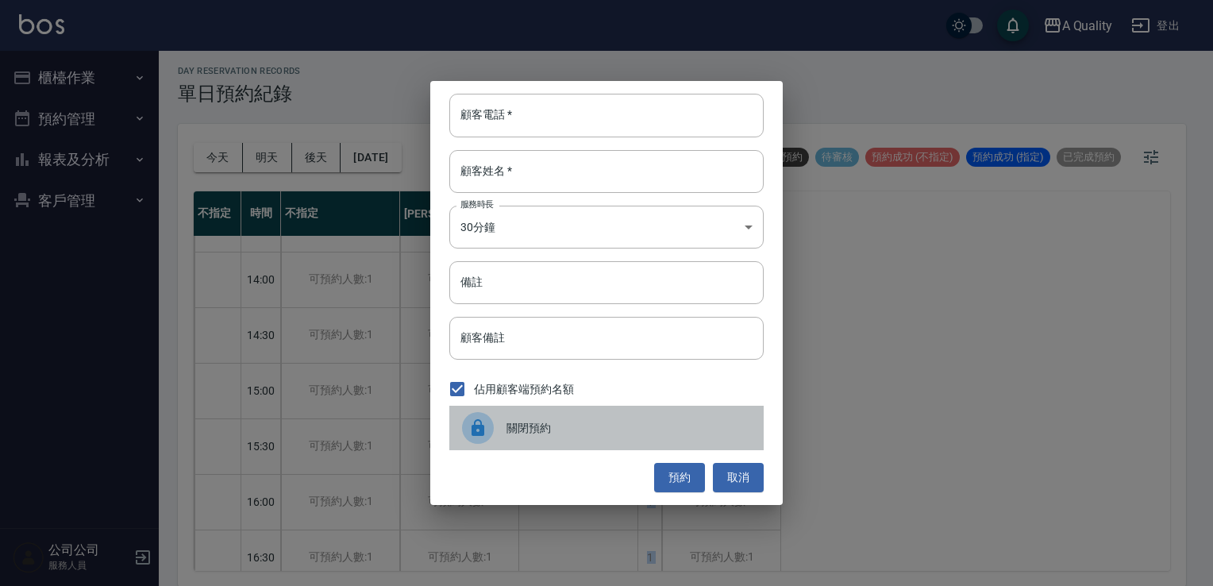
drag, startPoint x: 564, startPoint y: 434, endPoint x: 668, endPoint y: 457, distance: 106.5
click at [568, 434] on span "關閉預約" at bounding box center [629, 428] width 245 height 17
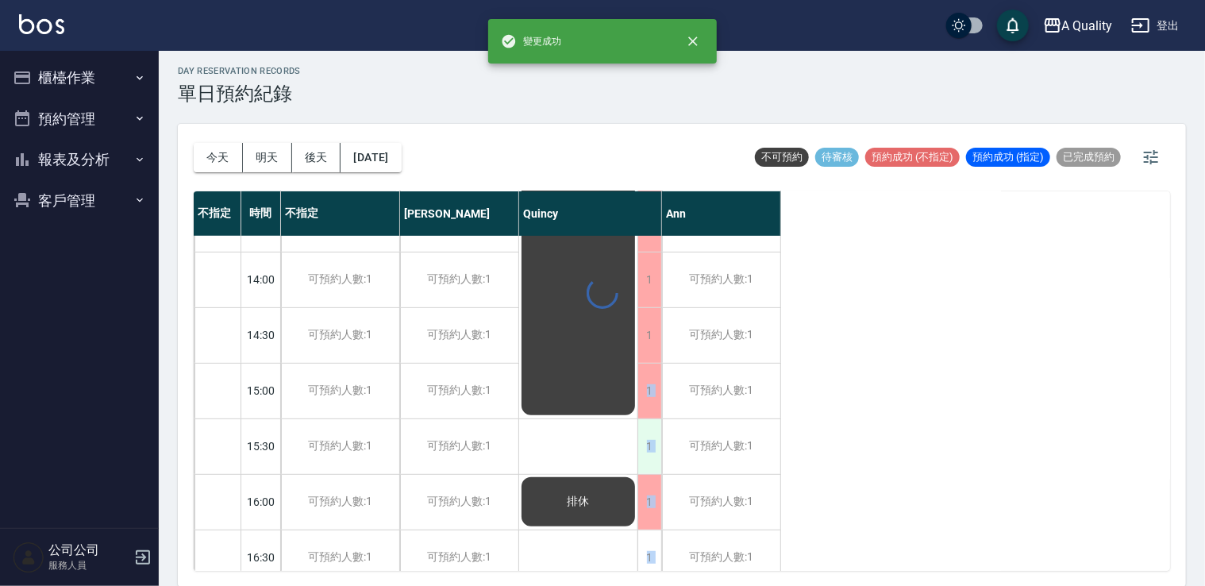
click at [654, 450] on div "1" at bounding box center [650, 446] width 24 height 55
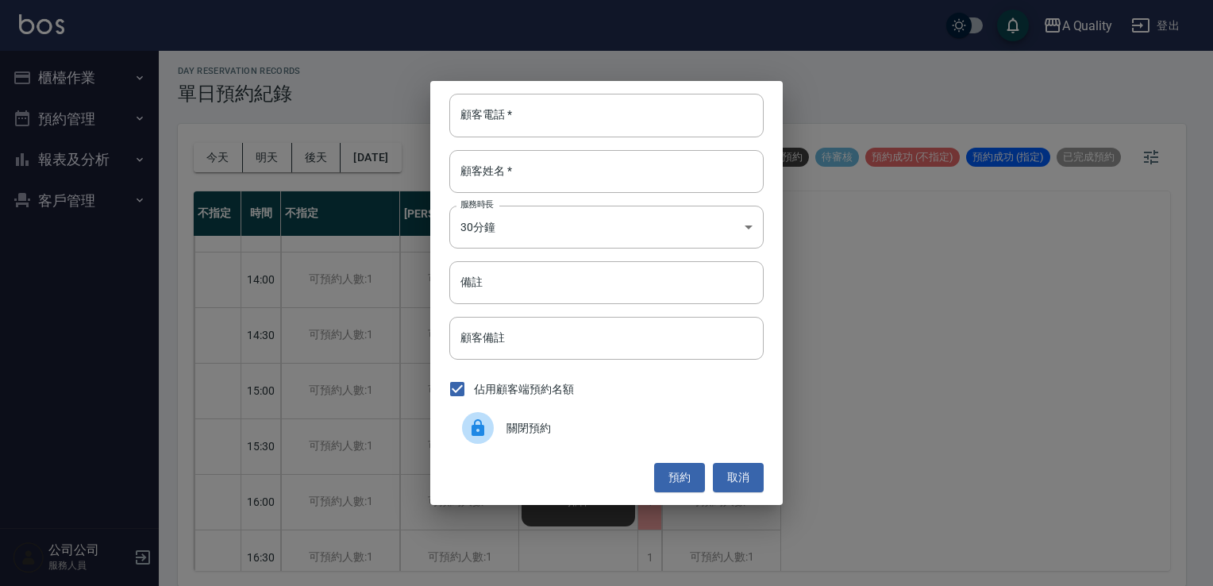
click at [617, 448] on div "關閉預約" at bounding box center [606, 428] width 314 height 44
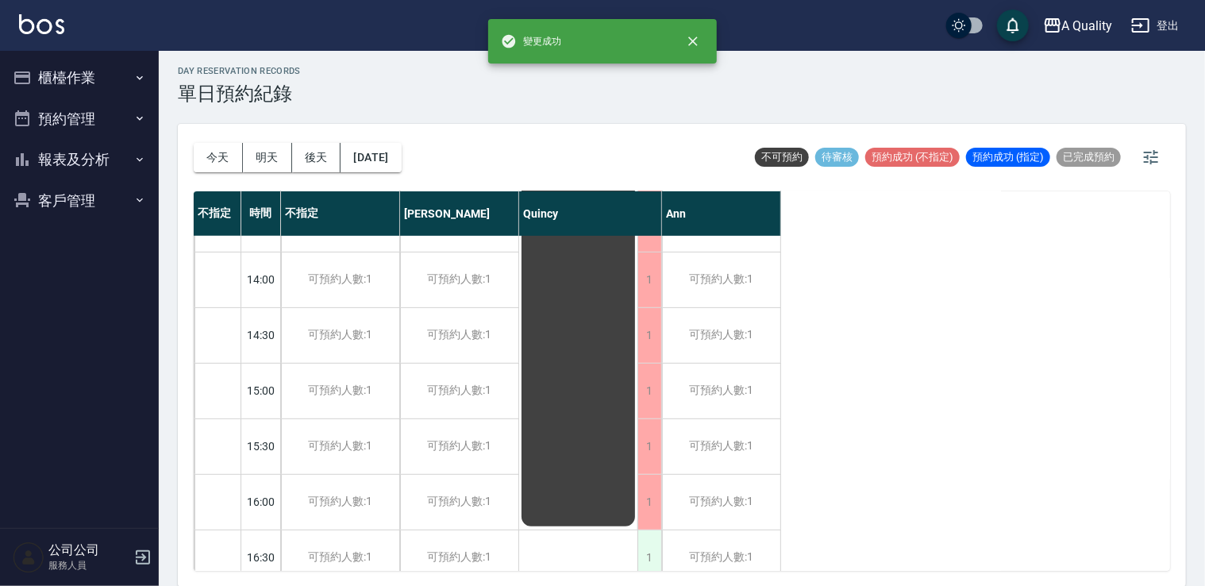
click at [644, 541] on div "1" at bounding box center [650, 557] width 24 height 55
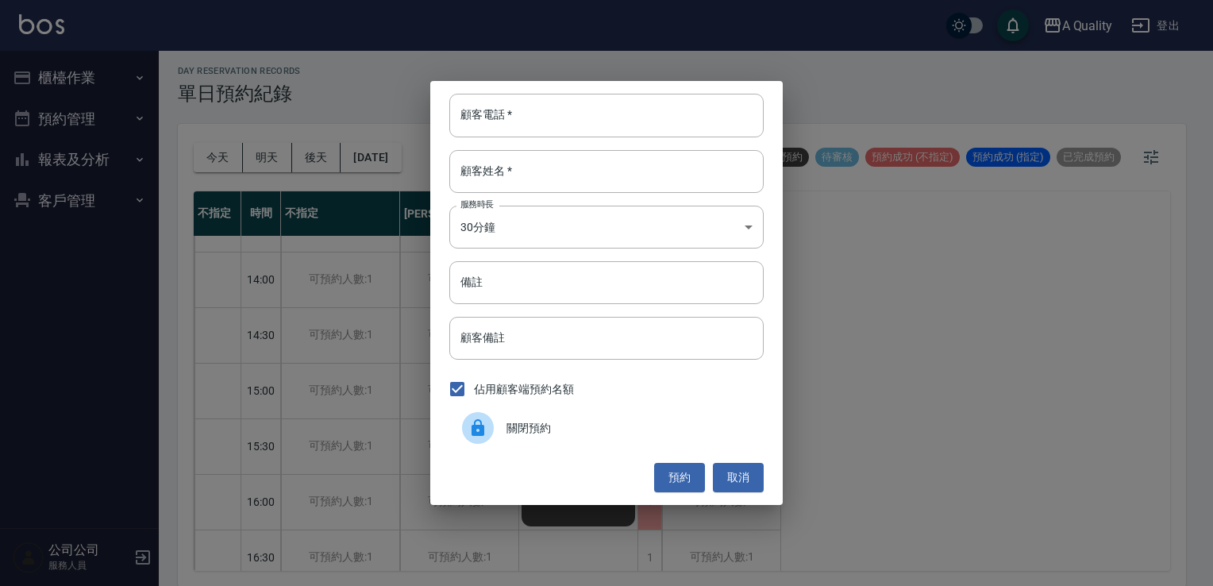
click at [588, 442] on div "關閉預約" at bounding box center [606, 428] width 314 height 44
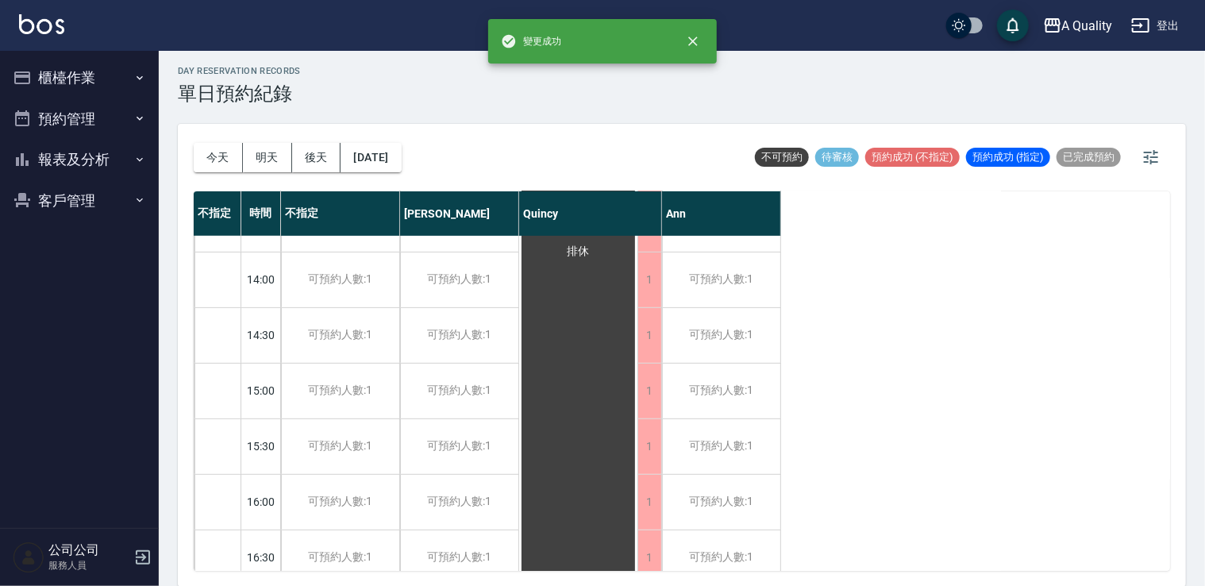
scroll to position [635, 0]
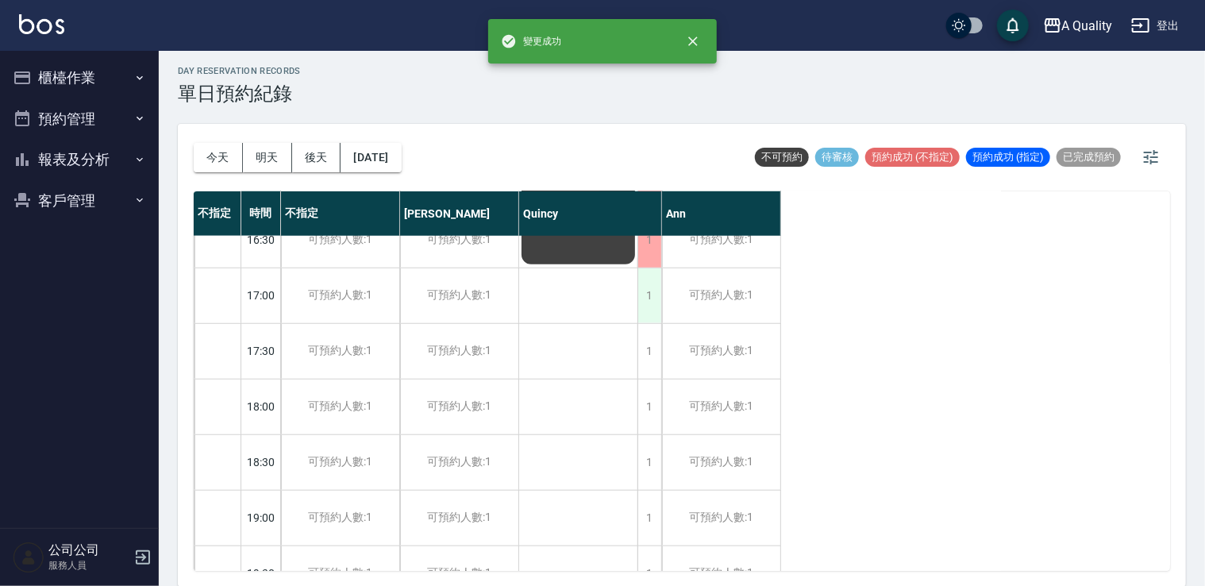
click at [654, 292] on div "1" at bounding box center [650, 295] width 24 height 55
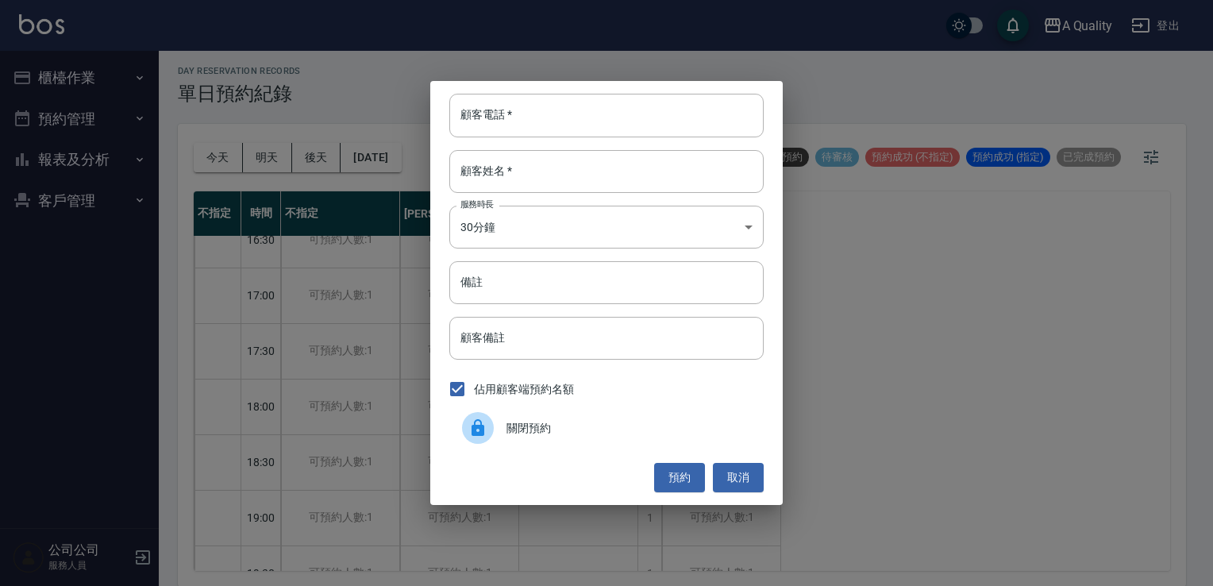
click at [498, 409] on div "關閉預約" at bounding box center [606, 428] width 314 height 44
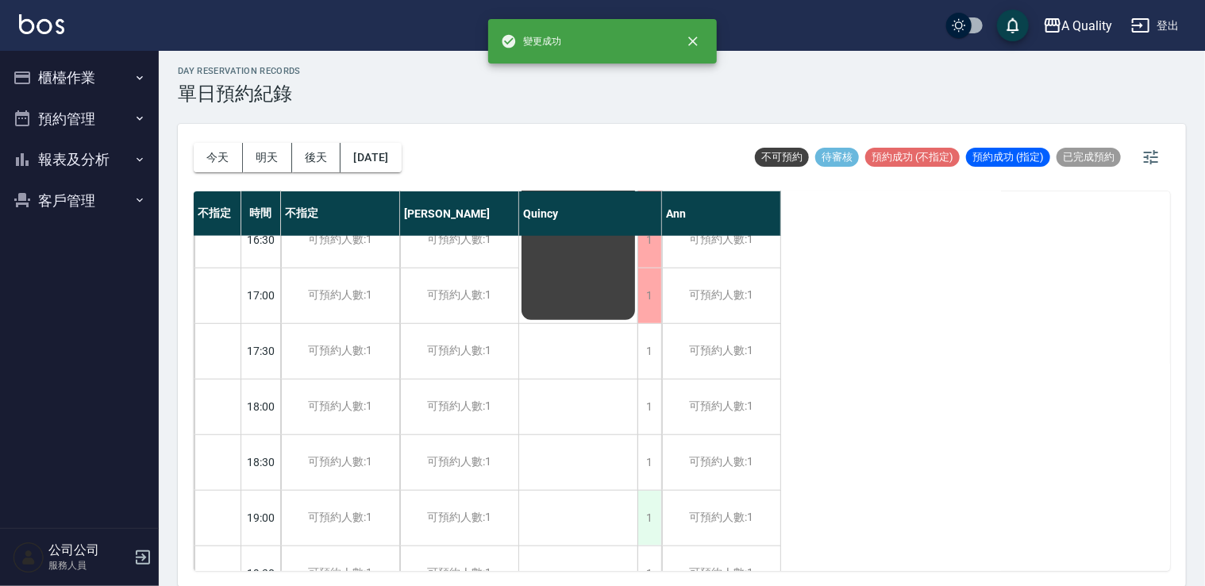
click at [649, 525] on div "1" at bounding box center [650, 518] width 24 height 55
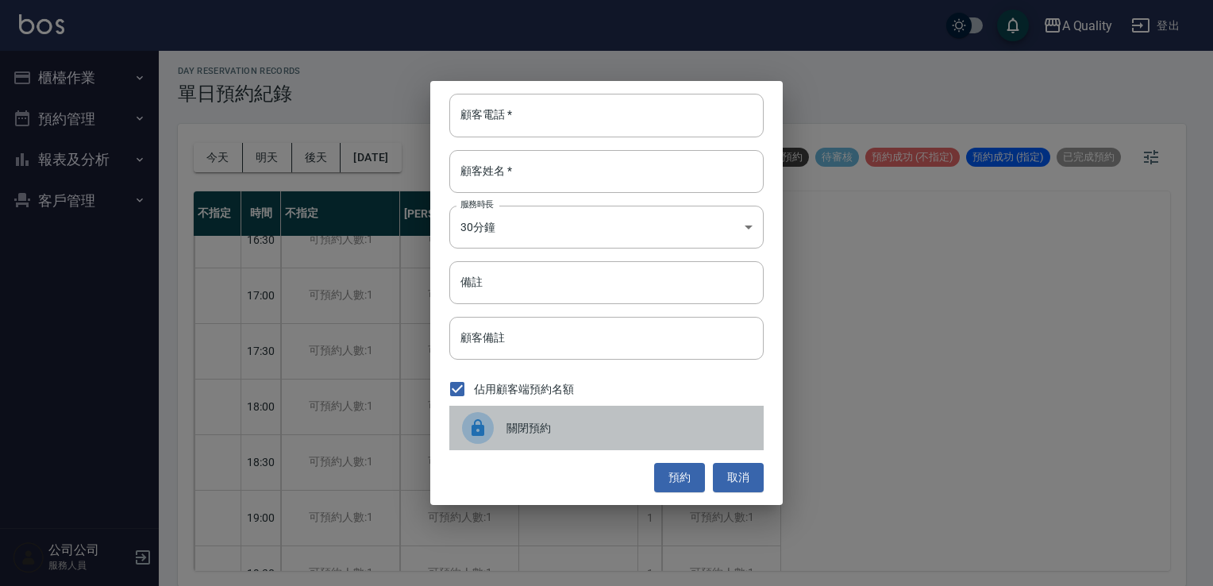
drag, startPoint x: 589, startPoint y: 423, endPoint x: 597, endPoint y: 431, distance: 11.2
click at [597, 431] on span "關閉預約" at bounding box center [629, 428] width 245 height 17
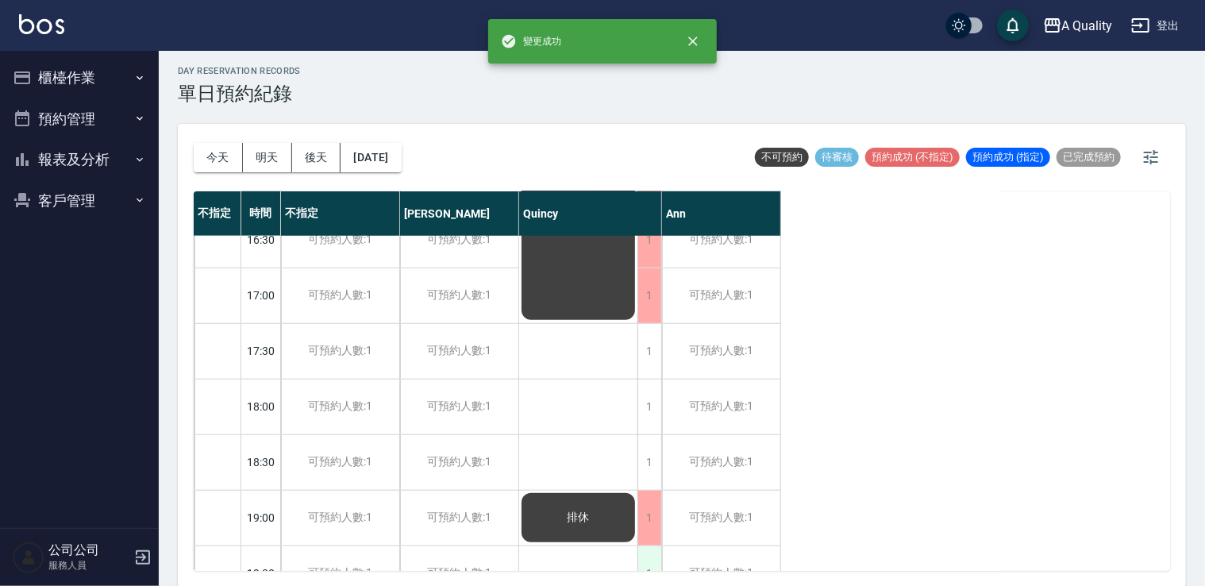
click at [653, 546] on div "1" at bounding box center [650, 573] width 24 height 55
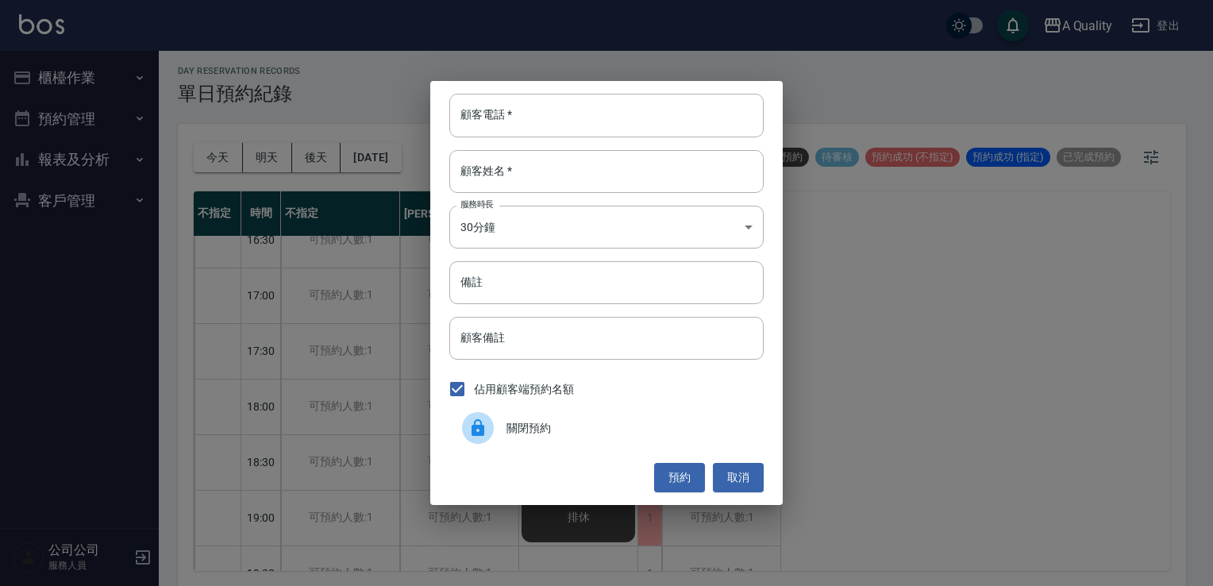
drag, startPoint x: 579, startPoint y: 425, endPoint x: 588, endPoint y: 426, distance: 8.8
click at [587, 425] on span "關閉預約" at bounding box center [629, 428] width 245 height 17
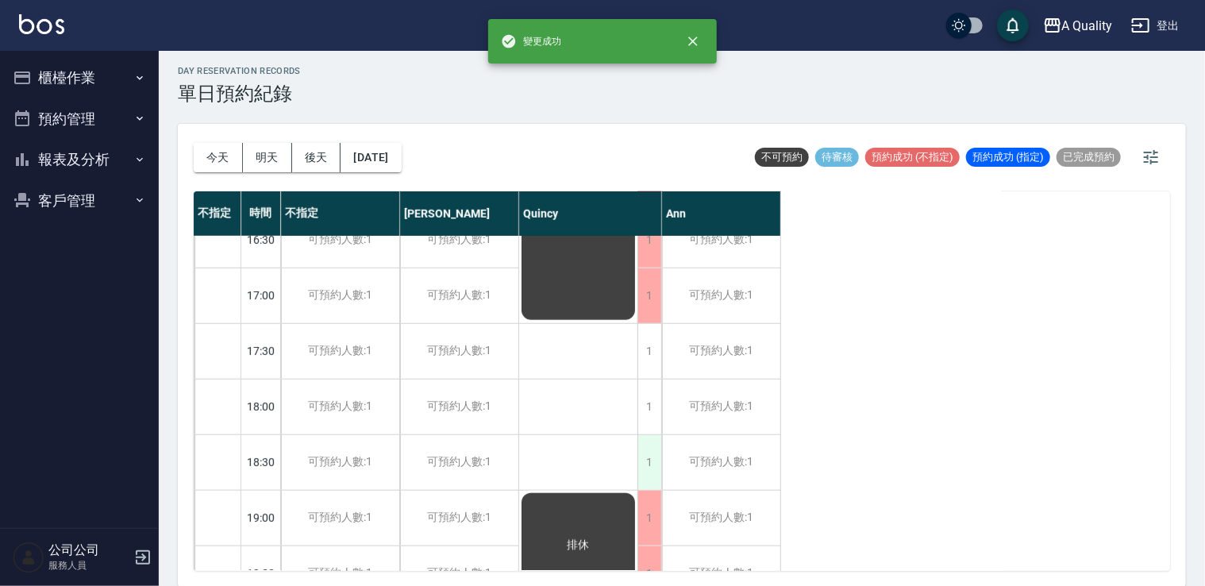
click at [653, 464] on div "1" at bounding box center [650, 462] width 24 height 55
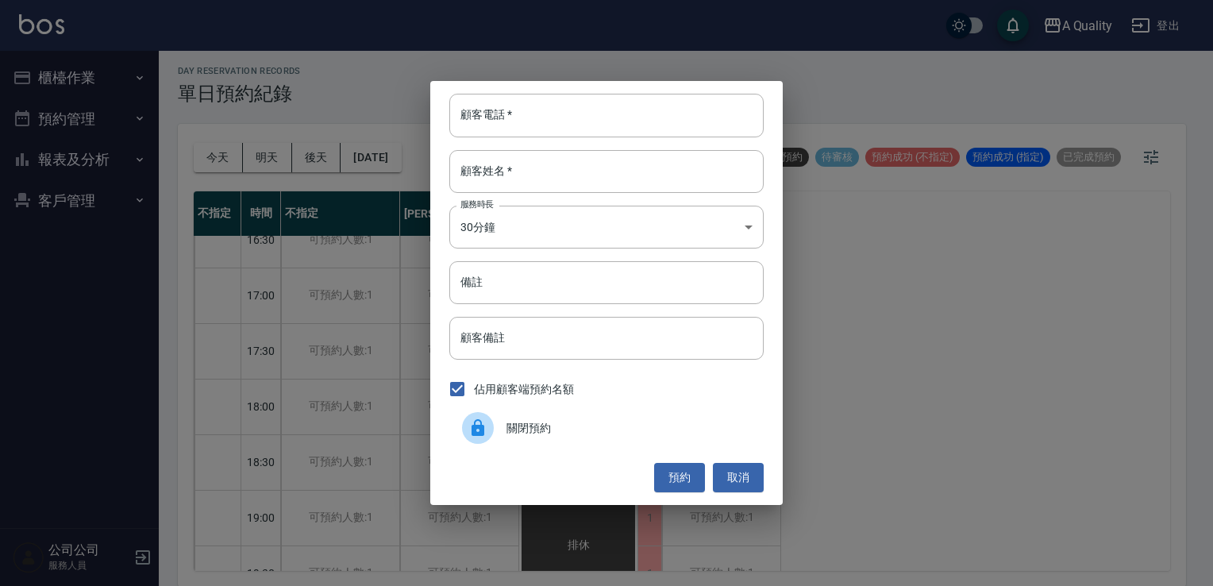
drag, startPoint x: 611, startPoint y: 466, endPoint x: 615, endPoint y: 440, distance: 26.6
click at [613, 457] on div "顧客電話   * 顧客電話   * 顧客姓名   * 顧客姓名   * 服務時長 30分鐘 1 服務時長 備註 備註 顧客備註 顧客備註 佔用顧客端預約名額 …" at bounding box center [606, 292] width 353 height 423
drag, startPoint x: 613, startPoint y: 437, endPoint x: 626, endPoint y: 414, distance: 26.0
click at [613, 433] on div "關閉預約" at bounding box center [606, 428] width 314 height 44
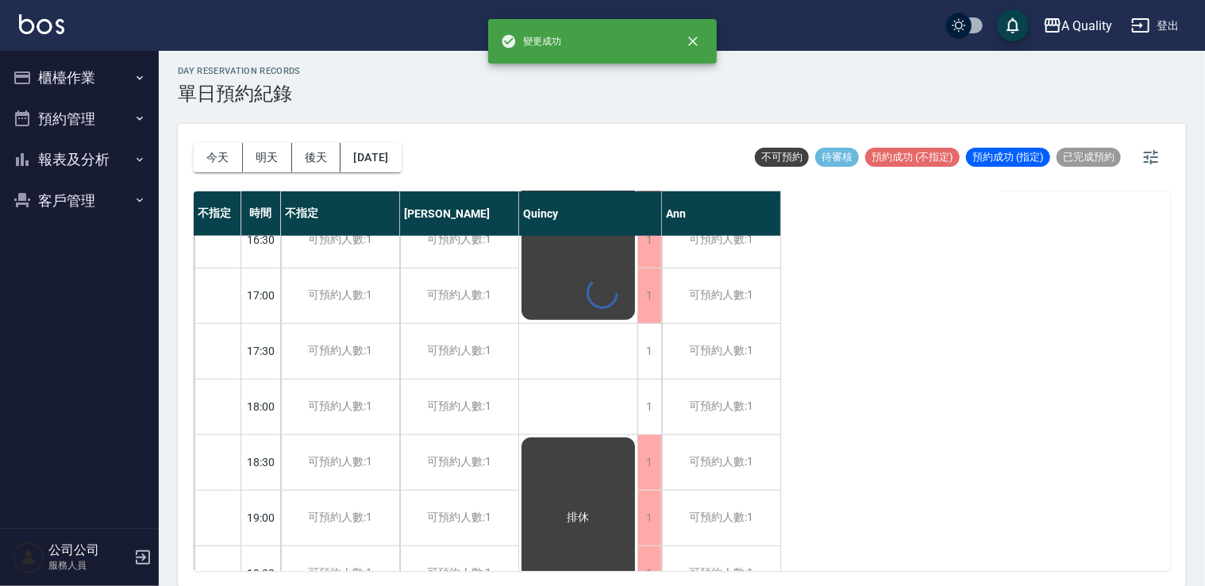
click at [642, 414] on div "1" at bounding box center [650, 407] width 24 height 55
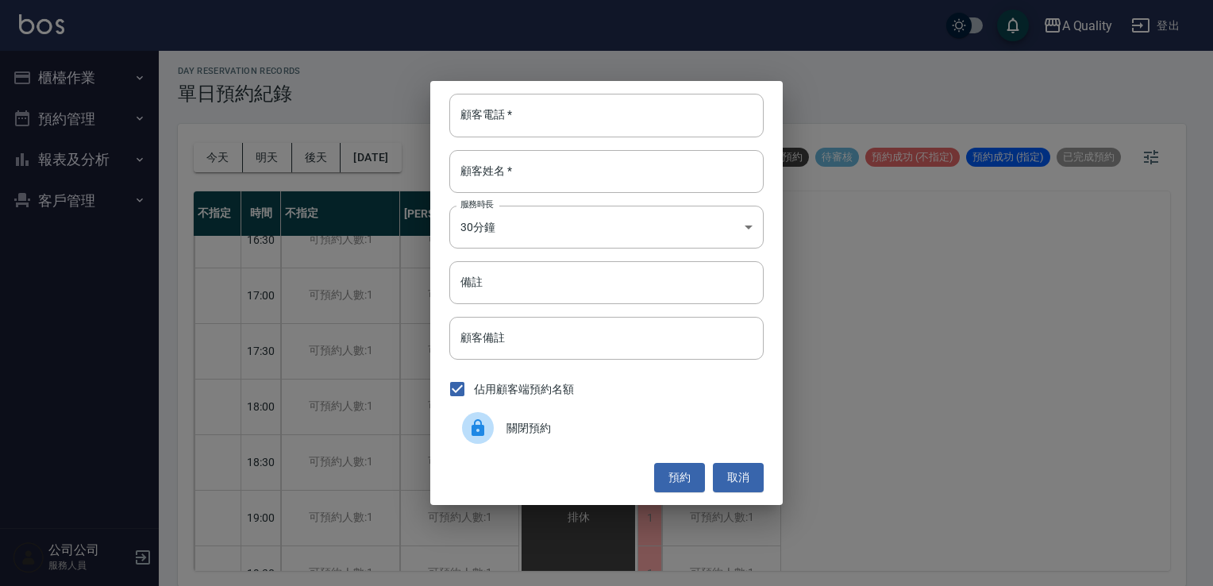
click at [588, 406] on div "顧客電話   * 顧客電話   * 顧客姓名   * 顧客姓名   * 服務時長 30分鐘 1 服務時長 備註 備註 顧客備註 顧客備註 佔用顧客端預約名額 …" at bounding box center [606, 292] width 353 height 423
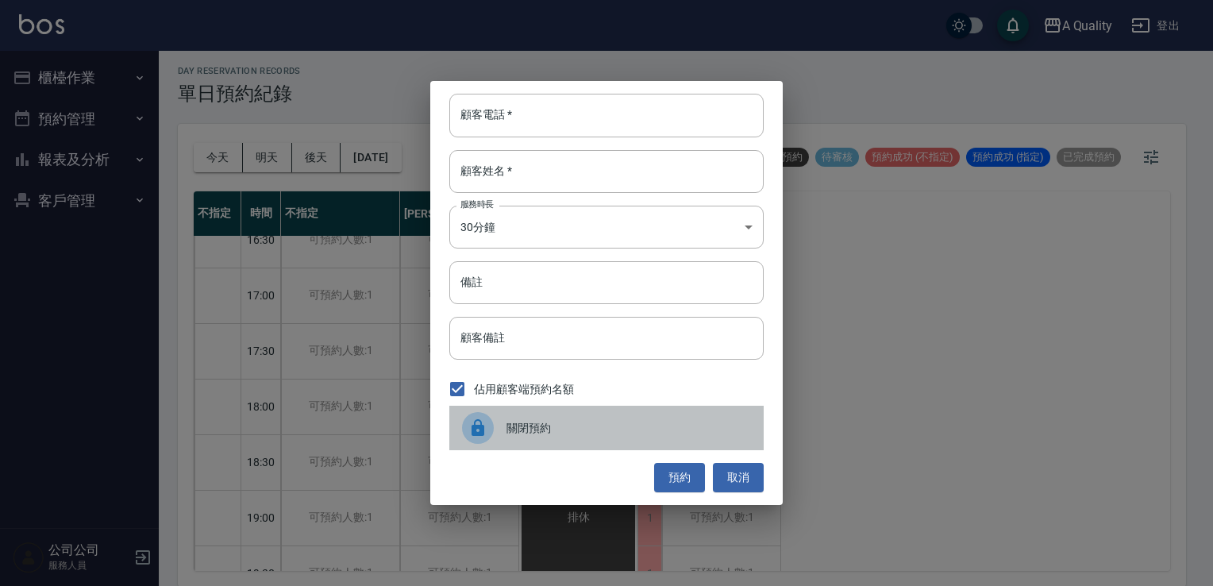
drag, startPoint x: 591, startPoint y: 418, endPoint x: 629, endPoint y: 382, distance: 52.2
click at [598, 406] on div "關閉預約" at bounding box center [606, 428] width 314 height 44
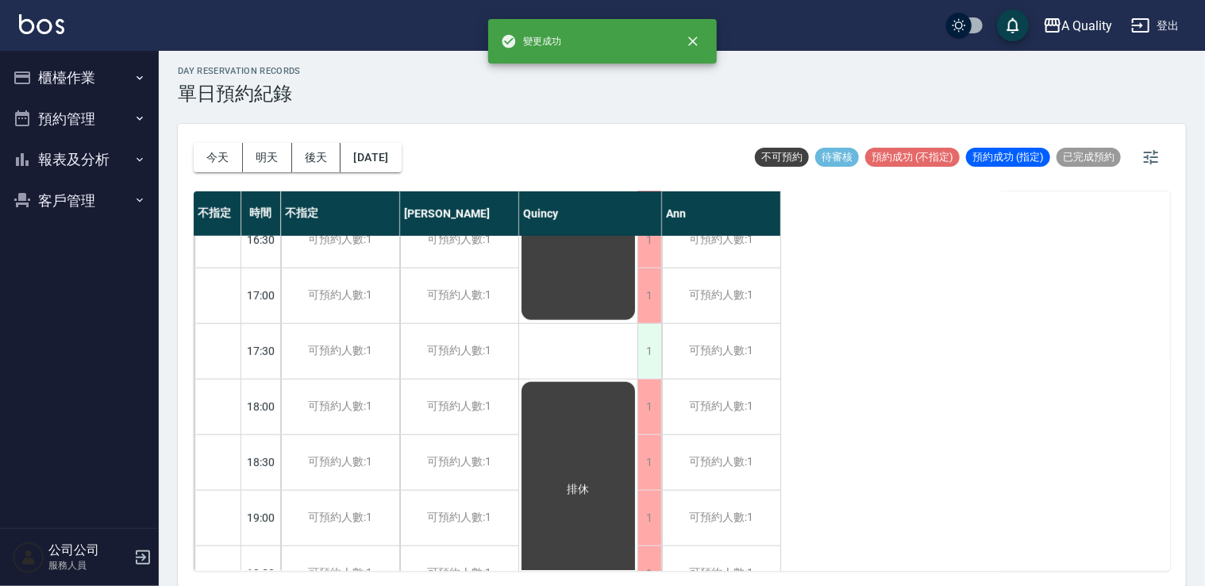
click at [645, 357] on div "1" at bounding box center [650, 351] width 24 height 55
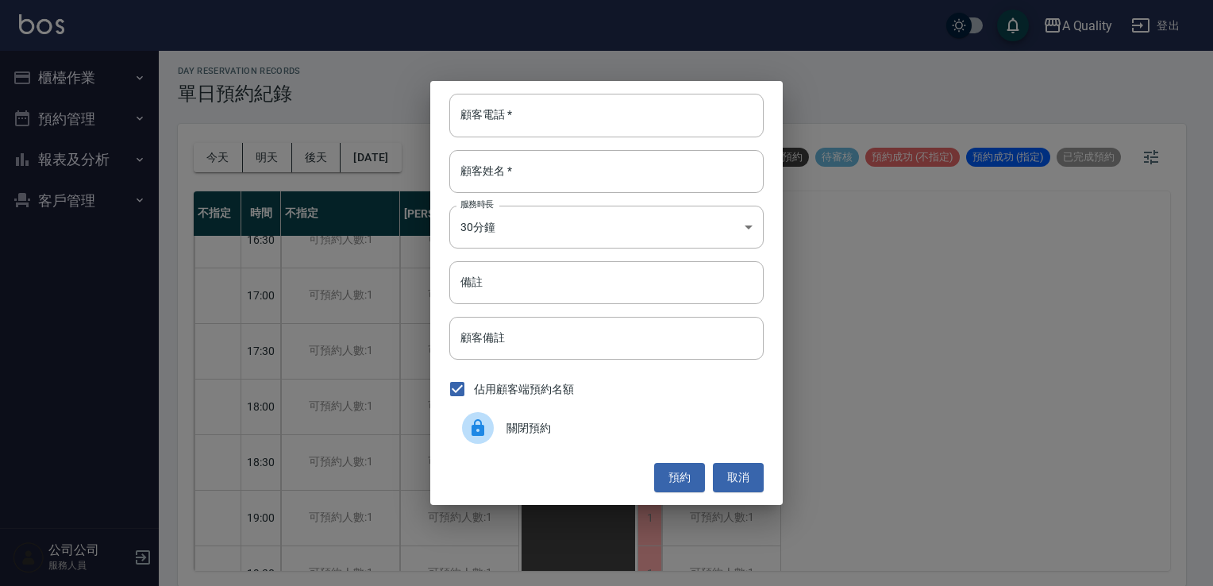
drag, startPoint x: 550, startPoint y: 418, endPoint x: 526, endPoint y: 395, distance: 33.2
click at [549, 418] on div "關閉預約" at bounding box center [606, 428] width 314 height 44
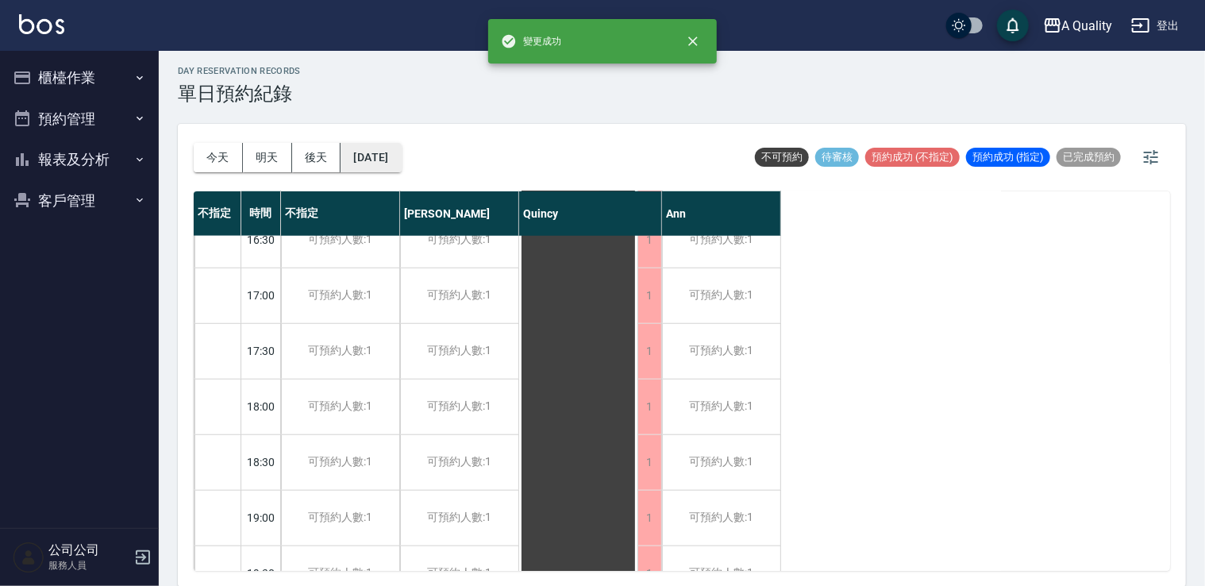
click at [391, 146] on button "2025/10/22" at bounding box center [371, 157] width 60 height 29
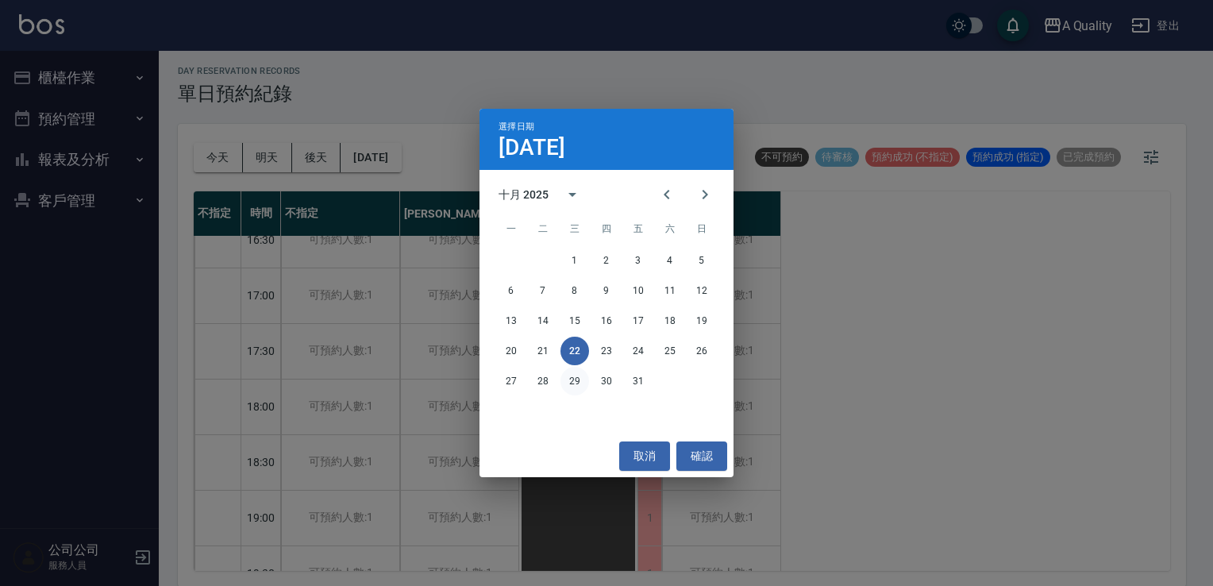
click at [572, 389] on button "29" at bounding box center [575, 381] width 29 height 29
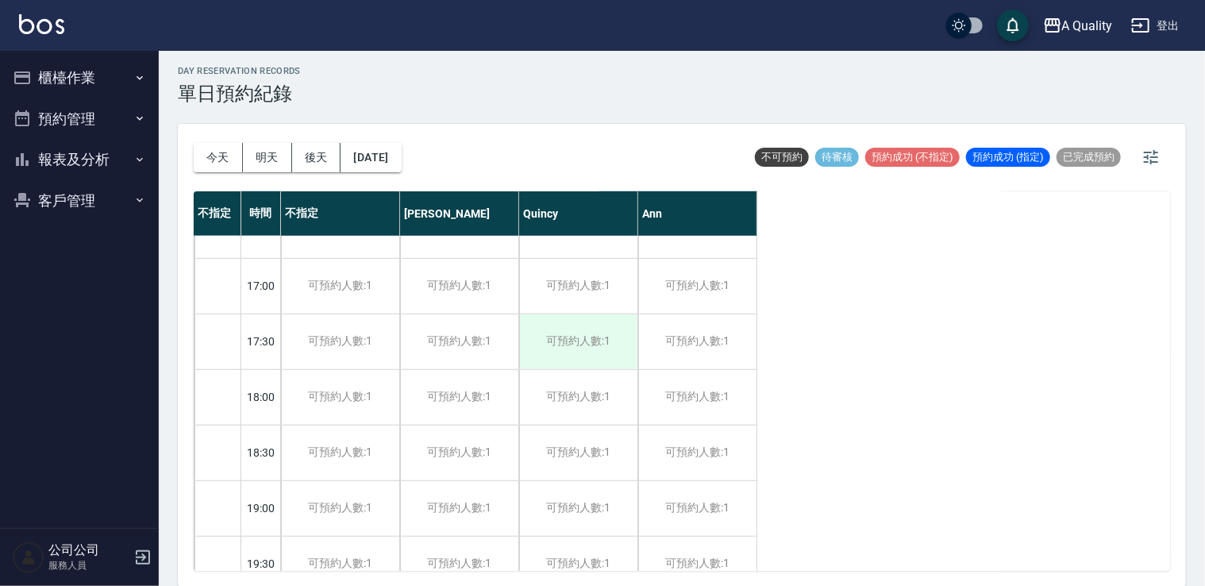
scroll to position [677, 0]
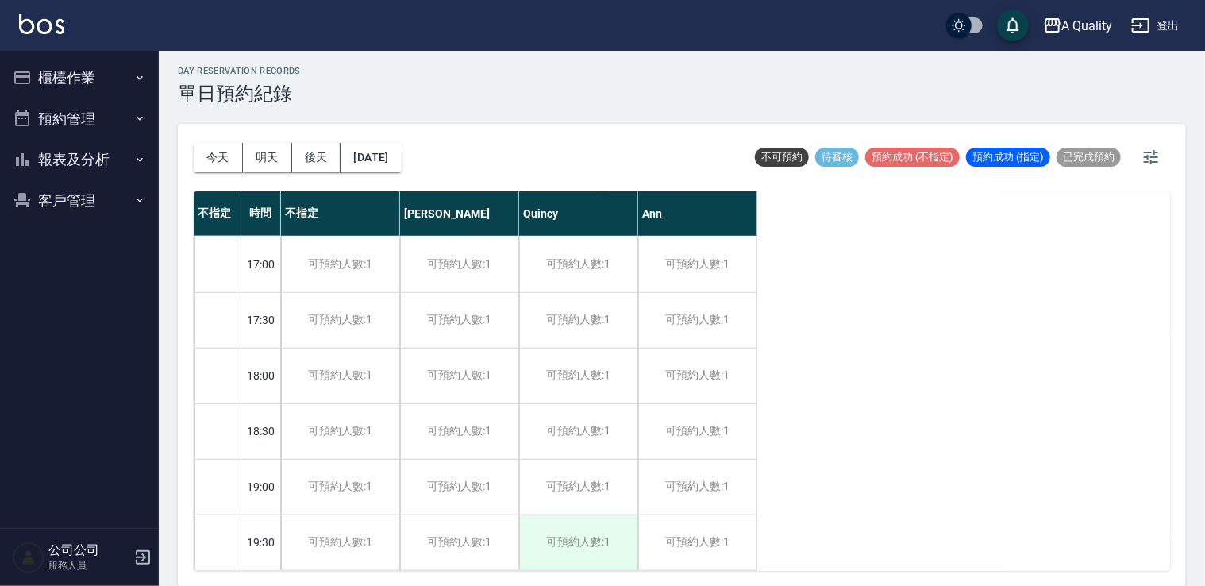
click at [584, 535] on div "可預約人數:1" at bounding box center [578, 542] width 118 height 55
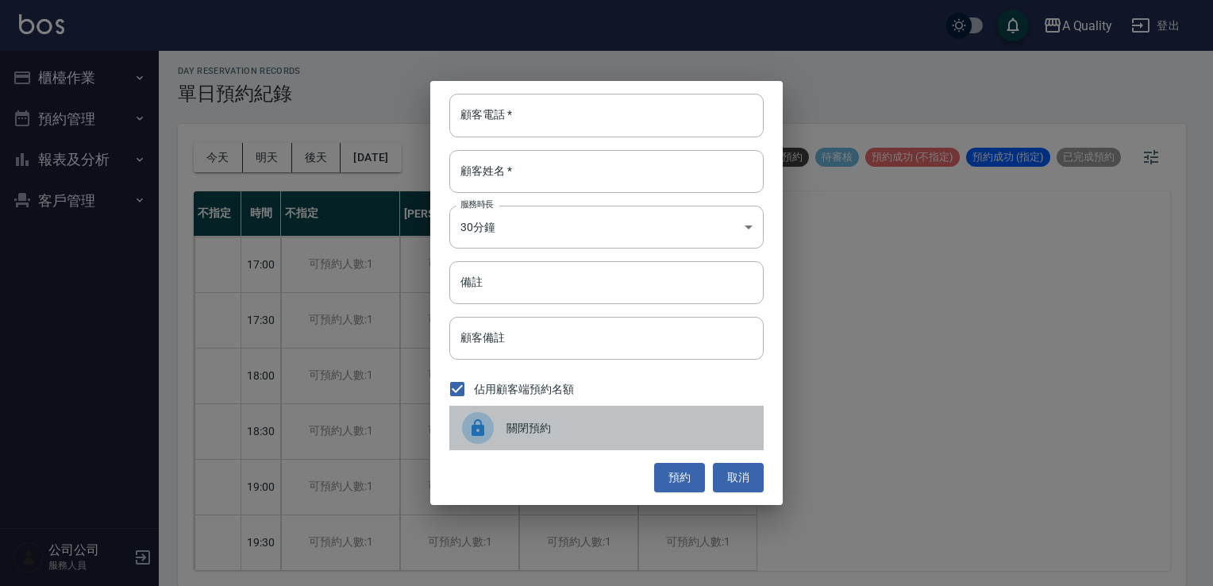
click at [628, 430] on span "關閉預約" at bounding box center [629, 428] width 245 height 17
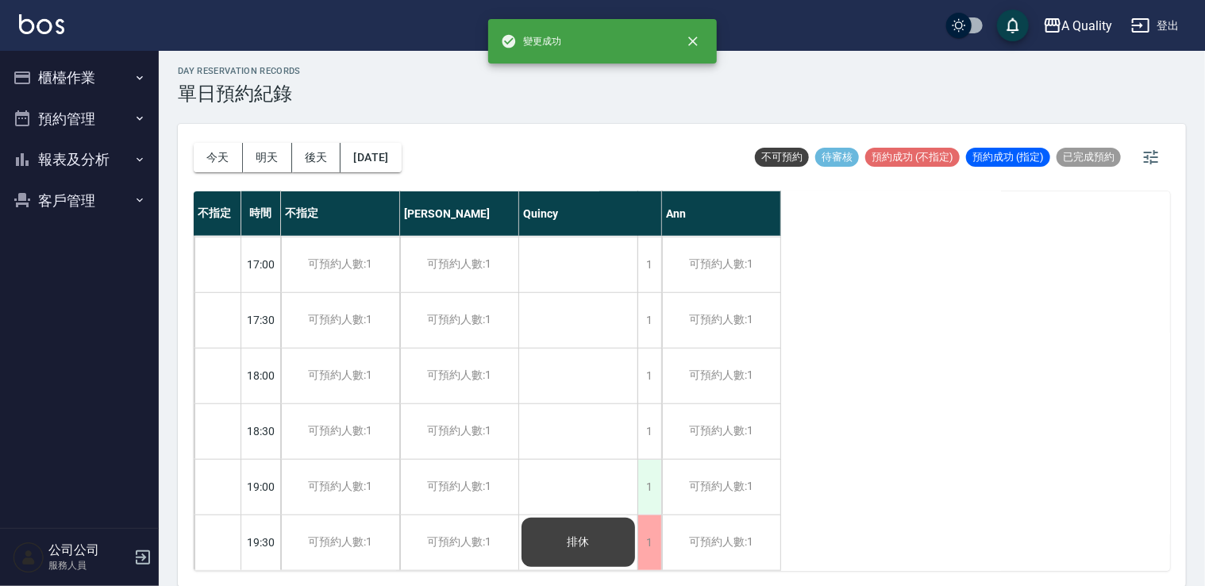
click at [638, 484] on div "1" at bounding box center [650, 487] width 24 height 55
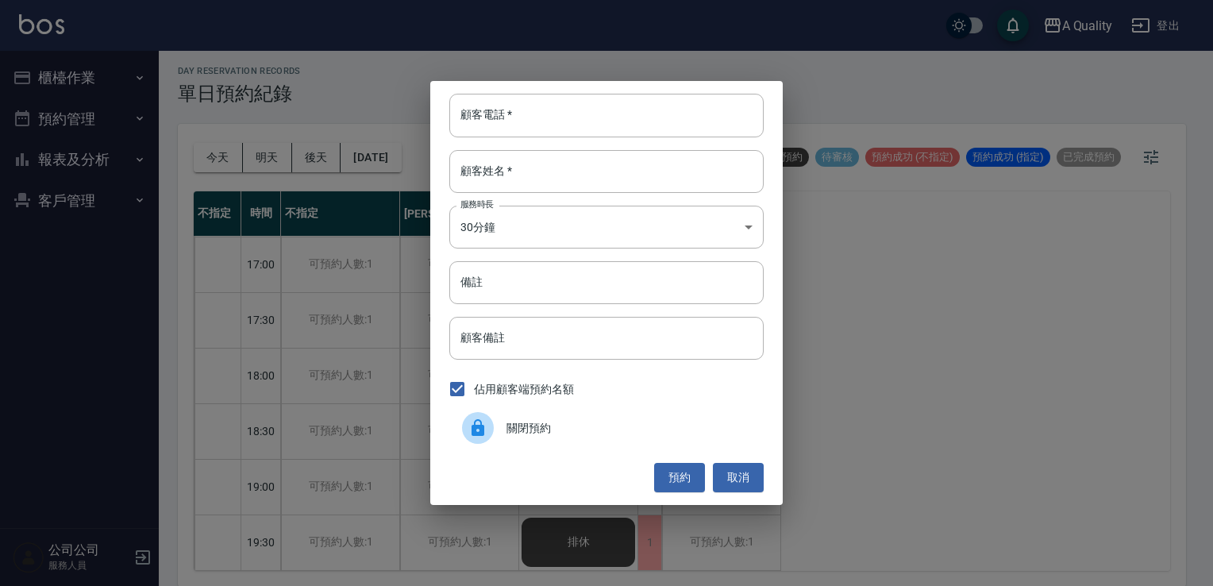
drag, startPoint x: 622, startPoint y: 480, endPoint x: 622, endPoint y: 467, distance: 13.5
click at [622, 470] on div "預約 取消" at bounding box center [606, 477] width 314 height 29
click at [626, 427] on span "關閉預約" at bounding box center [629, 428] width 245 height 17
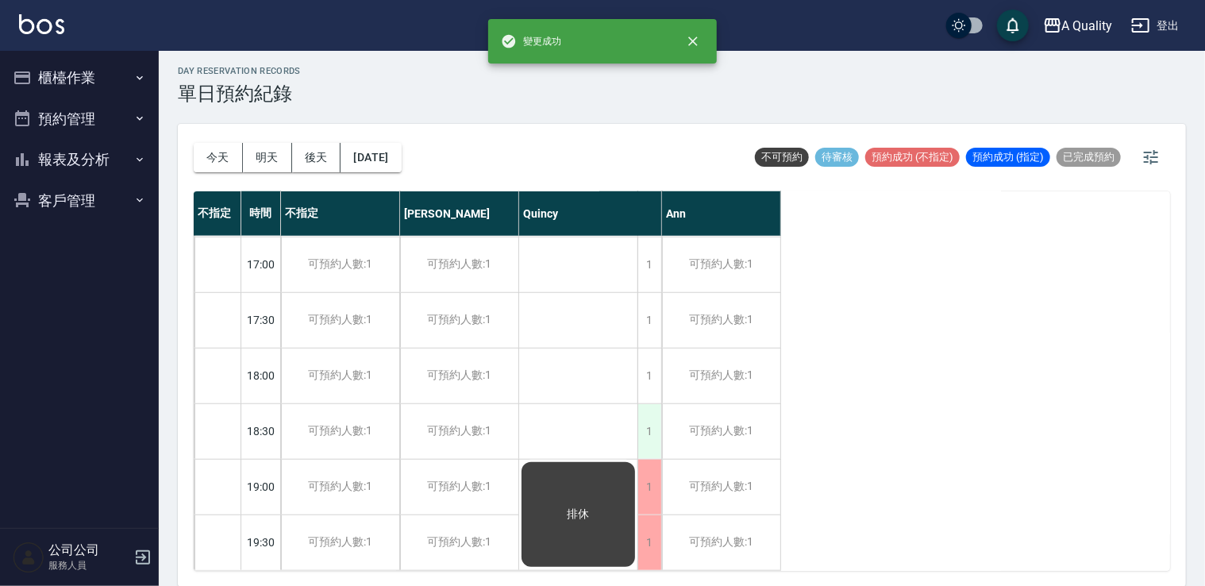
click at [656, 422] on div "1" at bounding box center [650, 431] width 24 height 55
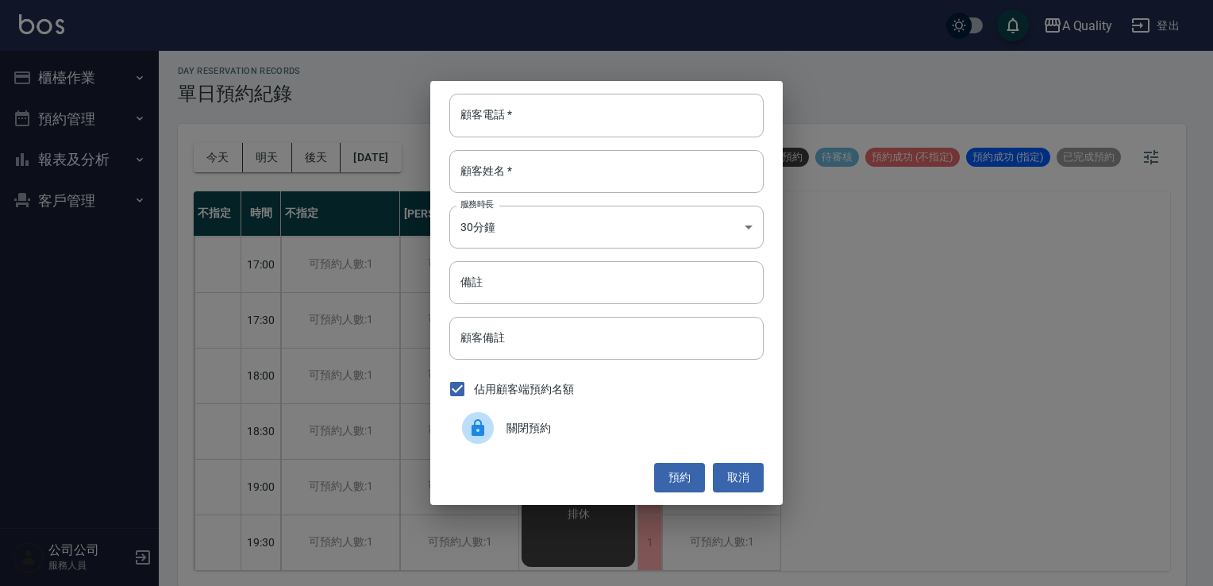
click at [646, 431] on span "關閉預約" at bounding box center [629, 428] width 245 height 17
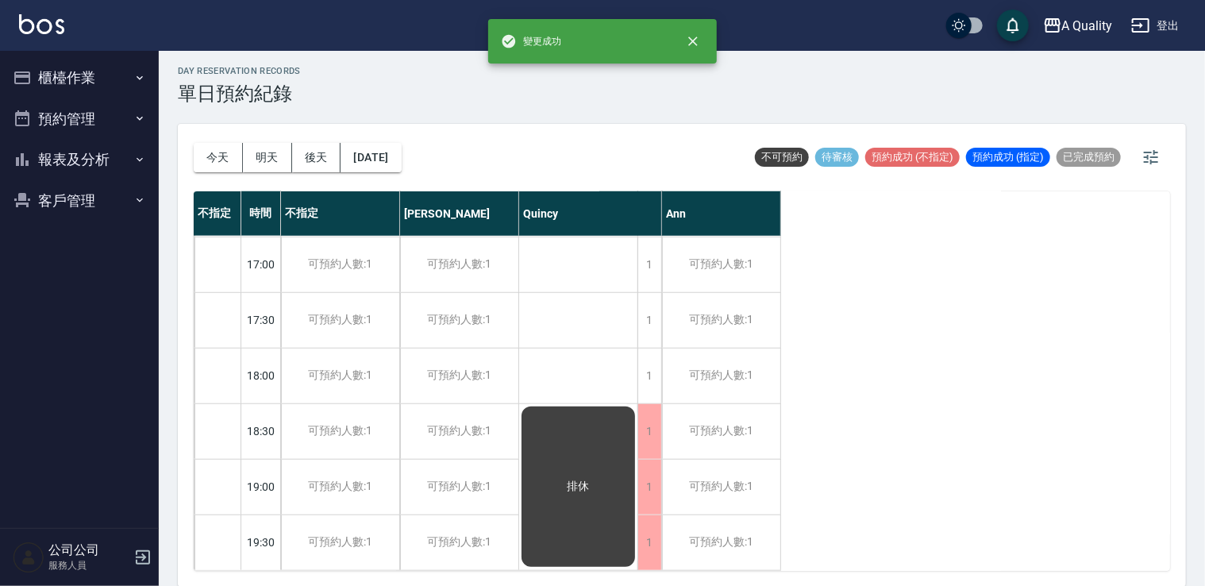
click at [647, 373] on div "1" at bounding box center [650, 376] width 24 height 55
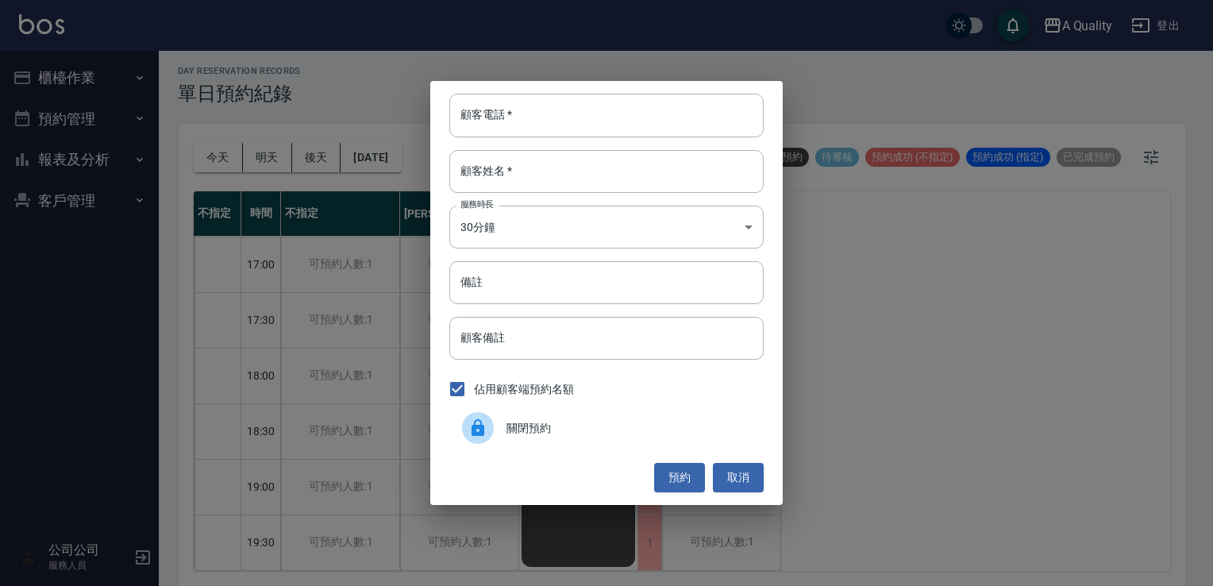
click at [622, 398] on div "佔用顧客端預約名額" at bounding box center [606, 388] width 314 height 33
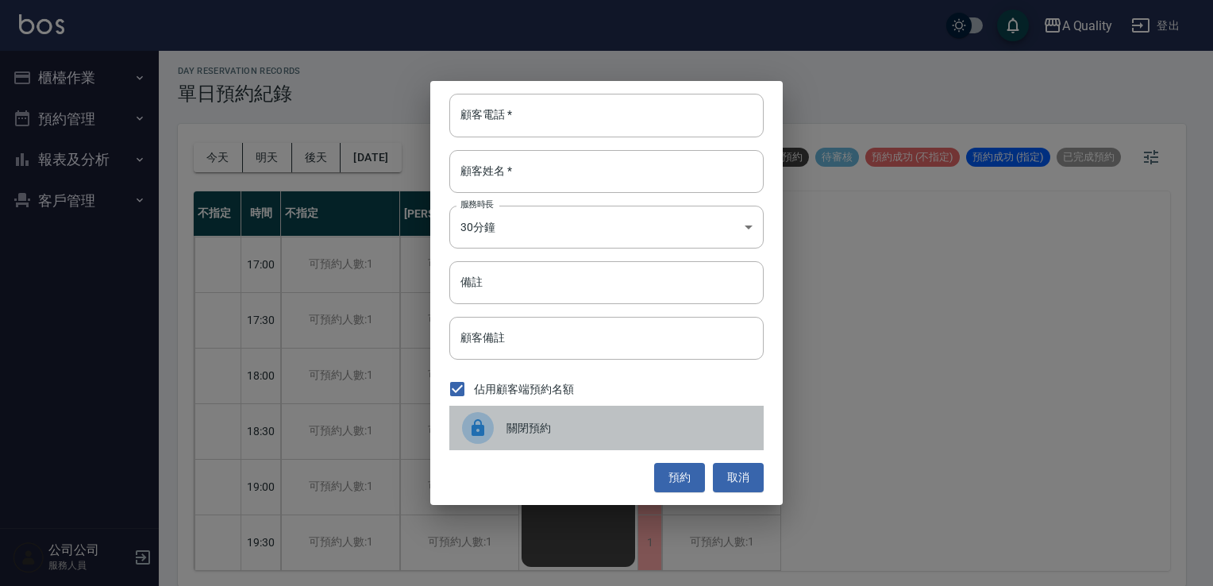
drag, startPoint x: 622, startPoint y: 418, endPoint x: 632, endPoint y: 397, distance: 23.5
click at [624, 416] on div "關閉預約" at bounding box center [606, 428] width 314 height 44
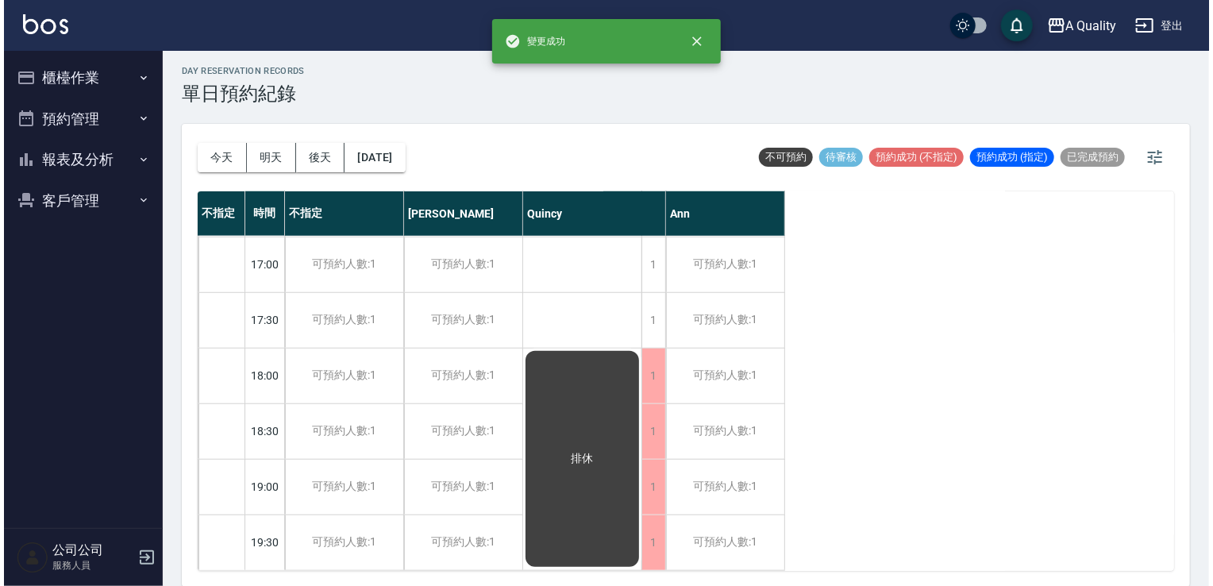
scroll to position [598, 0]
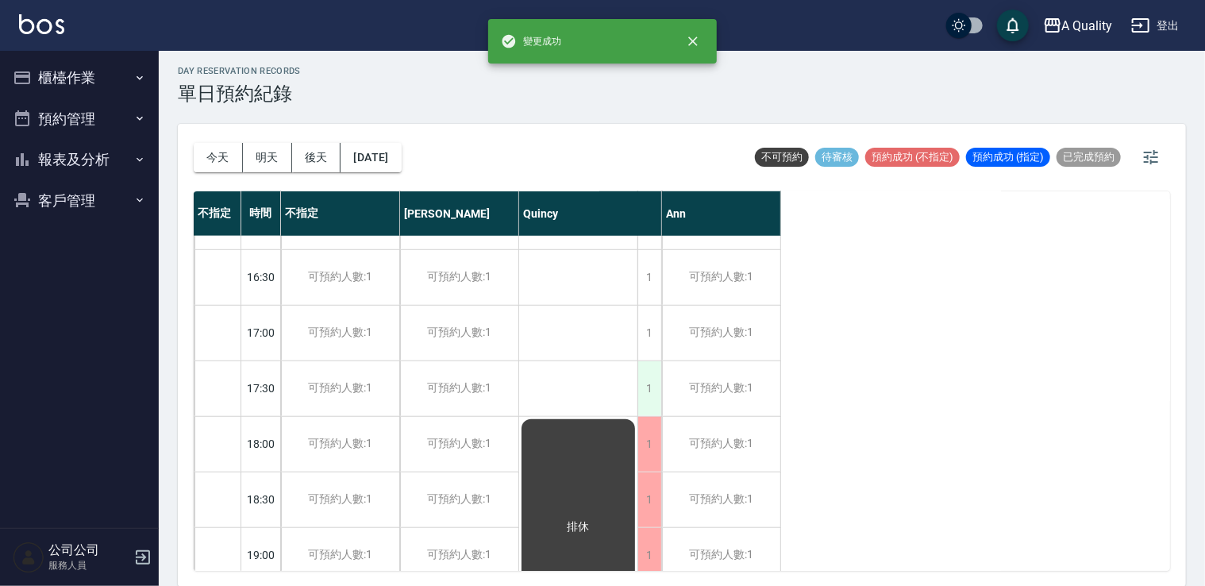
click at [654, 394] on div "1" at bounding box center [650, 388] width 24 height 55
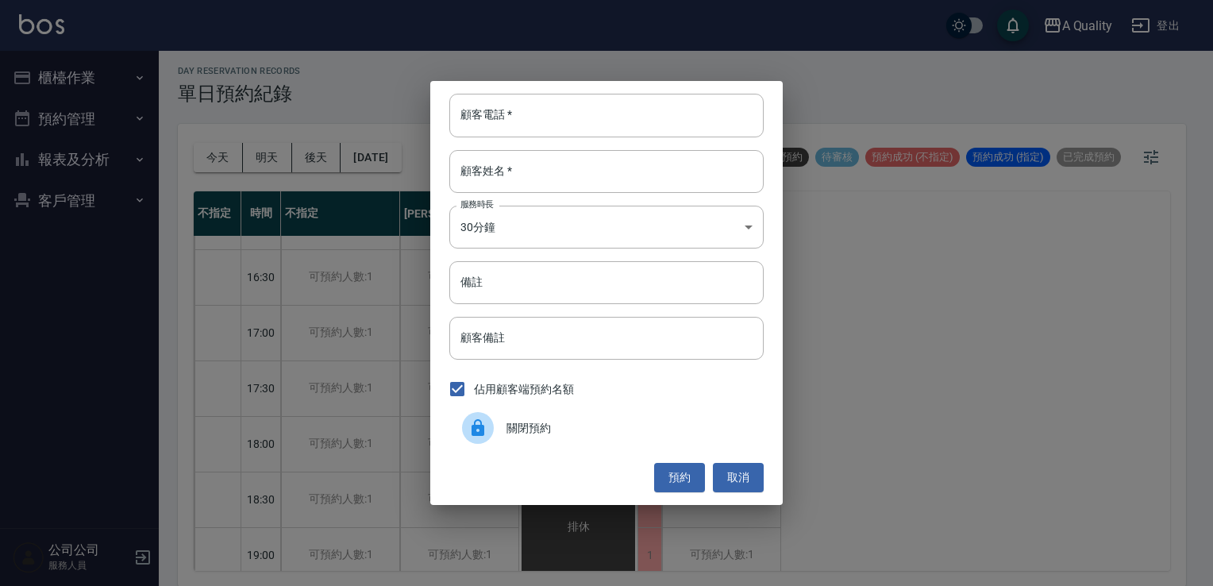
click at [603, 427] on span "關閉預約" at bounding box center [629, 428] width 245 height 17
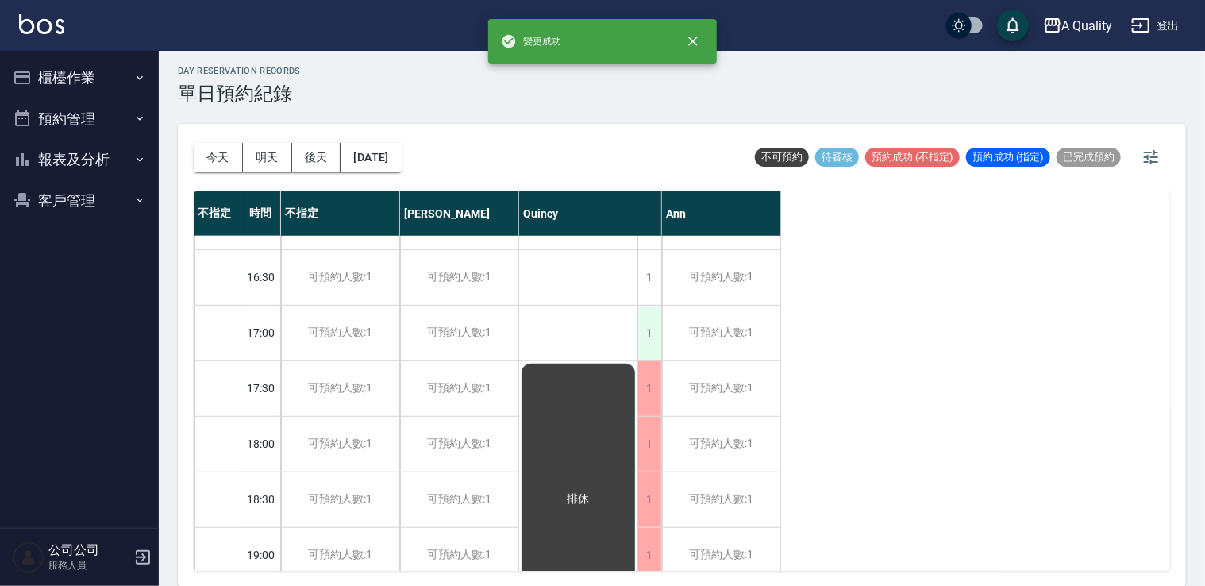
click at [648, 350] on div "1" at bounding box center [650, 333] width 24 height 55
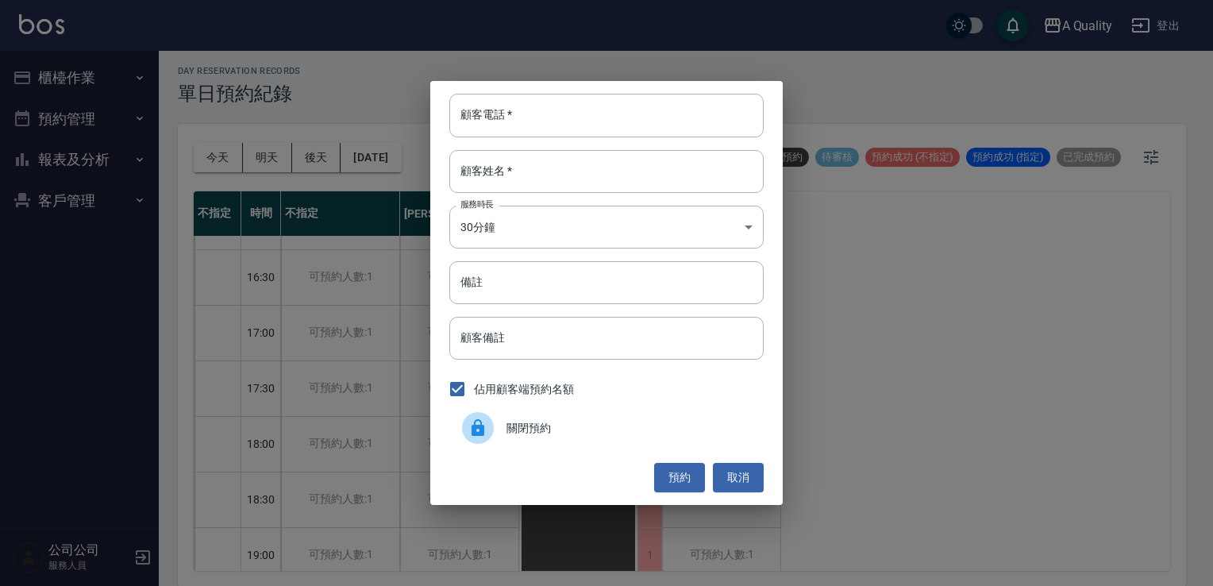
click at [617, 423] on span "關閉預約" at bounding box center [629, 428] width 245 height 17
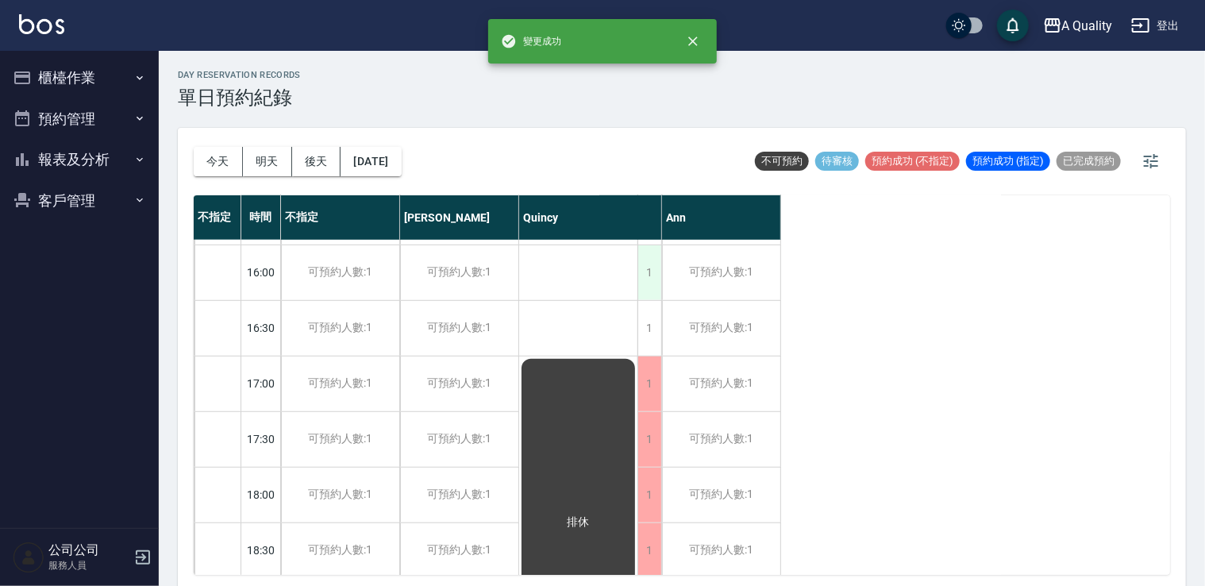
scroll to position [439, 0]
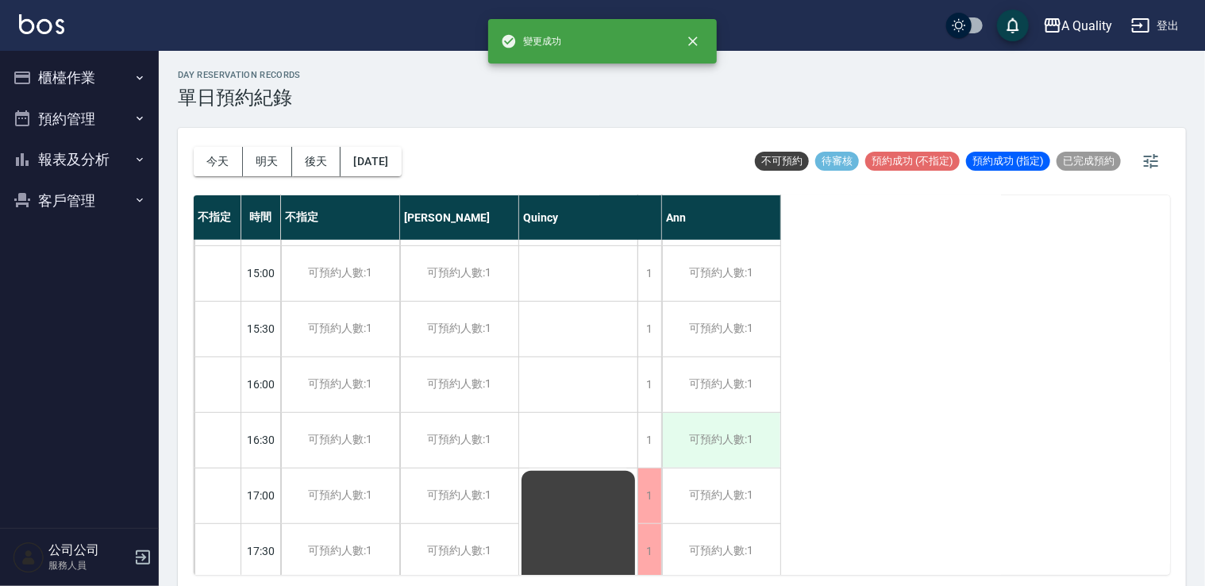
click at [664, 434] on div "可預約人數:1" at bounding box center [721, 440] width 118 height 55
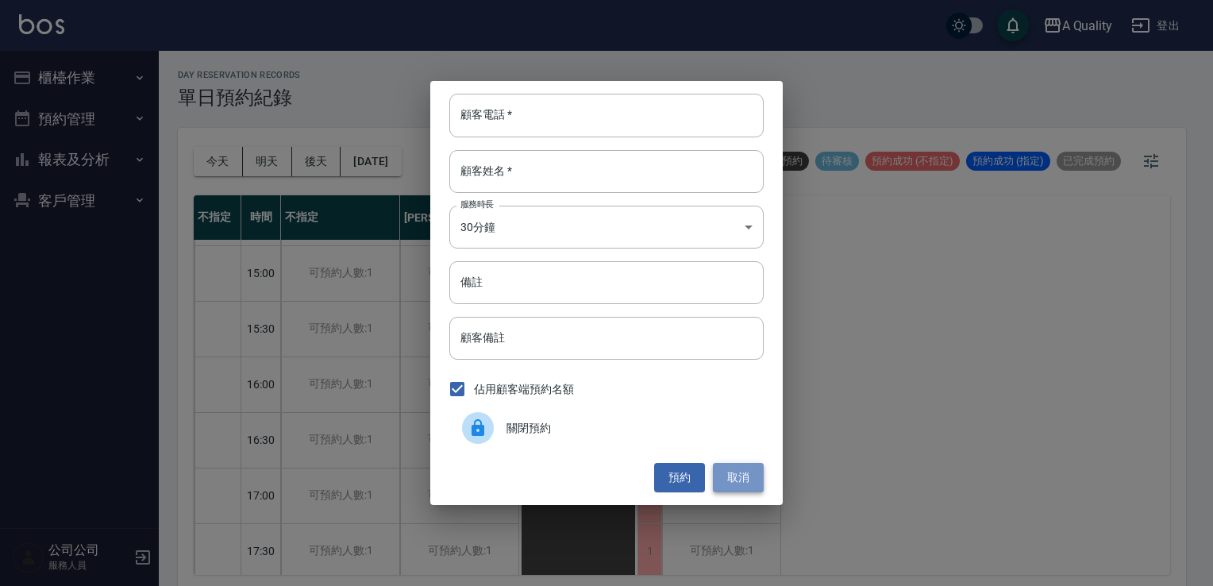
drag, startPoint x: 718, startPoint y: 475, endPoint x: 684, endPoint y: 463, distance: 36.2
click at [718, 475] on button "取消" at bounding box center [738, 477] width 51 height 29
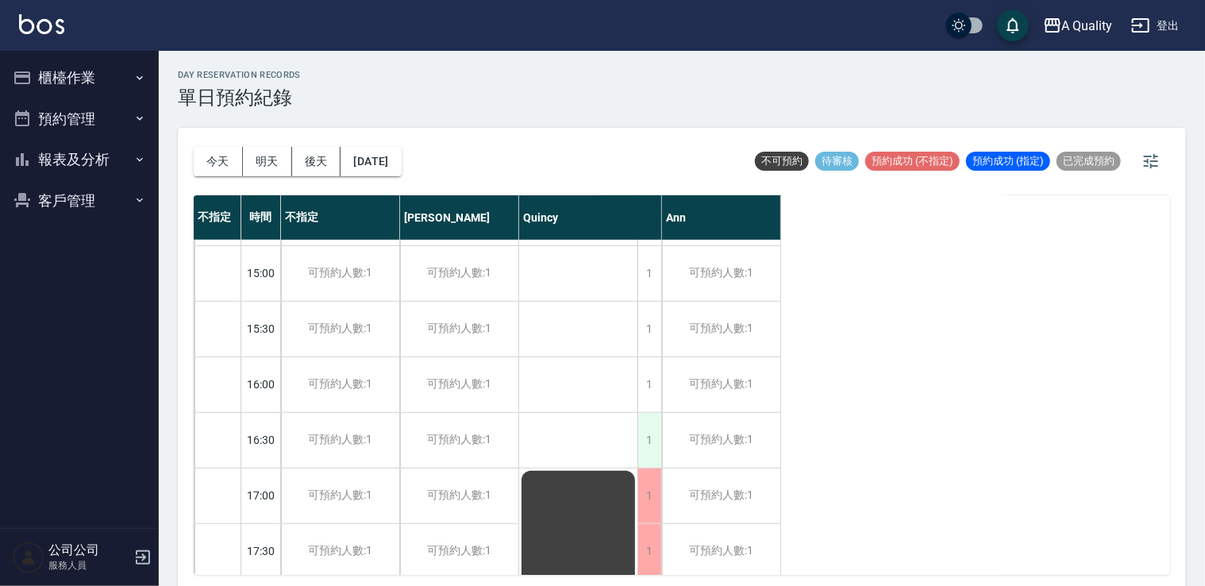
click at [648, 433] on div "1" at bounding box center [650, 440] width 24 height 55
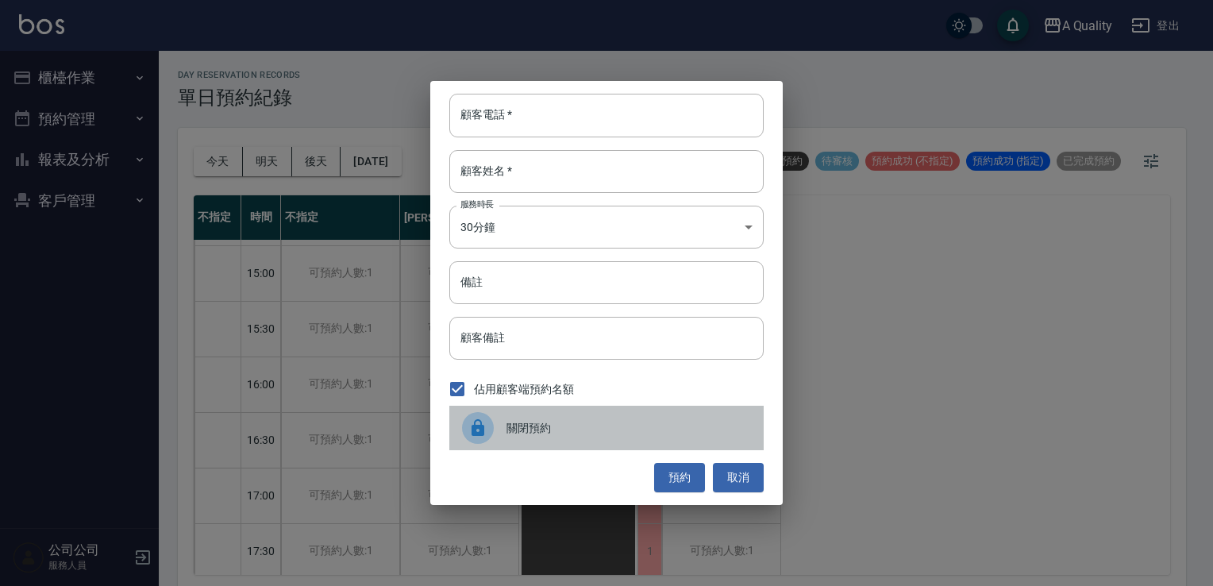
click at [616, 442] on div "關閉預約" at bounding box center [606, 428] width 314 height 44
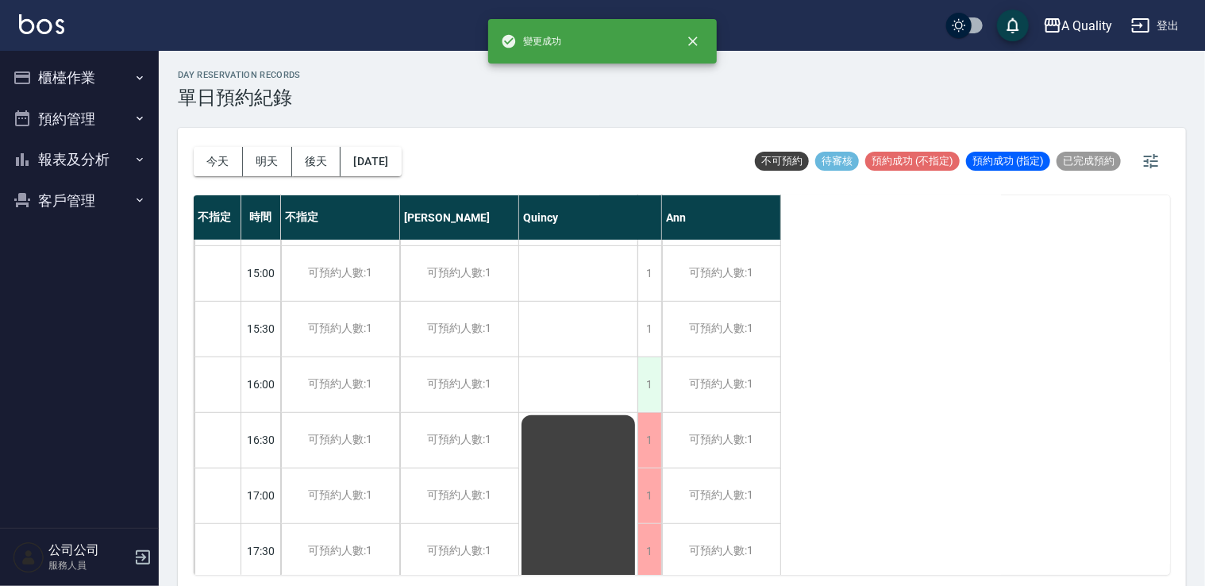
drag, startPoint x: 632, startPoint y: 383, endPoint x: 648, endPoint y: 387, distance: 16.4
click at [634, 383] on div "排休" at bounding box center [578, 301] width 119 height 1000
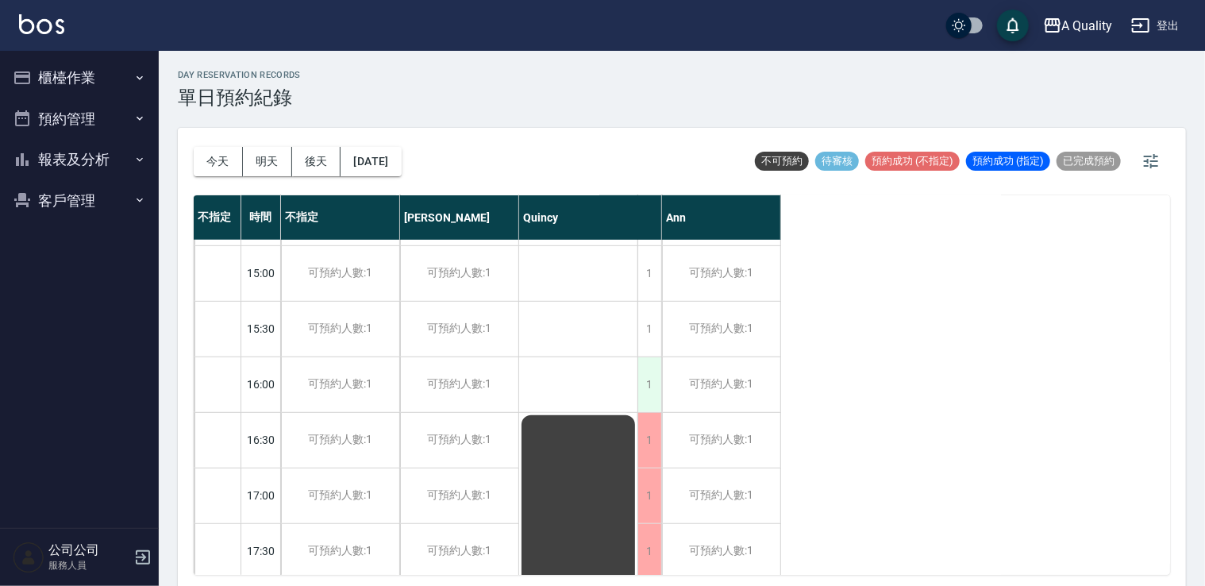
click at [648, 387] on div "1" at bounding box center [650, 384] width 24 height 55
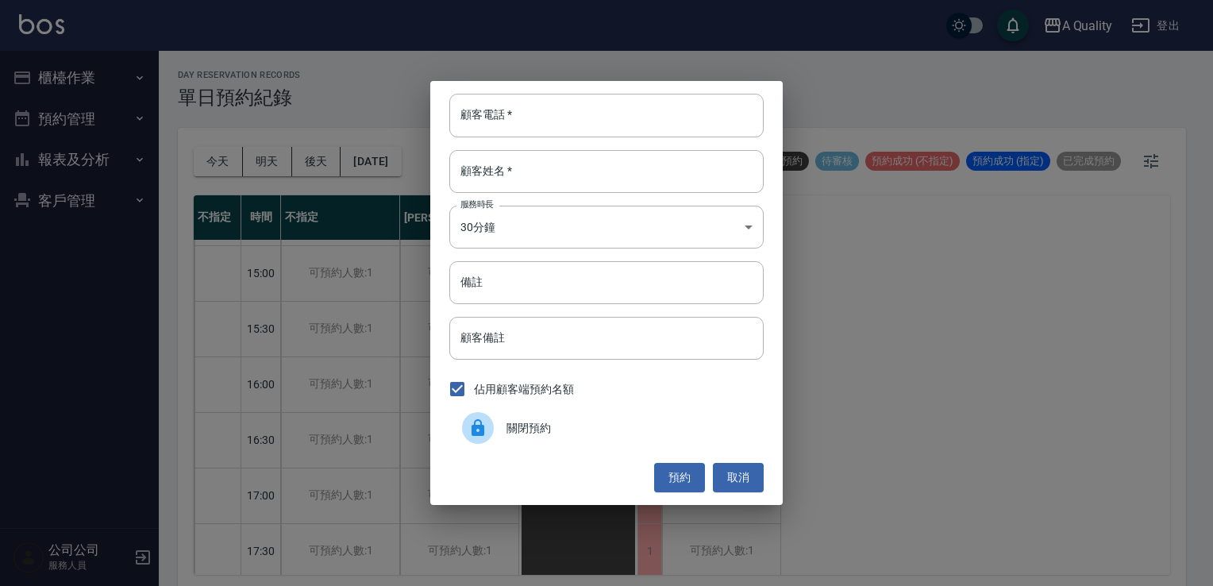
click at [618, 428] on span "關閉預約" at bounding box center [629, 428] width 245 height 17
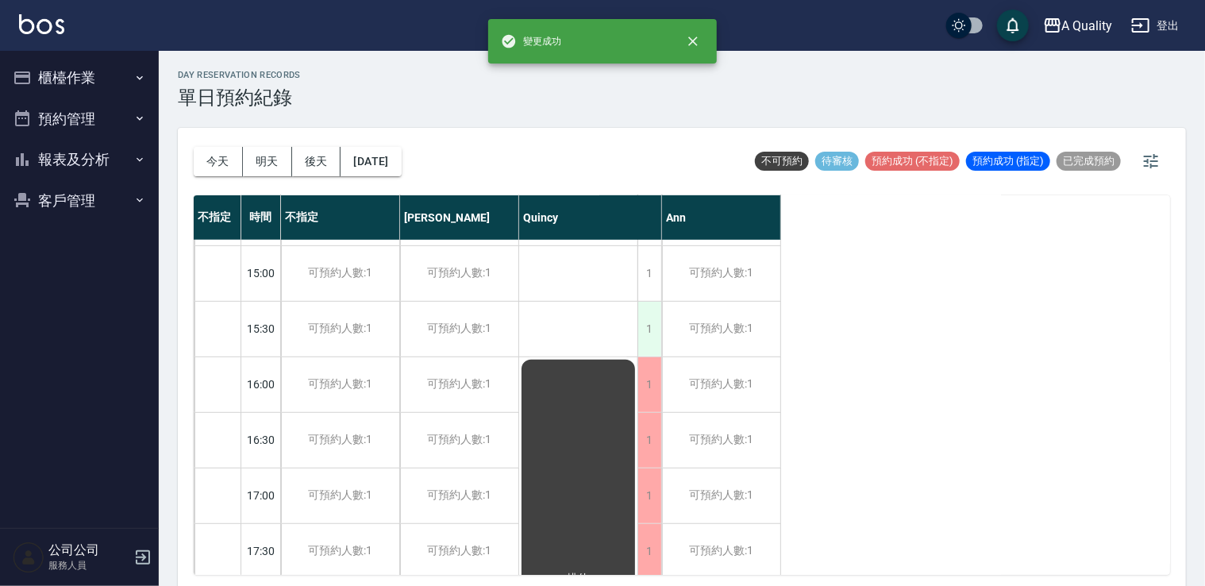
click at [648, 335] on div "1" at bounding box center [650, 329] width 24 height 55
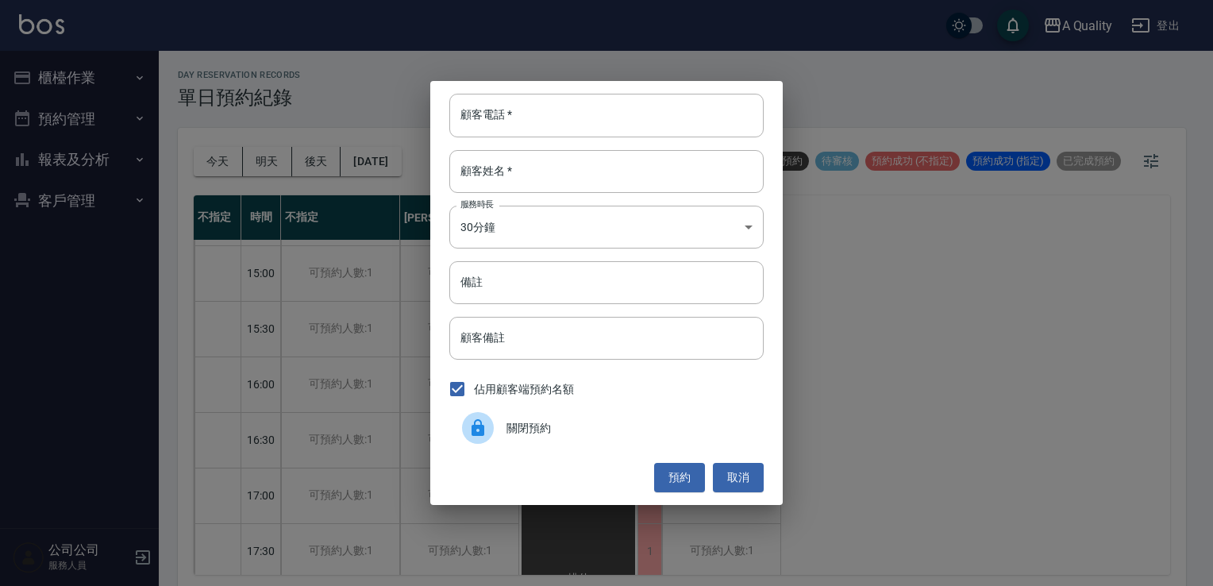
click at [623, 408] on div "關閉預約" at bounding box center [606, 428] width 314 height 44
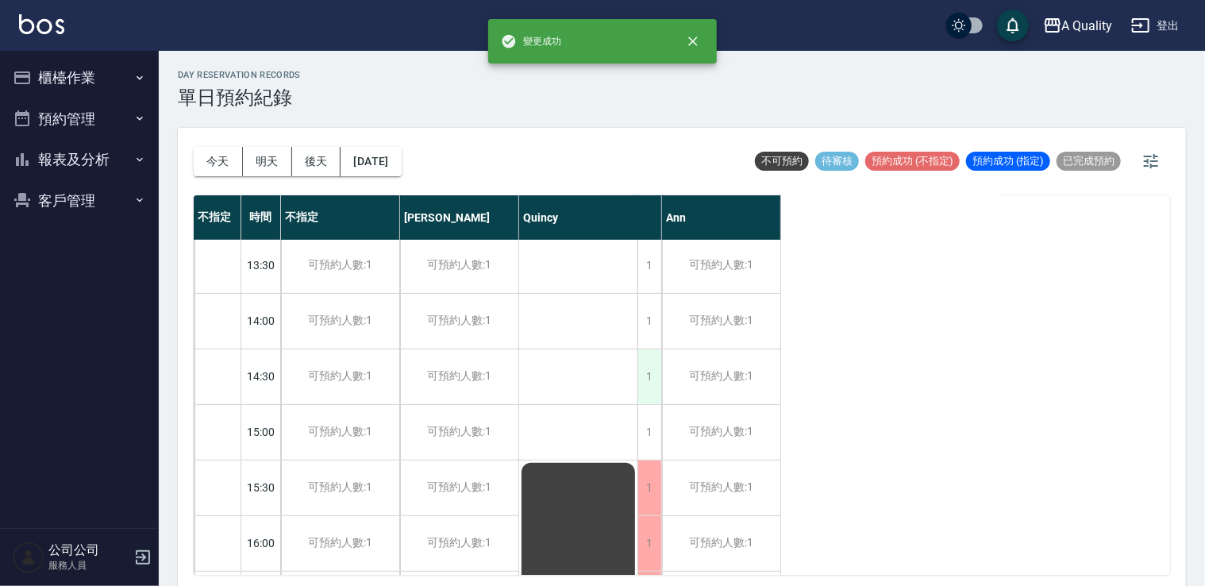
scroll to position [201, 0]
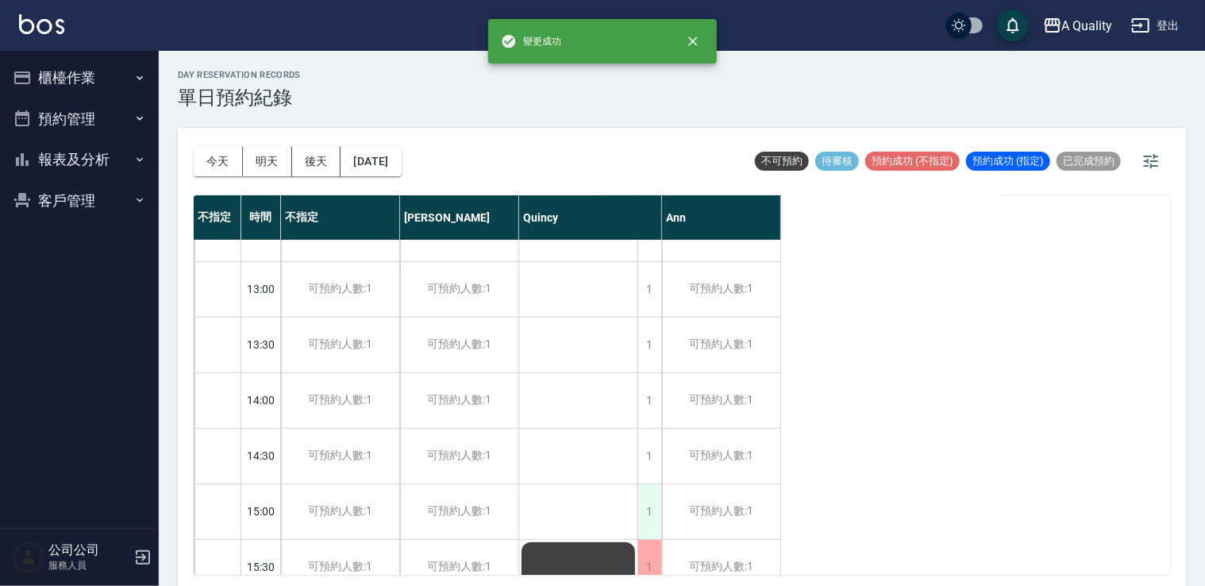
click at [648, 516] on div "1" at bounding box center [650, 511] width 24 height 55
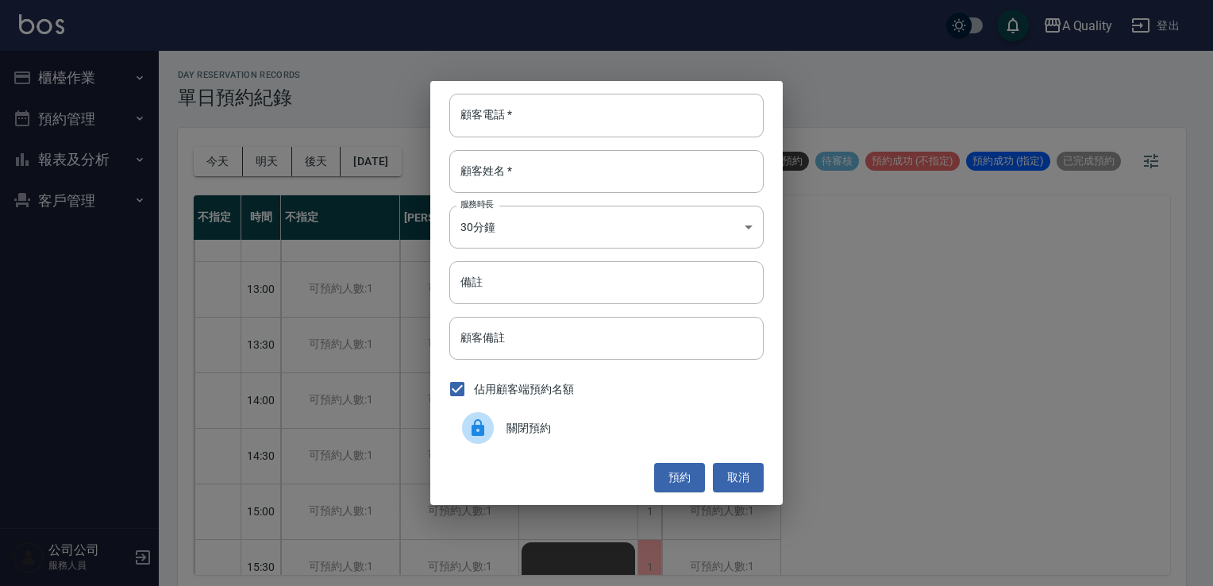
click at [597, 414] on div "關閉預約" at bounding box center [606, 428] width 314 height 44
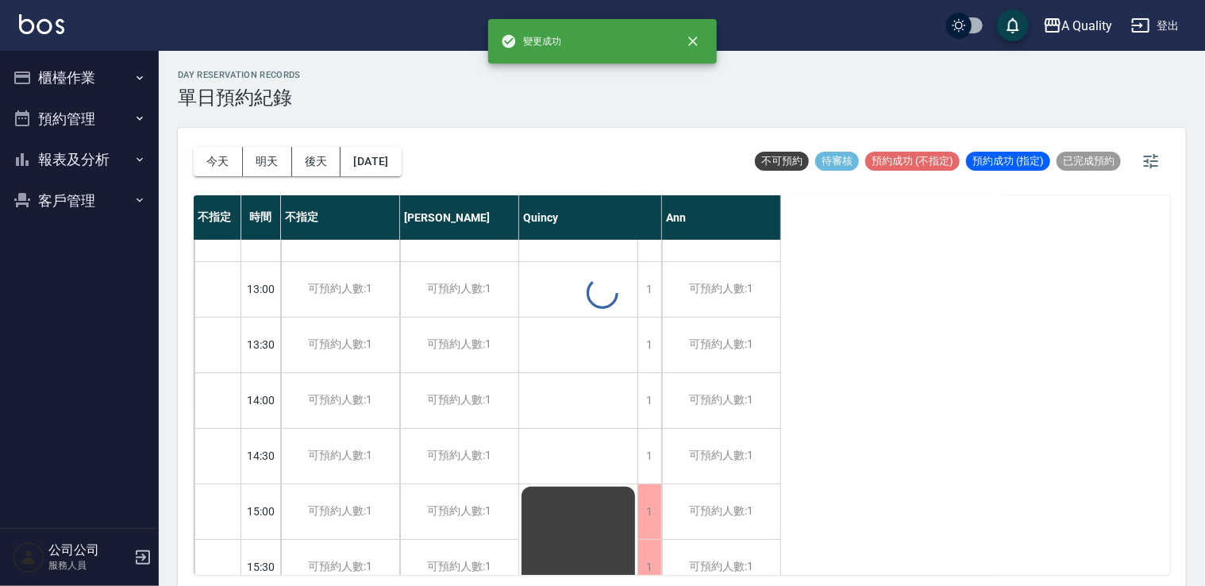
click at [646, 449] on div "day Reservation records 單日預約紀錄 今天 明天 後天 2025/10/29 不可預約 待審核 預約成功 (不指定) 預約成功 (指定…" at bounding box center [682, 321] width 1046 height 540
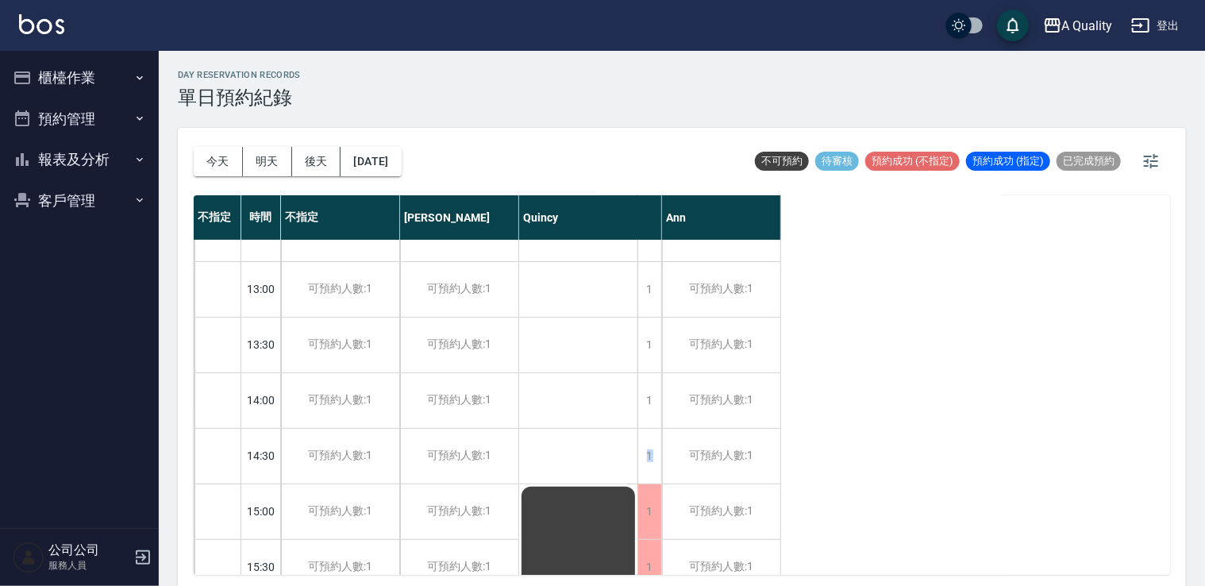
click at [646, 449] on div "1" at bounding box center [650, 456] width 24 height 55
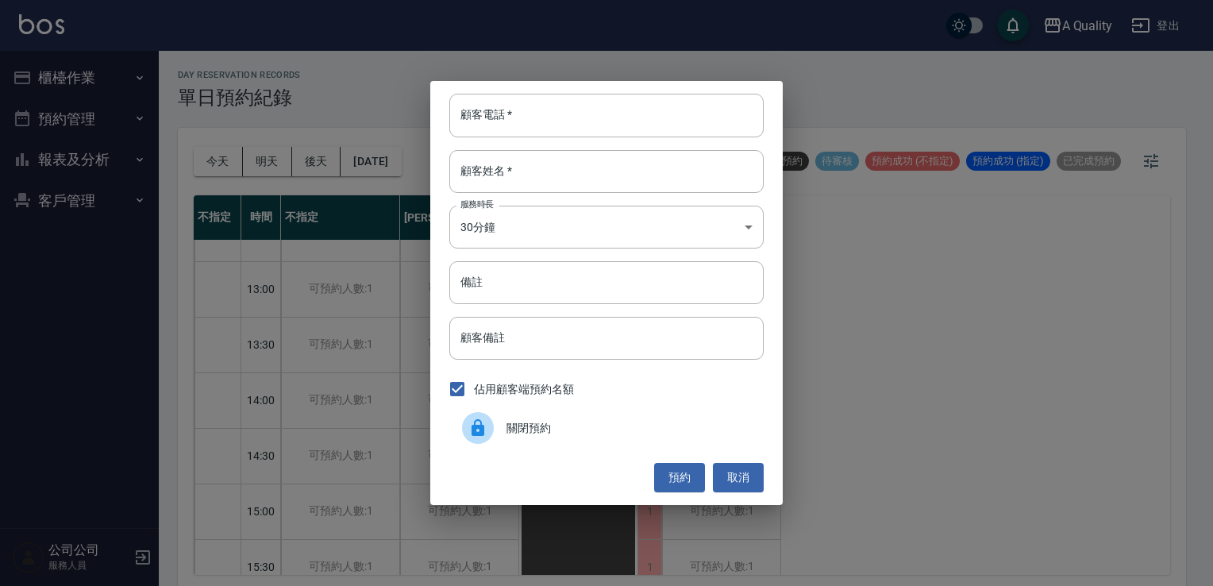
drag, startPoint x: 646, startPoint y: 449, endPoint x: 607, endPoint y: 405, distance: 59.1
click at [599, 414] on div "關閉預約" at bounding box center [606, 428] width 314 height 44
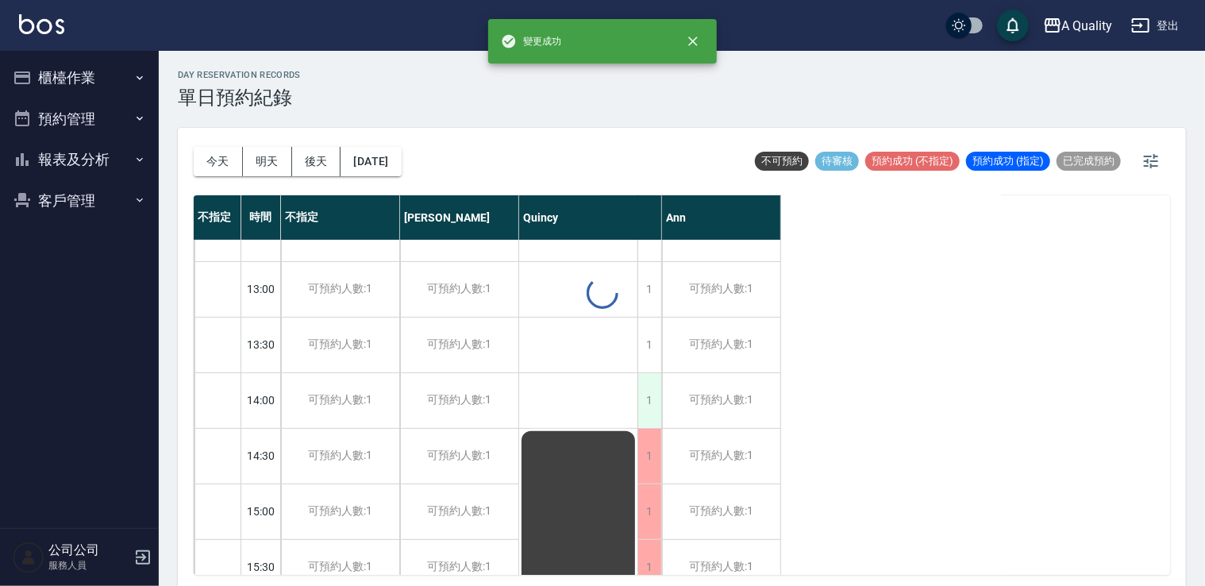
click at [651, 389] on div "1" at bounding box center [650, 400] width 24 height 55
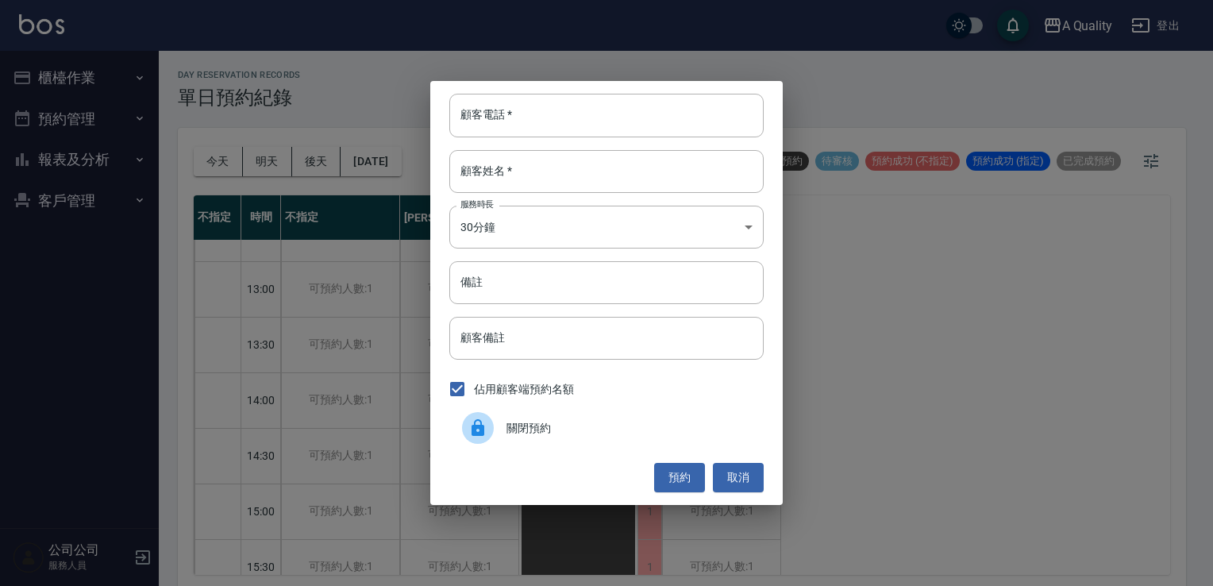
click at [616, 402] on div "佔用顧客端預約名額" at bounding box center [606, 388] width 314 height 33
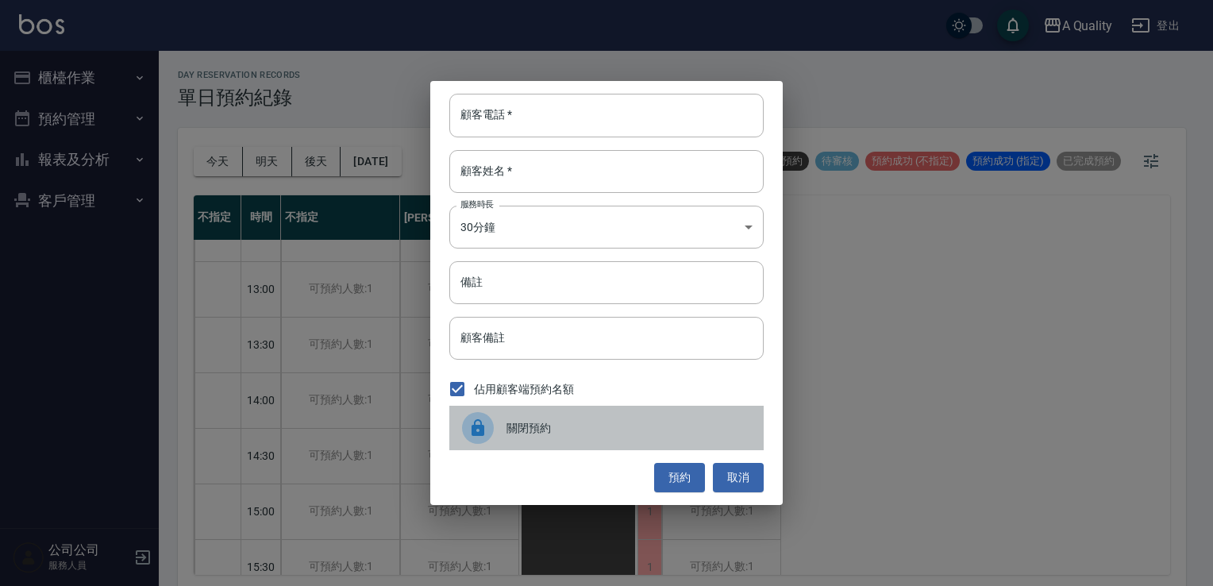
drag, startPoint x: 615, startPoint y: 424, endPoint x: 626, endPoint y: 401, distance: 25.9
click at [615, 422] on span "關閉預約" at bounding box center [629, 428] width 245 height 17
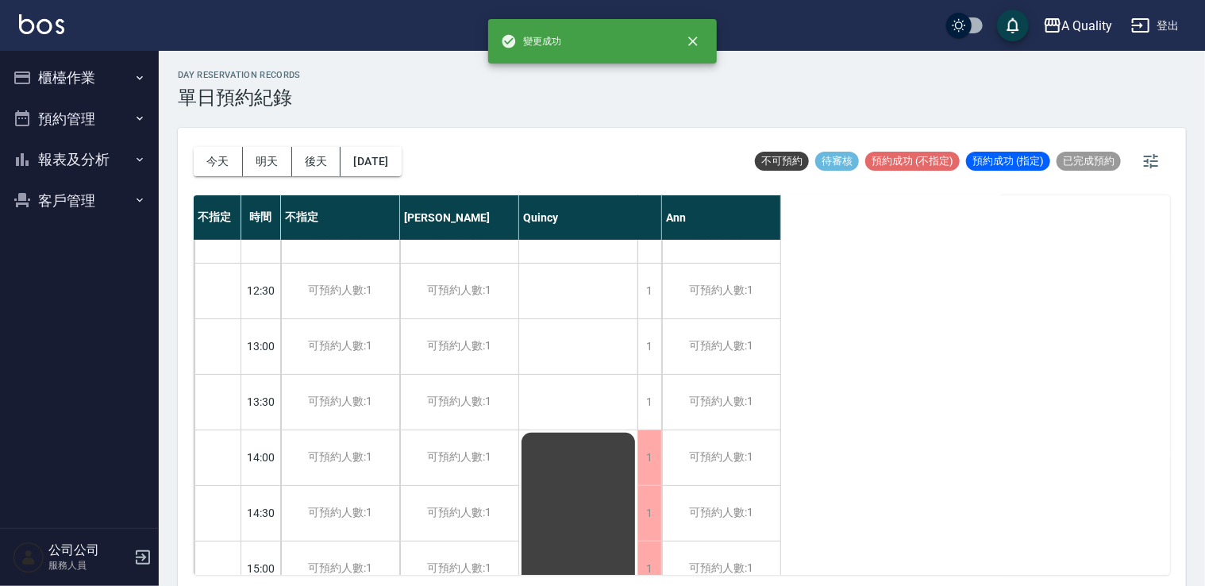
scroll to position [42, 0]
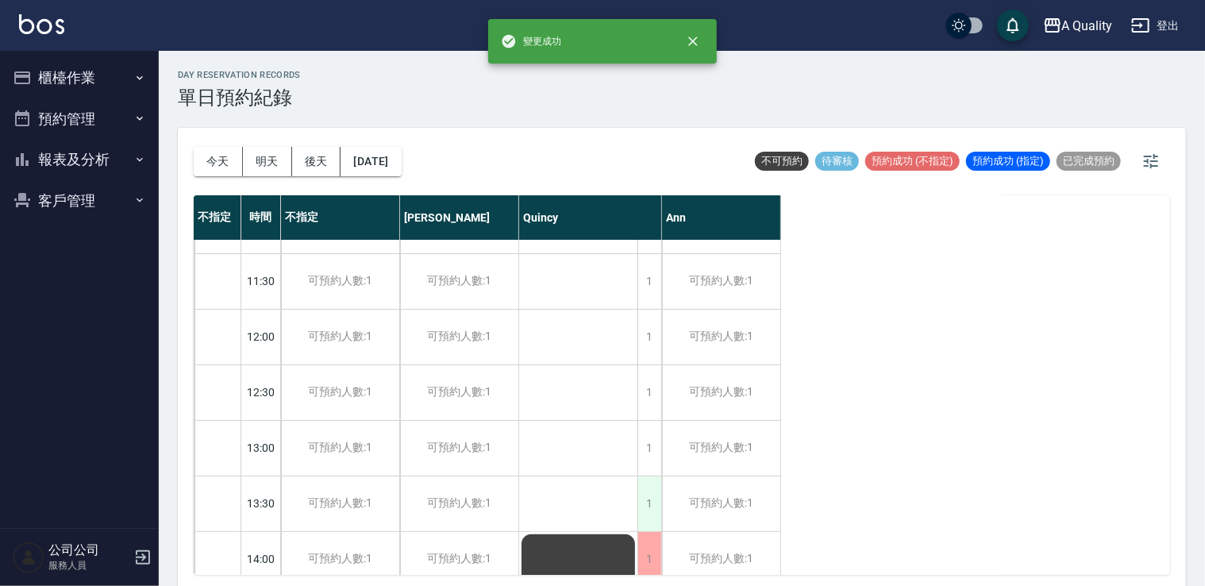
click at [647, 495] on div "1" at bounding box center [650, 503] width 24 height 55
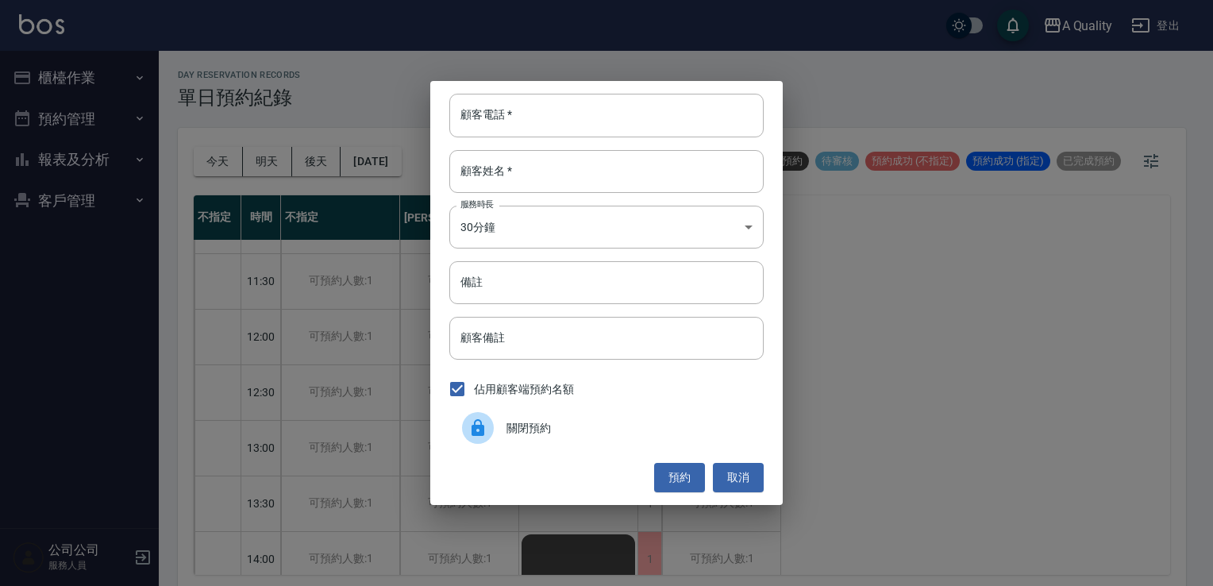
drag, startPoint x: 583, startPoint y: 446, endPoint x: 591, endPoint y: 435, distance: 13.7
click at [586, 442] on div "關閉預約" at bounding box center [606, 428] width 314 height 44
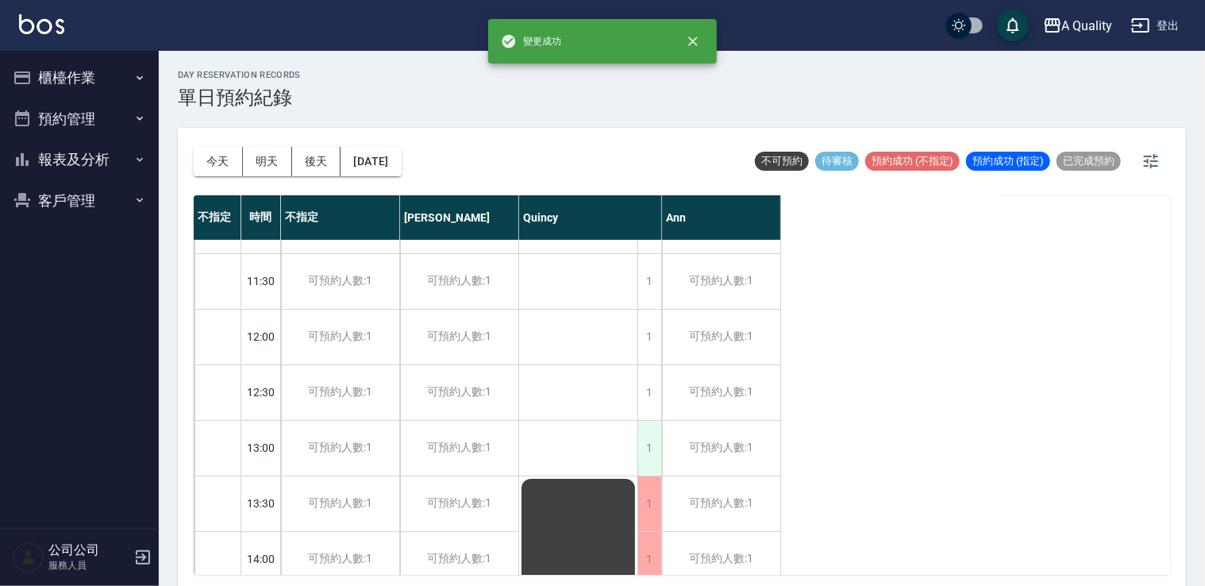
click at [657, 434] on div "1" at bounding box center [650, 448] width 24 height 55
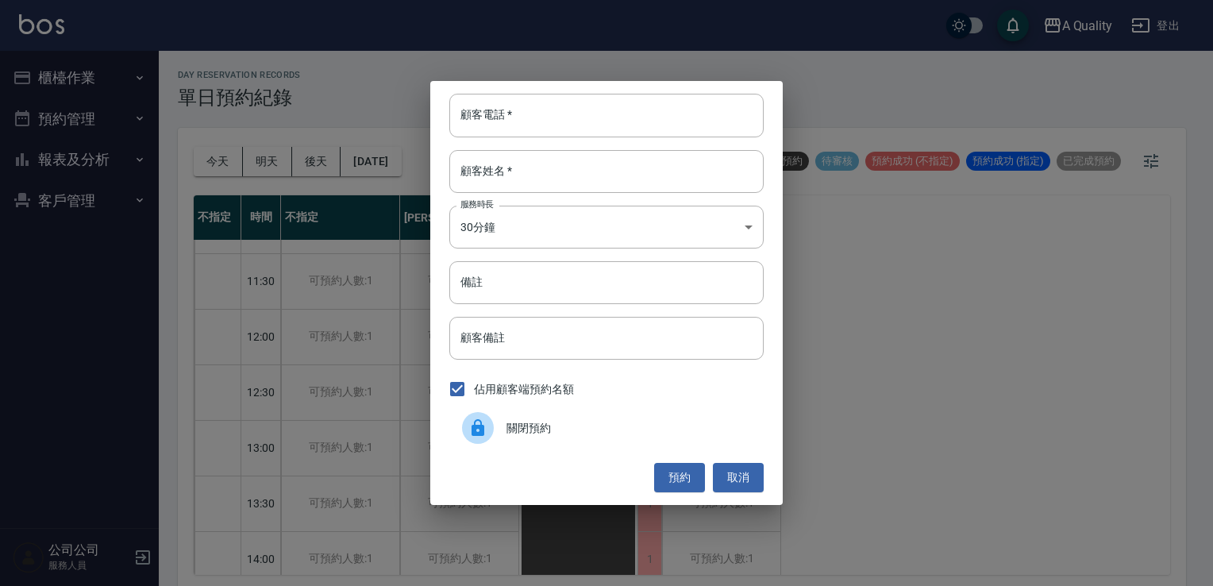
drag, startPoint x: 591, startPoint y: 436, endPoint x: 598, endPoint y: 430, distance: 9.6
click at [591, 434] on span "關閉預約" at bounding box center [629, 428] width 245 height 17
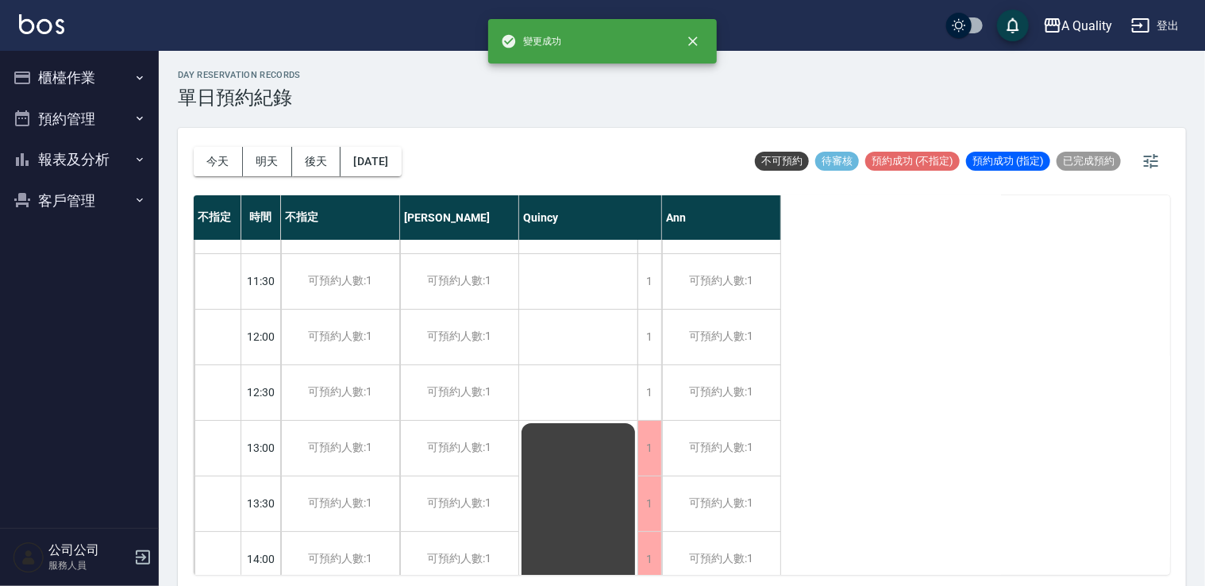
click at [645, 392] on div "1" at bounding box center [650, 392] width 24 height 55
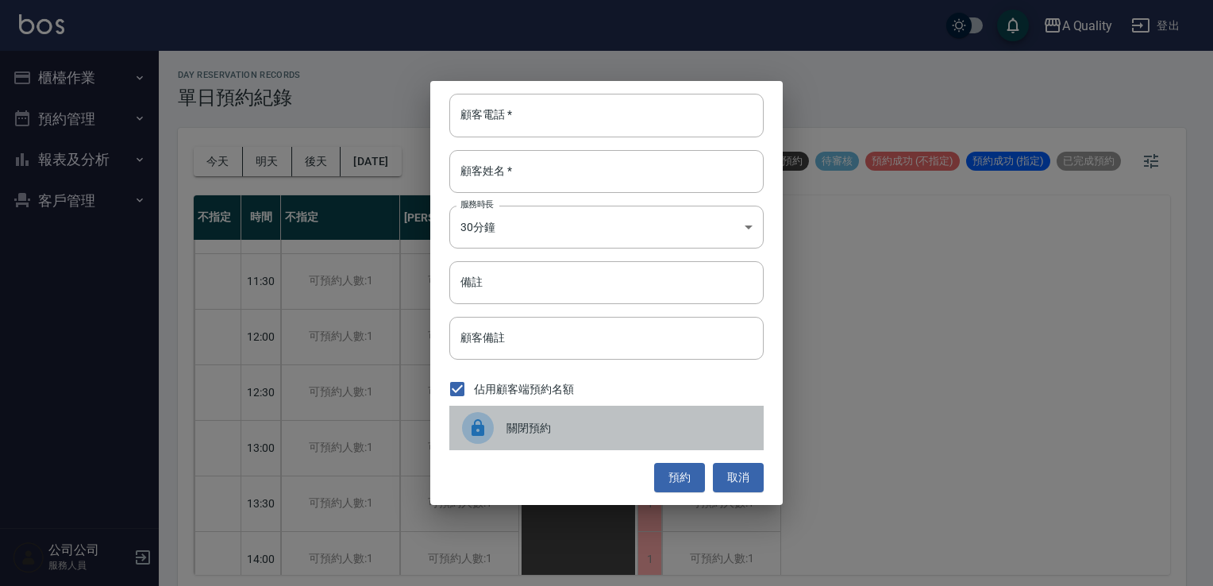
drag, startPoint x: 574, startPoint y: 429, endPoint x: 592, endPoint y: 401, distance: 32.8
click at [576, 425] on span "關閉預約" at bounding box center [629, 428] width 245 height 17
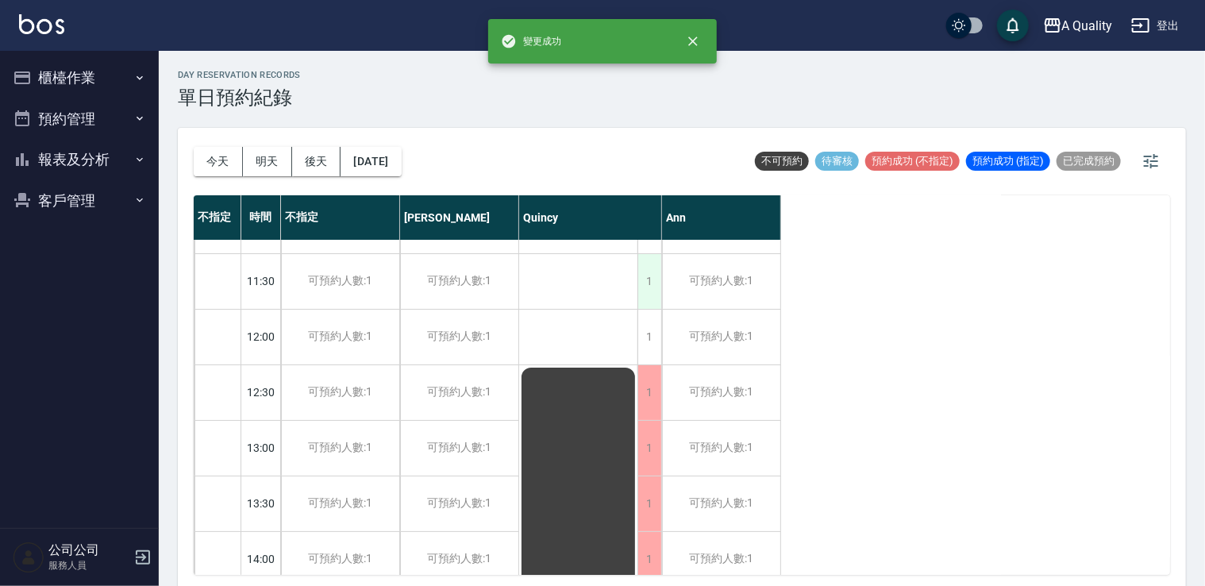
click at [646, 268] on div "1" at bounding box center [650, 281] width 24 height 55
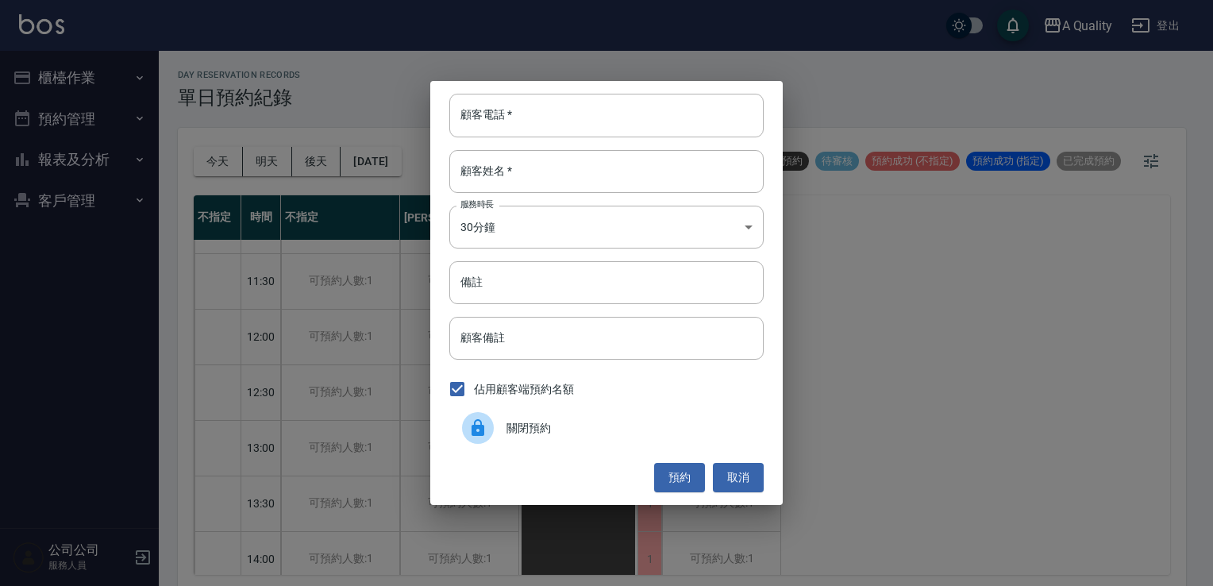
click at [523, 410] on div "關閉預約" at bounding box center [606, 428] width 314 height 44
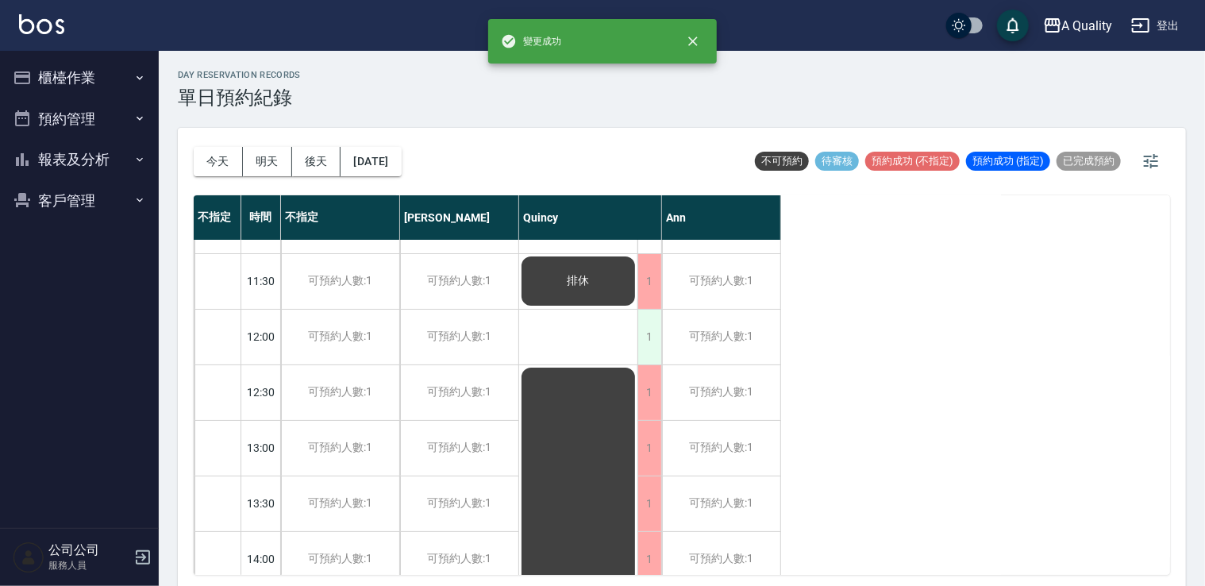
click at [638, 339] on div "1" at bounding box center [650, 337] width 24 height 55
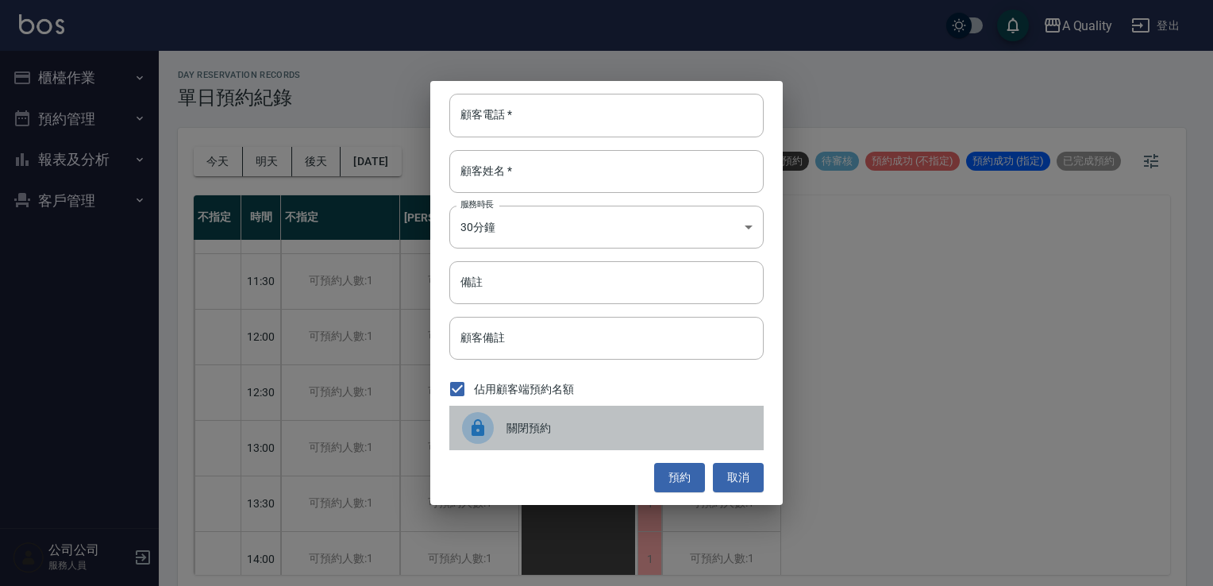
click at [561, 423] on span "關閉預約" at bounding box center [629, 428] width 245 height 17
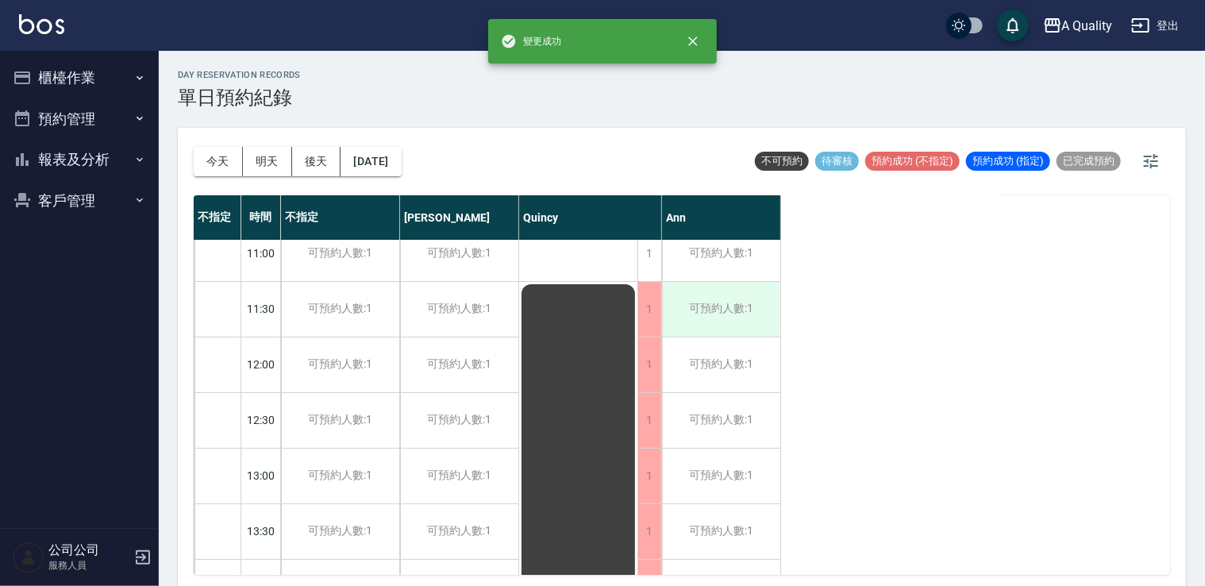
scroll to position [0, 0]
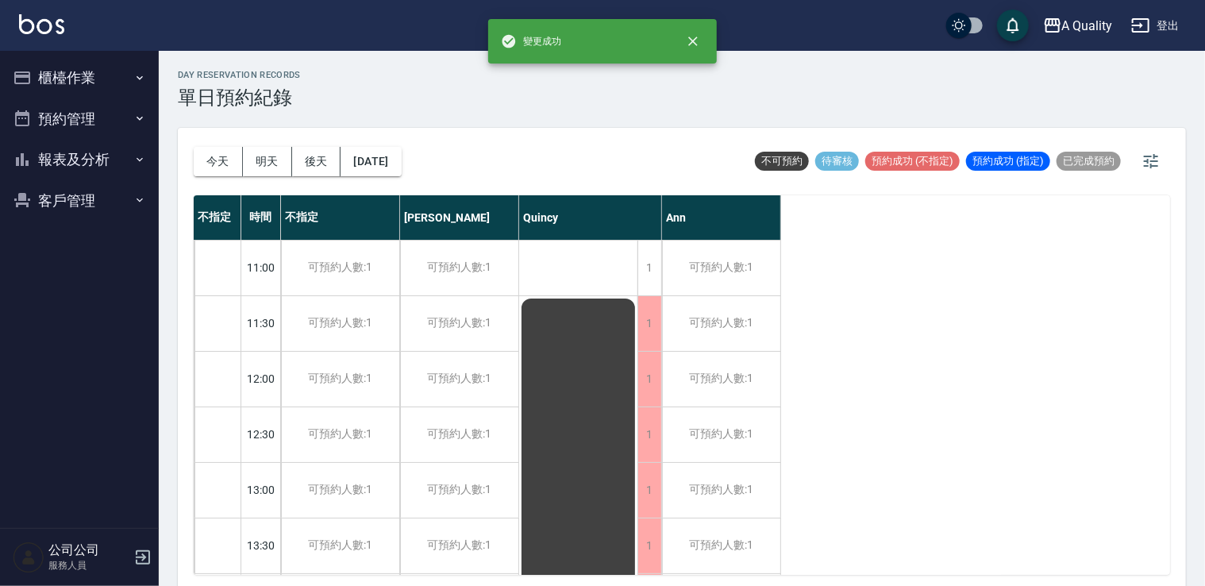
click at [649, 237] on div "Quincy" at bounding box center [590, 217] width 143 height 44
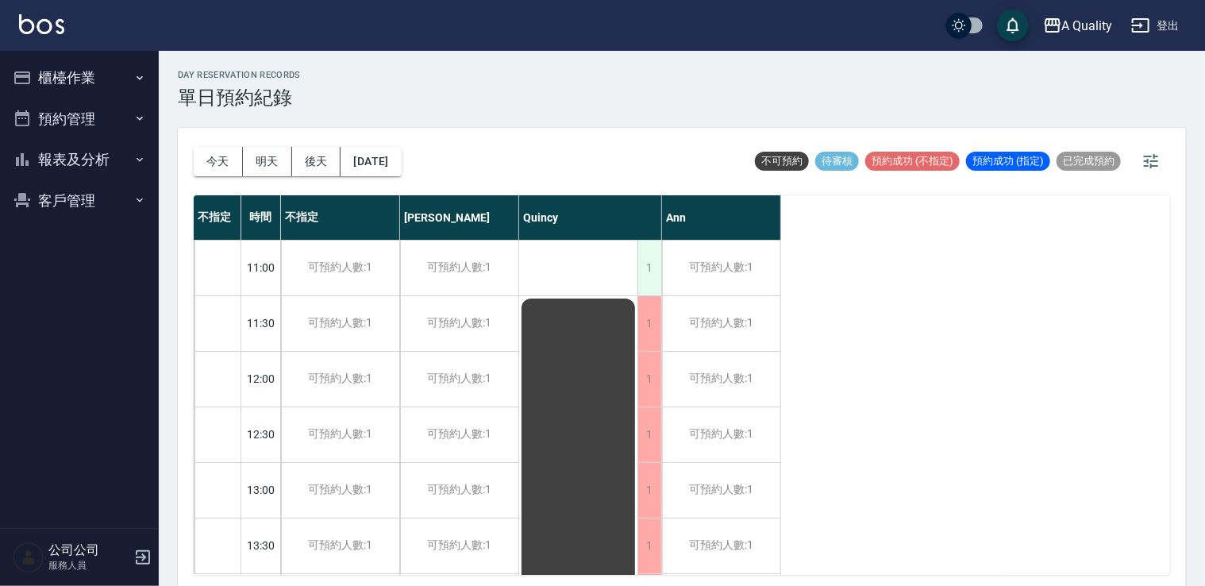
click at [645, 249] on div "1" at bounding box center [650, 268] width 24 height 55
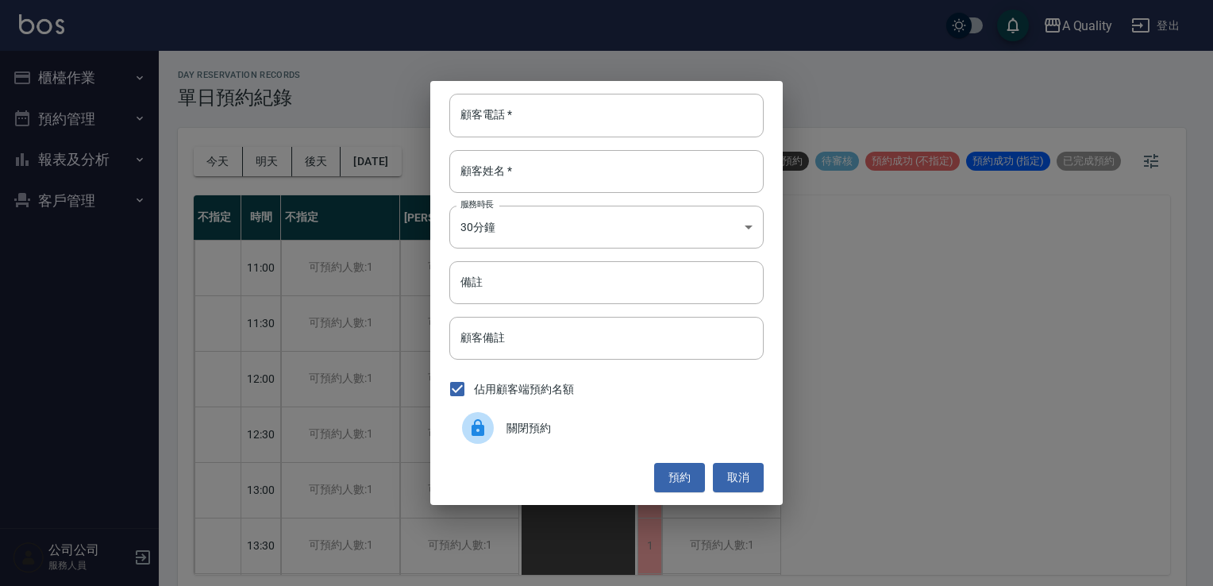
click at [530, 431] on span "關閉預約" at bounding box center [629, 428] width 245 height 17
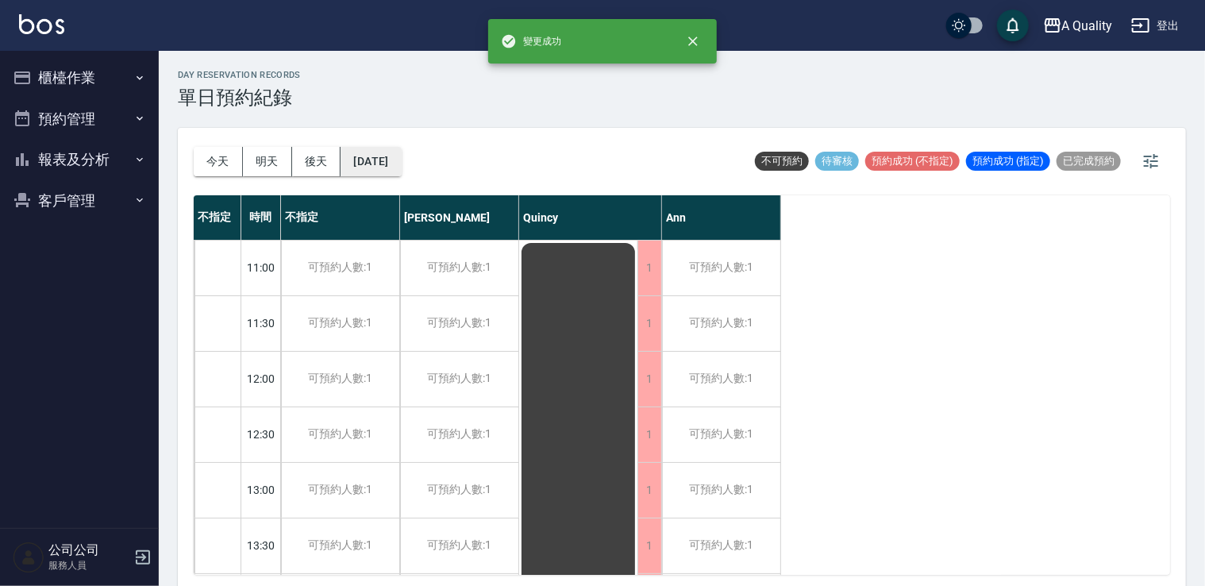
click at [402, 175] on div "今天 明天 後天 2025/10/29" at bounding box center [298, 161] width 208 height 67
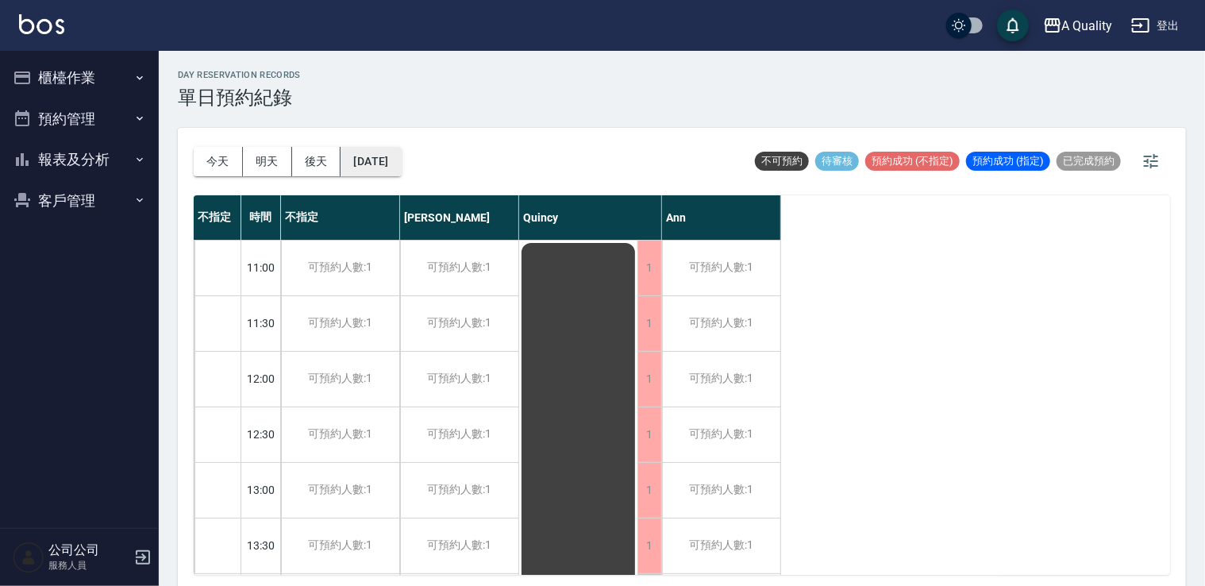
click at [401, 164] on button "2025/10/29" at bounding box center [371, 161] width 60 height 29
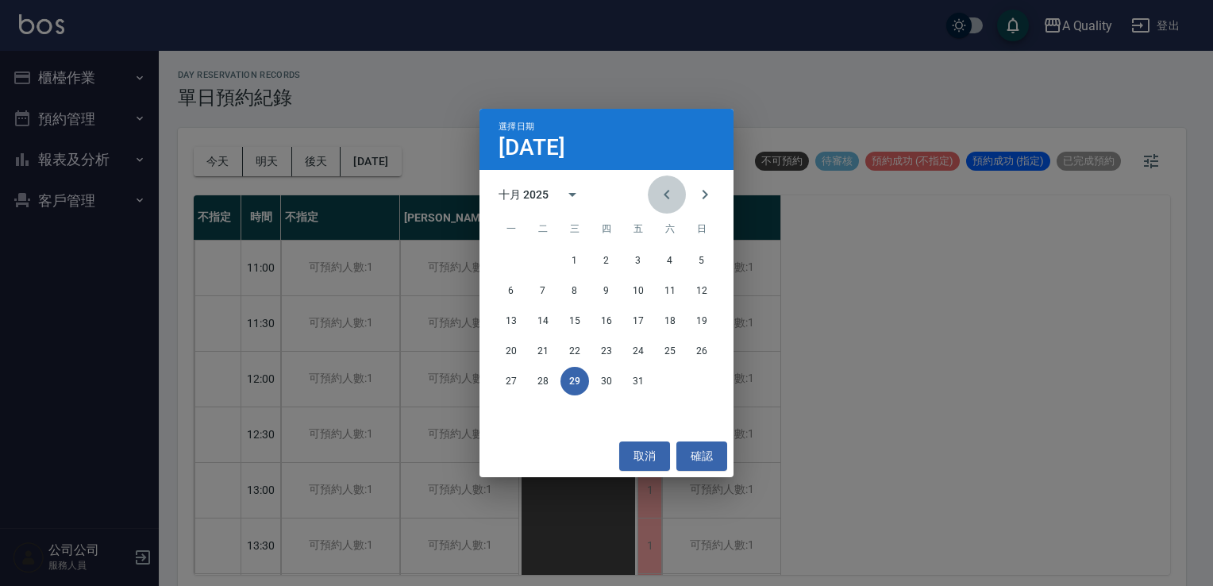
click at [664, 200] on icon "Previous month" at bounding box center [666, 194] width 19 height 19
click at [707, 326] on button "21" at bounding box center [702, 320] width 29 height 29
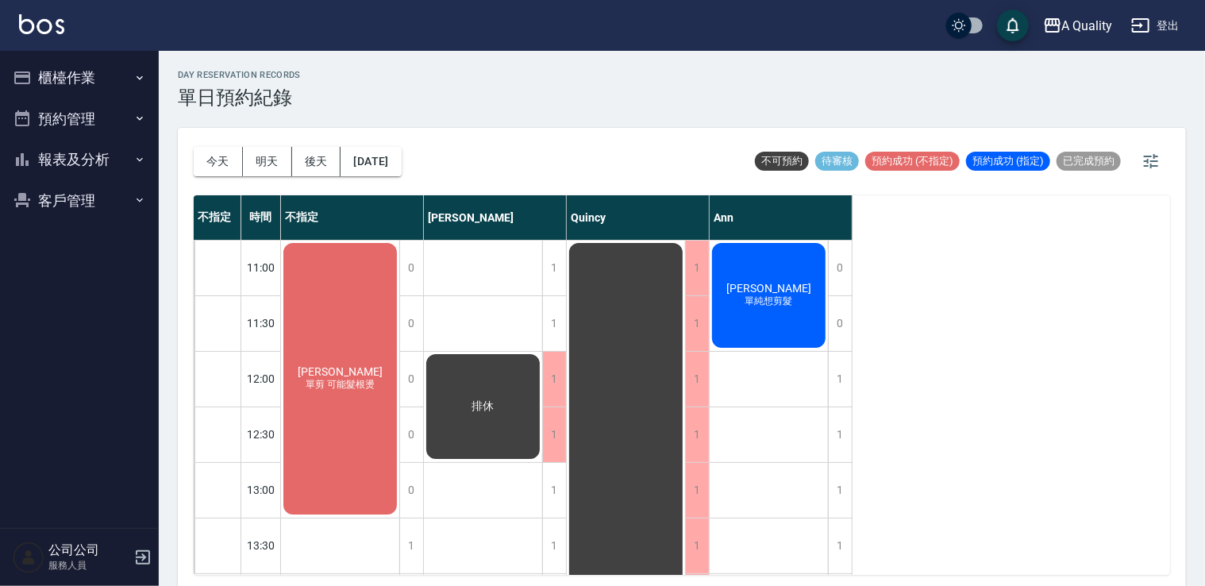
click at [367, 333] on div "柯文娟 單剪 可能髮根燙" at bounding box center [340, 379] width 118 height 276
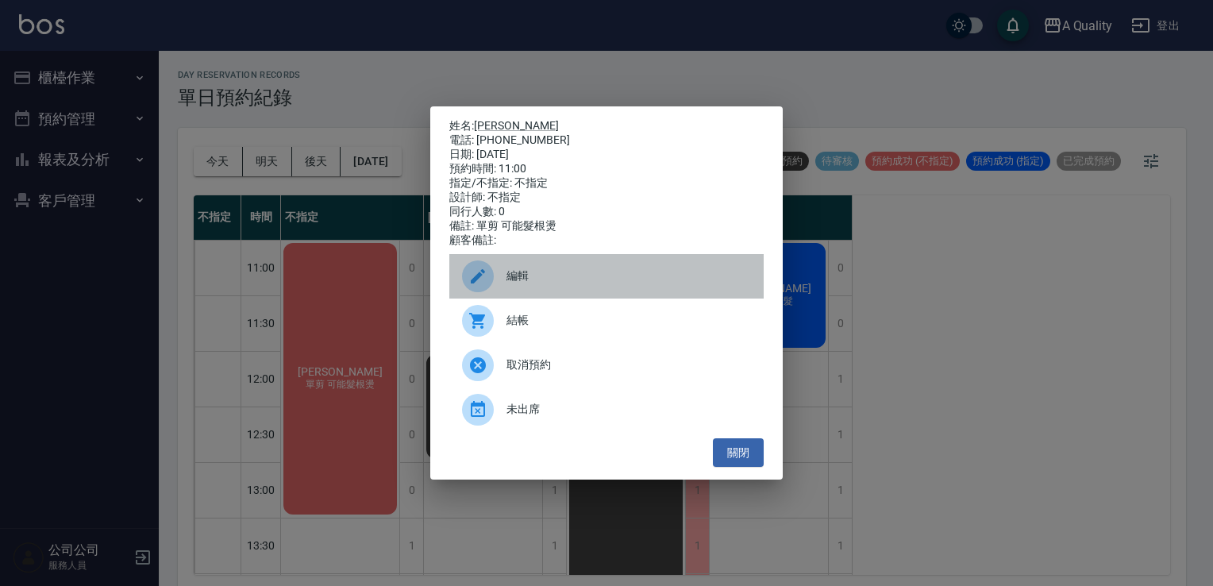
drag, startPoint x: 533, startPoint y: 283, endPoint x: 511, endPoint y: 297, distance: 25.8
click at [530, 284] on span "編輯" at bounding box center [629, 276] width 245 height 17
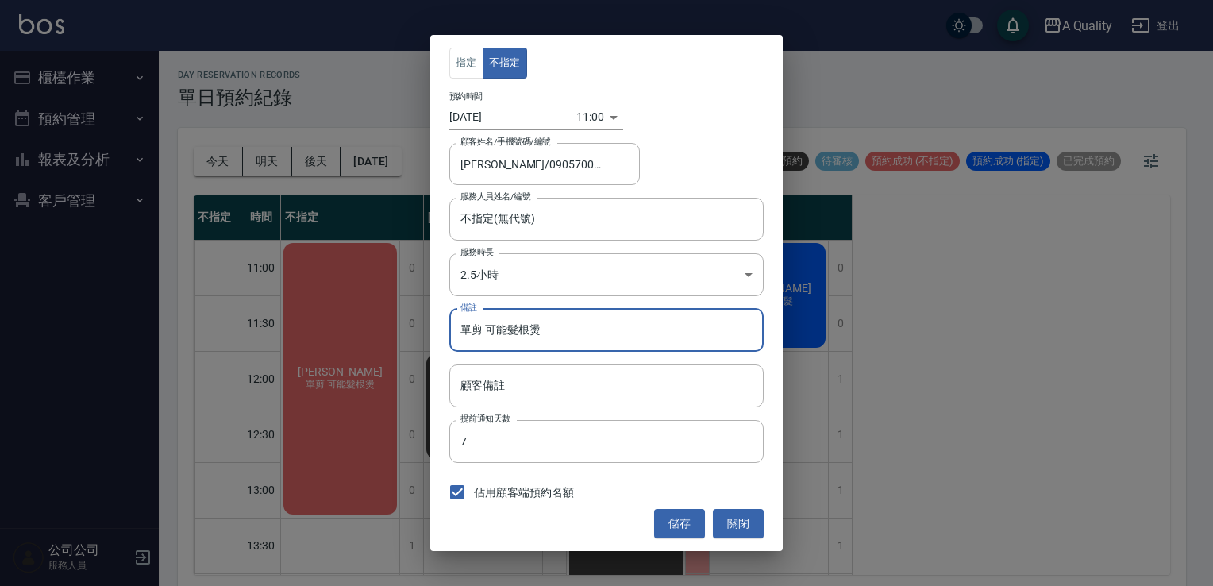
drag, startPoint x: 526, startPoint y: 331, endPoint x: 505, endPoint y: 335, distance: 21.8
click at [505, 335] on input "單剪 可能髮根燙" at bounding box center [606, 330] width 314 height 43
type input "單剪 可能燙"
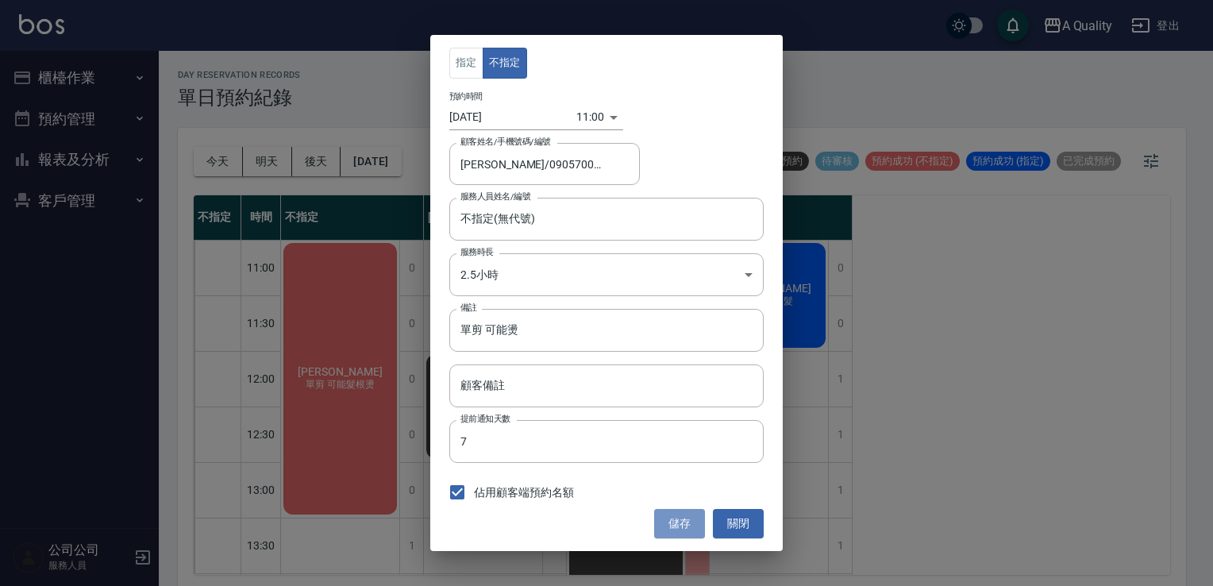
drag, startPoint x: 674, startPoint y: 532, endPoint x: 676, endPoint y: 522, distance: 9.7
click at [675, 532] on button "儲存" at bounding box center [679, 523] width 51 height 29
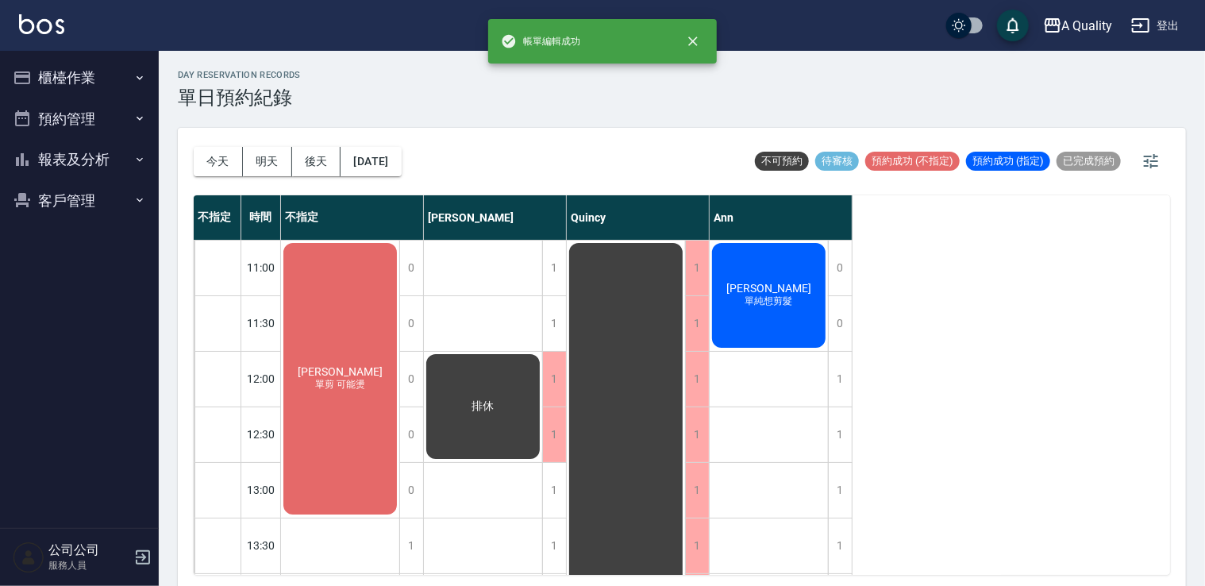
click at [361, 302] on div "柯文娟 單剪 可能燙" at bounding box center [340, 379] width 118 height 276
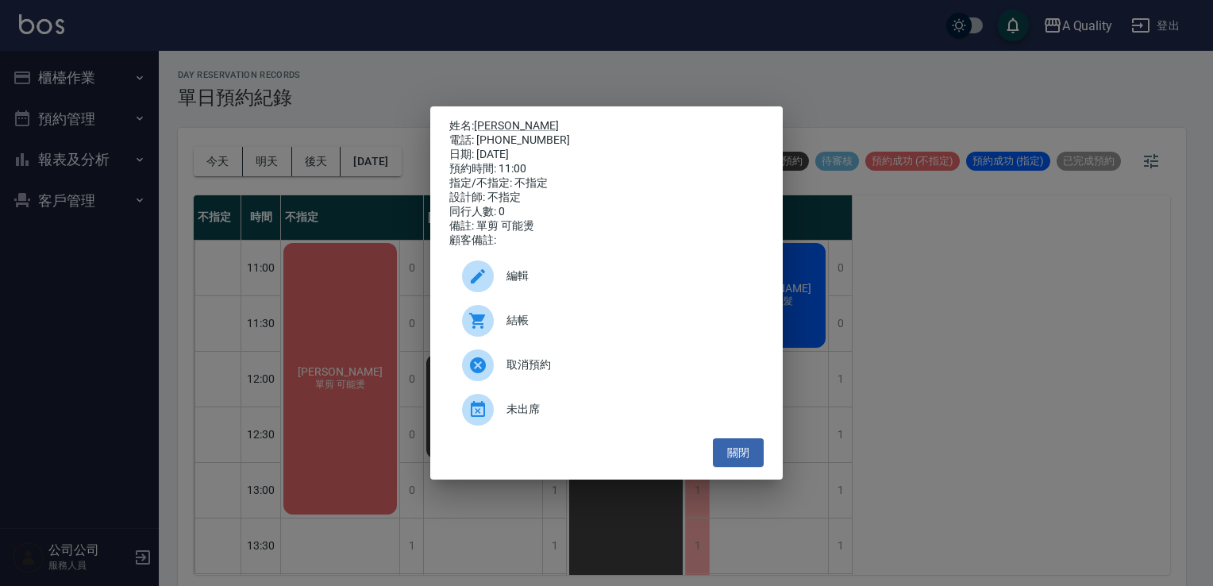
click at [497, 281] on div at bounding box center [484, 276] width 44 height 32
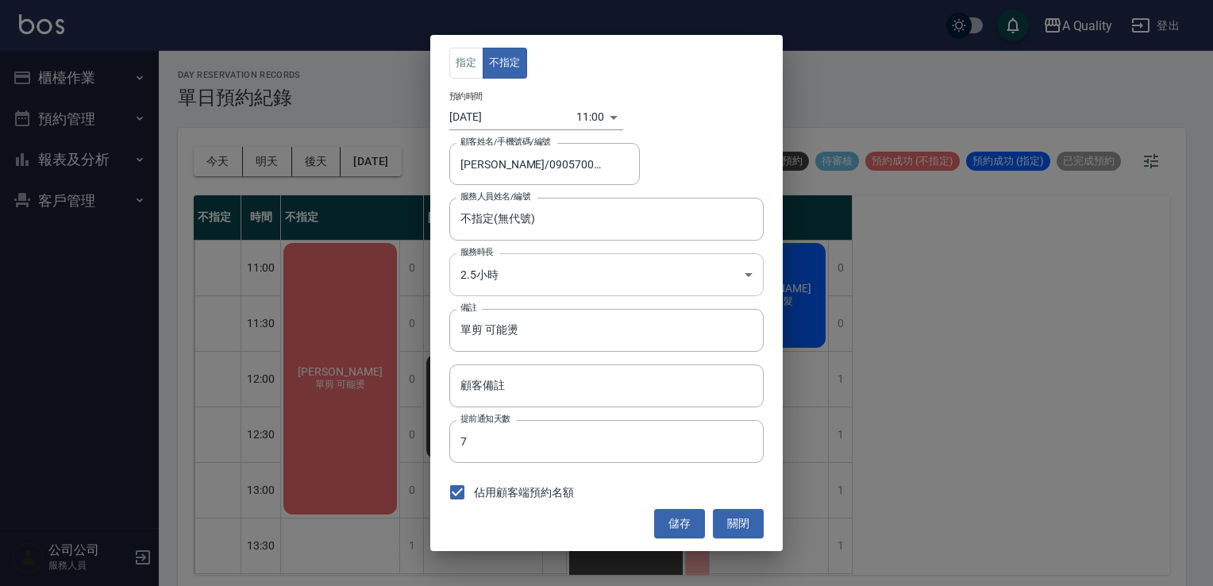
click at [512, 279] on body "A Quality 登出 櫃檯作業 打帳單 帳單列表 營業儀表板 現金收支登錄 每日結帳 排班表 現場電腦打卡 預約管理 預約管理 單日預約紀錄 單週預約紀錄…" at bounding box center [606, 295] width 1213 height 591
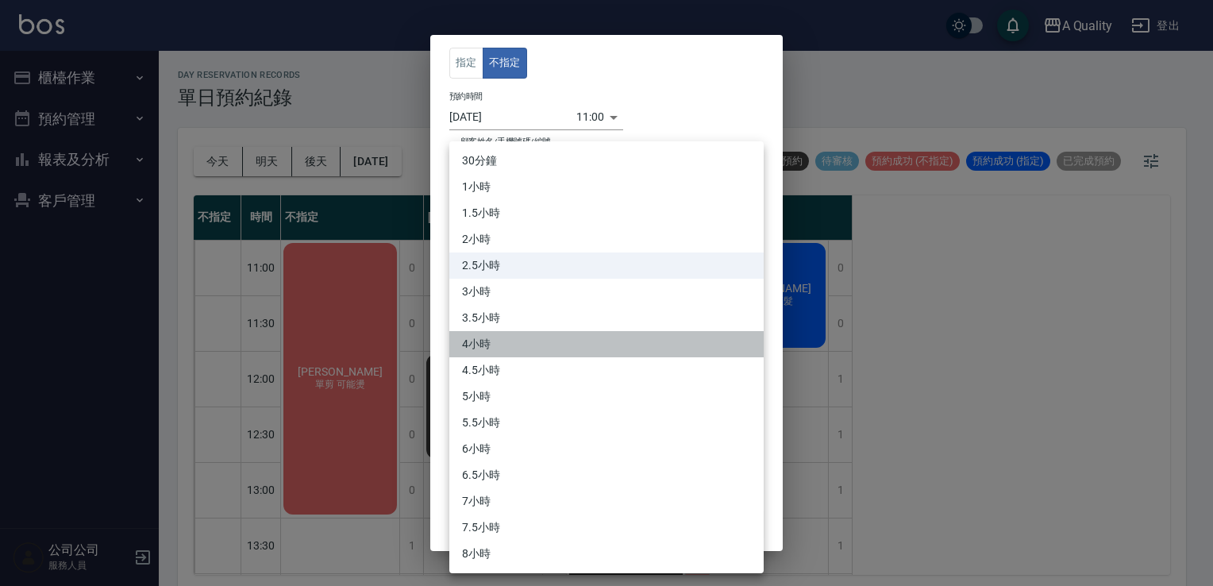
click at [499, 341] on li "4小時" at bounding box center [606, 344] width 314 height 26
type input "8"
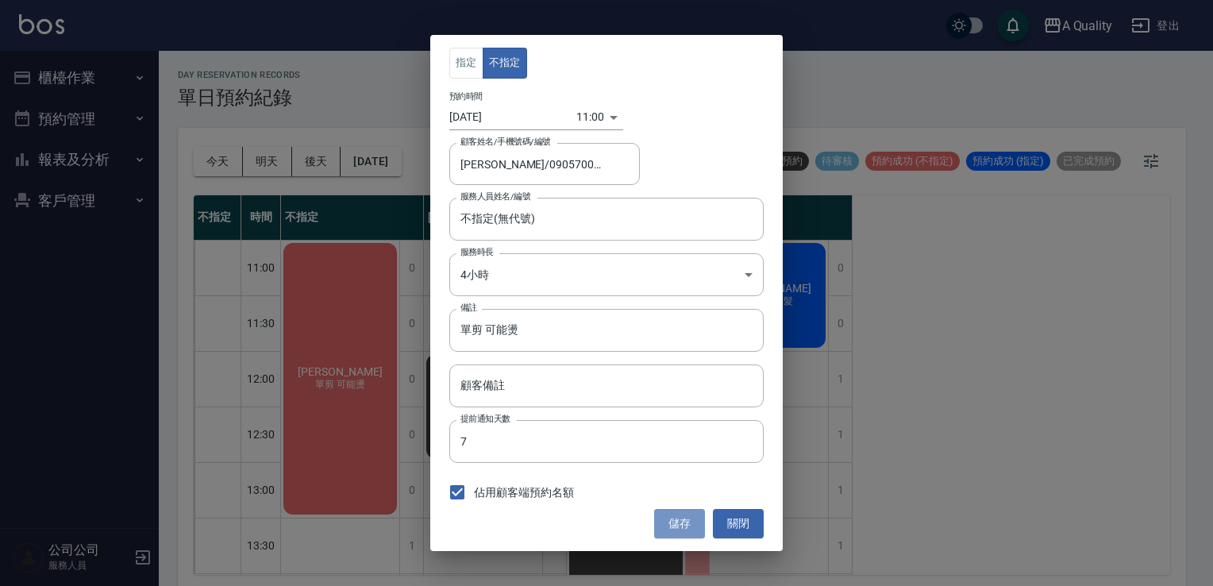
click at [657, 518] on button "儲存" at bounding box center [679, 523] width 51 height 29
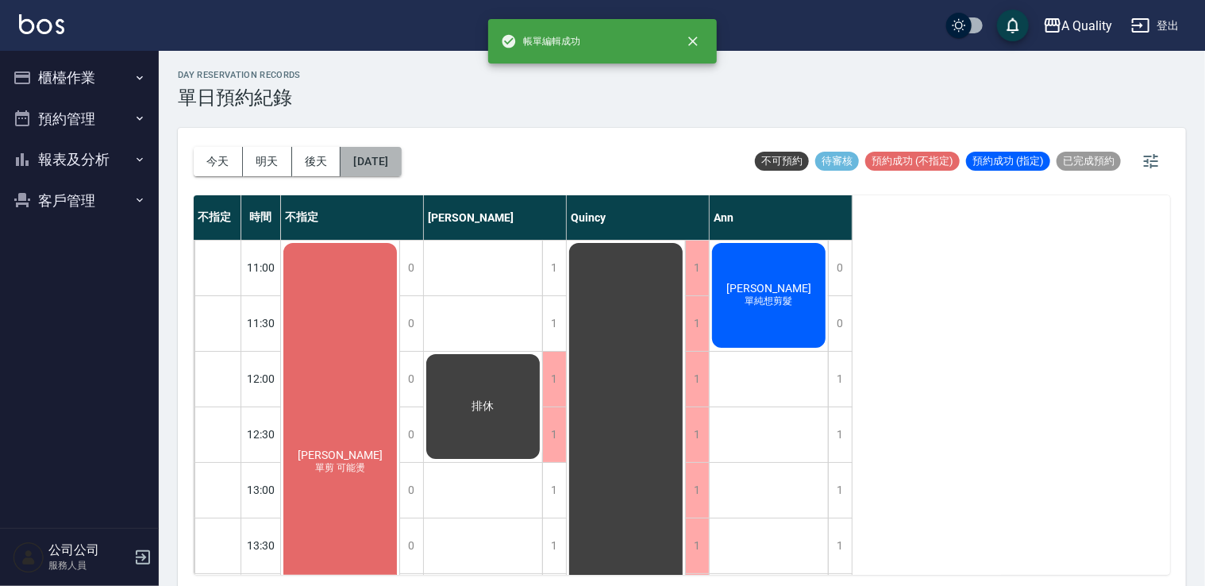
click at [393, 165] on button "2025/09/21" at bounding box center [371, 161] width 60 height 29
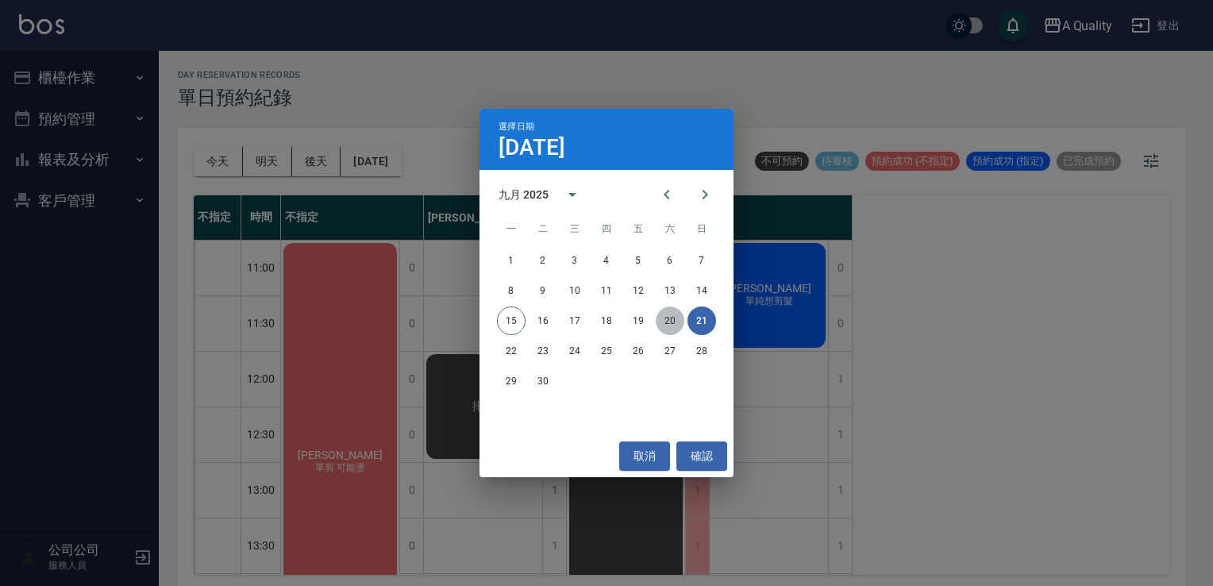
click at [664, 329] on button "20" at bounding box center [670, 320] width 29 height 29
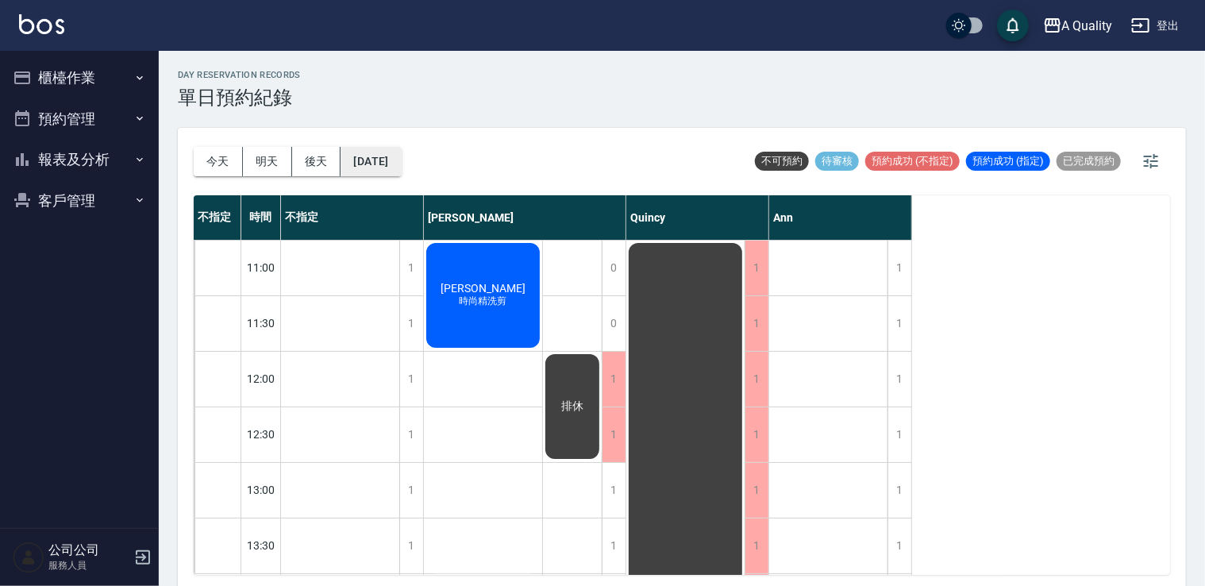
click at [397, 159] on button "2025/09/20" at bounding box center [371, 161] width 60 height 29
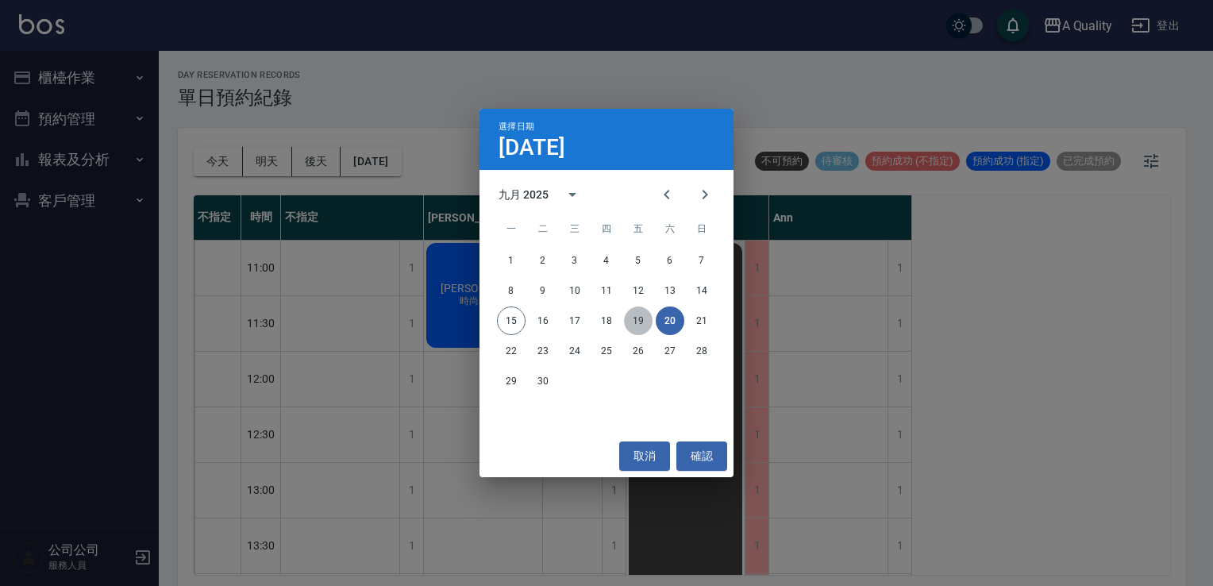
click at [634, 318] on button "19" at bounding box center [638, 320] width 29 height 29
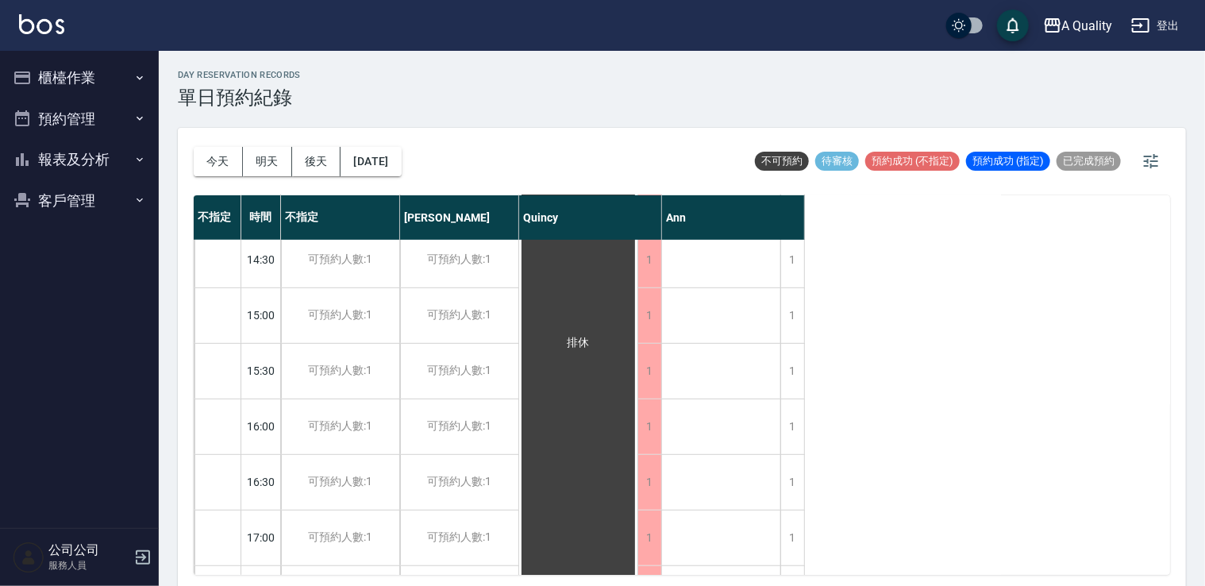
scroll to position [677, 0]
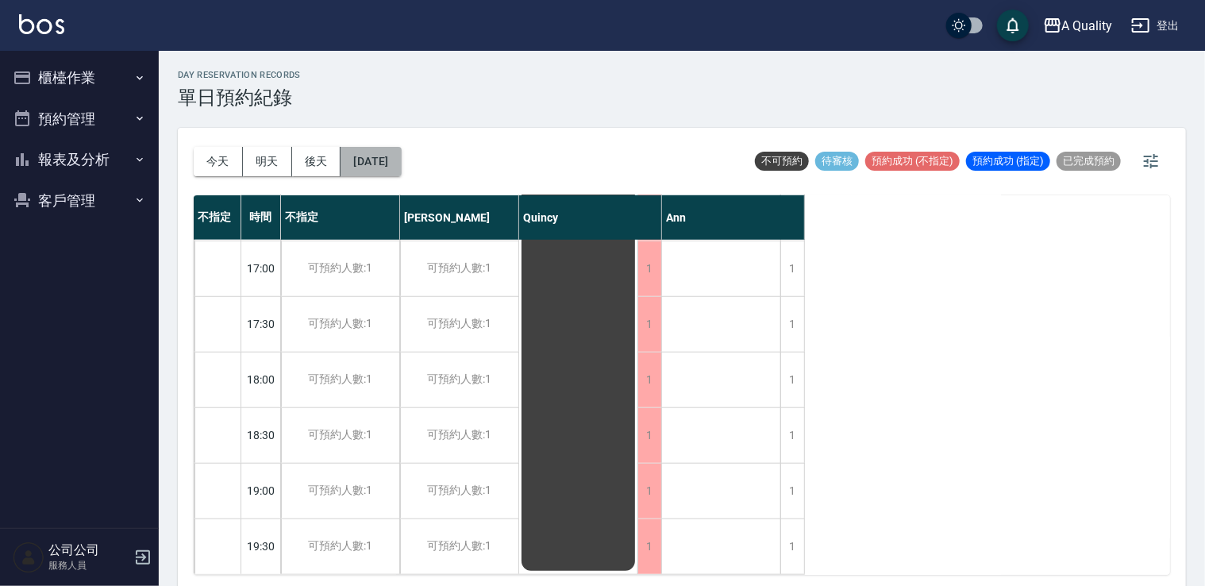
click at [375, 164] on button "2025/09/19" at bounding box center [371, 161] width 60 height 29
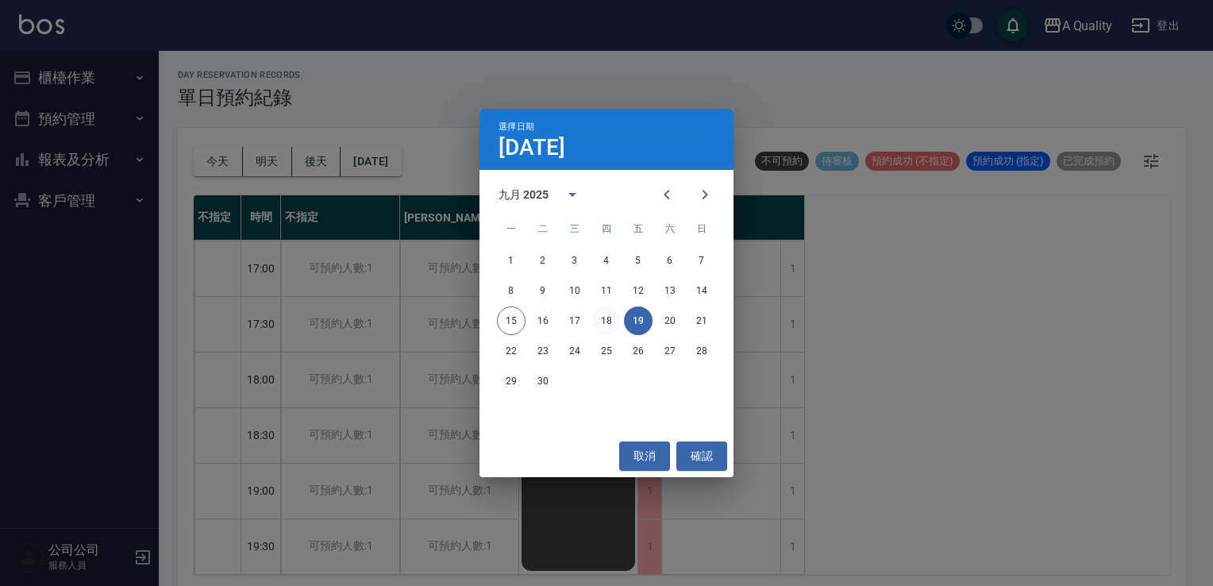
click at [607, 322] on button "18" at bounding box center [606, 320] width 29 height 29
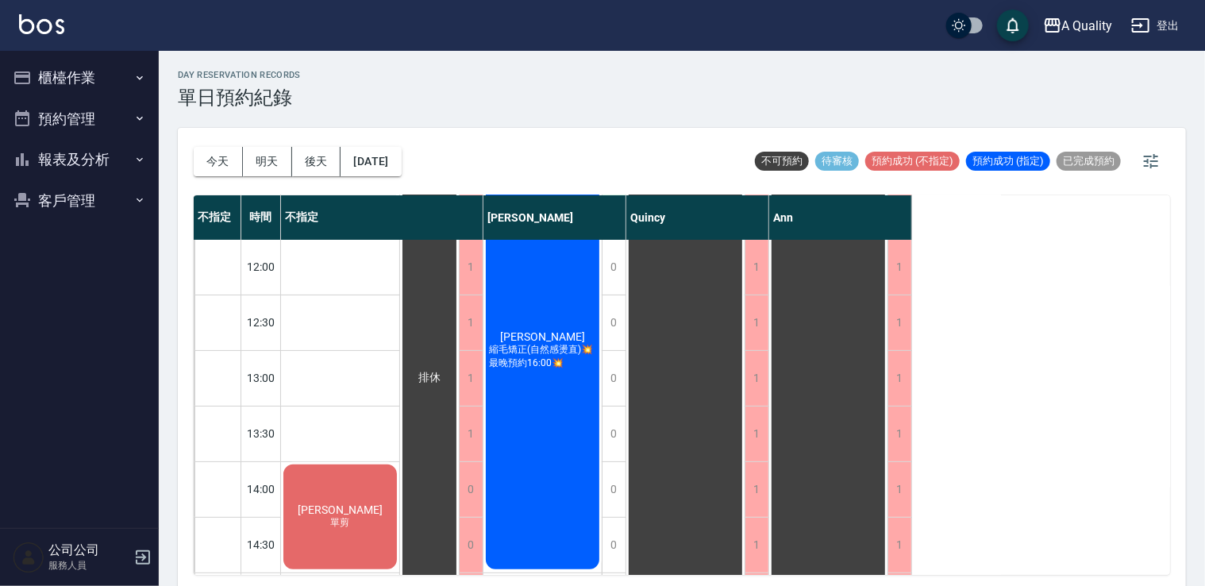
scroll to position [238, 0]
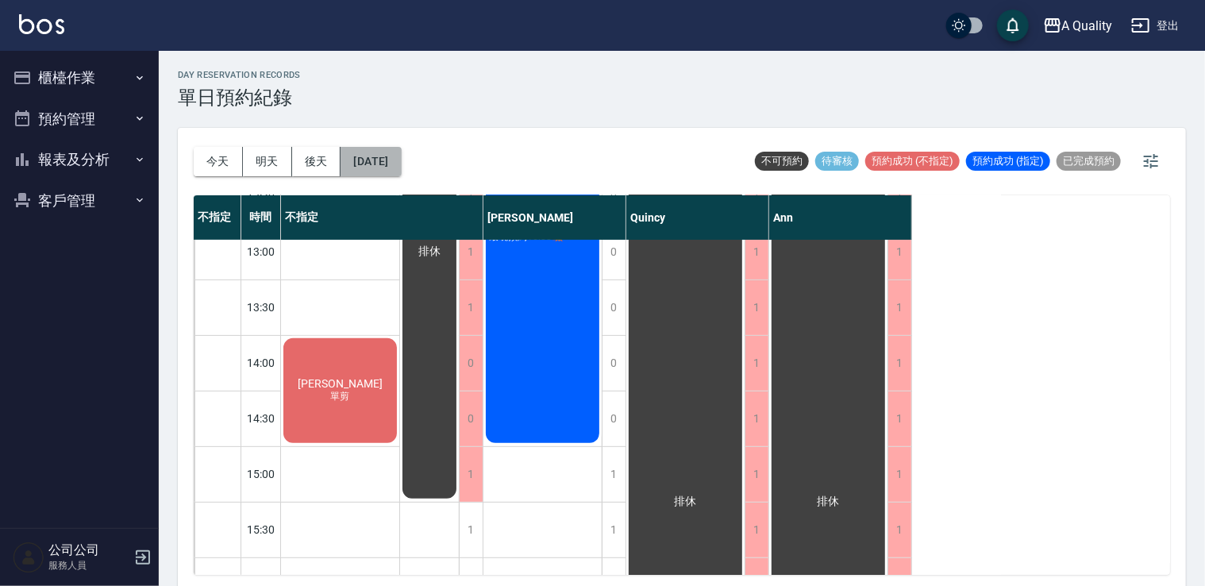
click at [391, 154] on button "2025/09/18" at bounding box center [371, 161] width 60 height 29
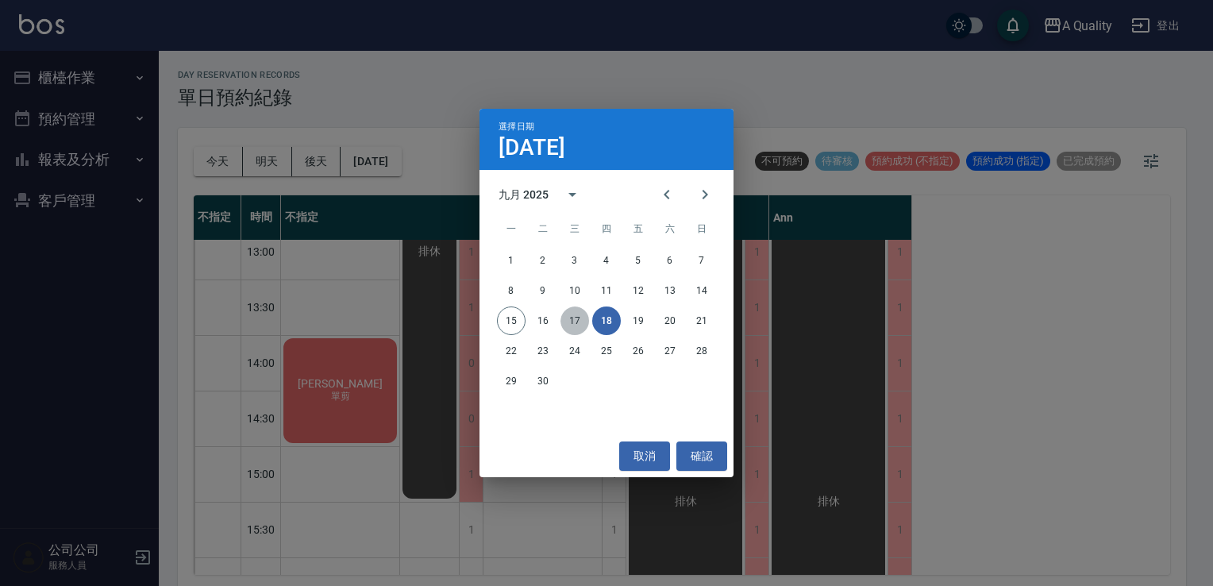
click at [580, 324] on button "17" at bounding box center [575, 320] width 29 height 29
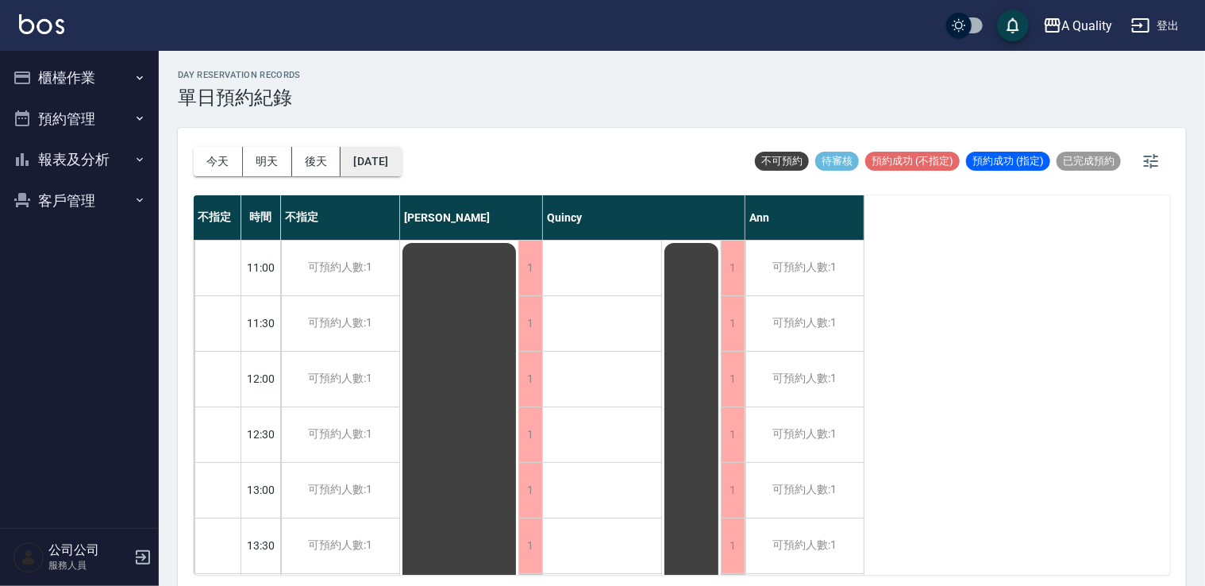
click at [401, 165] on button "2025/09/17" at bounding box center [371, 161] width 60 height 29
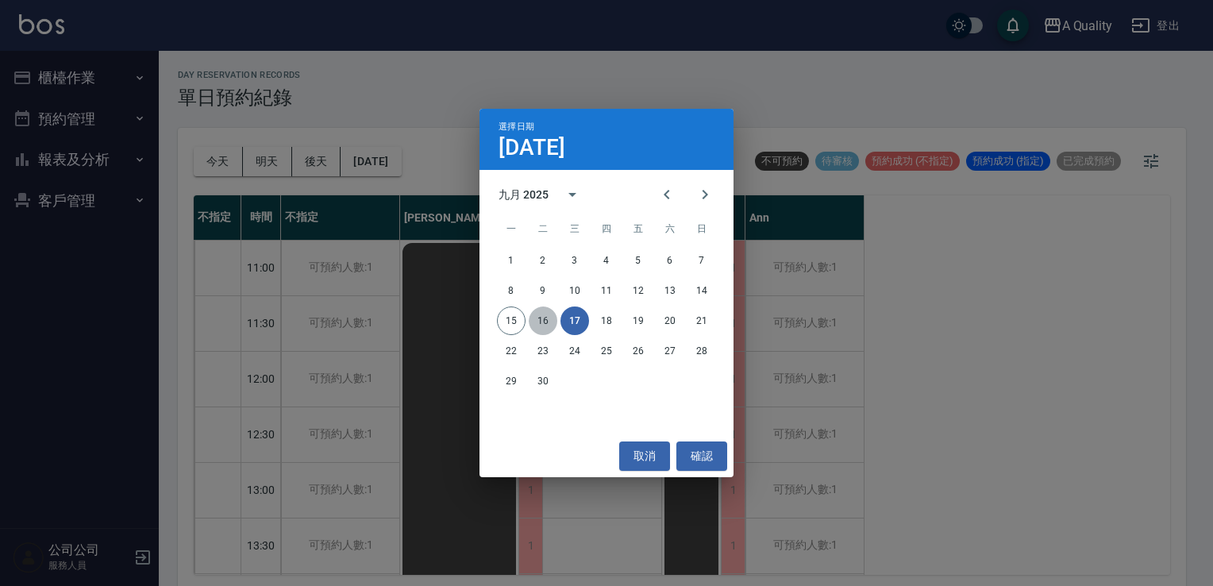
click at [542, 320] on button "16" at bounding box center [543, 320] width 29 height 29
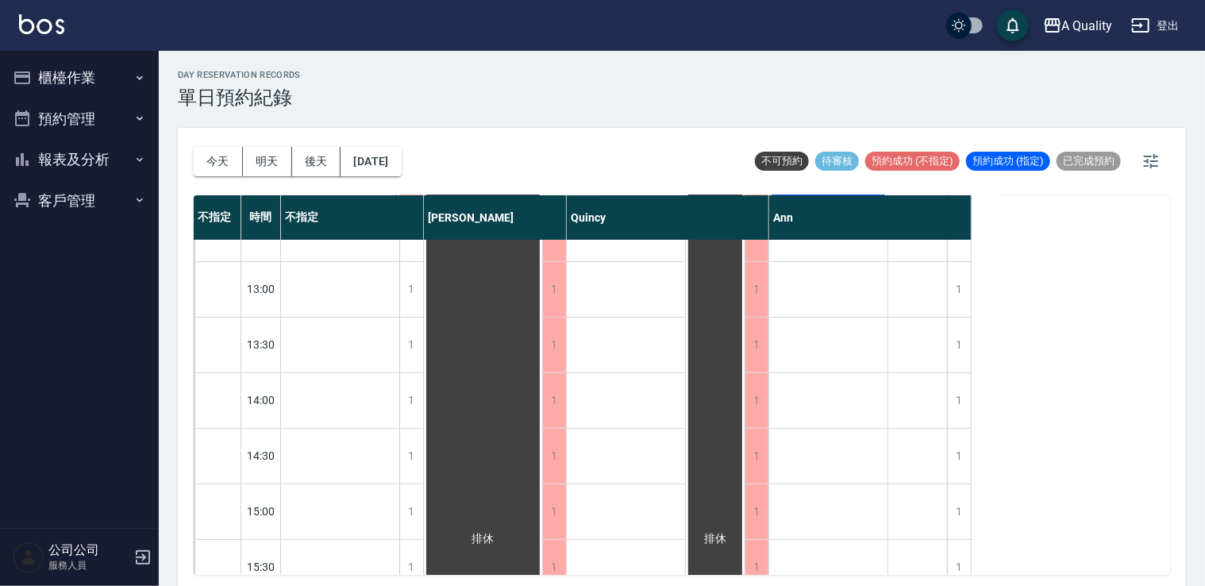
scroll to position [476, 0]
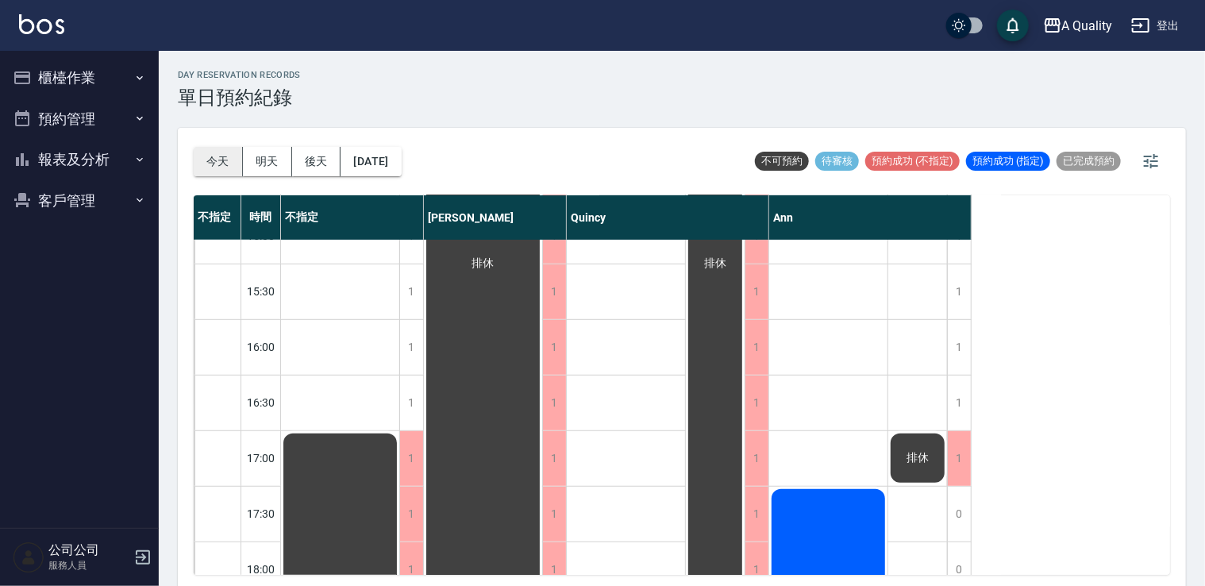
click at [232, 170] on button "今天" at bounding box center [218, 161] width 49 height 29
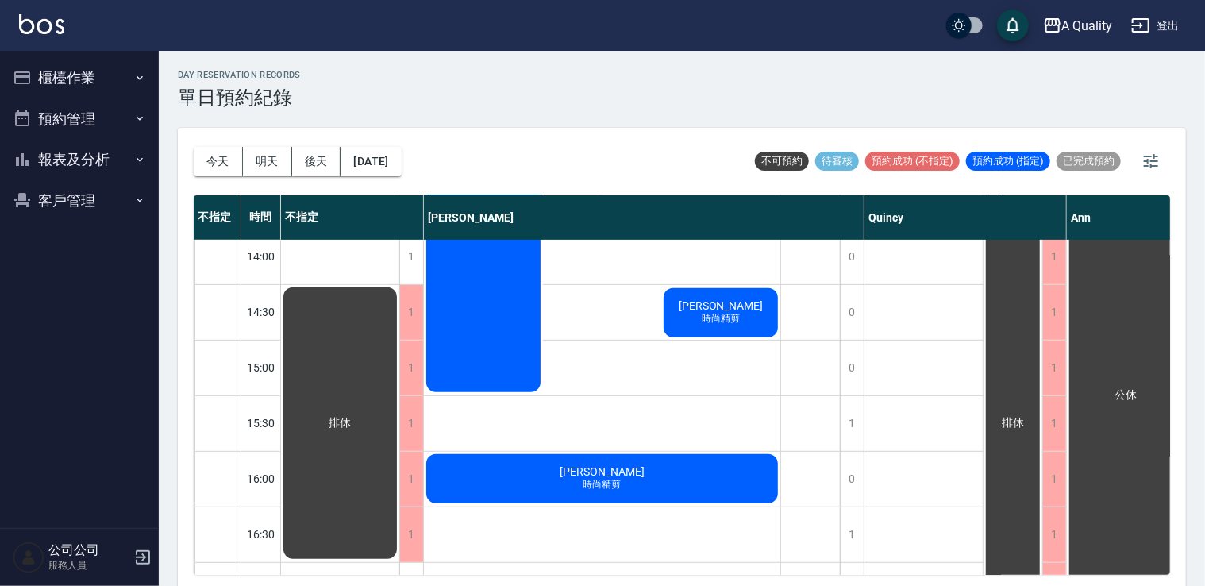
scroll to position [318, 0]
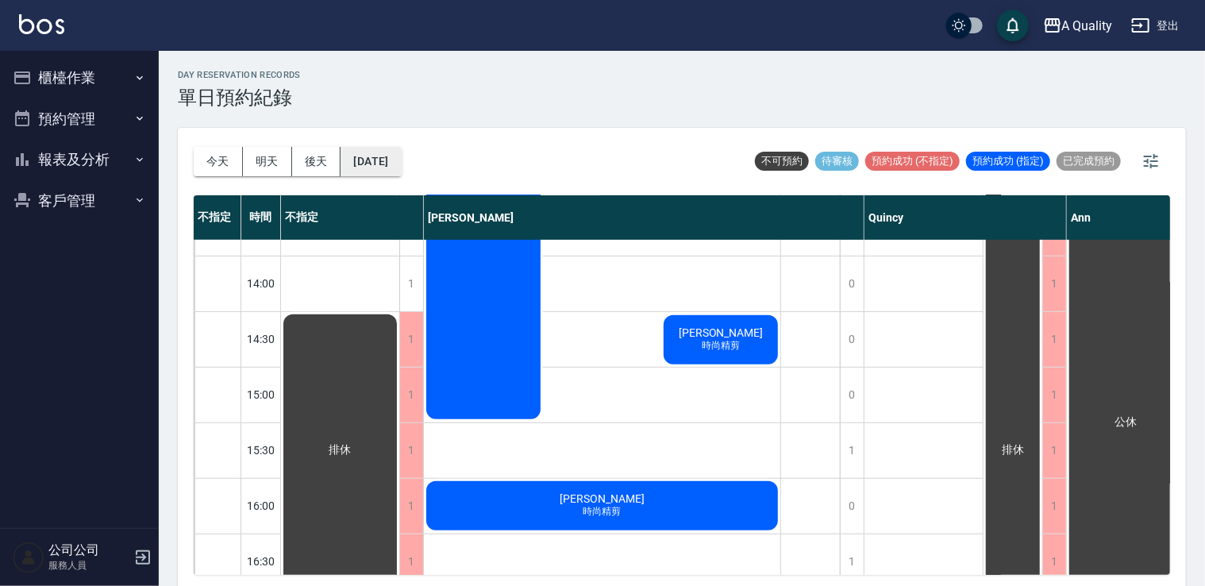
click at [388, 163] on button "2025/09/15" at bounding box center [371, 161] width 60 height 29
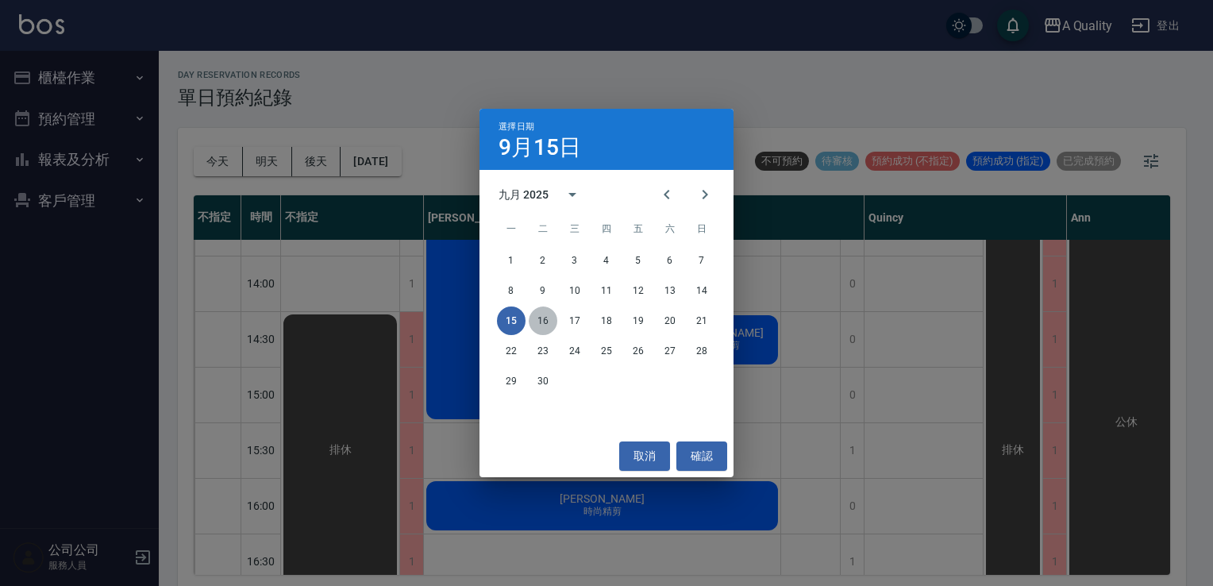
click at [553, 320] on button "16" at bounding box center [543, 320] width 29 height 29
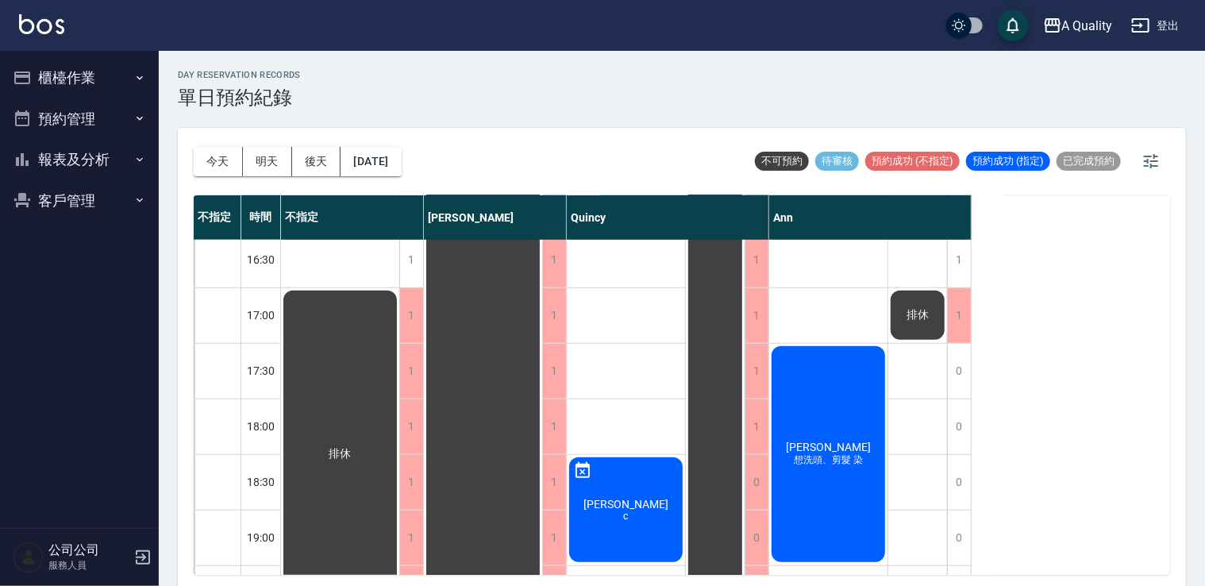
scroll to position [677, 0]
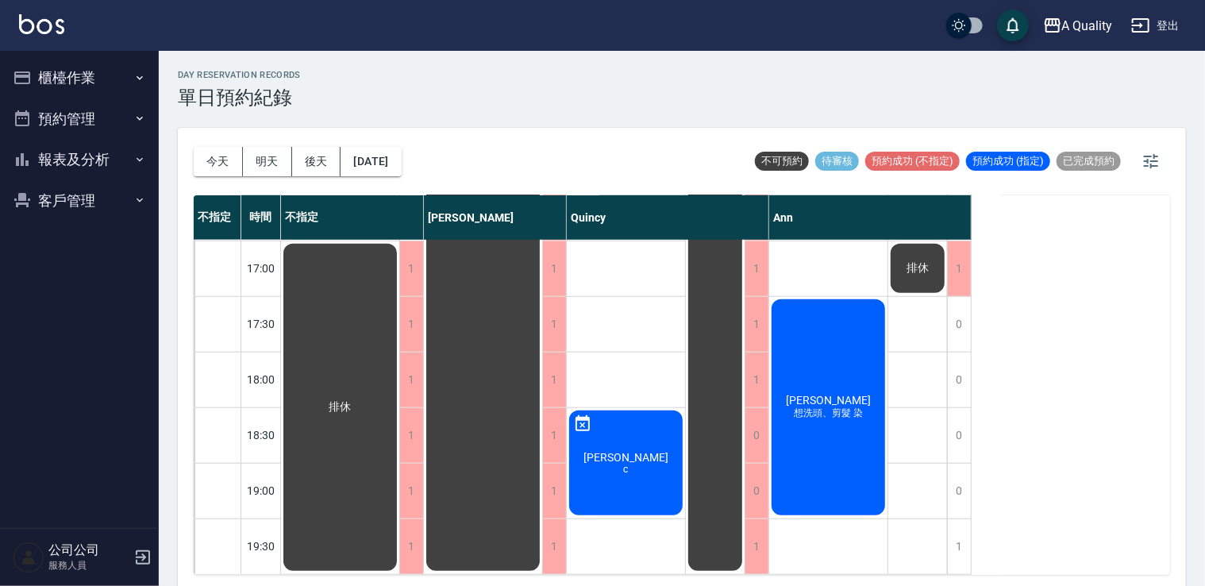
click at [372, 143] on div "今天 明天 後天 2025/09/16" at bounding box center [298, 161] width 208 height 67
click at [389, 167] on button "2025/09/16" at bounding box center [371, 161] width 60 height 29
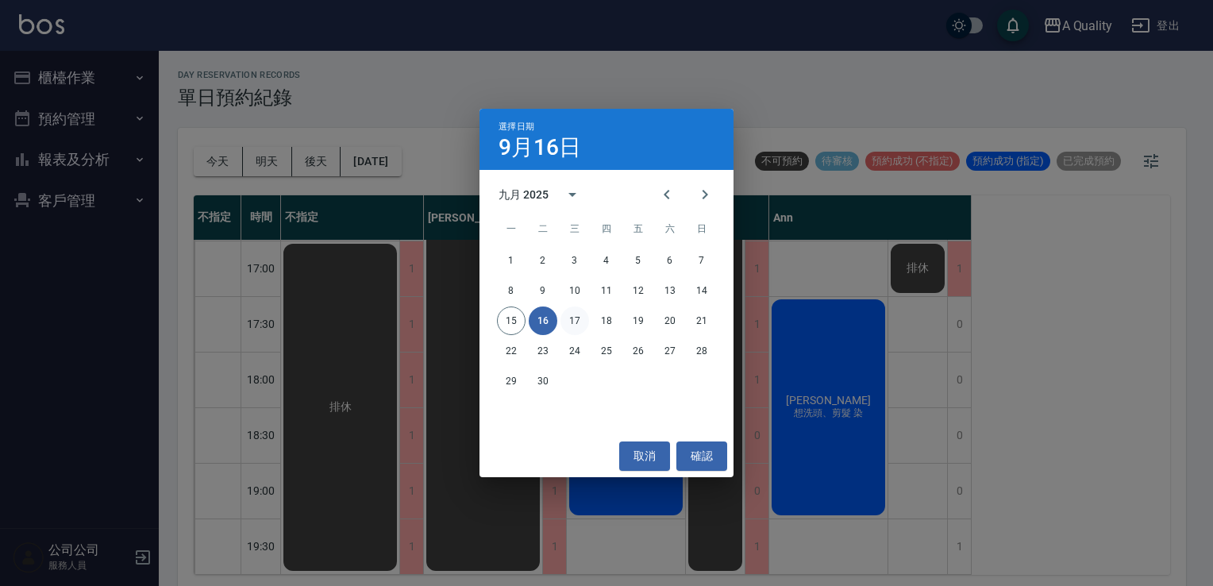
click at [585, 319] on button "17" at bounding box center [575, 320] width 29 height 29
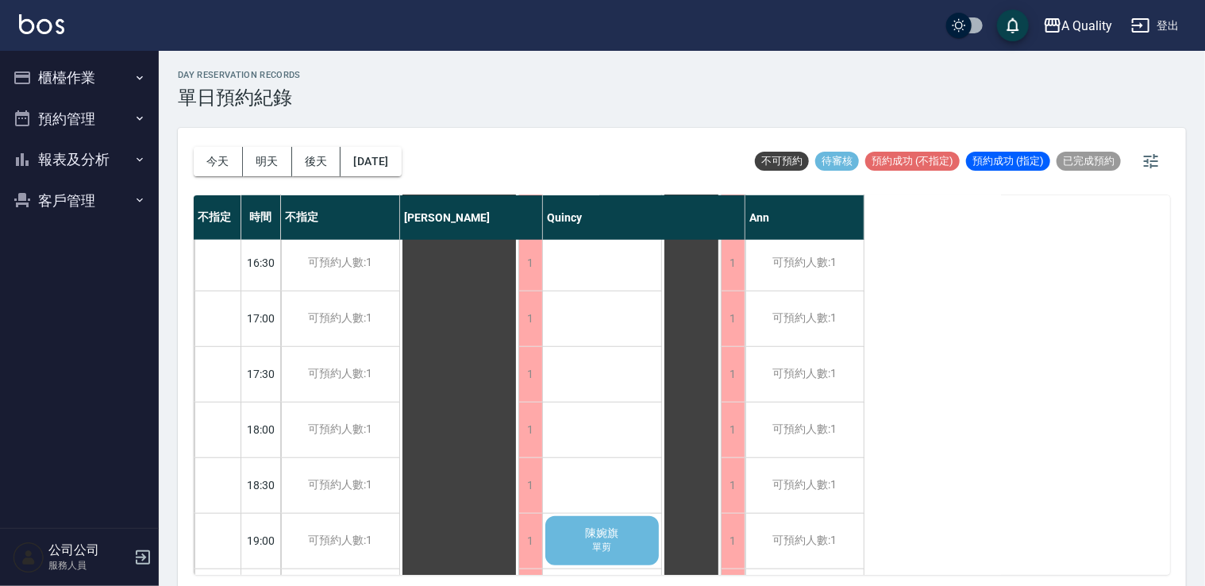
scroll to position [677, 0]
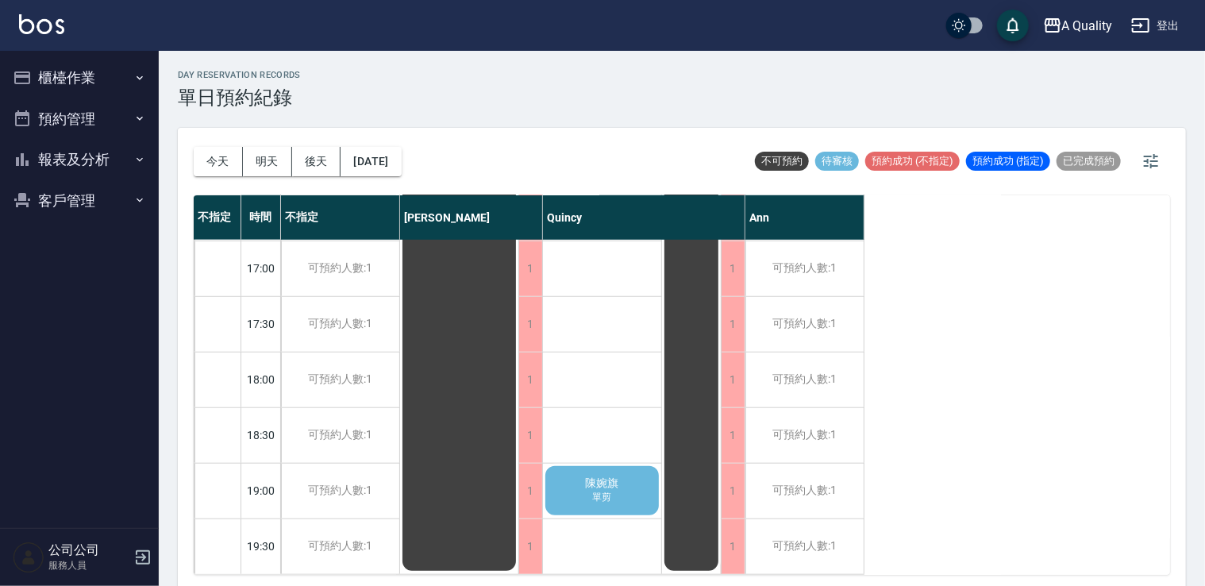
click at [605, 491] on span "單剪" at bounding box center [602, 497] width 25 height 13
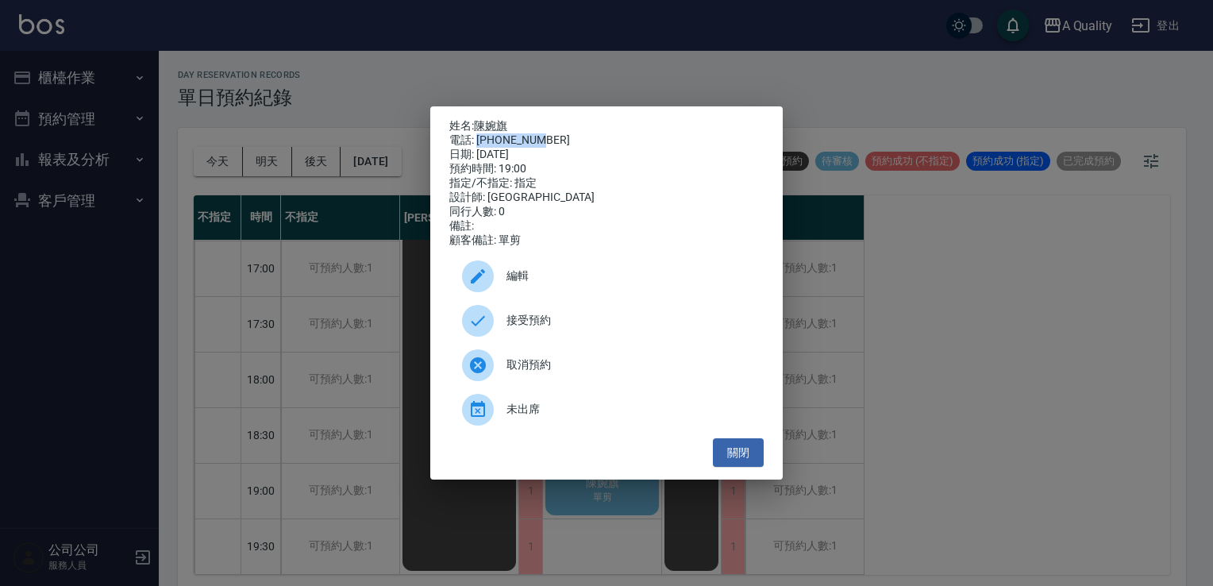
drag, startPoint x: 527, startPoint y: 132, endPoint x: 552, endPoint y: 132, distance: 24.6
click at [552, 133] on div "電話: 0911082610" at bounding box center [606, 140] width 314 height 14
drag, startPoint x: 552, startPoint y: 132, endPoint x: 534, endPoint y: 133, distance: 17.5
copy div "0911082610"
click at [757, 457] on button "關閉" at bounding box center [738, 452] width 51 height 29
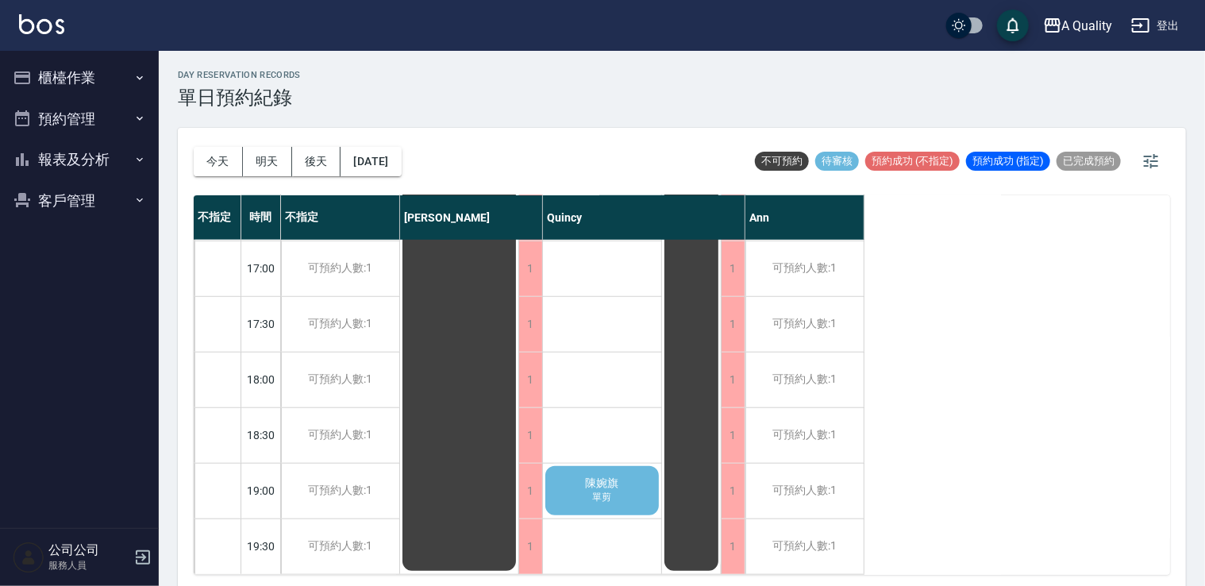
drag, startPoint x: 67, startPoint y: 128, endPoint x: 60, endPoint y: 132, distance: 8.2
click at [66, 129] on button "預約管理" at bounding box center [79, 118] width 146 height 41
